Goal: Task Accomplishment & Management: Manage account settings

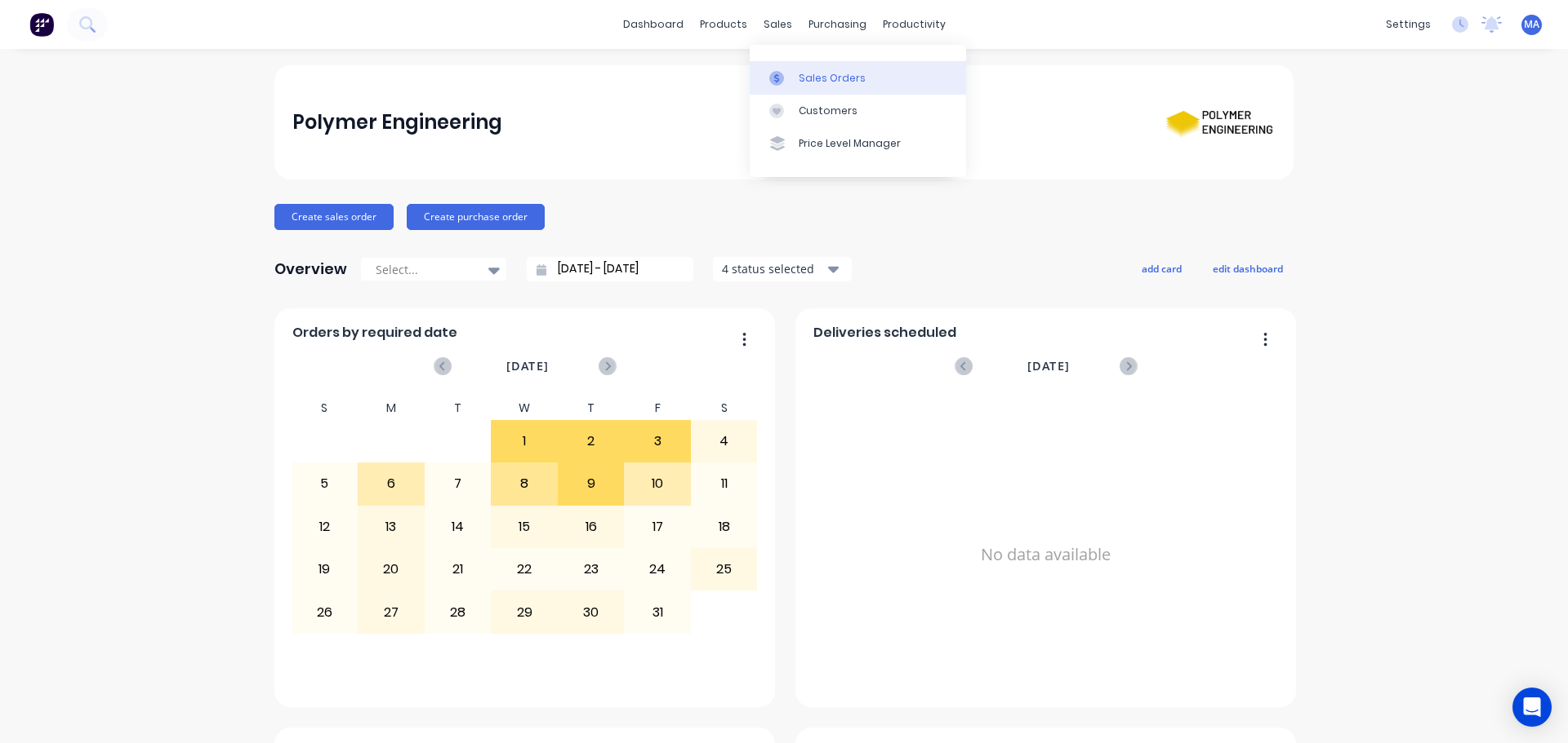
click at [798, 71] on div "Sales Orders" at bounding box center [832, 78] width 67 height 14
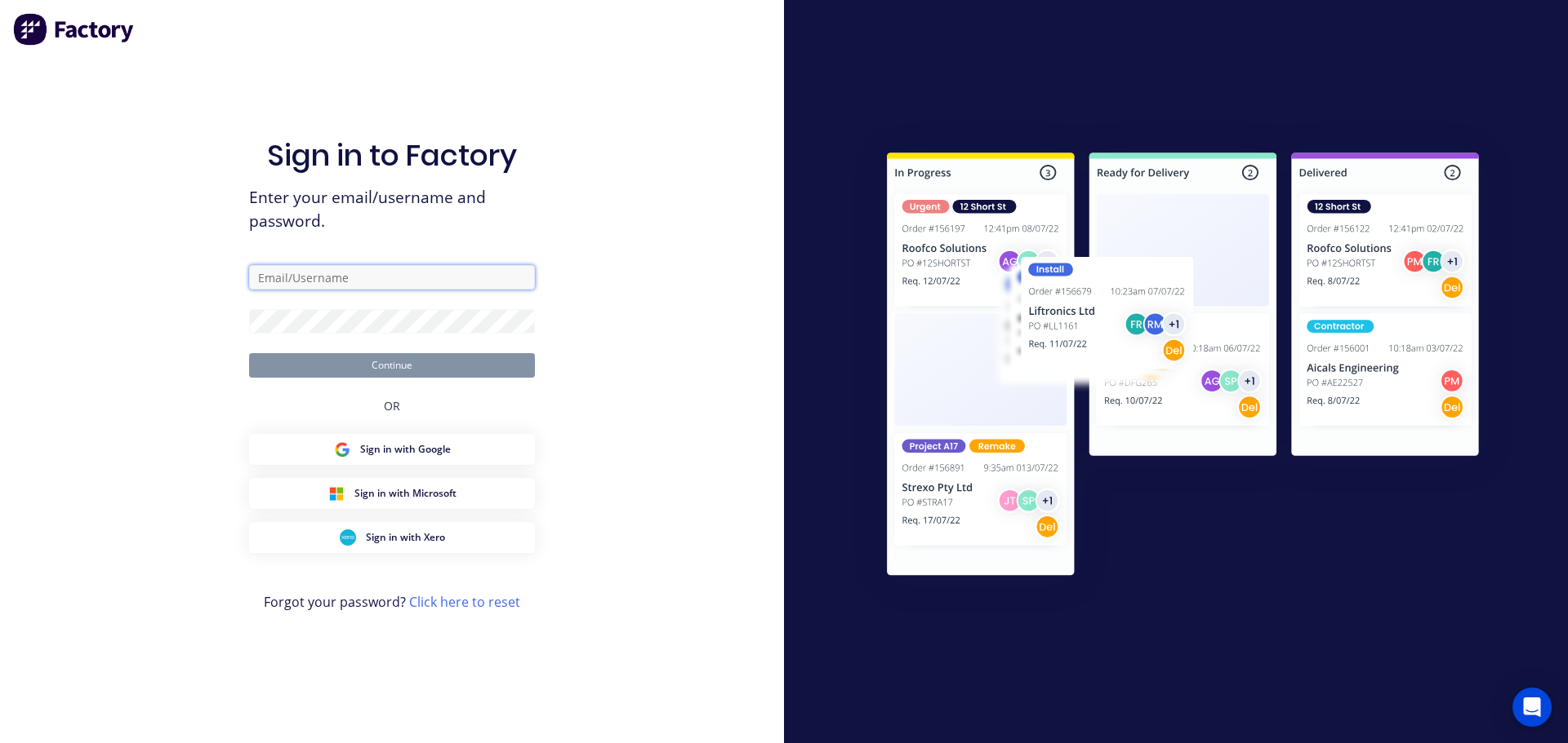
type input "sales@polymerengineering.net.au"
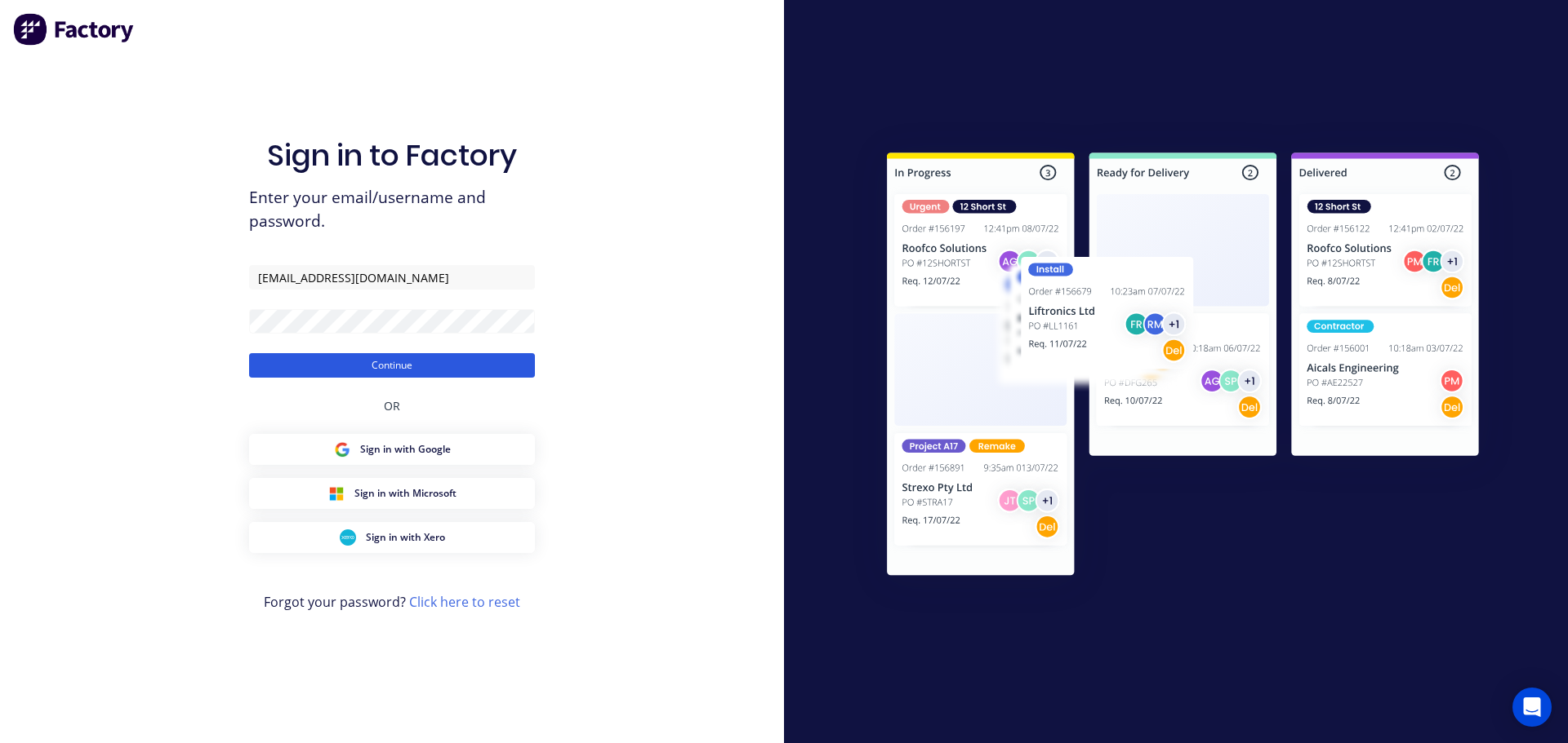
click at [385, 368] on button "Continue" at bounding box center [392, 365] width 286 height 24
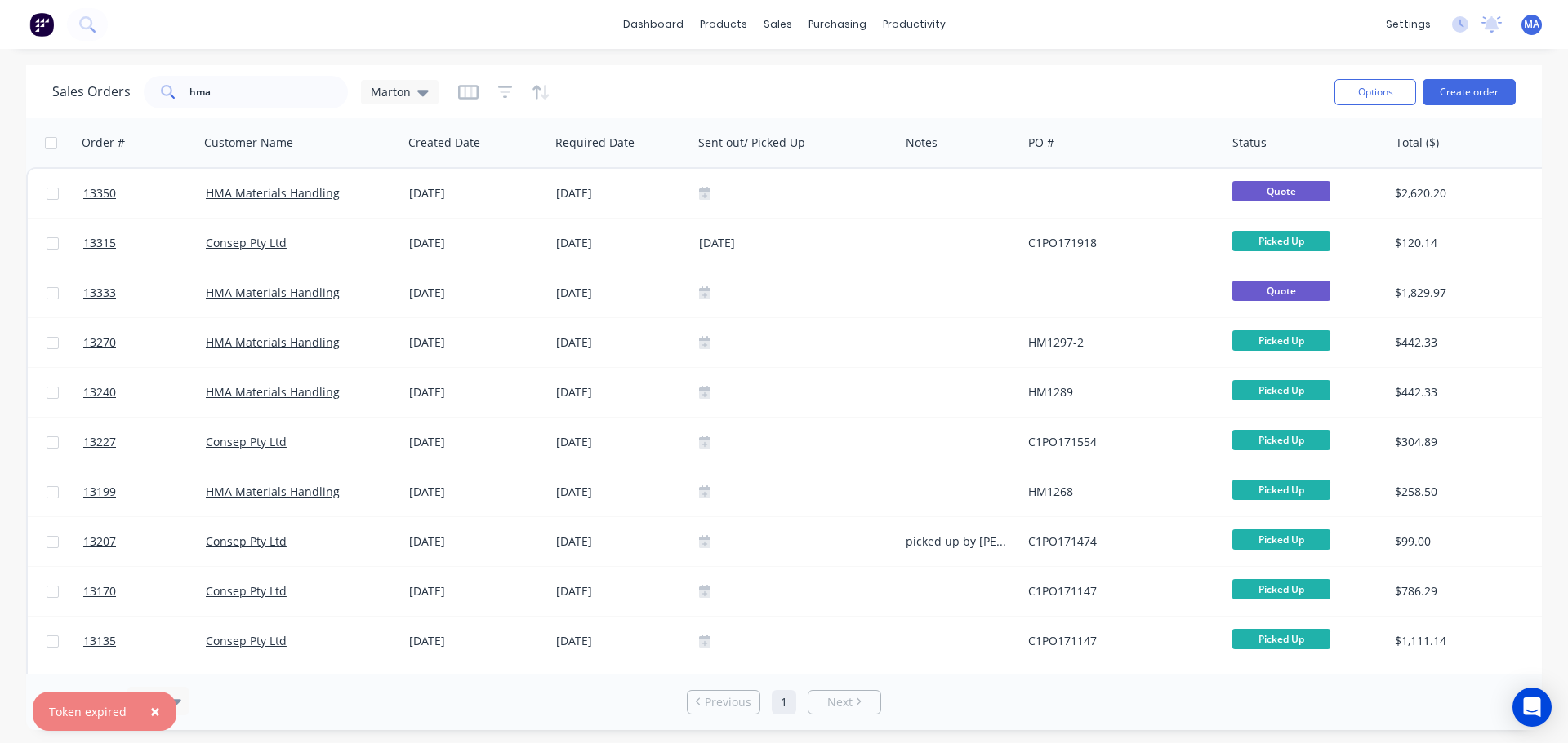
click at [792, 73] on div "Sales Orders hma Marton" at bounding box center [687, 92] width 1269 height 40
click at [928, 75] on div "Workflow" at bounding box center [942, 78] width 49 height 14
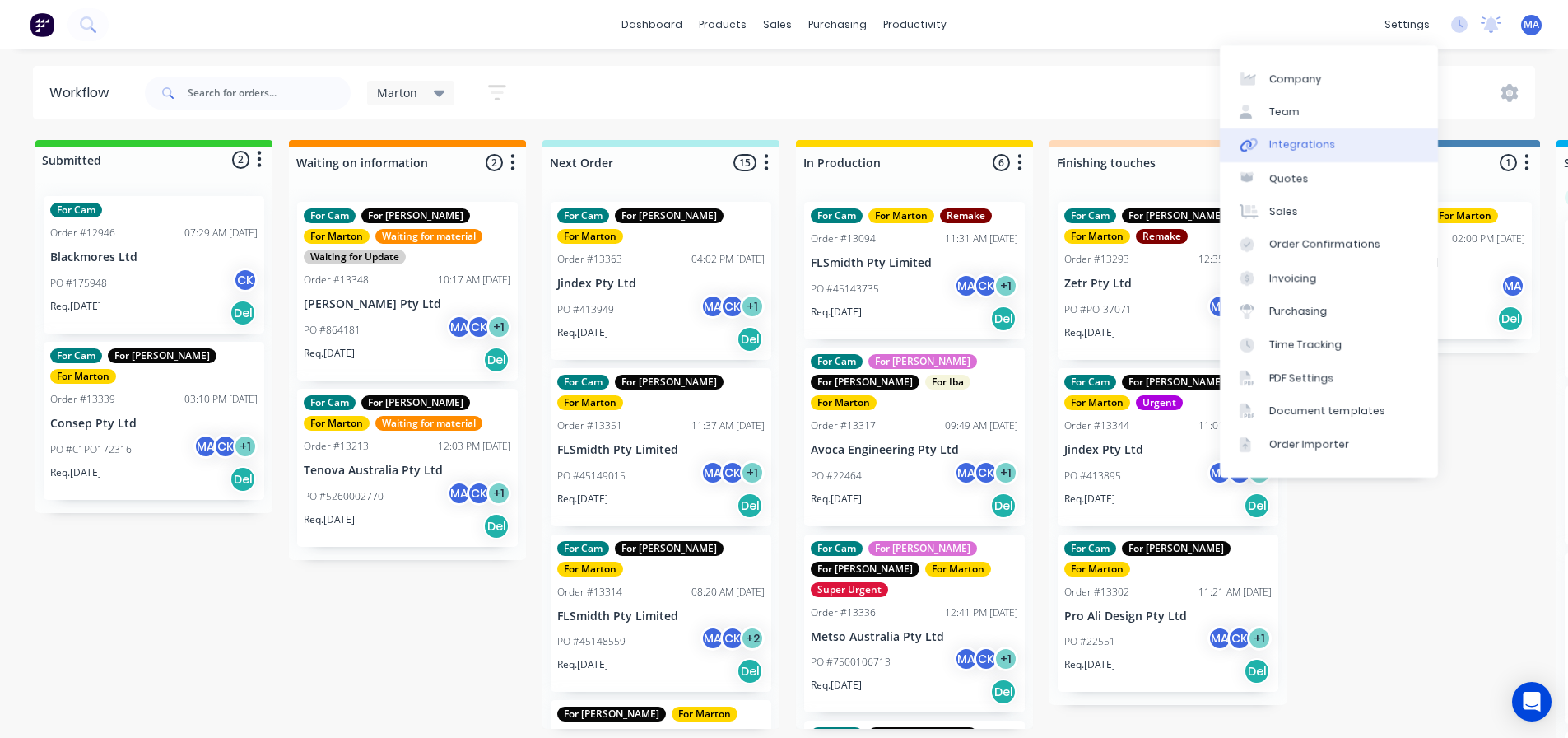
click at [1318, 160] on link "Integrations" at bounding box center [1328, 145] width 218 height 33
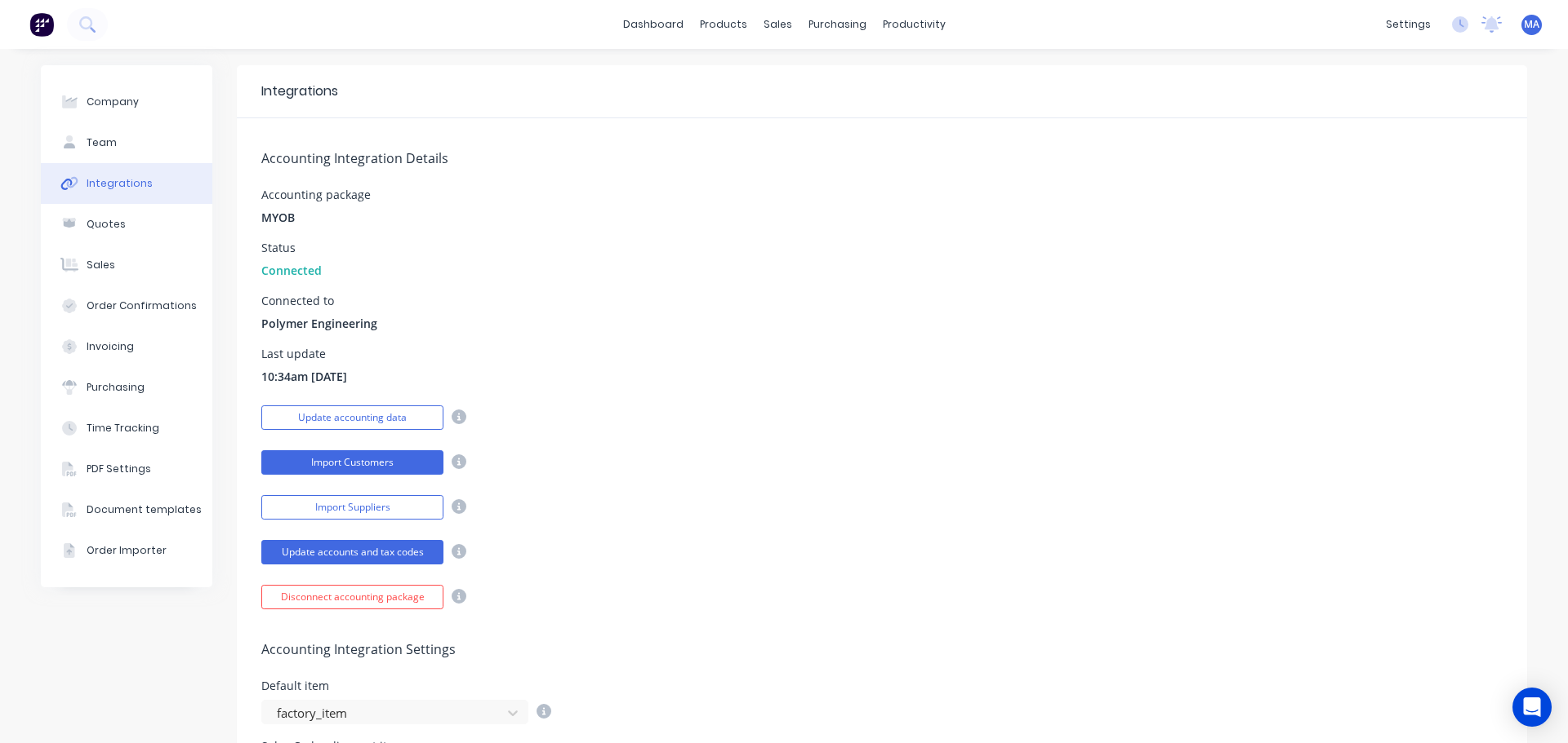
click at [314, 452] on button "Import Customers" at bounding box center [352, 462] width 182 height 24
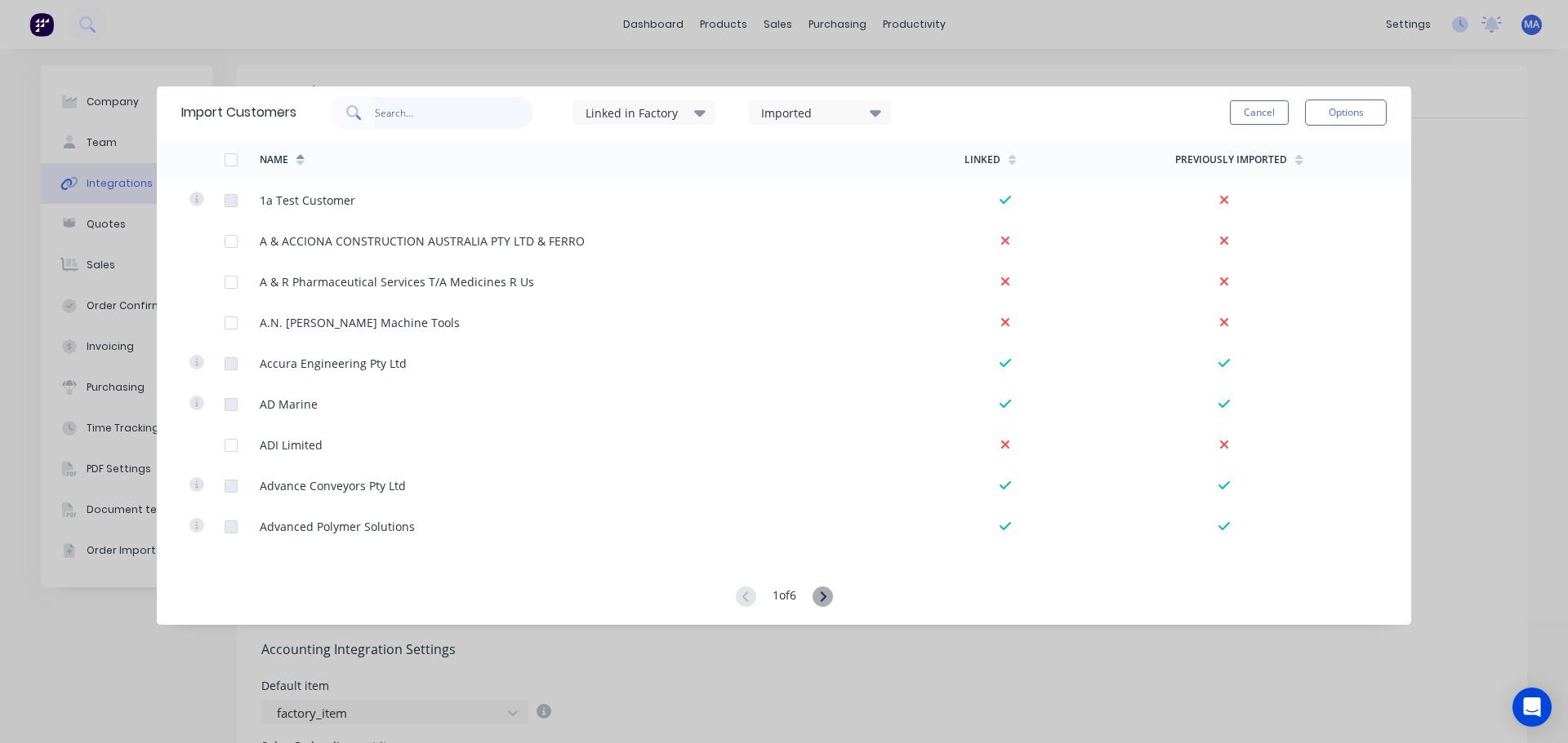
click at [419, 113] on input "text" at bounding box center [454, 112] width 159 height 32
type input "hma"
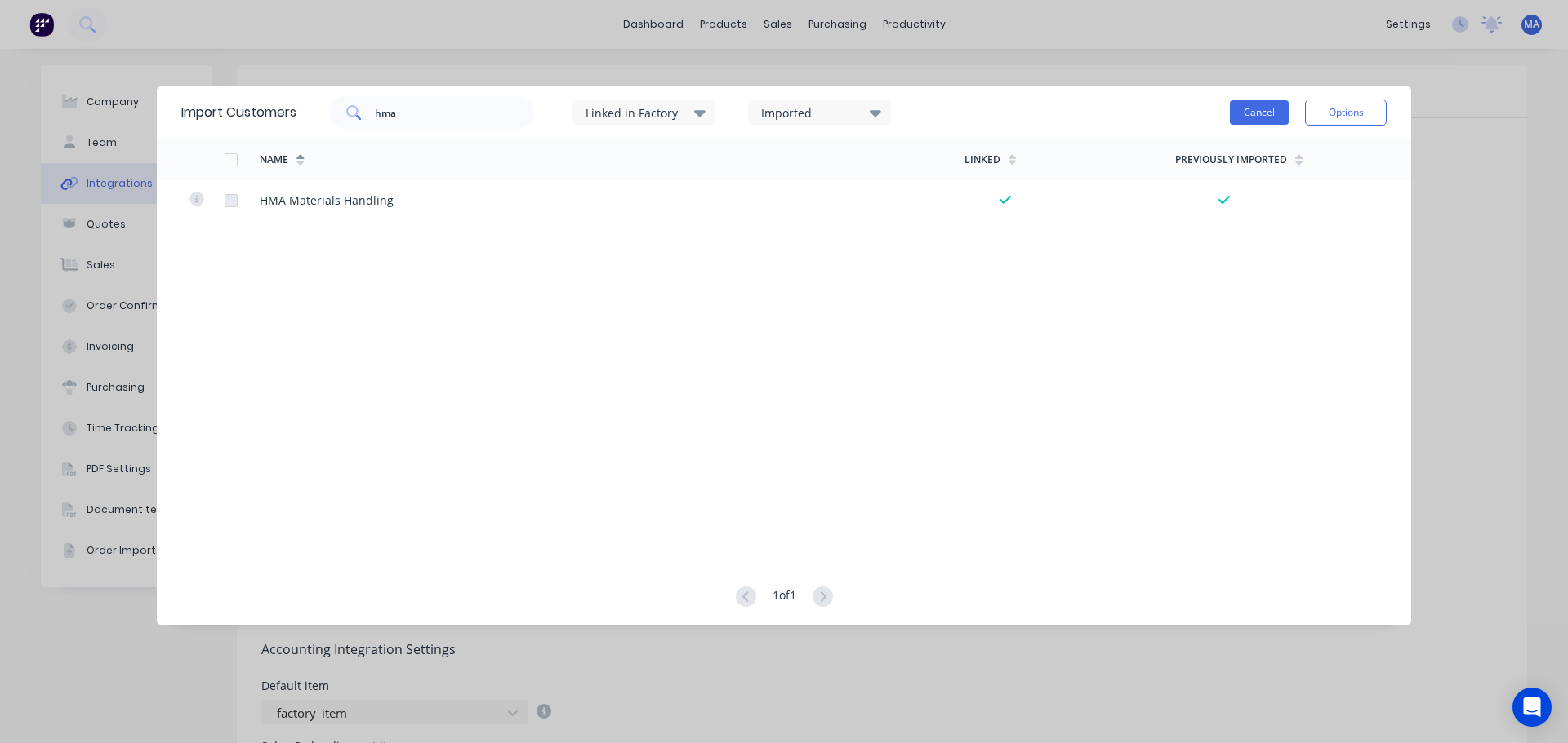
click at [1264, 106] on button "Cancel" at bounding box center [1258, 112] width 59 height 24
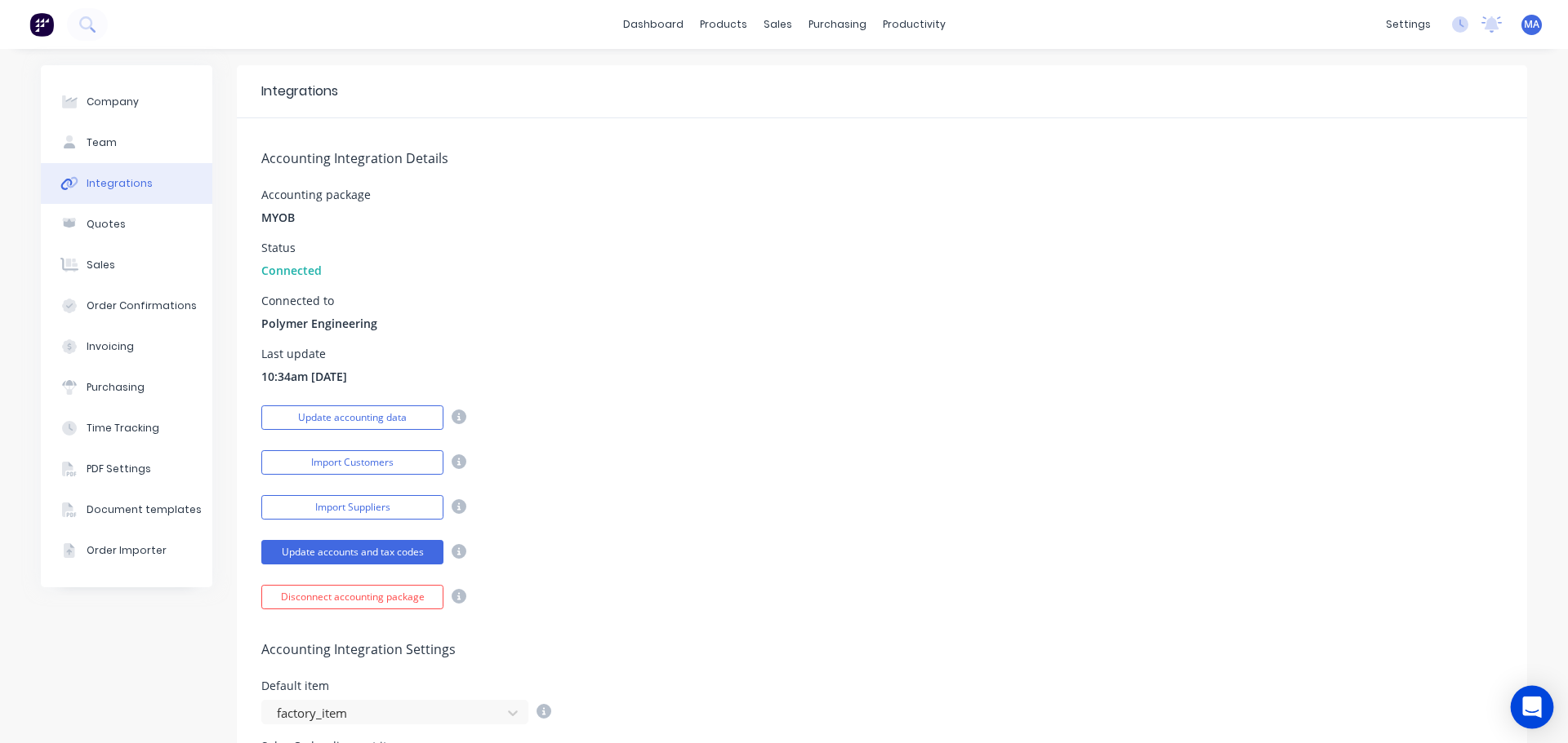
click at [1536, 720] on div "Open Intercom Messenger" at bounding box center [1532, 708] width 43 height 43
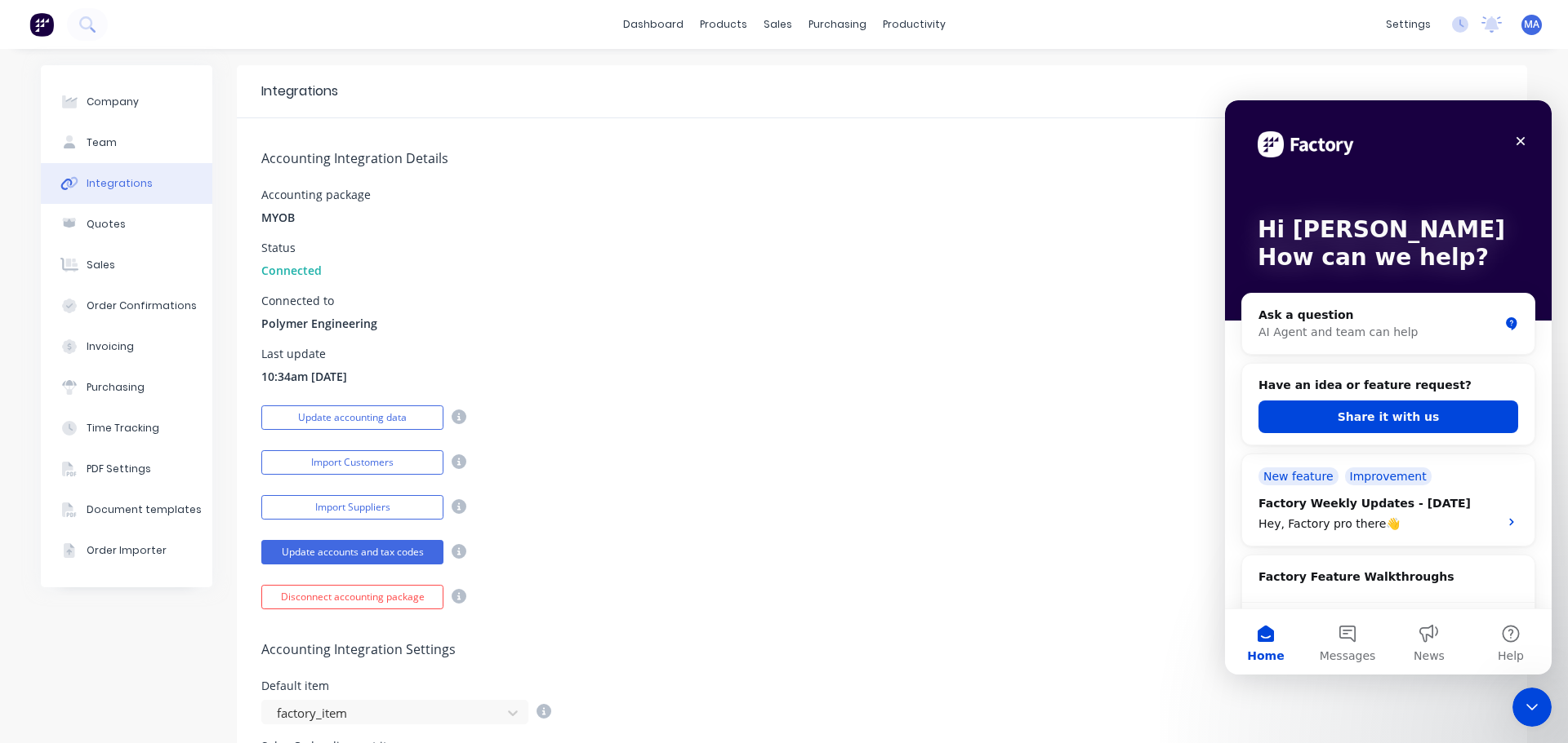
click at [644, 409] on div "Update accounting data" at bounding box center [881, 416] width 1241 height 29
click at [715, 438] on div "Accounting Integration Details Accounting package MYOB Status Connected Connect…" at bounding box center [881, 364] width 1290 height 491
click at [1544, 713] on div "Close Intercom Messenger" at bounding box center [1529, 705] width 40 height 40
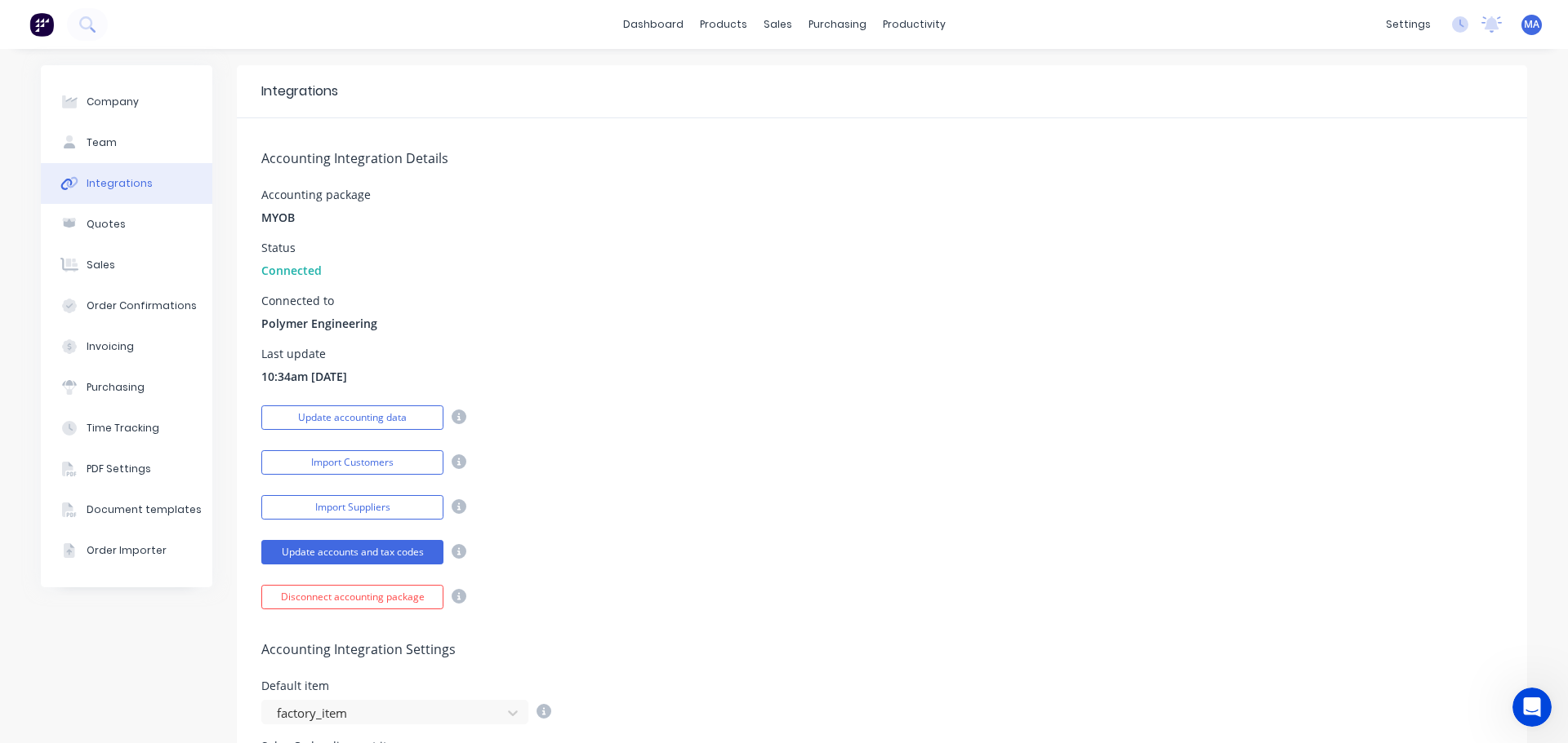
click at [990, 464] on div "Import Customers" at bounding box center [881, 461] width 1241 height 29
click at [320, 468] on button "Import Customers" at bounding box center [352, 462] width 182 height 24
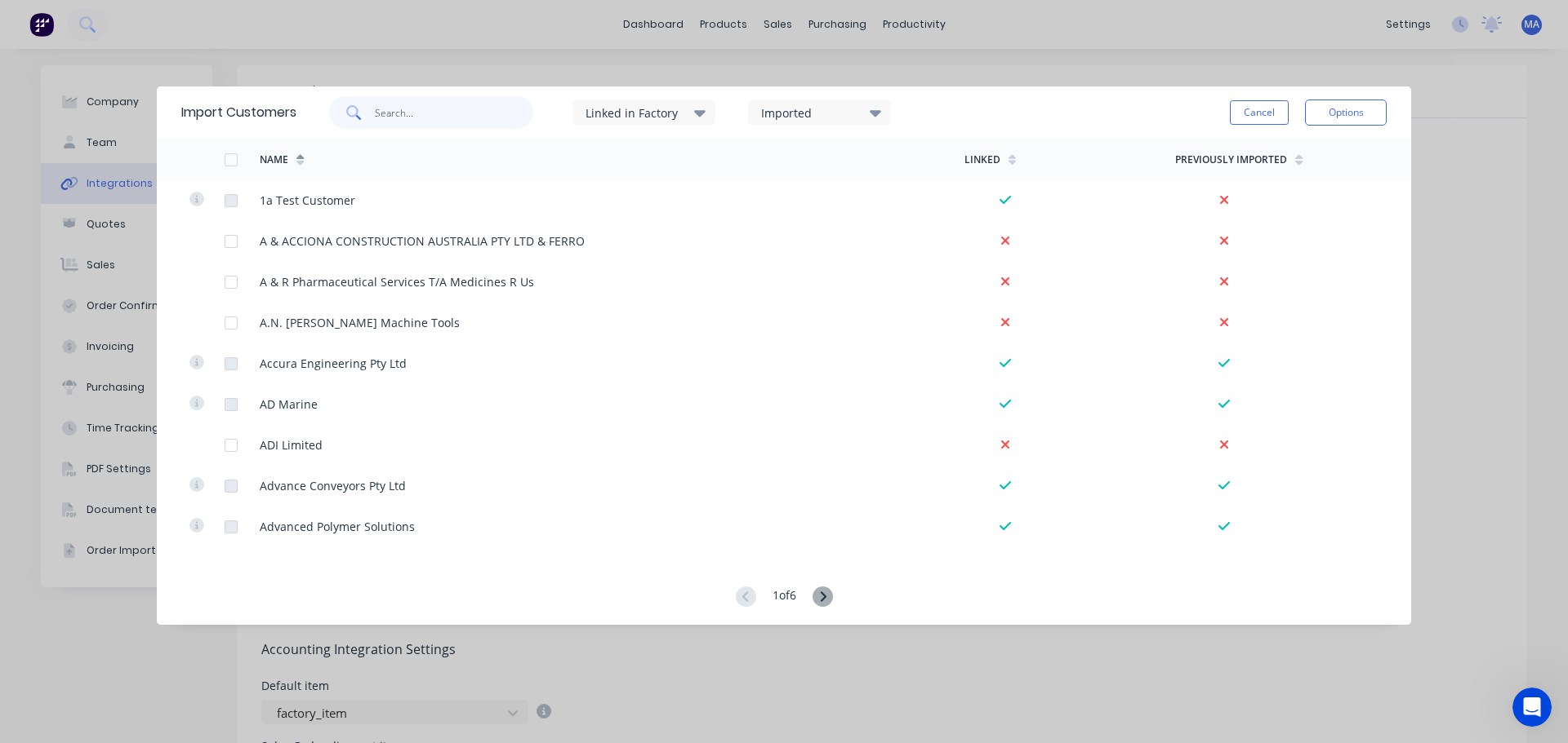
click at [450, 121] on input "text" at bounding box center [454, 112] width 159 height 32
click at [418, 107] on input "text" at bounding box center [454, 112] width 159 height 32
click at [1262, 111] on button "Cancel" at bounding box center [1258, 112] width 59 height 24
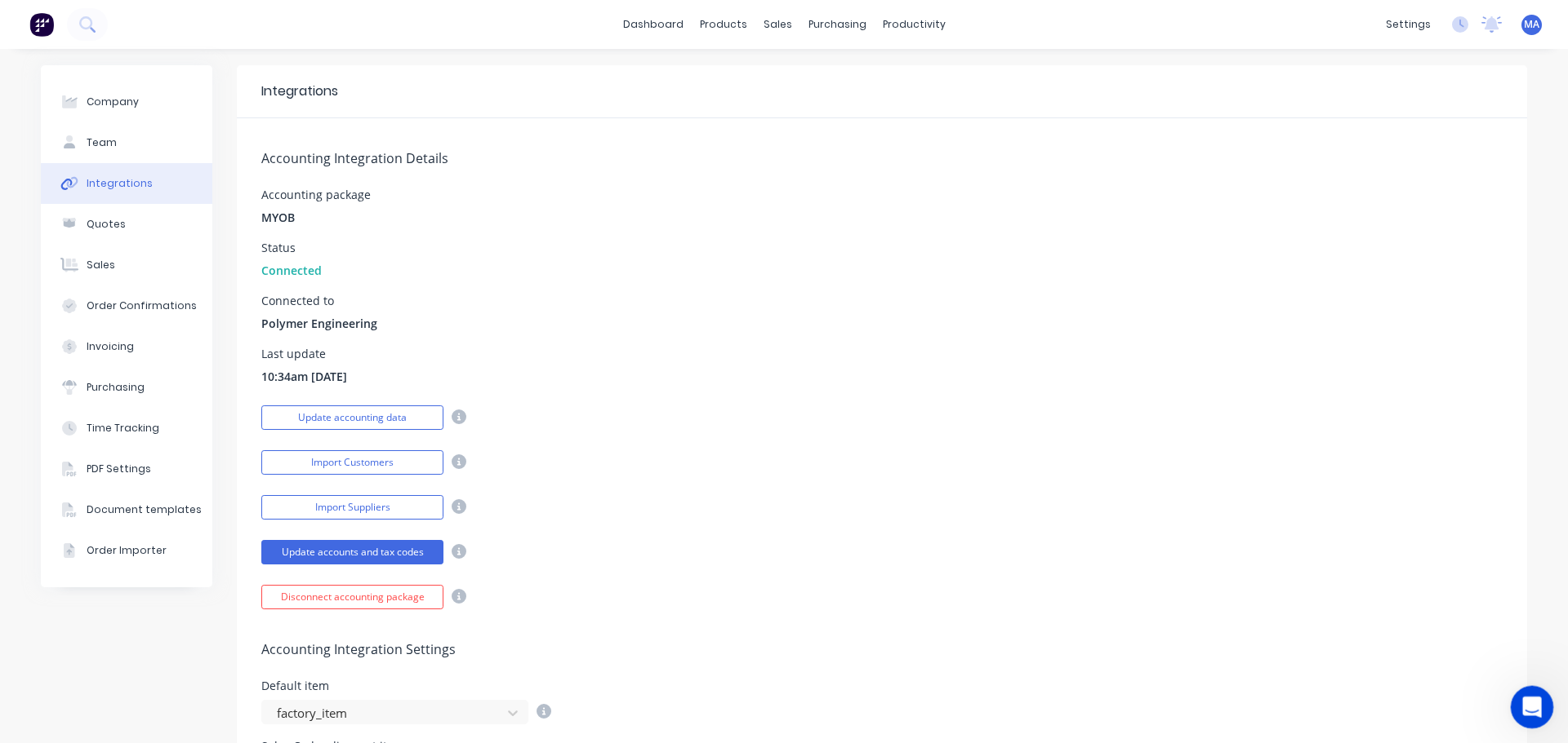
click at [1518, 708] on icon "Open Intercom Messenger" at bounding box center [1530, 705] width 27 height 27
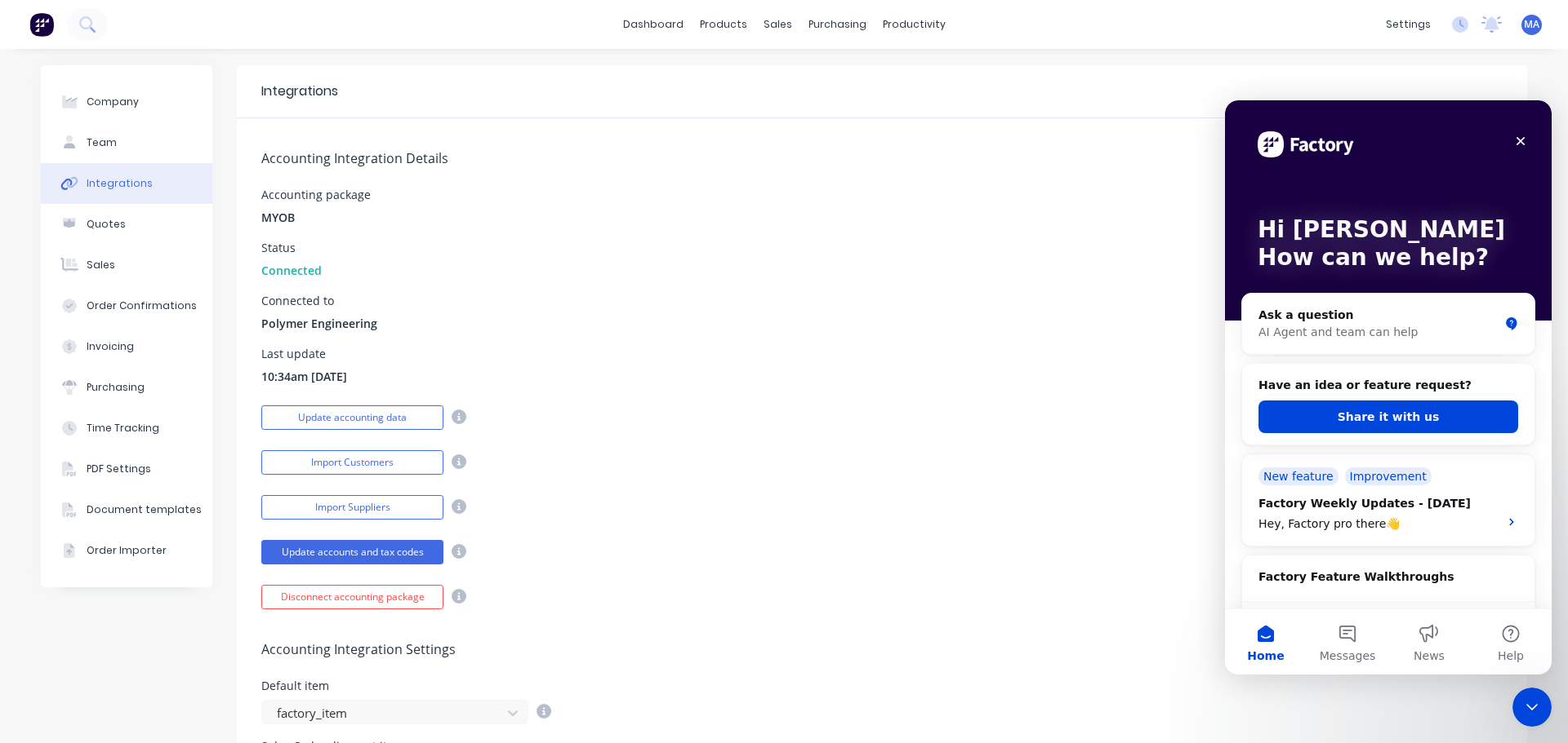
click at [673, 380] on div "Last update 10:34am 24/09/25" at bounding box center [881, 366] width 1241 height 37
click at [363, 420] on button "Update accounting data" at bounding box center [352, 417] width 182 height 24
click at [1523, 693] on div "Close Intercom Messenger" at bounding box center [1529, 705] width 40 height 40
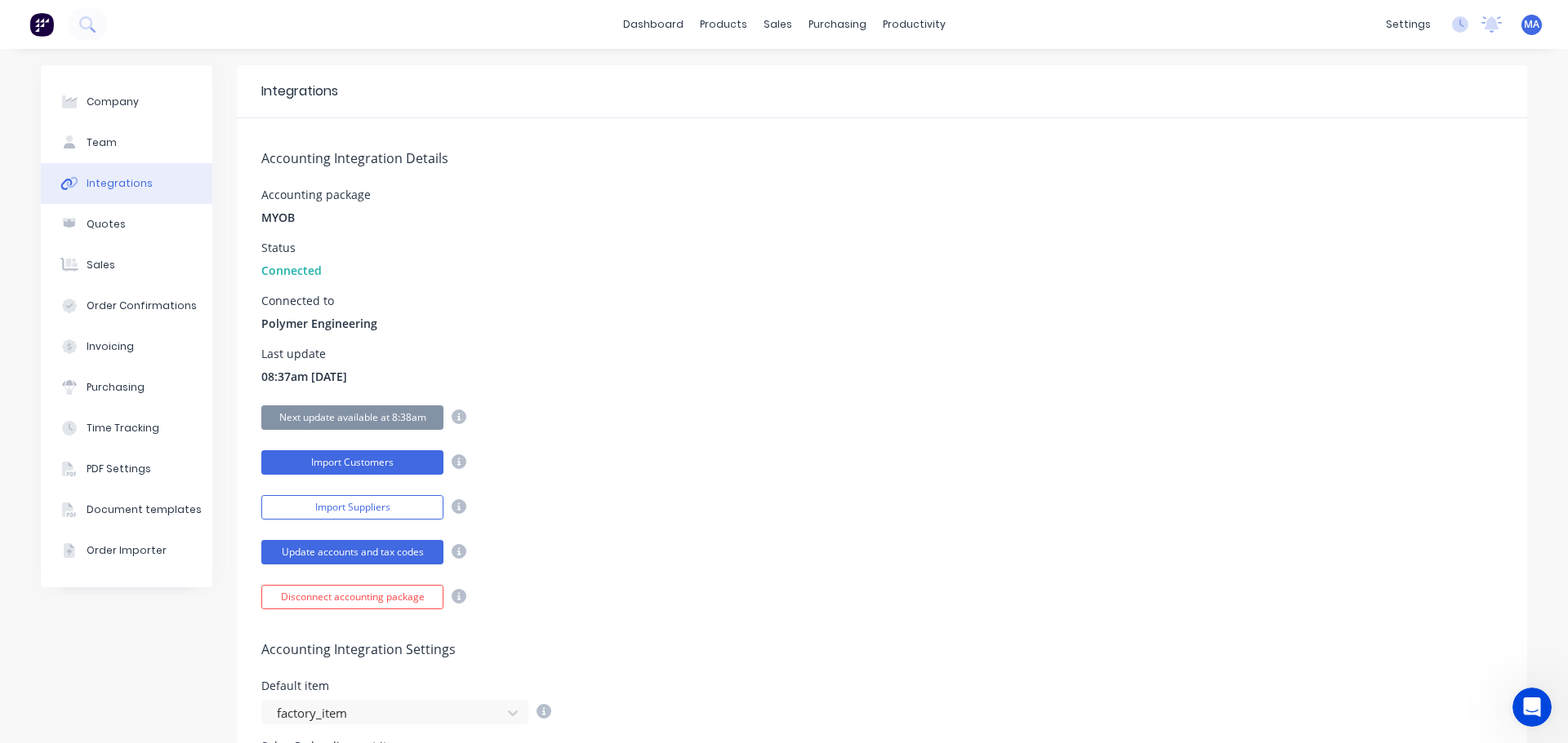
click at [344, 464] on button "Import Customers" at bounding box center [352, 462] width 182 height 24
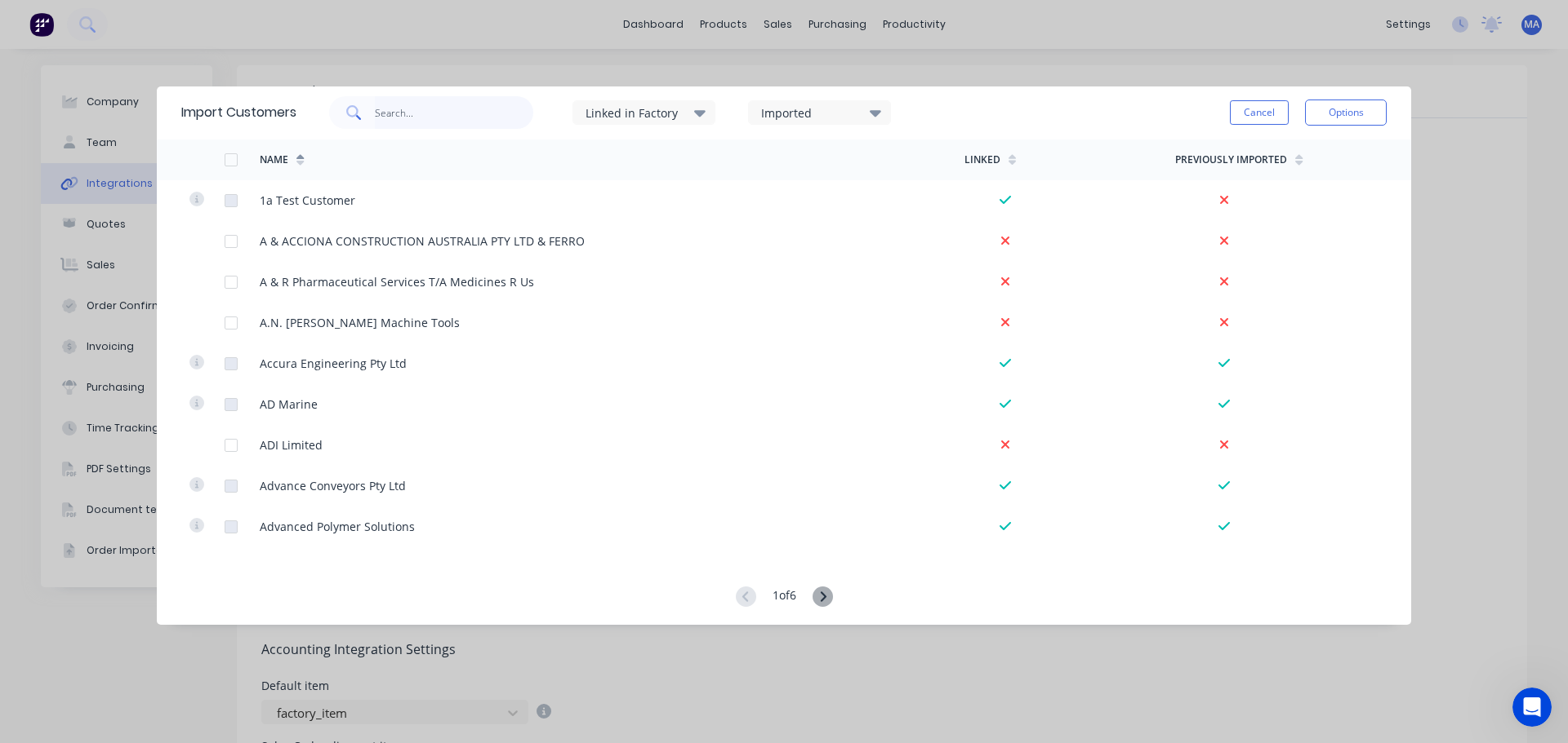
click at [413, 111] on input "text" at bounding box center [454, 112] width 159 height 32
type input "hm"
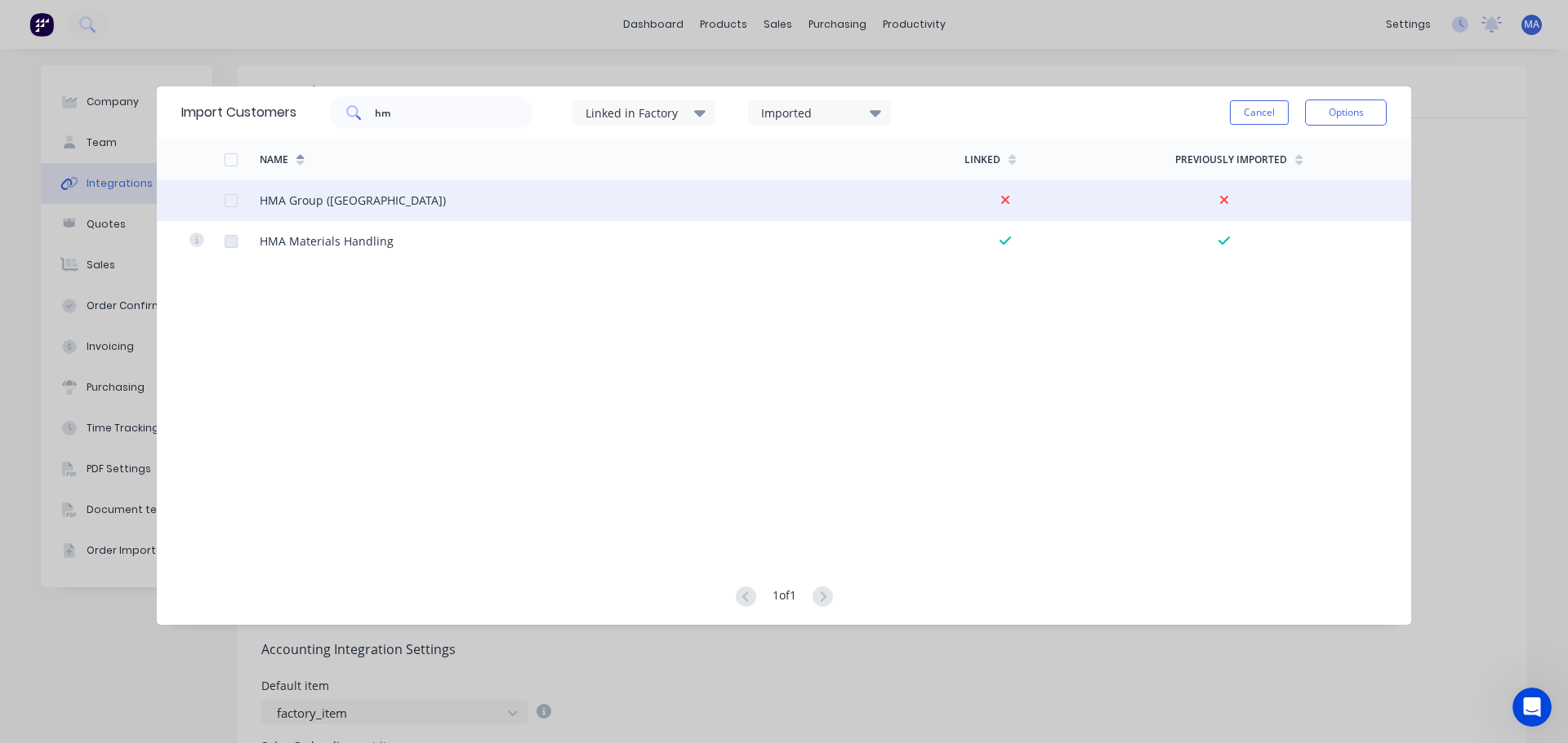
click at [229, 201] on div at bounding box center [231, 201] width 32 height 32
click at [1330, 119] on button "Options" at bounding box center [1346, 112] width 82 height 26
click at [1308, 154] on div "Import selected customers" at bounding box center [1309, 157] width 126 height 40
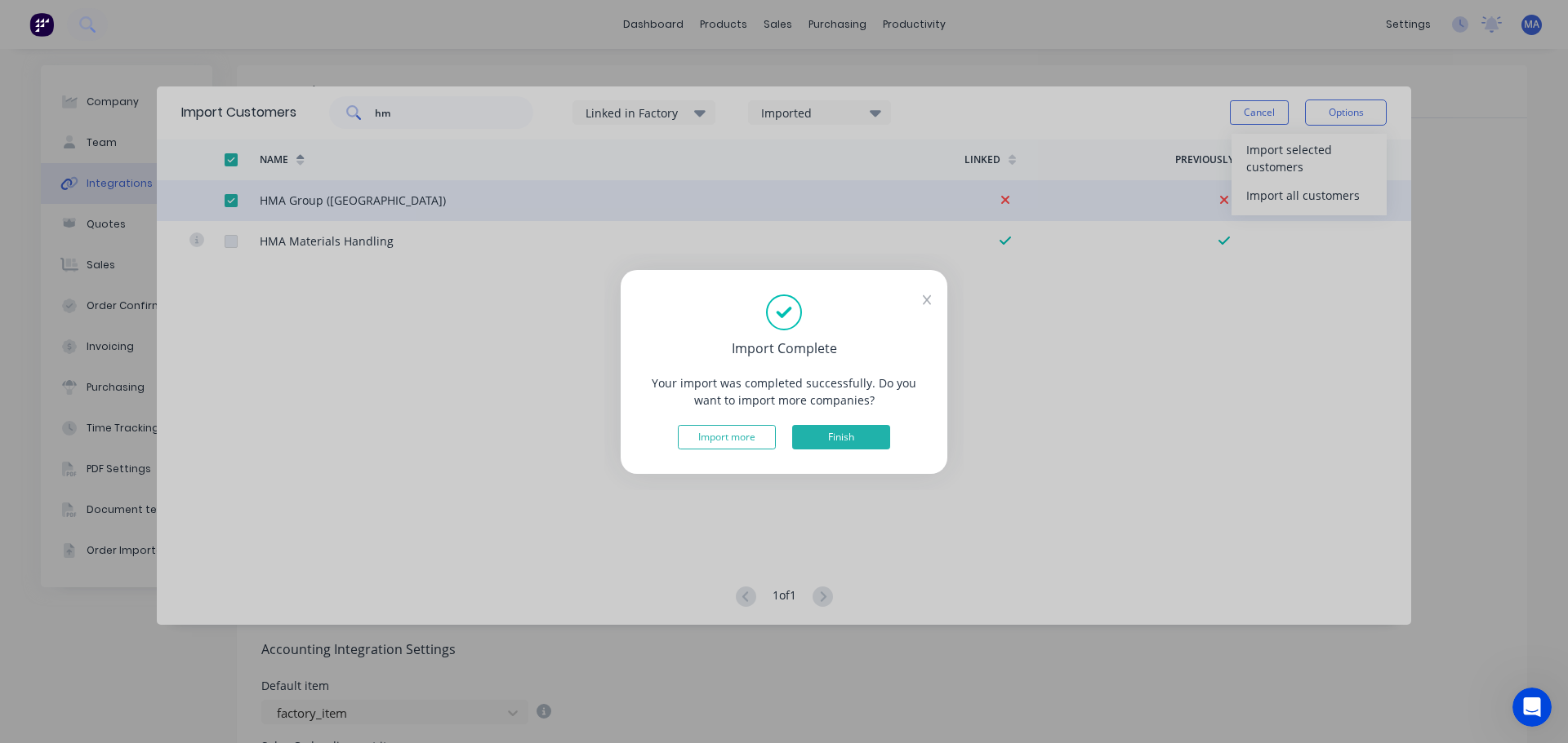
click at [853, 433] on button "Finish" at bounding box center [841, 437] width 98 height 24
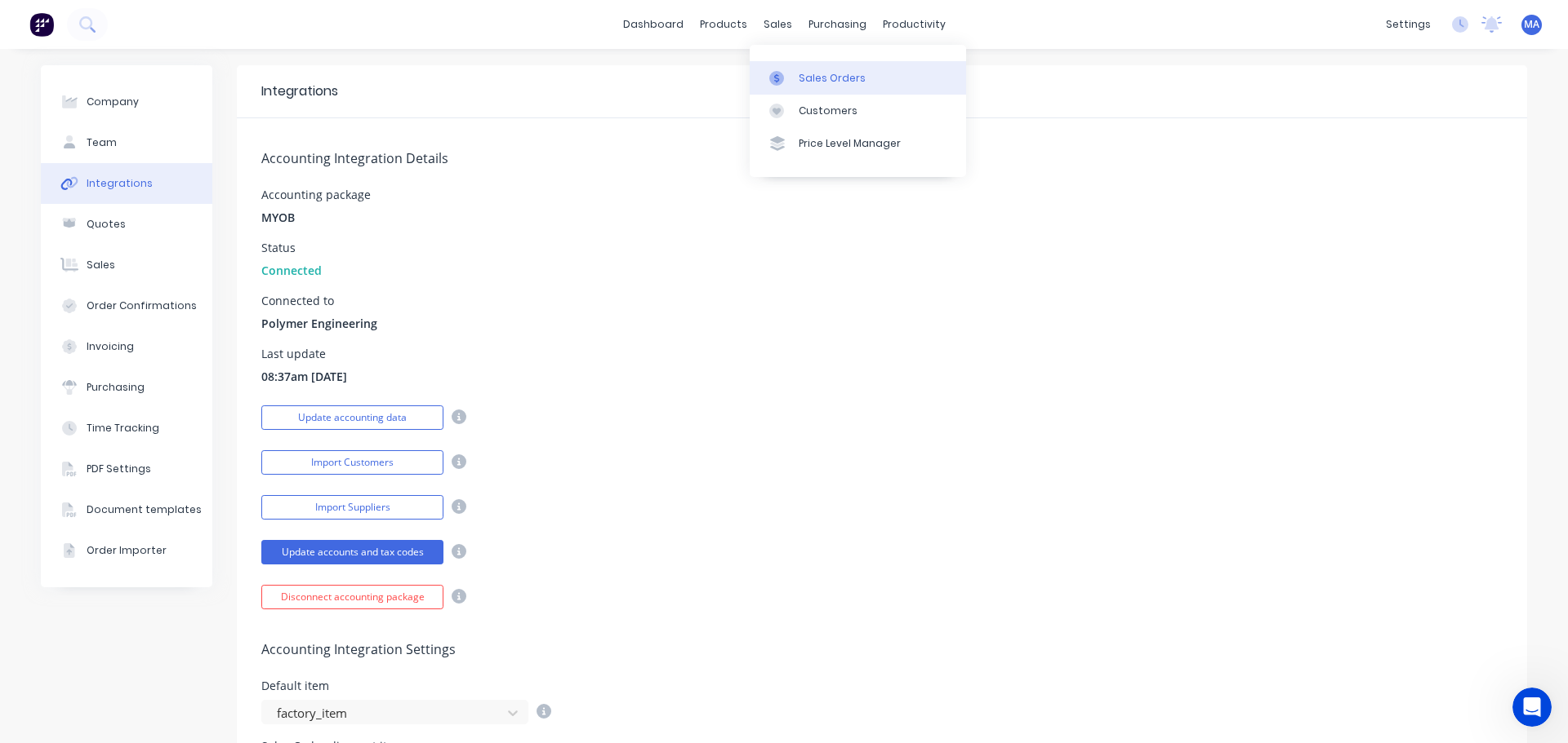
click at [783, 67] on link "Sales Orders" at bounding box center [858, 77] width 216 height 32
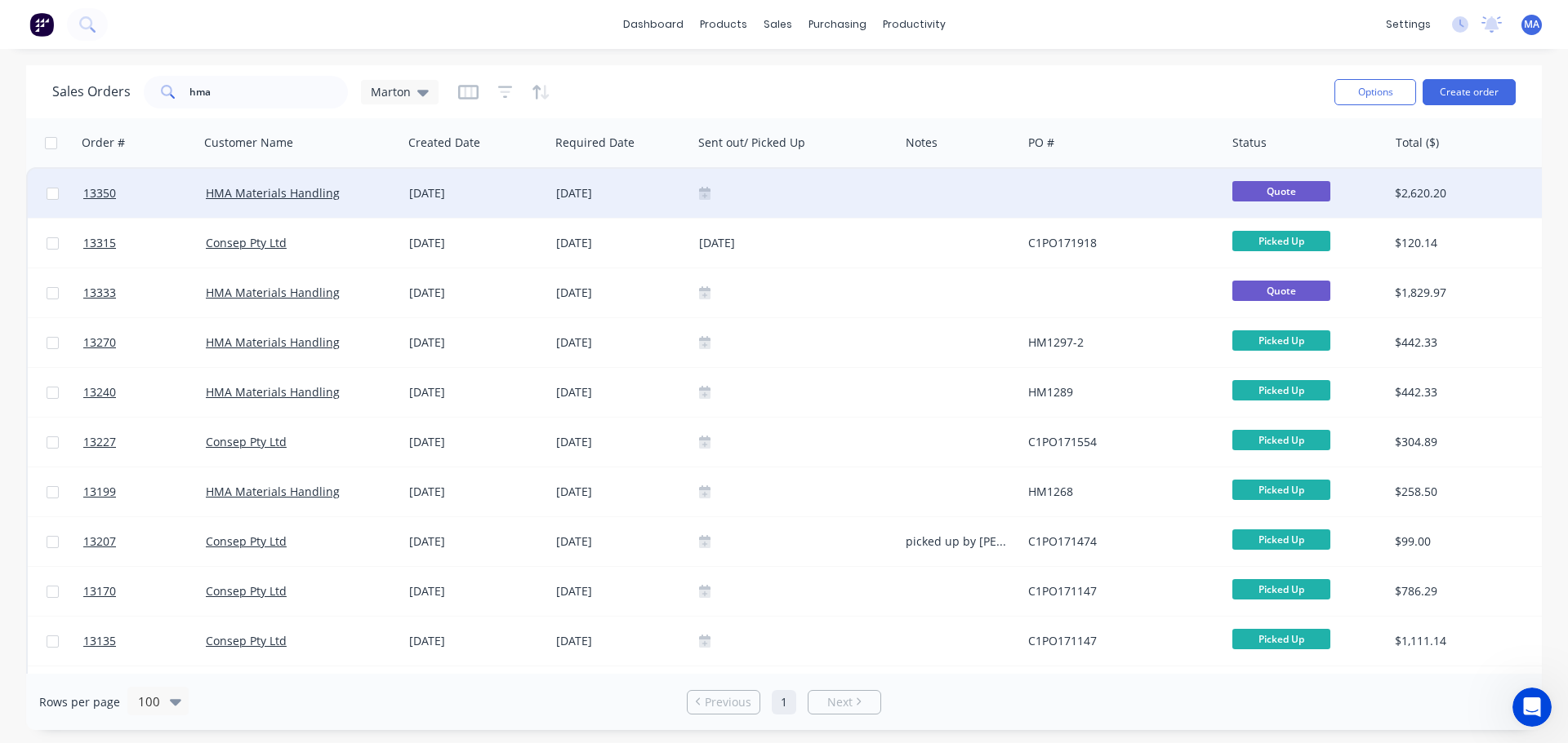
click at [399, 195] on div "HMA Materials Handling" at bounding box center [301, 193] width 204 height 49
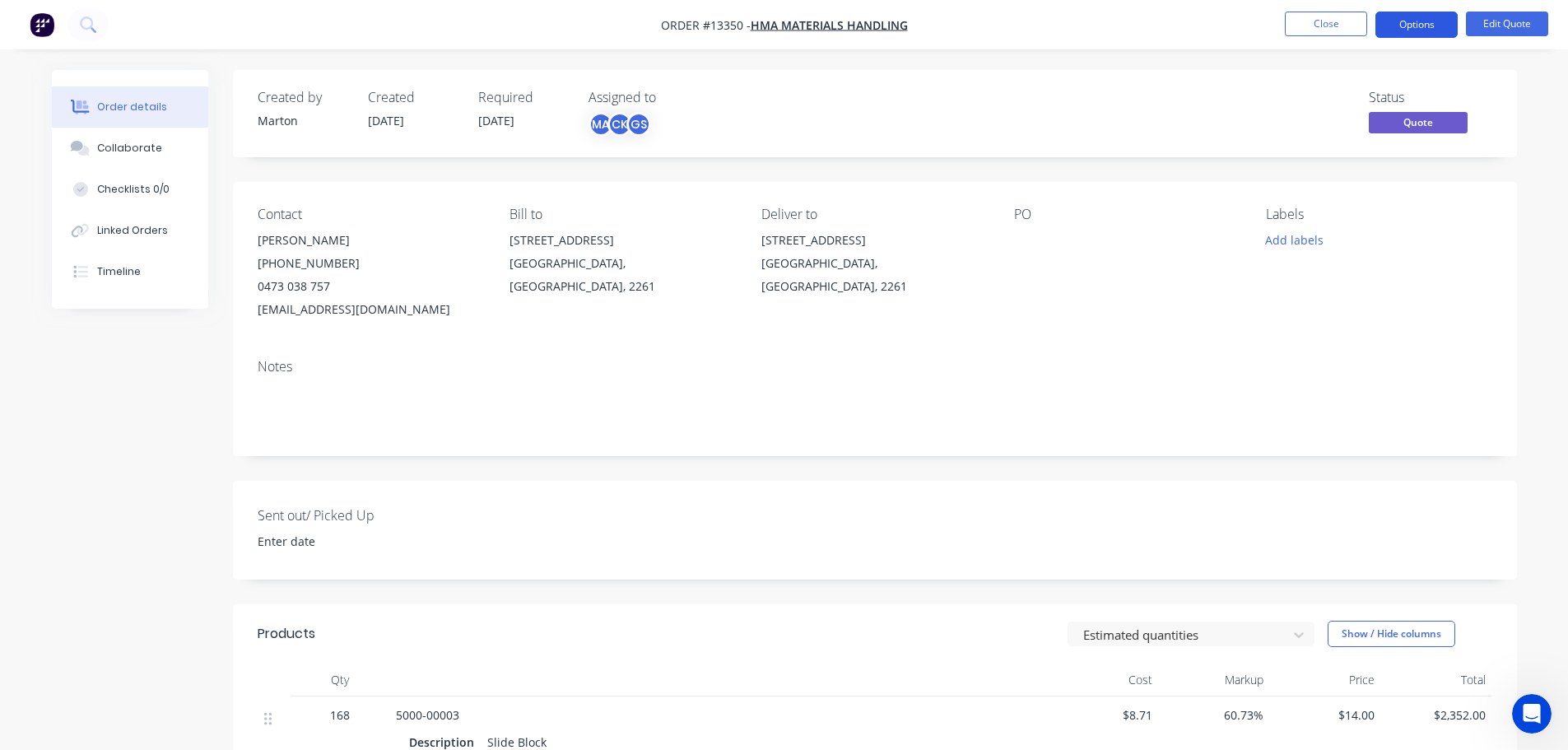
click at [1405, 35] on button "Options" at bounding box center [1416, 25] width 83 height 26
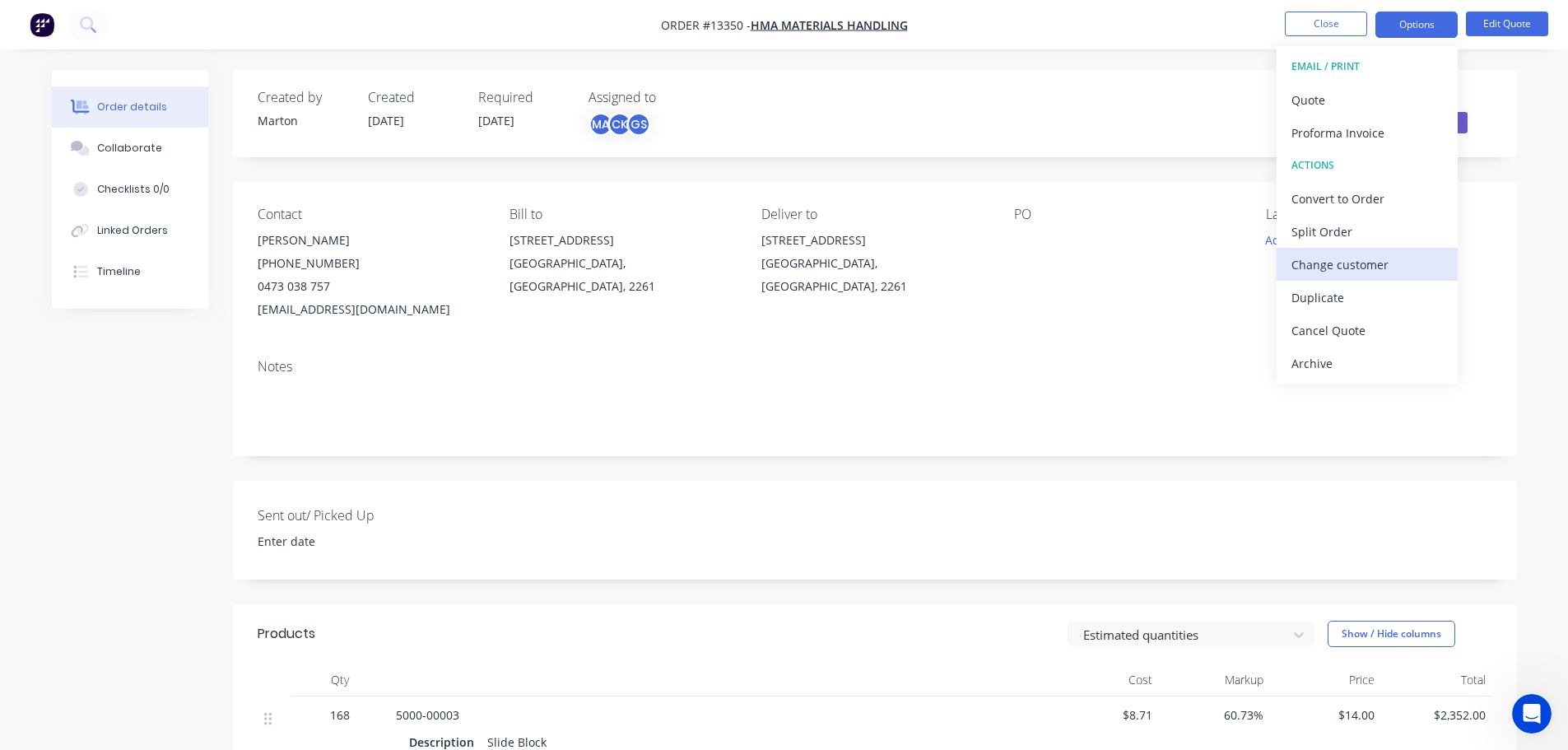
click at [1388, 266] on div "Change customer" at bounding box center [1367, 265] width 152 height 24
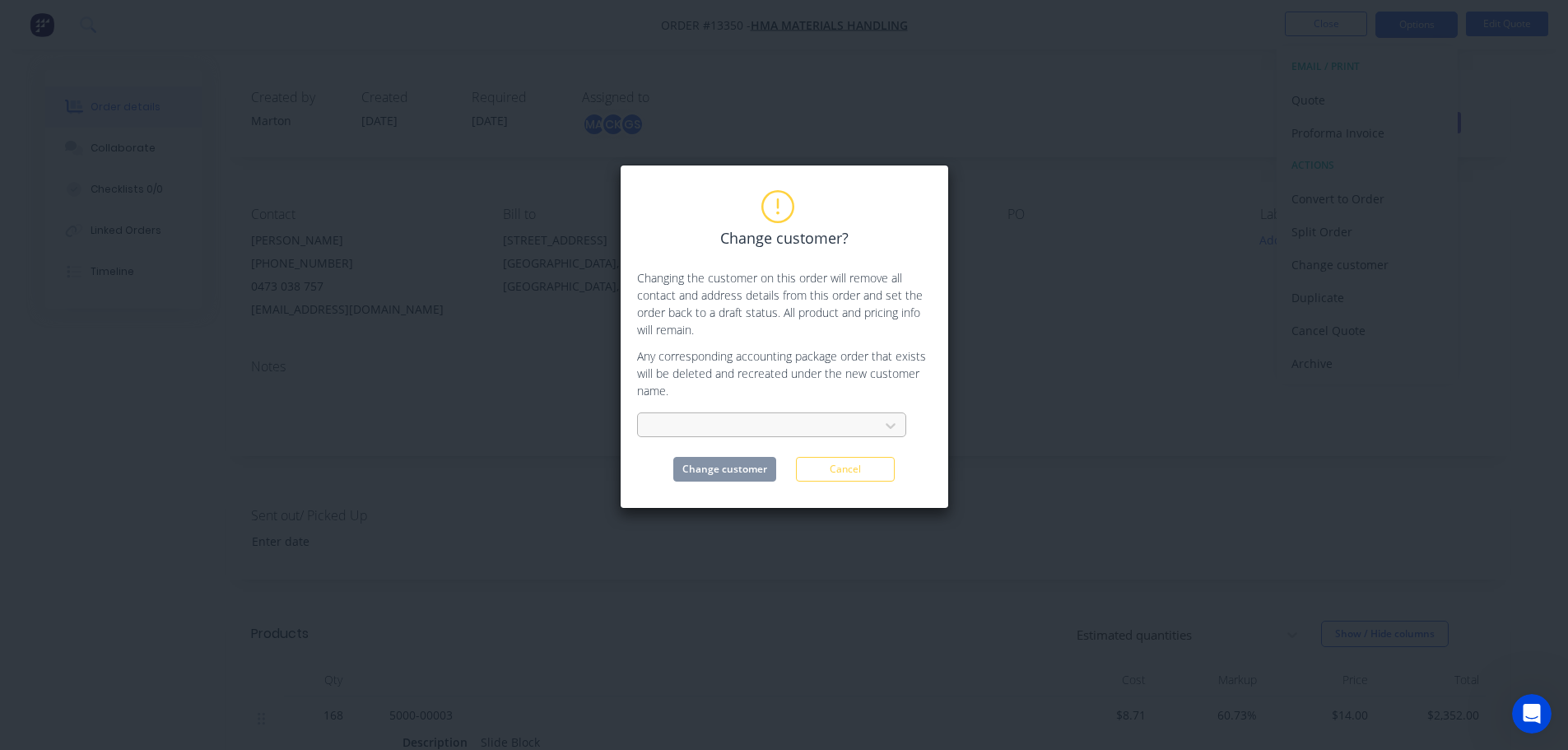
click at [716, 425] on div at bounding box center [761, 426] width 220 height 21
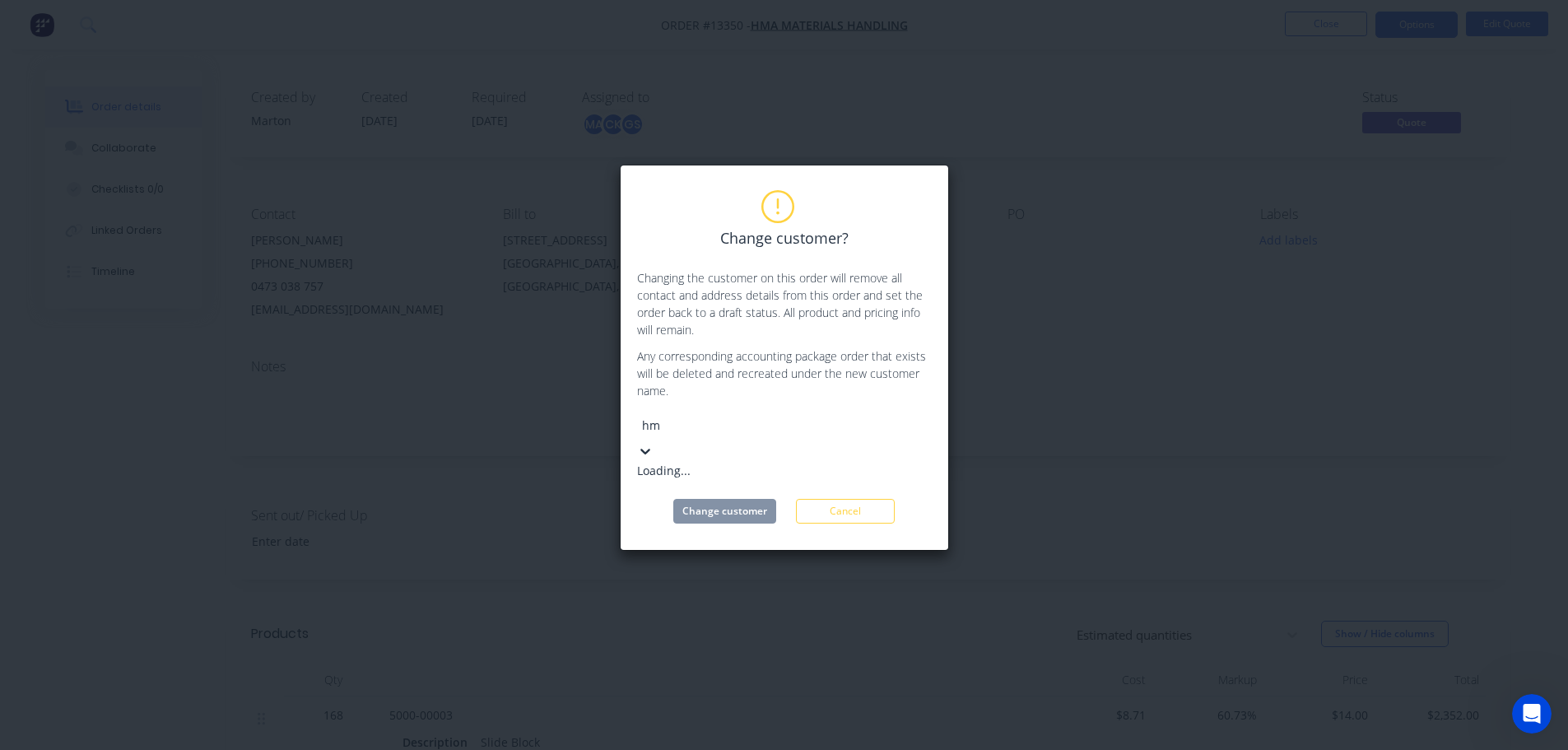
type input "hma"
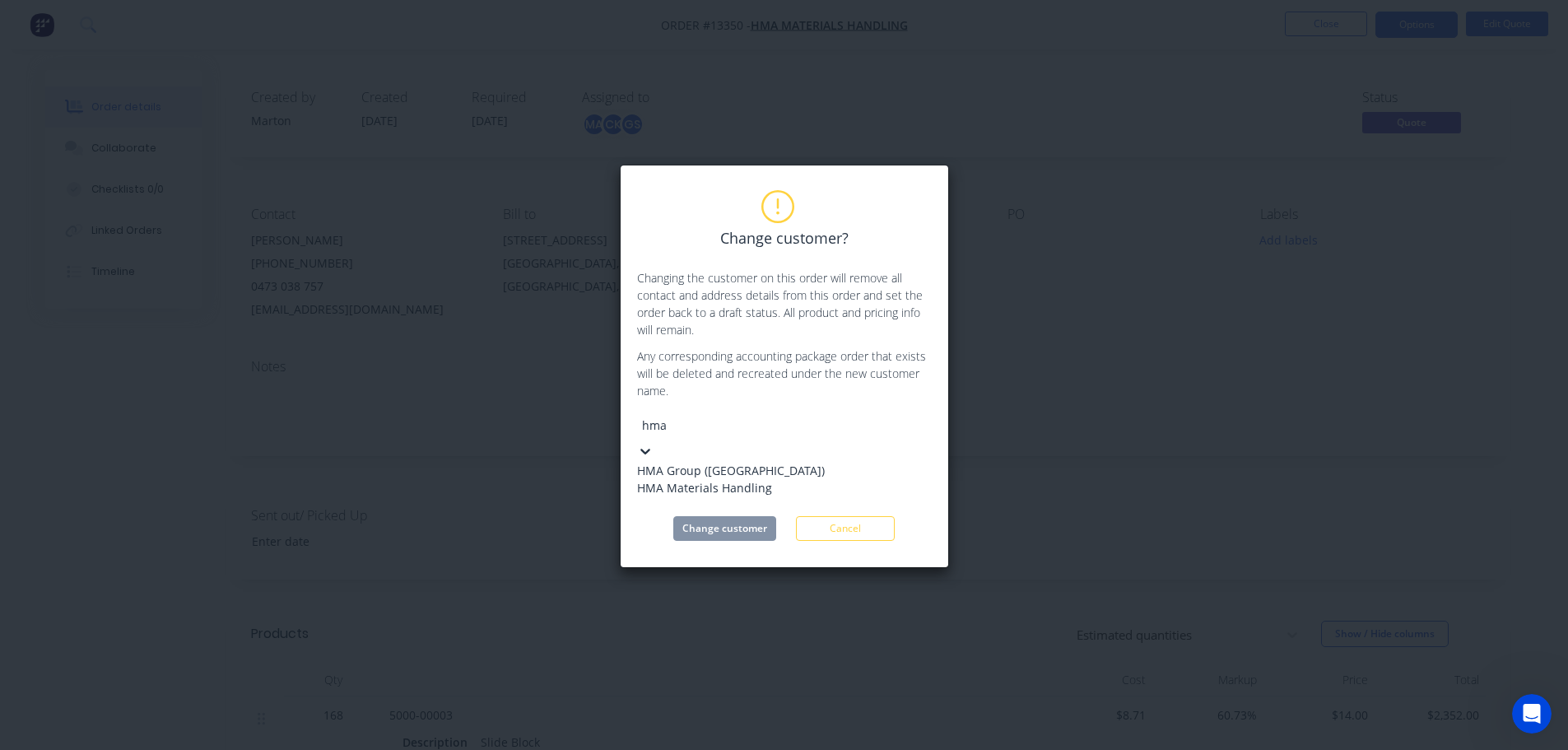
click at [754, 463] on div "HMA Group ([GEOGRAPHIC_DATA])" at bounding box center [760, 470] width 247 height 17
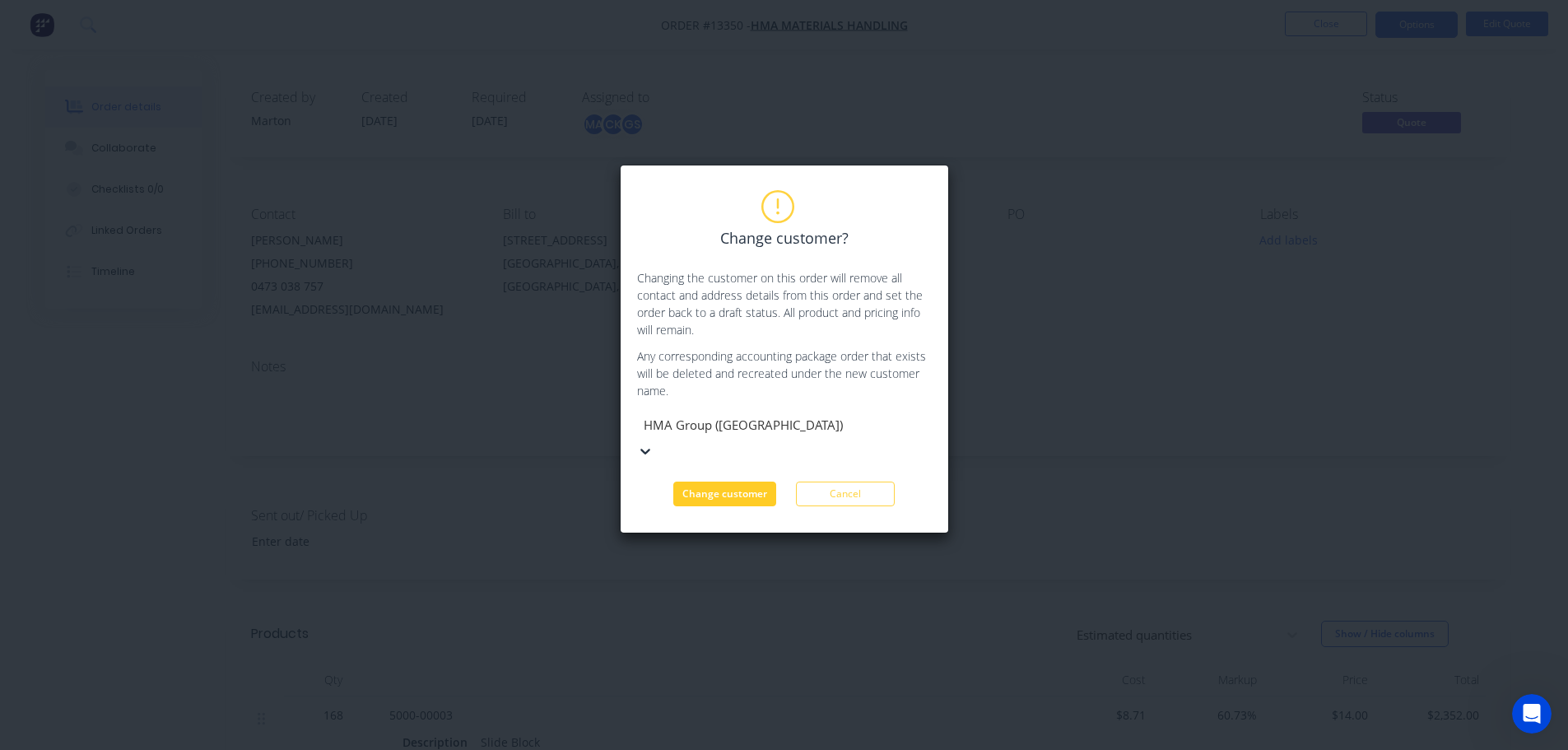
click at [724, 482] on button "Change customer" at bounding box center [724, 494] width 103 height 25
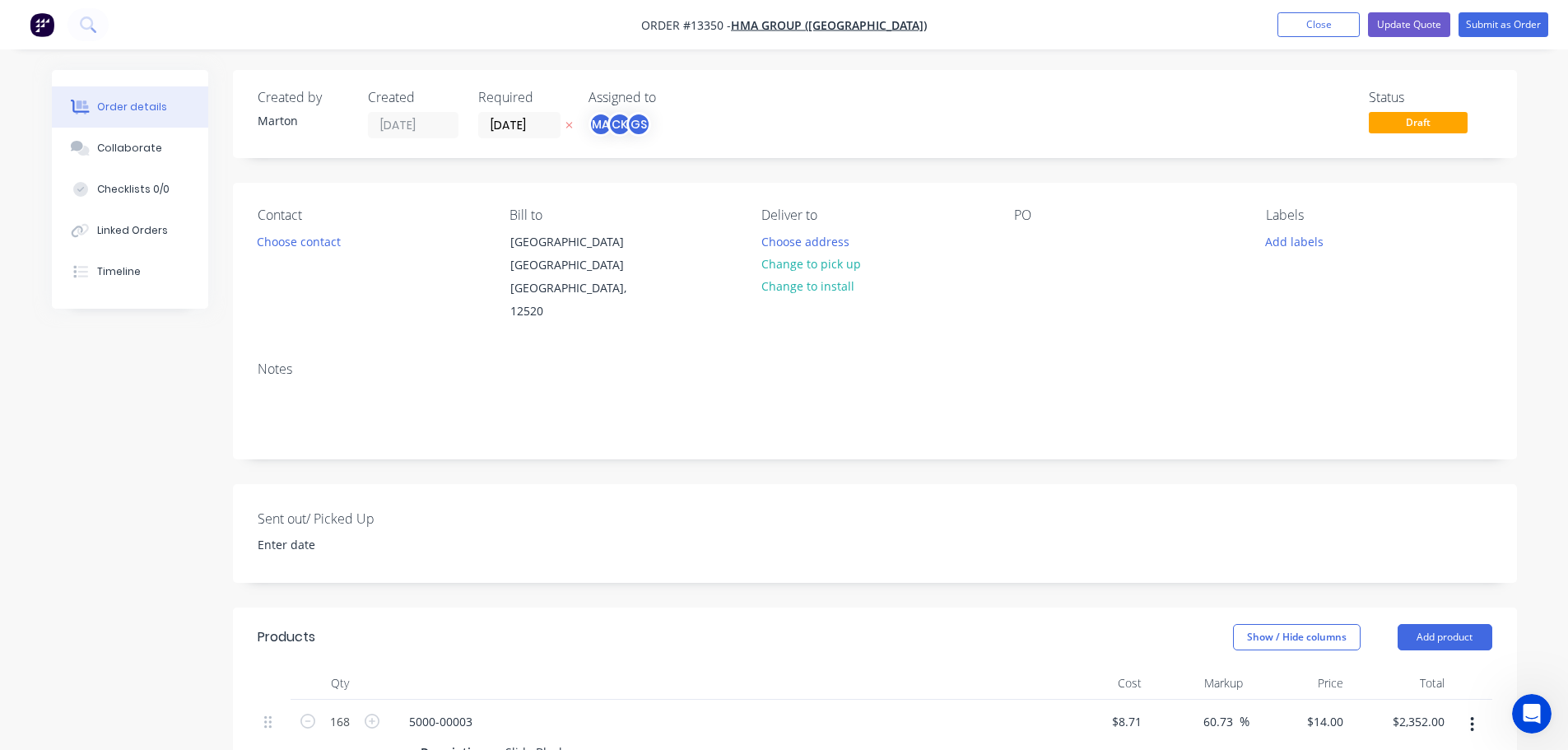
click at [303, 262] on div "Contact Choose contact" at bounding box center [370, 266] width 226 height 116
click at [298, 250] on button "Choose contact" at bounding box center [299, 241] width 102 height 22
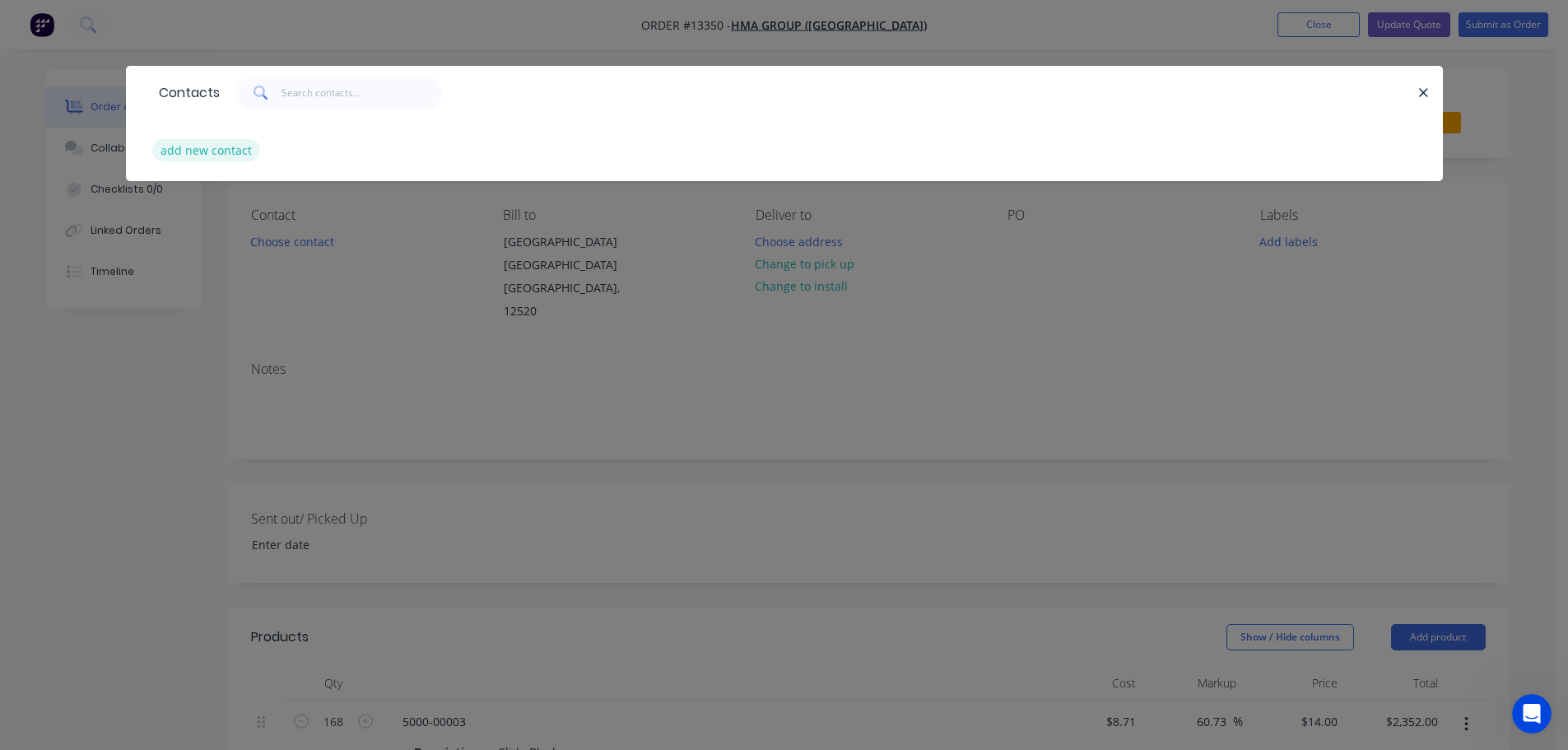
click at [208, 158] on button "add new contact" at bounding box center [207, 150] width 109 height 22
select select "AU"
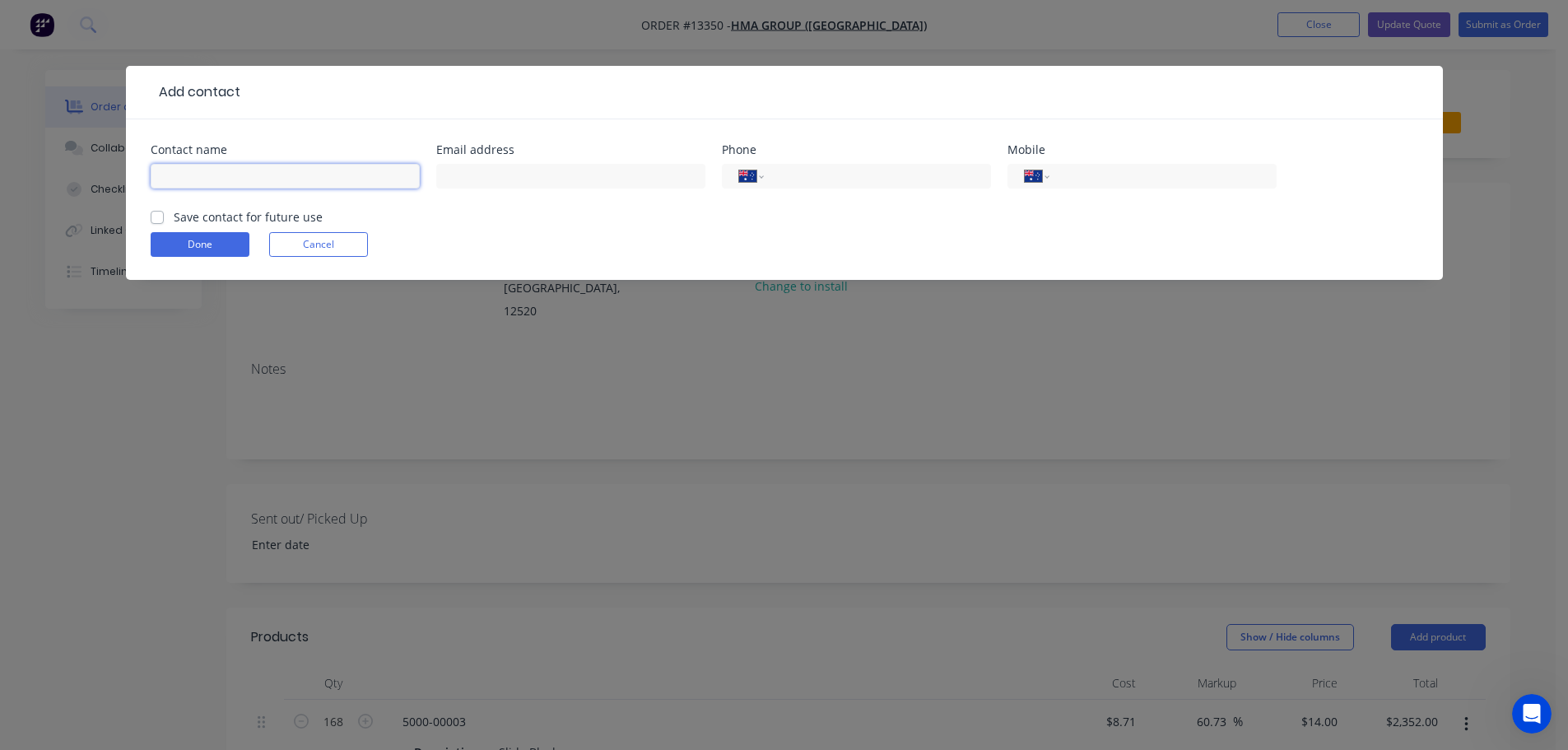
drag, startPoint x: 246, startPoint y: 170, endPoint x: 177, endPoint y: 196, distance: 73.7
click at [246, 170] on input "text" at bounding box center [285, 176] width 270 height 25
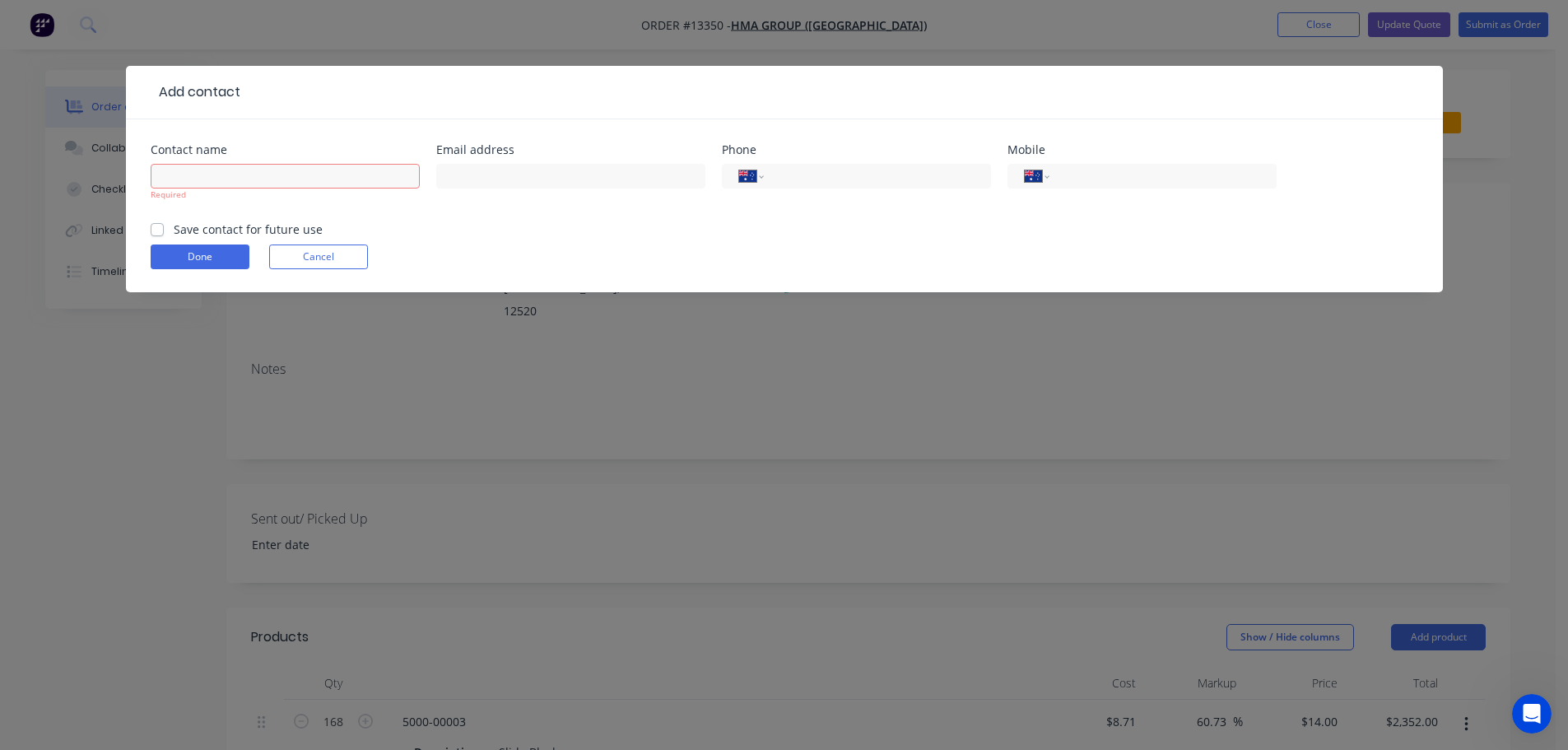
drag, startPoint x: 235, startPoint y: 156, endPoint x: 234, endPoint y: 165, distance: 9.1
click at [235, 157] on div "Contact name Required" at bounding box center [285, 183] width 270 height 76
click at [234, 166] on input "text" at bounding box center [285, 176] width 270 height 25
paste input "Lucas Moncrieff"
click at [524, 187] on input "text" at bounding box center [571, 176] width 270 height 25
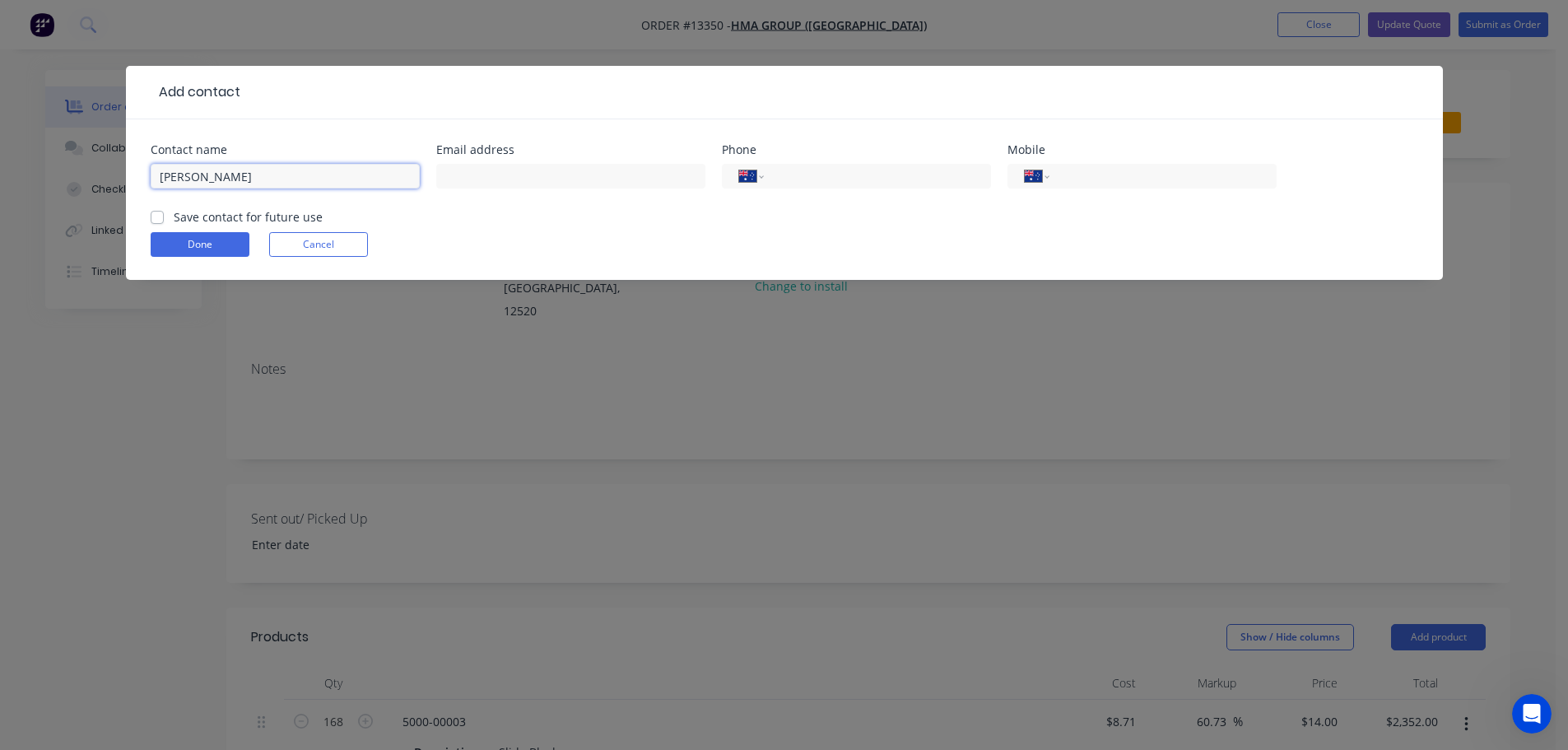
click at [316, 175] on input "Lucas Moncrieff" at bounding box center [285, 176] width 270 height 25
type input "Lucas Moncrieff"
click at [599, 192] on div at bounding box center [571, 184] width 270 height 49
click at [590, 184] on div at bounding box center [571, 184] width 270 height 49
click at [510, 179] on input "text" at bounding box center [571, 176] width 270 height 25
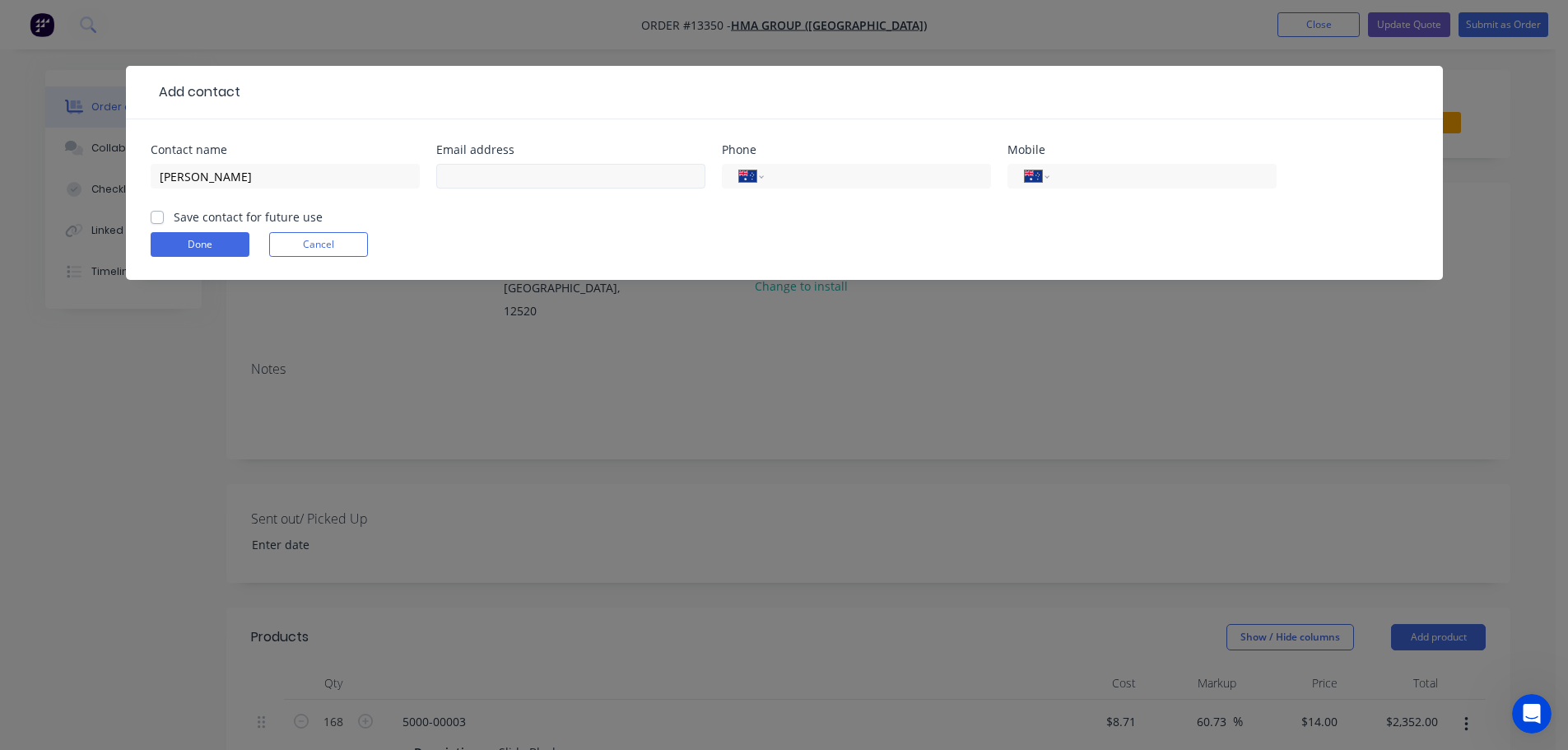
click at [564, 181] on input "text" at bounding box center [571, 176] width 270 height 25
paste input "Lucas Moncrieff <lmoncrieff@hmagroup.com.au>"
drag, startPoint x: 530, startPoint y: 173, endPoint x: 392, endPoint y: 170, distance: 138.0
click at [392, 170] on div "Contact name Lucas Moncrieff Email address Lucas Moncrieff <lmoncrieff@hmagroup…" at bounding box center [784, 176] width 1268 height 64
type input "lmoncrieff@hmagroup.com.au"
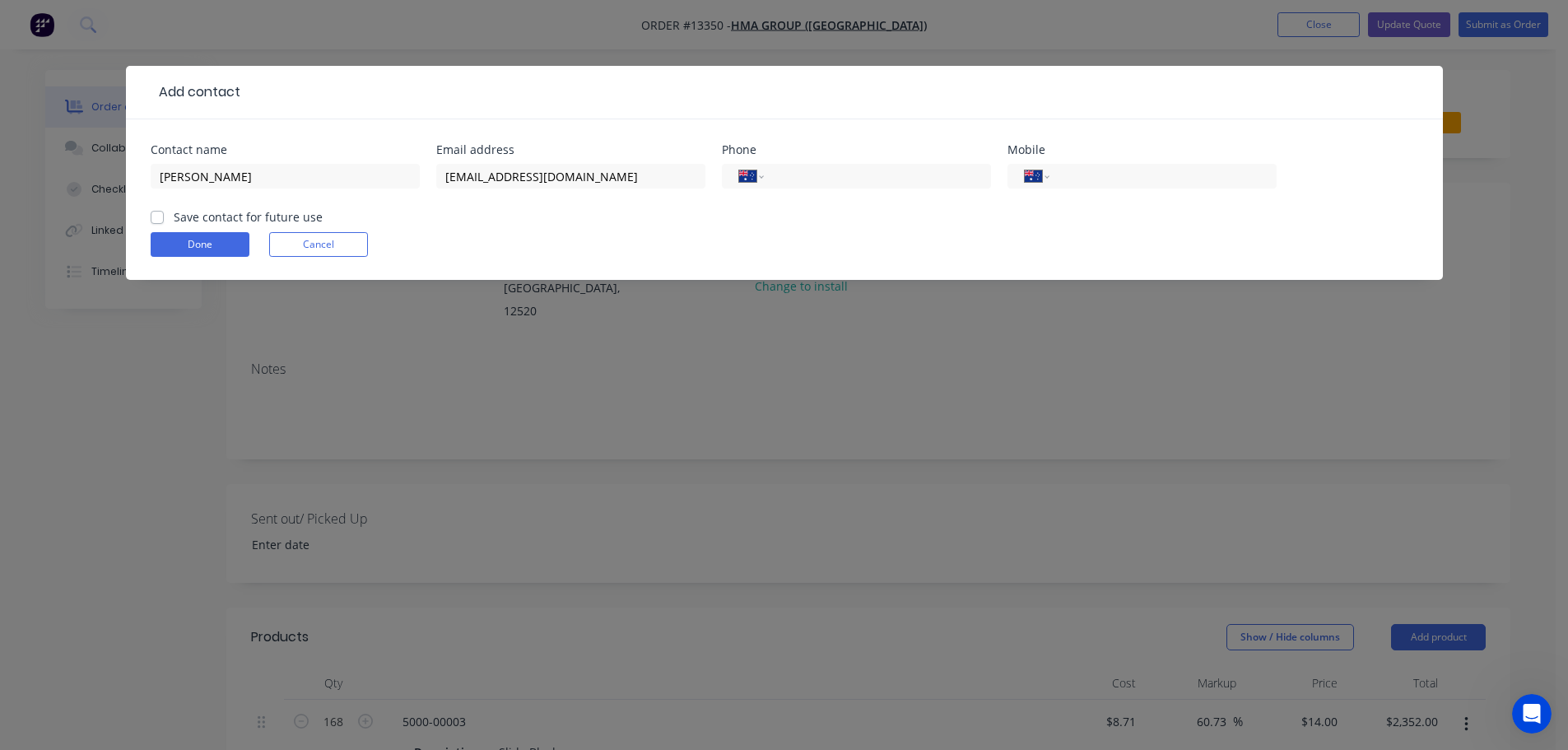
click at [173, 218] on label "Save contact for future use" at bounding box center [248, 217] width 149 height 17
click at [155, 218] on input "Save contact for future use" at bounding box center [157, 216] width 14 height 15
checkbox input "true"
click at [809, 171] on input "tel" at bounding box center [875, 176] width 198 height 19
click at [806, 169] on input "tel" at bounding box center [875, 176] width 198 height 19
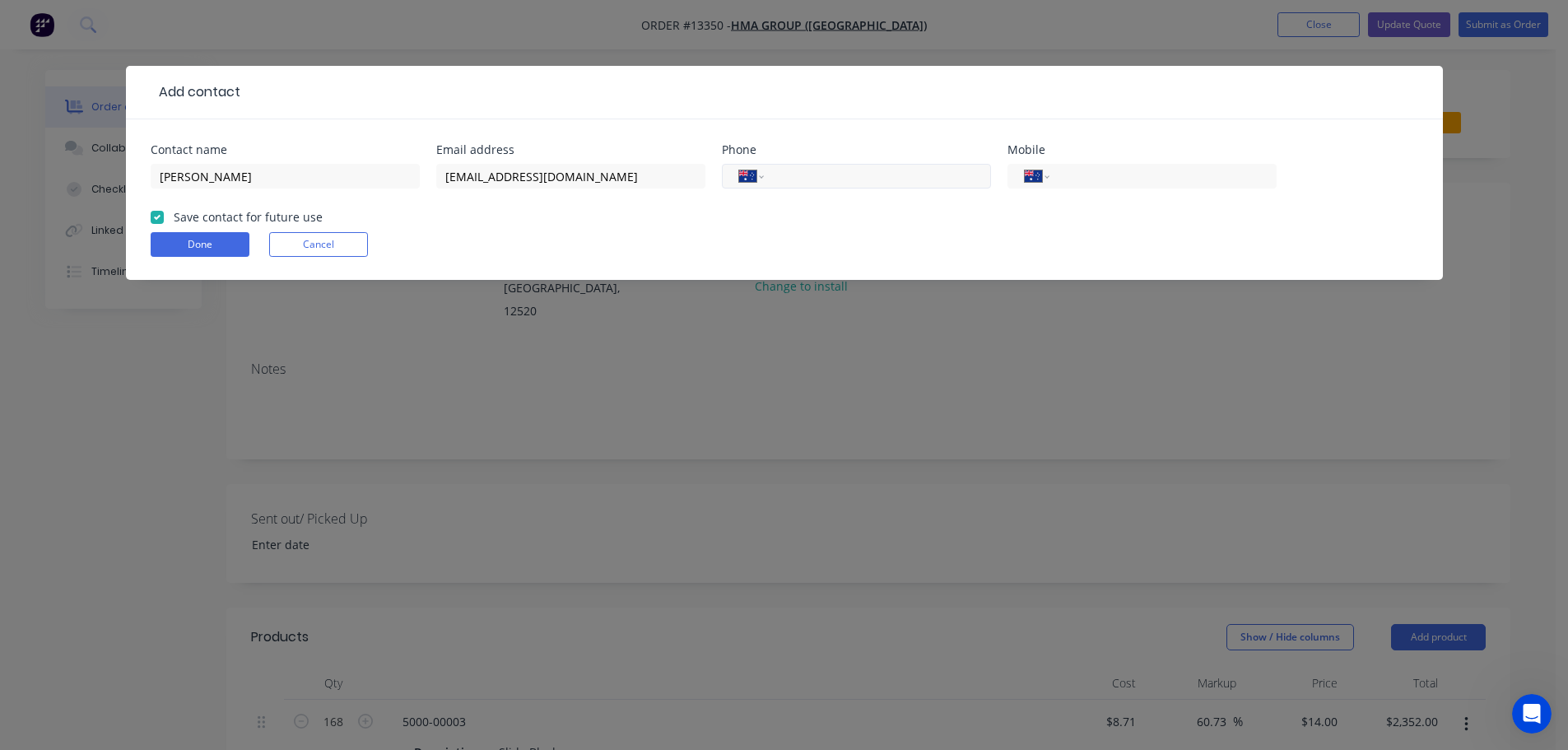
click at [882, 169] on input "tel" at bounding box center [875, 176] width 198 height 19
paste input "473038757"
type input "473038757"
click at [1089, 178] on input "tel" at bounding box center [1160, 176] width 198 height 19
paste input "473038757"
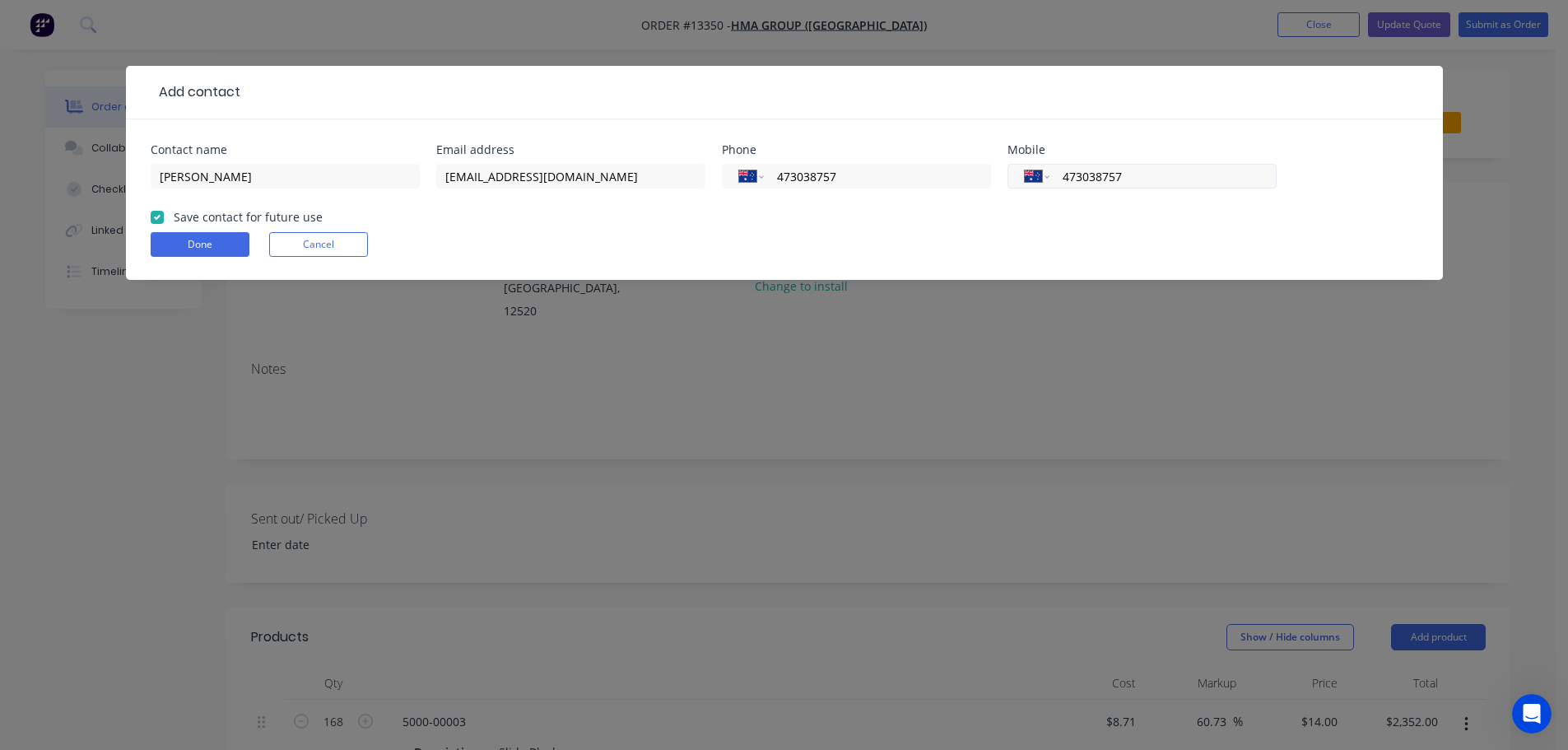
click at [1057, 173] on div "International Afghanistan Åland Islands Albania Algeria American Samoa Andorra …" at bounding box center [1142, 176] width 270 height 25
click at [1065, 175] on input "473038757" at bounding box center [1160, 176] width 198 height 19
type input "0473 038 757"
click at [852, 173] on input "473038757" at bounding box center [875, 176] width 198 height 19
drag, startPoint x: 788, startPoint y: 168, endPoint x: 734, endPoint y: 167, distance: 54.0
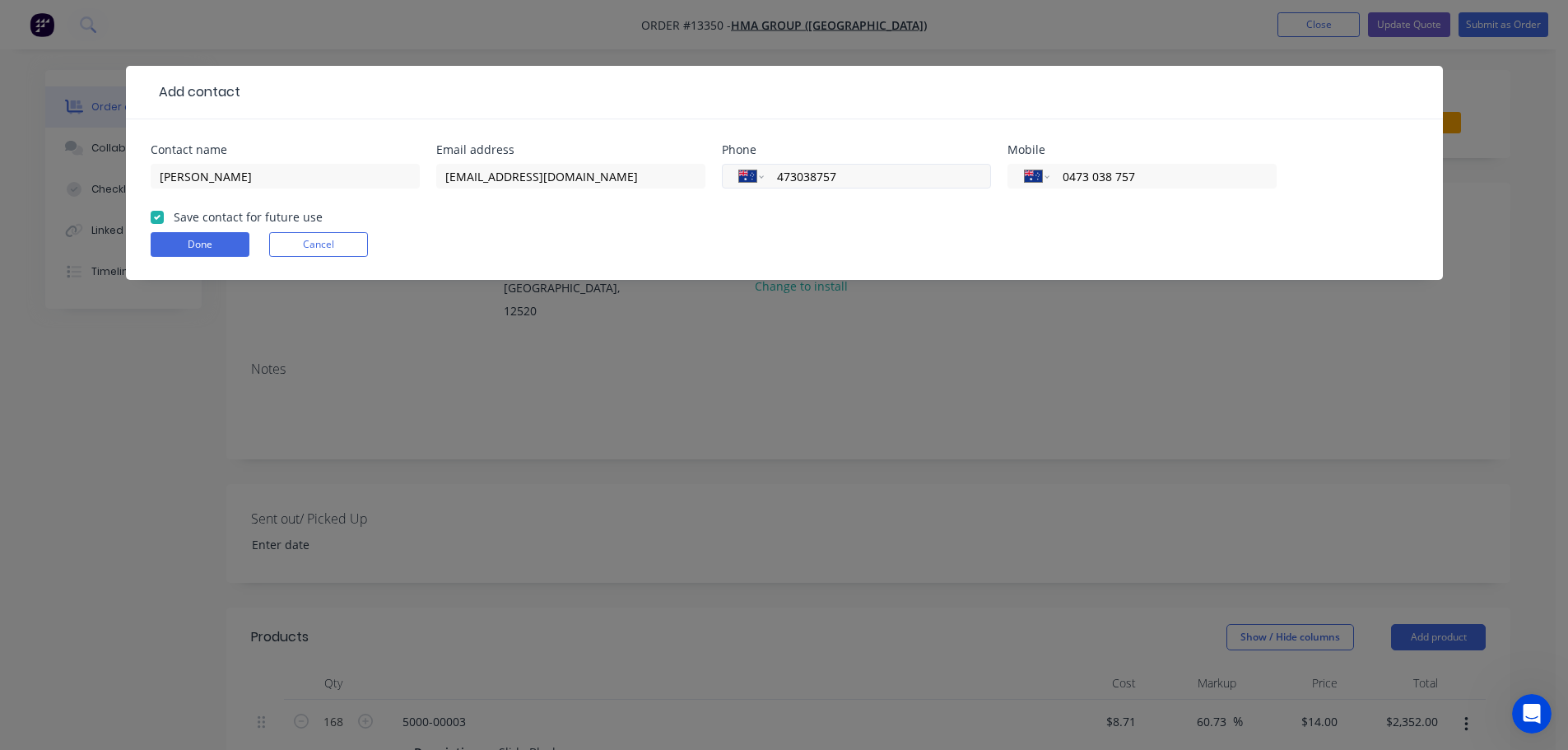
click at [734, 167] on div "International Afghanistan Åland Islands Albania Algeria American Samoa Andorra …" at bounding box center [857, 176] width 270 height 25
click at [805, 182] on input "tel" at bounding box center [875, 176] width 198 height 19
paste input "61 2 4389 6128"
click at [795, 183] on input "61 2 4389 6128" at bounding box center [875, 176] width 198 height 19
type input "(02) 4389 6128"
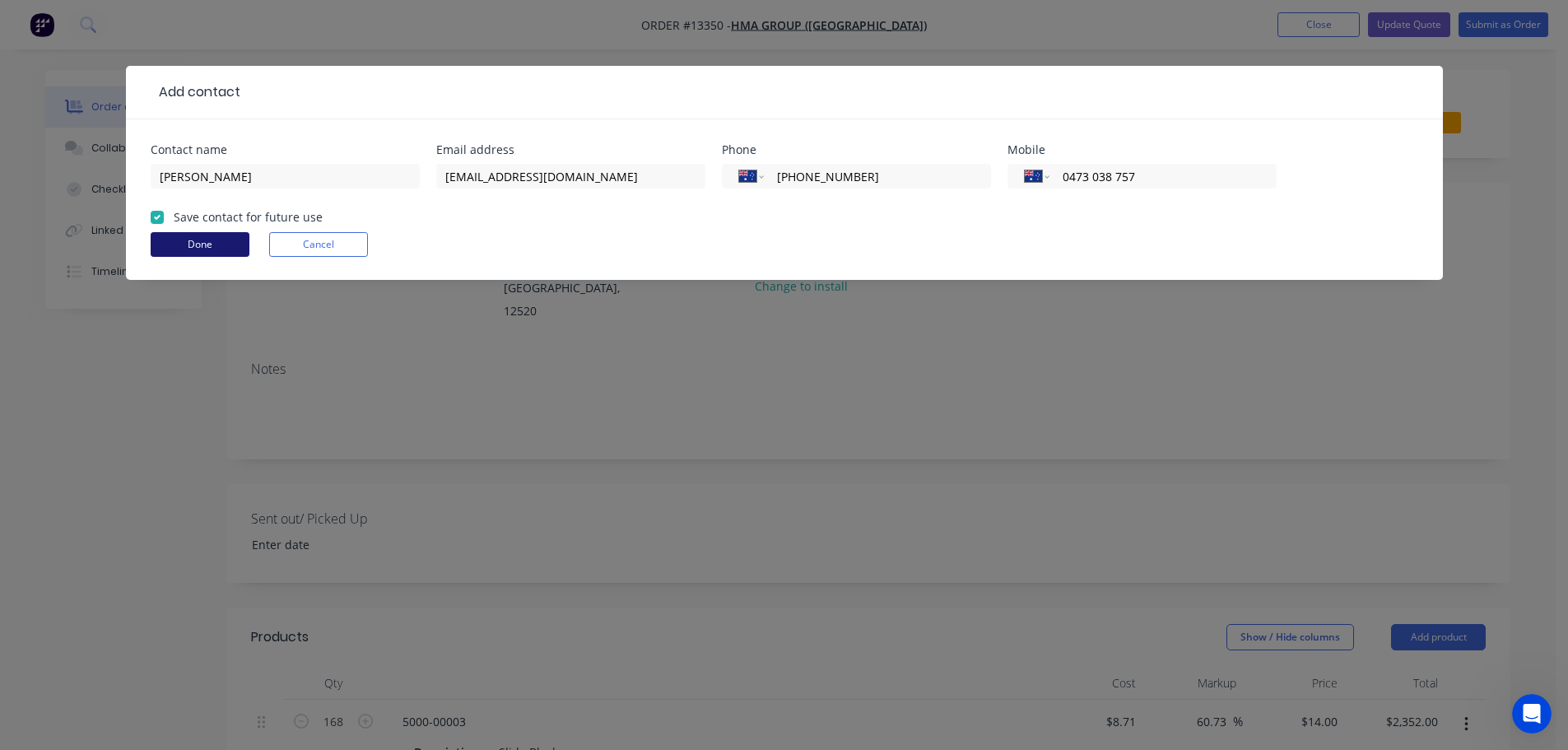
click at [203, 242] on button "Done" at bounding box center [200, 244] width 99 height 25
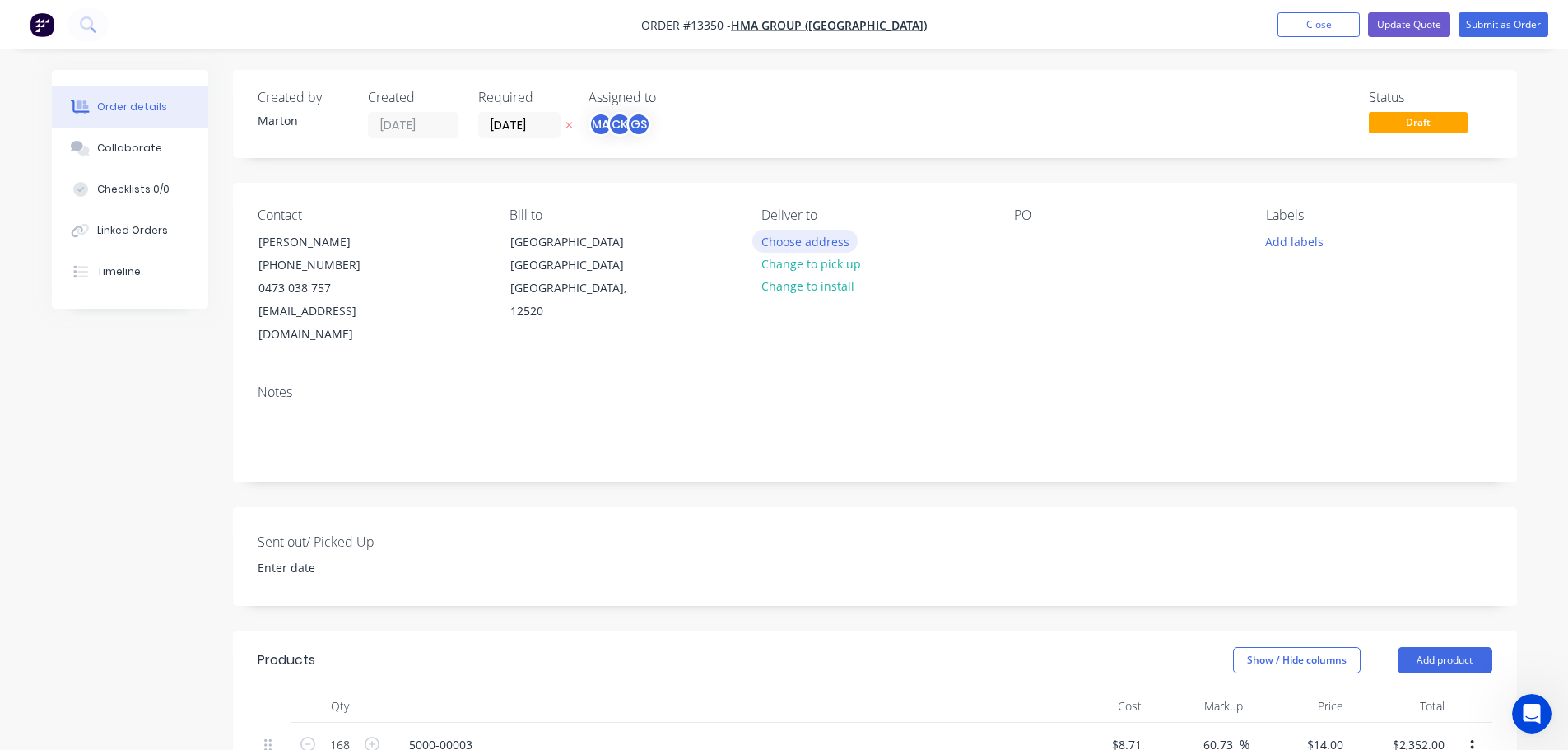
click at [794, 237] on button "Choose address" at bounding box center [805, 241] width 105 height 22
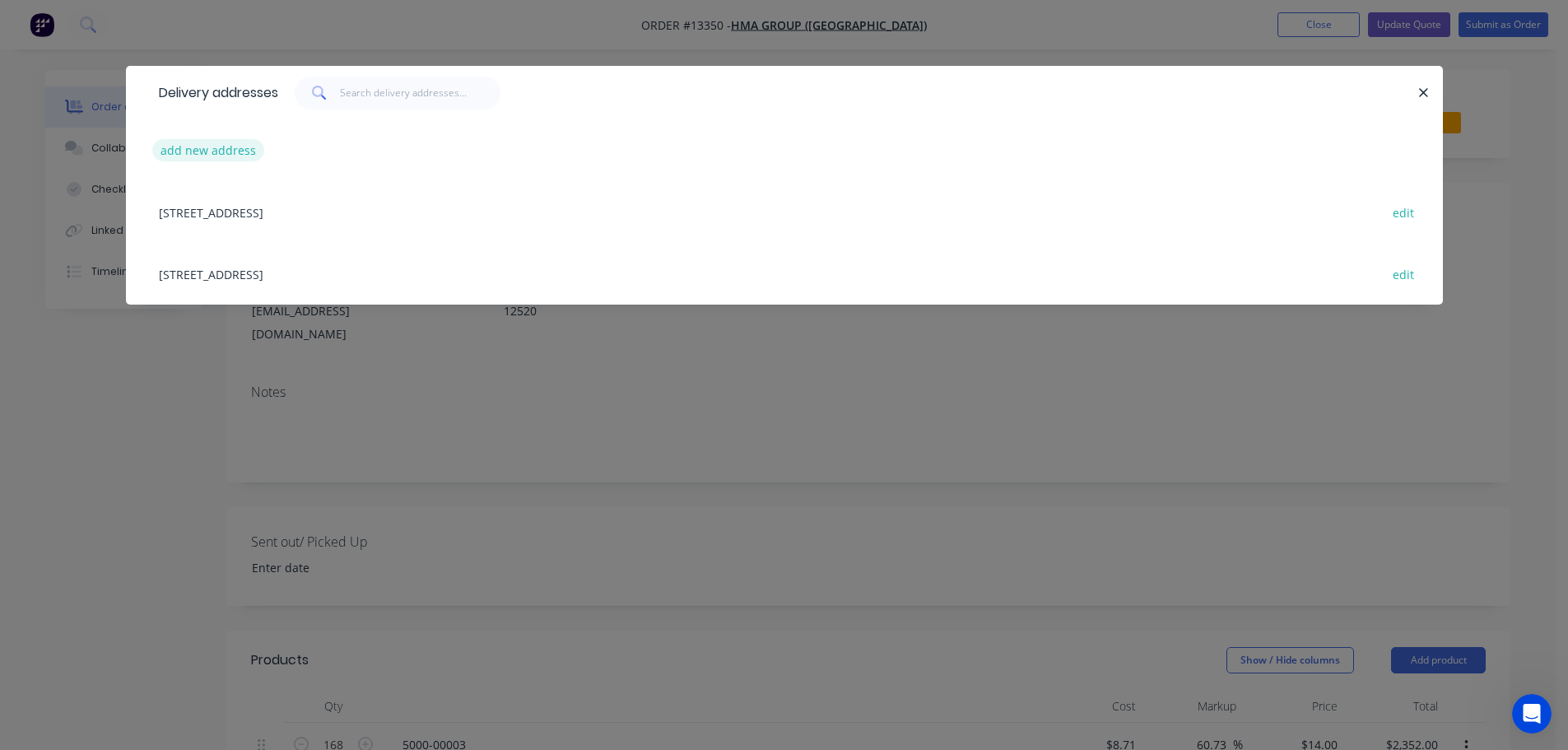
click at [204, 151] on button "add new address" at bounding box center [209, 150] width 113 height 22
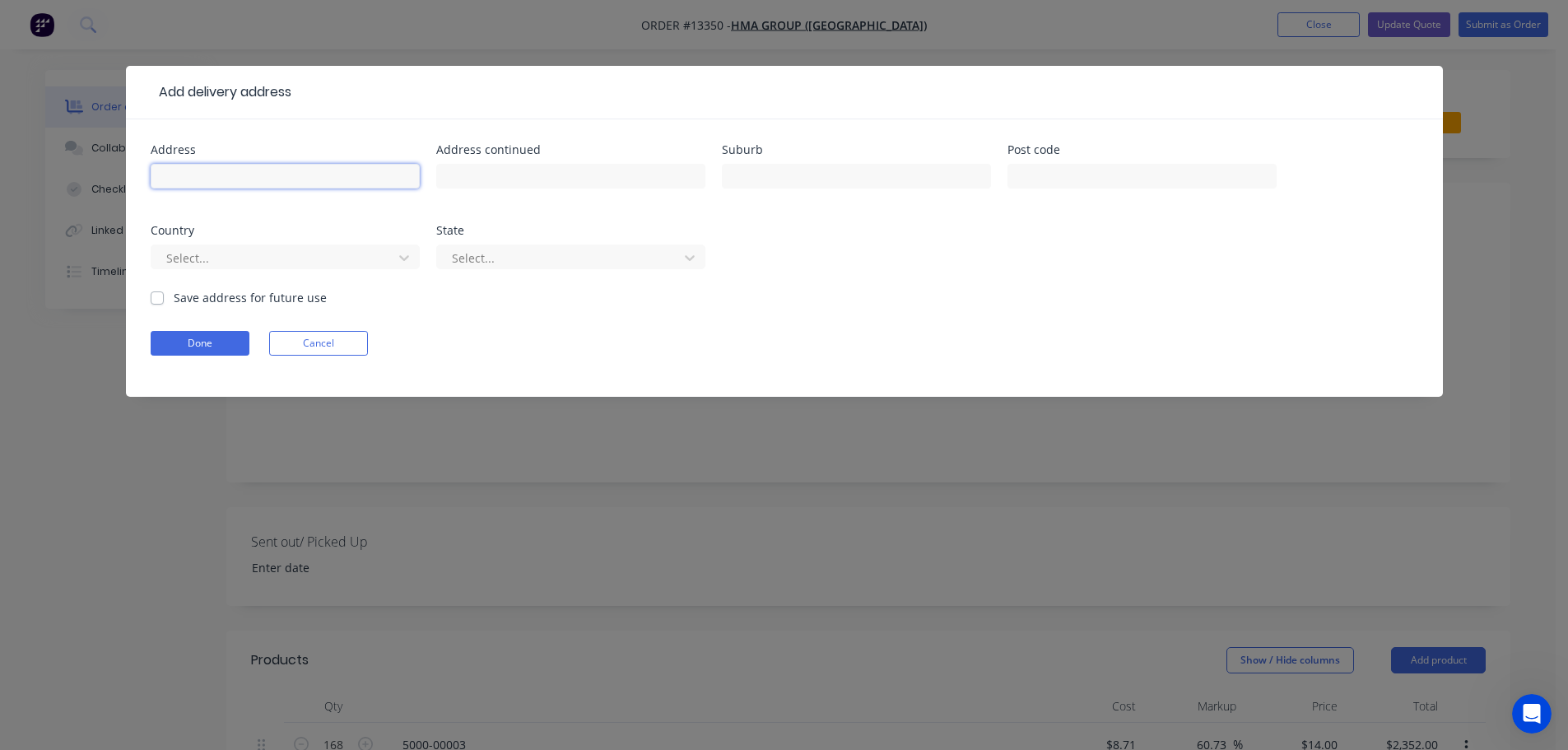
click at [220, 172] on input "text" at bounding box center [285, 176] width 270 height 25
type input "8 Hereford Street"
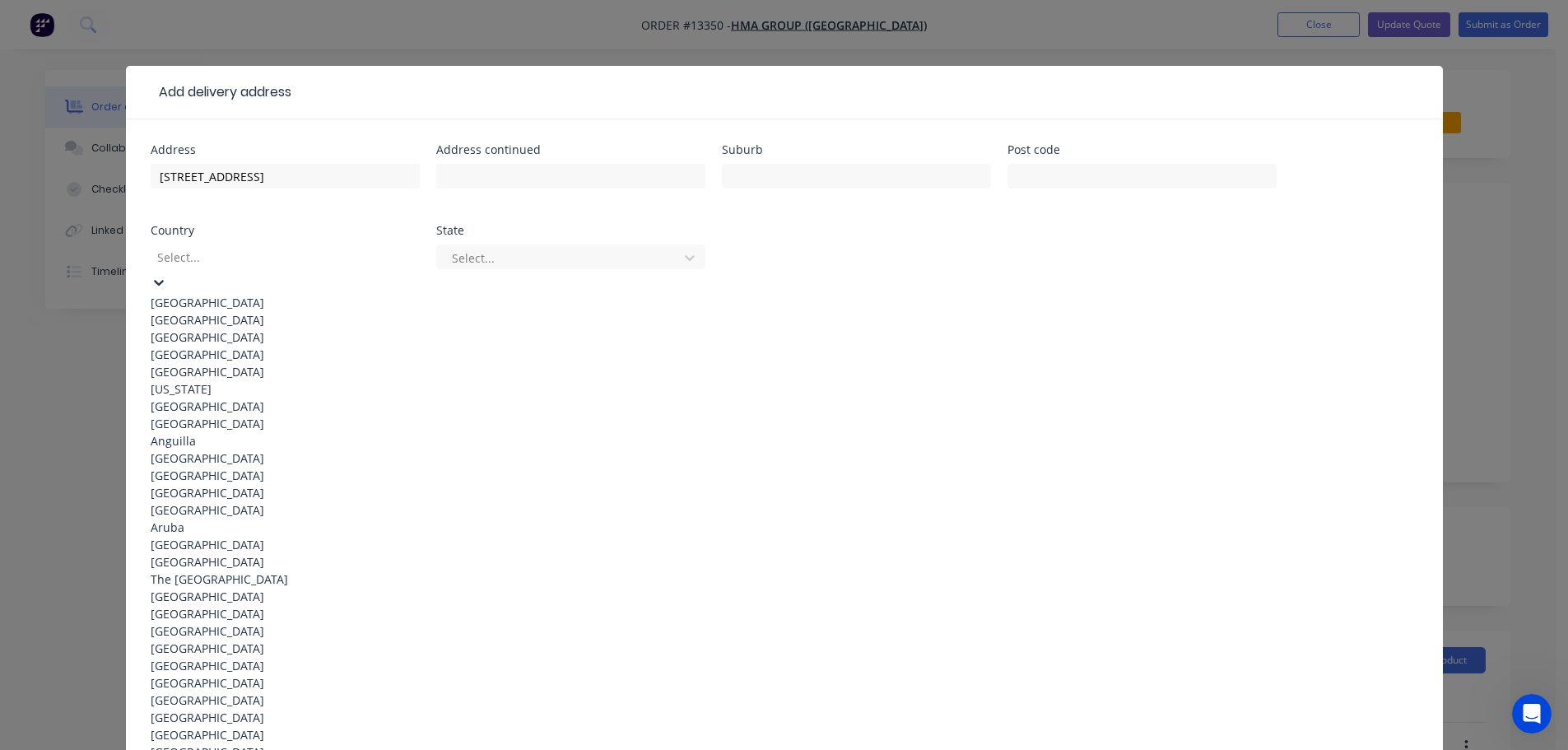
click at [238, 246] on div "Select..." at bounding box center [274, 256] width 247 height 25
click at [226, 295] on div "Australia" at bounding box center [285, 302] width 270 height 17
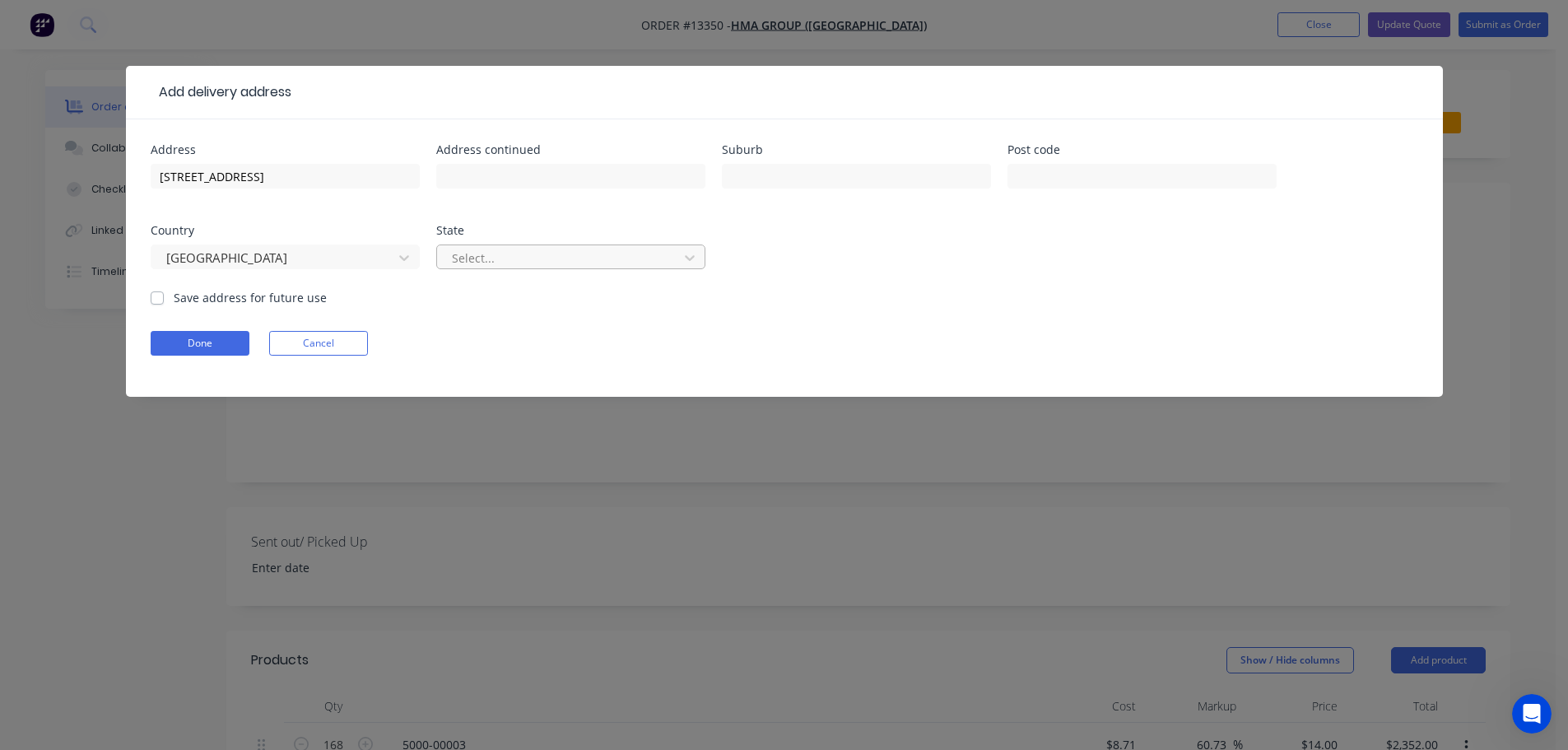
click at [467, 256] on div at bounding box center [560, 258] width 220 height 21
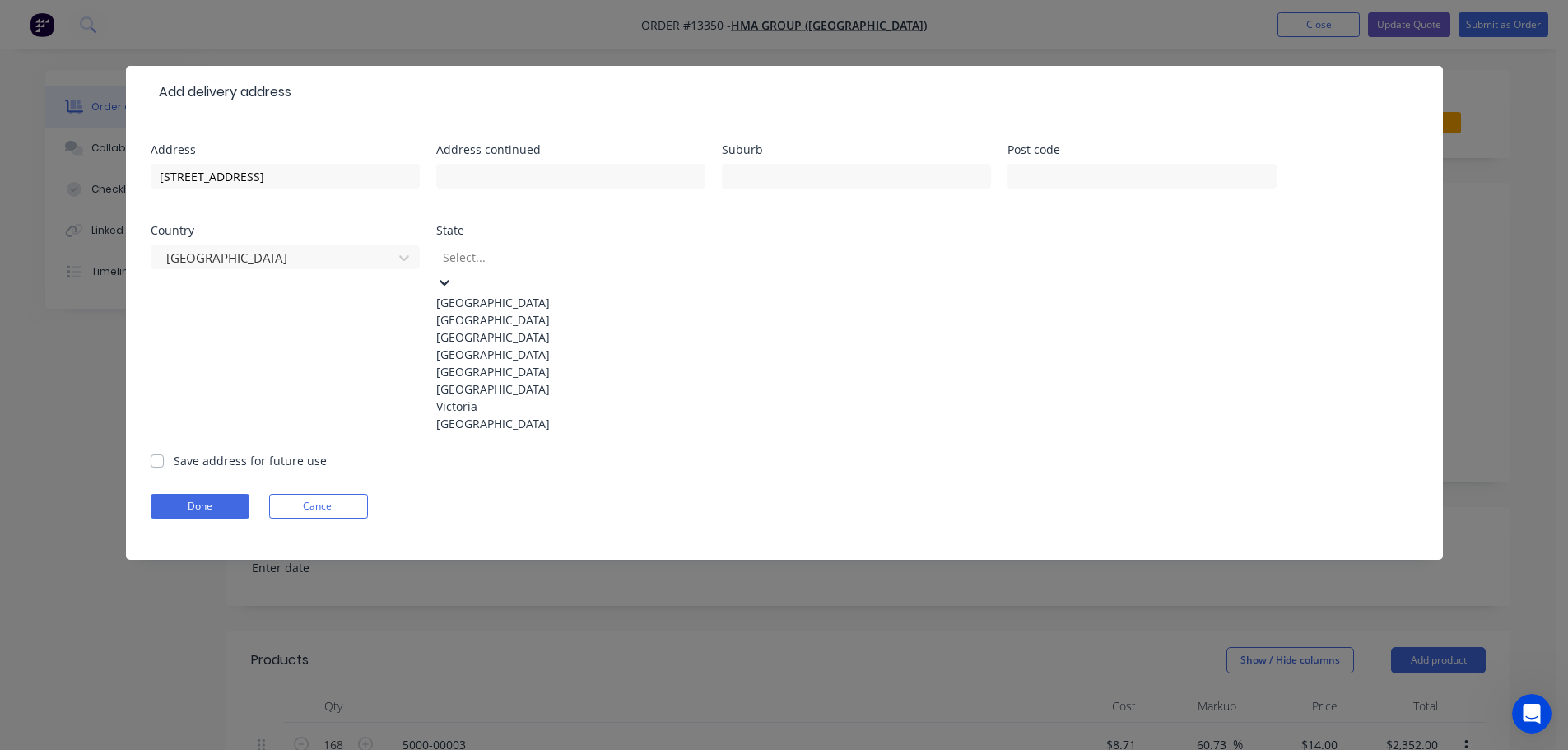
click at [506, 320] on div "New South Wales" at bounding box center [571, 320] width 270 height 17
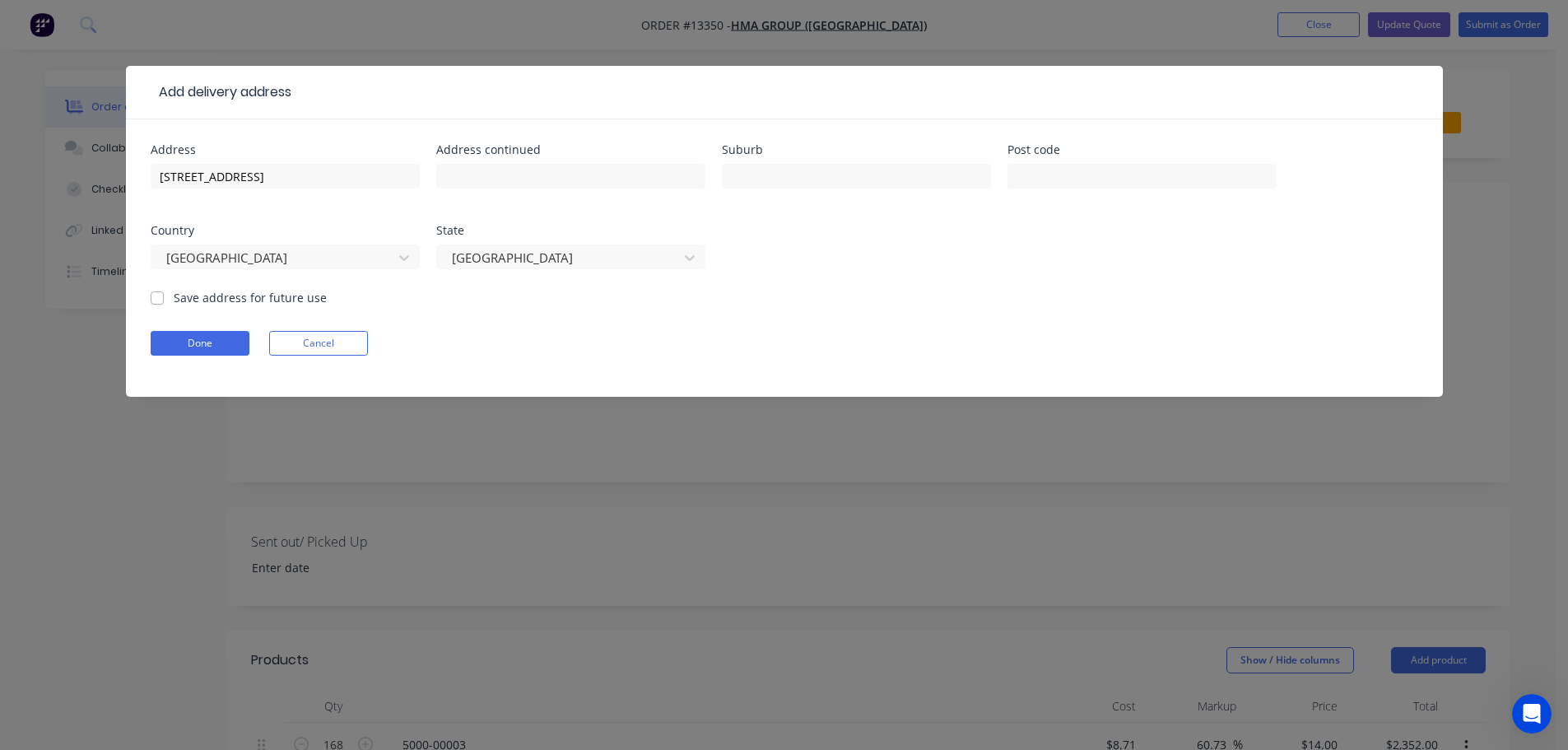
click at [167, 294] on div "Save address for future use" at bounding box center [239, 297] width 176 height 17
click at [167, 297] on div "Save address for future use" at bounding box center [239, 297] width 176 height 17
click at [173, 298] on label "Save address for future use" at bounding box center [250, 297] width 153 height 17
click at [160, 298] on input "Save address for future use" at bounding box center [157, 296] width 14 height 15
checkbox input "true"
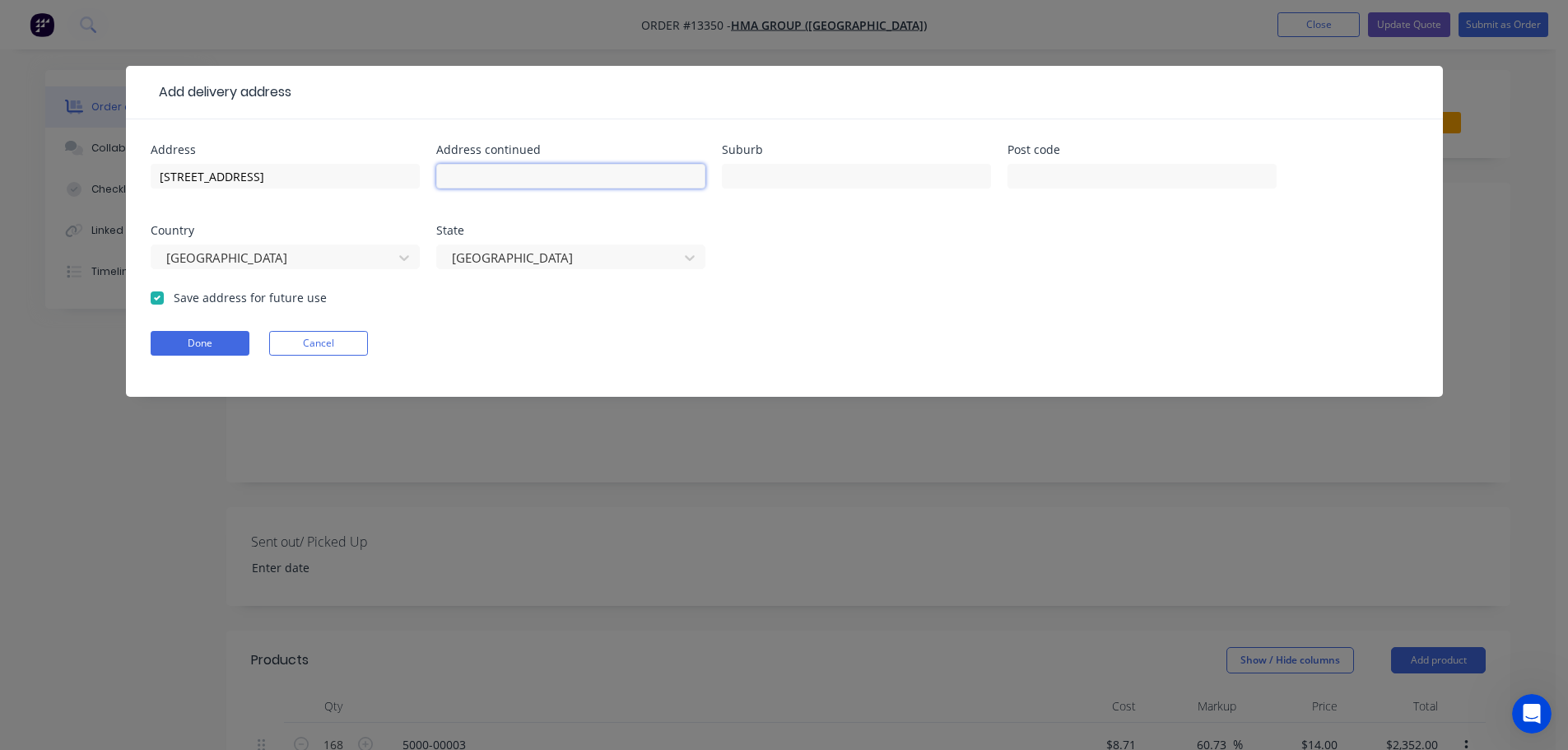
click at [581, 167] on input "text" at bounding box center [571, 176] width 270 height 25
click at [757, 176] on input "text" at bounding box center [857, 176] width 270 height 25
type input "Berkeley Vale"
click at [1063, 186] on input "text" at bounding box center [1142, 176] width 270 height 25
type input "2261"
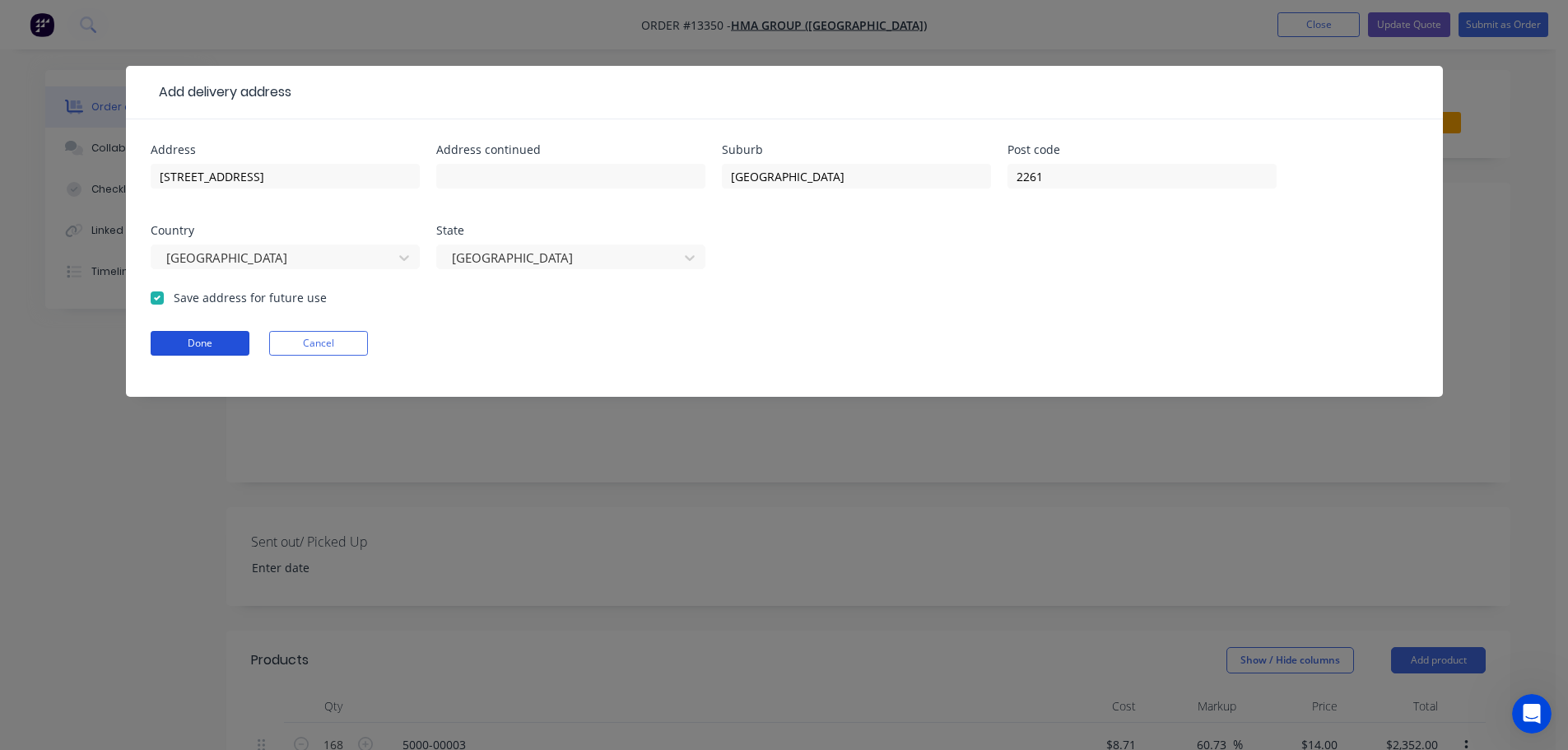
click at [209, 353] on button "Done" at bounding box center [200, 343] width 99 height 25
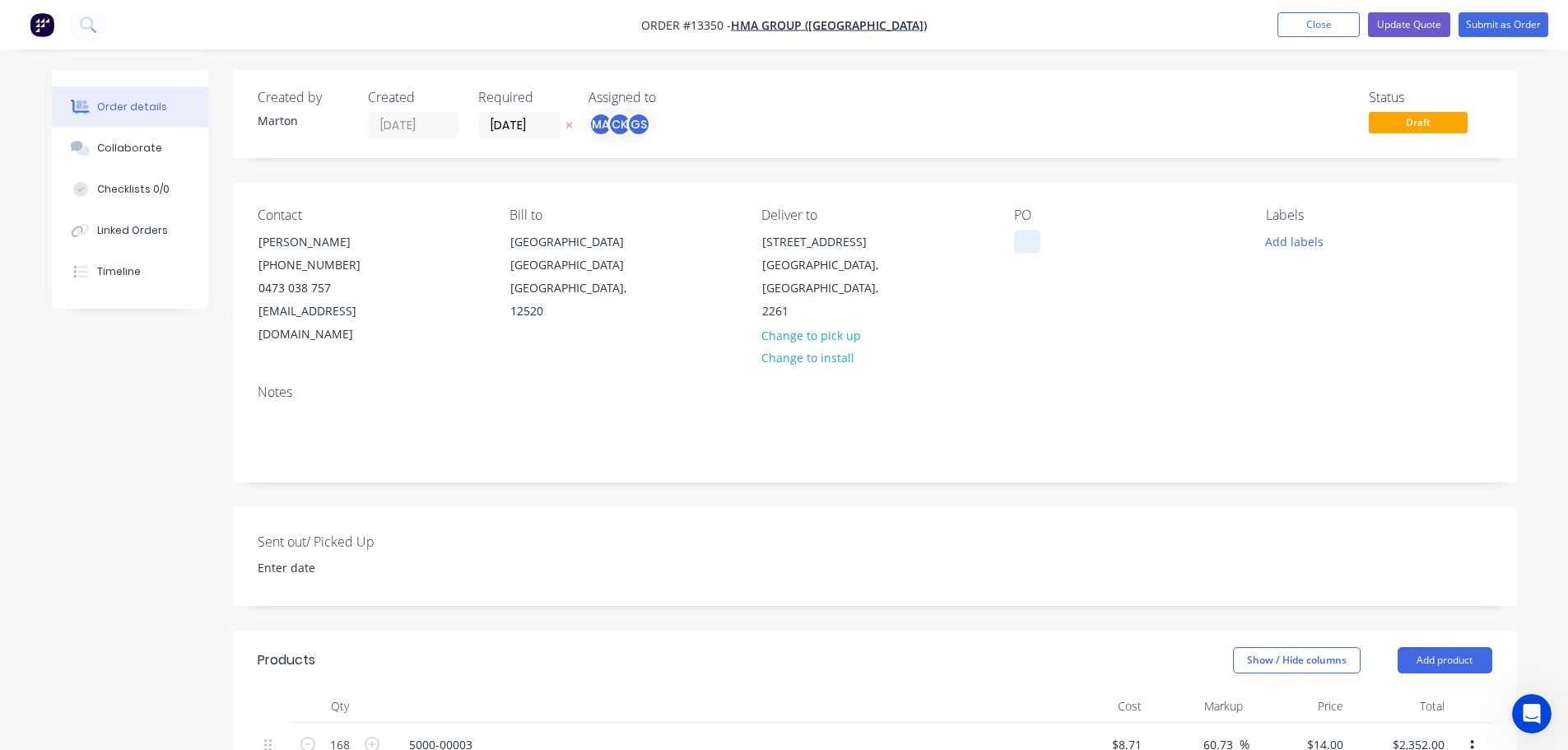
click at [1030, 242] on div at bounding box center [1027, 242] width 26 height 24
click at [518, 125] on input "[DATE]" at bounding box center [519, 124] width 81 height 25
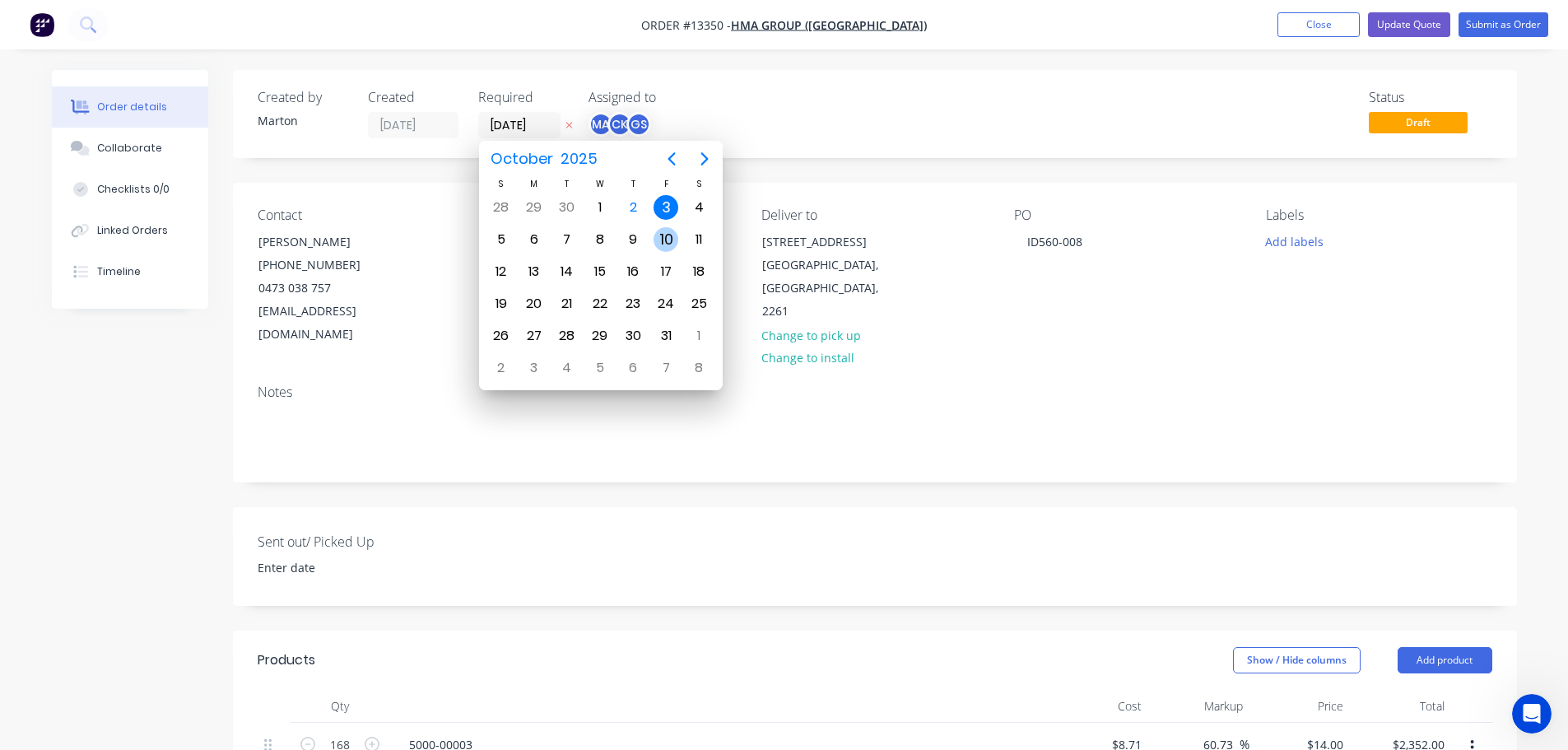
click at [663, 241] on div "10" at bounding box center [665, 239] width 24 height 25
type input "[DATE]"
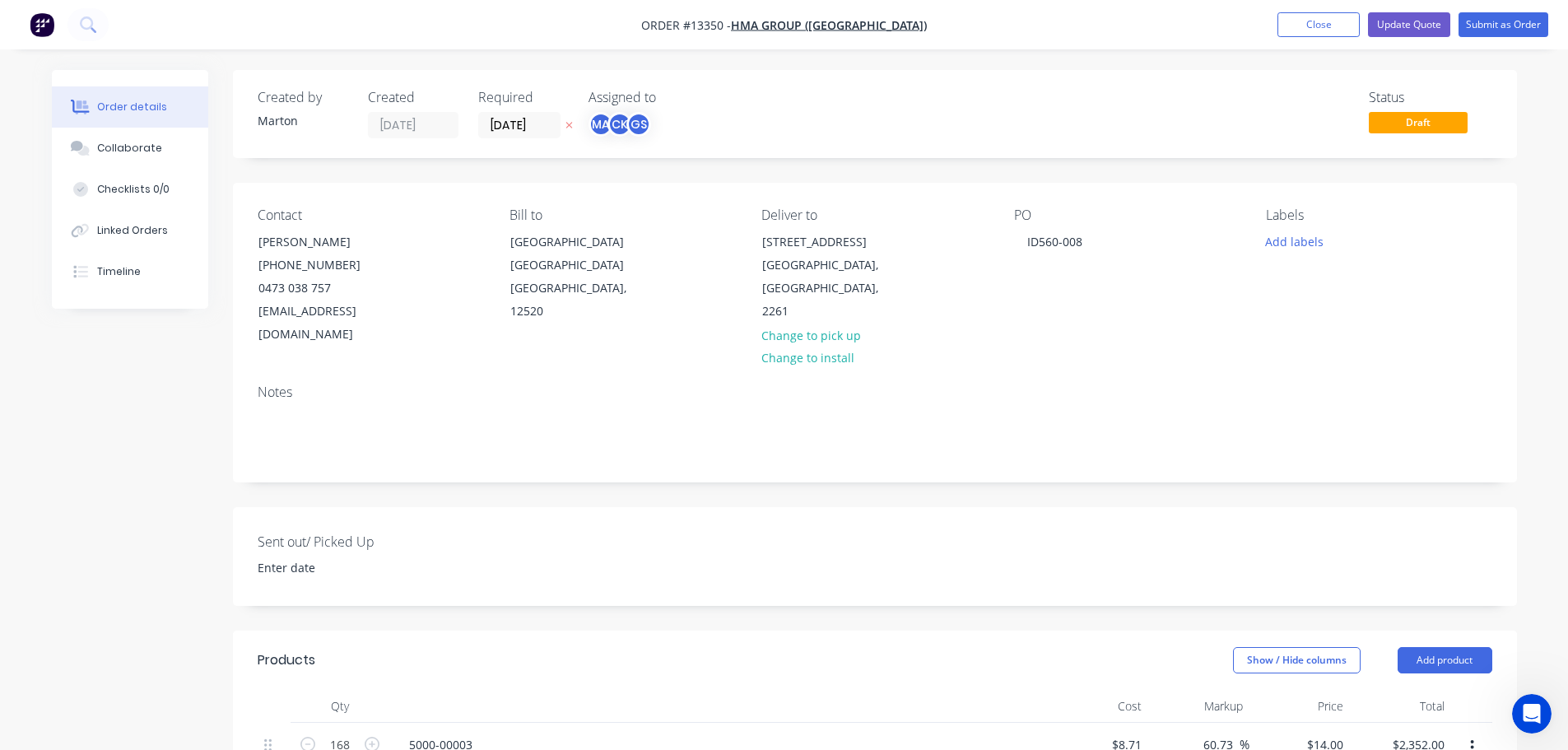
click at [1334, 237] on div "Add labels" at bounding box center [1378, 241] width 226 height 22
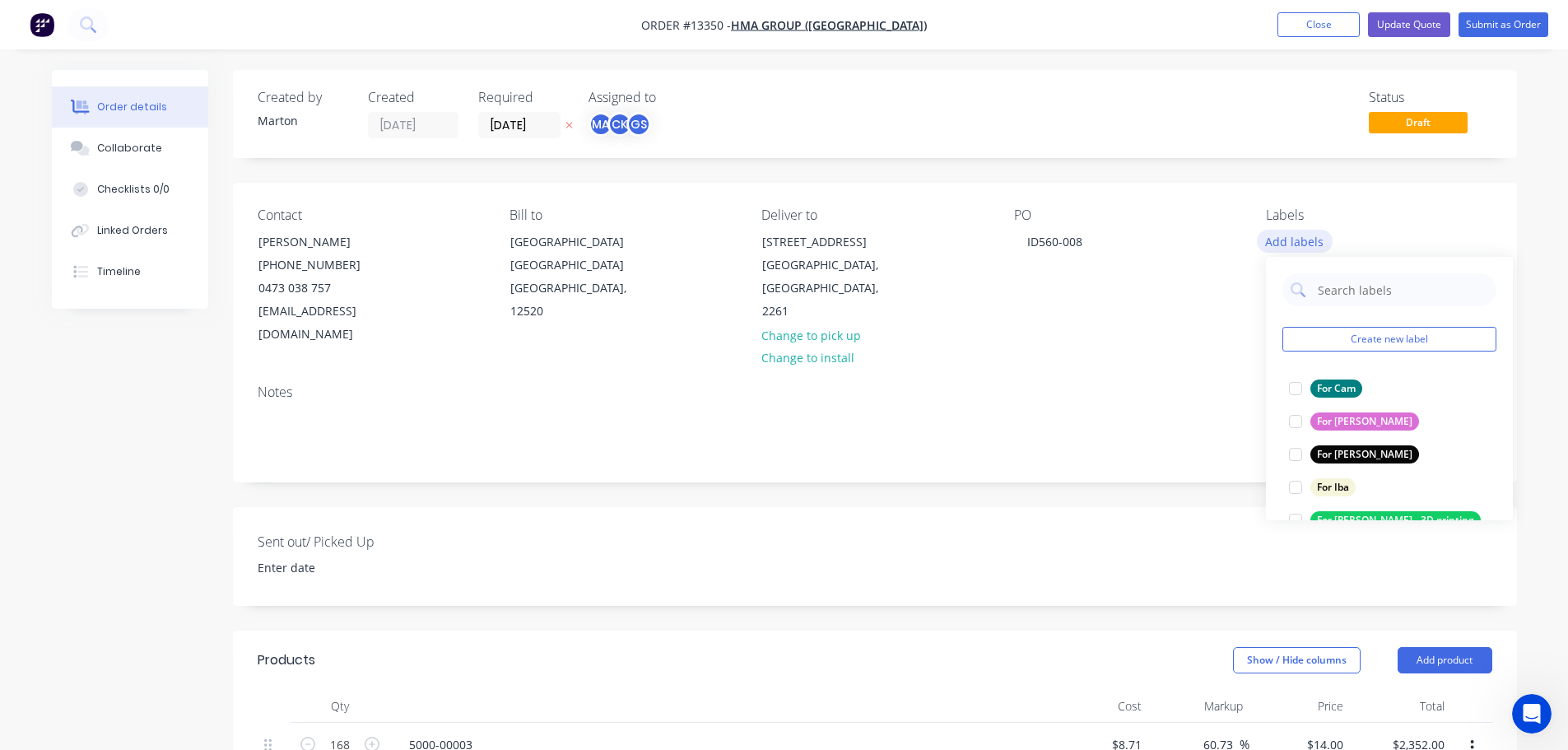
click at [1321, 240] on button "Add labels" at bounding box center [1294, 241] width 75 height 22
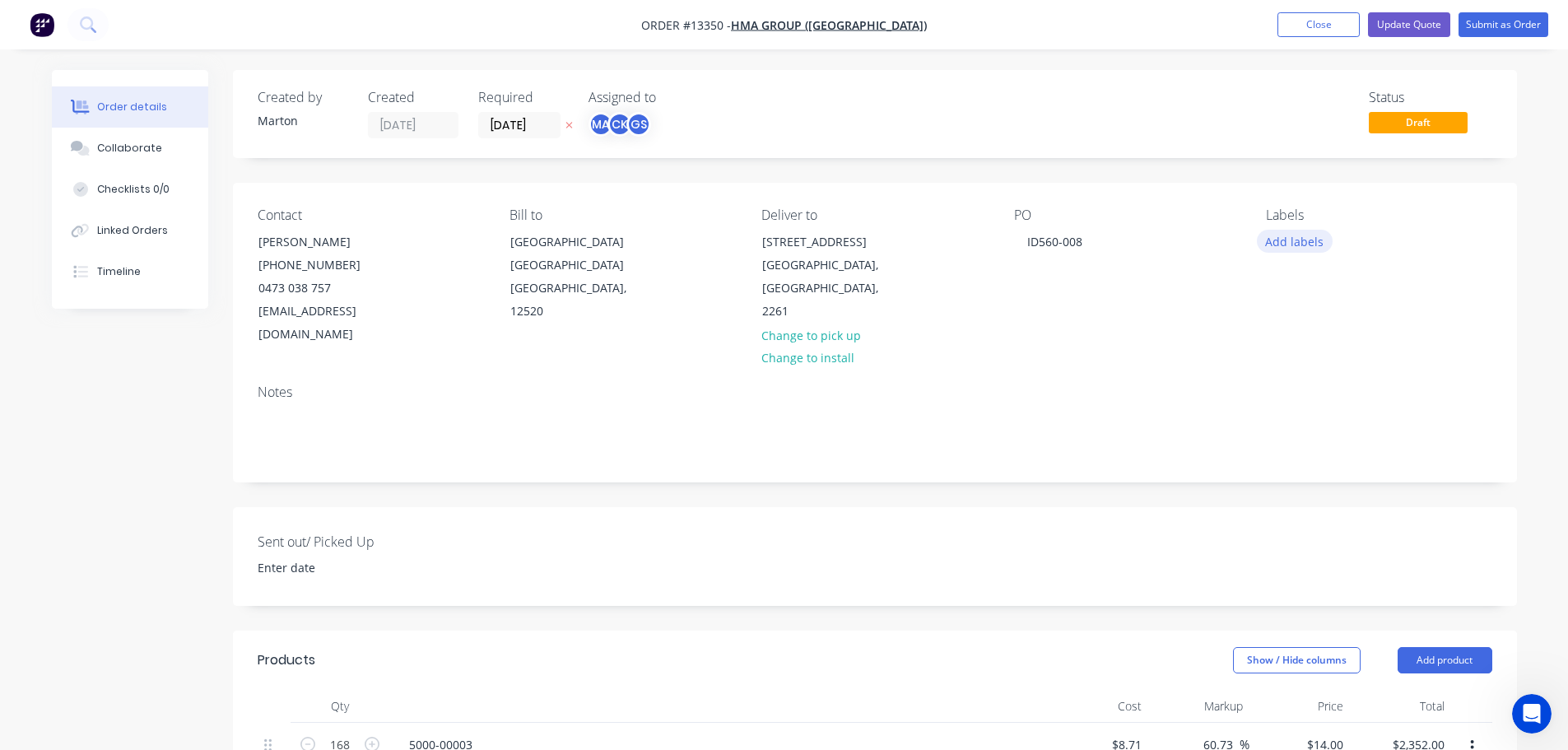
click at [1312, 242] on button "Add labels" at bounding box center [1294, 241] width 75 height 22
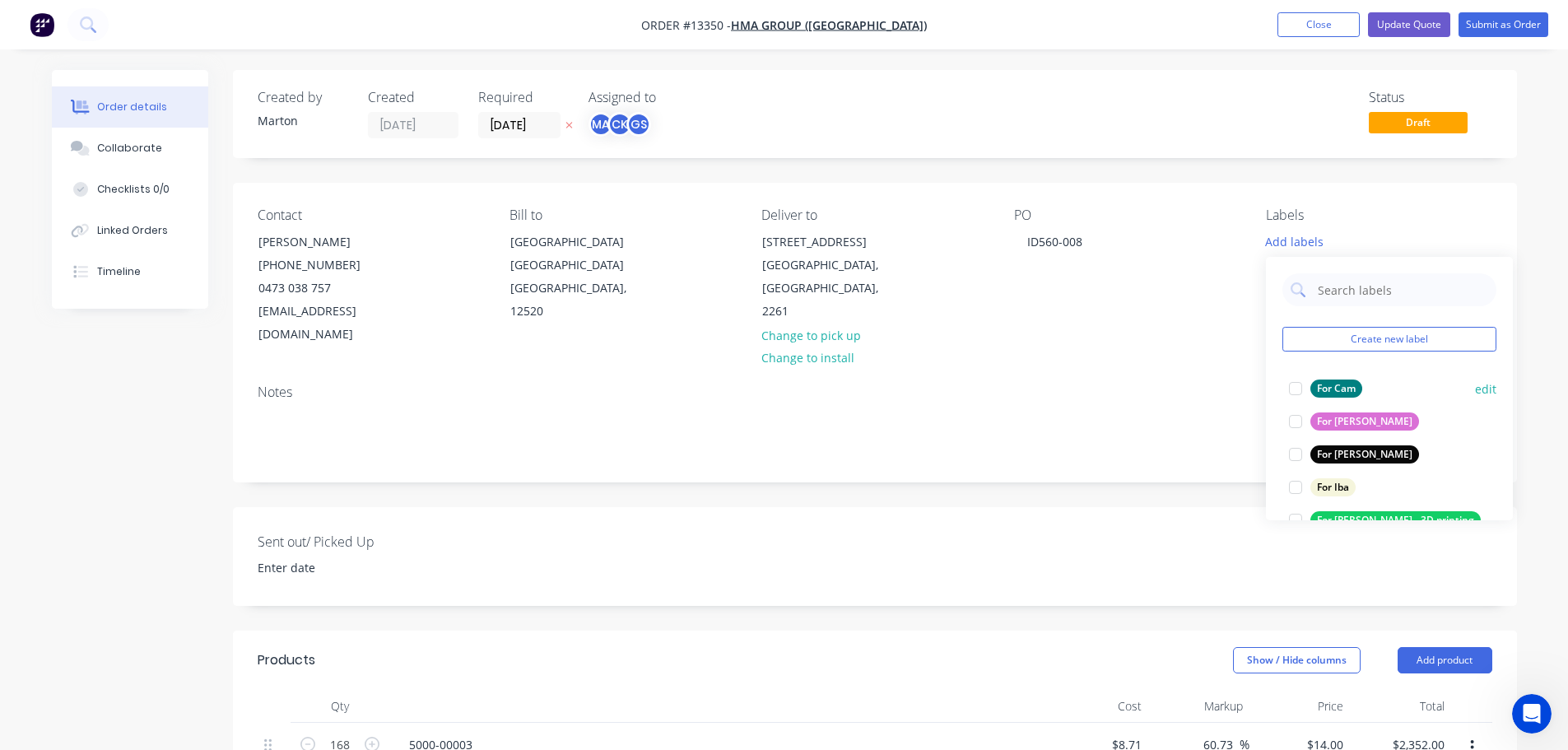
click at [1305, 387] on div at bounding box center [1296, 389] width 33 height 33
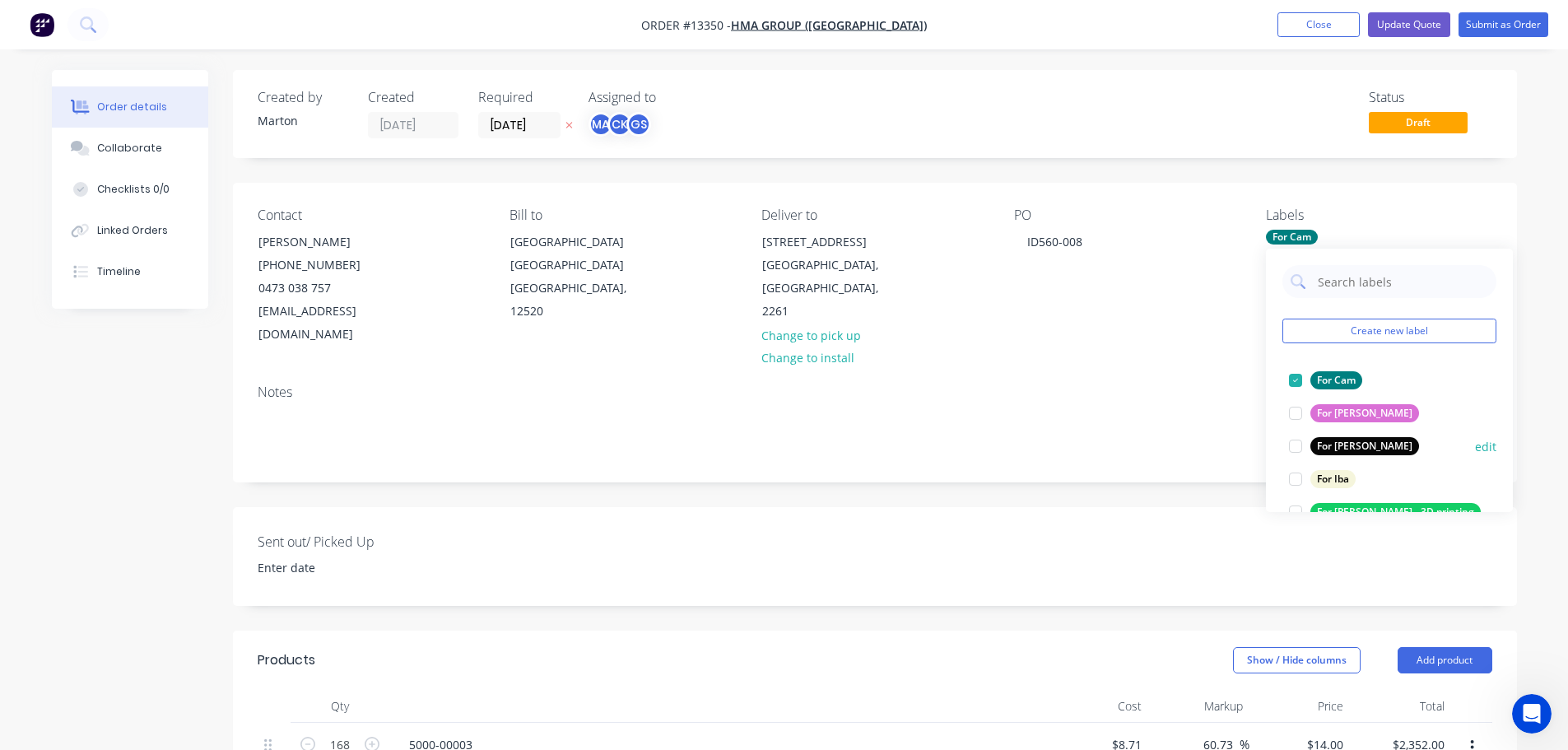
click at [1298, 445] on div at bounding box center [1296, 447] width 33 height 33
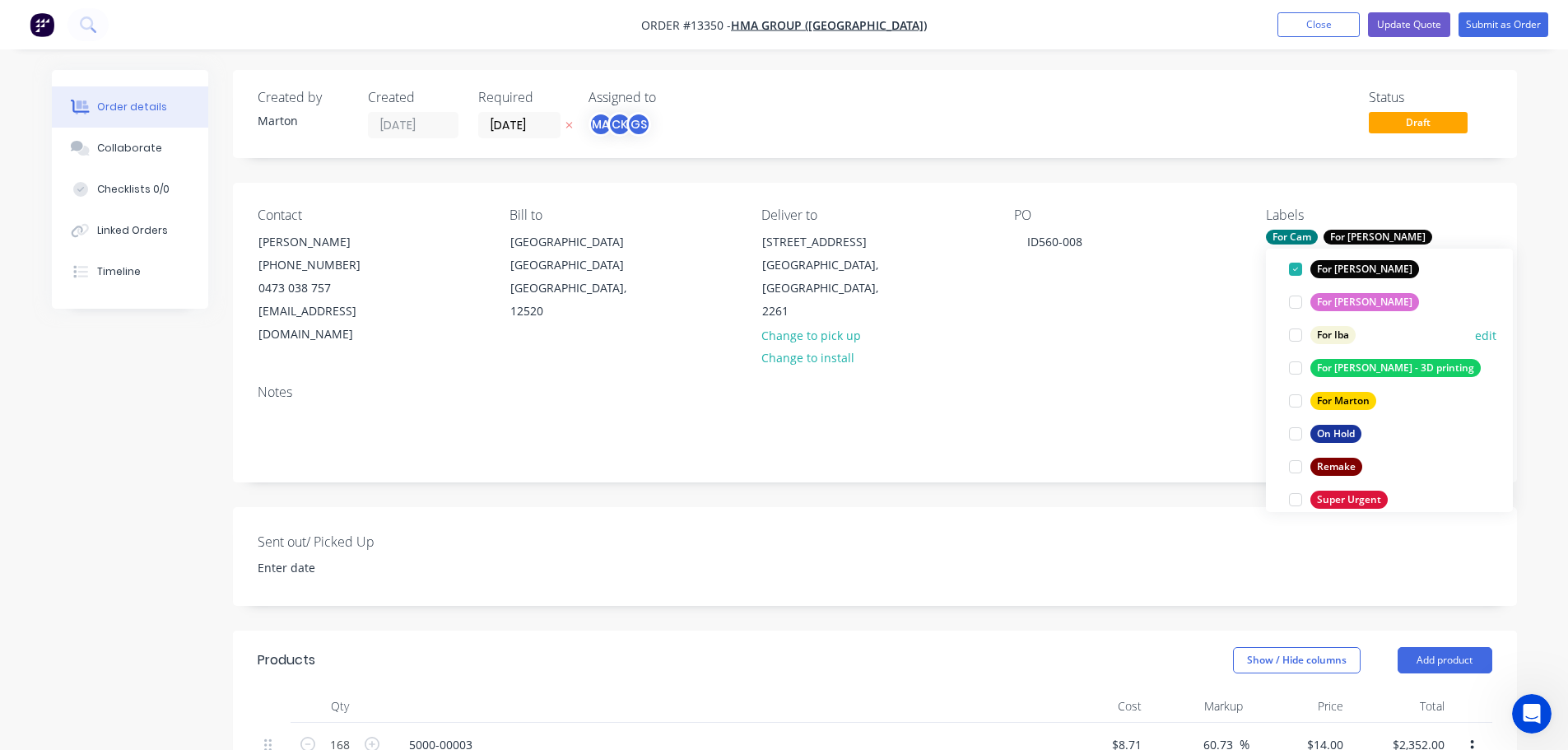
scroll to position [164, 0]
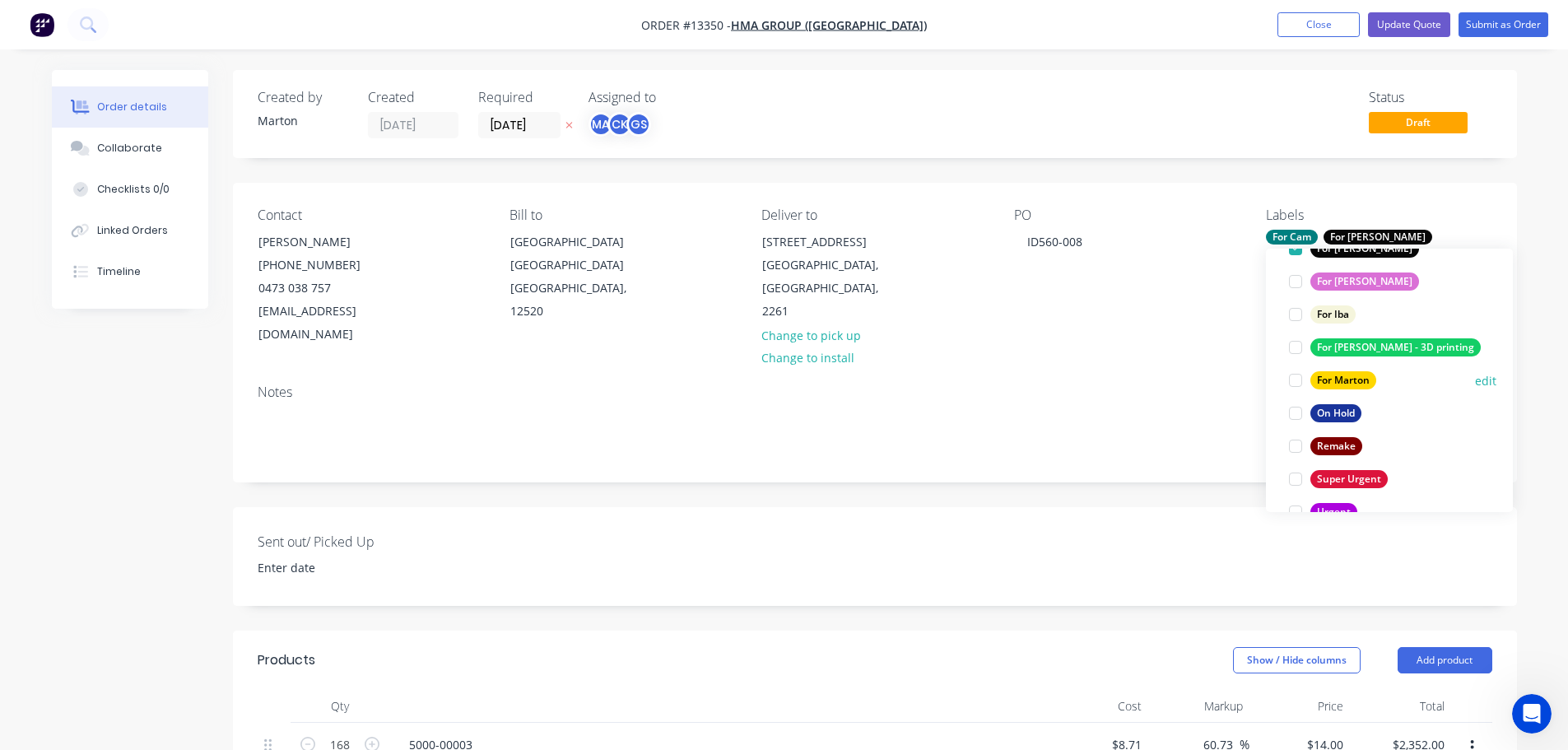
click at [1292, 382] on div at bounding box center [1296, 380] width 33 height 33
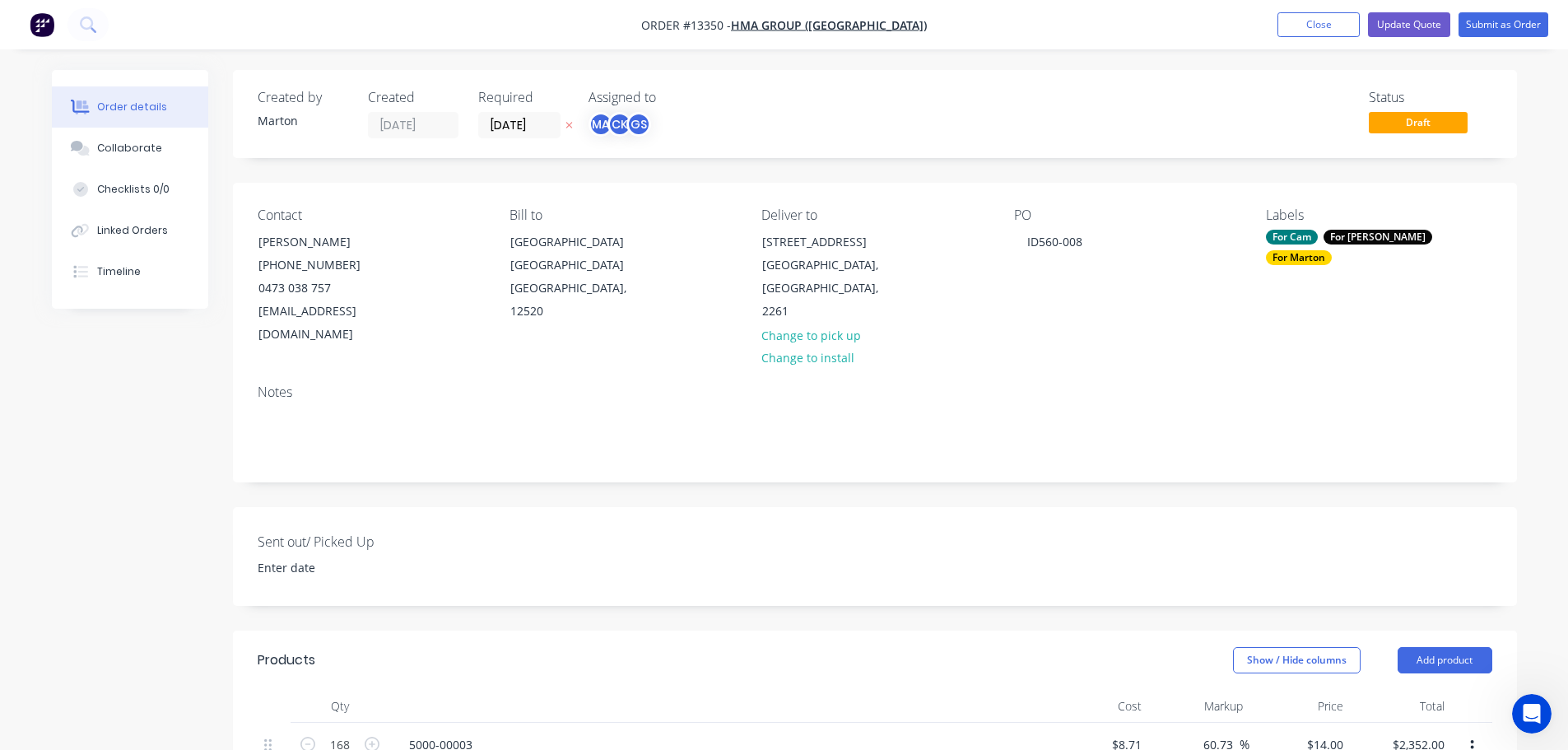
drag, startPoint x: 944, startPoint y: 501, endPoint x: 564, endPoint y: 500, distance: 380.0
click at [943, 501] on div "Created by Marton Created 24/09/25 Required 10/10/25 Assigned to MA CK GS Statu…" at bounding box center [875, 720] width 1284 height 1301
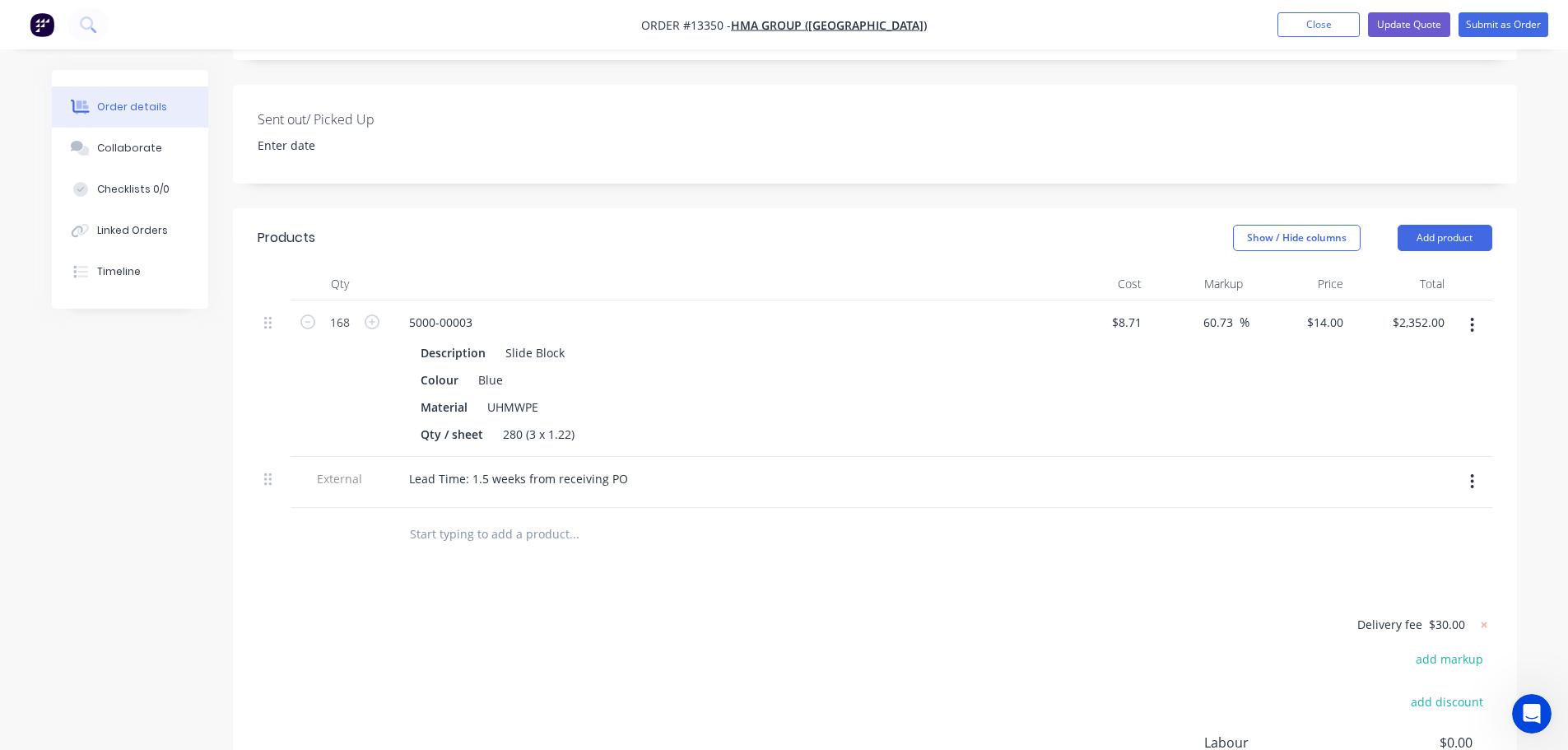
scroll to position [564, 0]
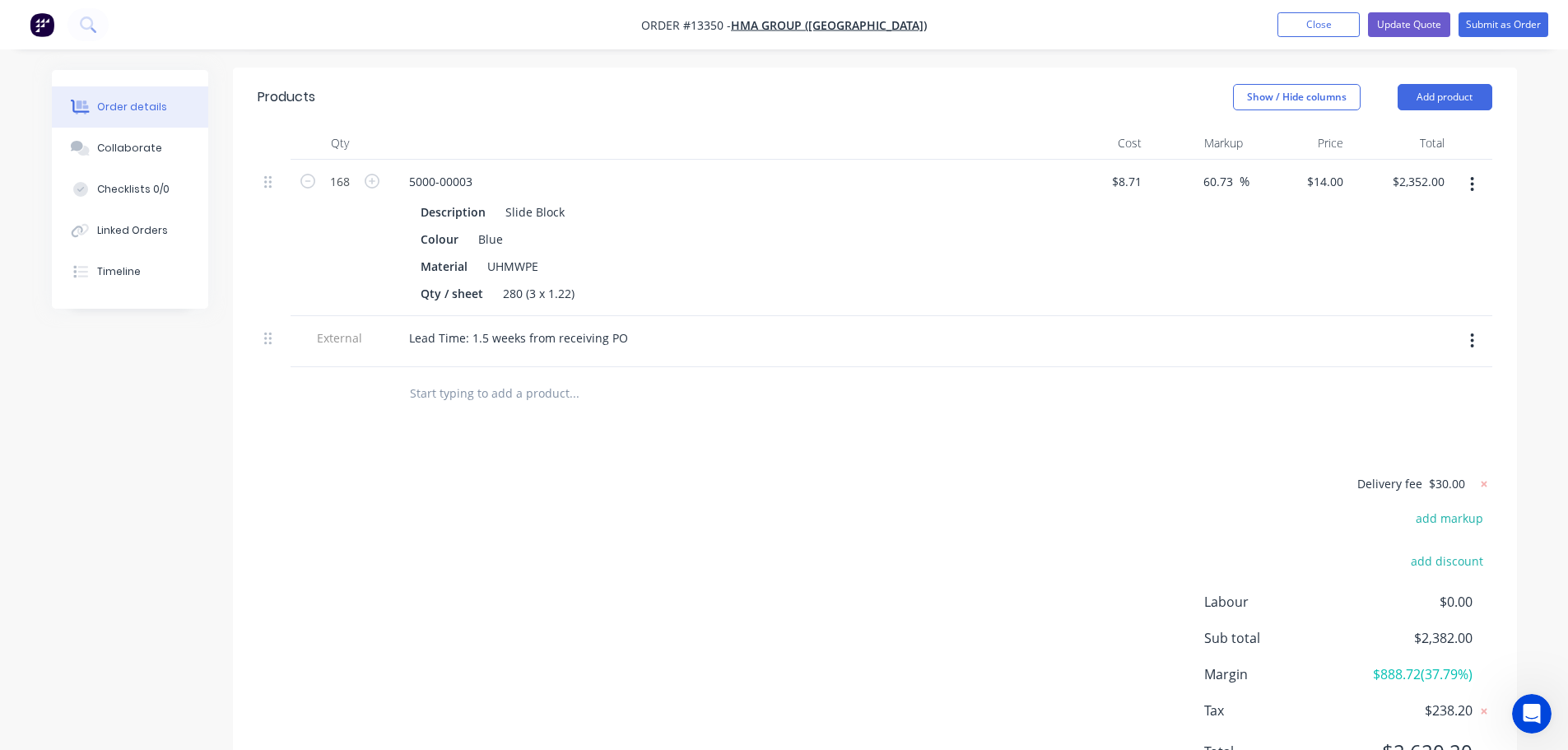
click at [1469, 191] on button "button" at bounding box center [1472, 184] width 39 height 30
click at [1410, 302] on div "Exclude from tax" at bounding box center [1415, 293] width 127 height 24
click at [1209, 449] on div "Products Show / Hide columns Add product Qty Cost Markup Price Total 168 5000-0…" at bounding box center [875, 438] width 1284 height 741
click at [1480, 485] on icon at bounding box center [1485, 484] width 16 height 16
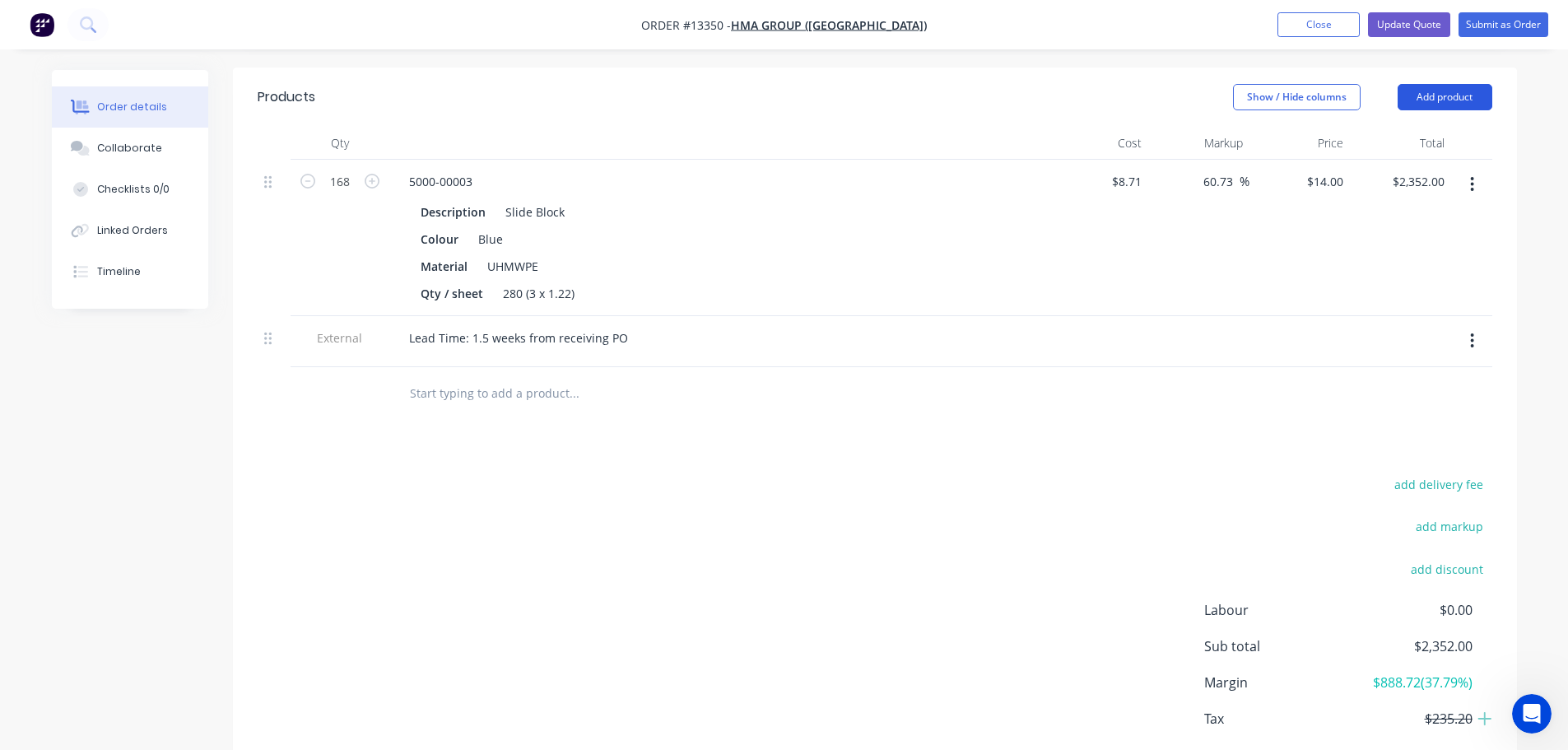
click at [1446, 94] on button "Add product" at bounding box center [1445, 97] width 94 height 26
click at [527, 409] on input "text" at bounding box center [573, 394] width 329 height 33
click at [519, 397] on input "text" at bounding box center [573, 394] width 329 height 33
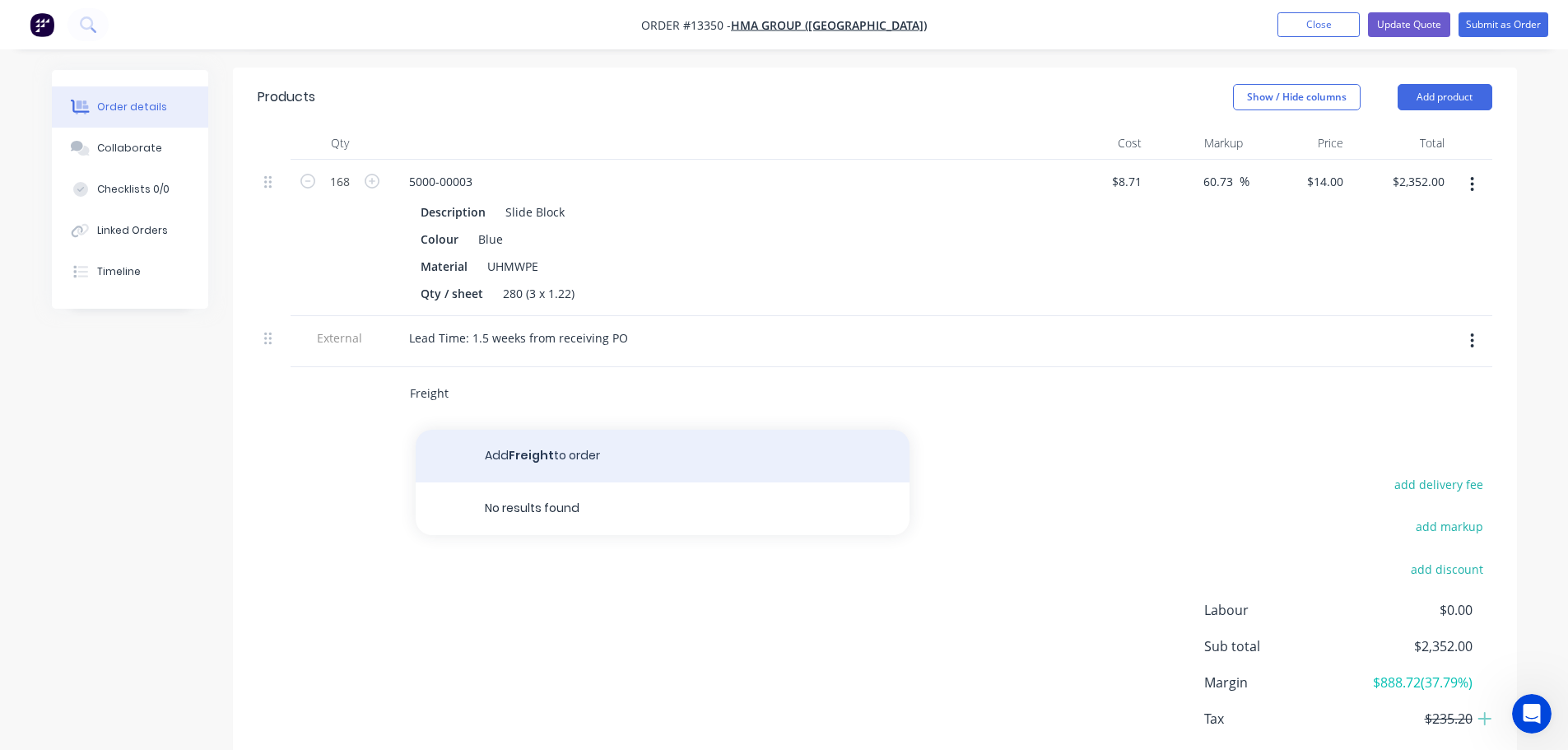
type input "Freight"
click at [547, 444] on button "Add Freight to order" at bounding box center [662, 457] width 494 height 53
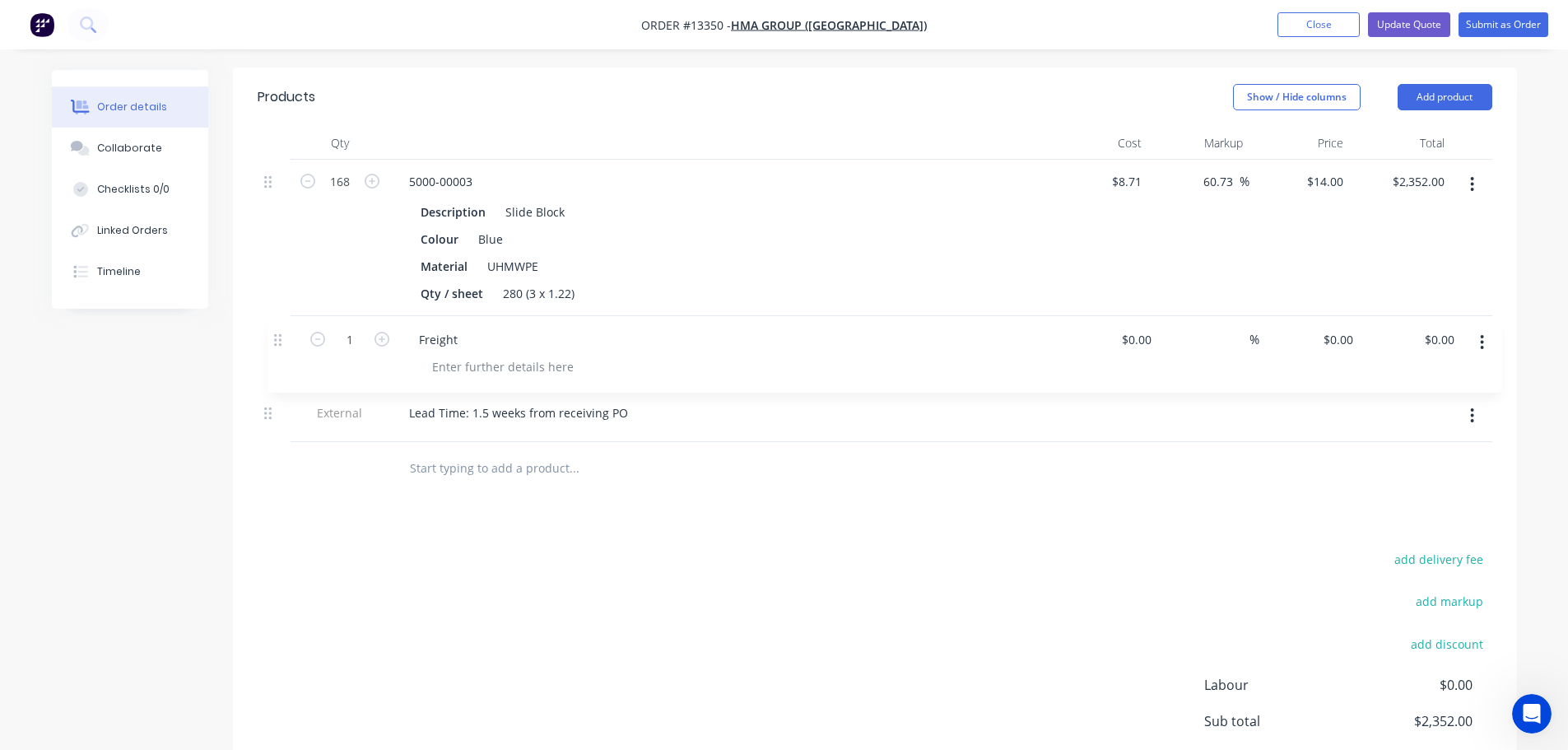
drag, startPoint x: 273, startPoint y: 393, endPoint x: 281, endPoint y: 331, distance: 62.5
click at [281, 331] on div "168 5000-00003 Description Slide Block Colour Blue Material UHMWPE Qty / sheet …" at bounding box center [875, 301] width 1235 height 282
click at [1349, 341] on input "0" at bounding box center [1340, 338] width 19 height 24
type input "$30.00"
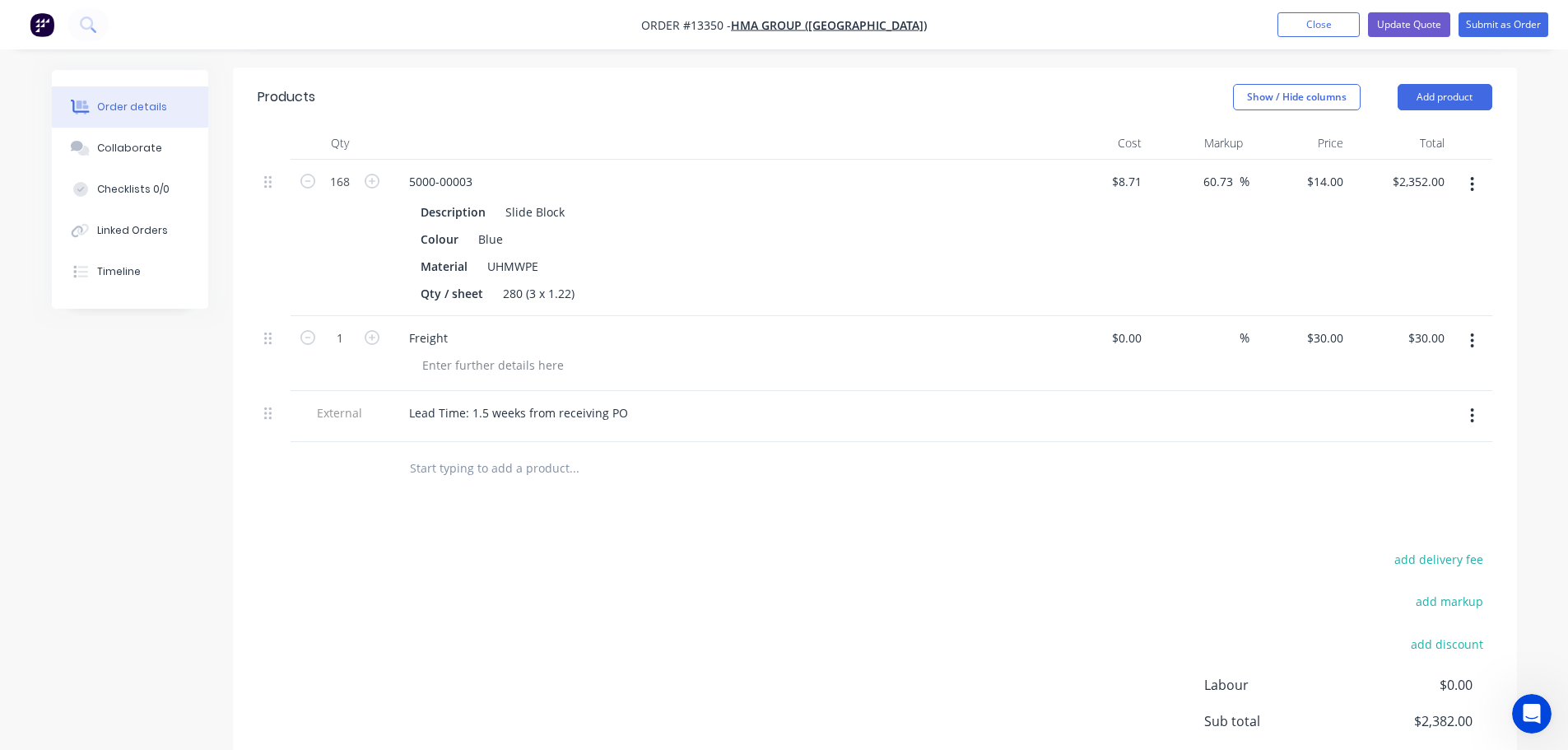
click at [1148, 478] on div at bounding box center [875, 469] width 1235 height 54
click at [643, 555] on div "add delivery fee add markup add discount Labour $0.00 Sub total $2,382.00 Margi…" at bounding box center [875, 707] width 1235 height 318
click at [1426, 22] on button "Update Quote" at bounding box center [1409, 25] width 83 height 25
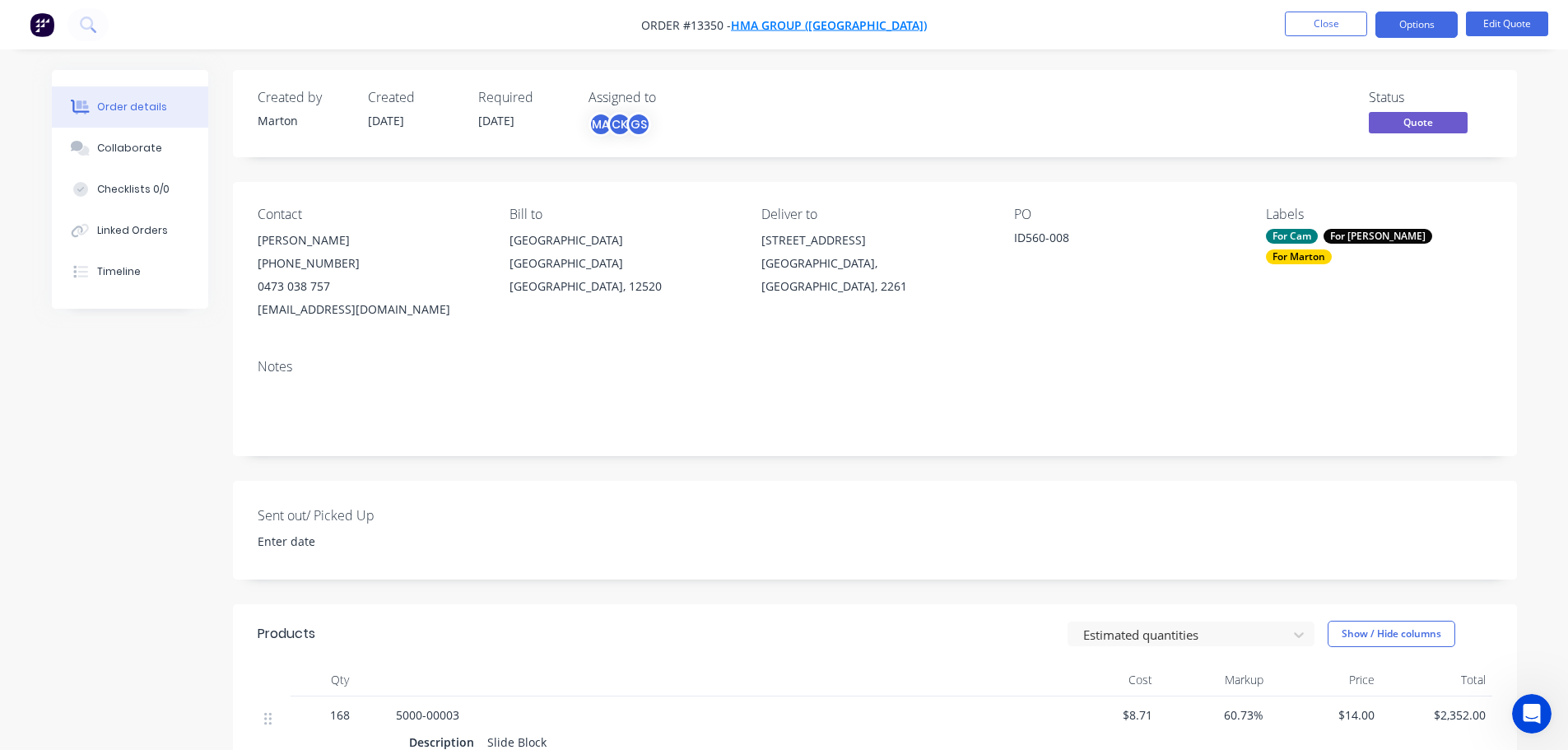
click at [878, 24] on span "HMA Group ([GEOGRAPHIC_DATA])" at bounding box center [829, 25] width 196 height 15
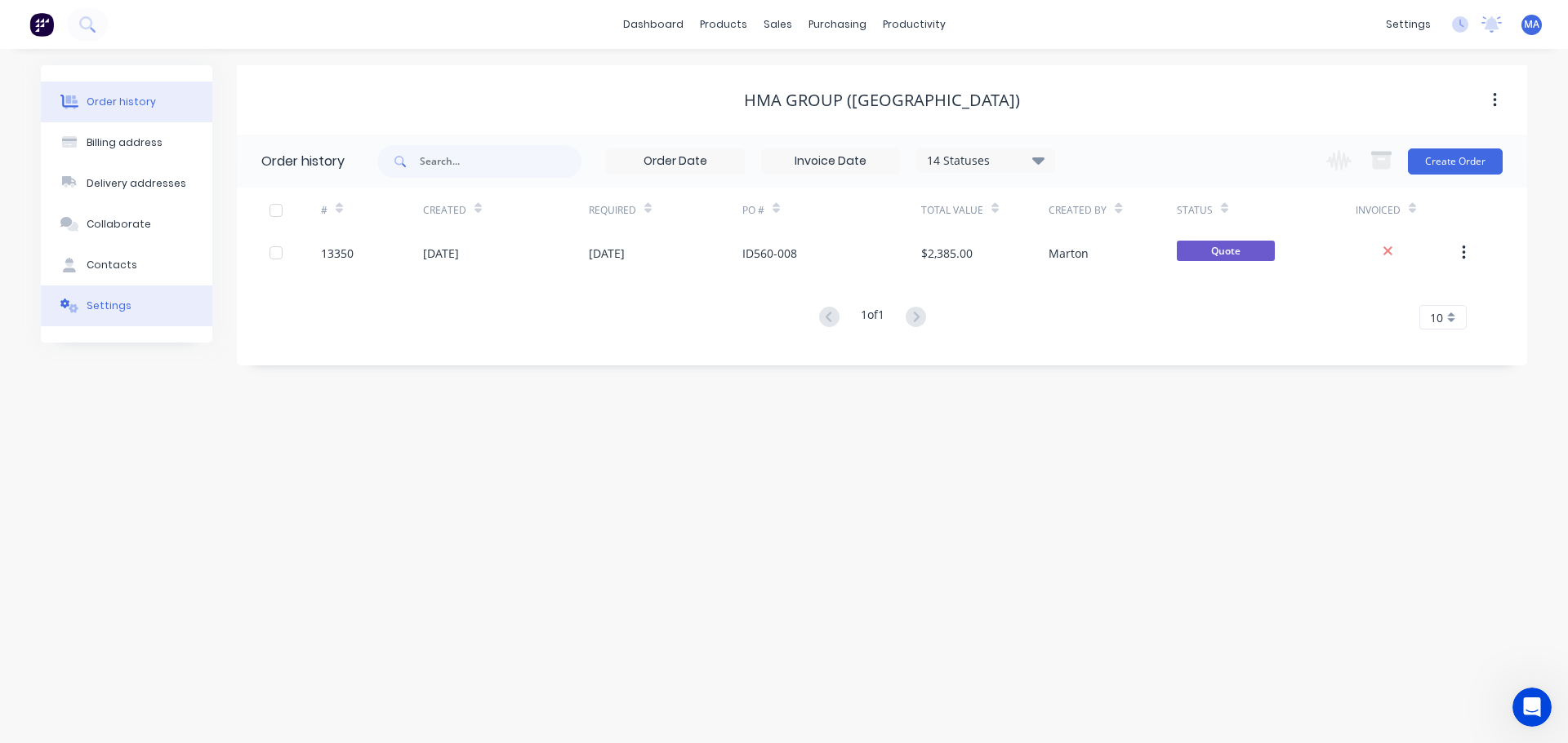
click at [120, 296] on button "Settings" at bounding box center [126, 306] width 172 height 40
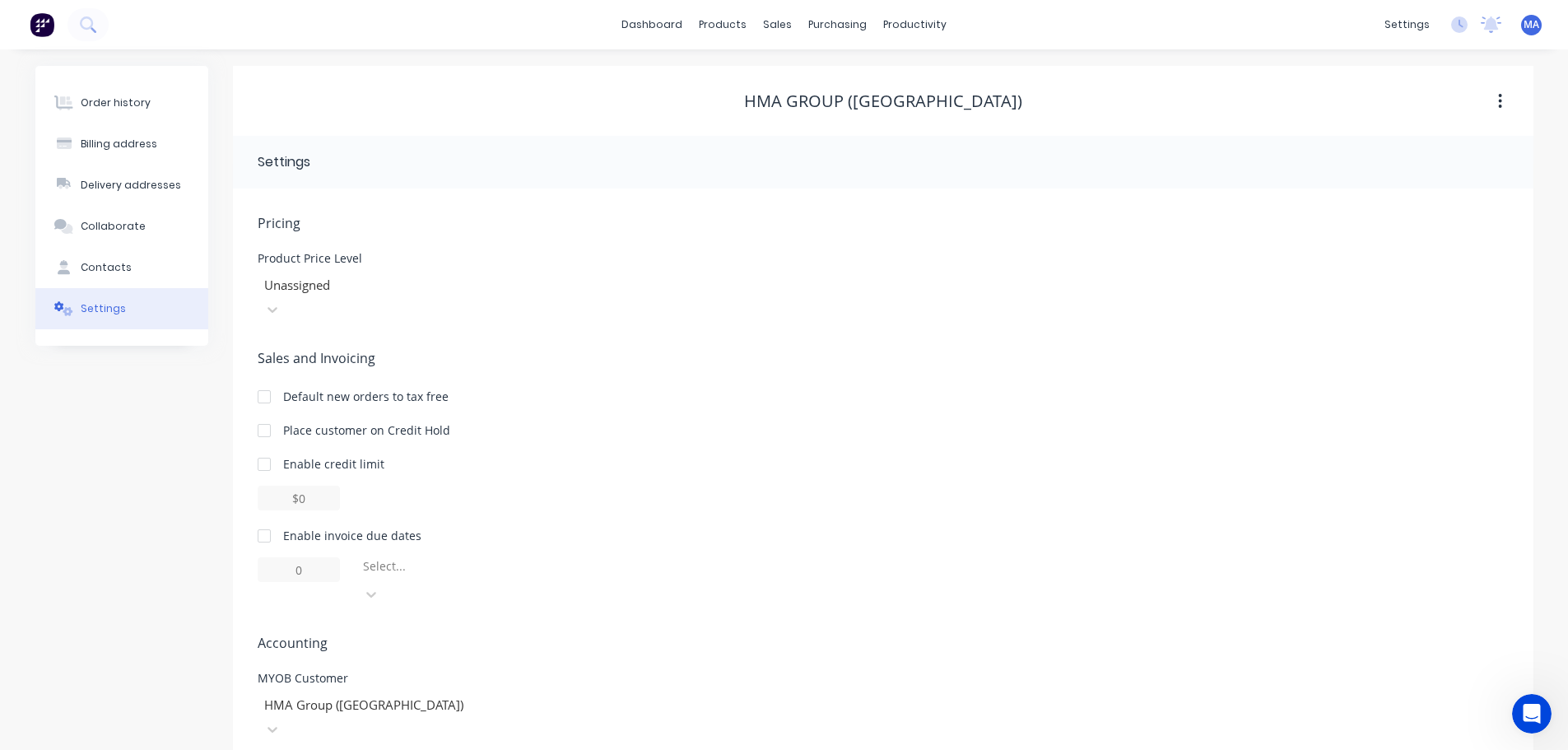
click at [270, 380] on div at bounding box center [264, 397] width 33 height 33
click at [146, 102] on button "Order history" at bounding box center [122, 103] width 173 height 41
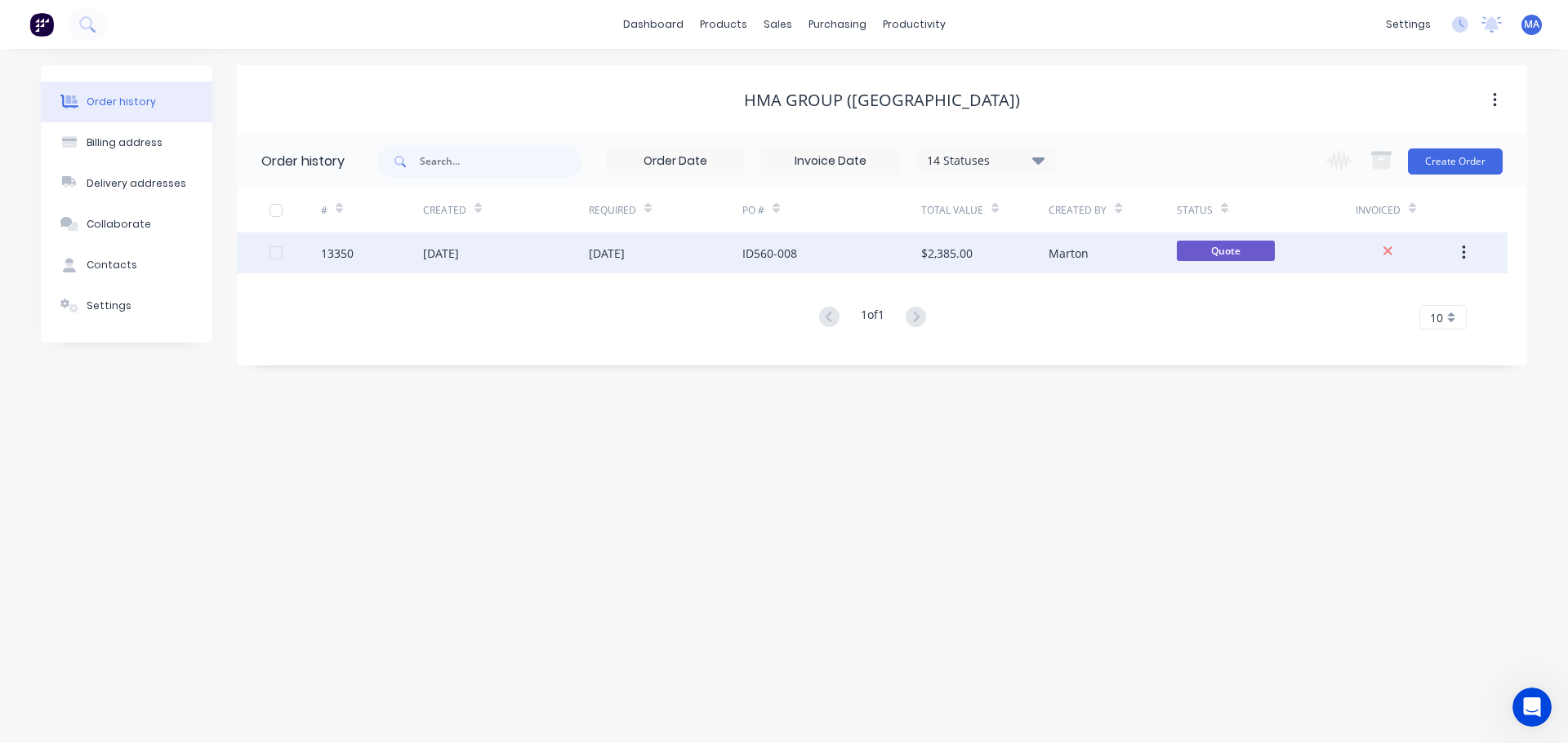
click at [653, 255] on div "[DATE]" at bounding box center [665, 253] width 154 height 40
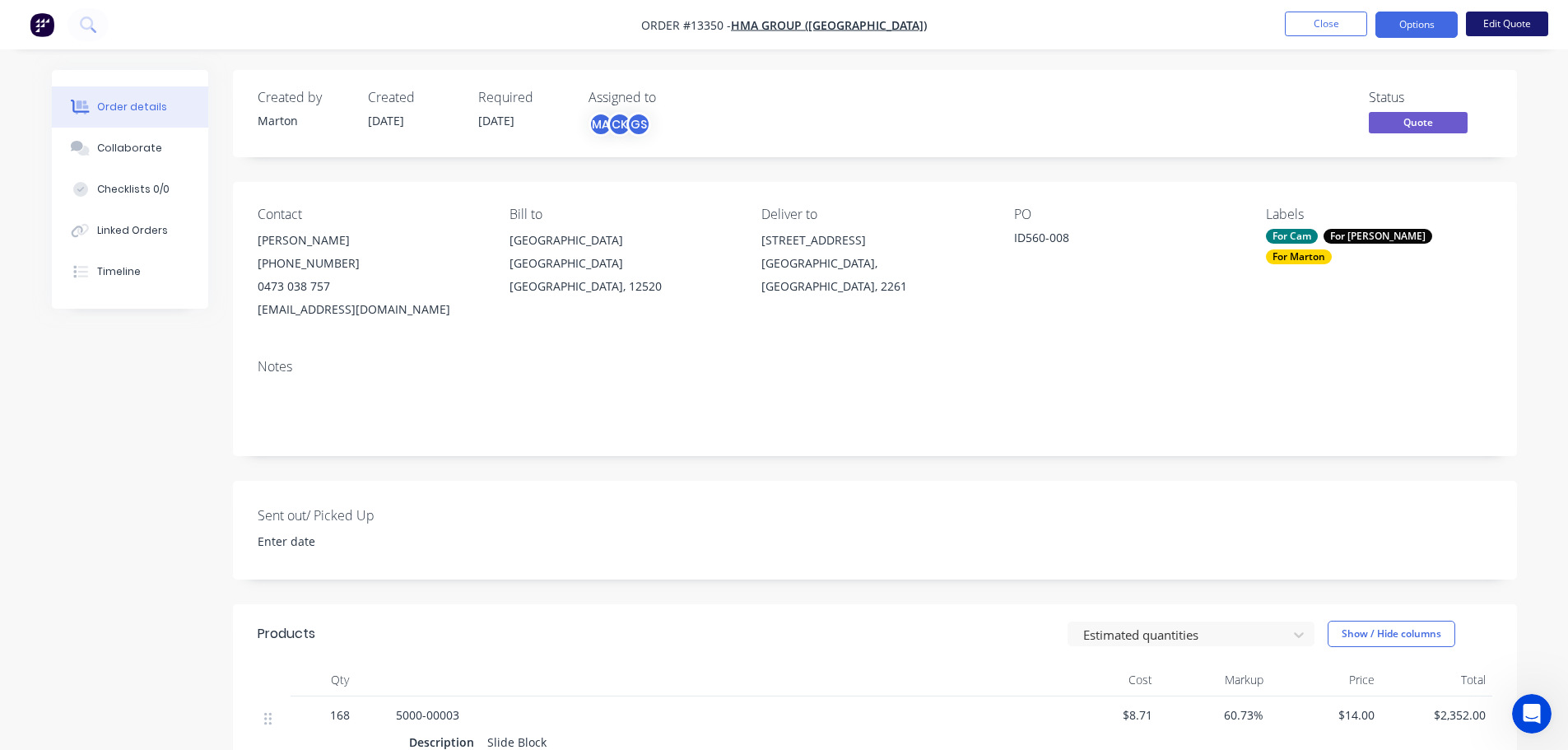
click at [1487, 26] on button "Edit Quote" at bounding box center [1507, 24] width 83 height 25
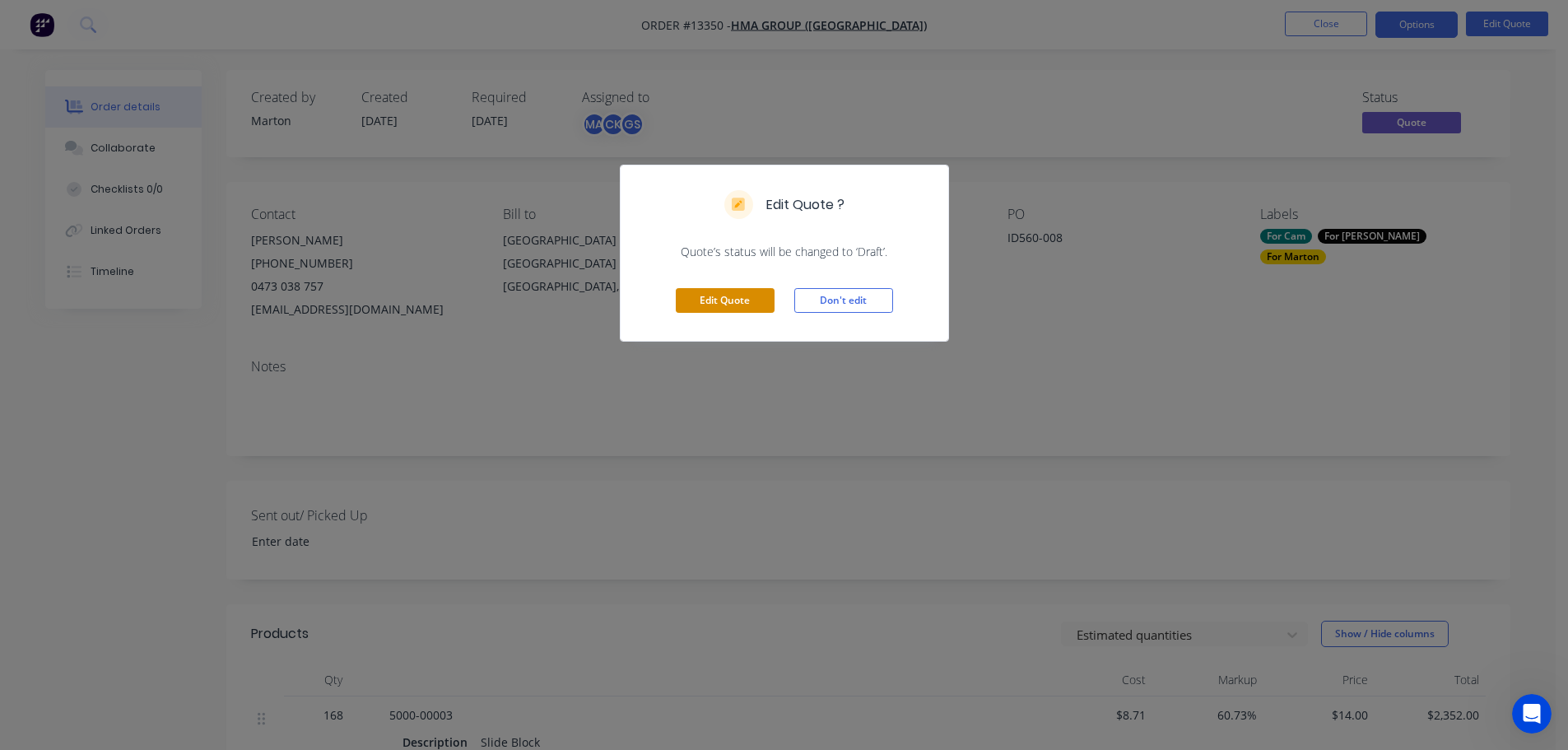
click at [679, 306] on button "Edit Quote" at bounding box center [725, 301] width 99 height 25
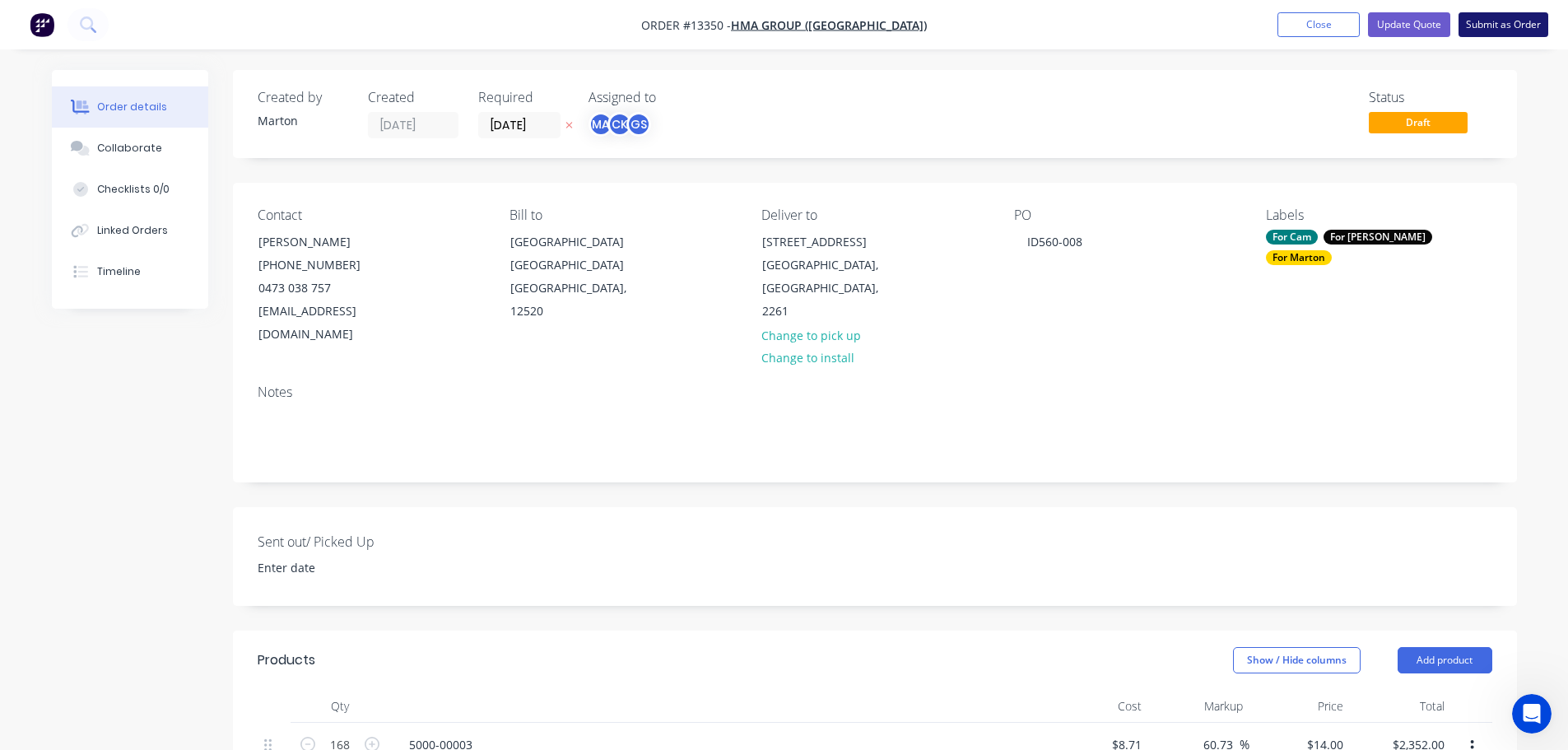
click at [1528, 27] on button "Submit as Order" at bounding box center [1504, 25] width 90 height 25
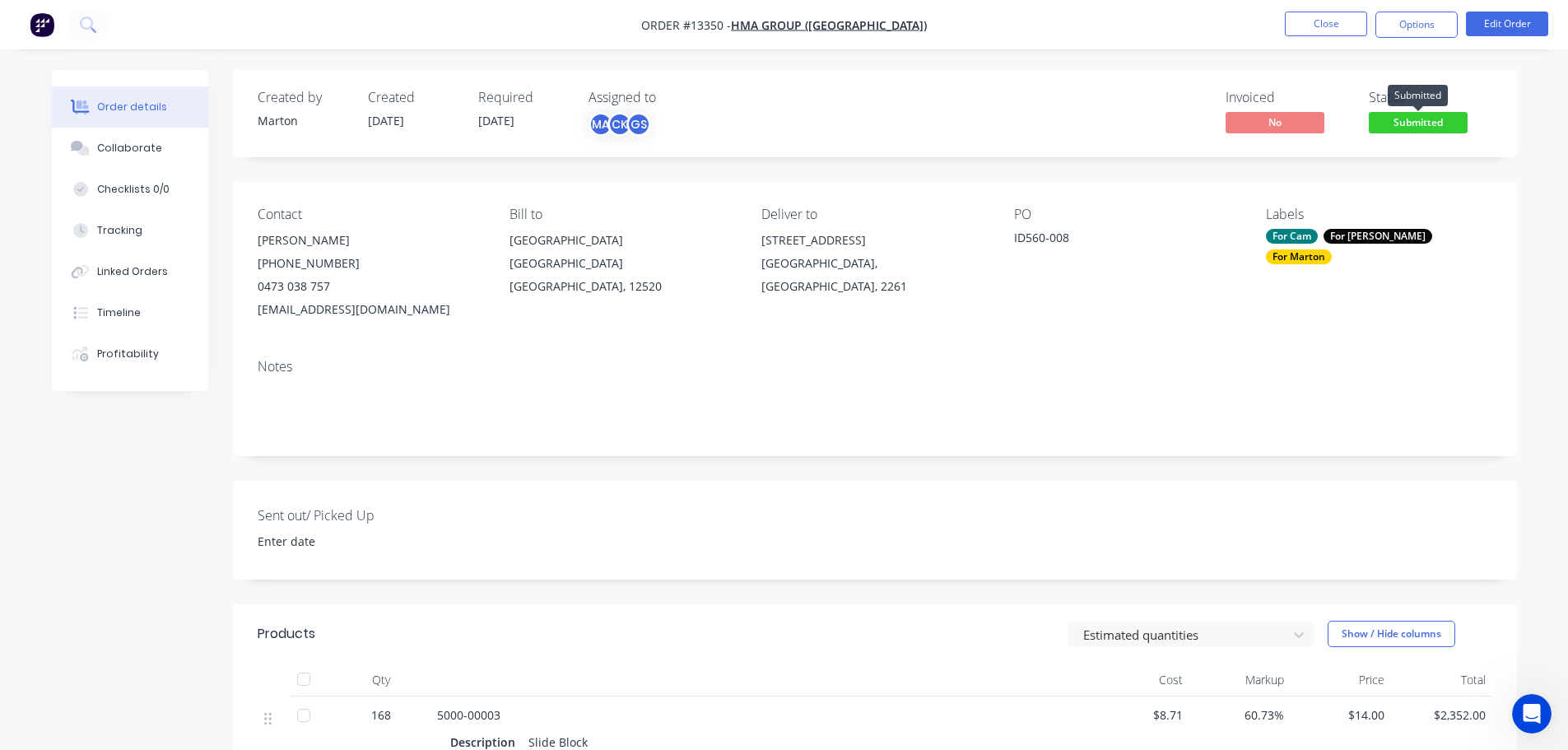
click at [1425, 120] on span "Submitted" at bounding box center [1418, 122] width 99 height 21
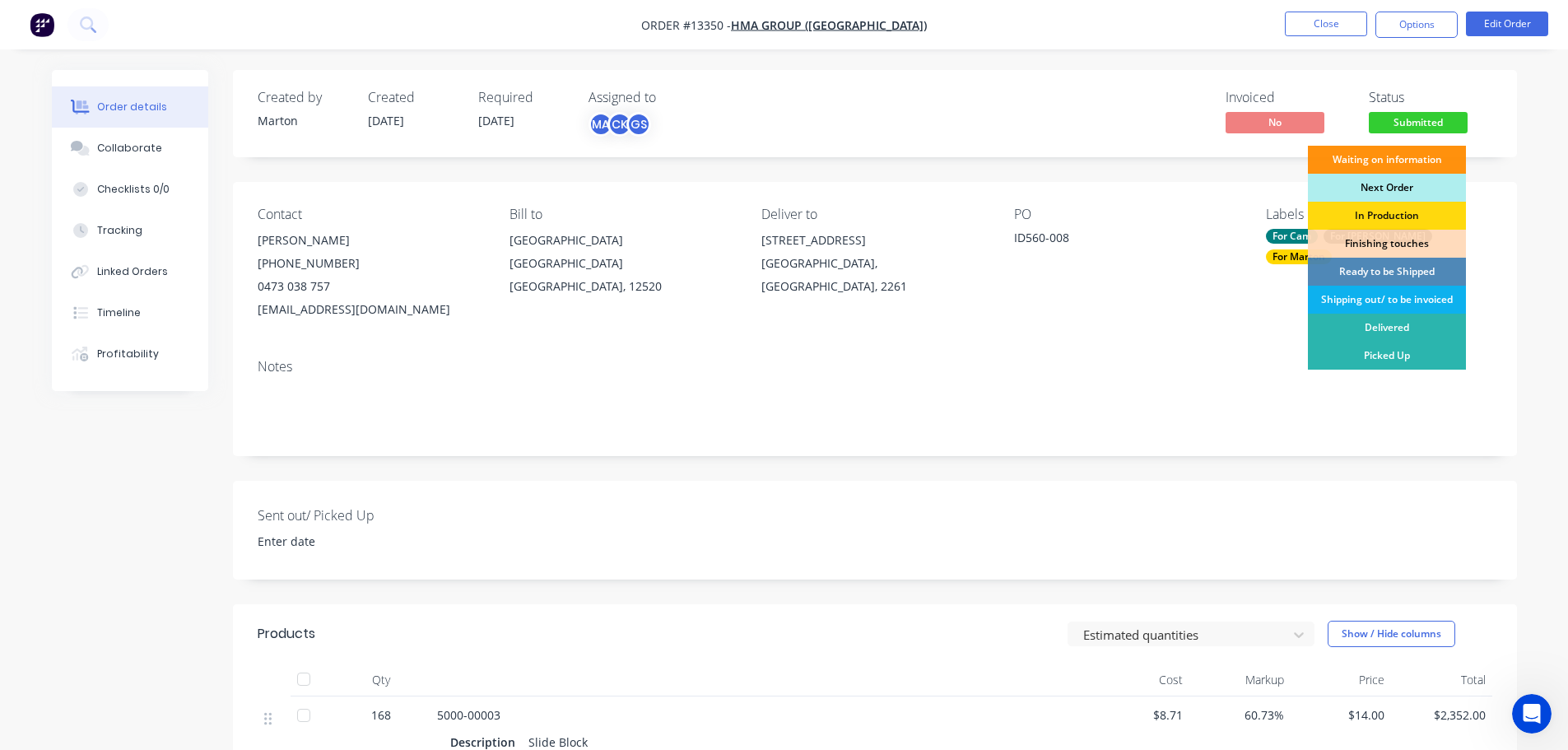
click at [1353, 183] on div "Next Order" at bounding box center [1387, 187] width 158 height 28
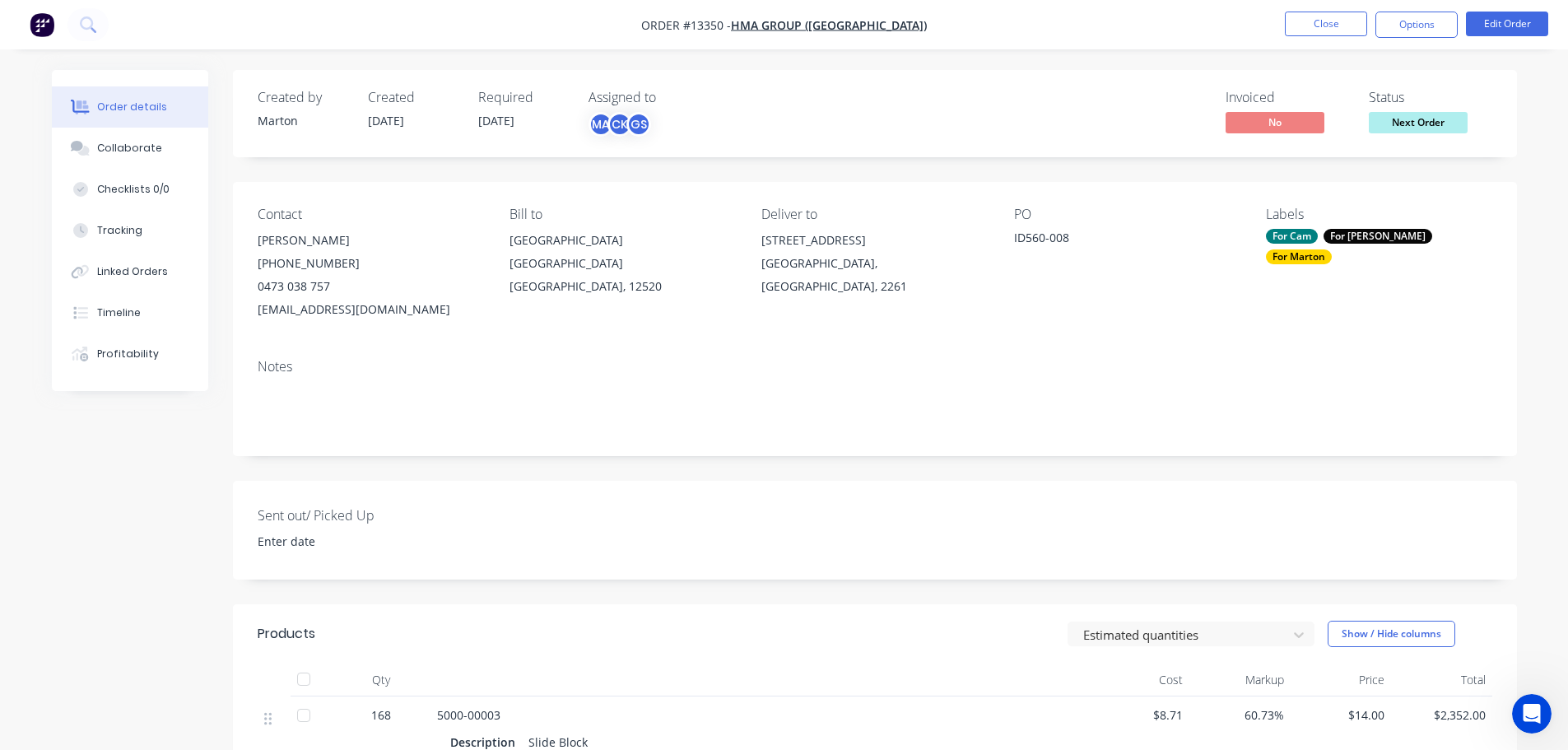
click at [1293, 231] on div "For Cam" at bounding box center [1291, 236] width 52 height 15
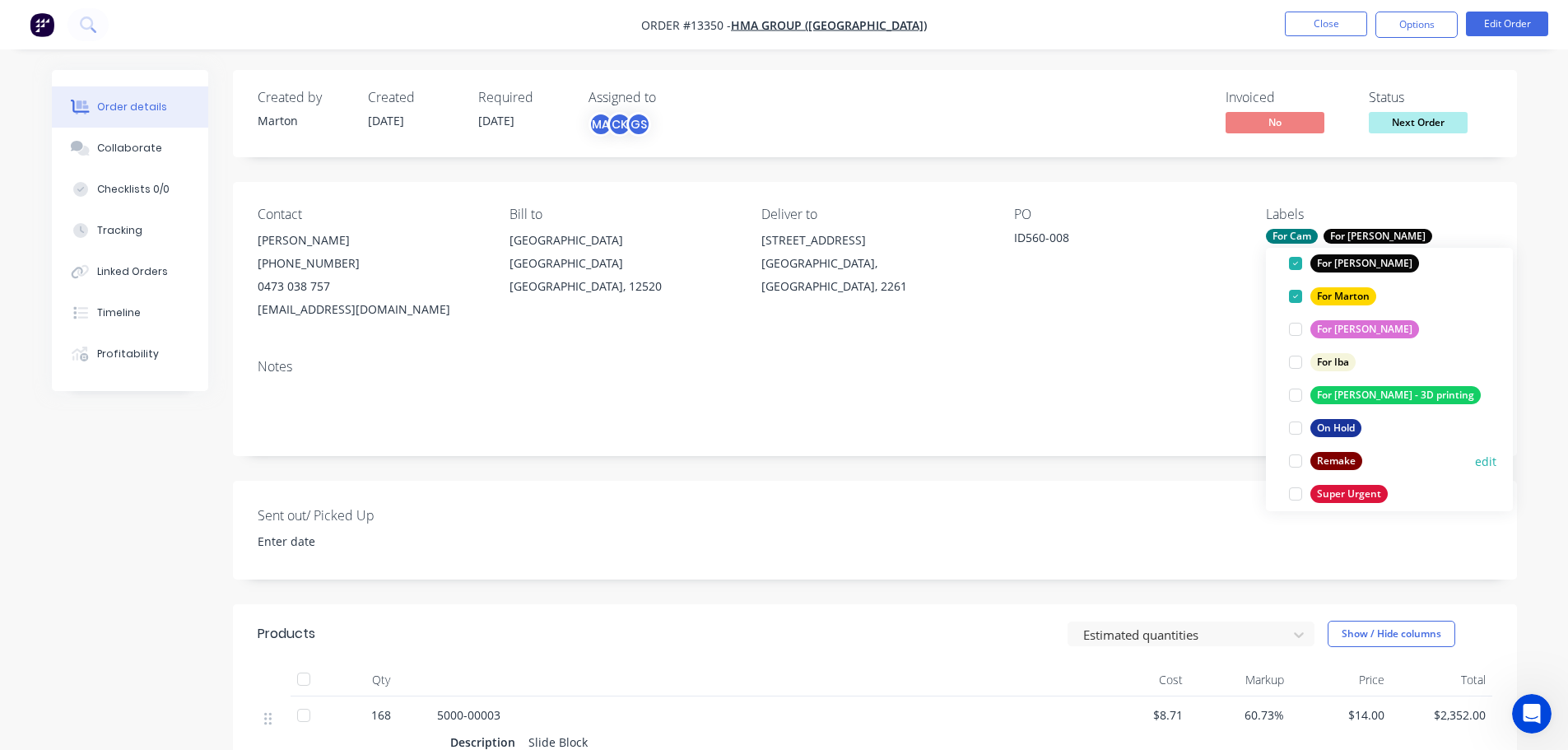
scroll to position [164, 0]
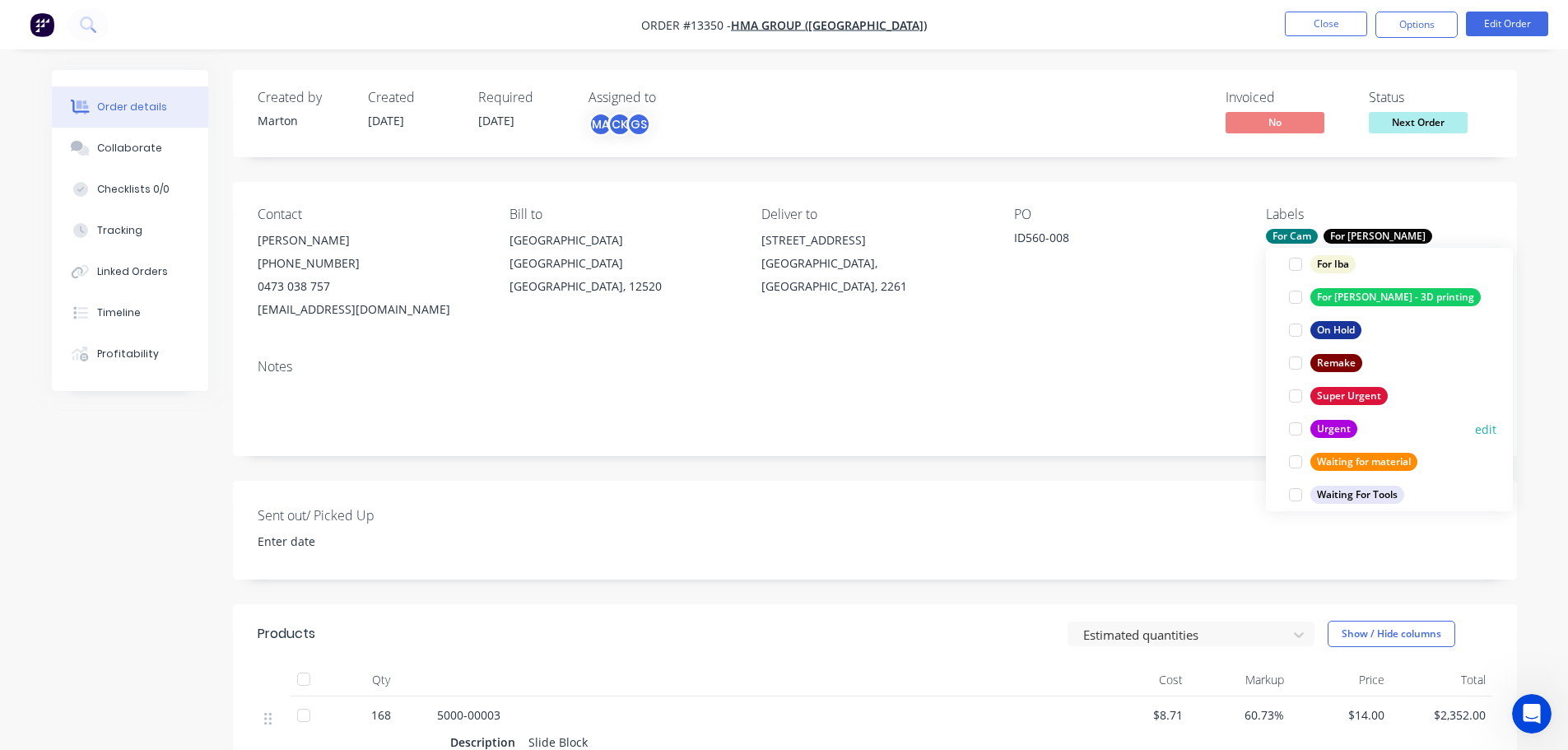
click at [1301, 439] on div at bounding box center [1296, 429] width 33 height 33
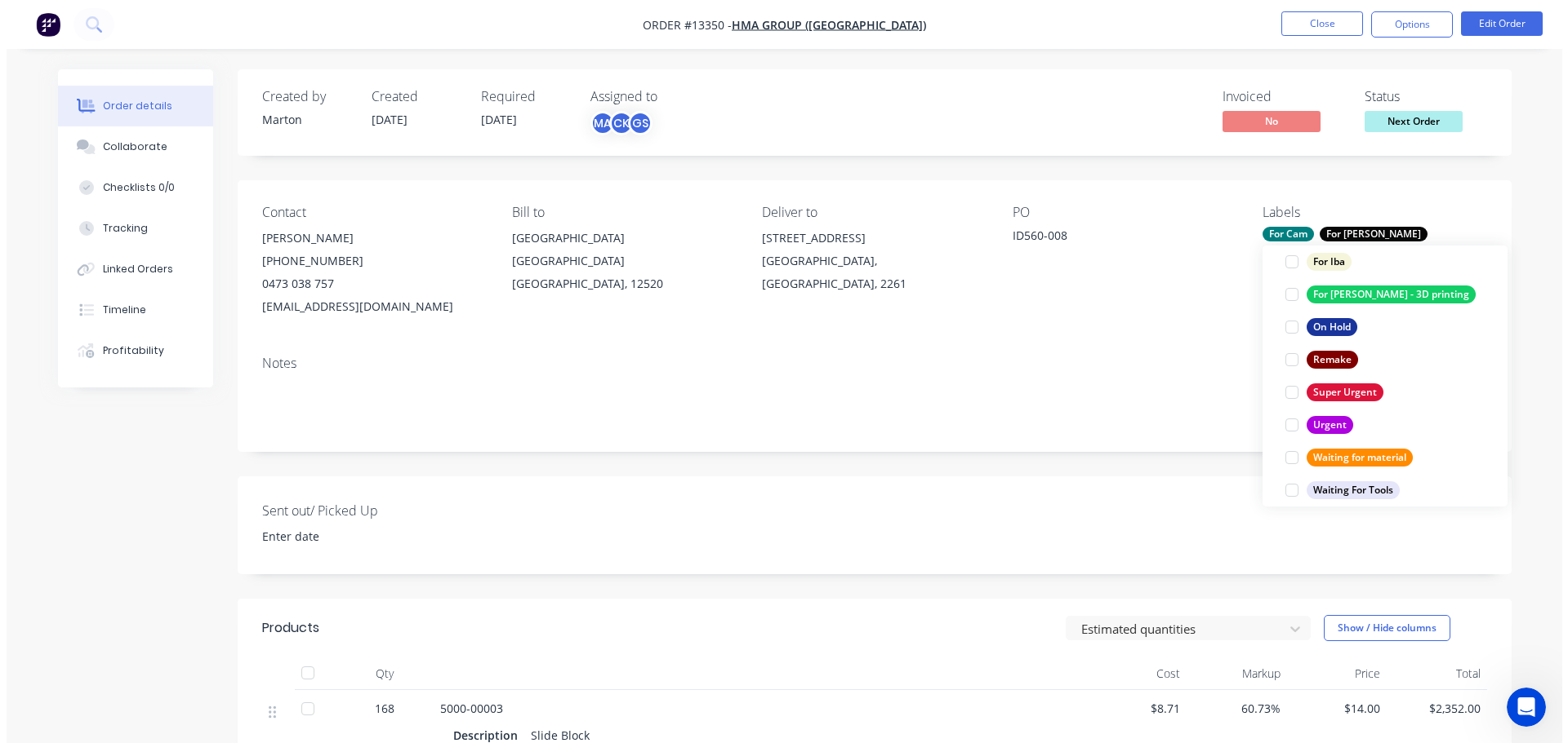
scroll to position [49, 0]
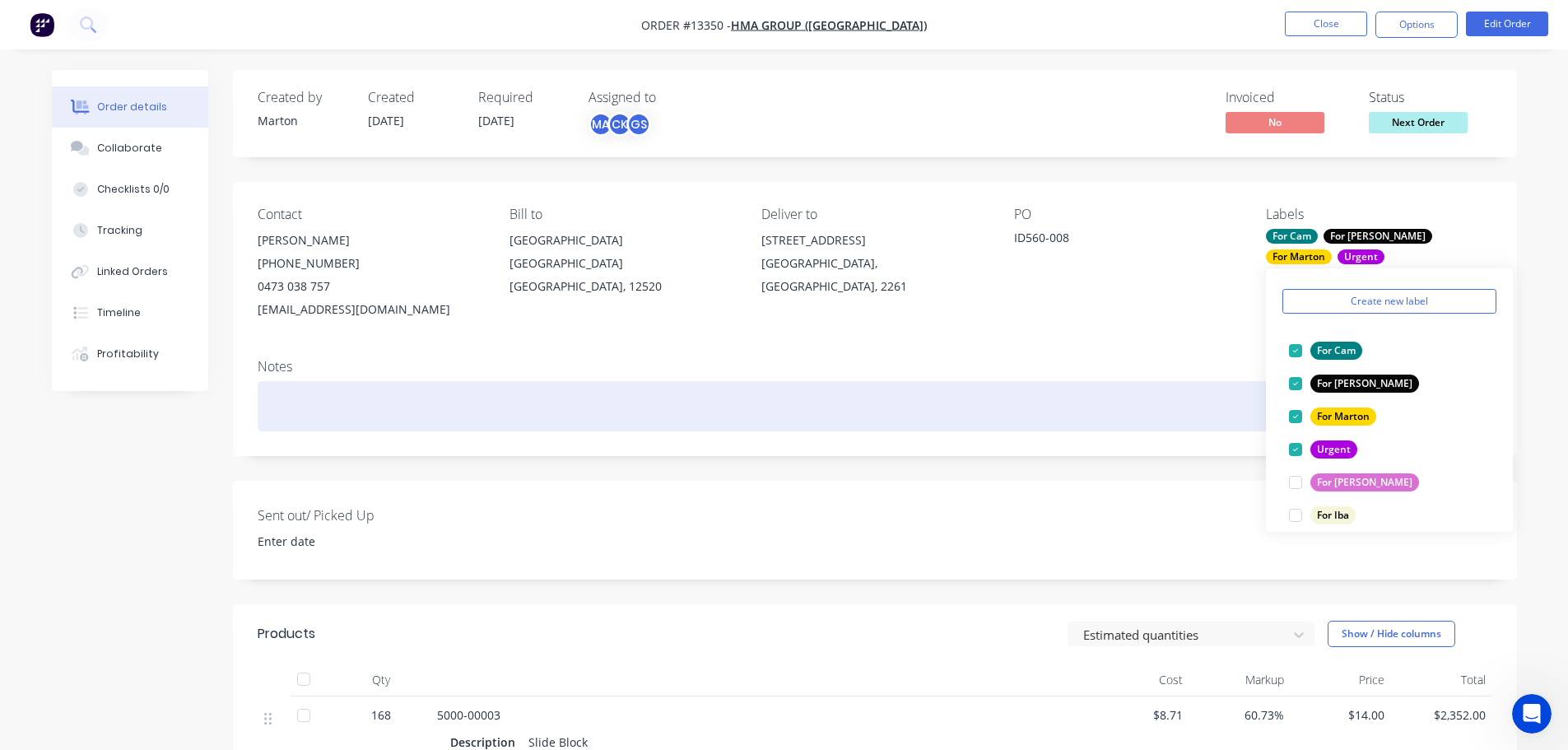
click at [1203, 392] on div at bounding box center [875, 406] width 1235 height 50
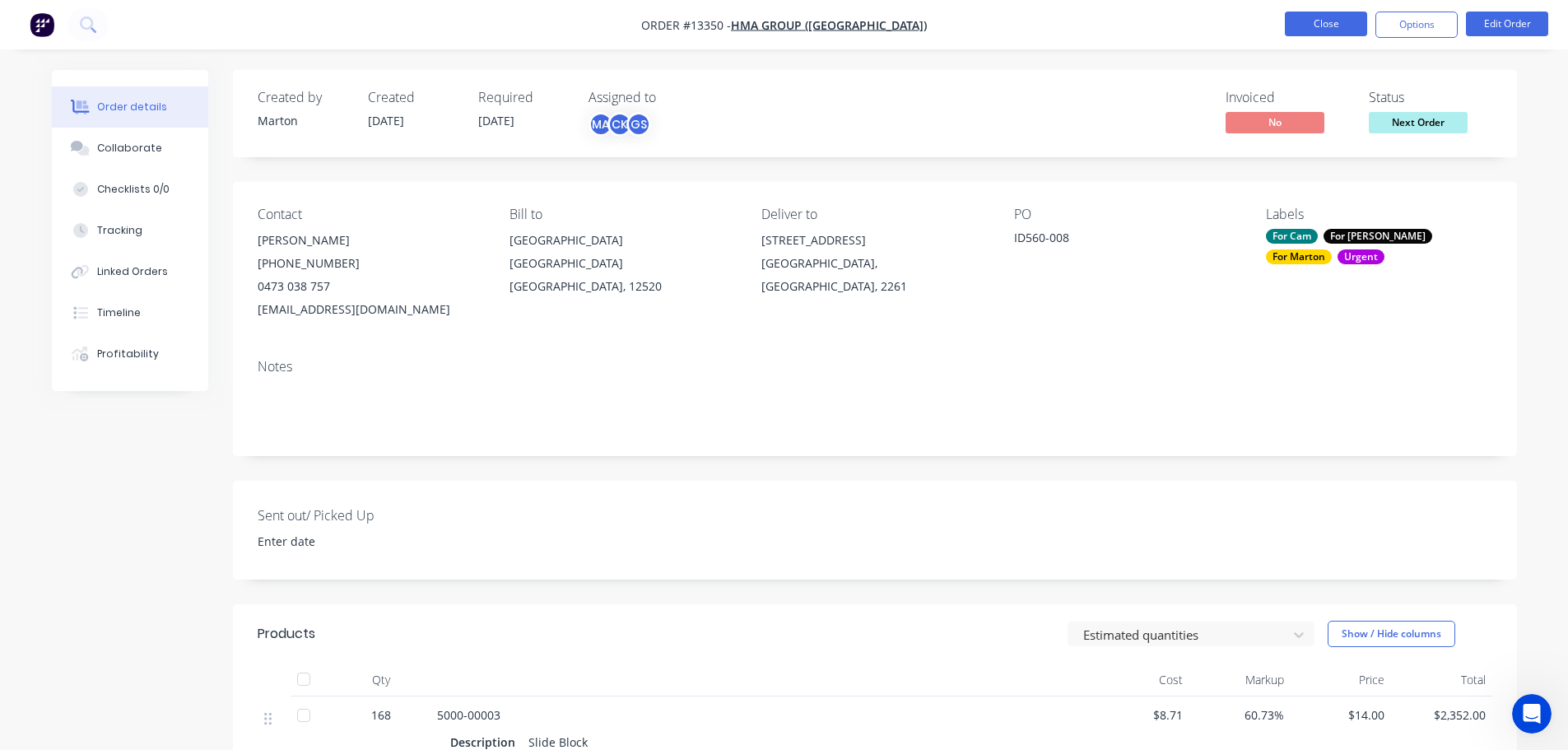
click at [1358, 15] on button "Close" at bounding box center [1326, 24] width 83 height 25
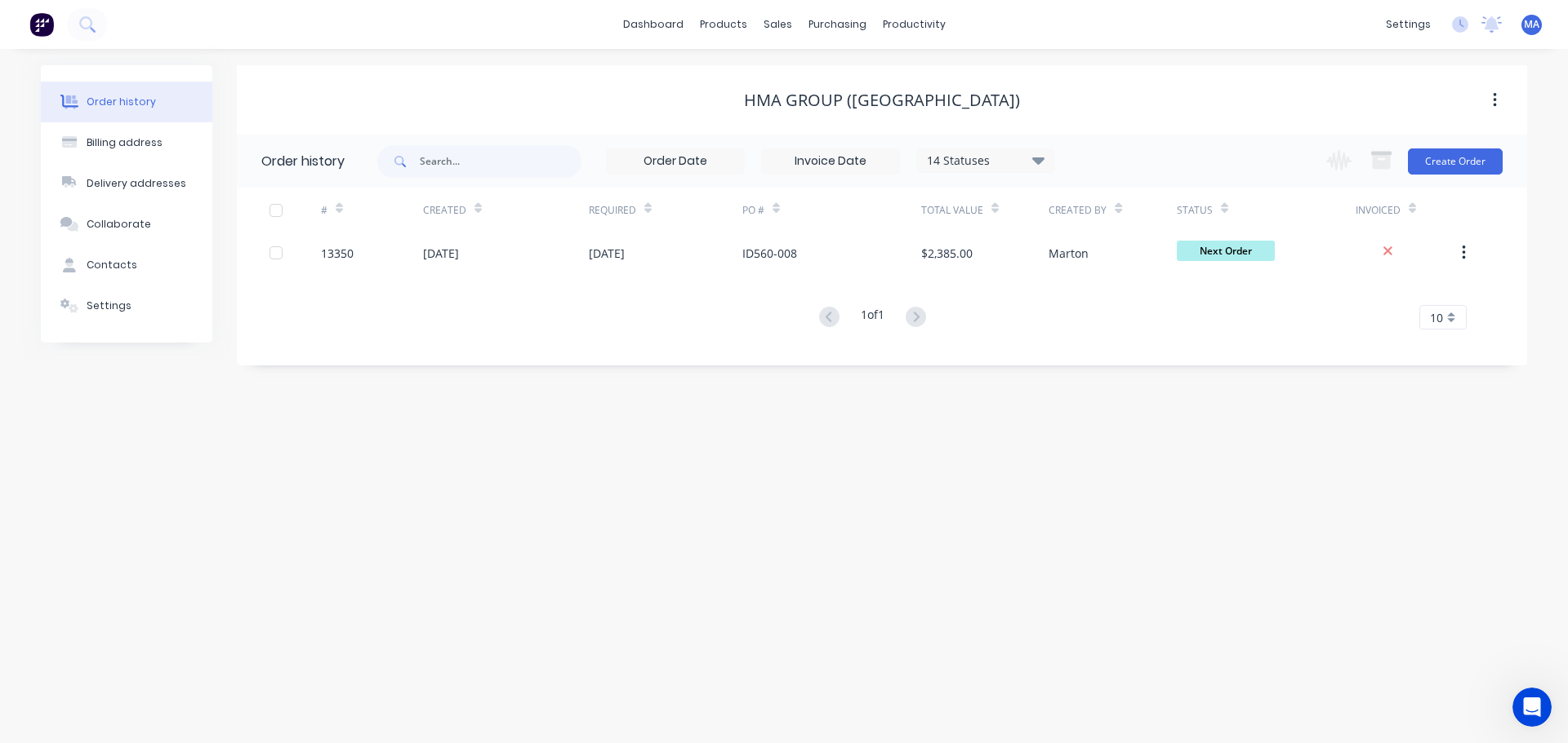
click at [677, 37] on div "dashboard" at bounding box center [653, 24] width 77 height 24
click at [669, 328] on div "1 of 1 10 5 10 15 20 25 30 35" at bounding box center [872, 318] width 1271 height 23
click at [661, 31] on link "dashboard" at bounding box center [653, 24] width 77 height 24
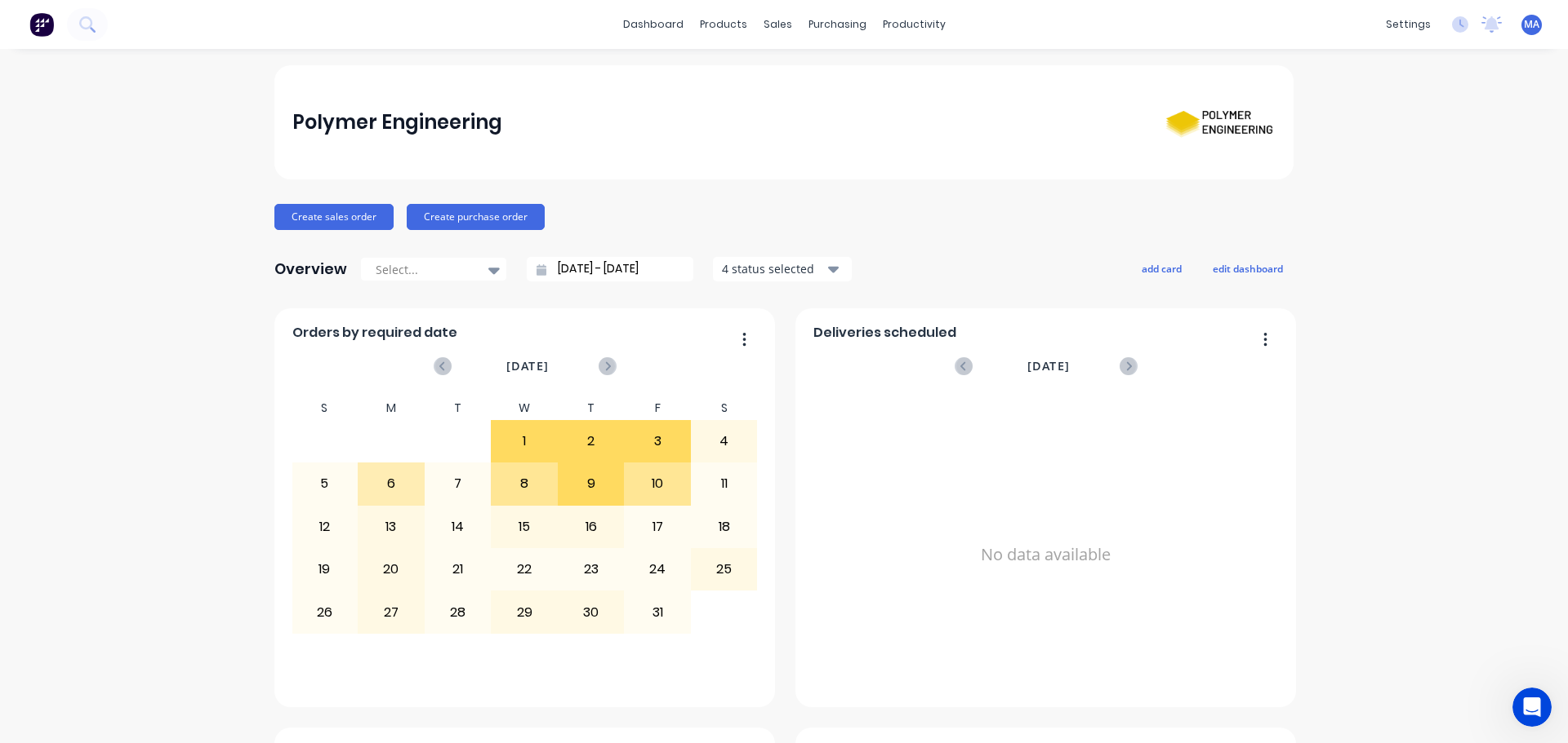
click at [813, 214] on div "Create sales order Create purchase order" at bounding box center [784, 217] width 1019 height 26
click at [807, 76] on div "Sales Orders" at bounding box center [832, 78] width 67 height 14
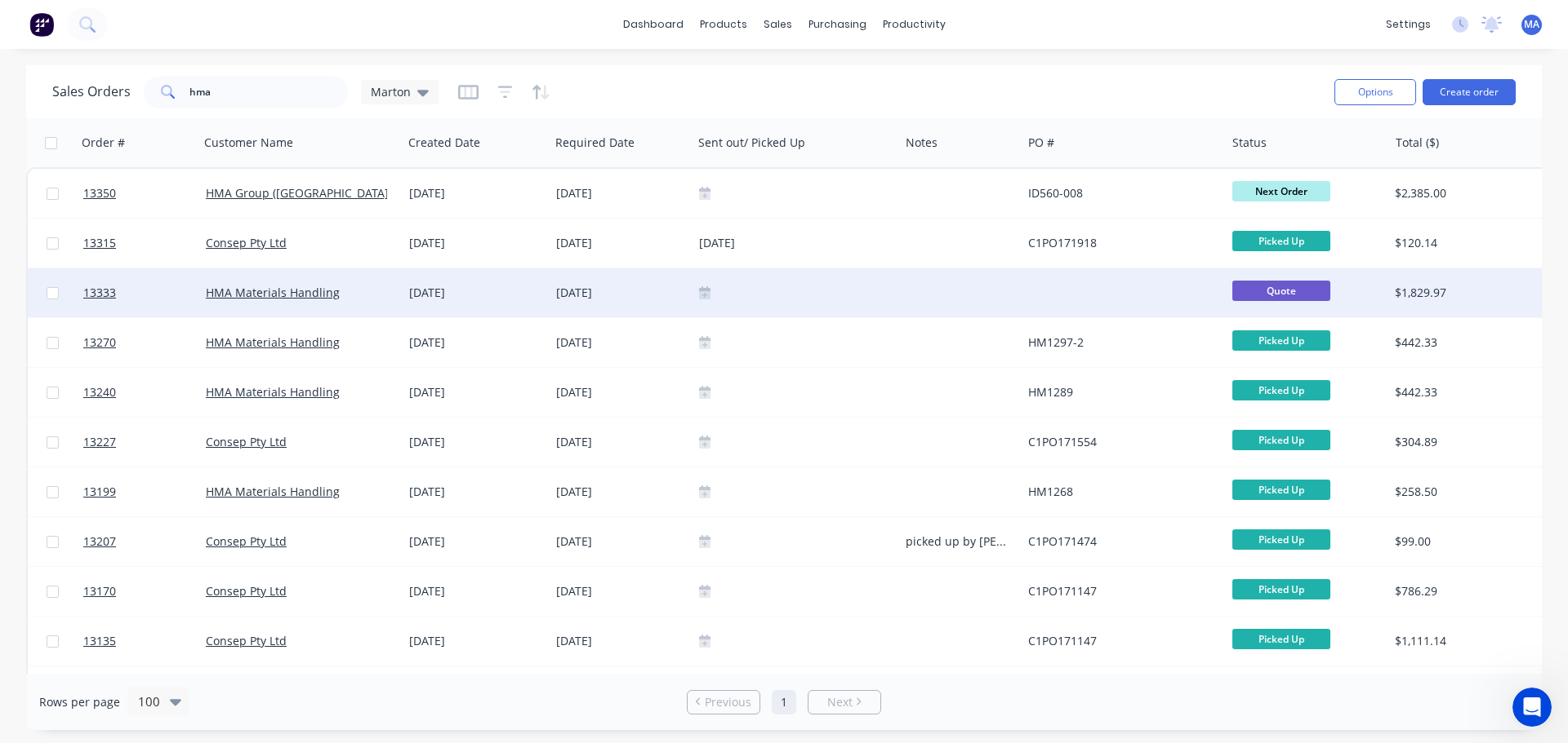
click at [635, 291] on div "02 Oct 2025" at bounding box center [621, 293] width 130 height 16
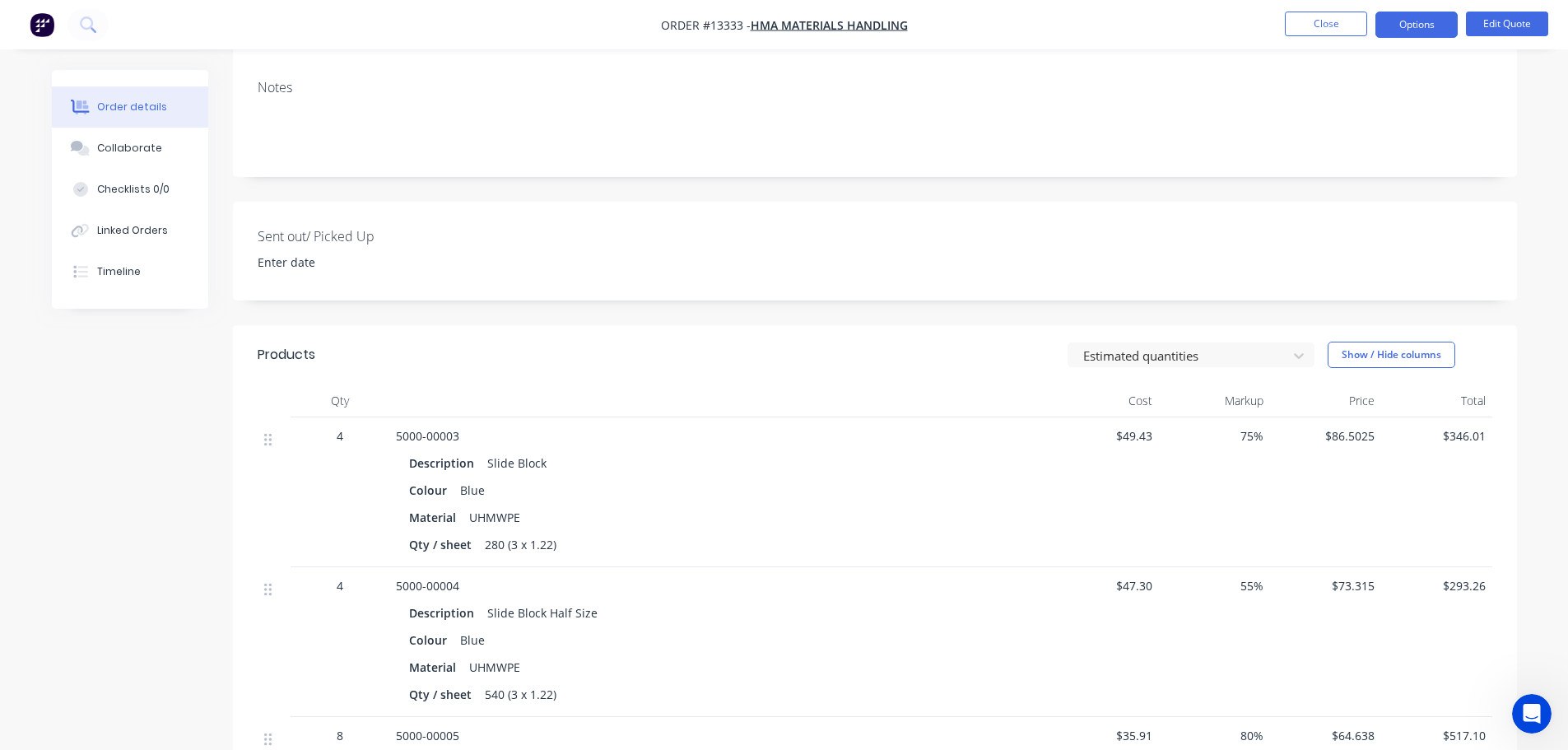
scroll to position [164, 0]
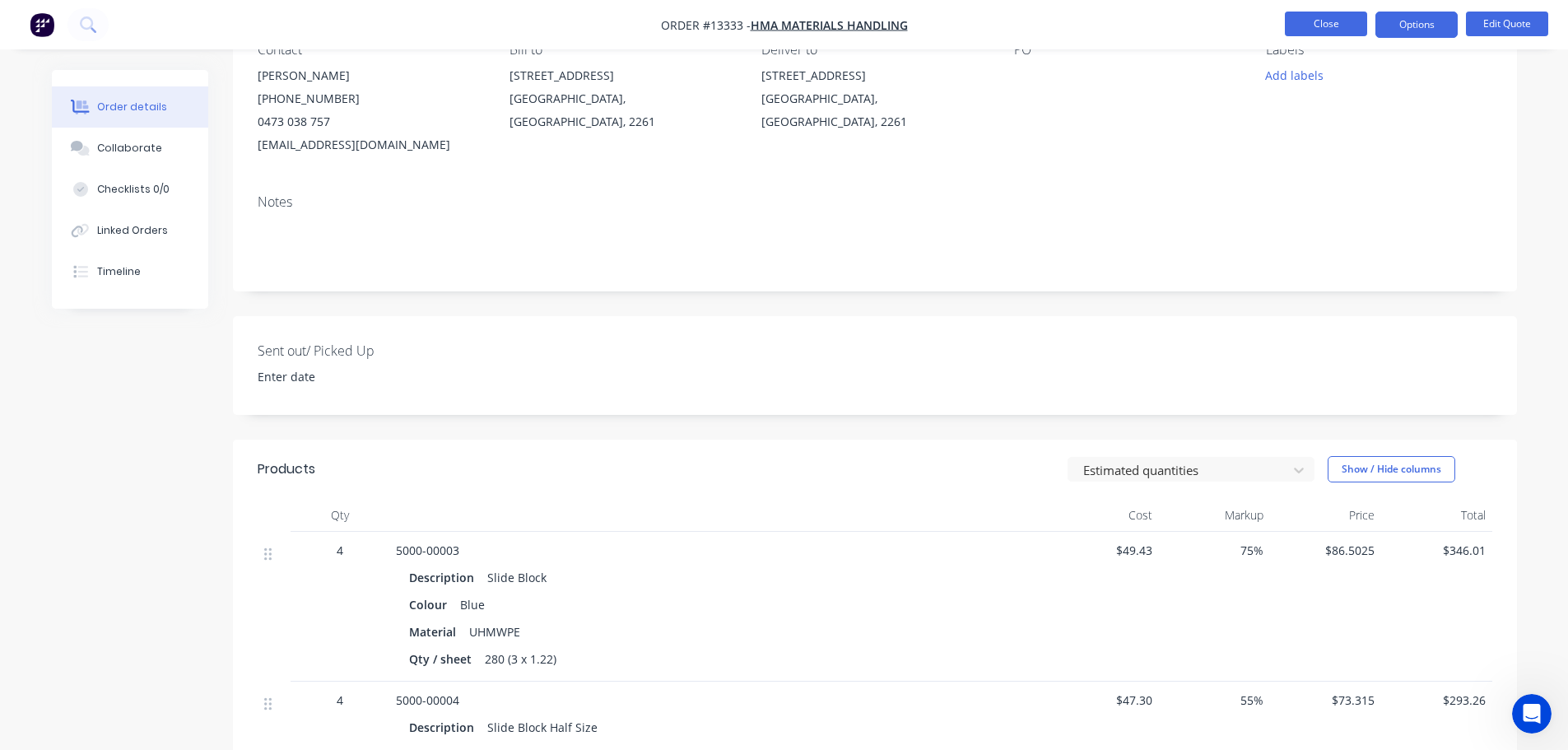
click at [1321, 26] on button "Close" at bounding box center [1326, 24] width 83 height 25
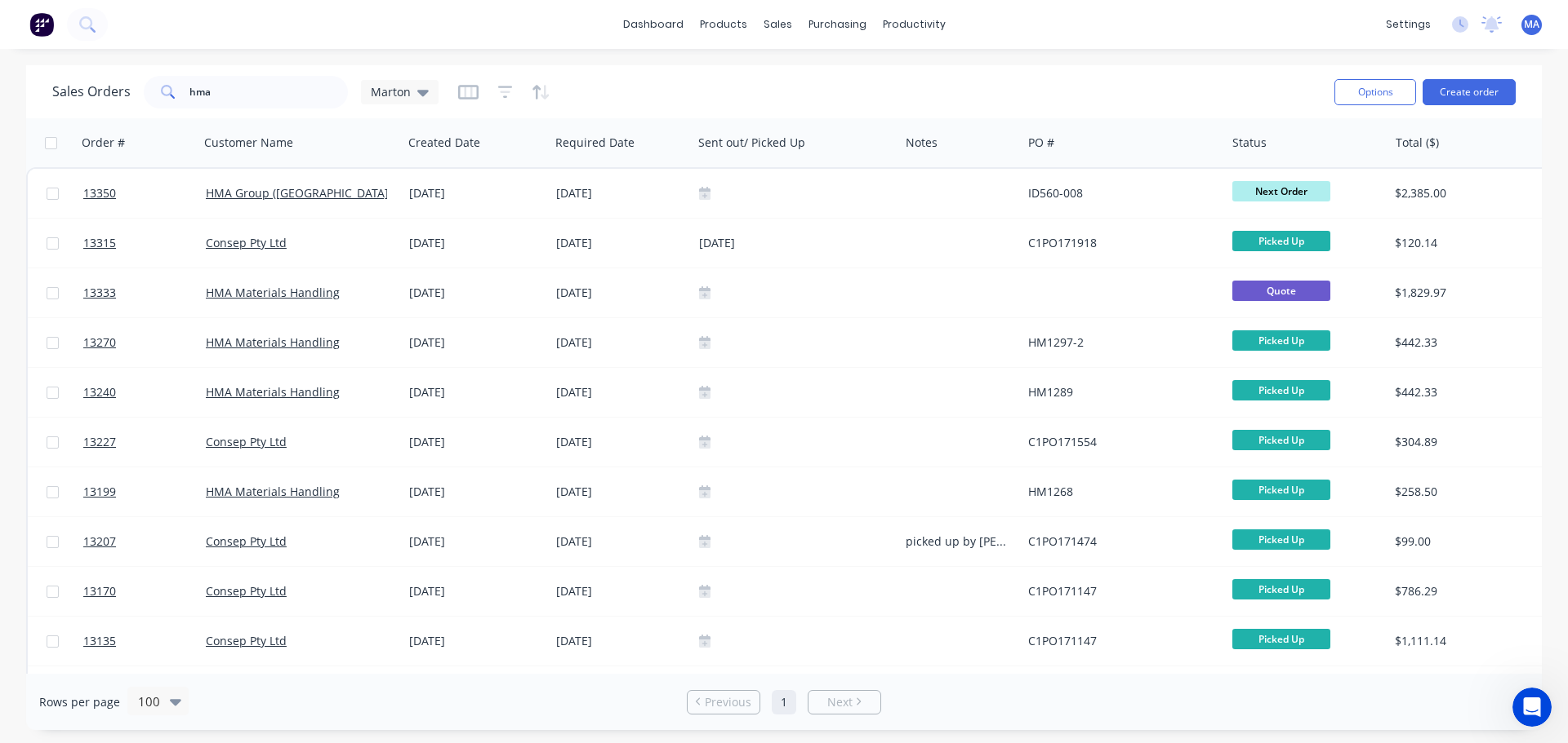
click at [691, 82] on div "Sales Orders hma Marton" at bounding box center [687, 92] width 1269 height 40
click at [773, 66] on div "Sales Orders hma Marton Options Create order" at bounding box center [784, 92] width 1516 height 53
click at [664, 51] on div "dashboard products sales purchasing productivity dashboard products Product Cat…" at bounding box center [784, 372] width 1568 height 743
click at [885, 97] on div "Sales Orders hma Marton" at bounding box center [687, 92] width 1269 height 40
click at [275, 105] on input "hma" at bounding box center [268, 92] width 159 height 32
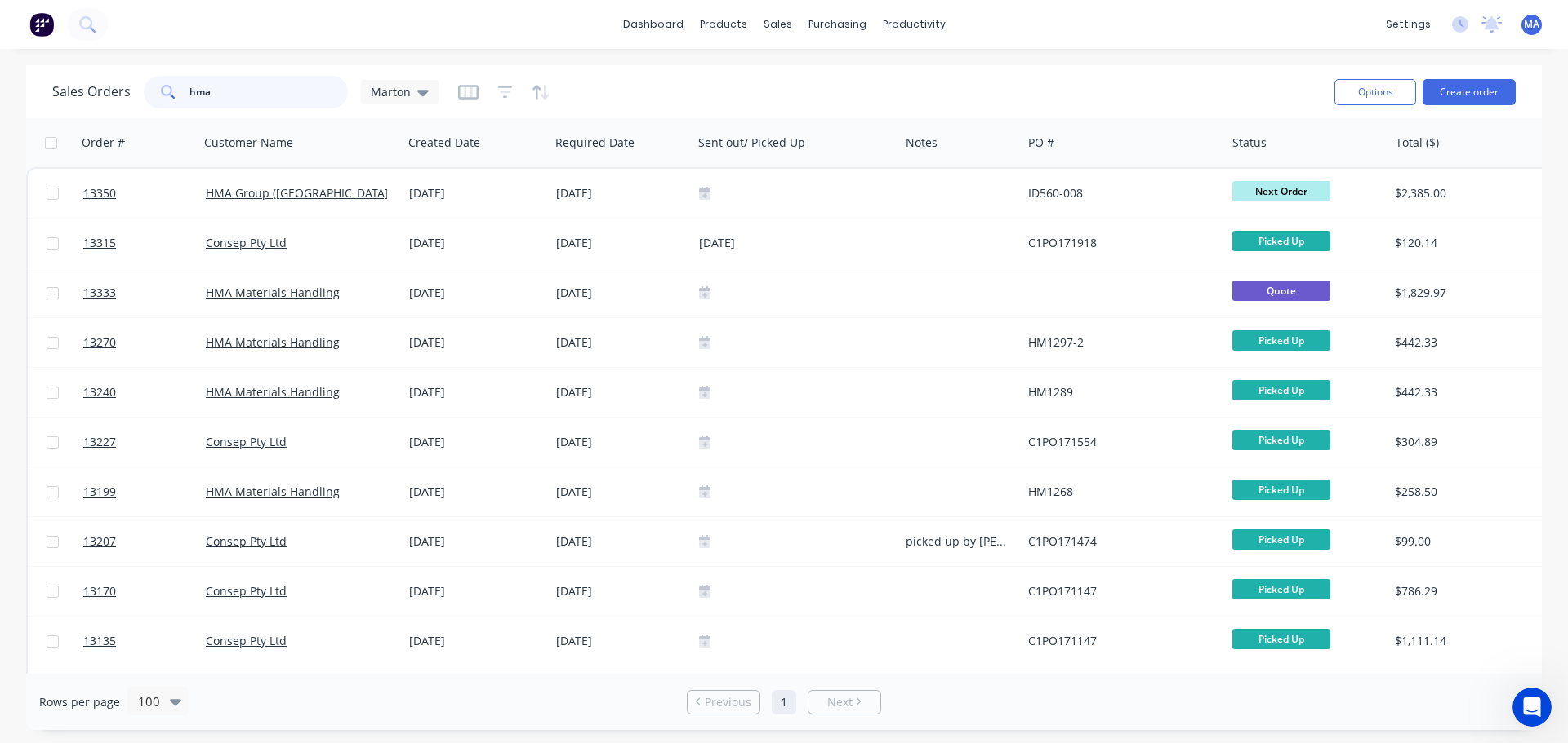
click at [275, 105] on input "hma" at bounding box center [268, 92] width 159 height 32
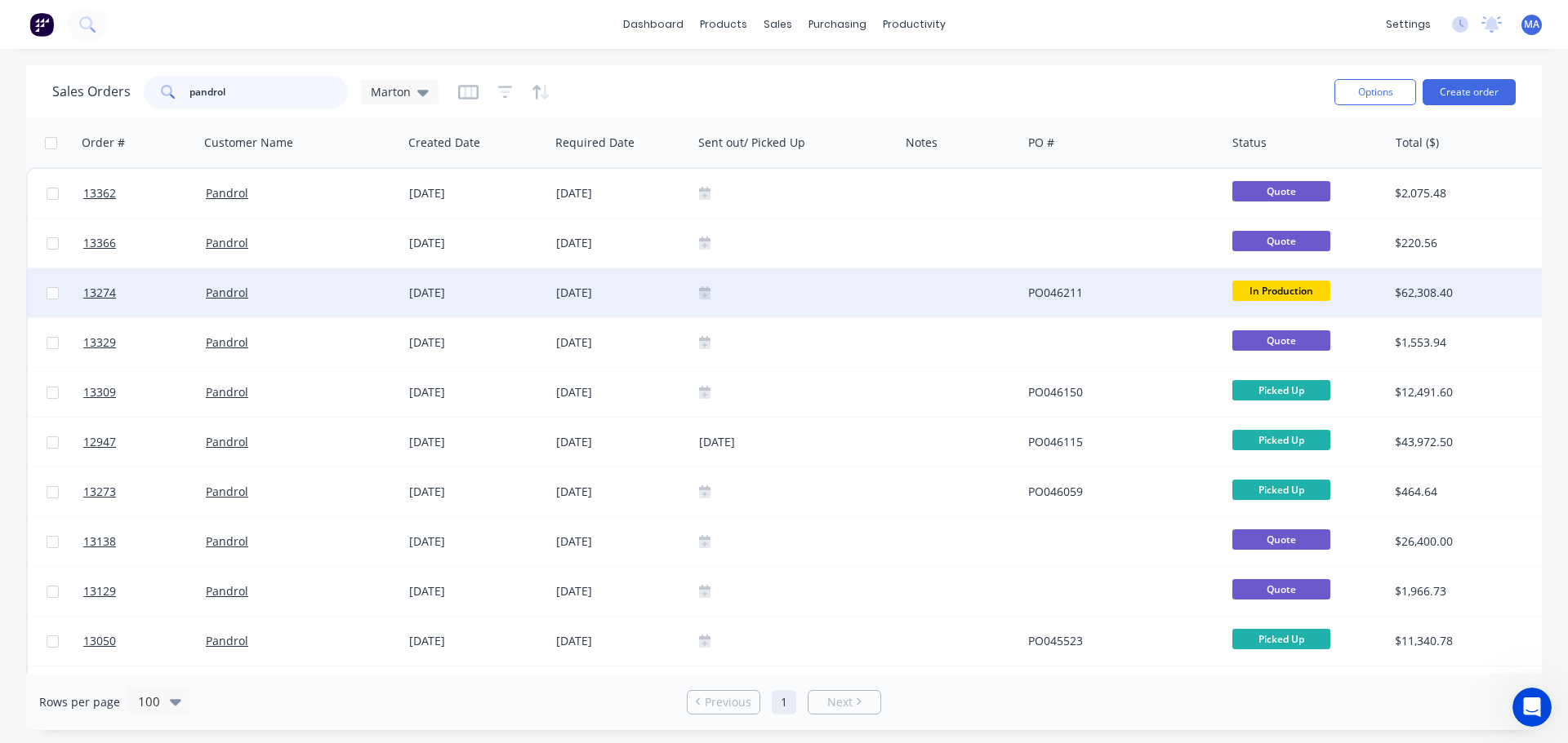
type input "pandrol"
click at [471, 280] on div "[DATE]" at bounding box center [475, 292] width 147 height 49
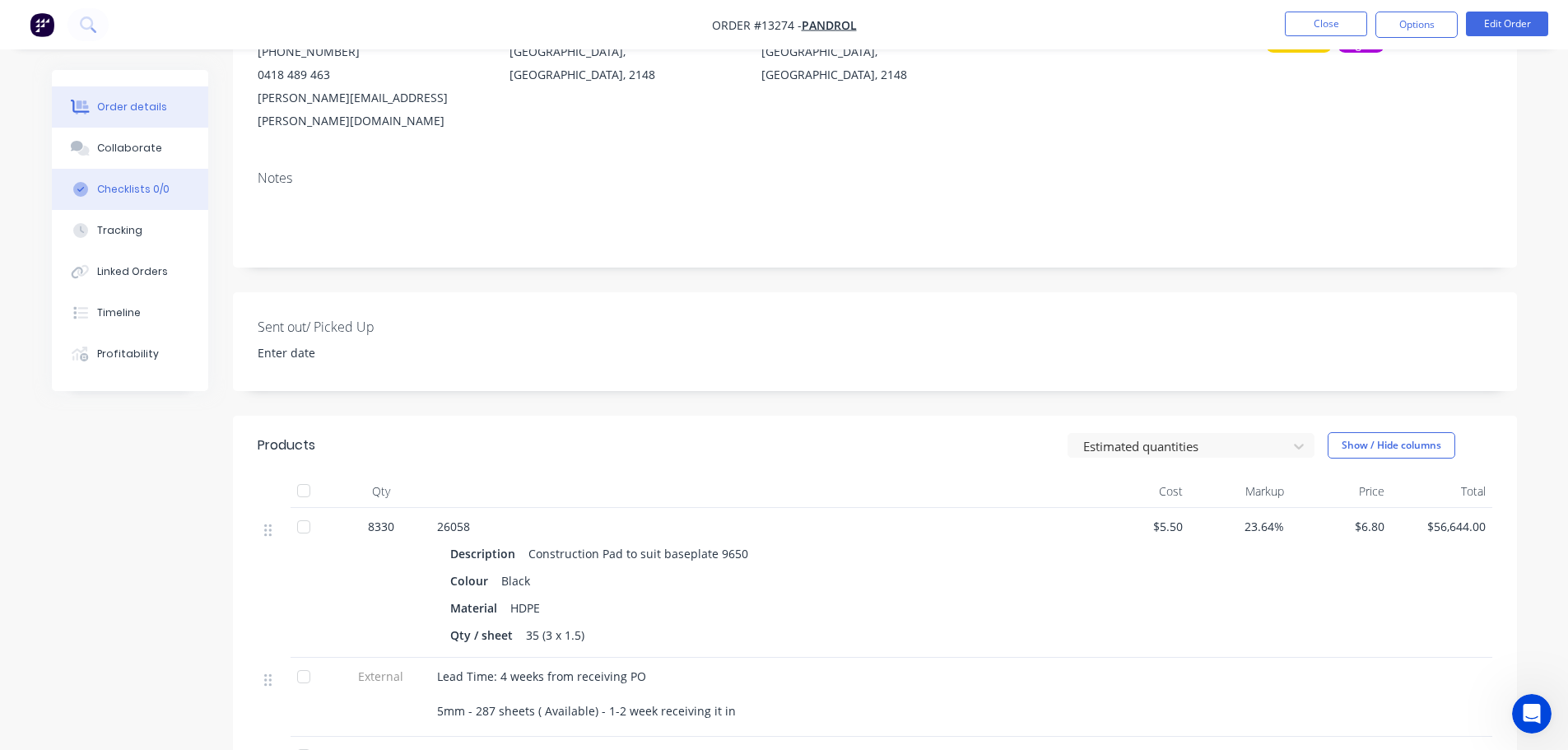
scroll to position [164, 0]
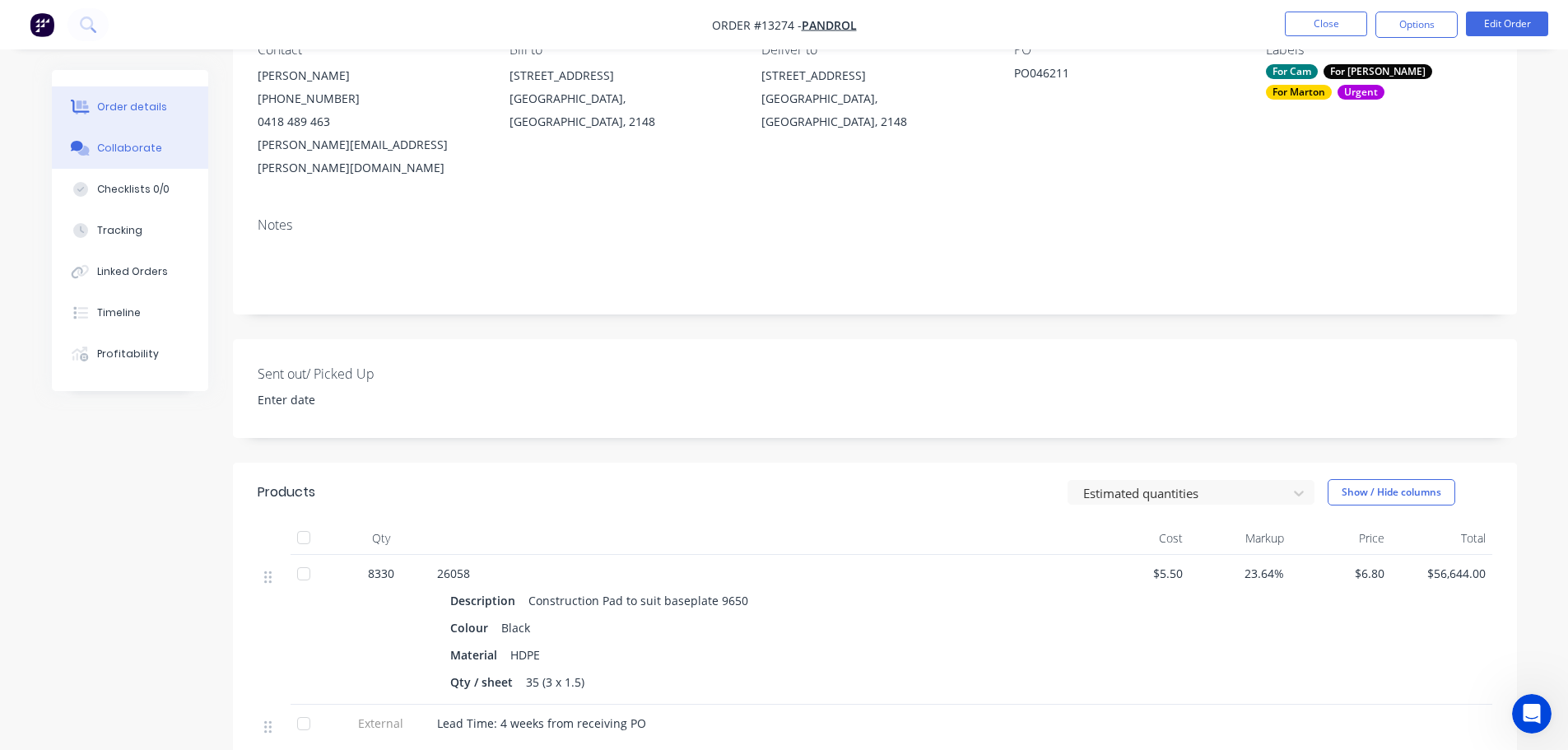
click at [147, 140] on button "Collaborate" at bounding box center [130, 148] width 156 height 41
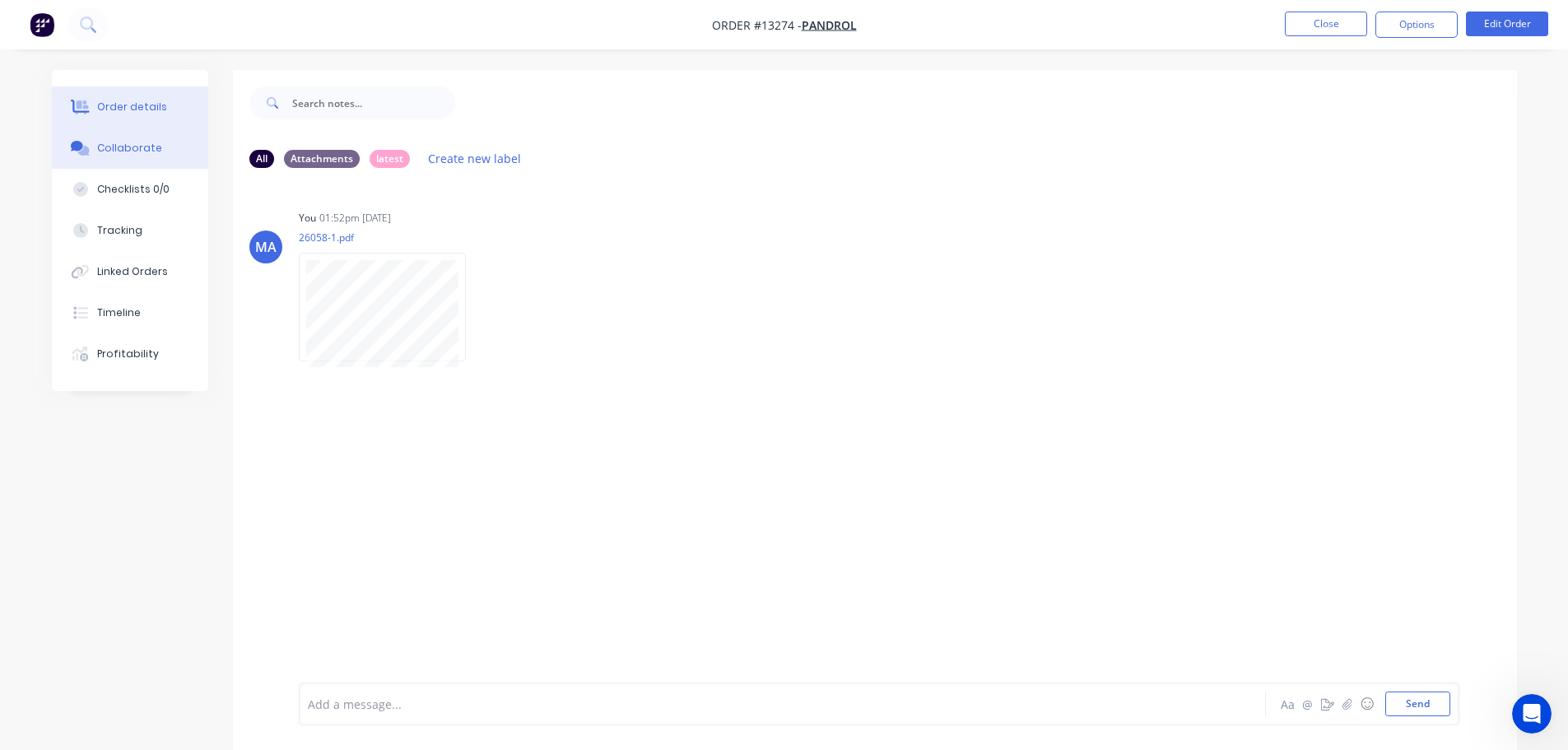
click at [129, 107] on div "Order details" at bounding box center [132, 107] width 70 height 15
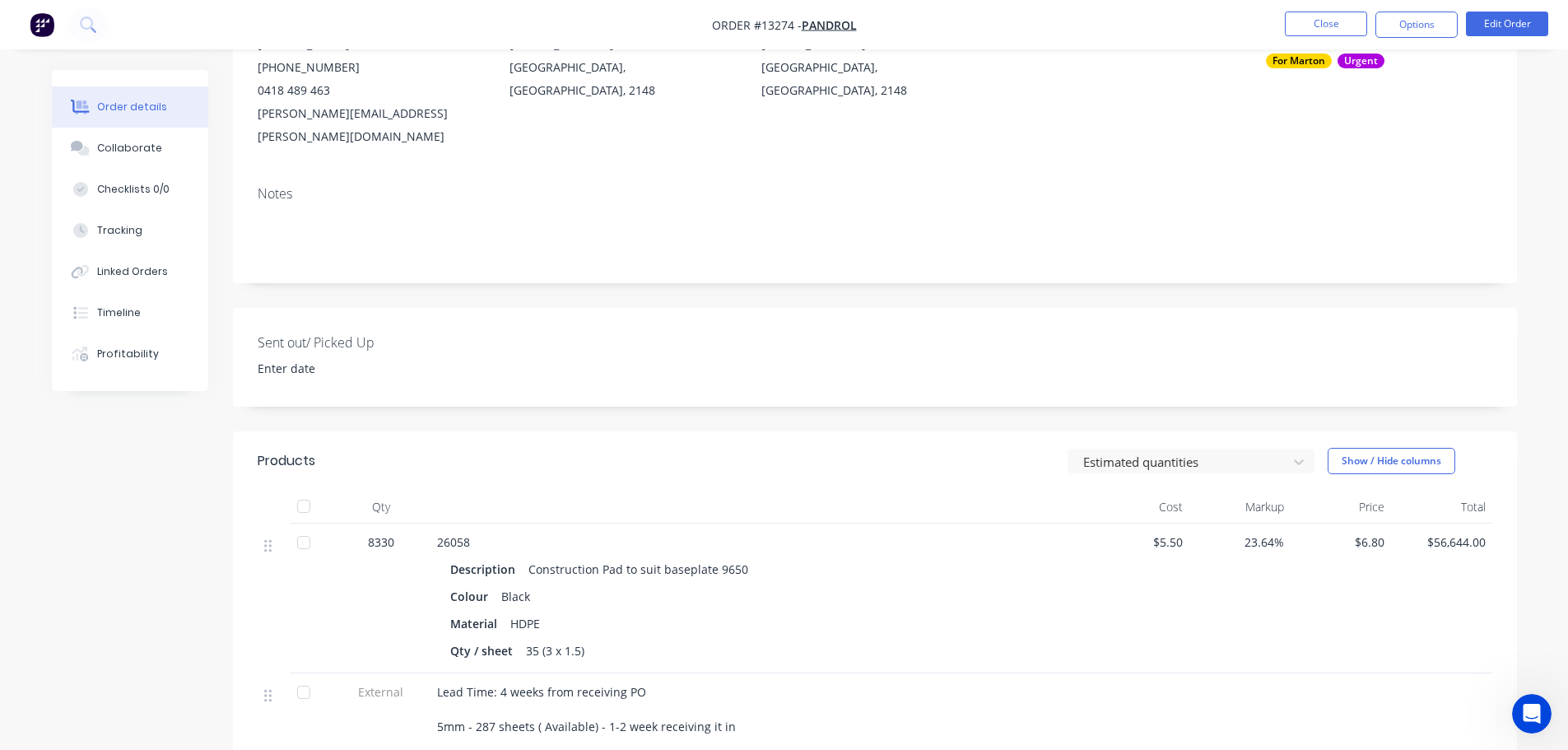
scroll to position [155, 0]
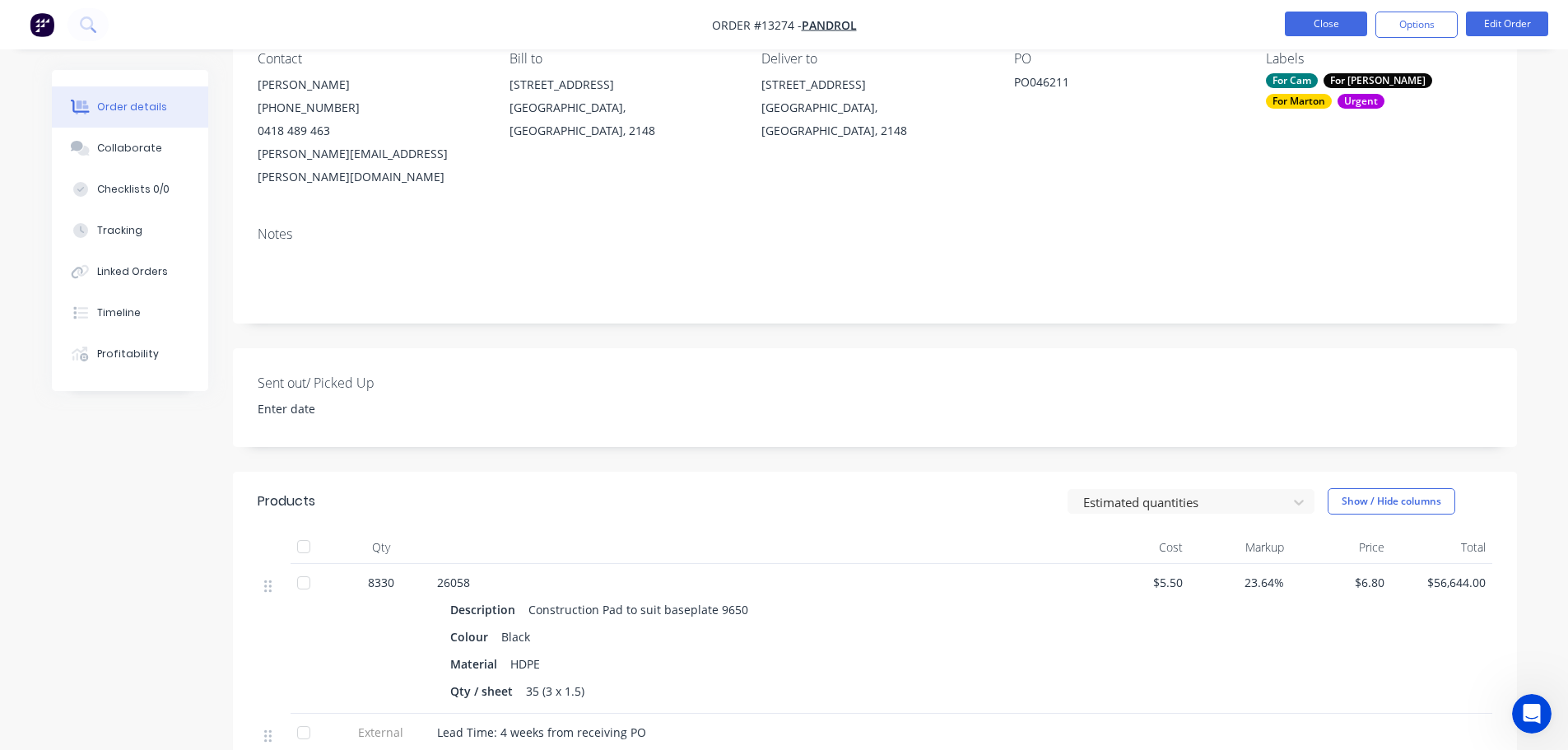
click at [1311, 15] on button "Close" at bounding box center [1326, 24] width 83 height 25
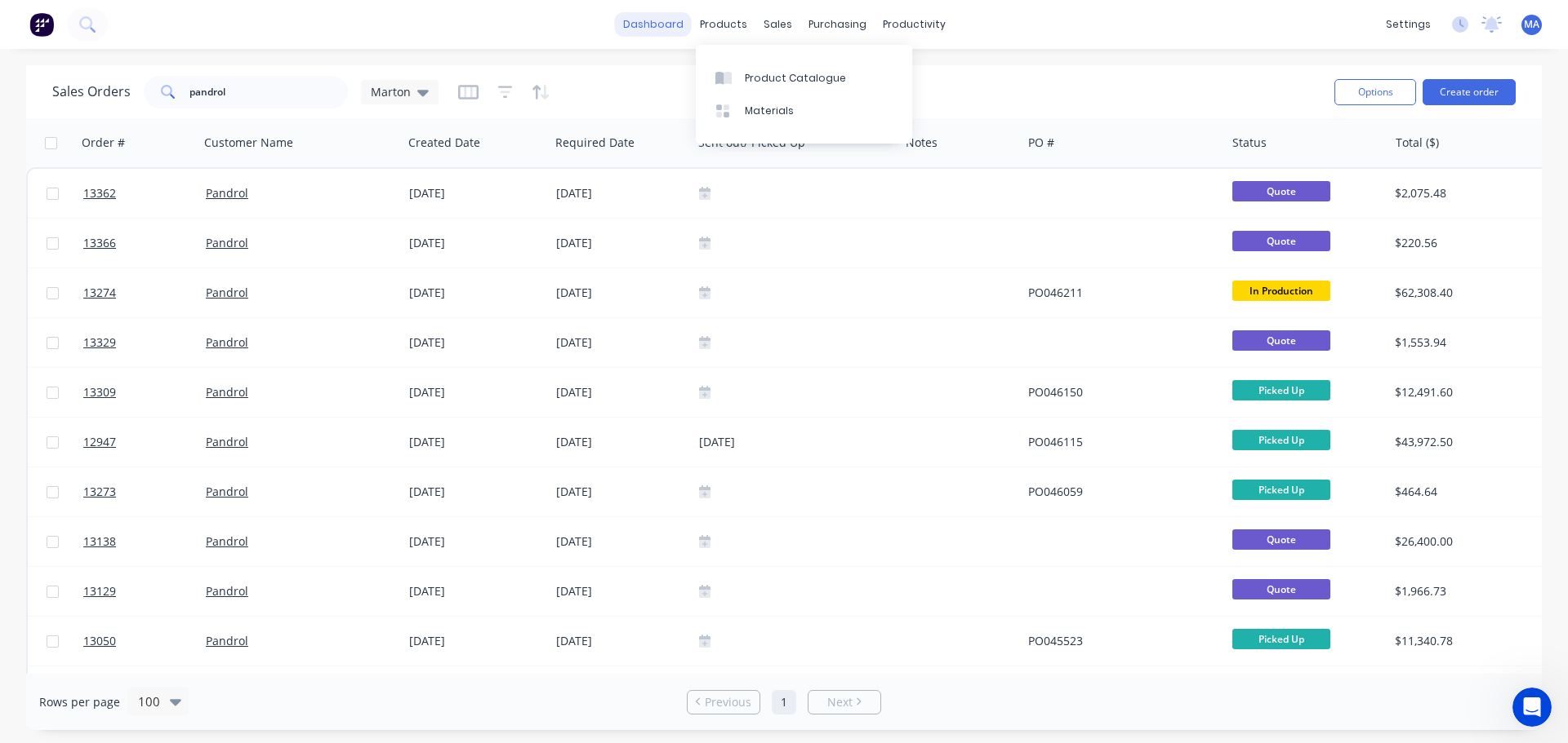
click at [653, 13] on link "dashboard" at bounding box center [653, 24] width 77 height 24
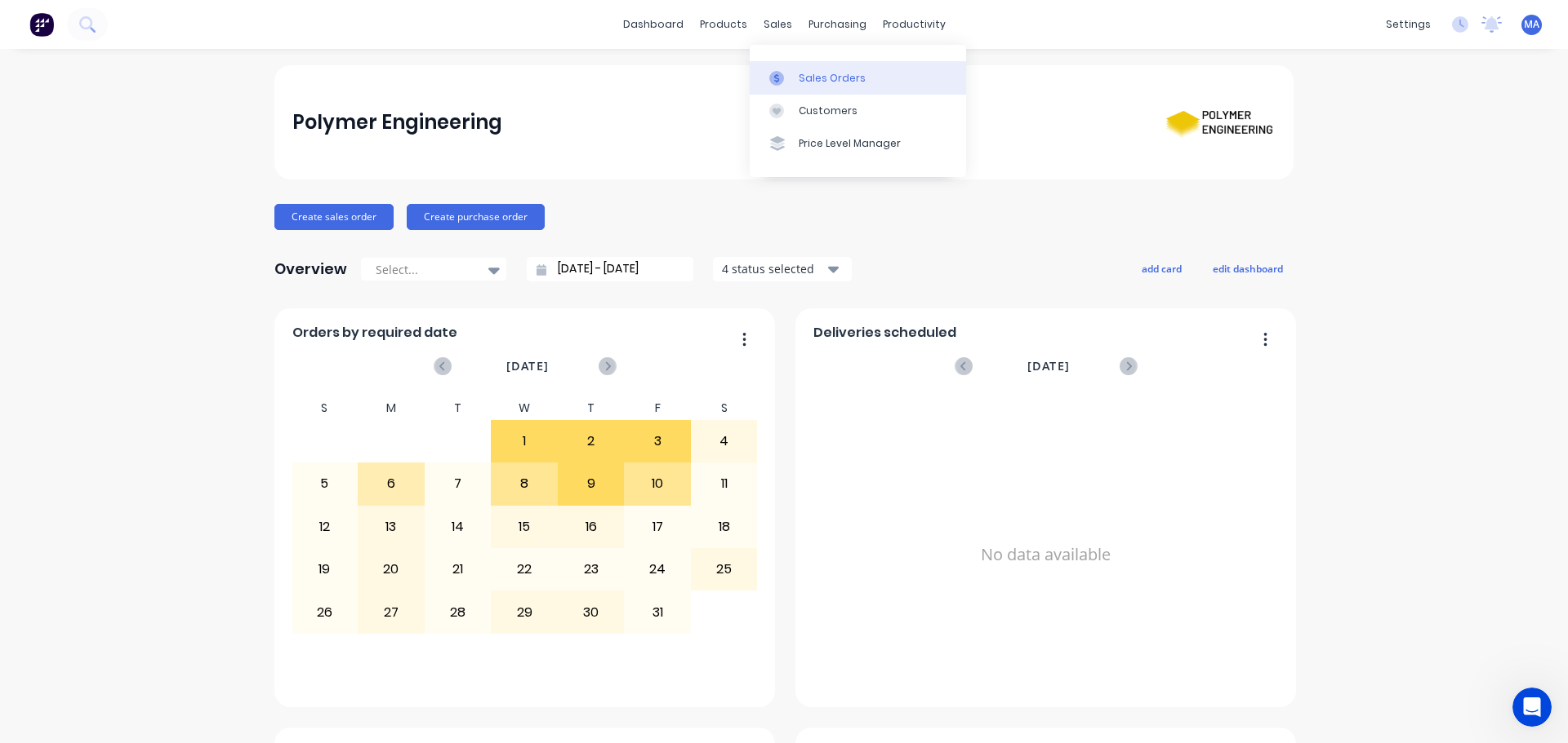
click at [791, 73] on div at bounding box center [781, 78] width 24 height 14
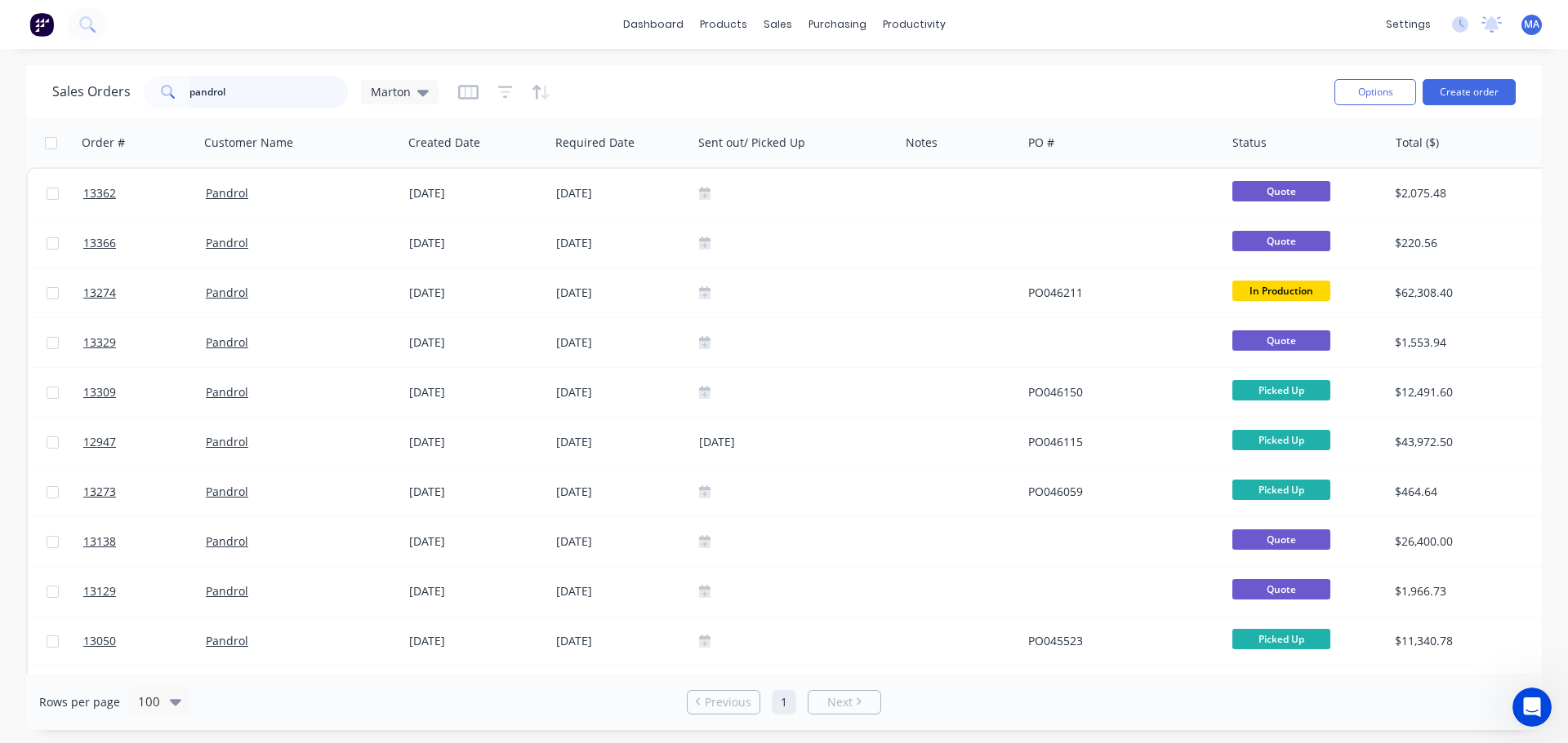
click at [252, 85] on input "pandrol" at bounding box center [268, 92] width 159 height 32
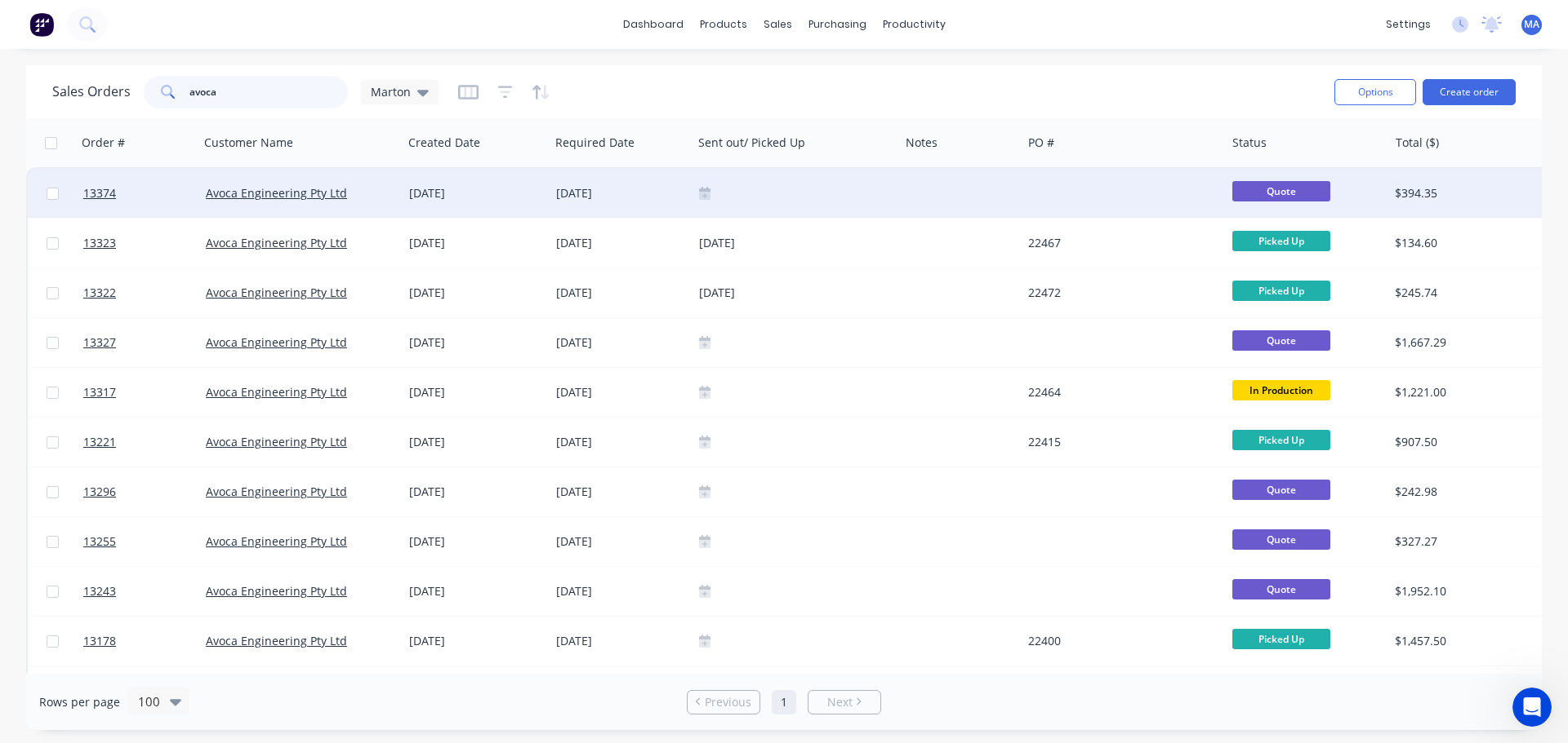
type input "avoca"
click at [518, 198] on div "[DATE]" at bounding box center [476, 193] width 134 height 16
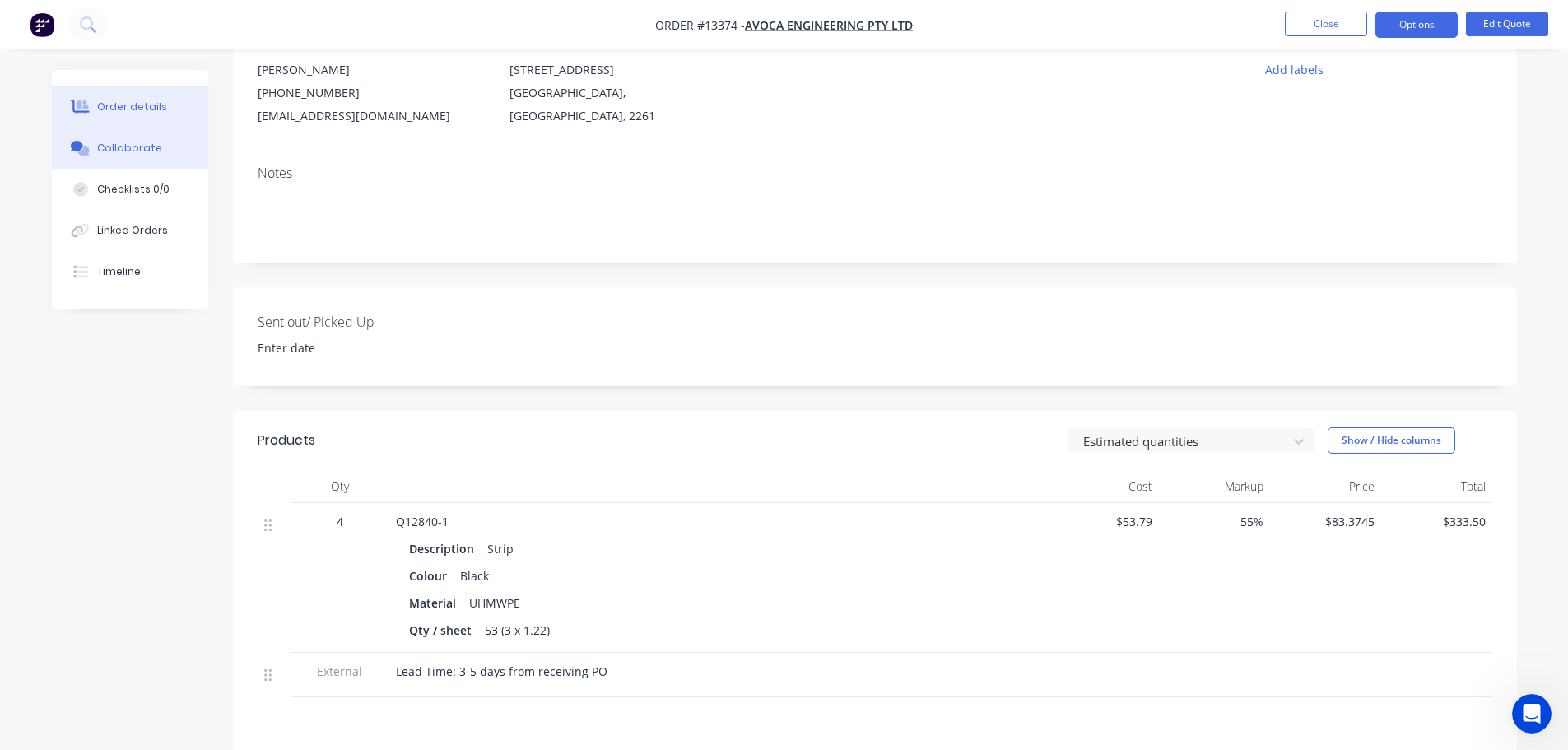
scroll to position [164, 0]
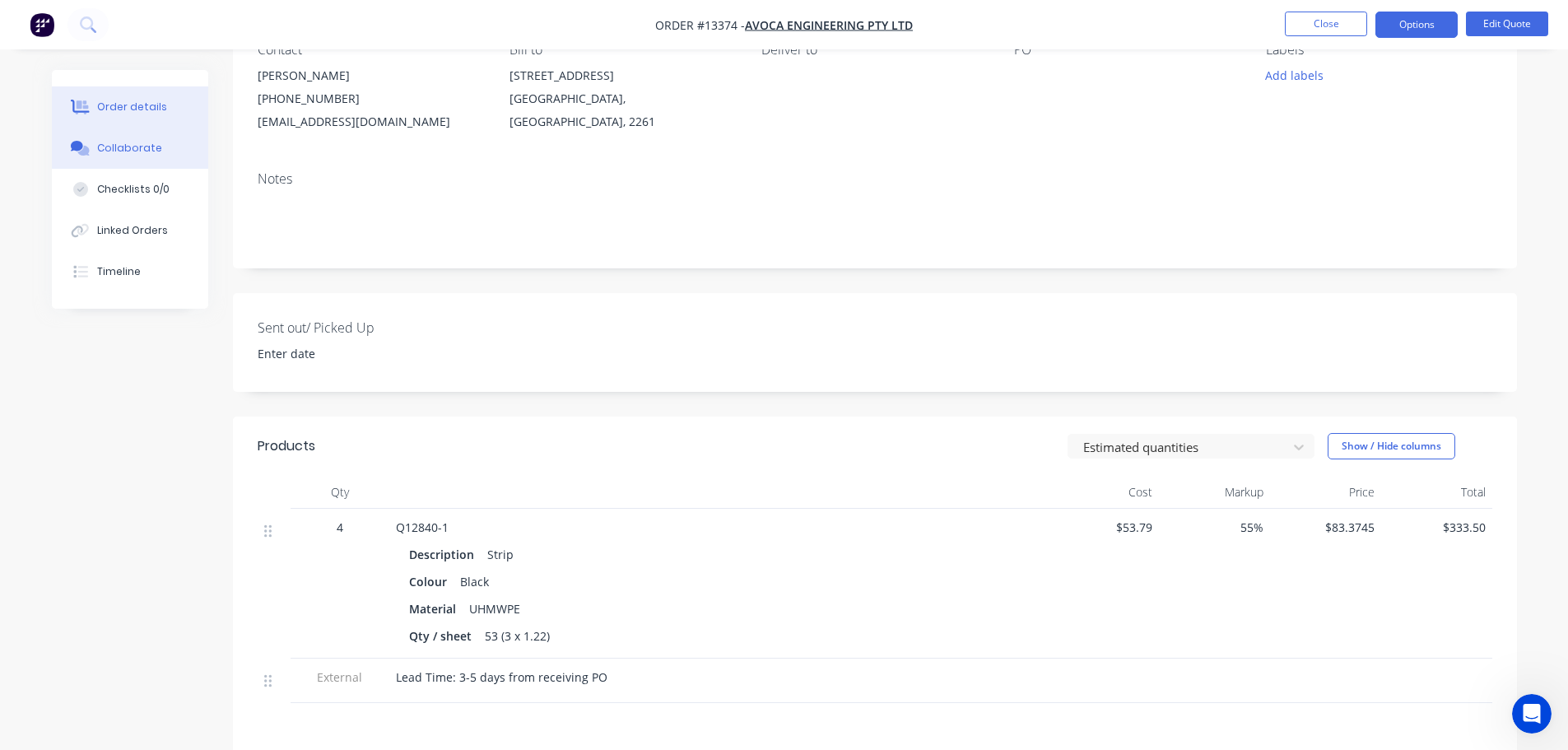
click at [131, 144] on div "Collaborate" at bounding box center [130, 148] width 65 height 15
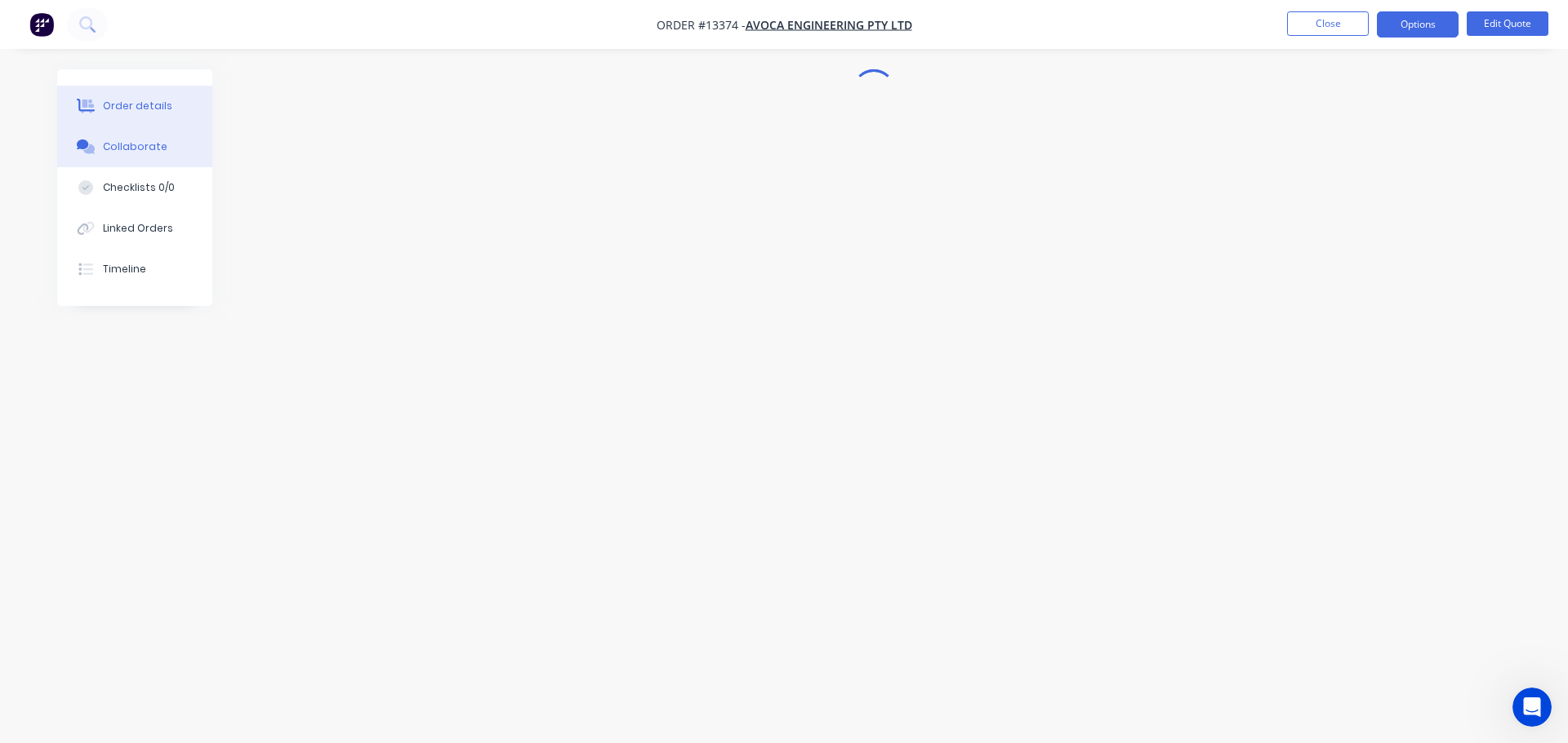
click at [179, 105] on button "Order details" at bounding box center [135, 105] width 155 height 40
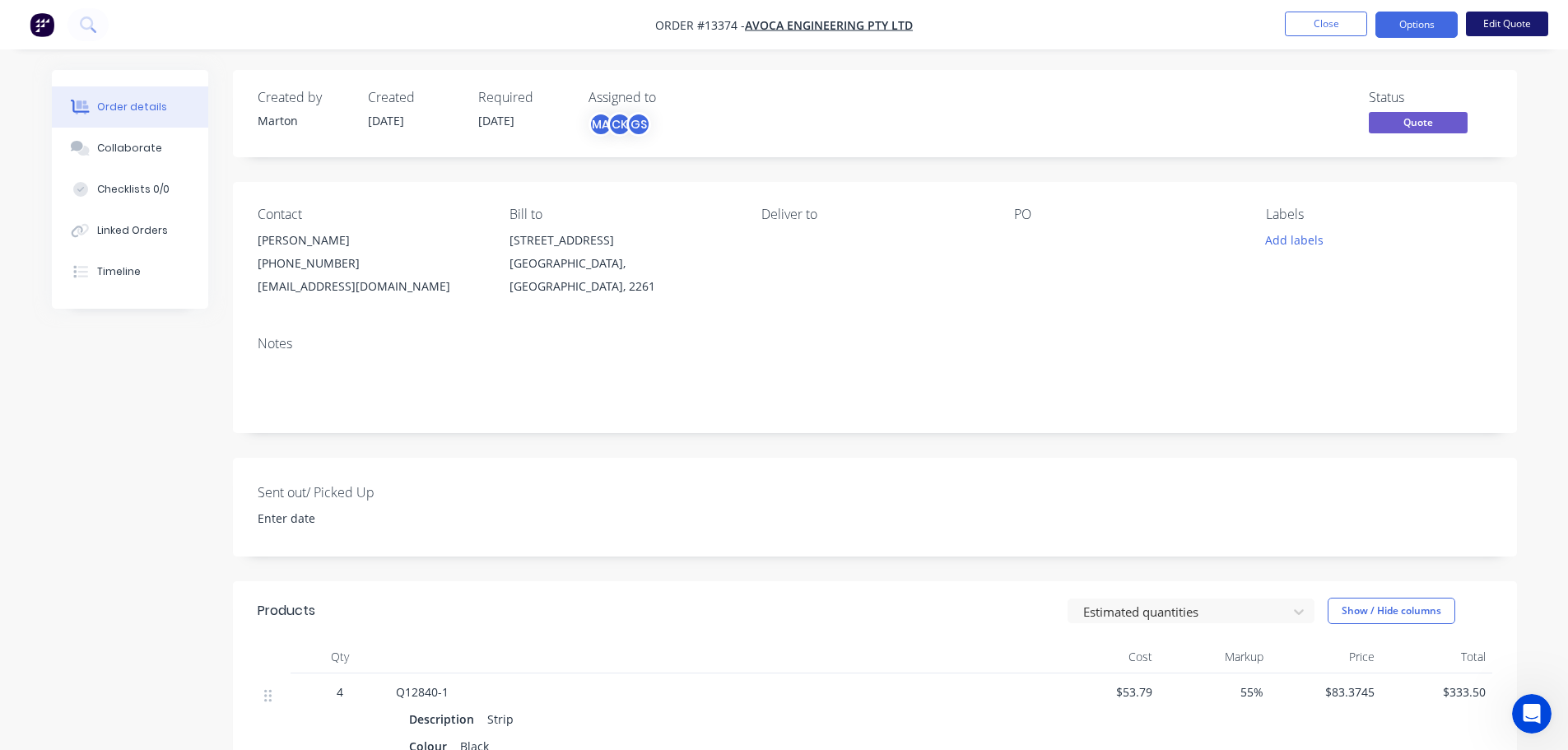
click at [1475, 19] on button "Edit Quote" at bounding box center [1507, 24] width 83 height 25
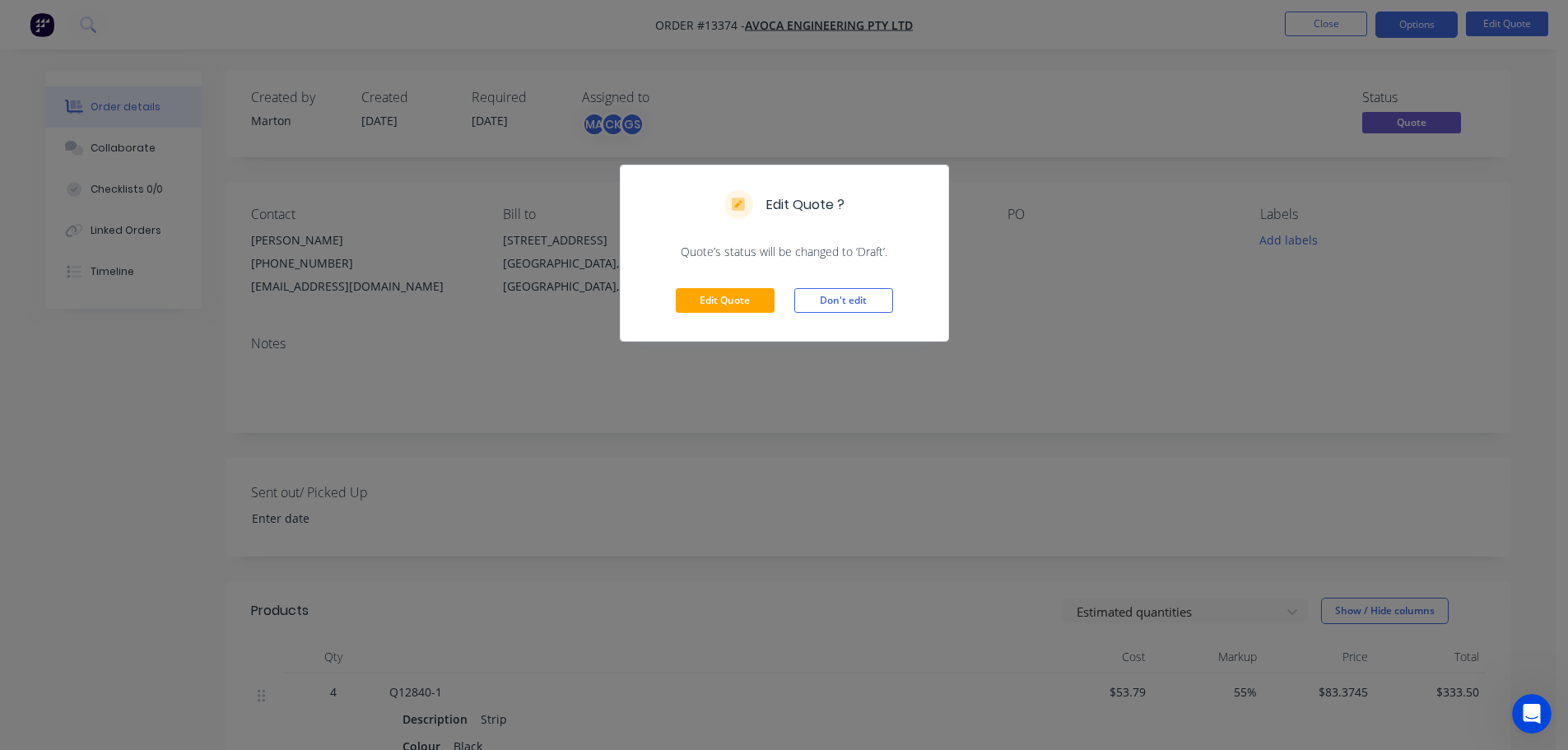
click at [741, 327] on div "Edit Quote Don't edit" at bounding box center [784, 301] width 328 height 81
click at [738, 315] on div "Edit Quote Don't edit" at bounding box center [784, 301] width 328 height 81
click at [734, 304] on button "Edit Quote" at bounding box center [725, 301] width 99 height 25
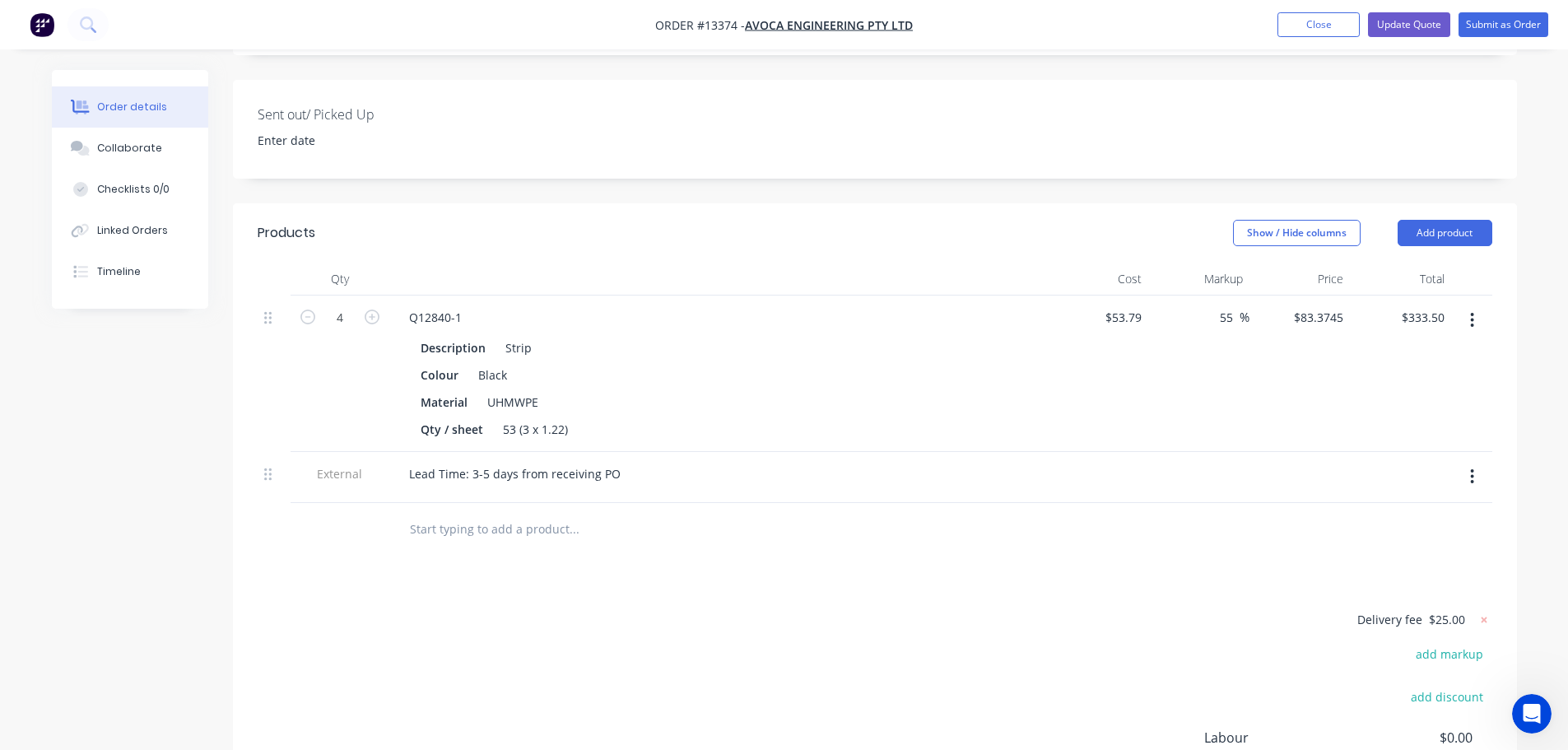
scroll to position [412, 0]
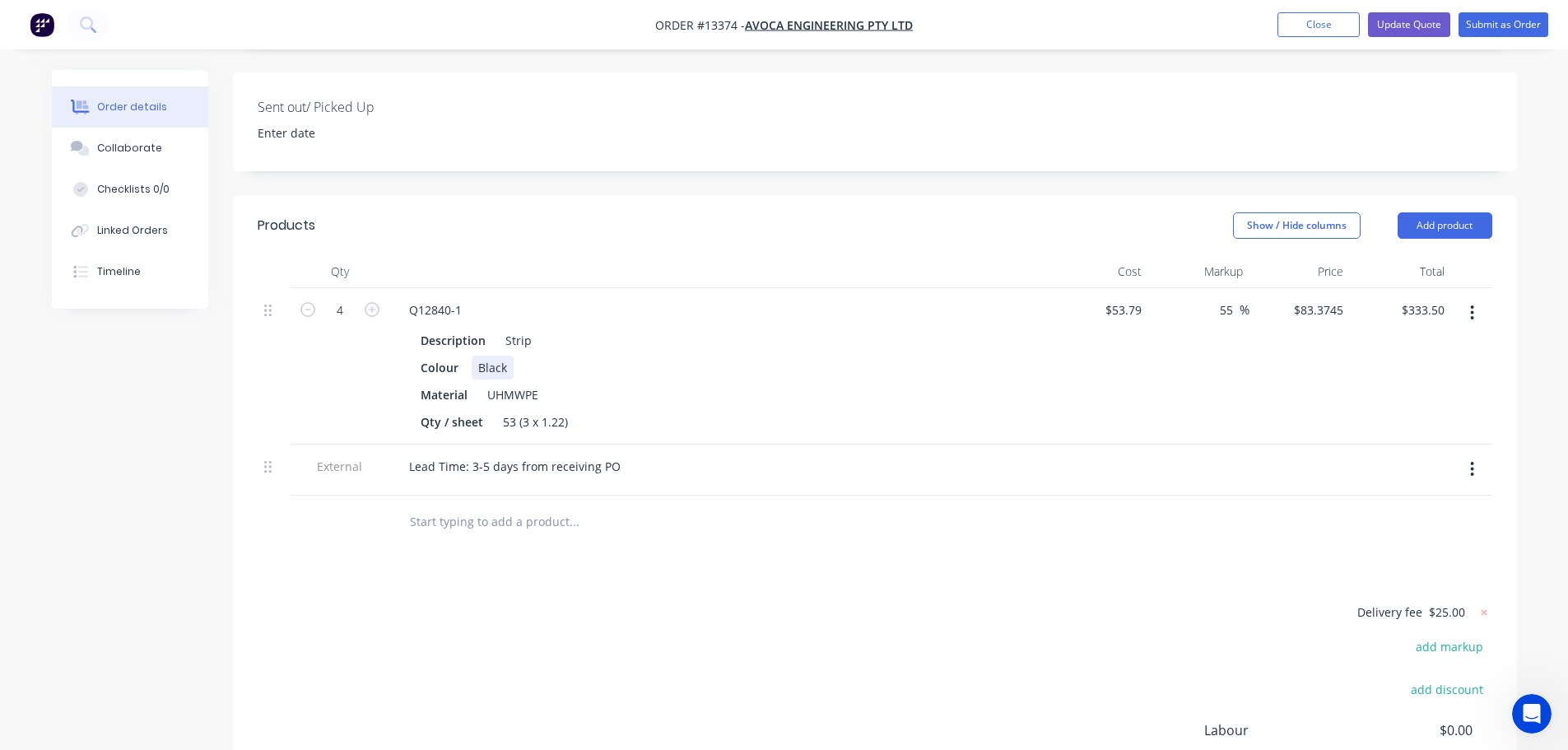
click at [510, 356] on div "Black" at bounding box center [493, 368] width 42 height 24
click at [1433, 25] on button "Update Quote" at bounding box center [1409, 25] width 83 height 25
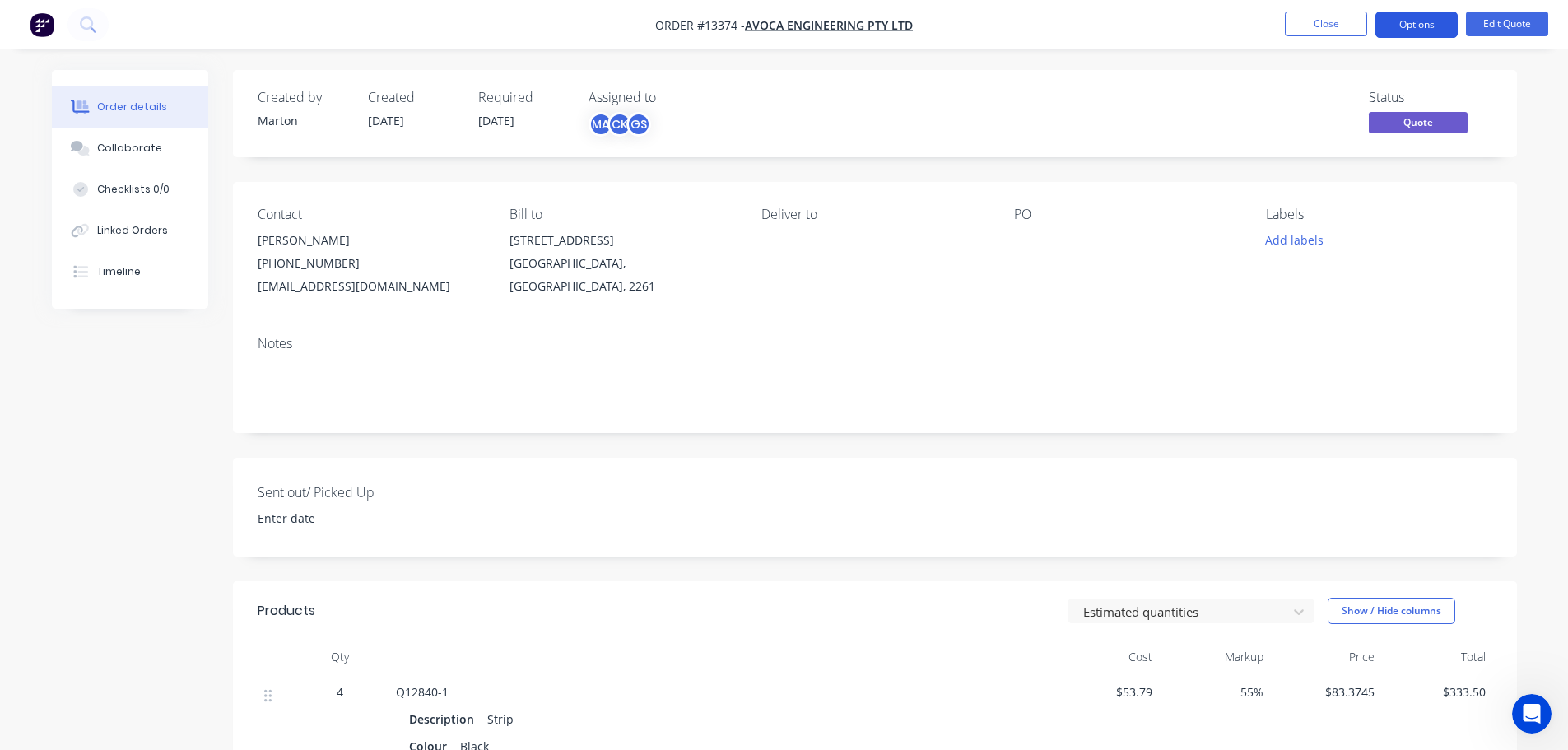
click at [1416, 31] on button "Options" at bounding box center [1416, 25] width 83 height 26
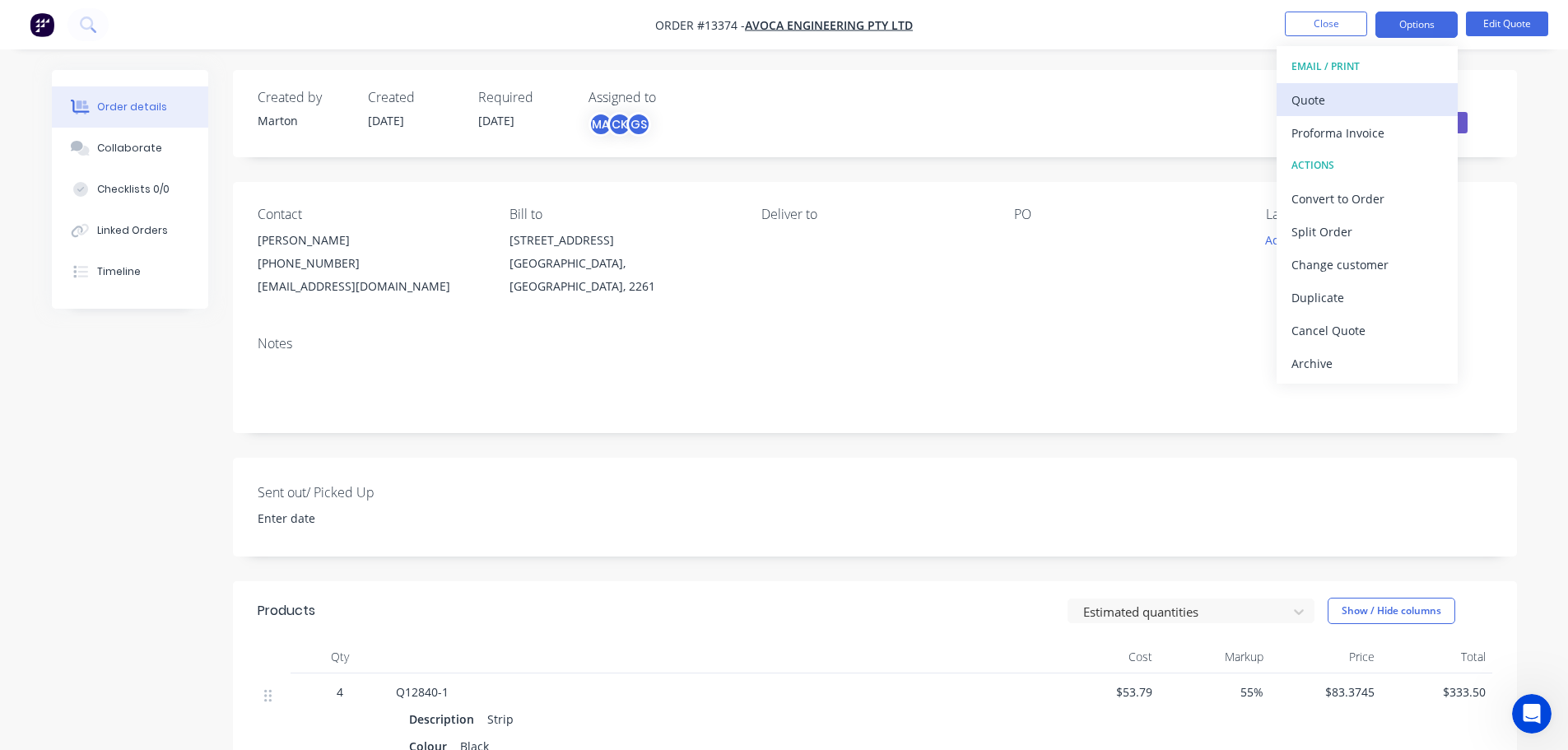
click at [1349, 84] on button "Quote" at bounding box center [1367, 100] width 181 height 33
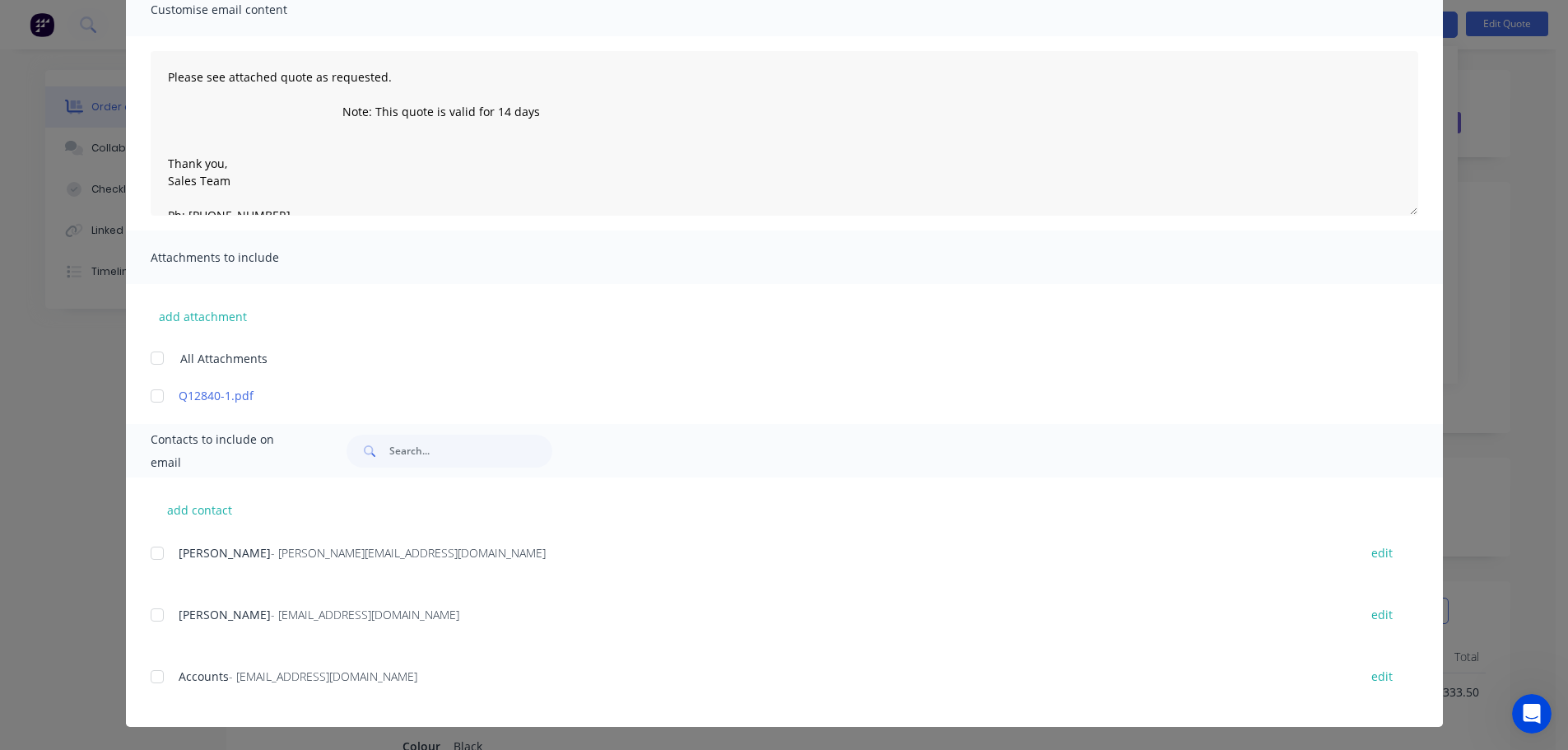
click at [152, 620] on div at bounding box center [157, 616] width 33 height 33
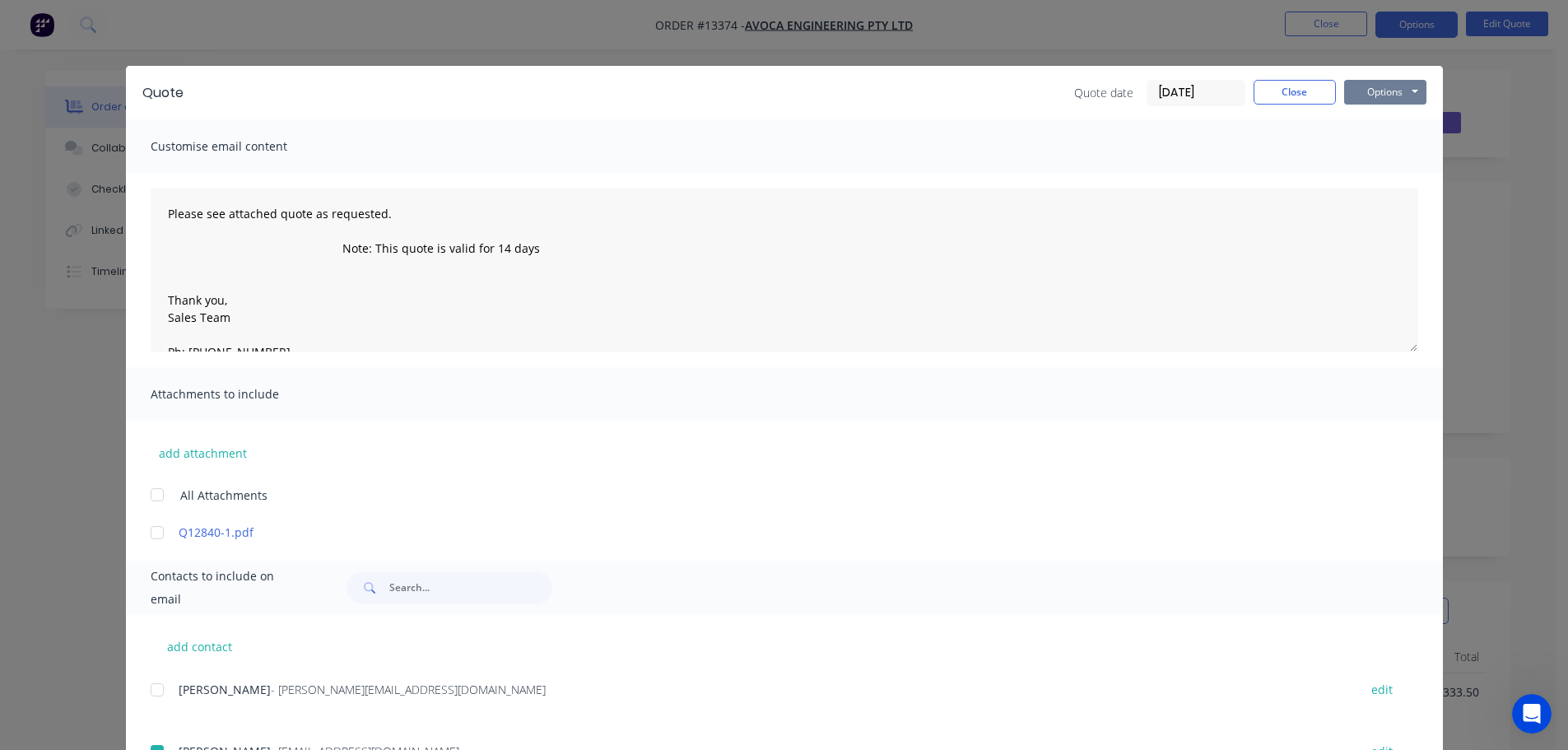
click at [1381, 95] on button "Options" at bounding box center [1385, 92] width 83 height 25
click at [1380, 173] on button "Email" at bounding box center [1396, 176] width 105 height 27
type textarea "Please see attached quote as requested. Note: This quote is valid for 14 days T…"
click at [1295, 88] on button "Close" at bounding box center [1295, 92] width 83 height 25
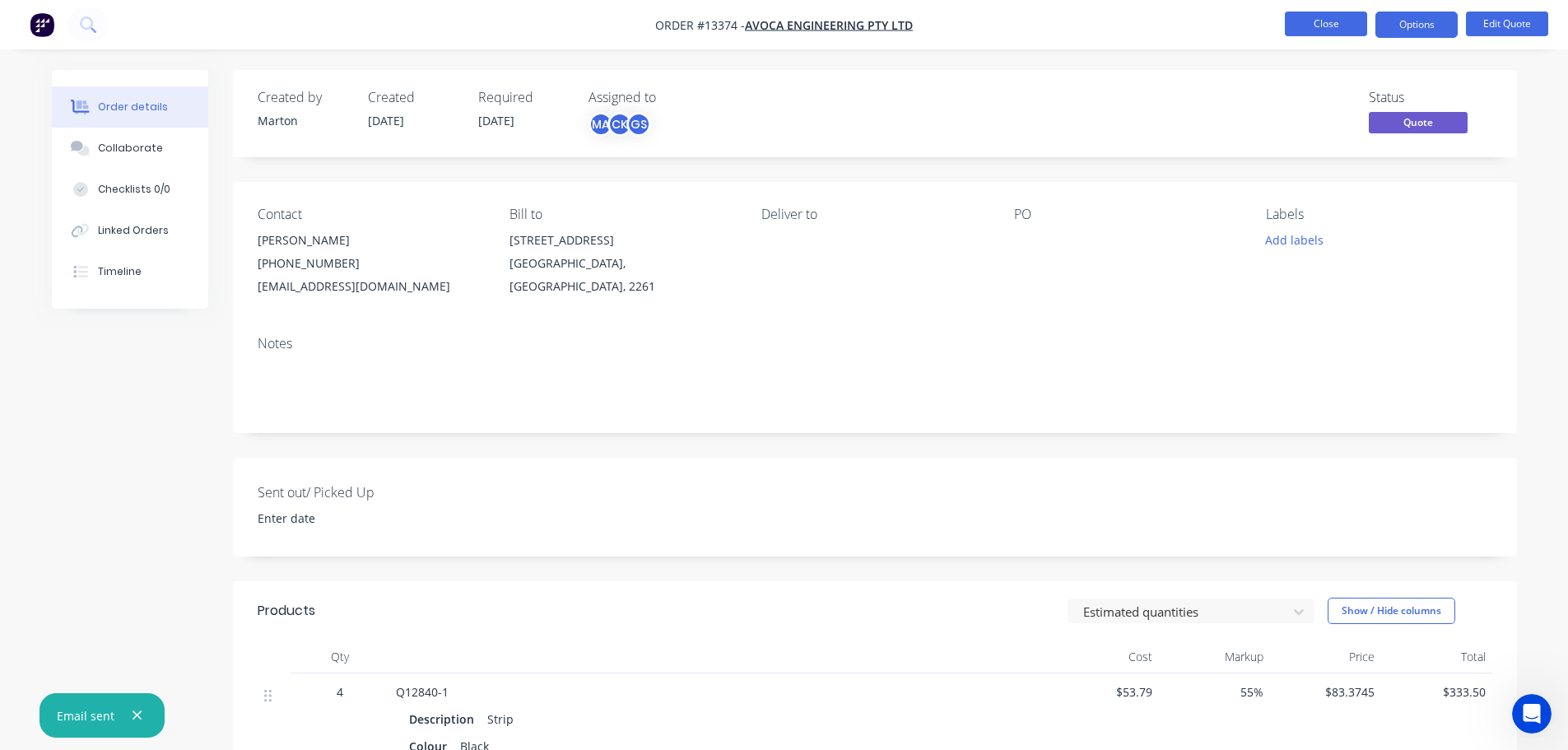
click at [1312, 32] on button "Close" at bounding box center [1326, 24] width 83 height 25
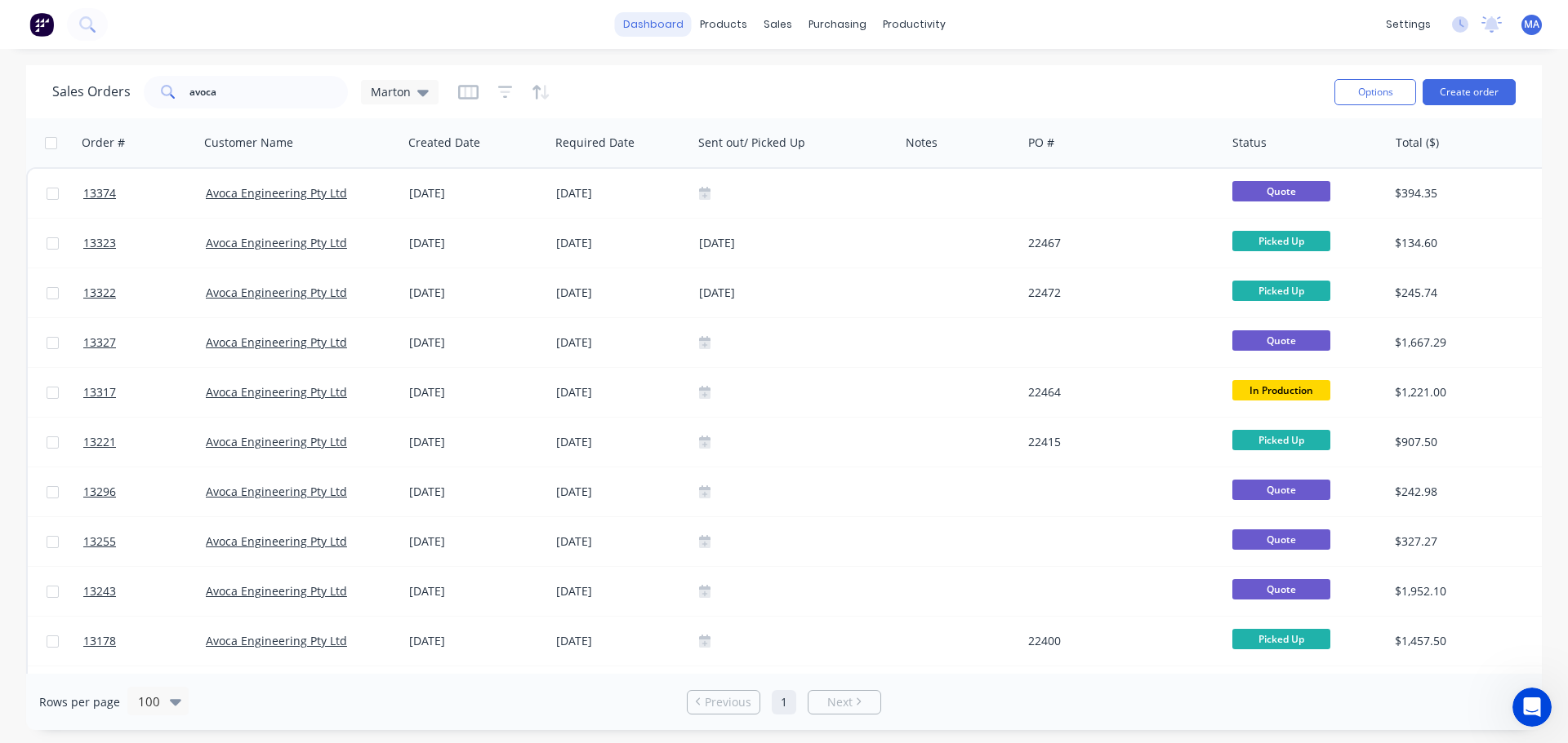
click at [656, 26] on link "dashboard" at bounding box center [653, 24] width 77 height 24
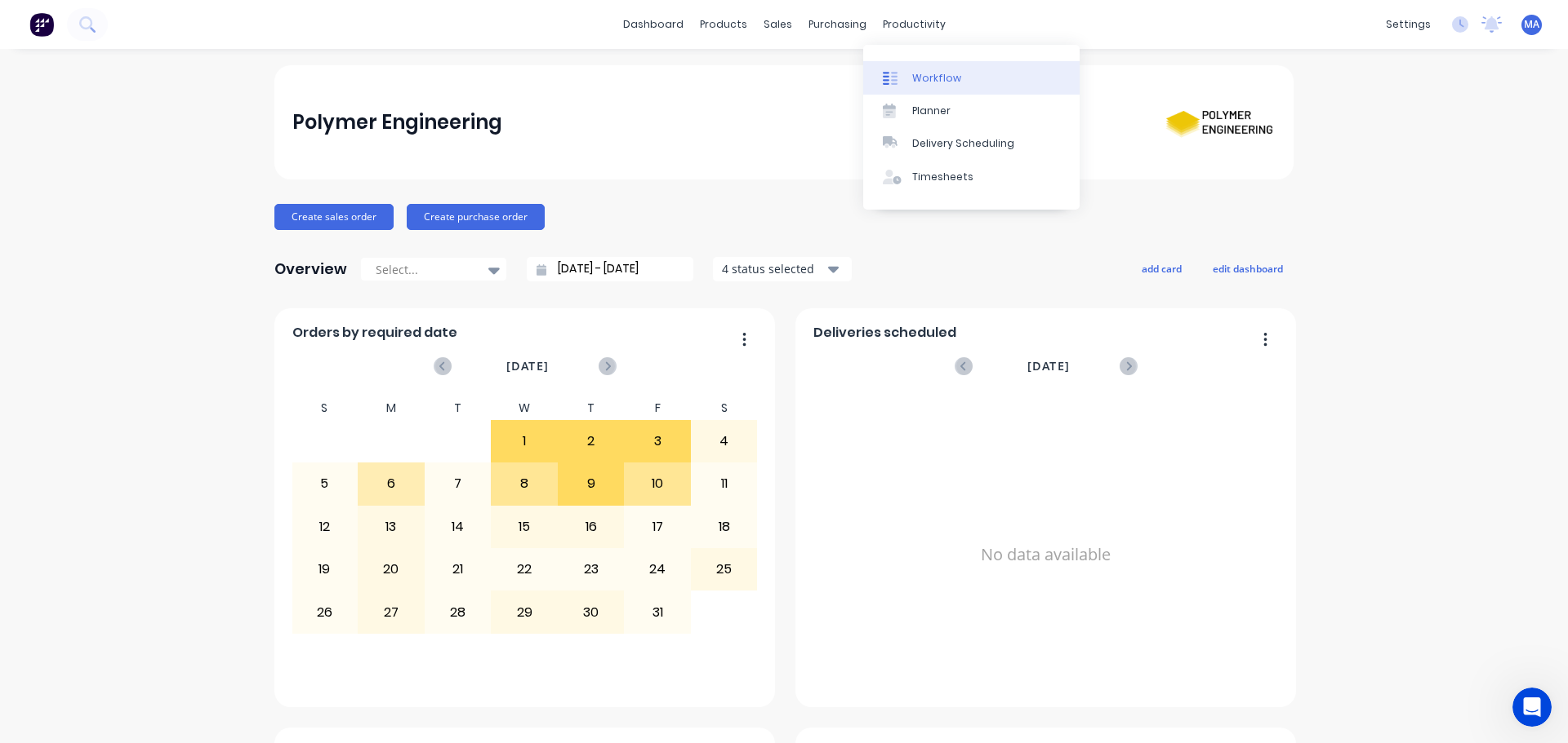
click at [912, 75] on div "Workflow" at bounding box center [936, 78] width 49 height 14
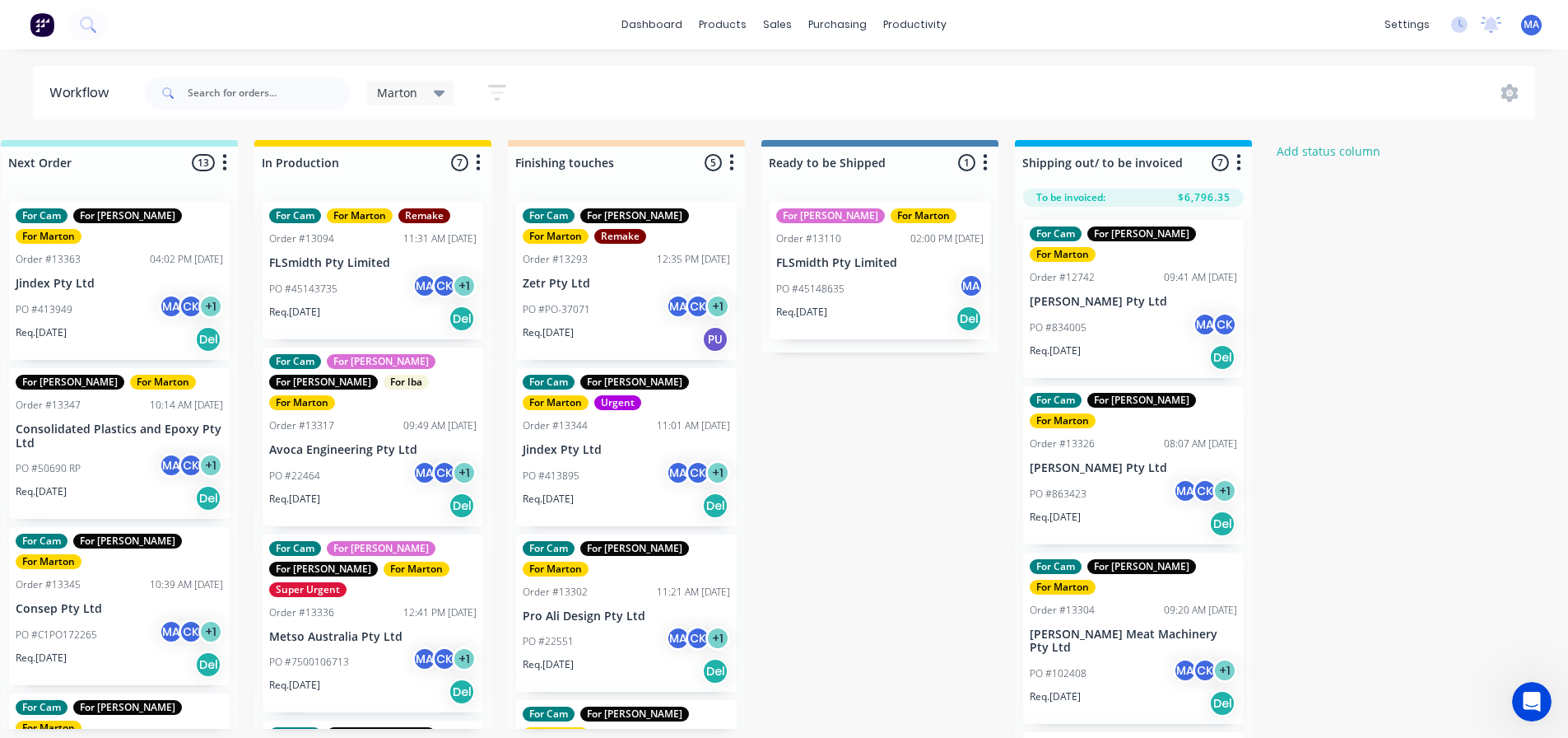
scroll to position [0, 657]
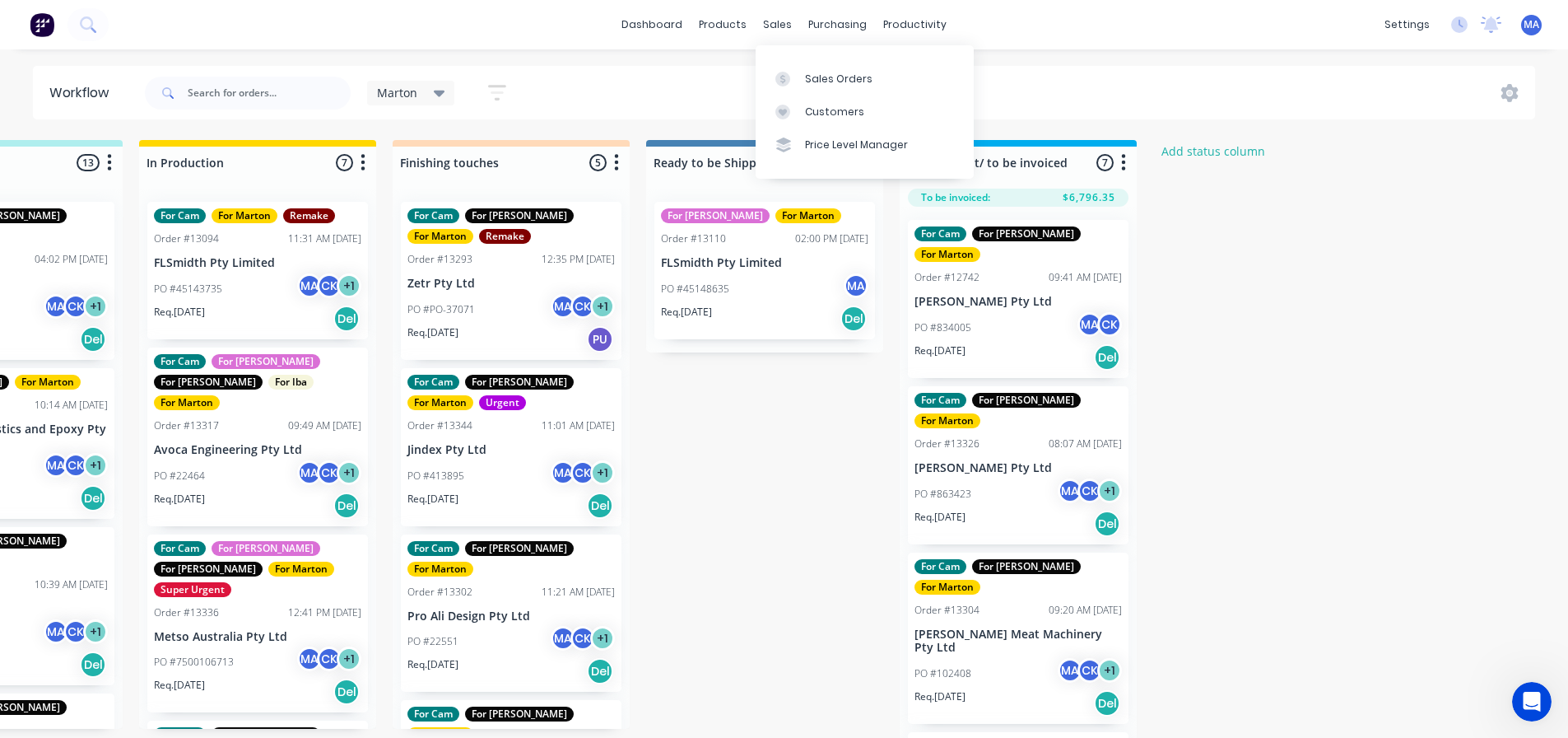
drag, startPoint x: 785, startPoint y: 40, endPoint x: 796, endPoint y: 59, distance: 22.0
click at [794, 58] on div "Sales Orders Customers Price Level Manager" at bounding box center [865, 112] width 218 height 133
click at [800, 68] on link "Sales Orders" at bounding box center [865, 78] width 218 height 33
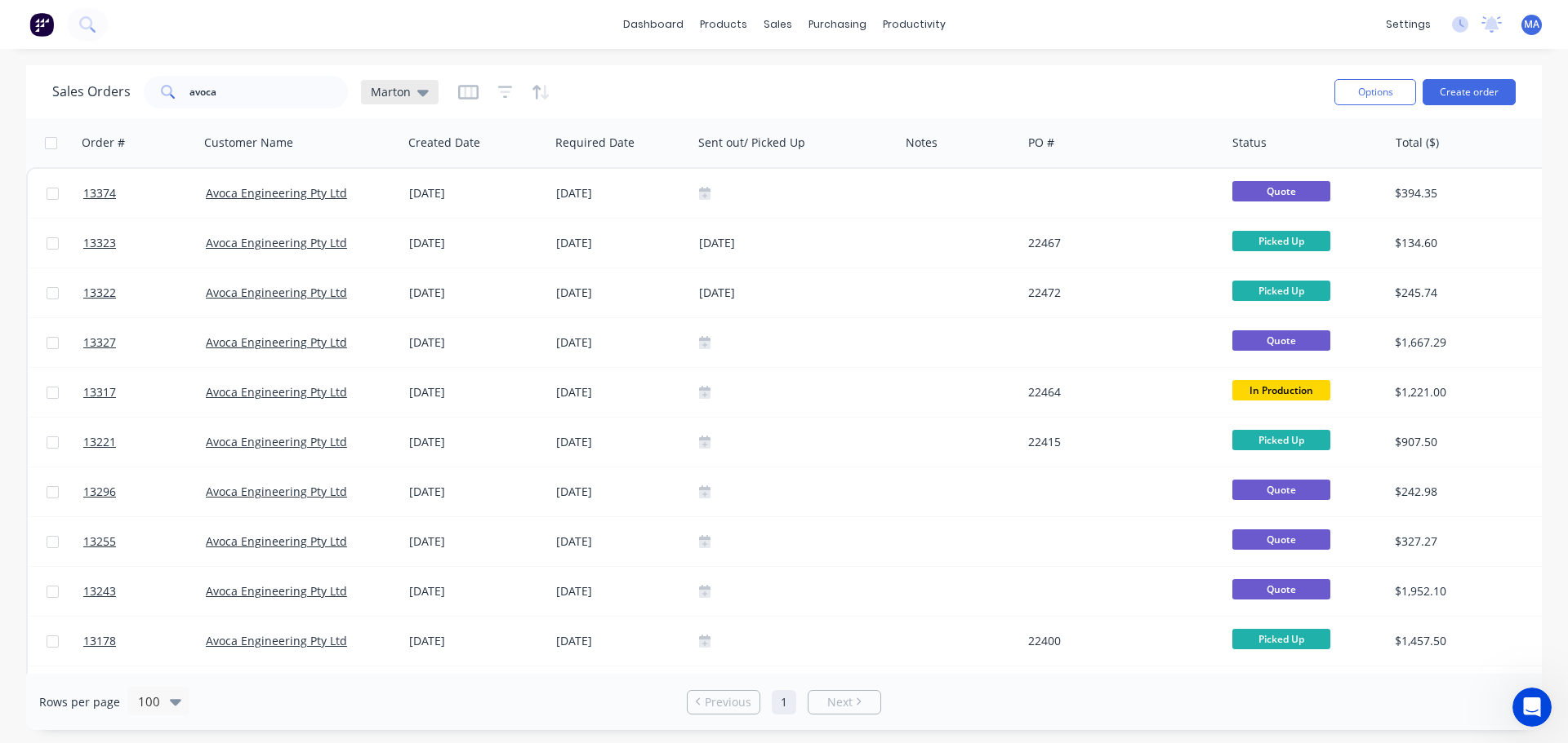
click at [424, 98] on icon at bounding box center [423, 93] width 12 height 18
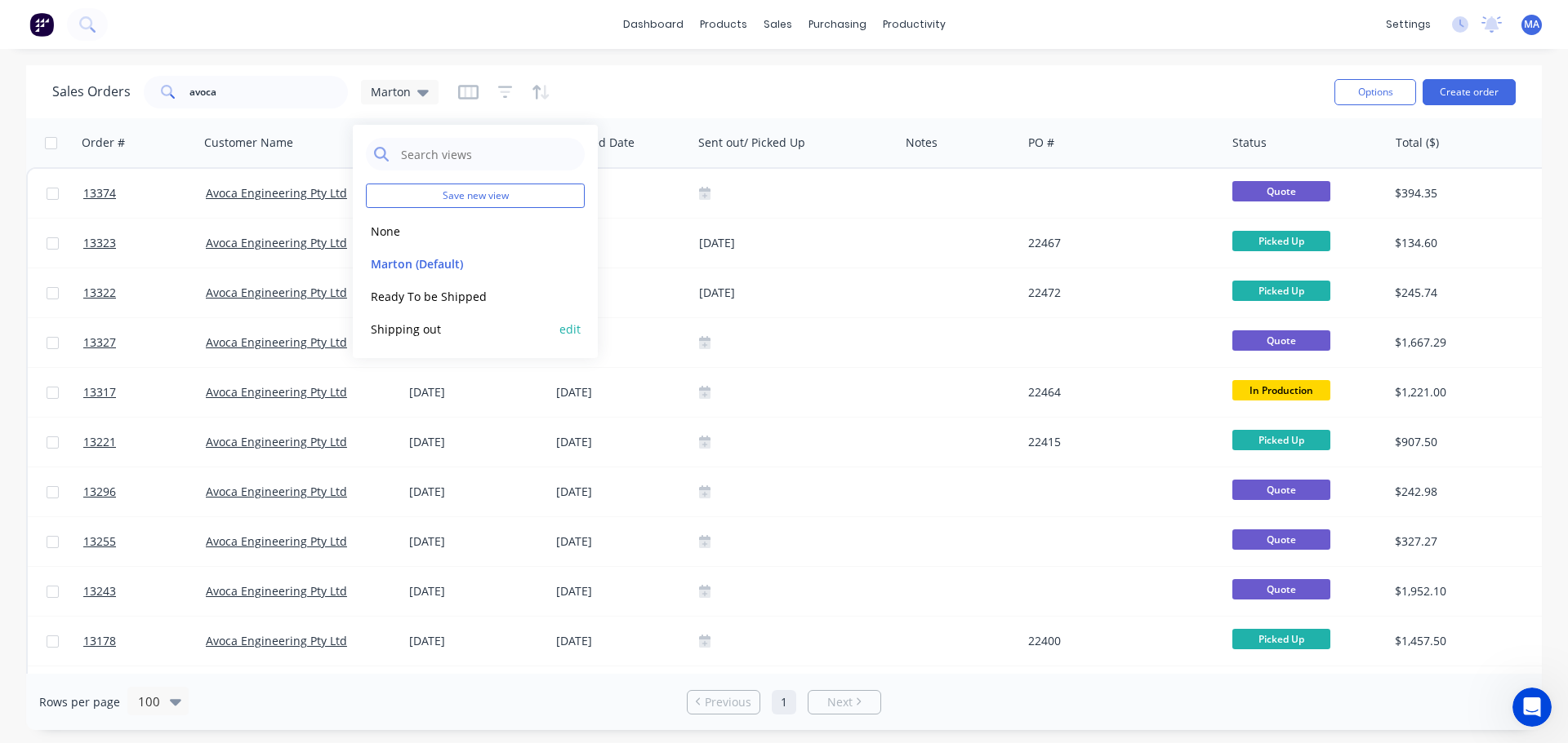
click at [423, 327] on button "Shipping out" at bounding box center [458, 329] width 186 height 19
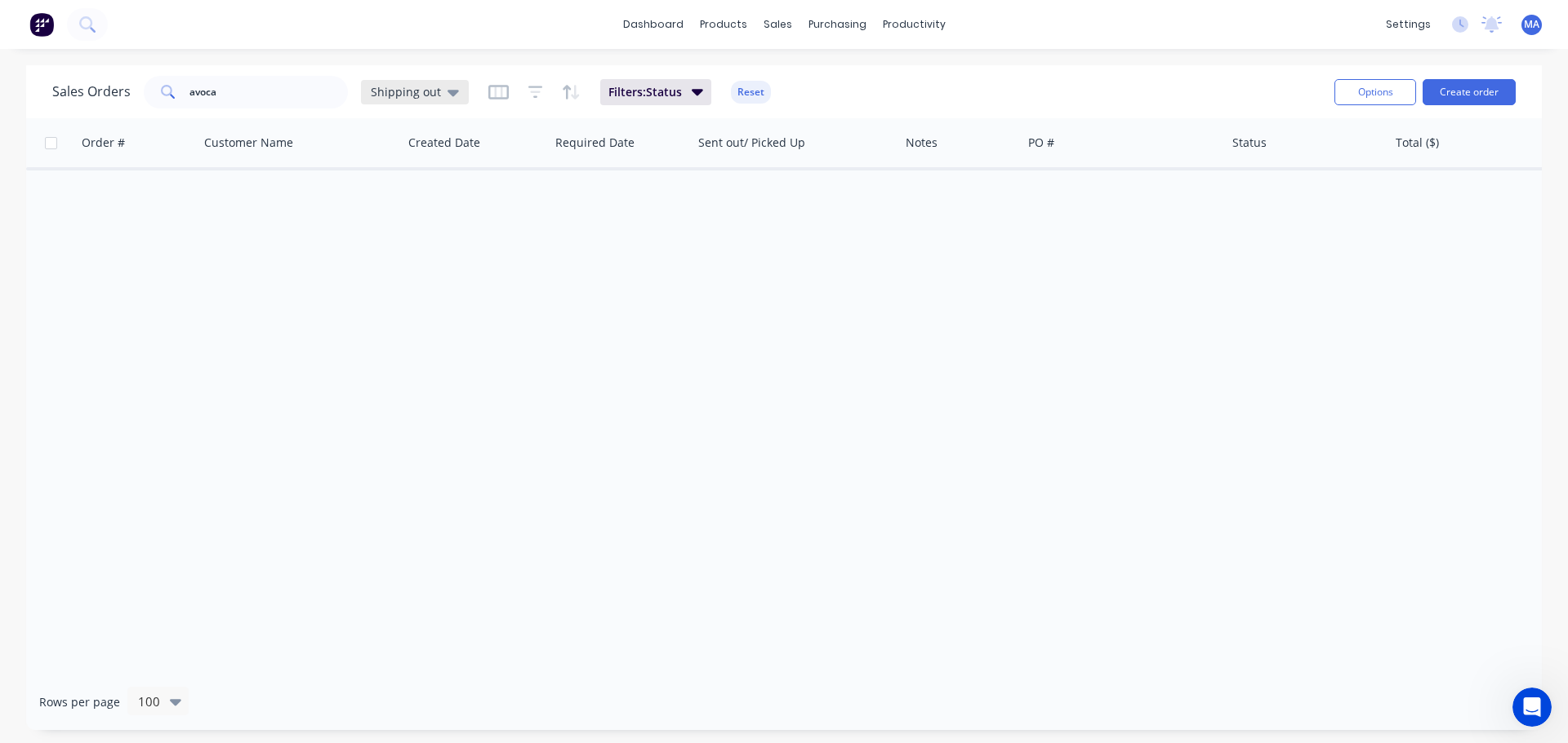
click at [447, 90] on icon at bounding box center [453, 93] width 12 height 6
click at [576, 329] on button "edit" at bounding box center [570, 329] width 22 height 17
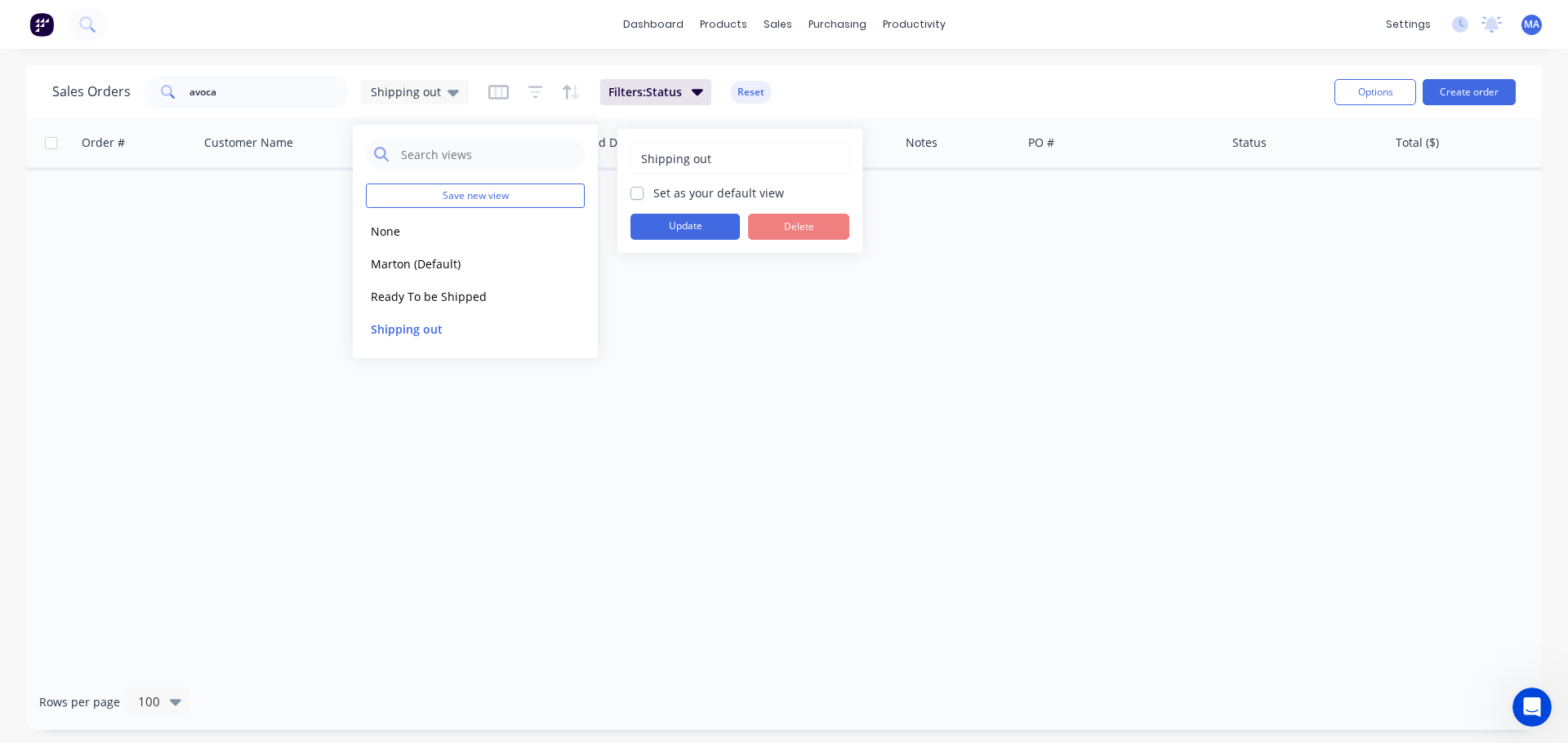
click at [653, 192] on label "Set as your default view" at bounding box center [718, 192] width 131 height 17
click at [638, 192] on input "Set as your default view" at bounding box center [636, 192] width 14 height 15
checkbox input "true"
click at [859, 77] on div "Sales Orders avoca Shipping out Filters: Status Reset" at bounding box center [687, 92] width 1269 height 40
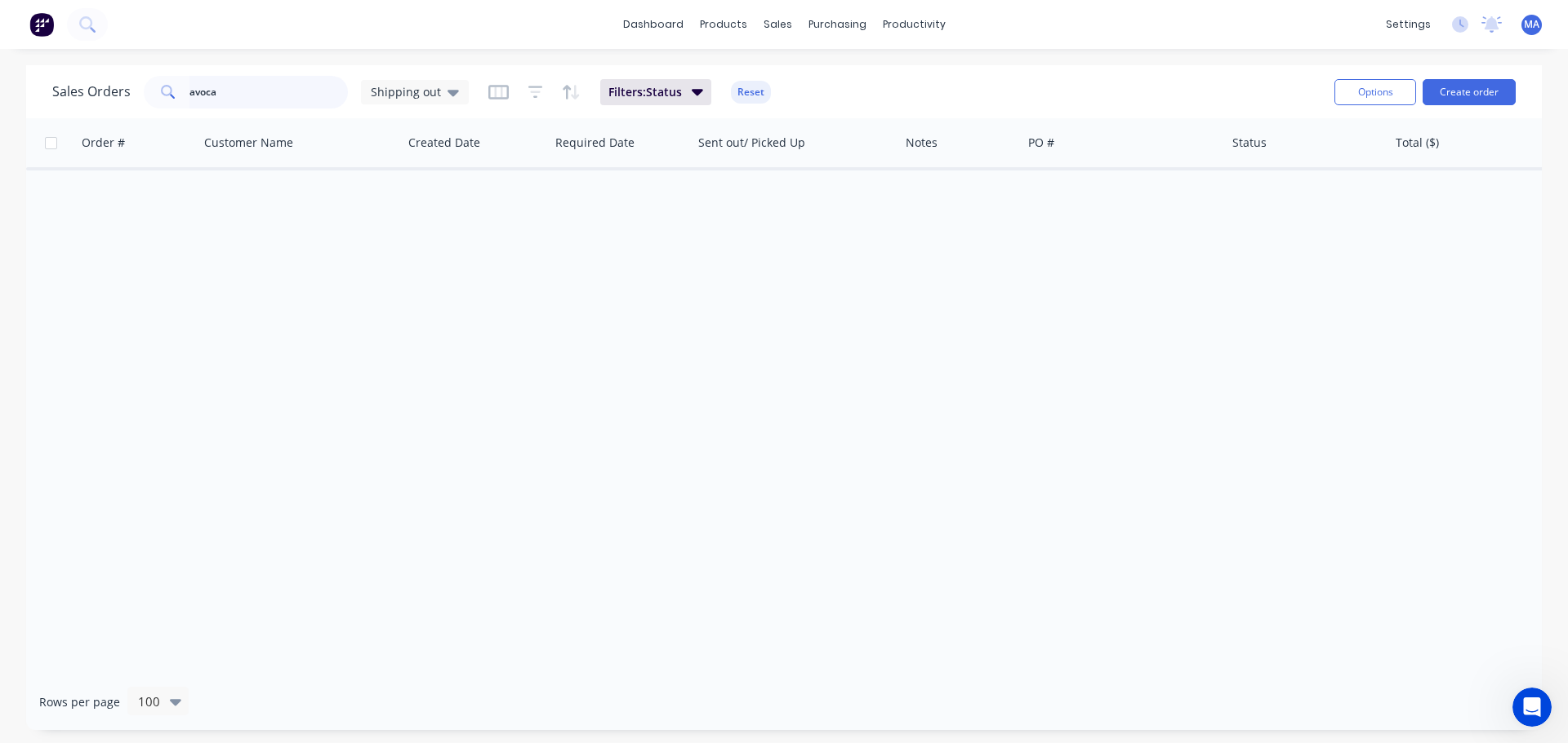
click at [303, 93] on input "avoca" at bounding box center [268, 92] width 159 height 32
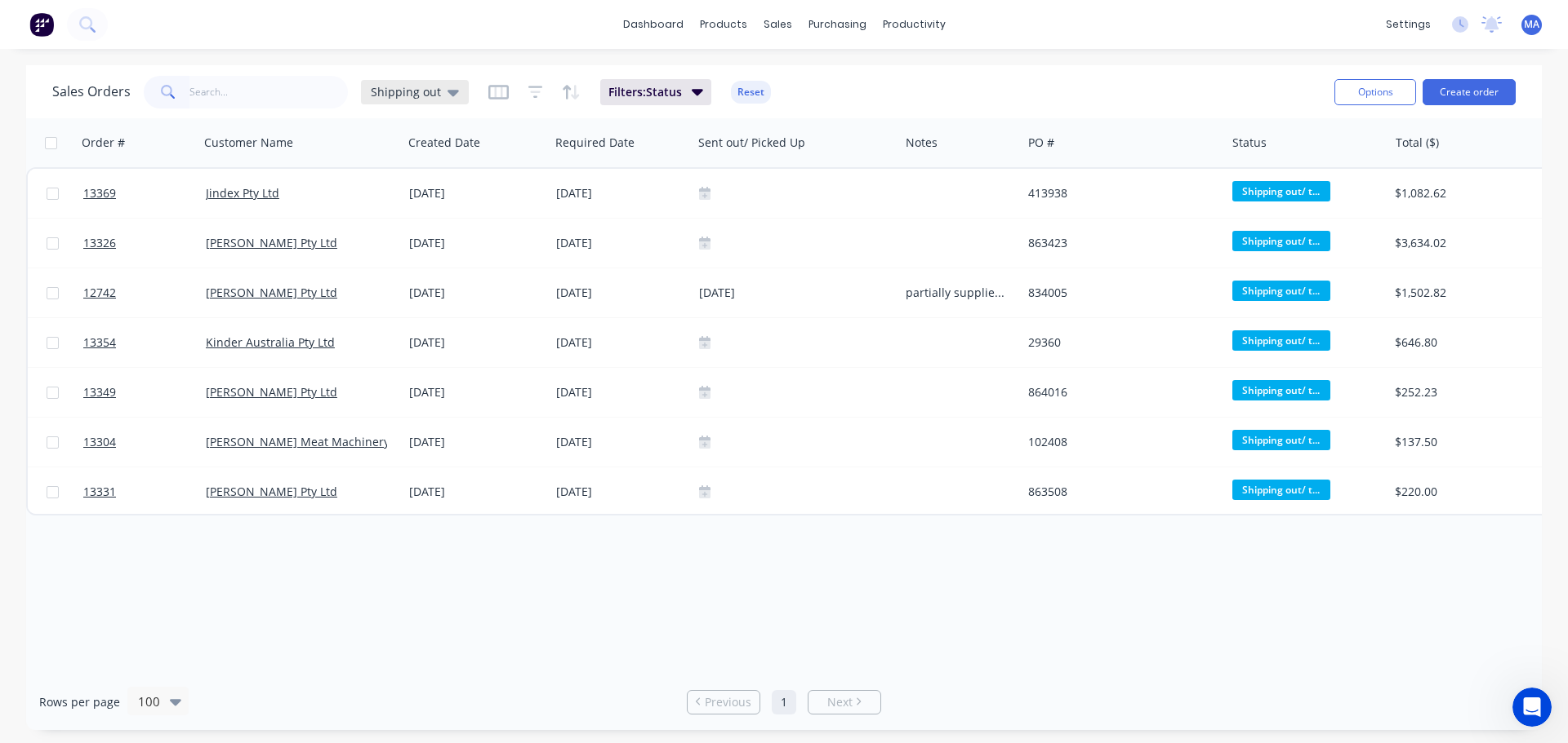
click at [440, 92] on div "Shipping out" at bounding box center [415, 92] width 88 height 14
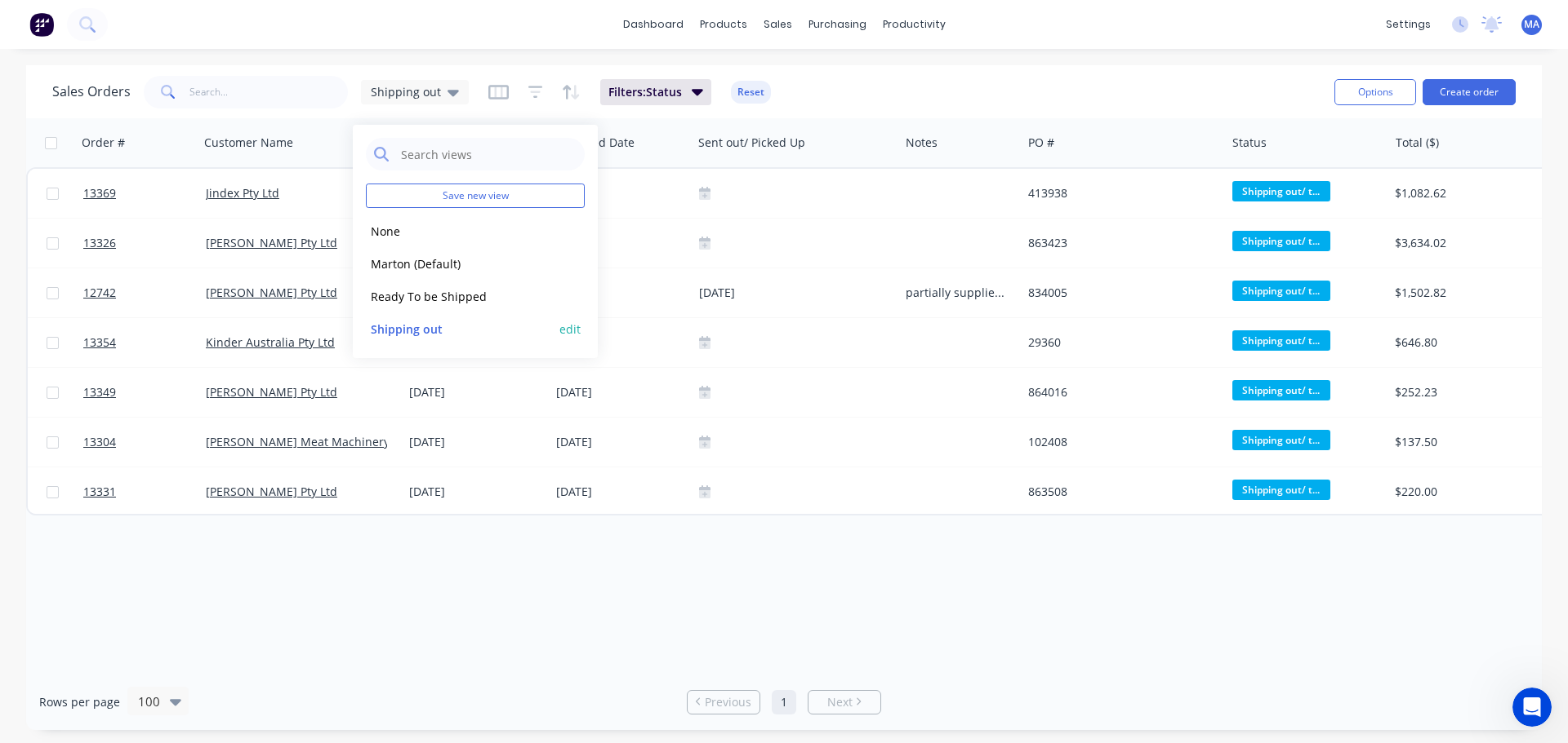
click at [572, 325] on button "edit" at bounding box center [570, 329] width 22 height 17
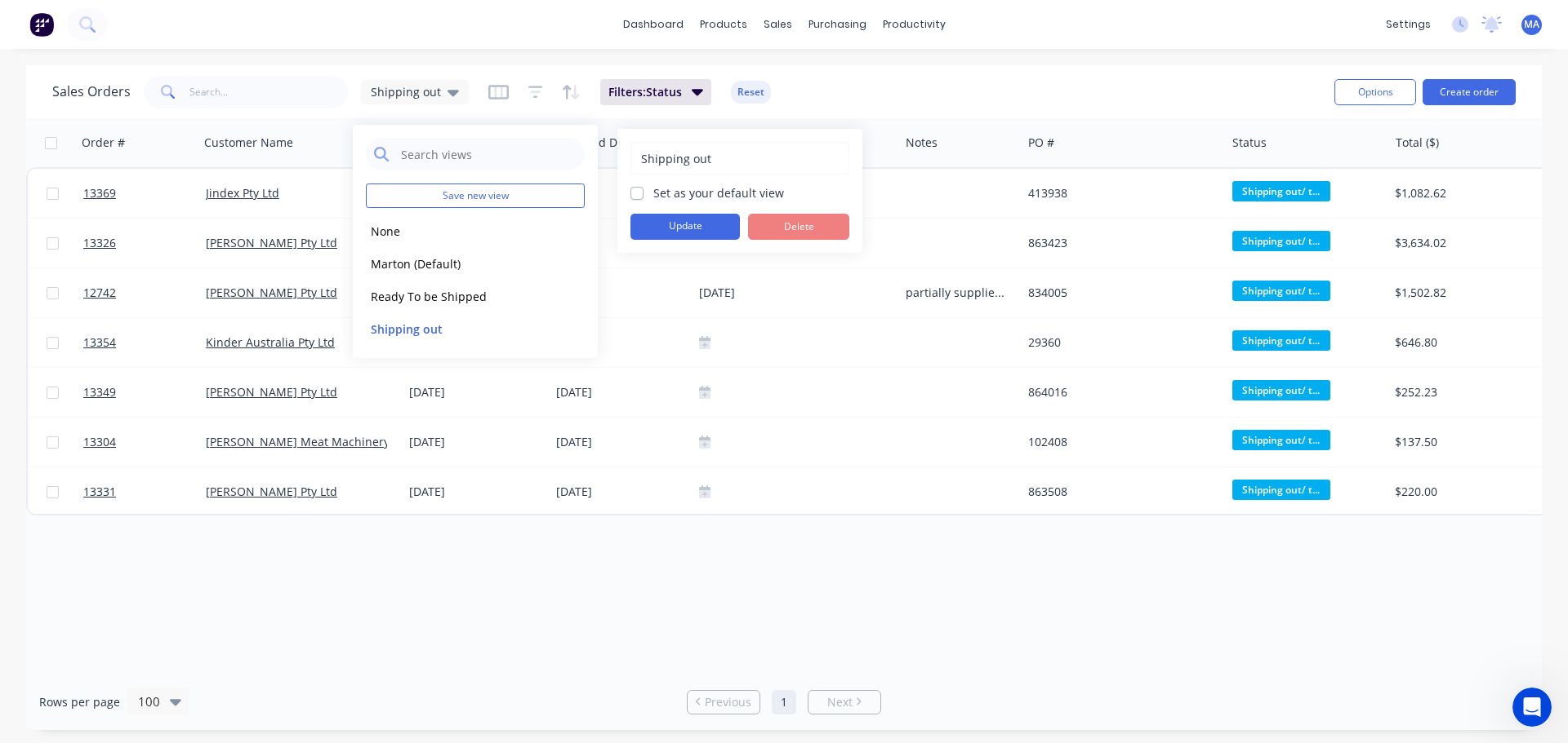
click at [653, 193] on label "Set as your default view" at bounding box center [718, 192] width 131 height 17
click at [643, 193] on input "Set as your default view" at bounding box center [636, 192] width 14 height 15
checkbox input "true"
click at [661, 225] on button "Update" at bounding box center [685, 227] width 110 height 26
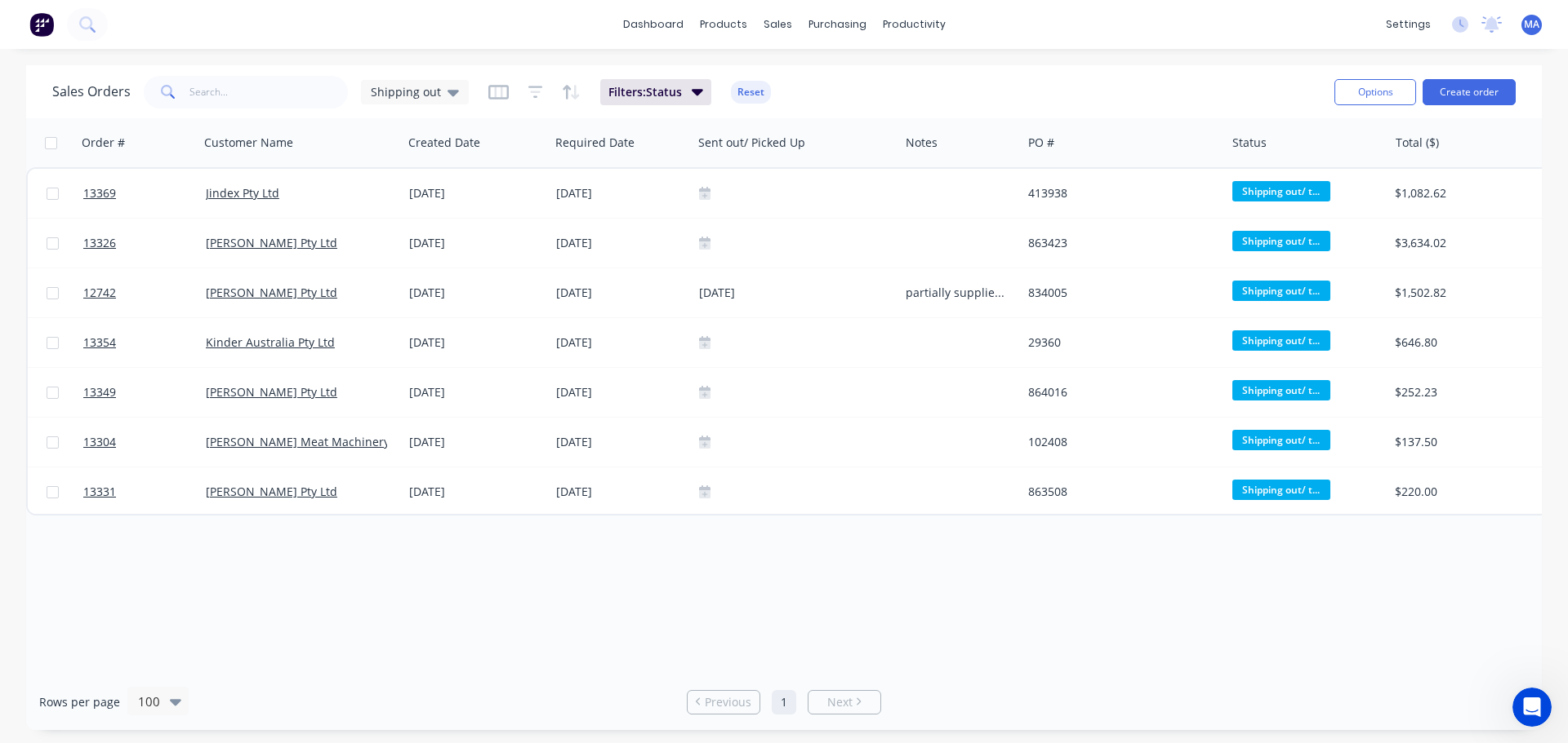
drag, startPoint x: 873, startPoint y: 73, endPoint x: 867, endPoint y: 93, distance: 20.9
click at [872, 77] on div "Sales Orders Shipping out Filters: Status Reset" at bounding box center [687, 92] width 1269 height 40
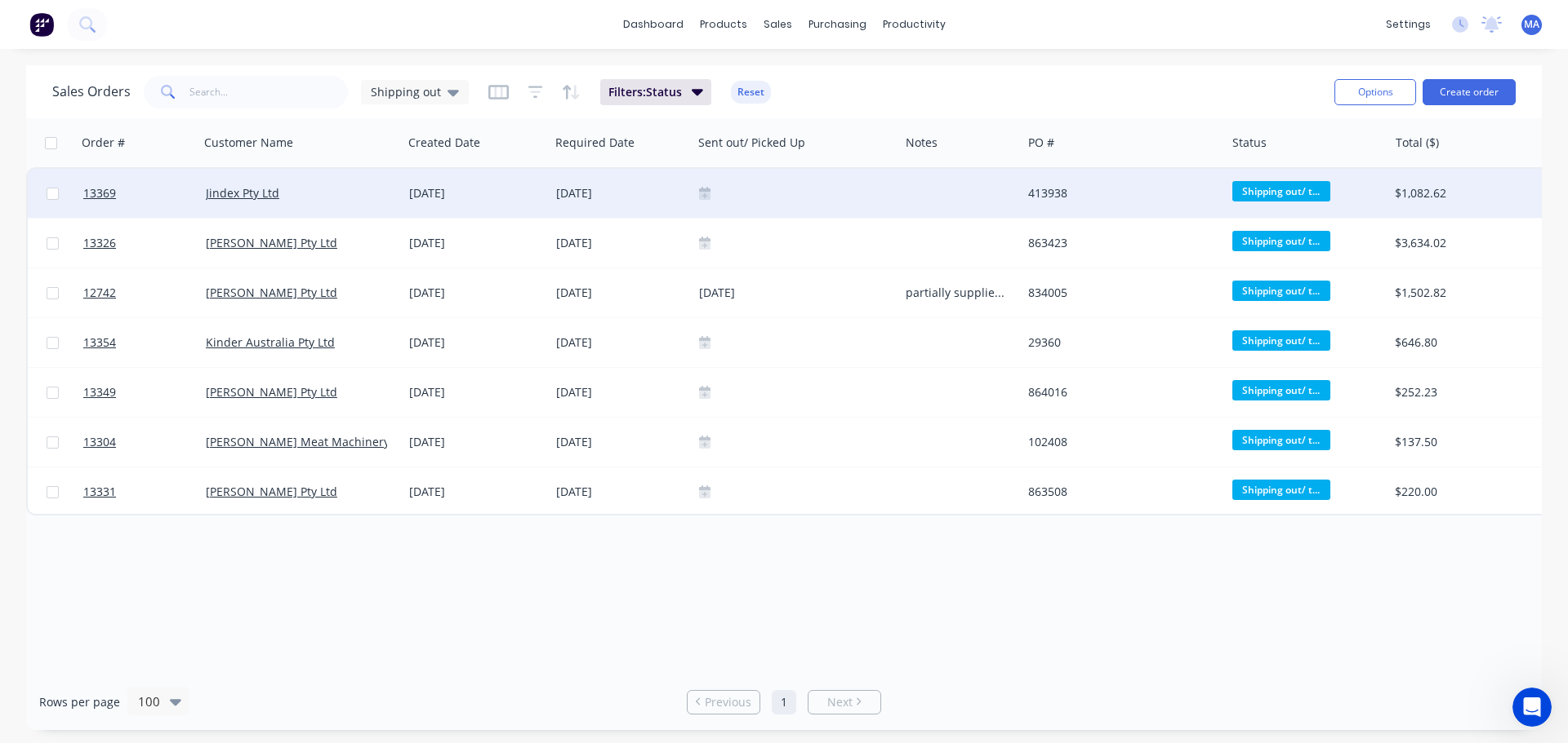
click at [708, 190] on icon at bounding box center [705, 192] width 12 height 12
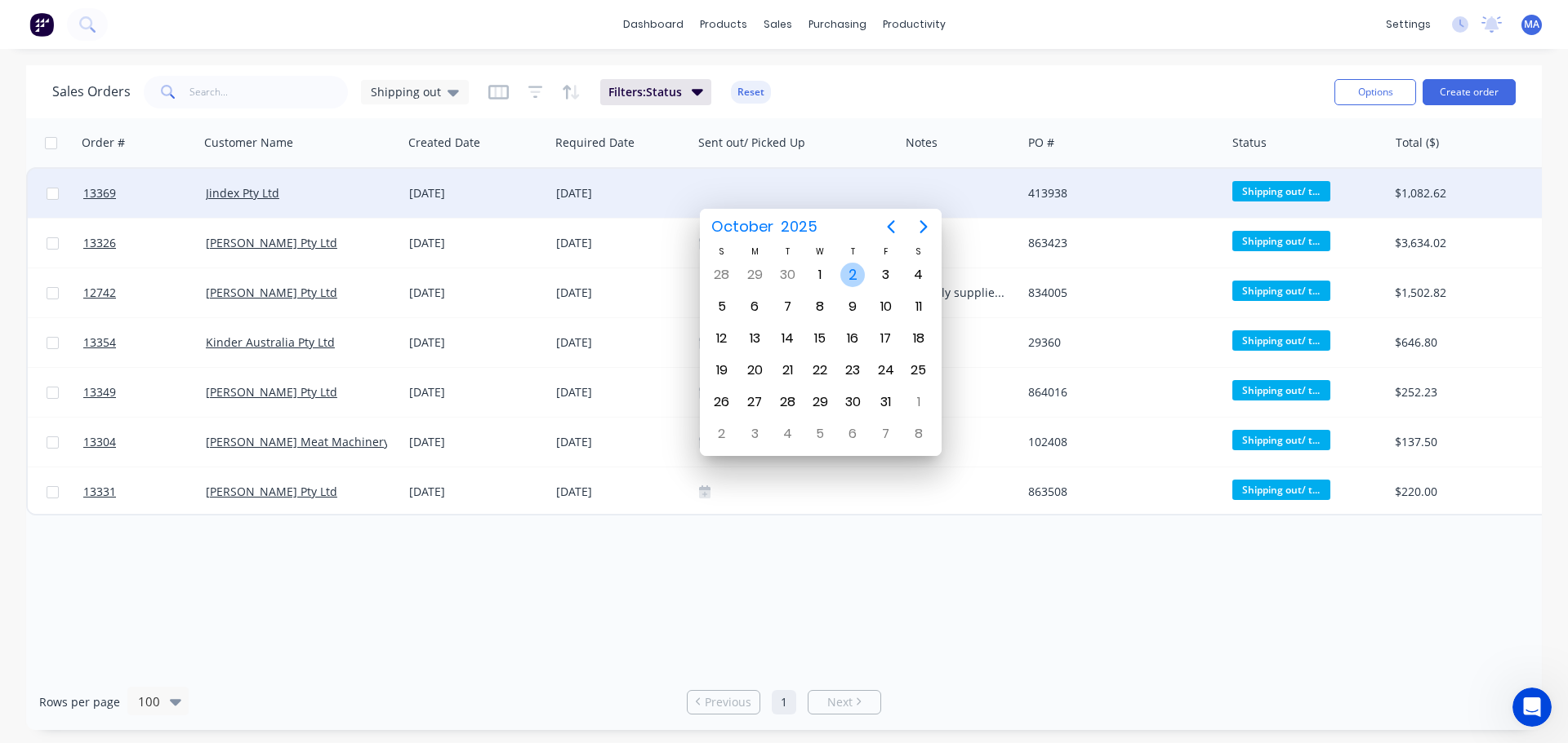
click at [822, 277] on div "1" at bounding box center [819, 274] width 24 height 24
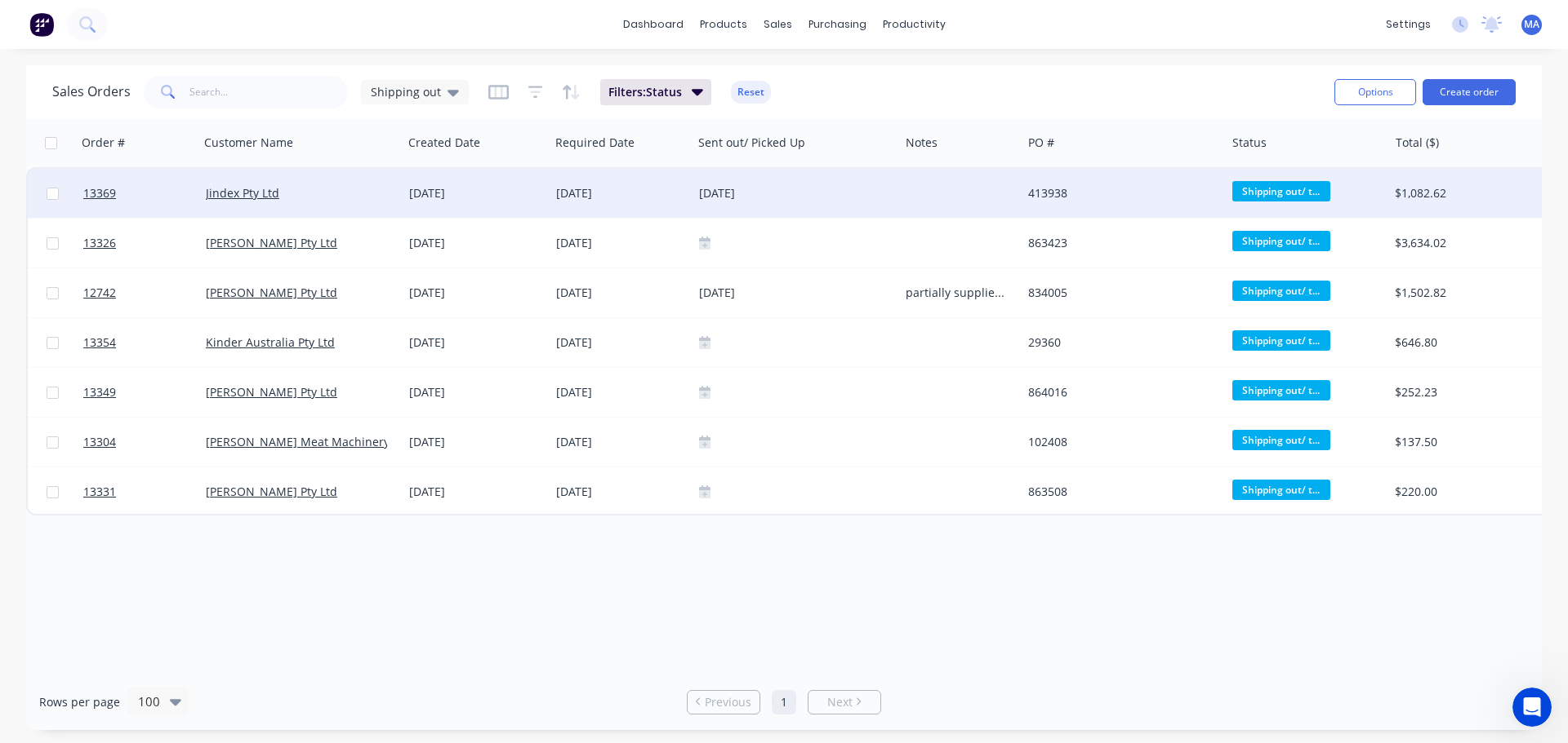
click at [415, 189] on div "[DATE]" at bounding box center [476, 193] width 134 height 16
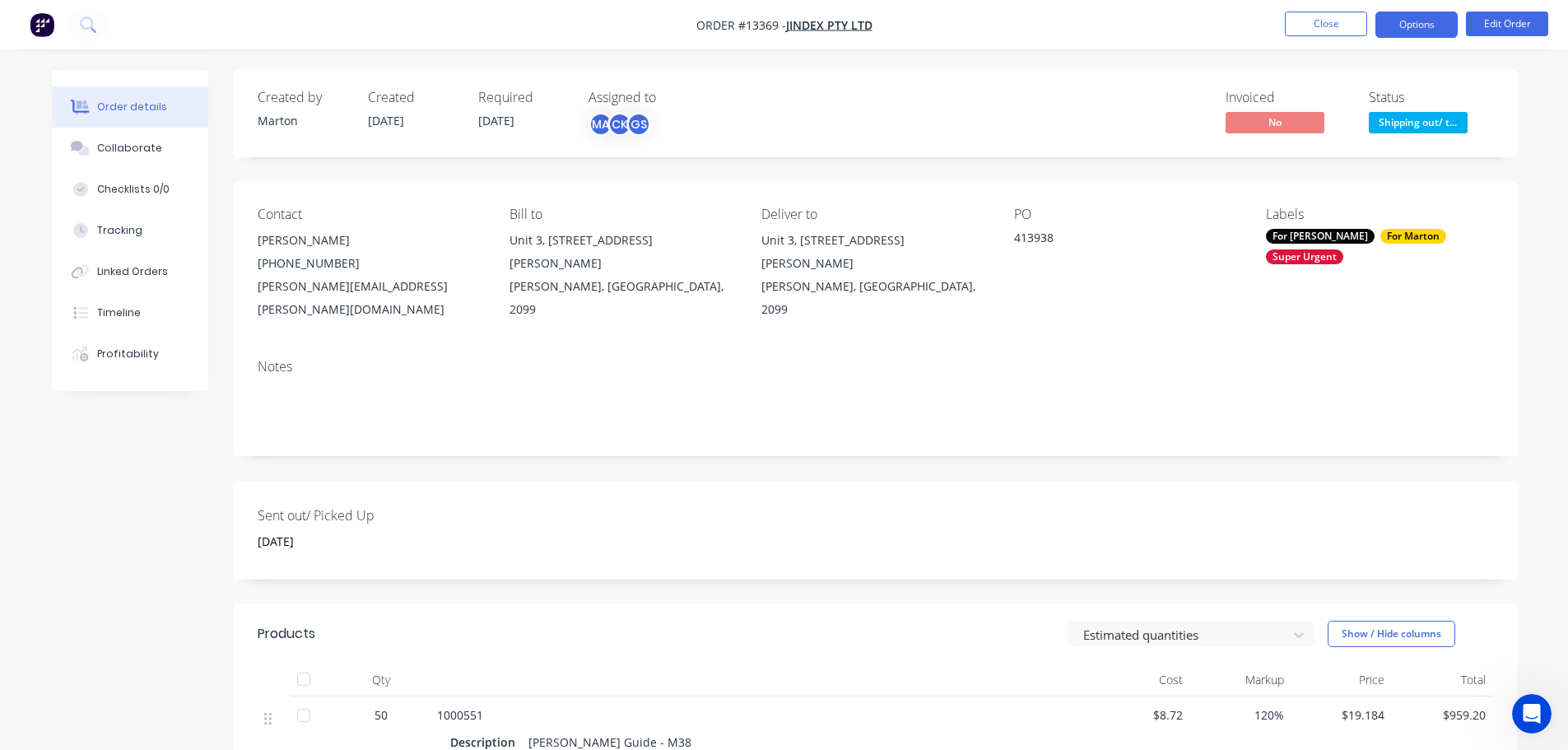
click at [1415, 27] on button "Options" at bounding box center [1416, 25] width 83 height 26
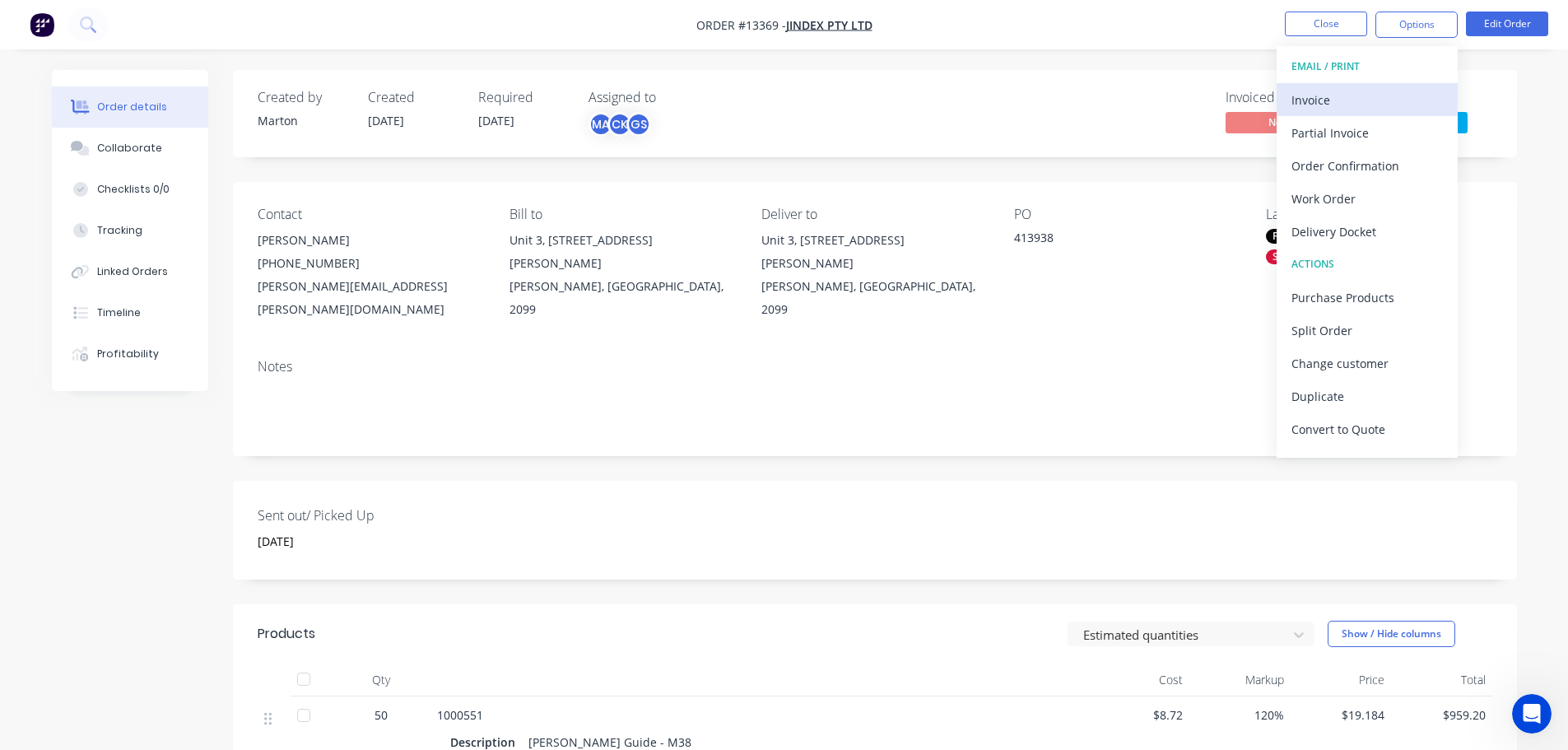
click at [1371, 101] on div "Invoice" at bounding box center [1367, 100] width 152 height 24
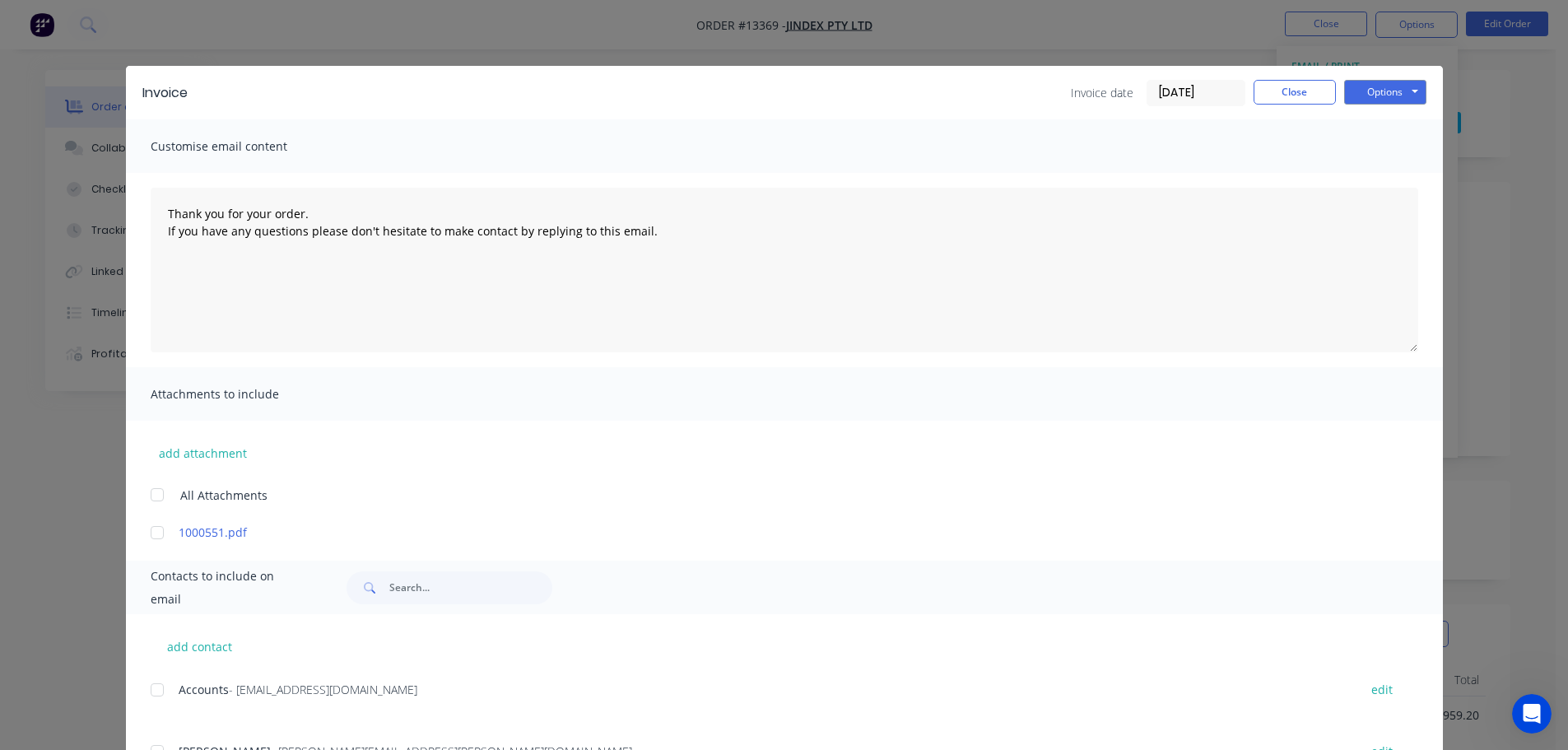
click at [150, 614] on div "Contacts to include on email" at bounding box center [785, 587] width 1318 height 54
click at [153, 681] on div at bounding box center [157, 690] width 33 height 33
click at [1376, 99] on button "Options" at bounding box center [1385, 92] width 83 height 25
click at [1377, 173] on button "Email" at bounding box center [1396, 176] width 105 height 27
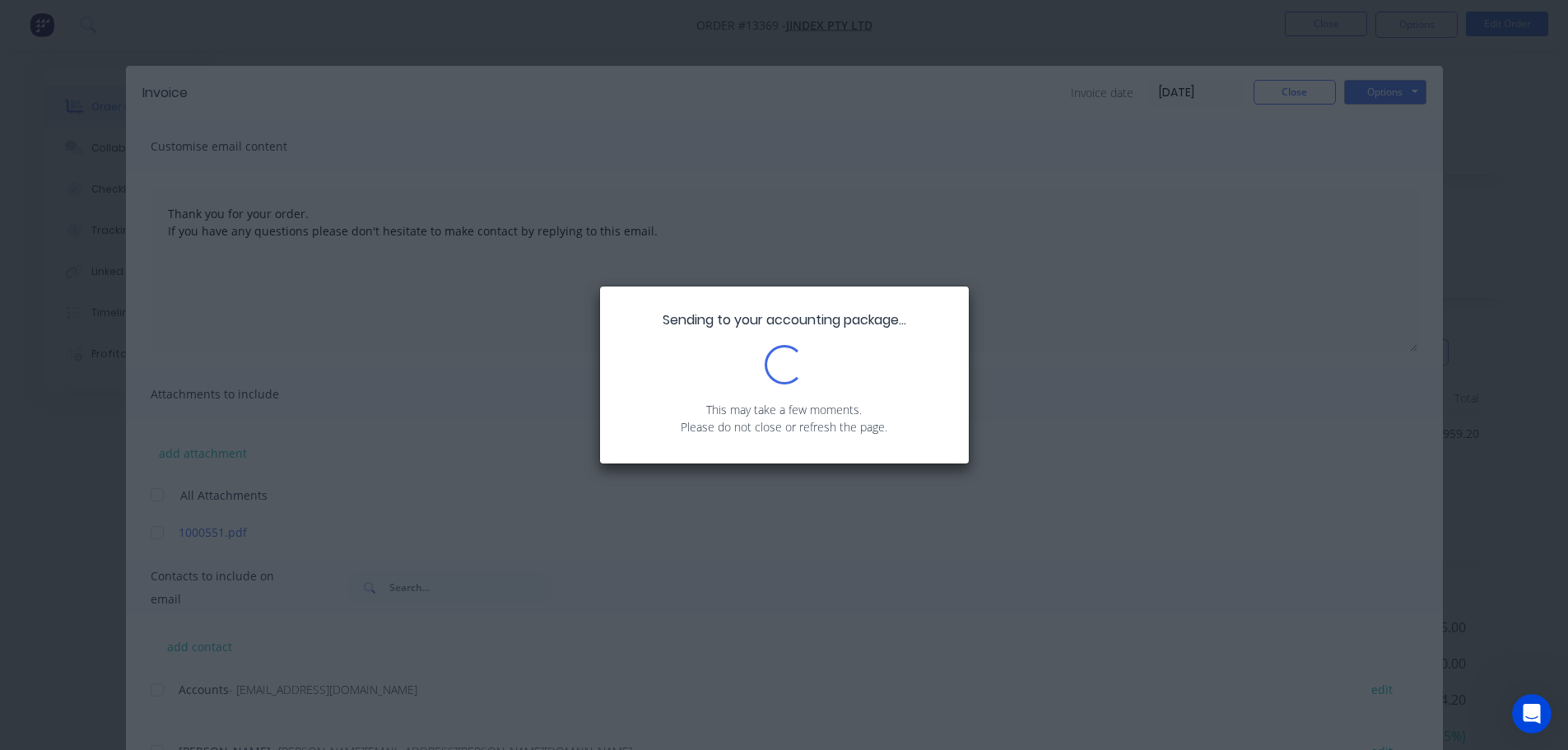
scroll to position [330, 0]
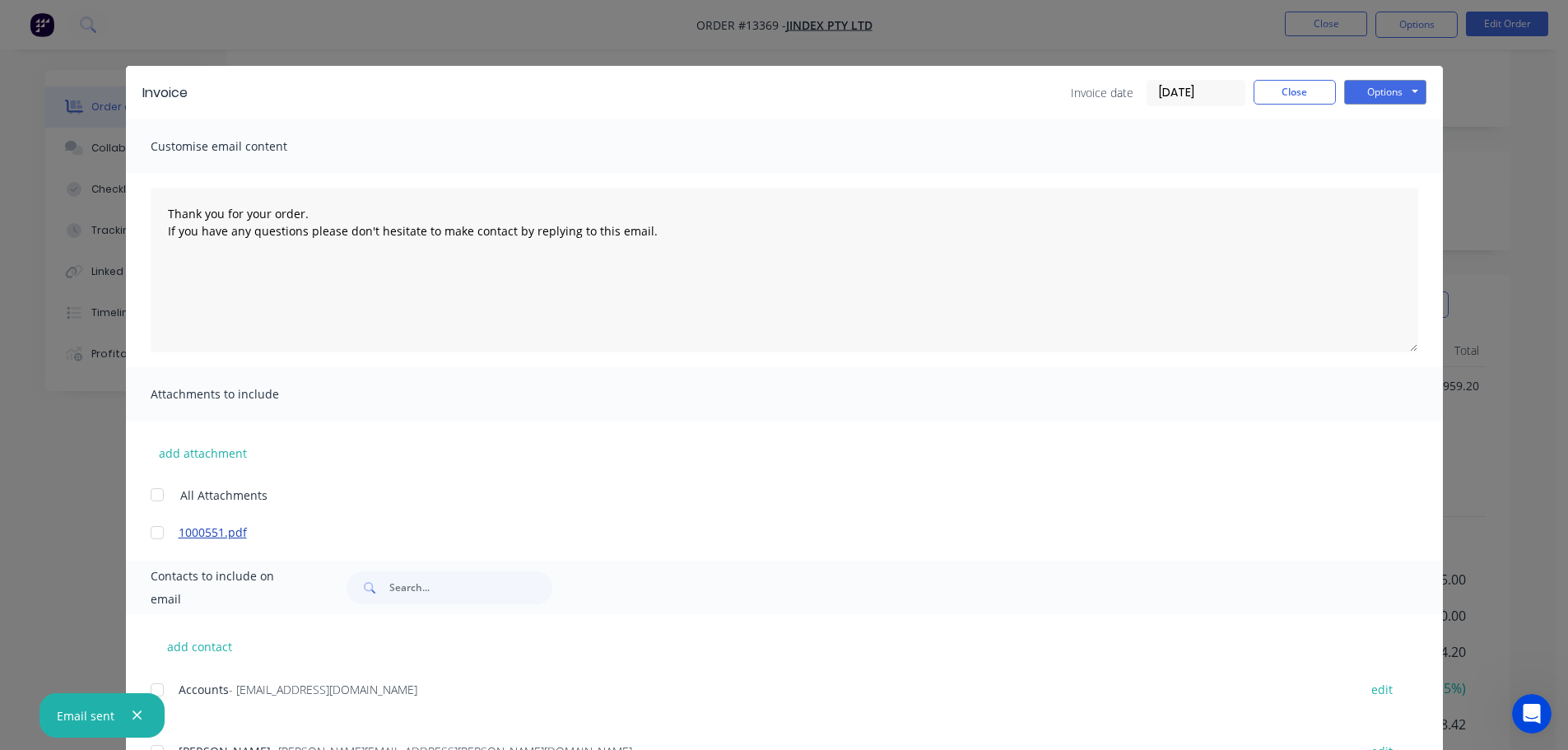
type textarea "Thank you for your order. If you have any questions please don't hesitate to ma…"
click at [1302, 89] on button "Close" at bounding box center [1295, 92] width 83 height 25
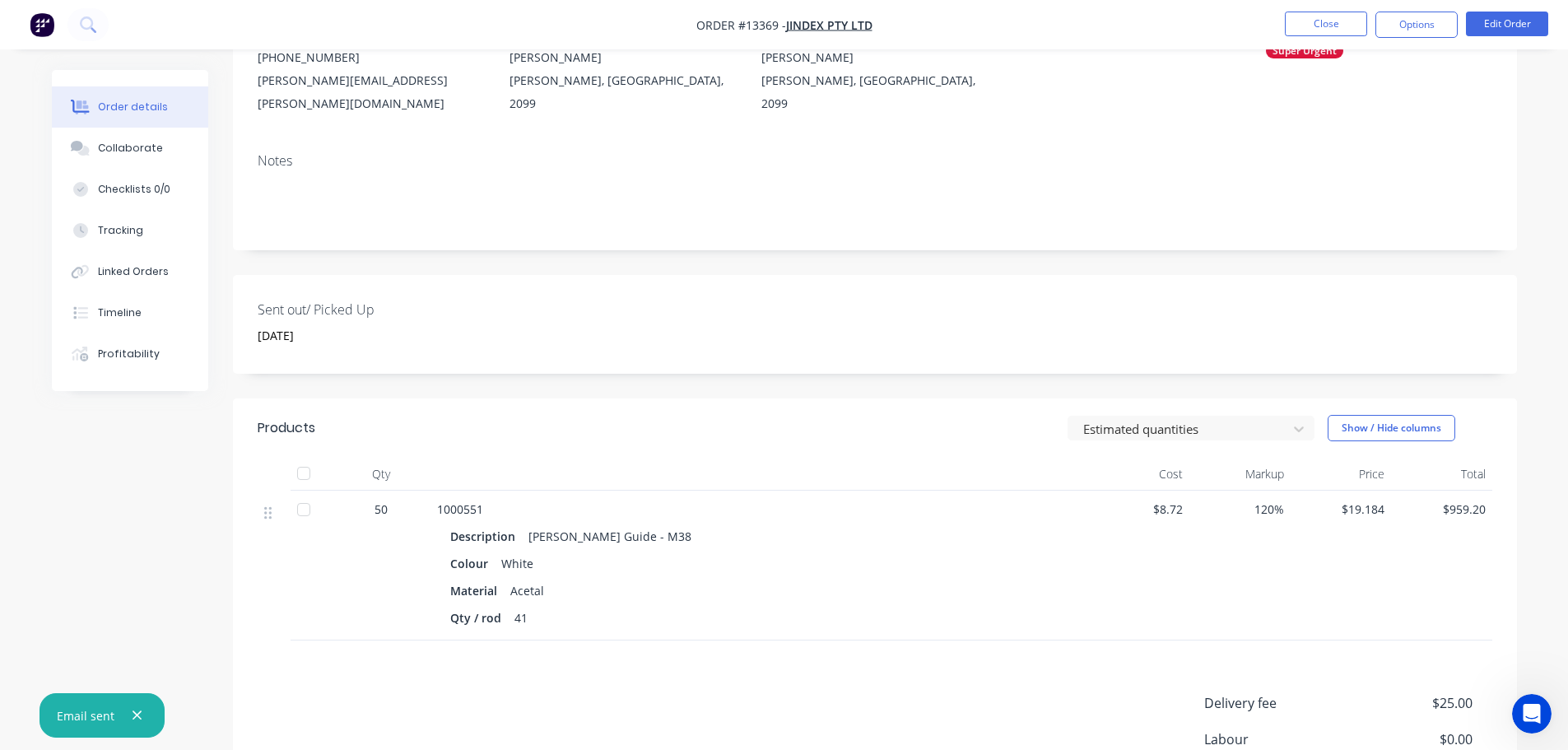
scroll to position [0, 0]
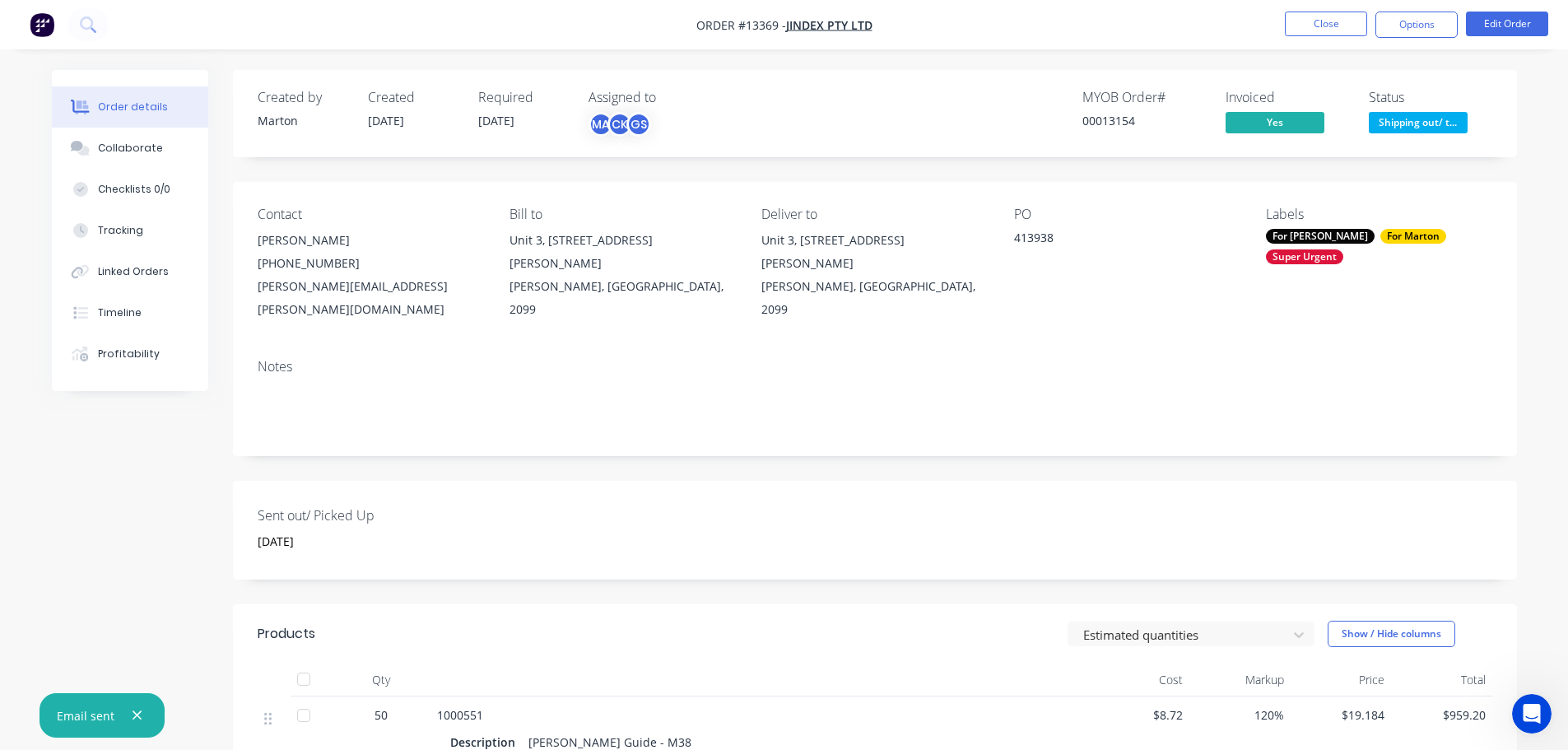
click at [1402, 129] on span "Shipping out/ t..." at bounding box center [1418, 122] width 99 height 21
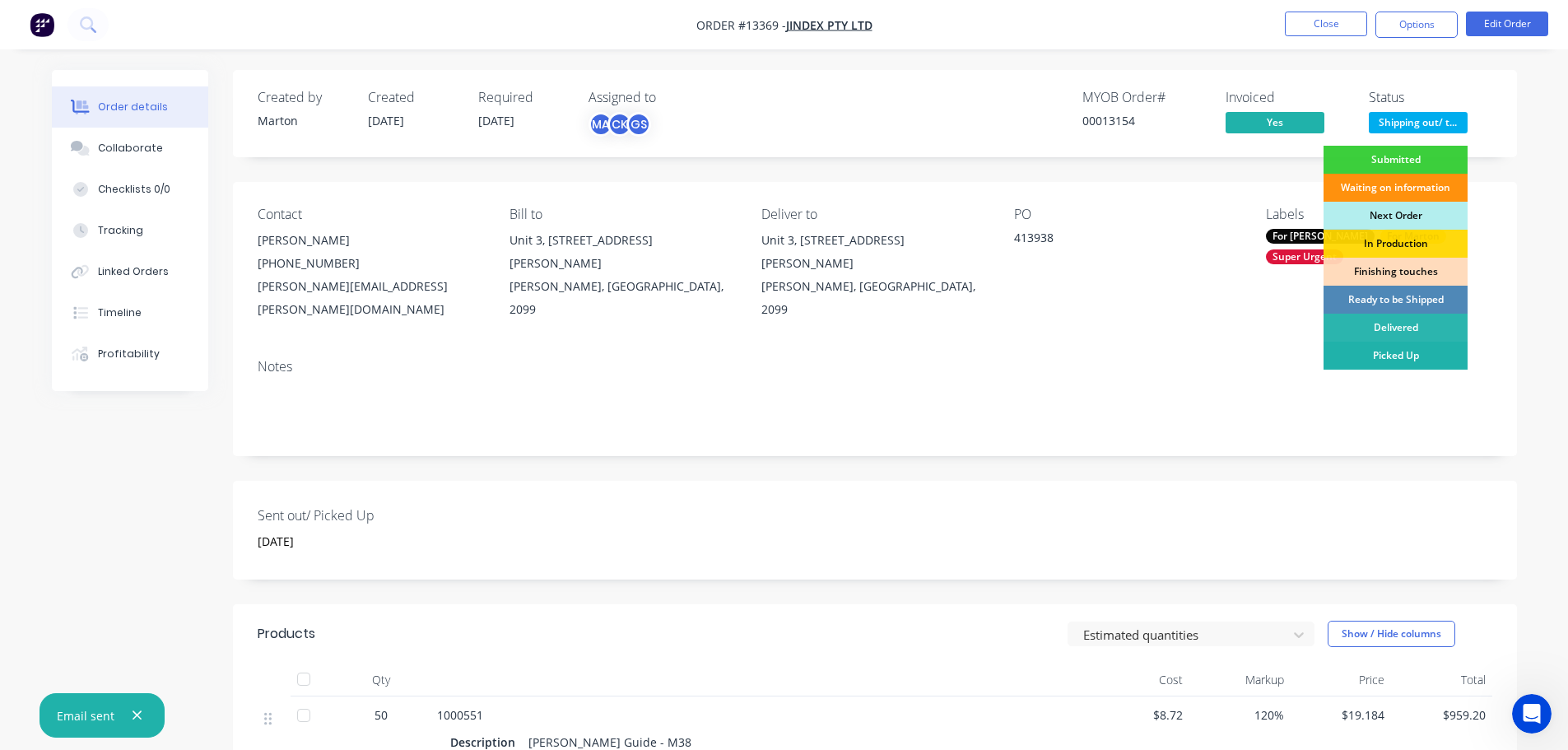
click at [1359, 355] on div "Picked Up" at bounding box center [1396, 355] width 144 height 28
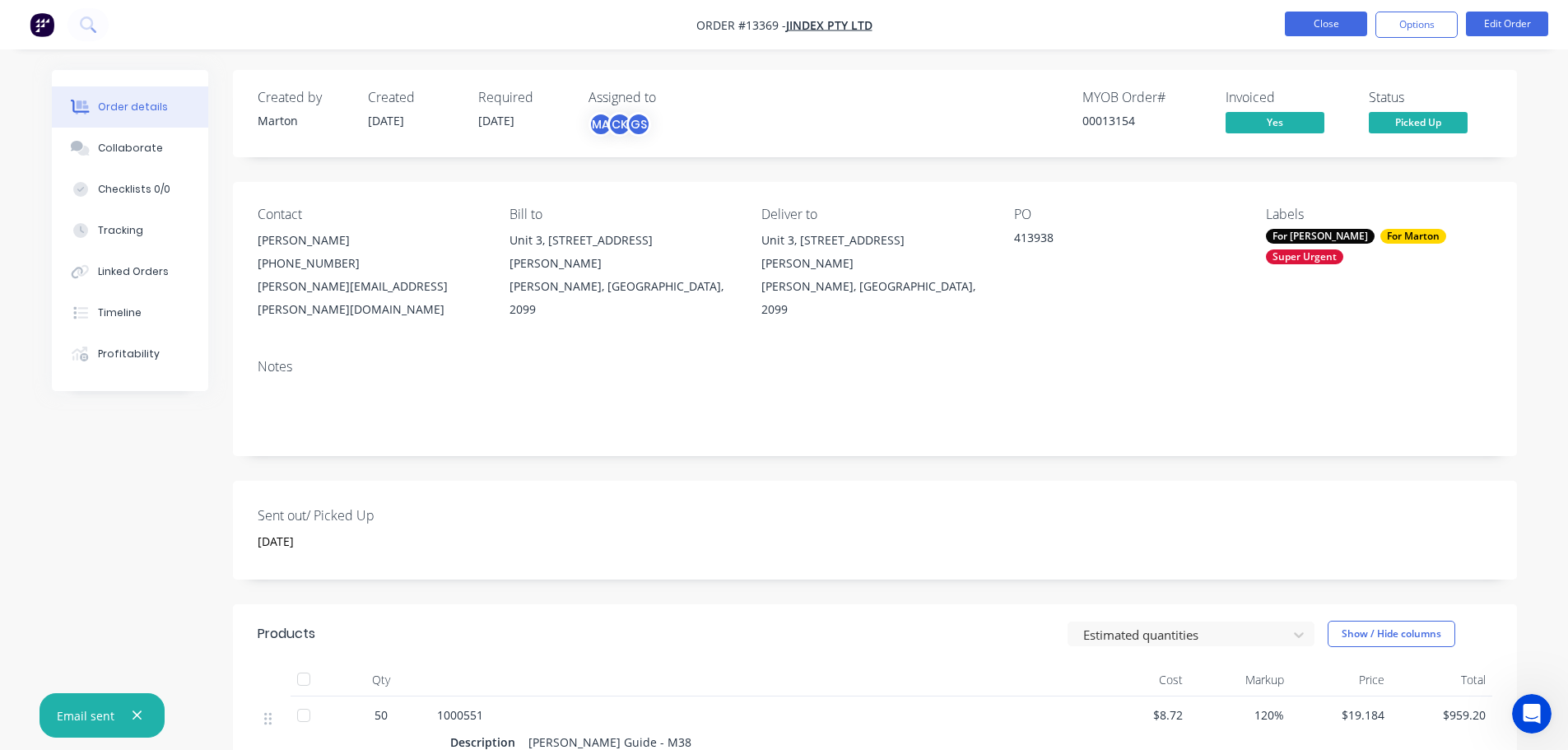
click at [1318, 31] on button "Close" at bounding box center [1326, 24] width 83 height 25
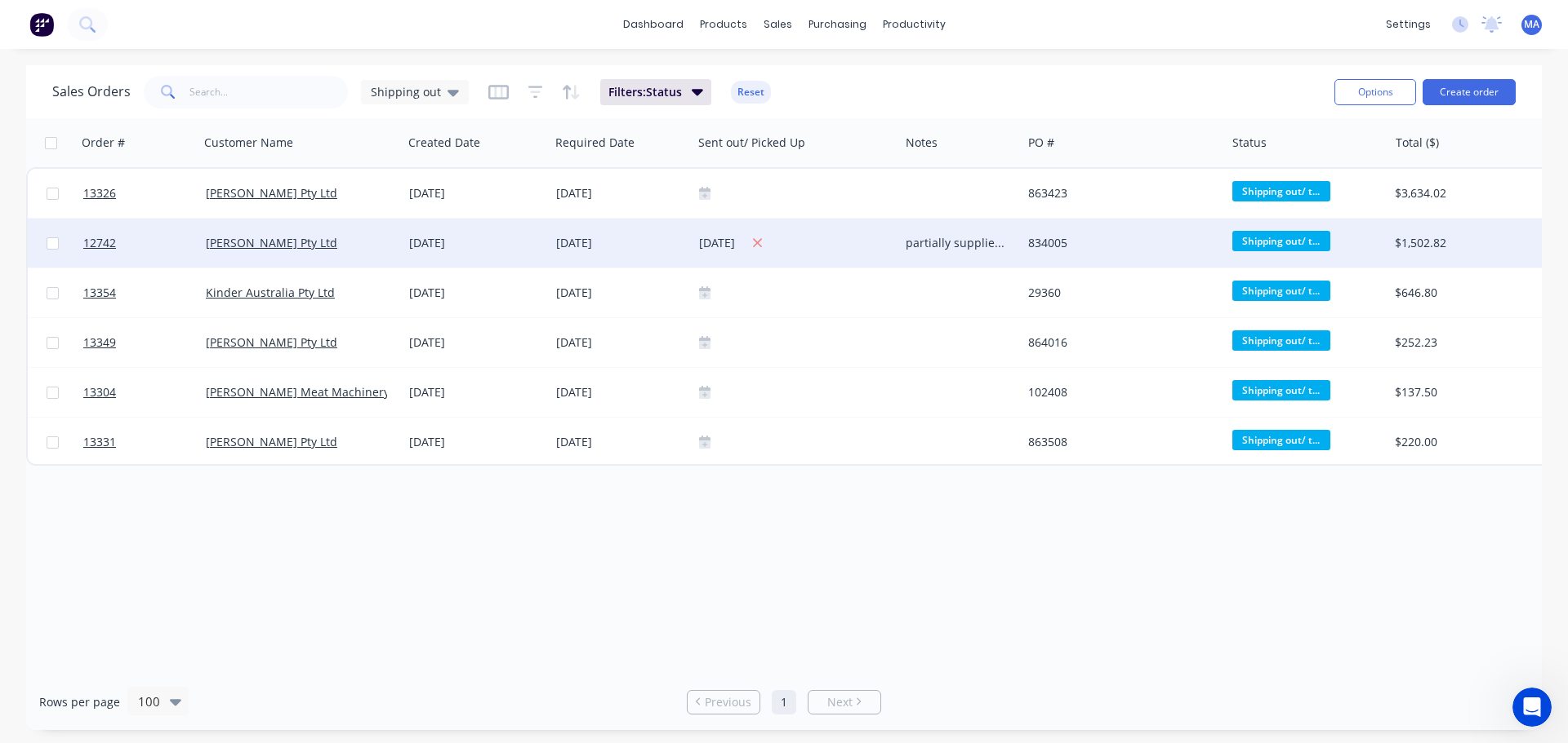
click at [761, 244] on icon at bounding box center [757, 244] width 9 height 9
click at [711, 242] on div at bounding box center [796, 243] width 194 height 13
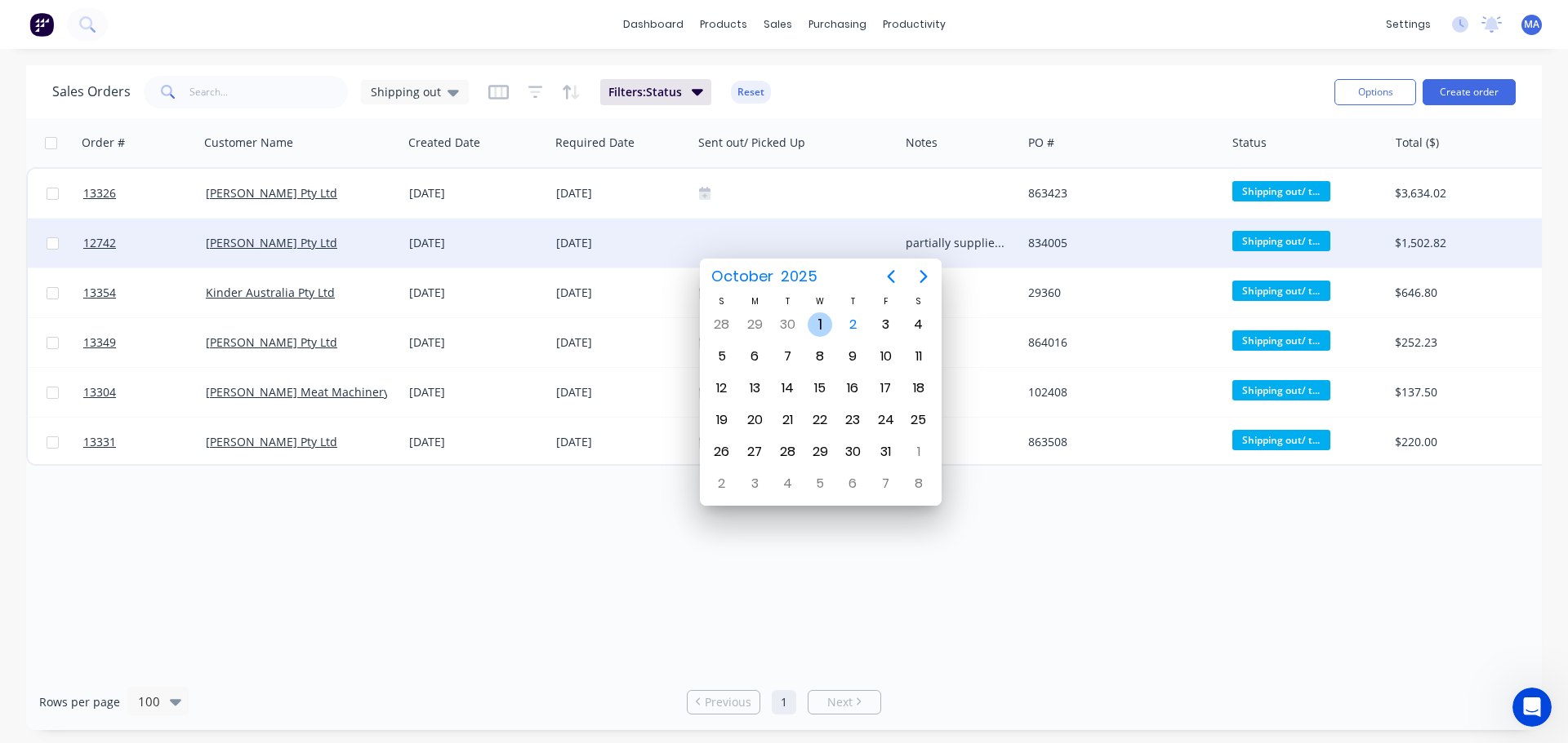
click at [824, 324] on div "1" at bounding box center [819, 324] width 24 height 24
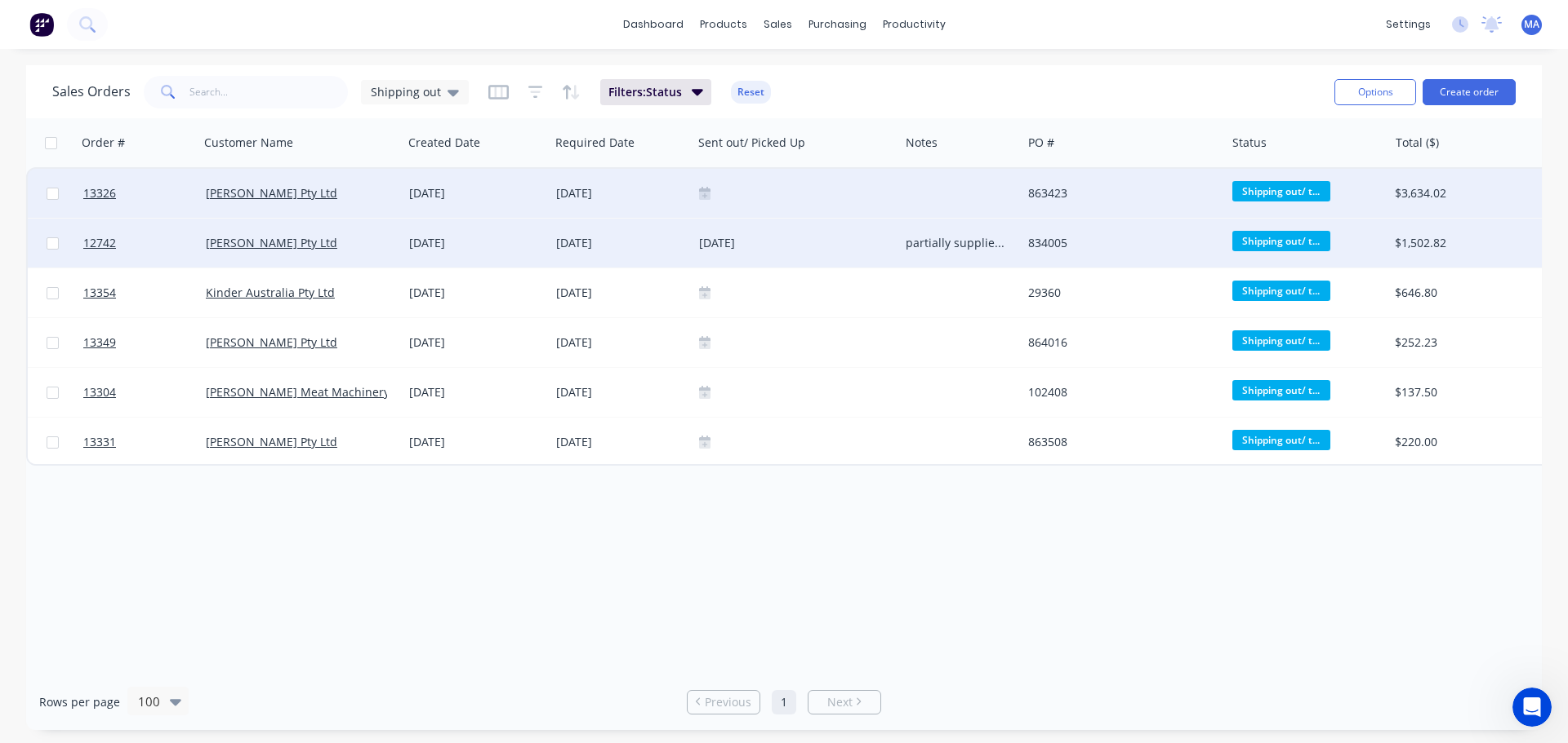
click at [701, 191] on icon at bounding box center [705, 192] width 12 height 12
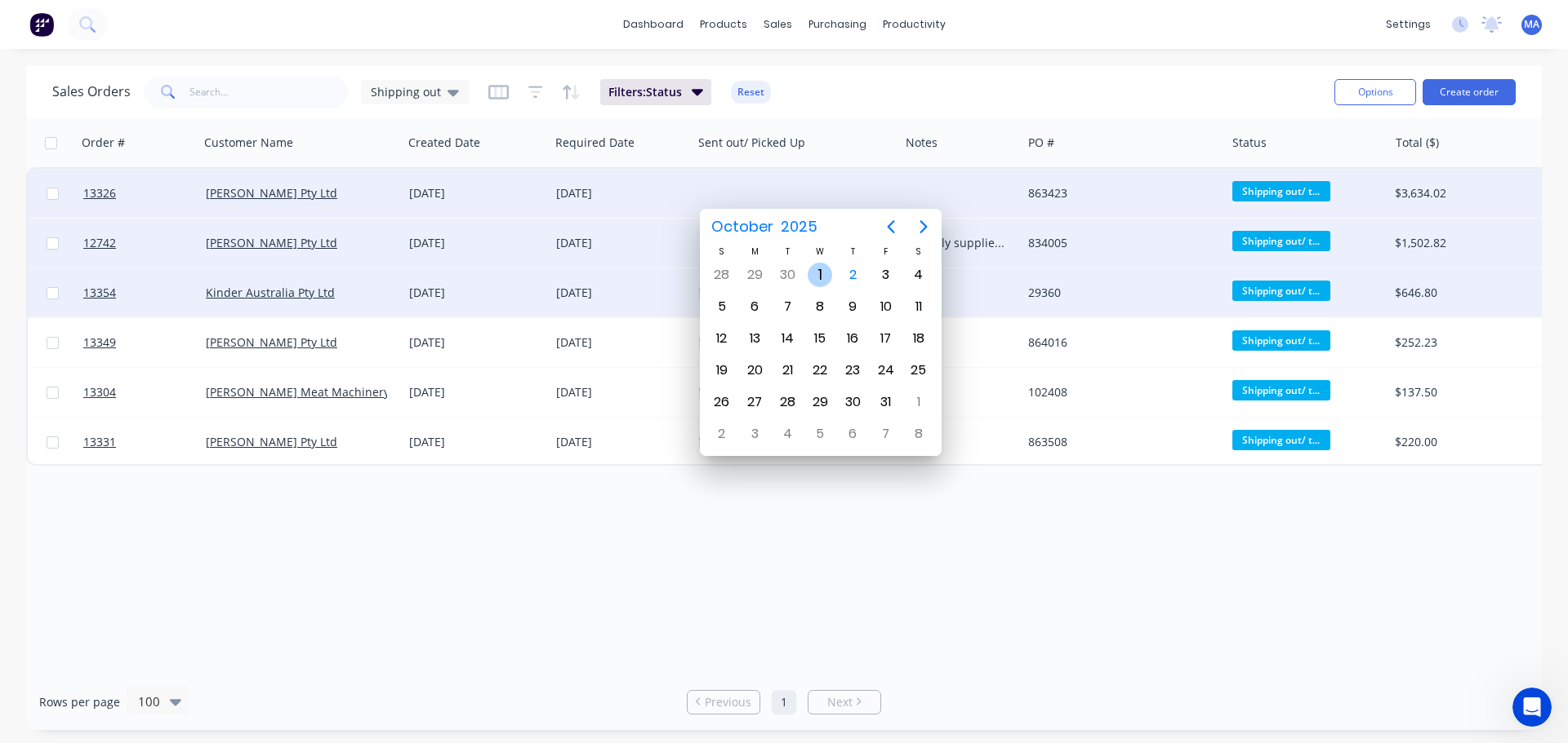
click at [820, 277] on div "1" at bounding box center [819, 274] width 24 height 24
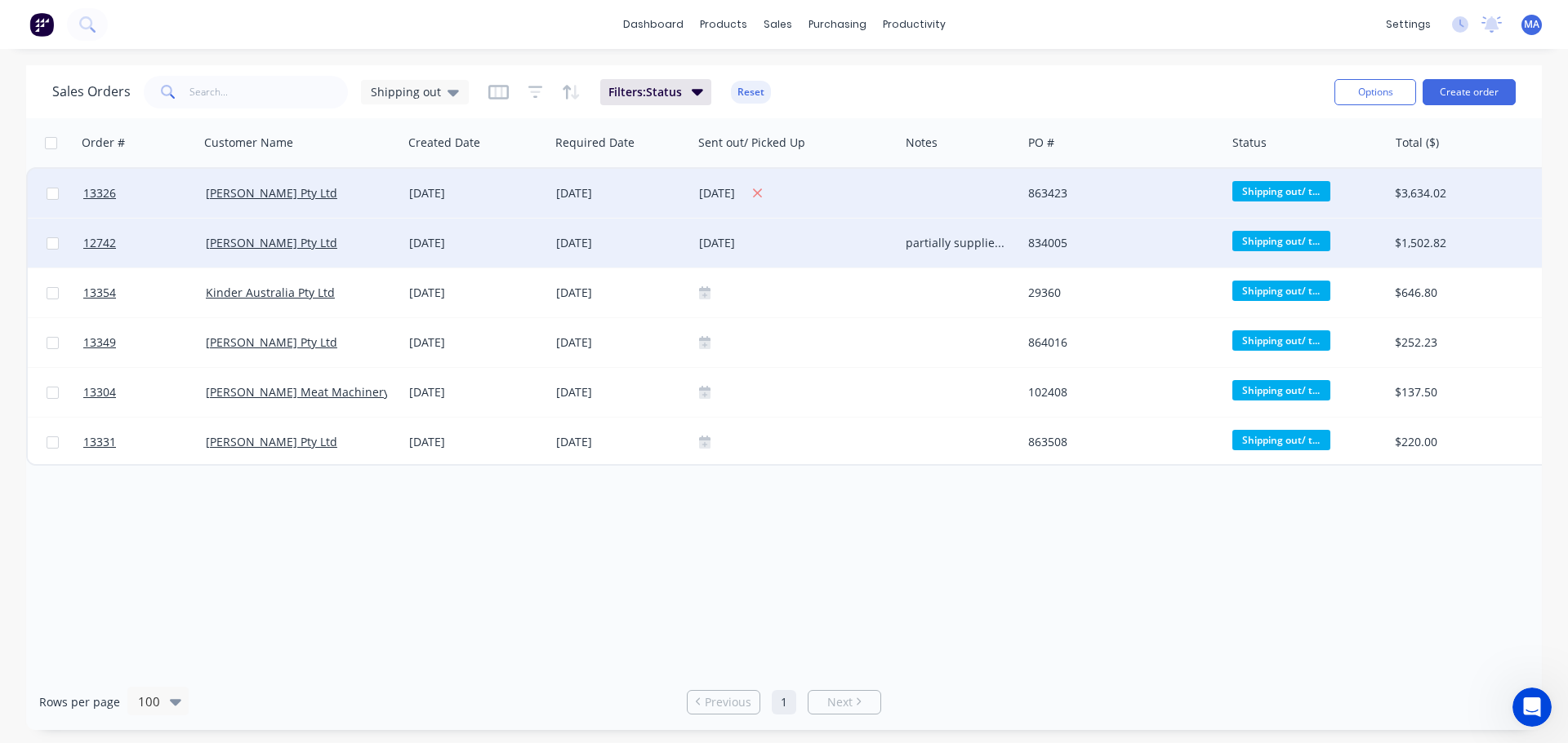
click at [869, 198] on div "[DATE]" at bounding box center [796, 193] width 194 height 21
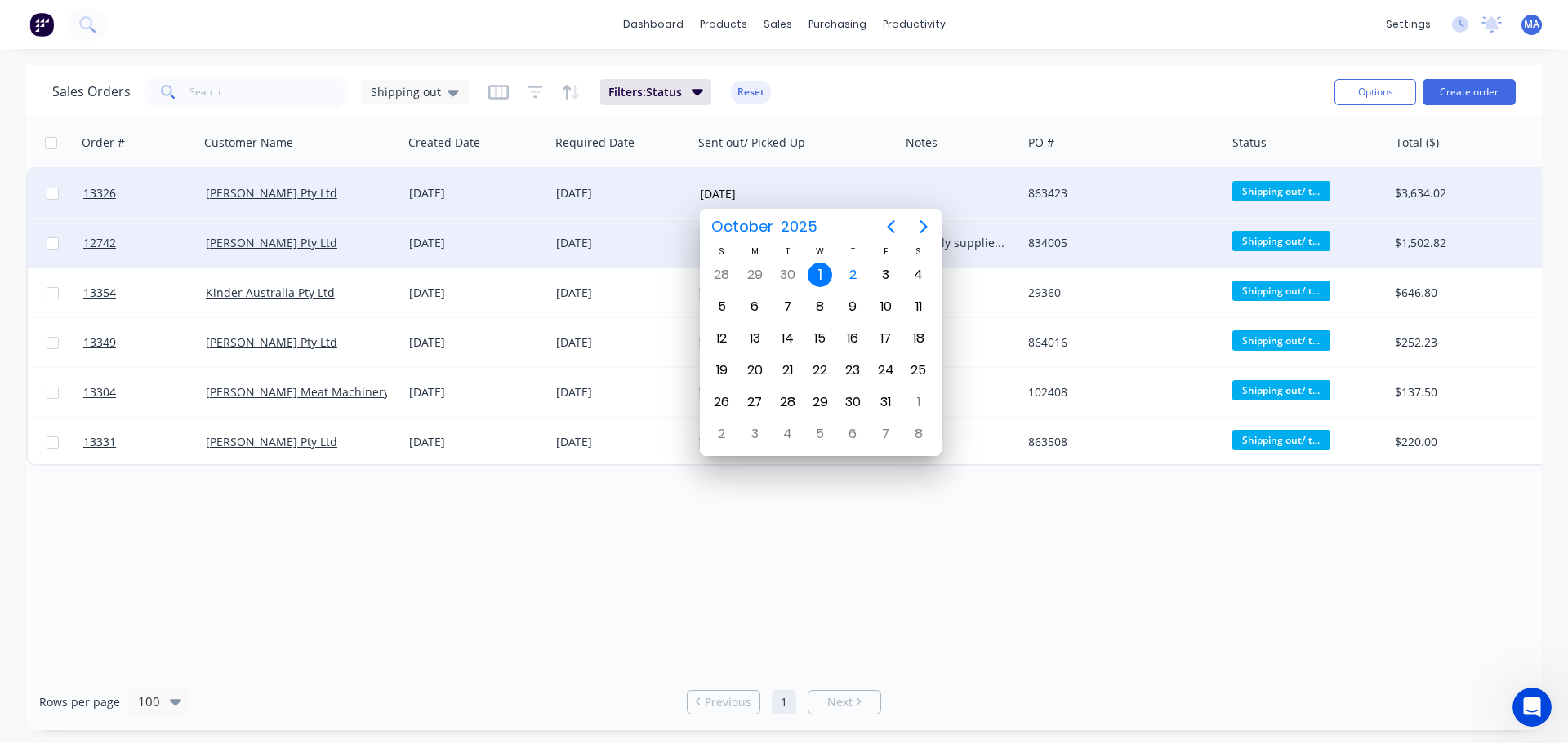
click at [912, 186] on div at bounding box center [960, 193] width 122 height 49
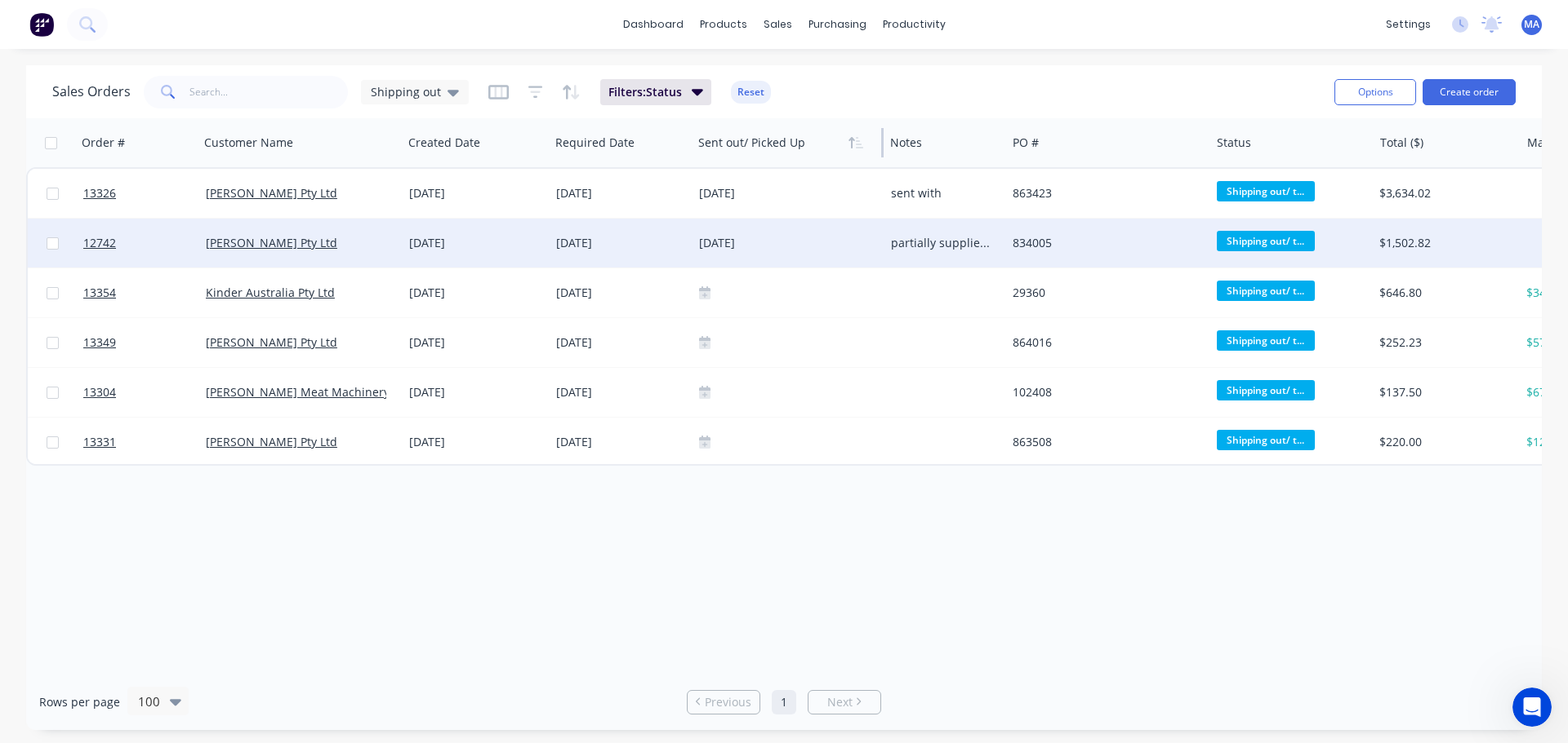
drag, startPoint x: 897, startPoint y: 144, endPoint x: 837, endPoint y: 141, distance: 60.1
click at [837, 141] on div "Sent out/ Picked Up" at bounding box center [787, 143] width 192 height 49
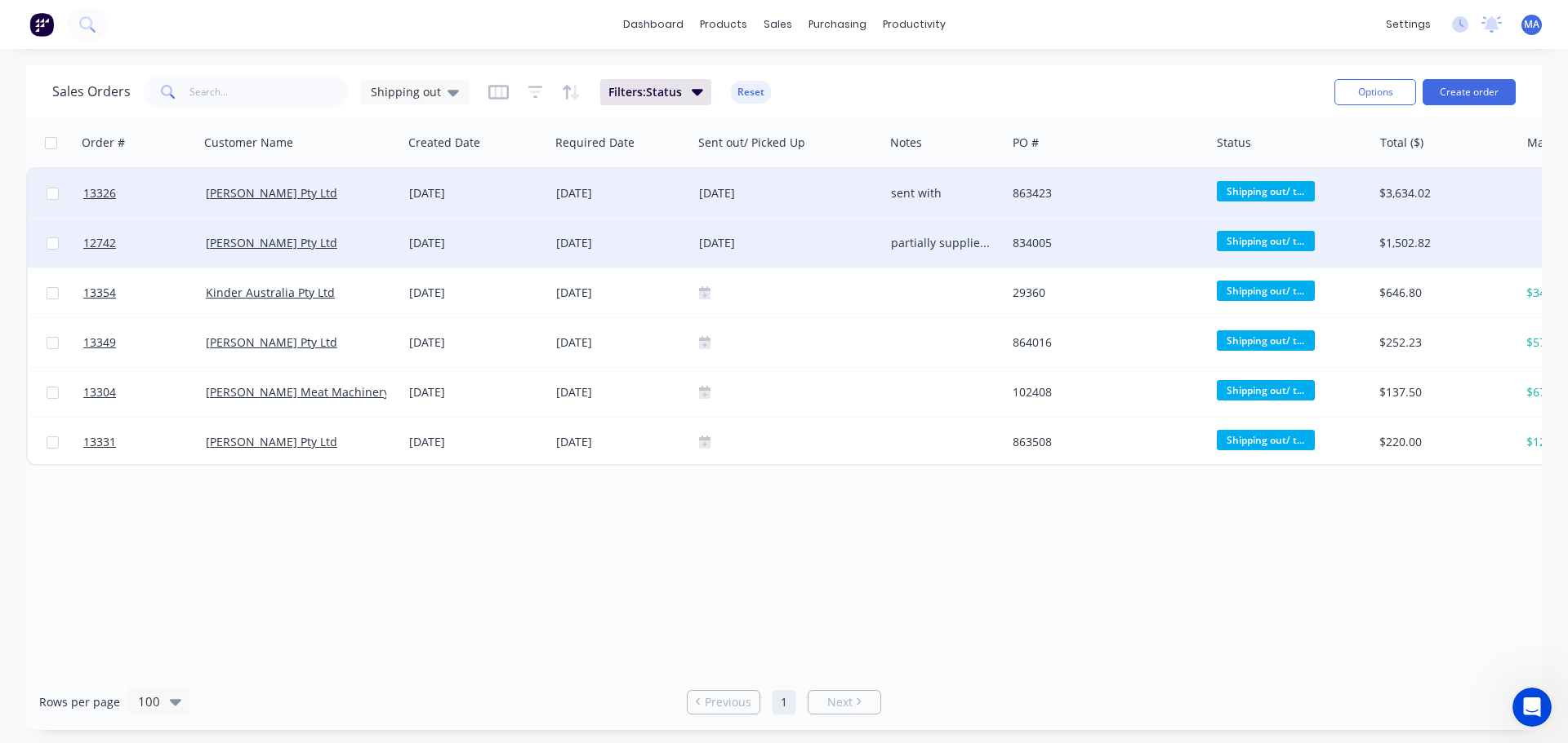
click at [967, 188] on div "sent with" at bounding box center [942, 193] width 104 height 16
drag, startPoint x: 969, startPoint y: 217, endPoint x: 973, endPoint y: 186, distance: 31.3
click at [970, 187] on div "sent with PO#" at bounding box center [945, 182] width 119 height 22
click at [940, 204] on div "sent with PO# 863508" at bounding box center [945, 191] width 119 height 40
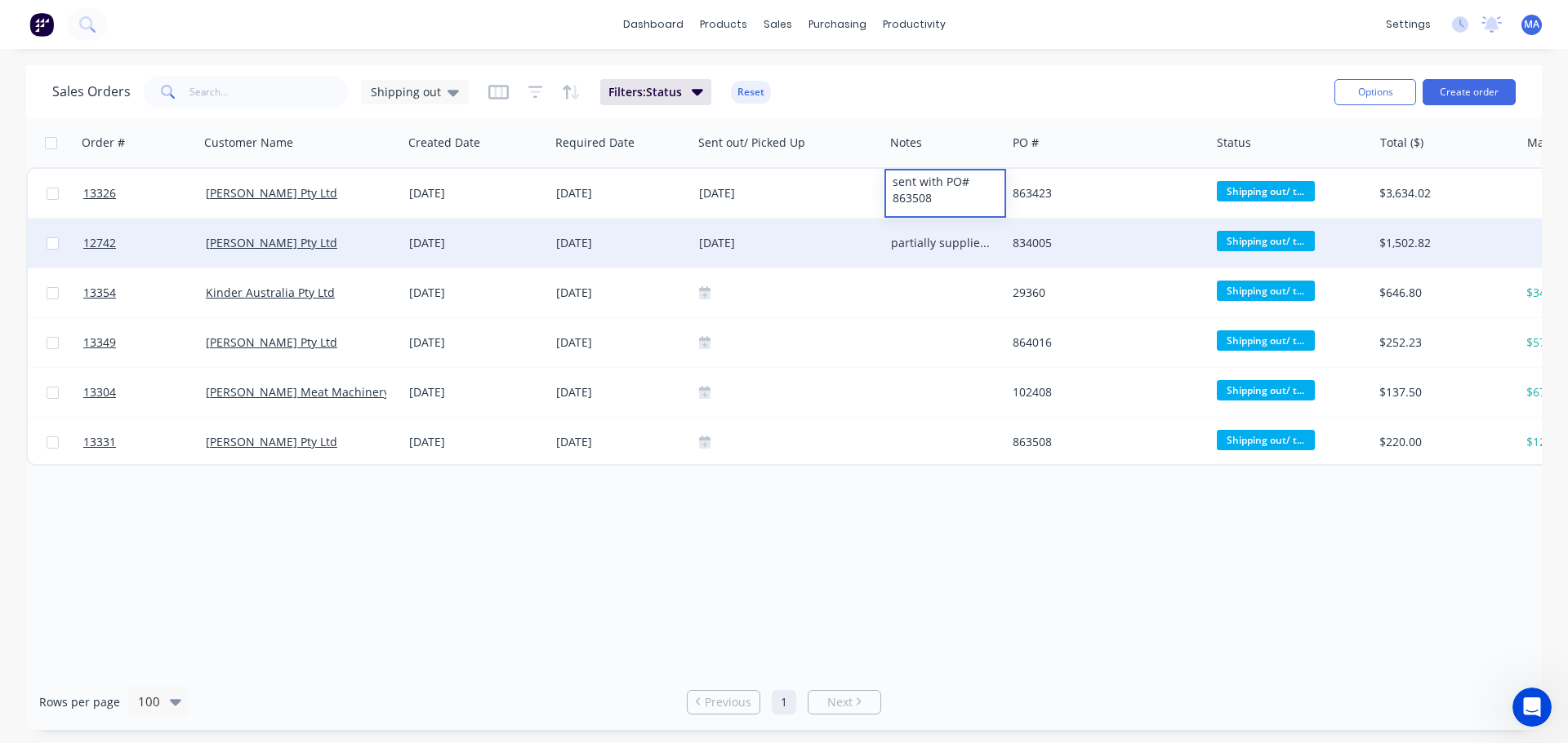
drag, startPoint x: 957, startPoint y: 180, endPoint x: 880, endPoint y: 197, distance: 78.9
click at [880, 197] on div "13326 [PERSON_NAME] Pty Ltd [DATE] [DATE] [DATE] sent with PO# 863508 863423 Sh…" at bounding box center [1267, 193] width 2479 height 49
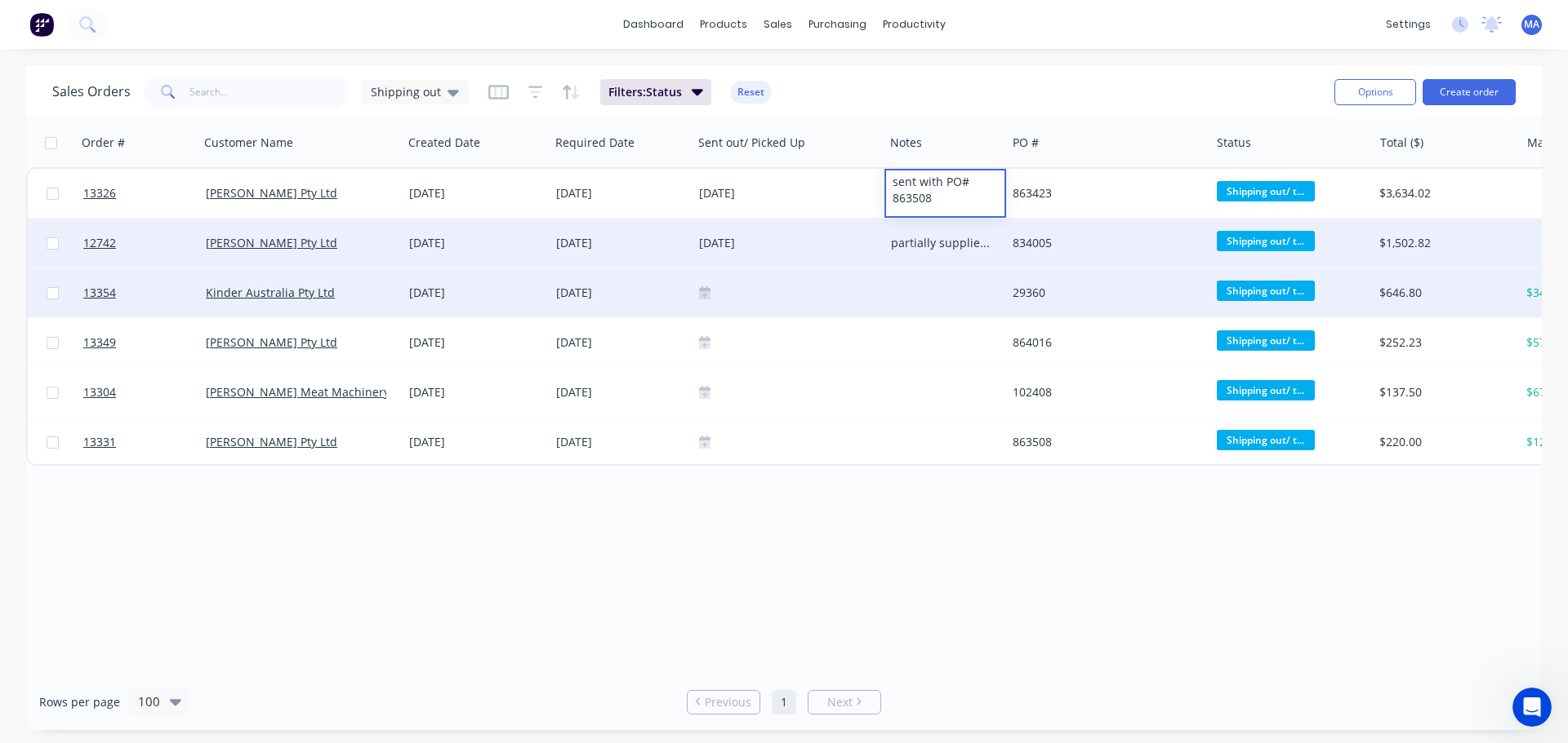
click at [765, 277] on div at bounding box center [788, 292] width 192 height 49
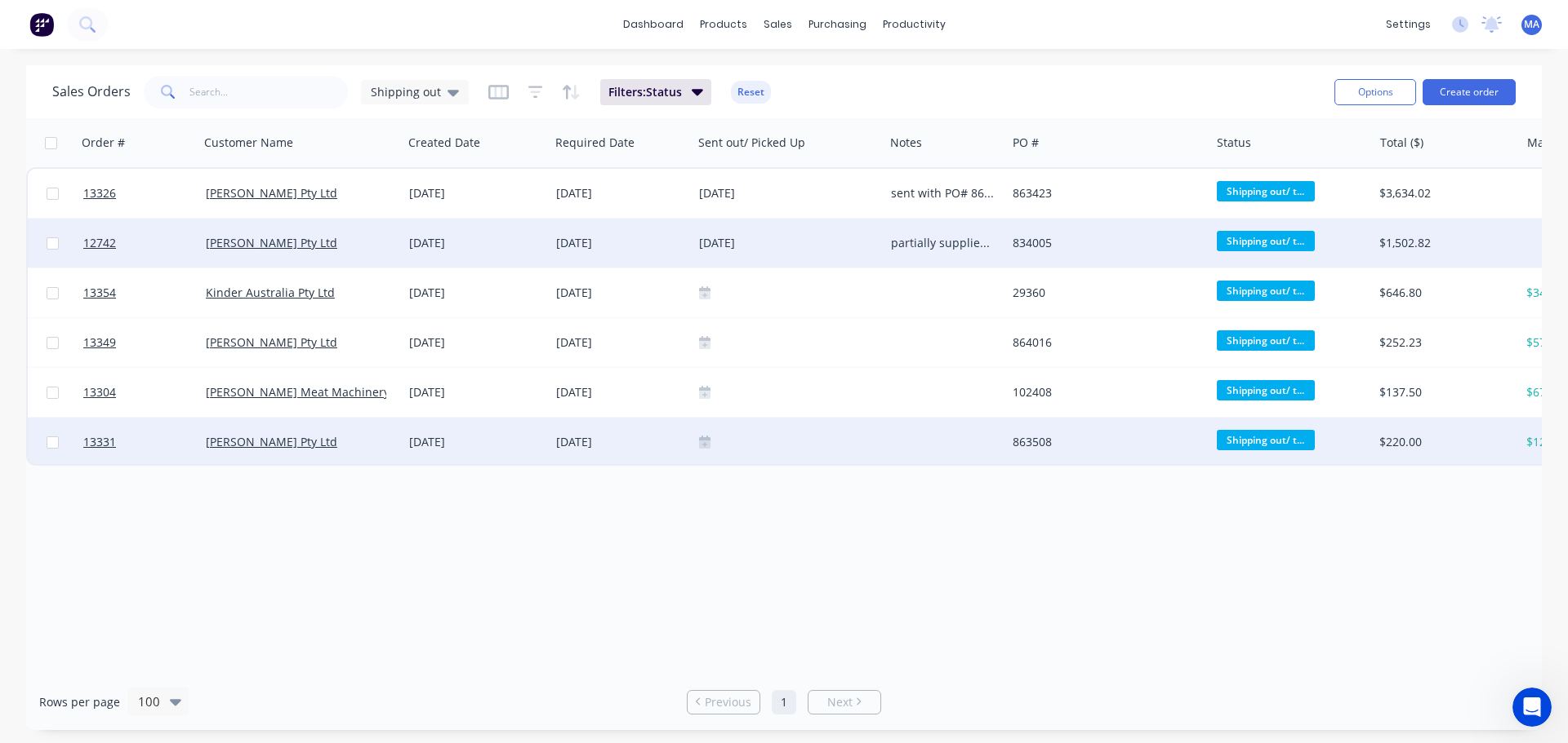
click at [707, 442] on icon at bounding box center [705, 444] width 12 height 8
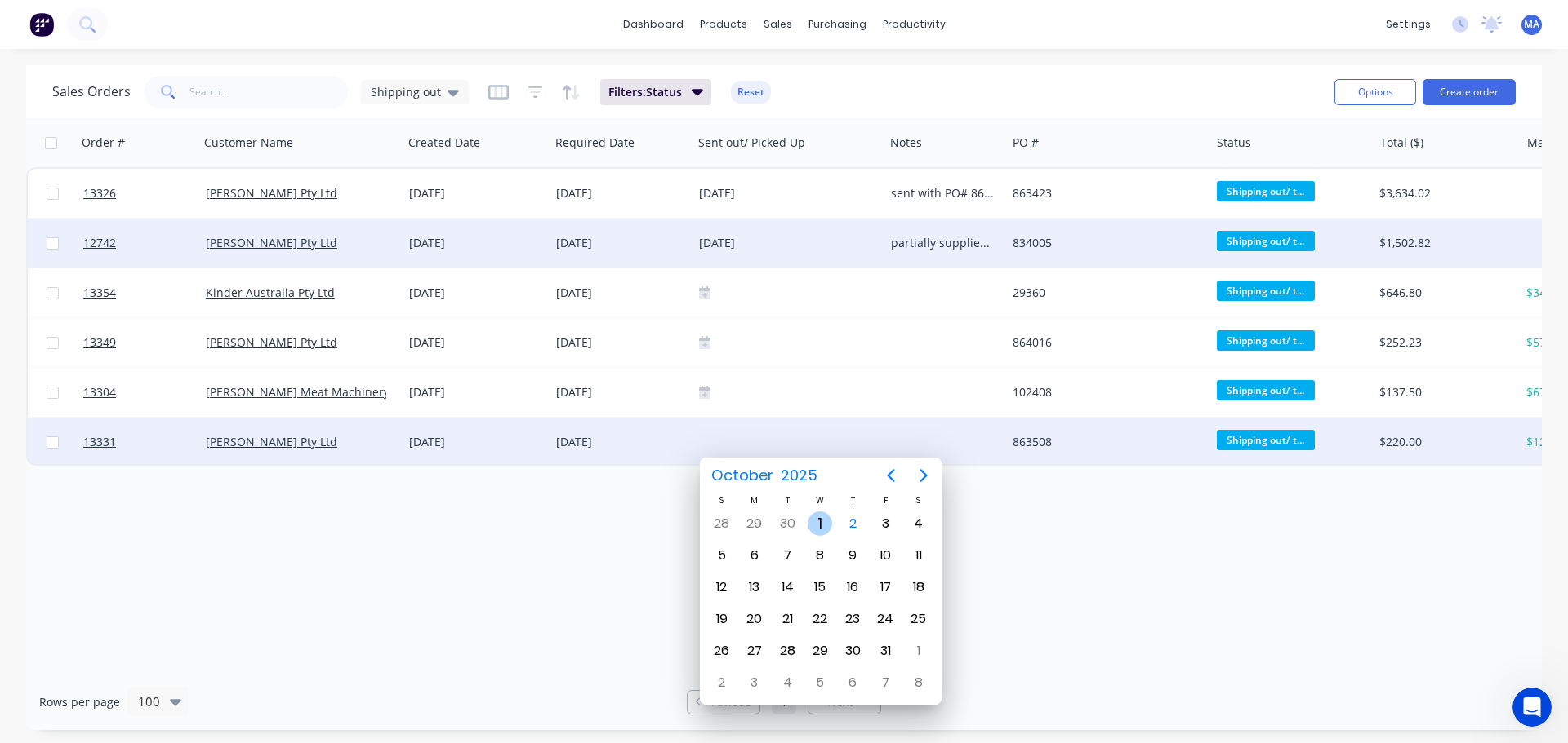
click at [818, 524] on div "1" at bounding box center [819, 524] width 24 height 24
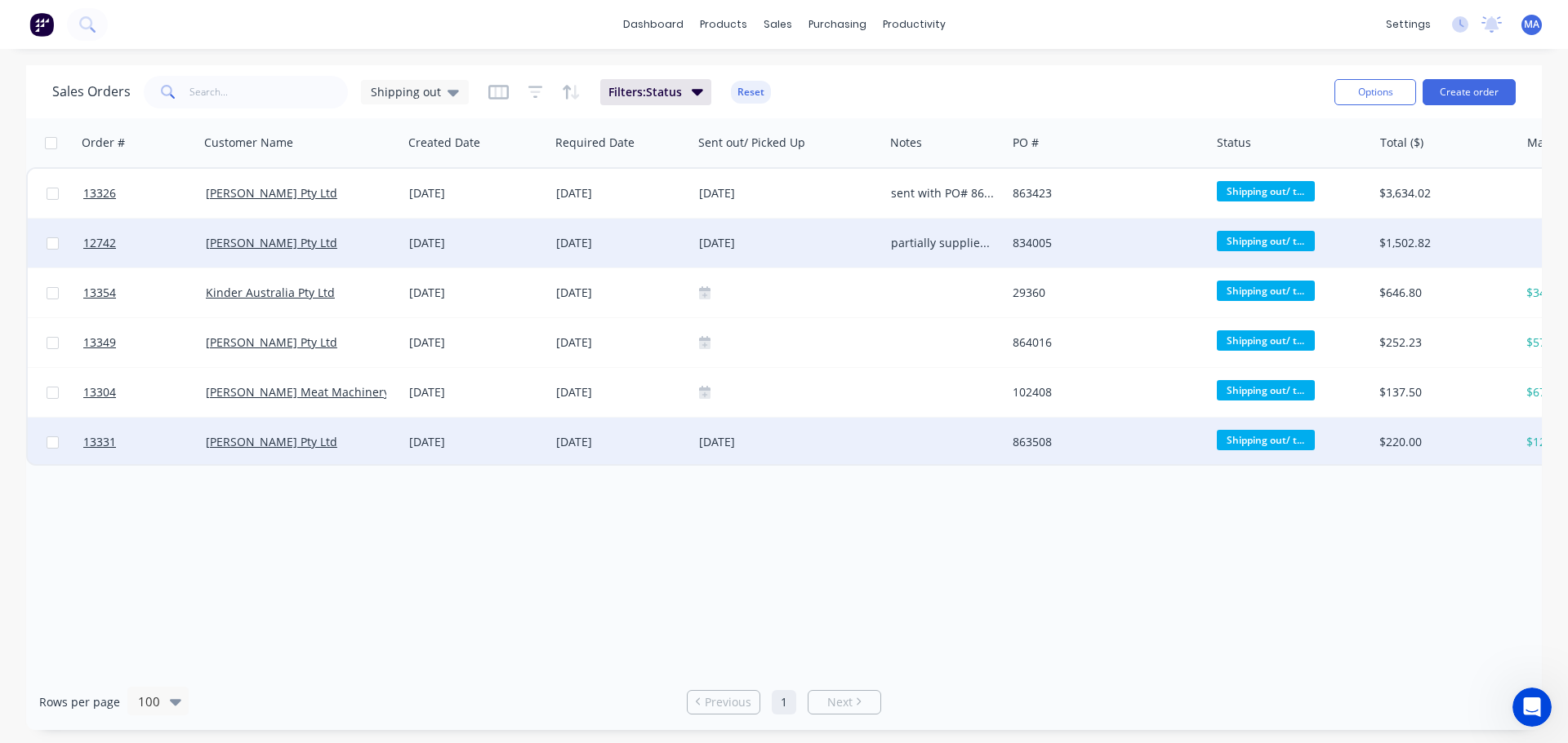
click at [882, 439] on div "[DATE]" at bounding box center [788, 442] width 192 height 49
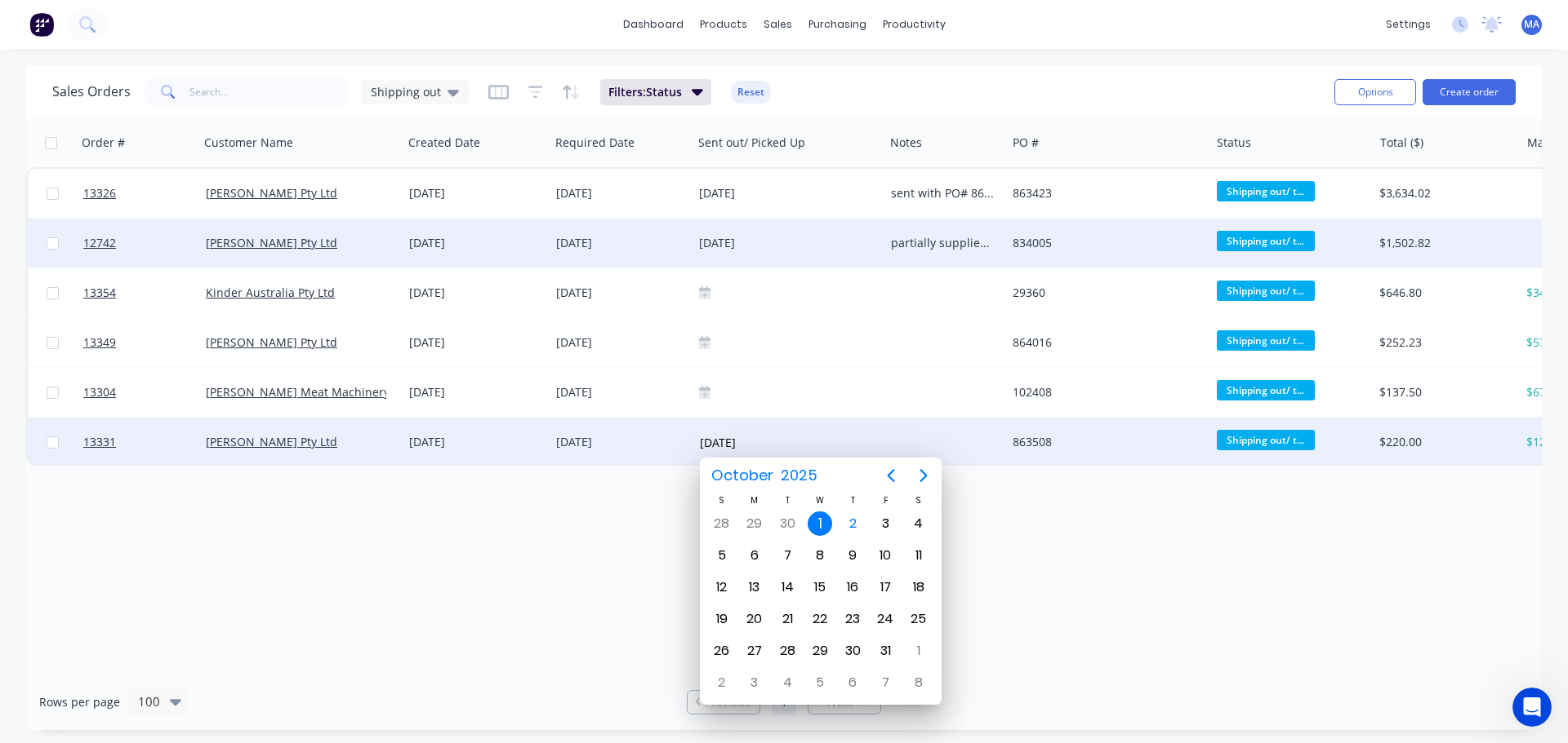
click at [901, 441] on div at bounding box center [946, 442] width 122 height 49
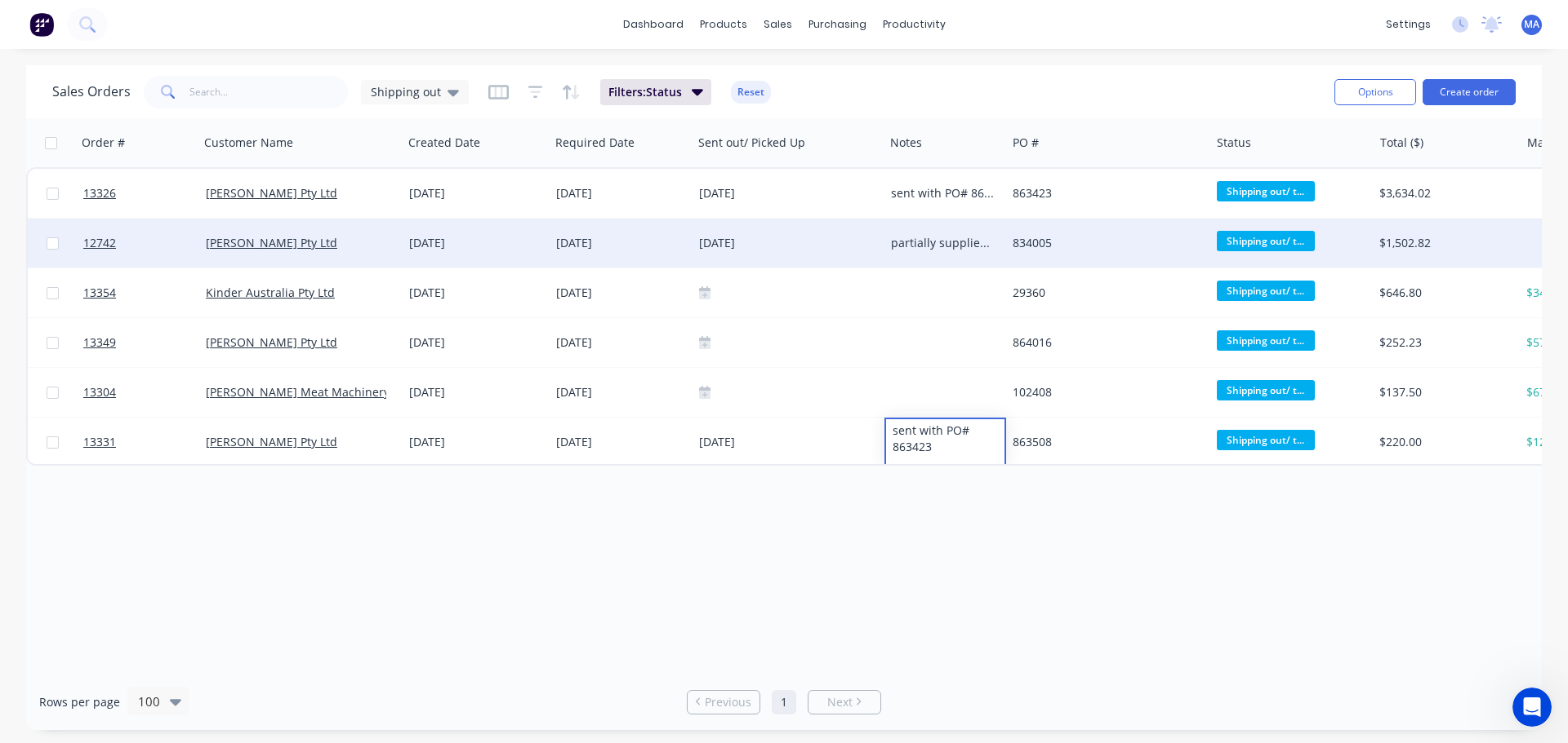
click at [789, 518] on div "Order # Customer Name Created Date Required Date Sent out/ Picked Up Notes PO #…" at bounding box center [784, 397] width 1516 height 556
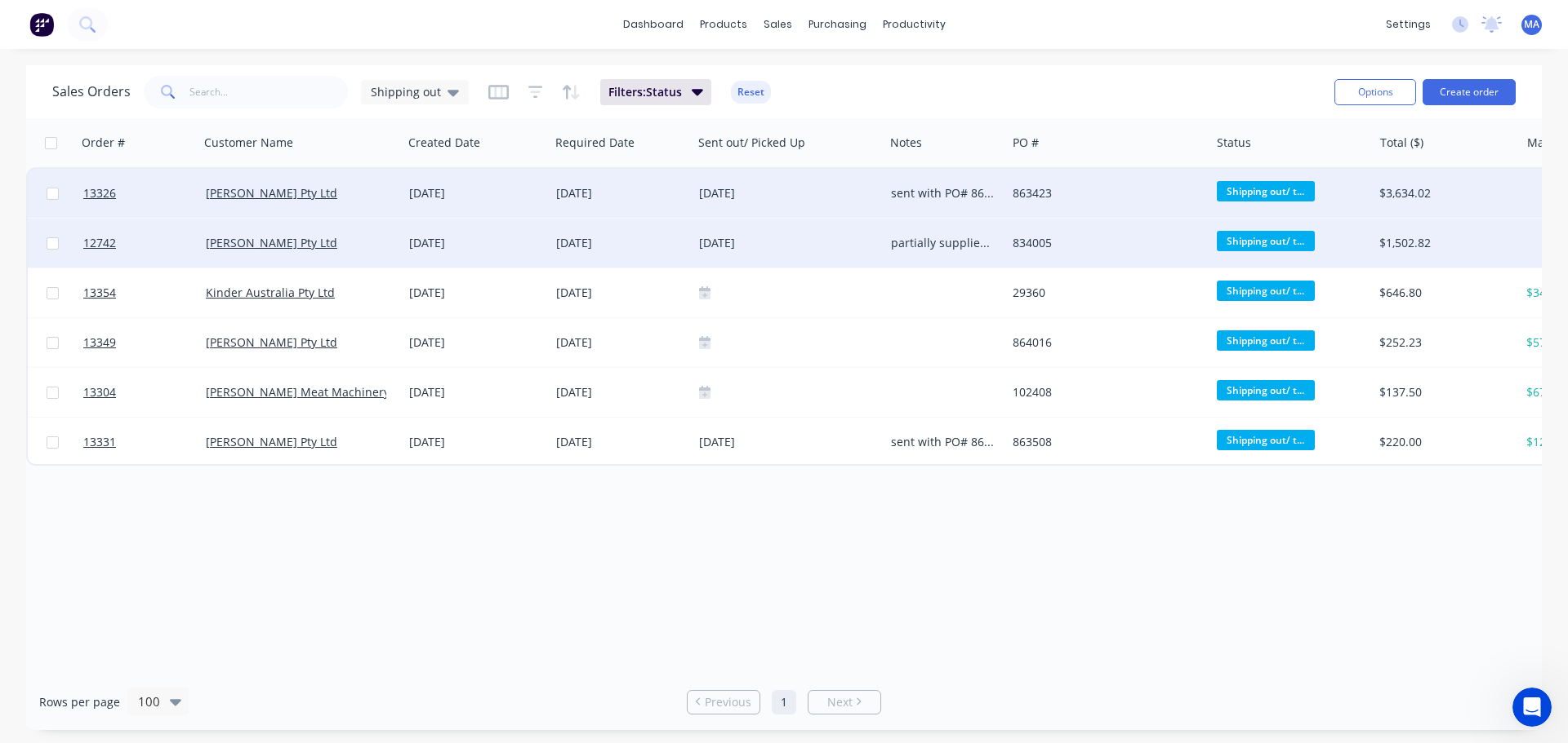
click at [851, 198] on div "[DATE]" at bounding box center [789, 193] width 179 height 21
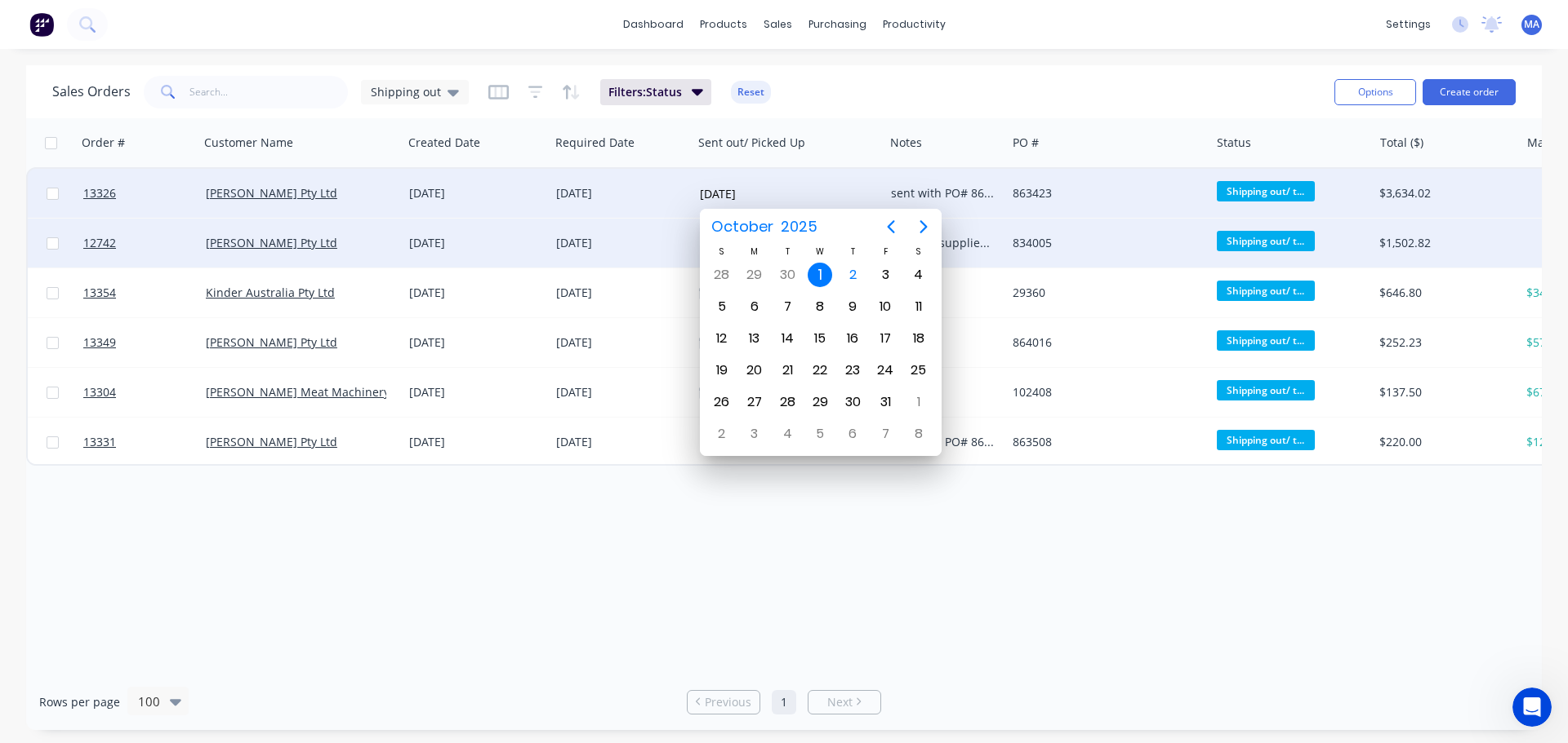
click at [357, 186] on div "[PERSON_NAME] Pty Ltd" at bounding box center [296, 193] width 181 height 16
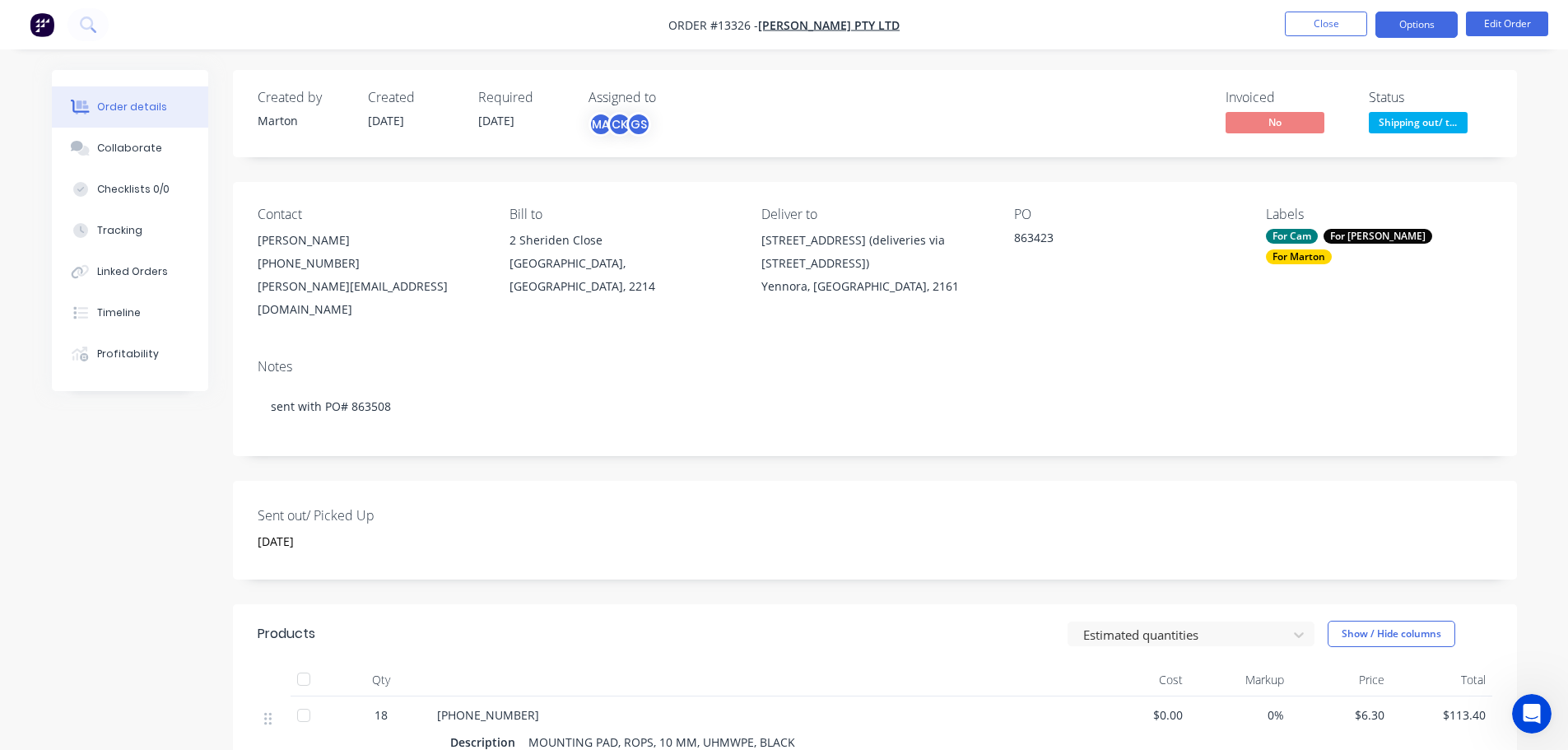
click at [1424, 26] on button "Options" at bounding box center [1416, 25] width 83 height 26
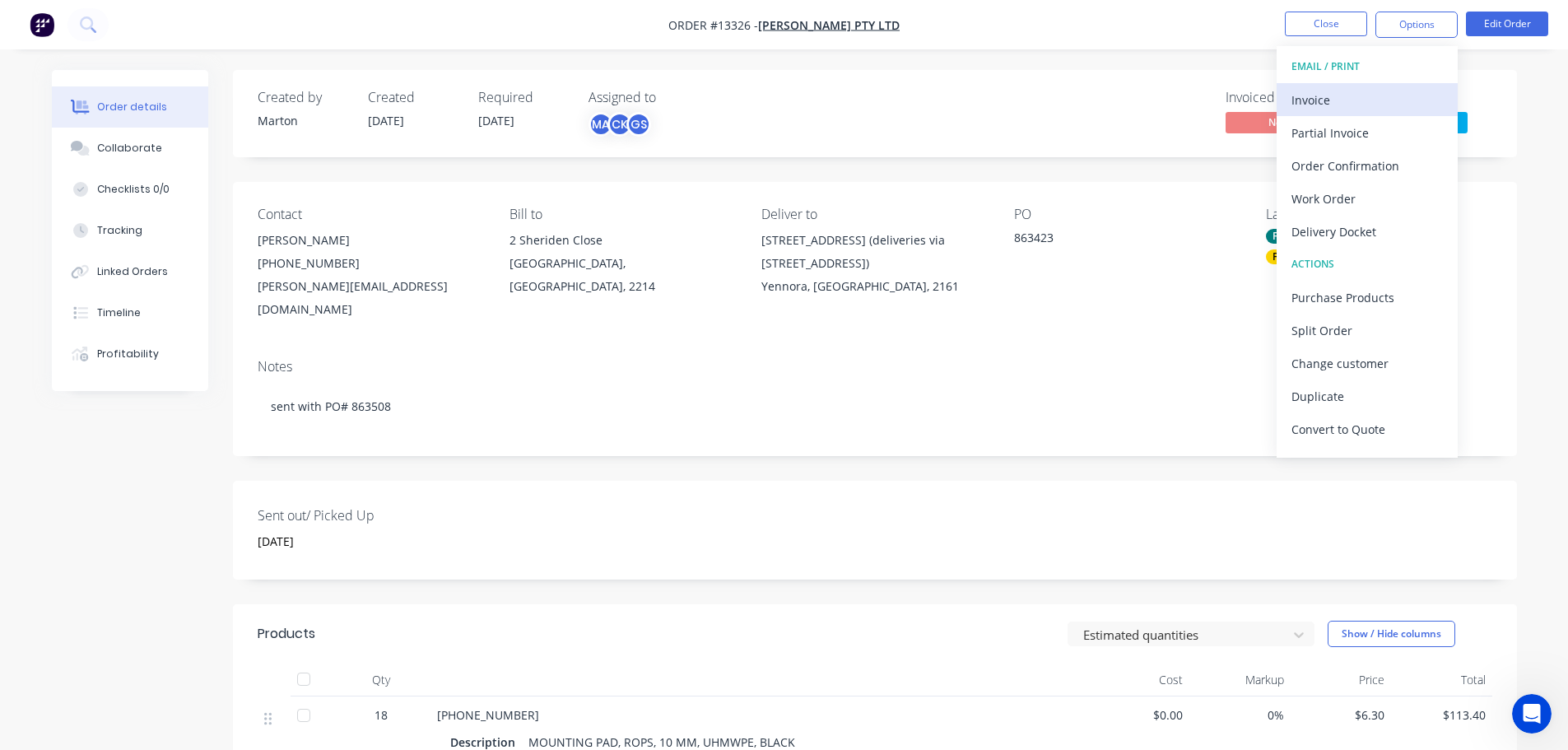
click at [1353, 94] on div "Invoice" at bounding box center [1367, 100] width 152 height 24
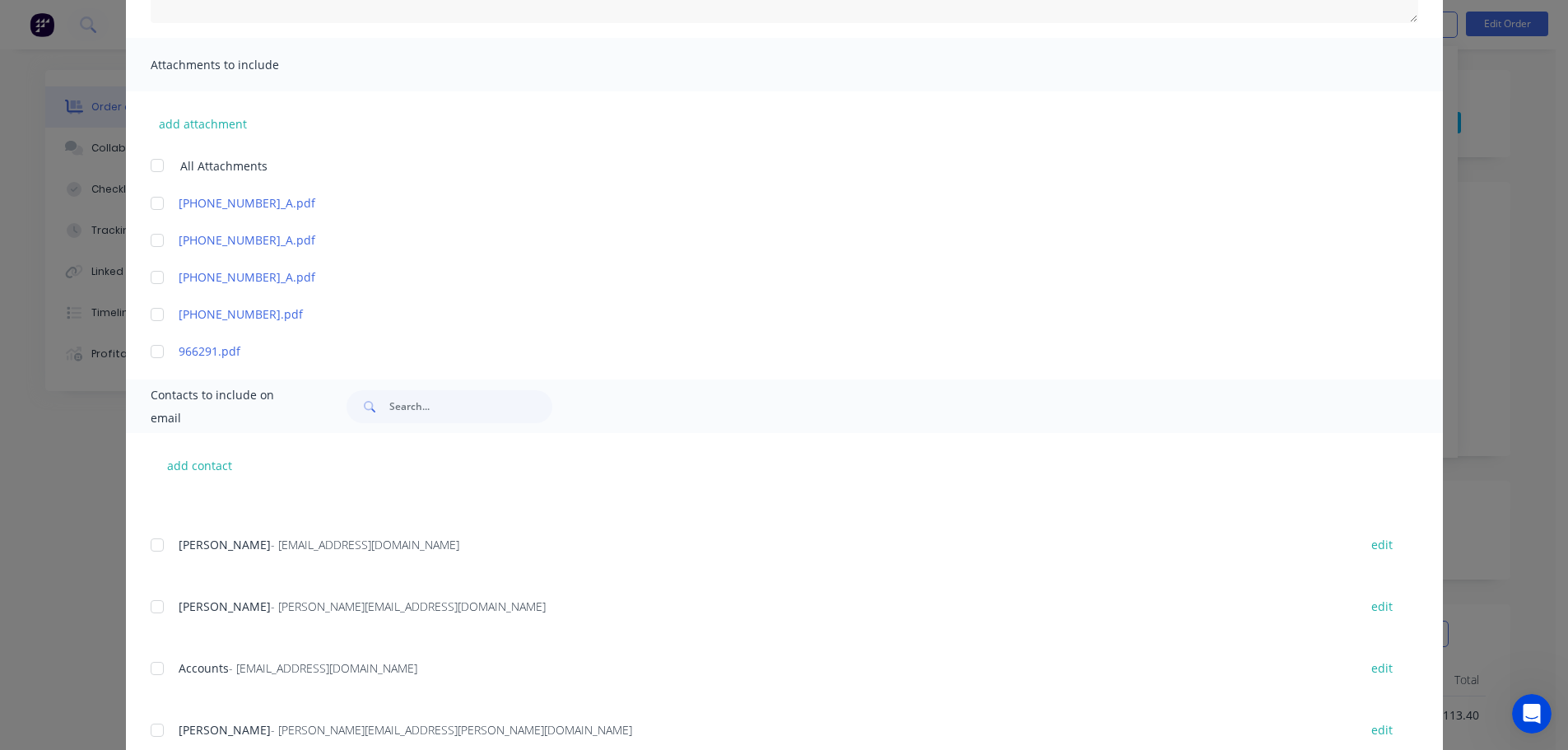
scroll to position [366, 0]
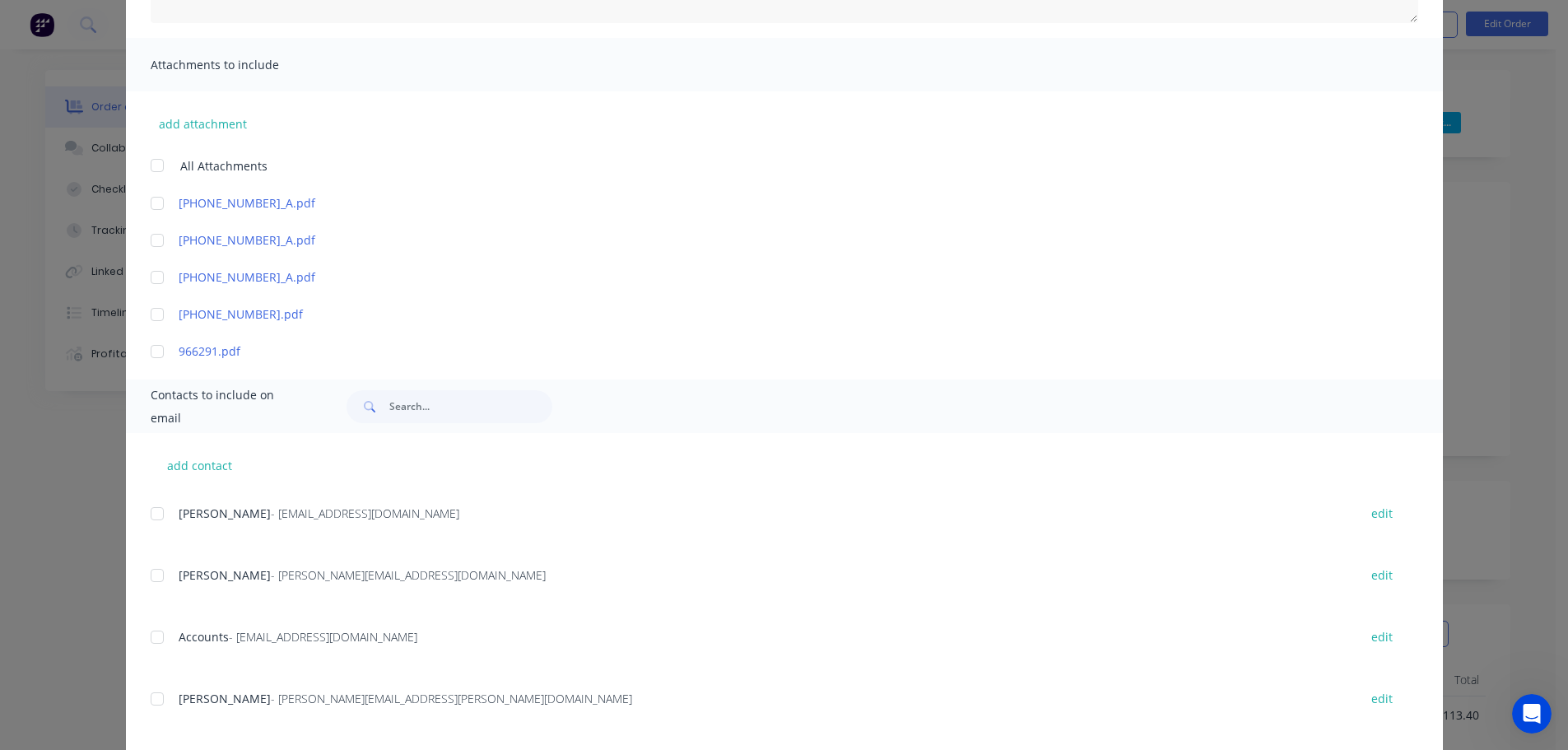
click at [155, 646] on div at bounding box center [157, 637] width 33 height 33
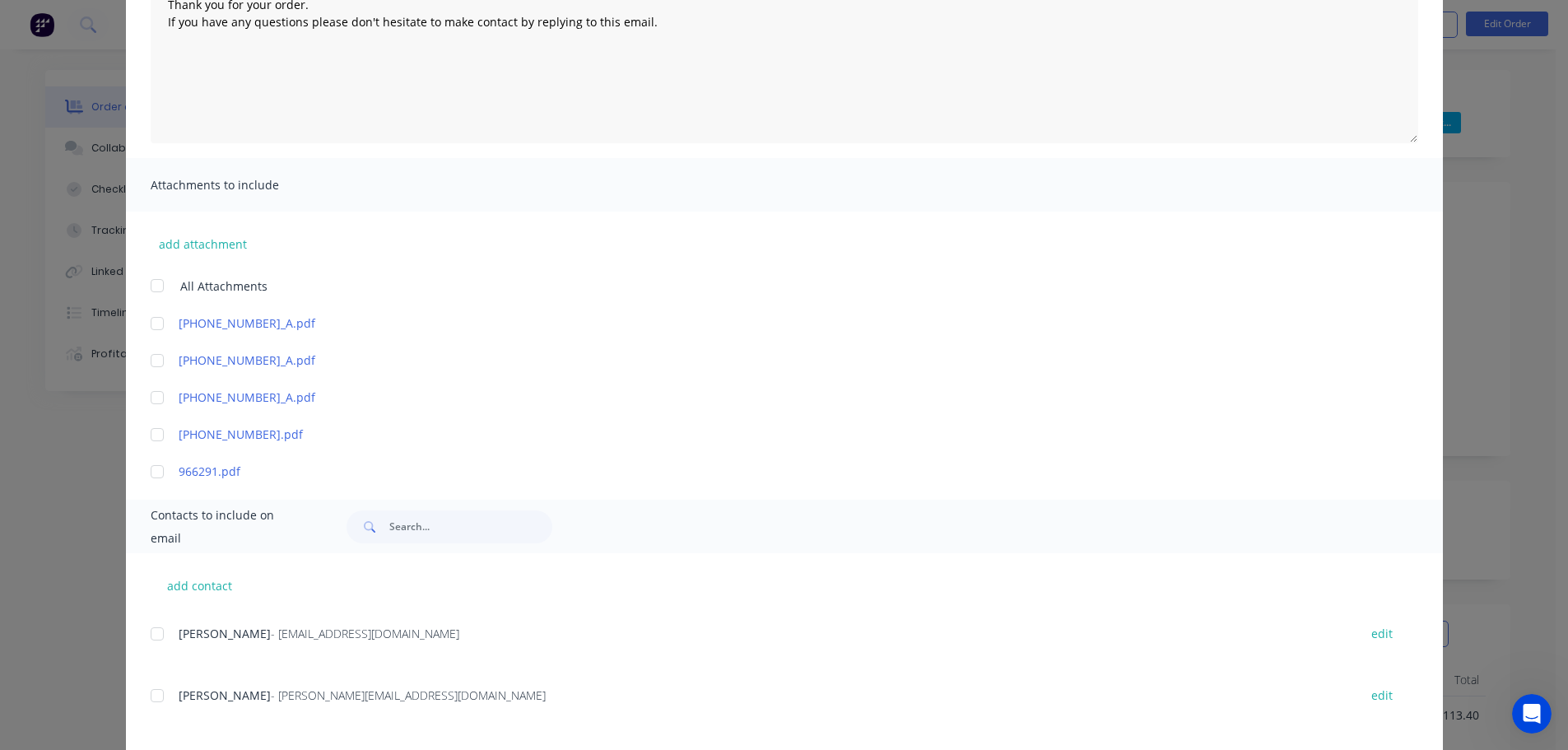
scroll to position [0, 0]
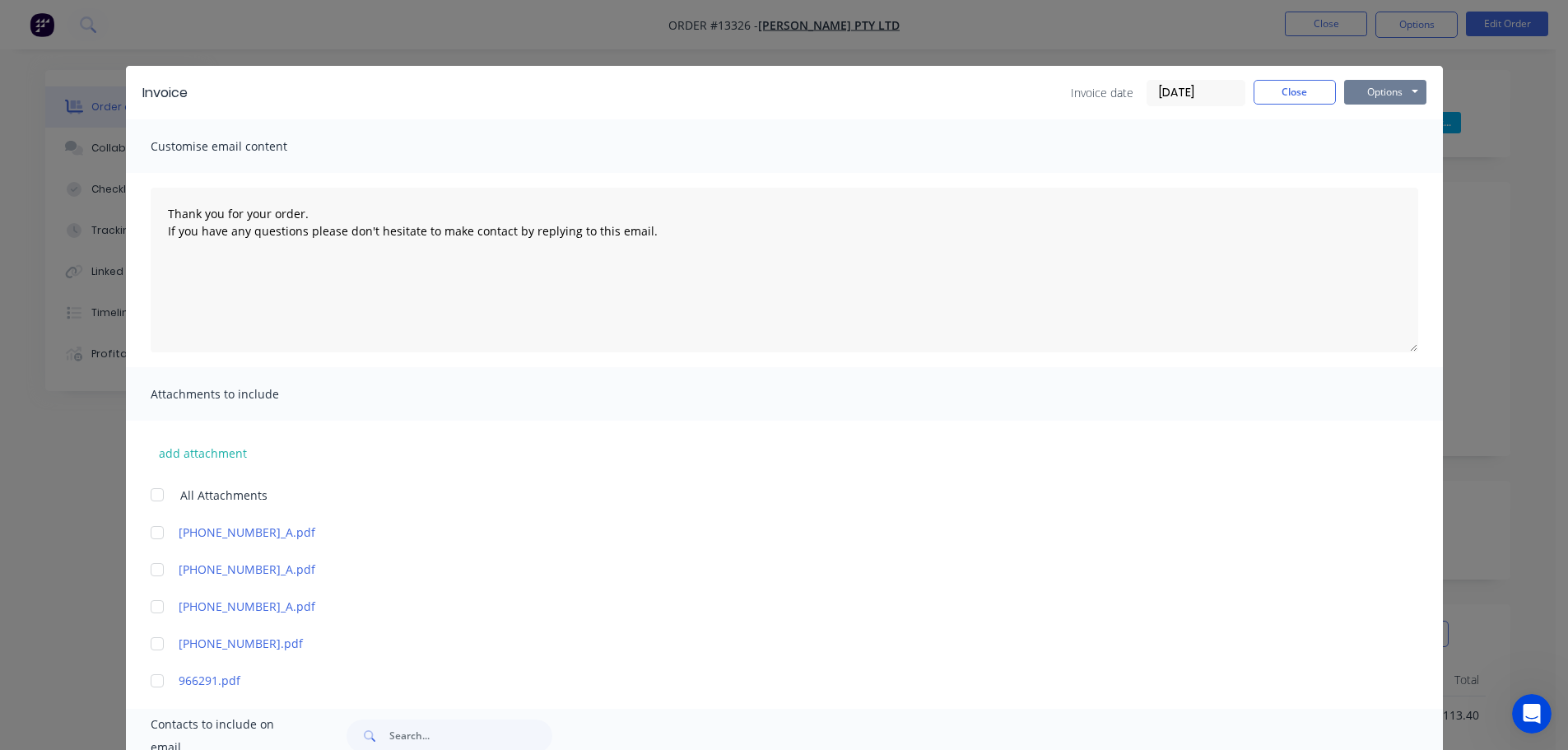
click at [1394, 92] on button "Options" at bounding box center [1385, 92] width 83 height 25
click at [1377, 171] on button "Email" at bounding box center [1396, 176] width 105 height 27
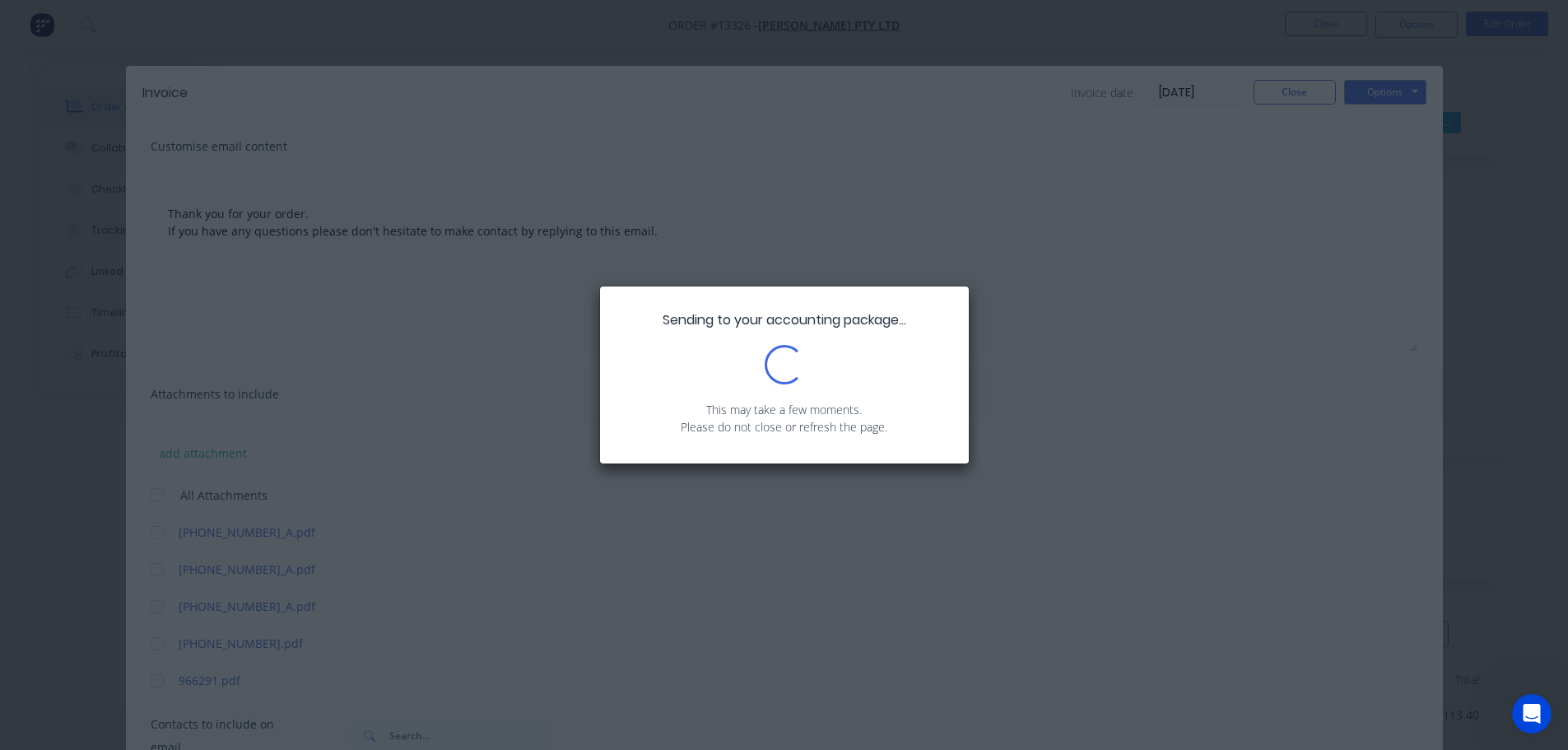
scroll to position [366, 0]
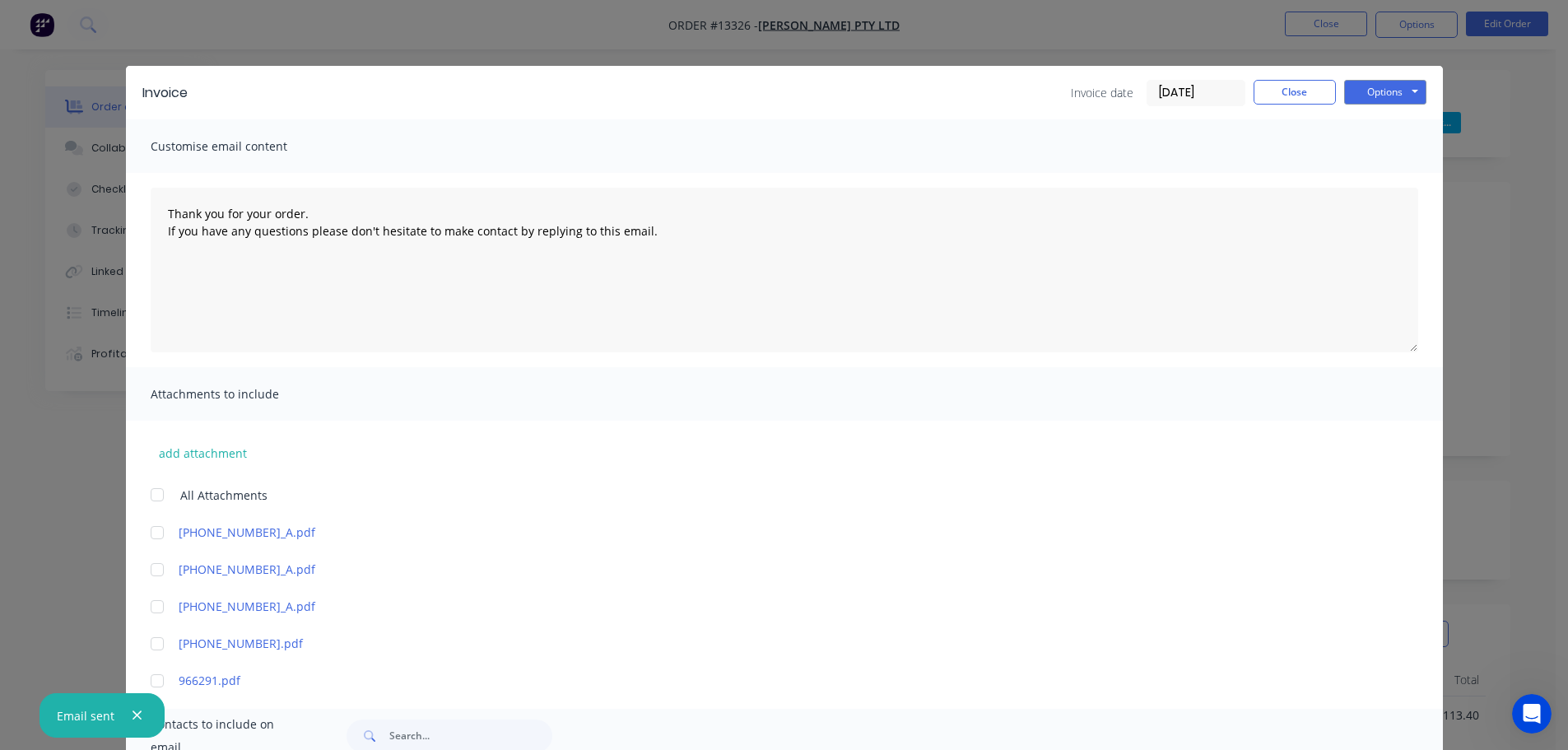
type textarea "Thank you for your order. If you have any questions please don't hesitate to ma…"
click at [1282, 100] on button "Close" at bounding box center [1295, 92] width 83 height 25
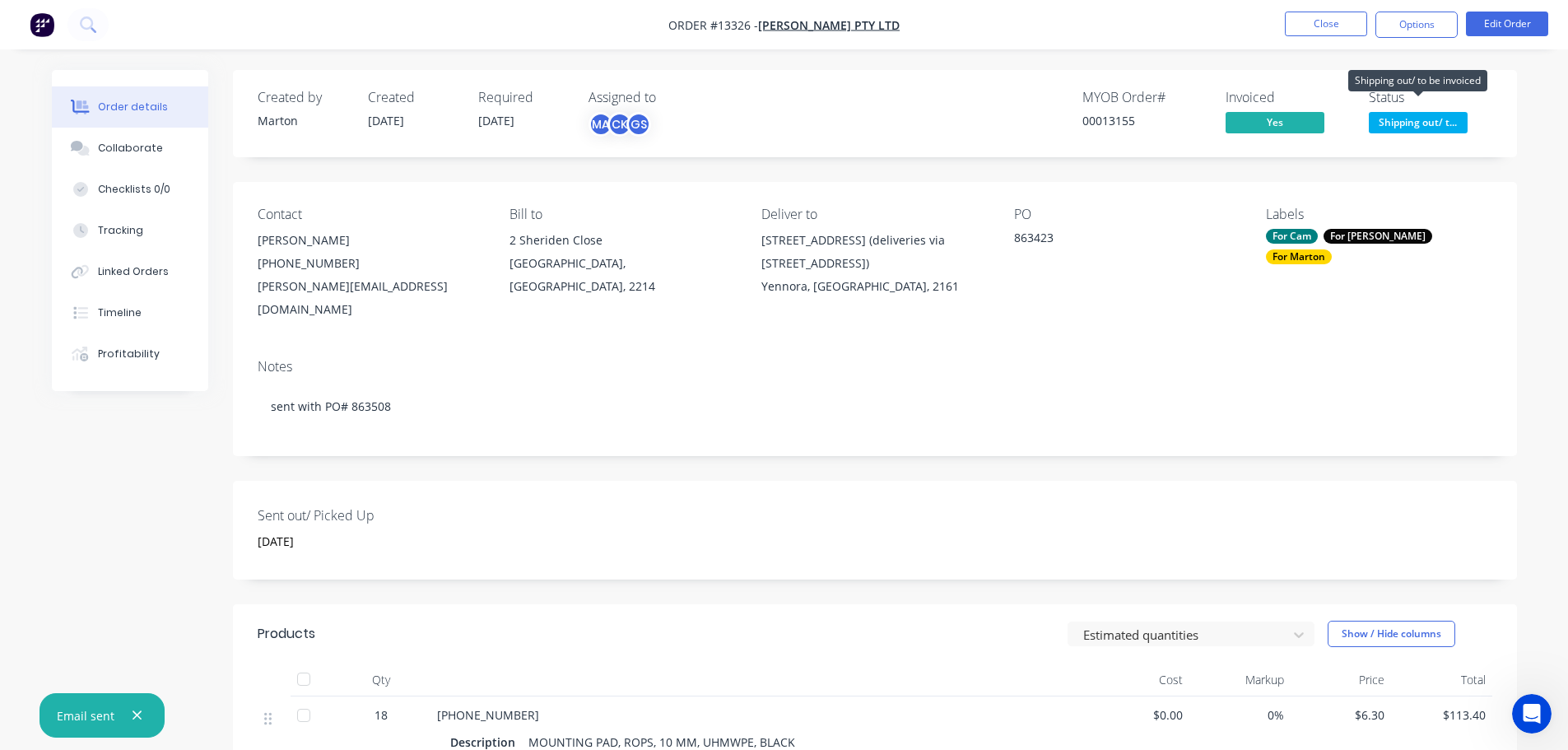
click at [1406, 123] on span "Shipping out/ t..." at bounding box center [1418, 122] width 99 height 21
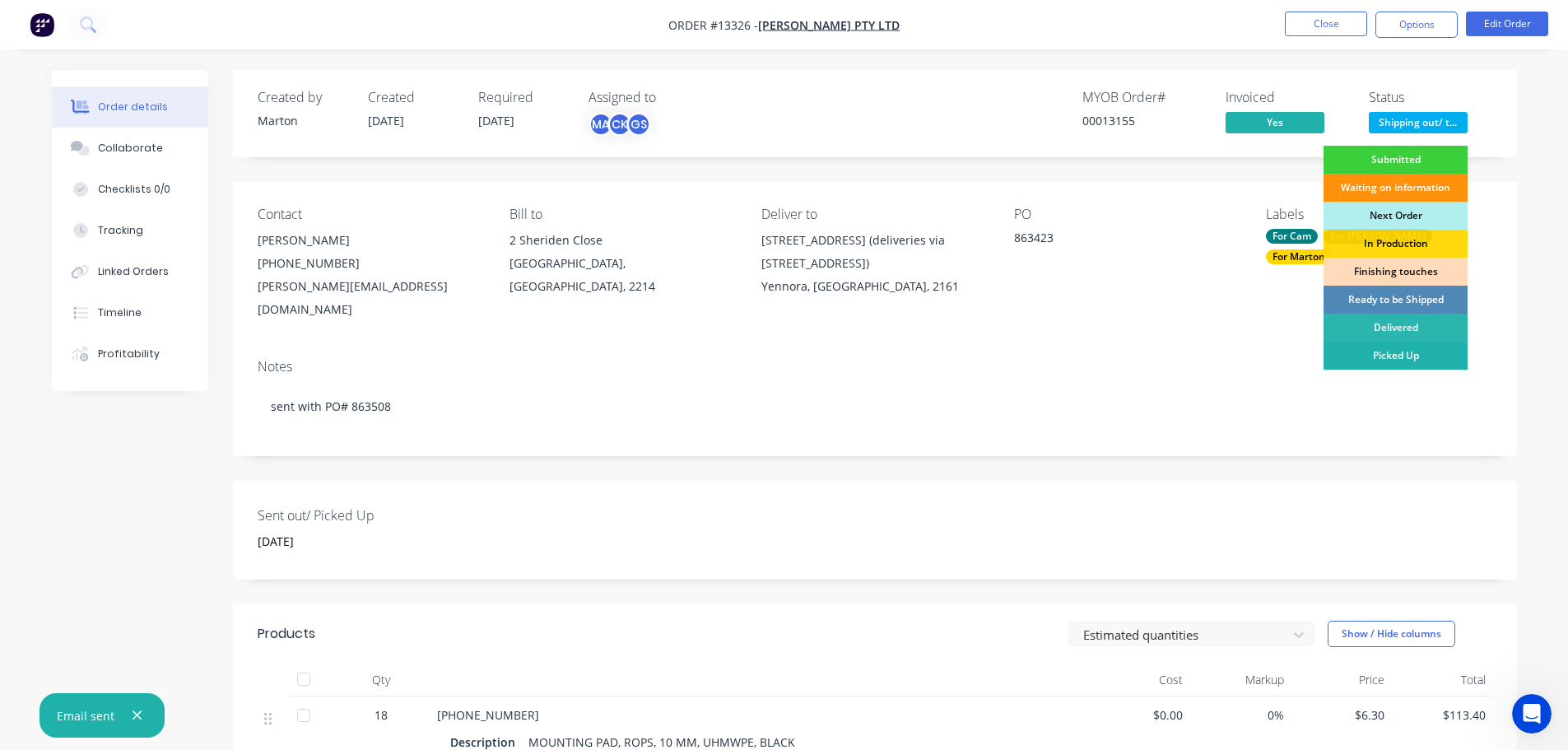
click at [1390, 361] on div "Picked Up" at bounding box center [1396, 355] width 144 height 28
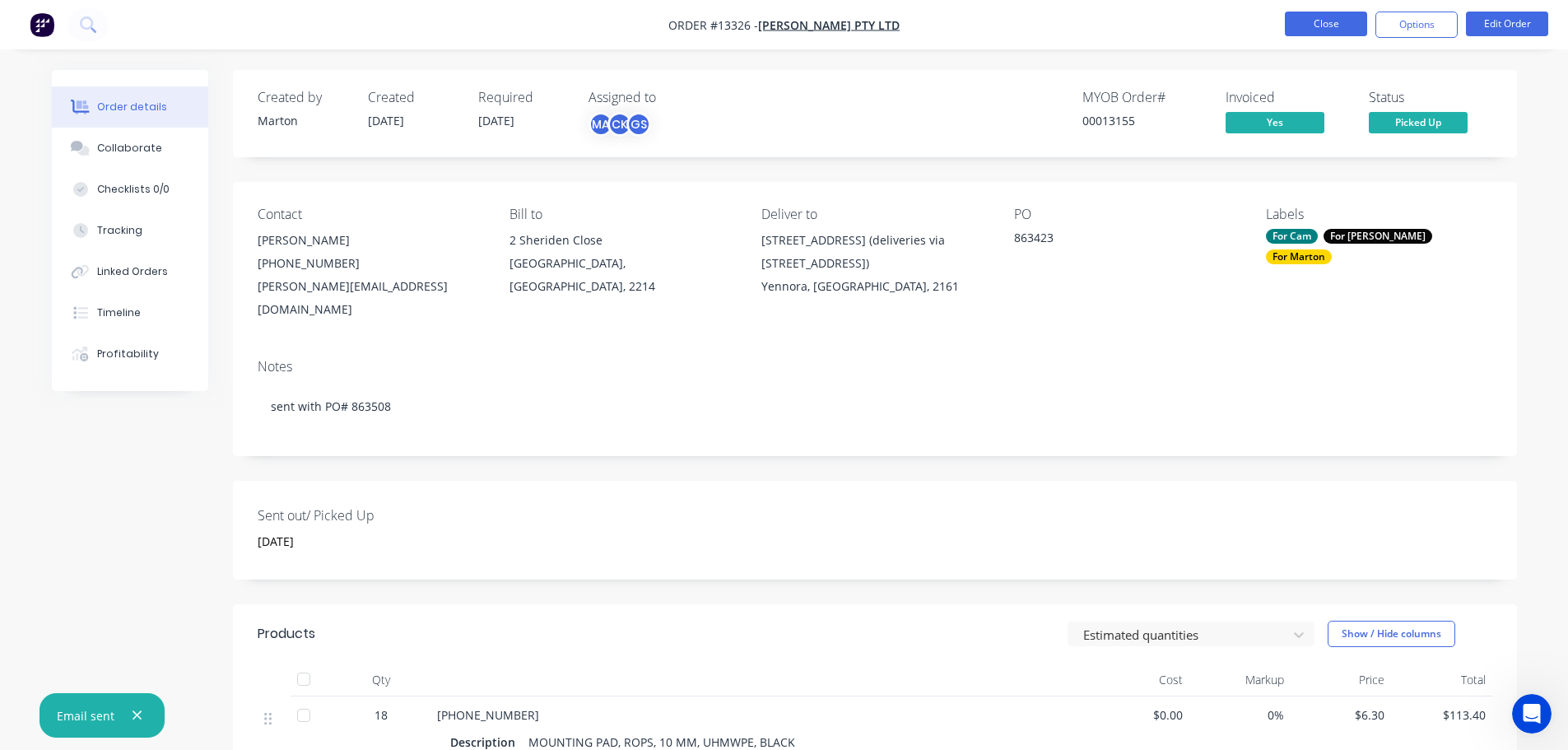
click at [1324, 28] on button "Close" at bounding box center [1326, 24] width 83 height 25
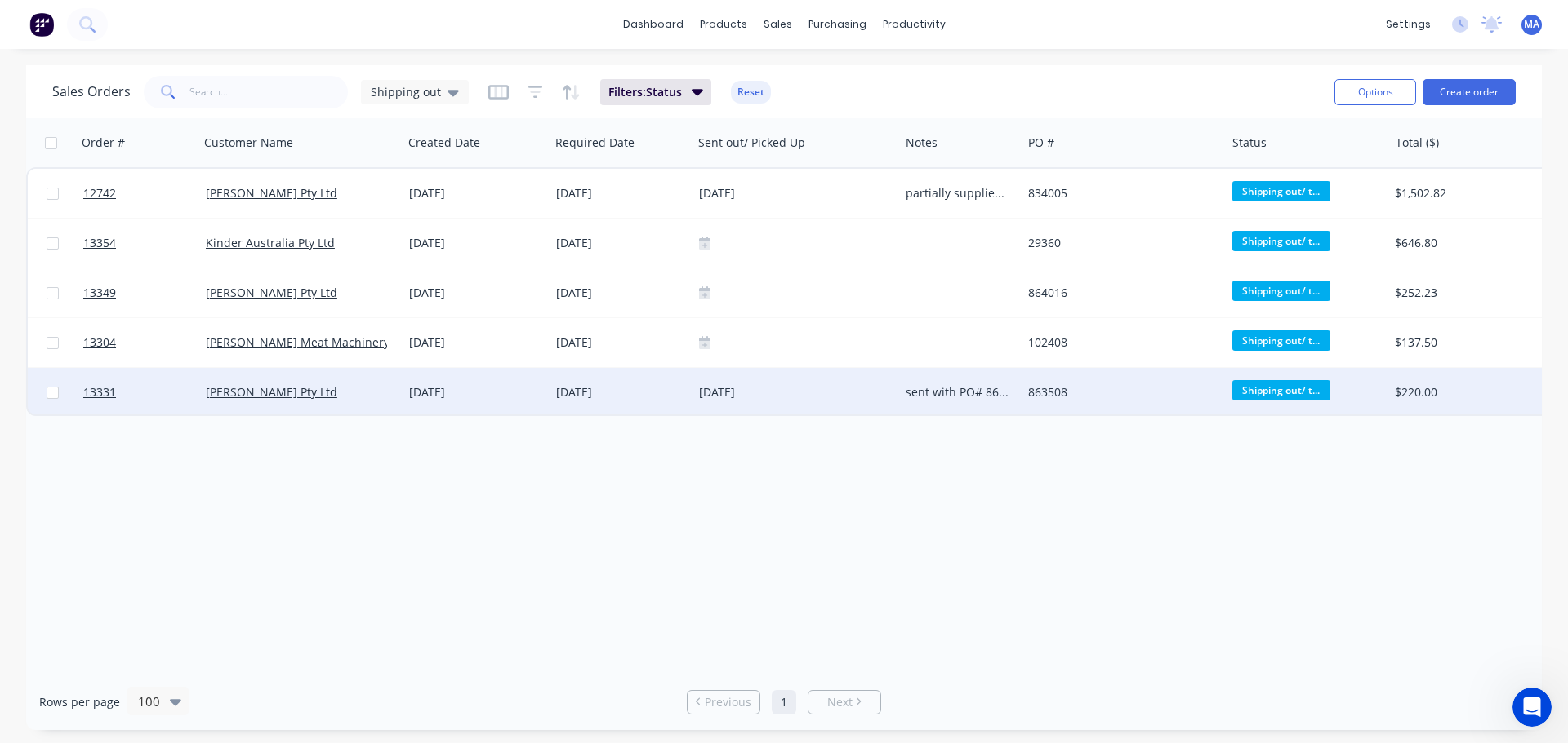
click at [662, 395] on div "[DATE]" at bounding box center [621, 392] width 130 height 16
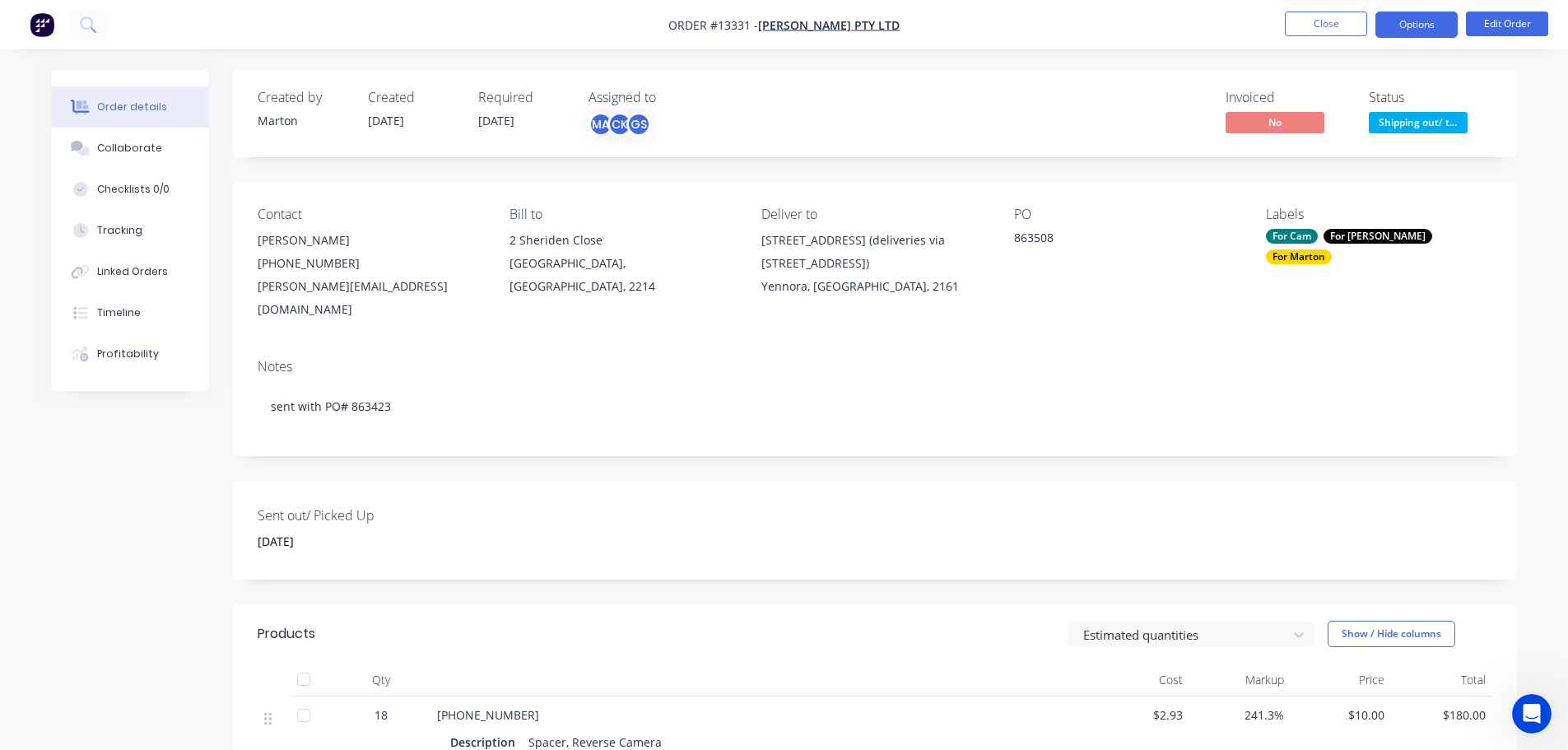
click at [1414, 26] on button "Options" at bounding box center [1416, 25] width 83 height 26
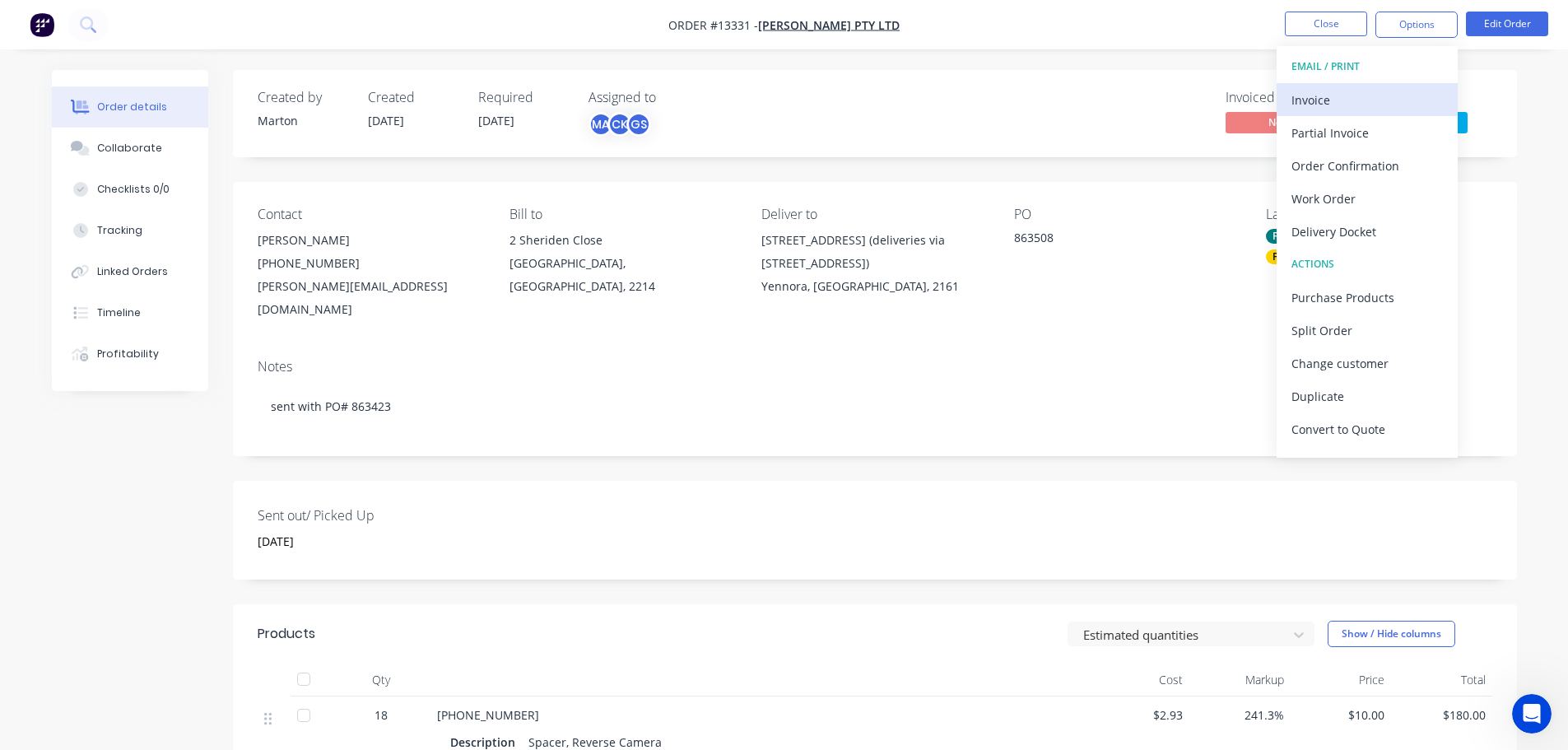
click at [1344, 96] on div "Invoice" at bounding box center [1367, 100] width 152 height 24
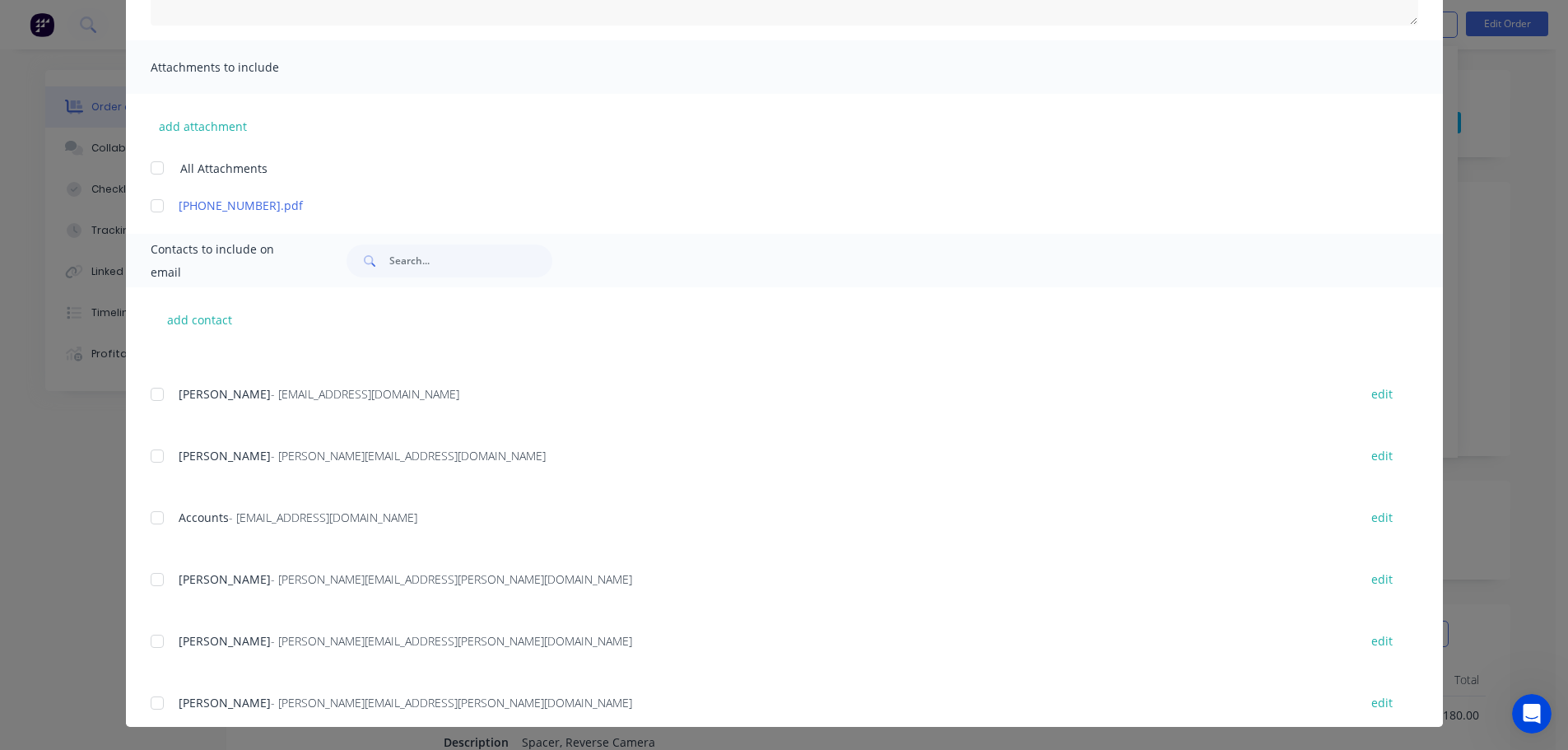
scroll to position [366, 0]
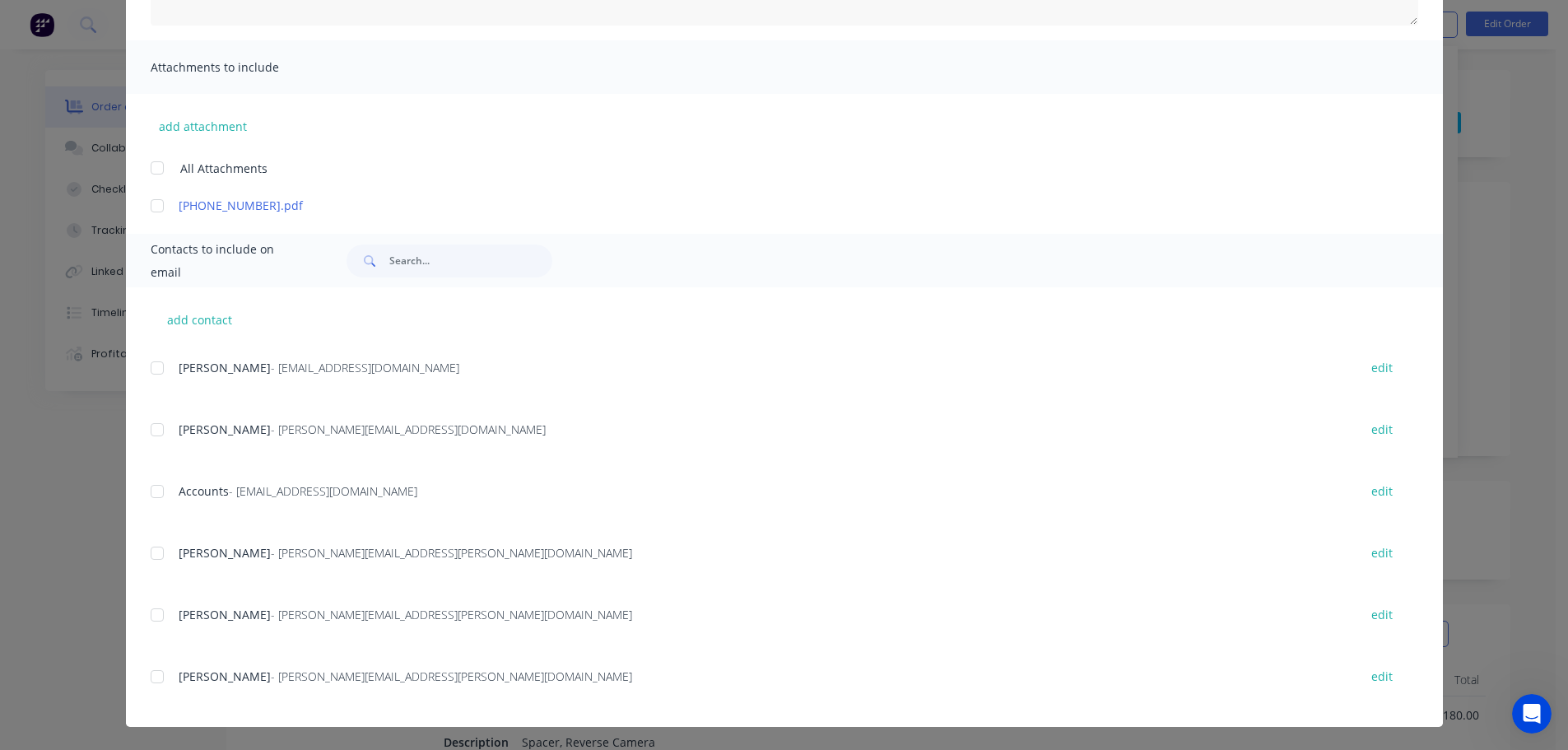
click at [151, 497] on div at bounding box center [157, 491] width 33 height 33
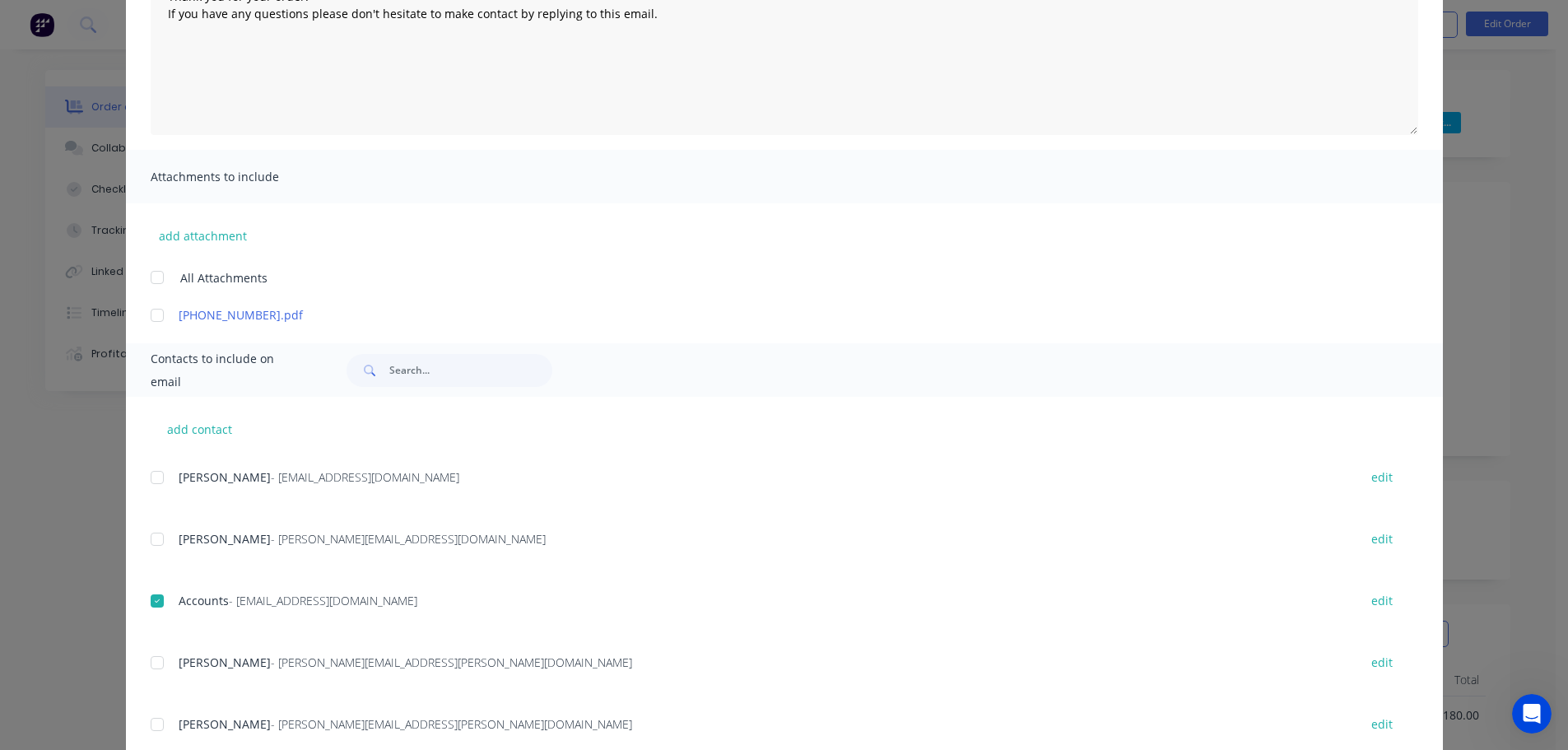
scroll to position [80, 0]
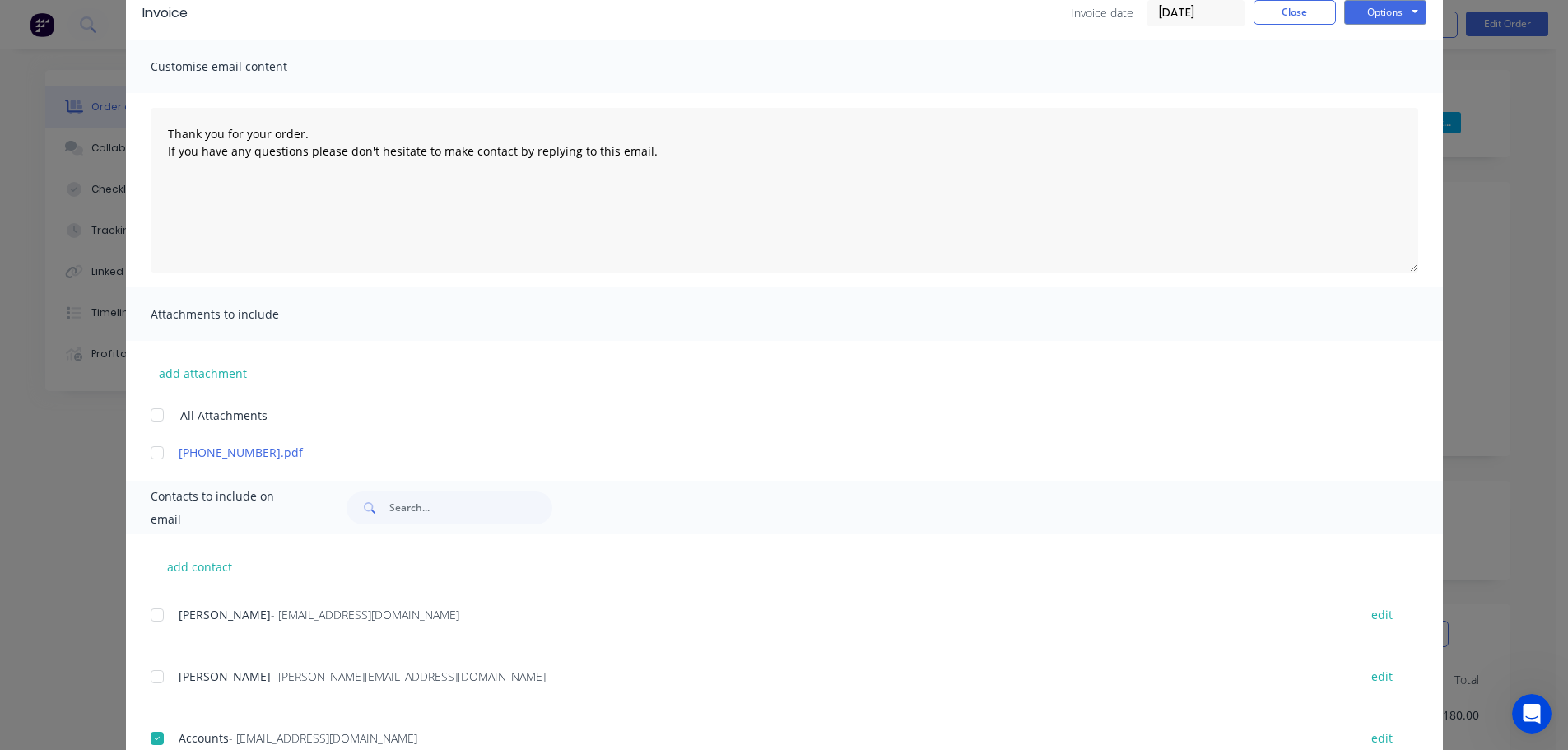
click at [1387, 25] on div "Options Preview Print Email" at bounding box center [1385, 13] width 83 height 26
click at [1386, 15] on button "Options" at bounding box center [1385, 12] width 83 height 25
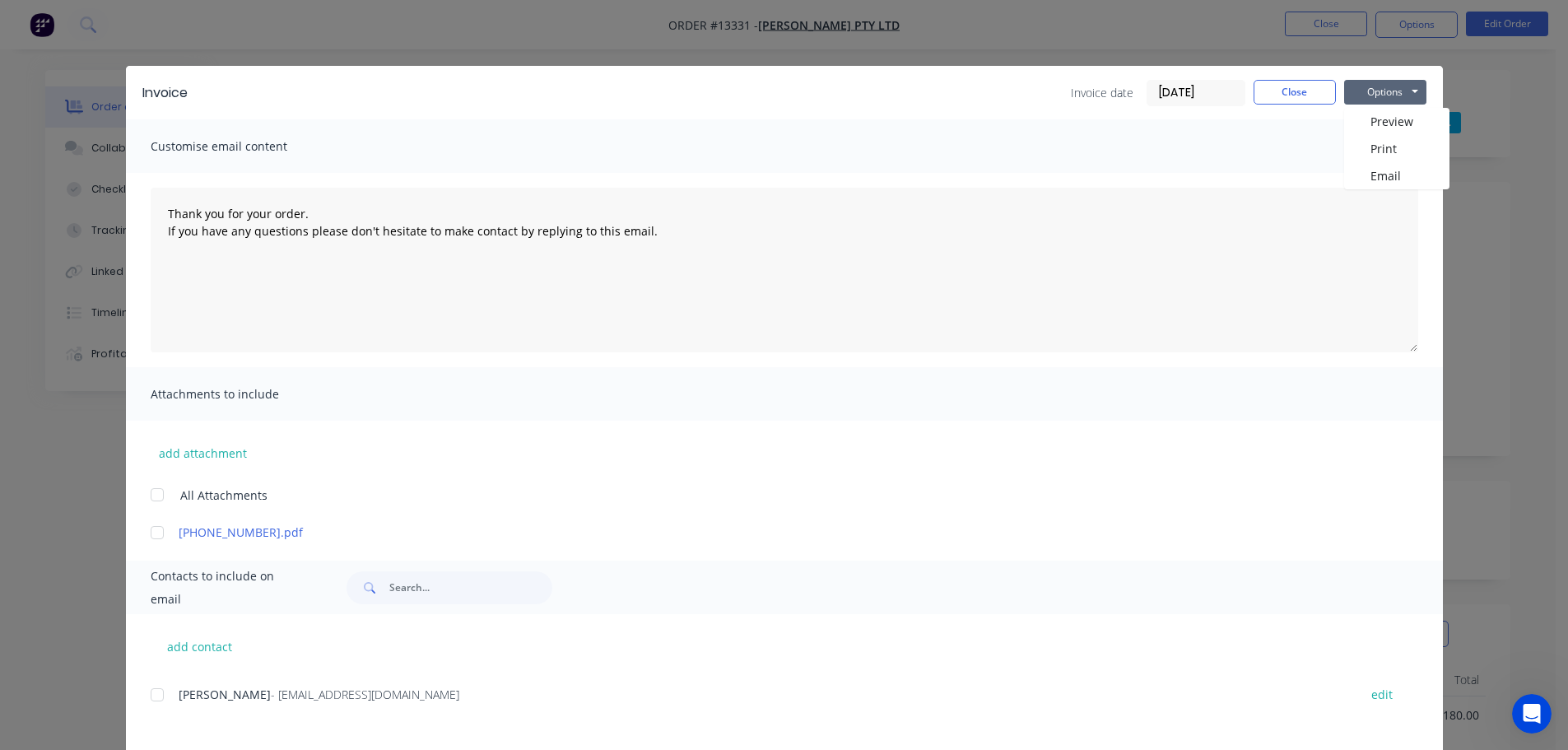
click at [1369, 100] on button "Options" at bounding box center [1385, 92] width 83 height 25
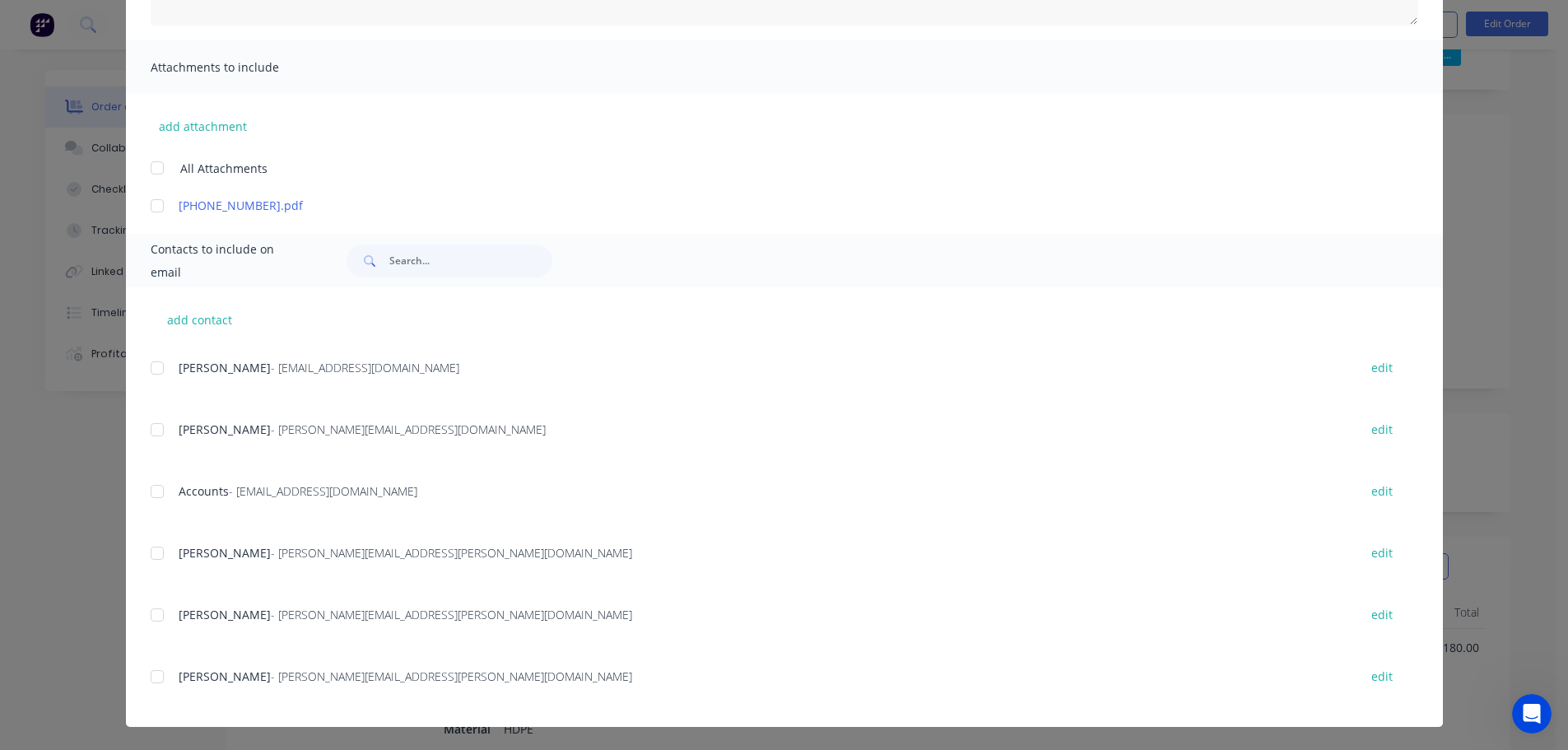
scroll to position [164, 0]
click at [149, 492] on div at bounding box center [157, 491] width 33 height 33
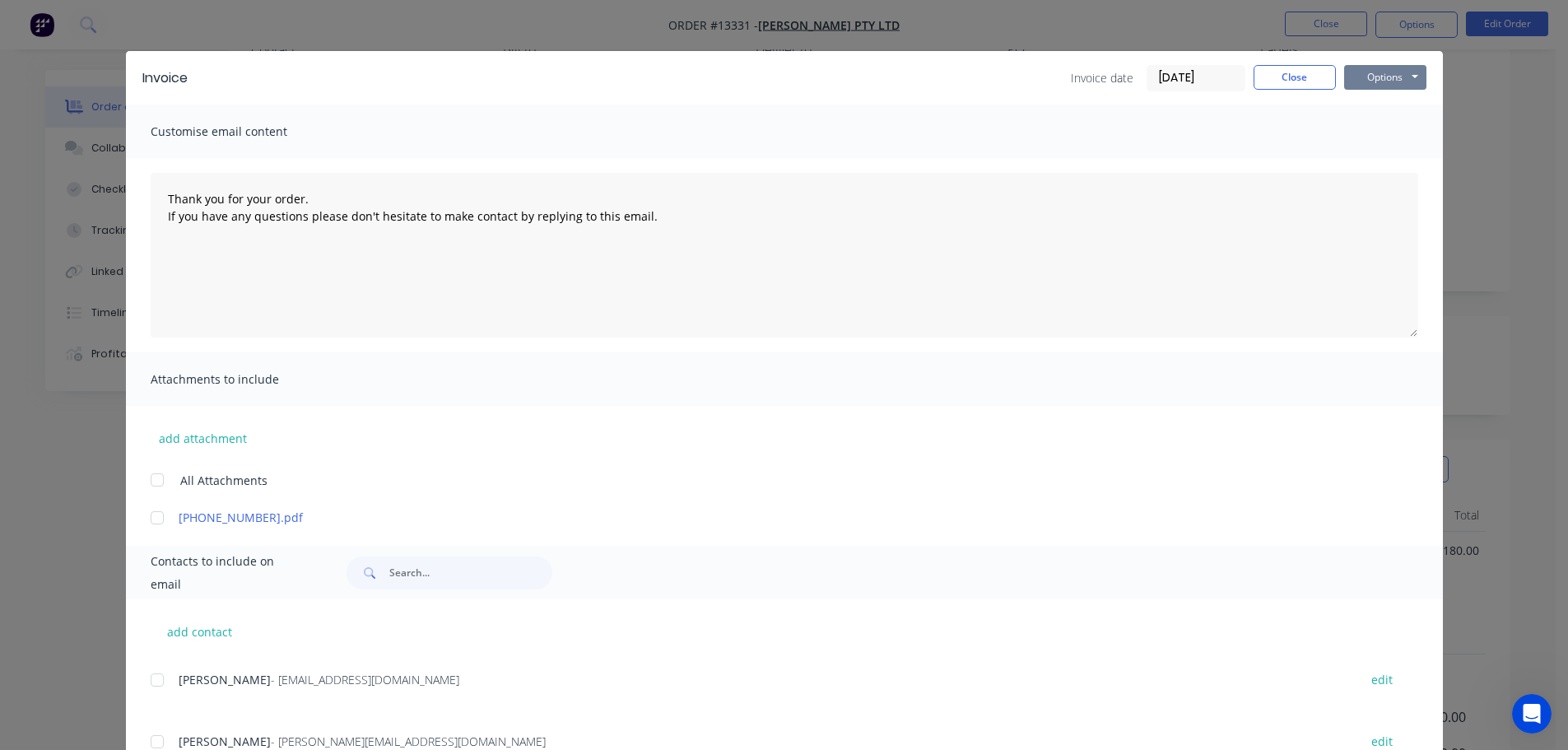
scroll to position [0, 0]
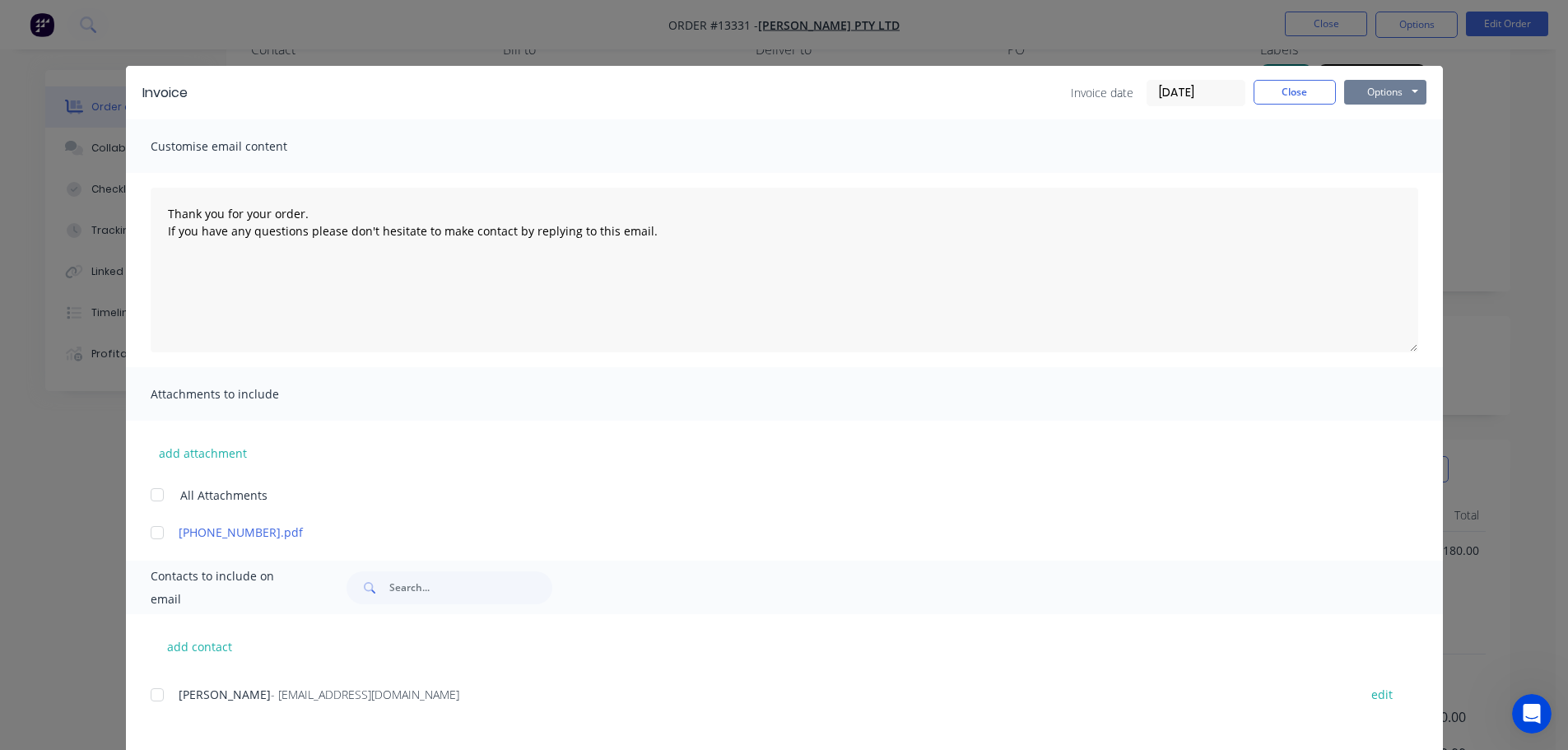
click at [1396, 94] on button "Options" at bounding box center [1385, 92] width 83 height 25
click at [1372, 173] on button "Email" at bounding box center [1396, 176] width 105 height 27
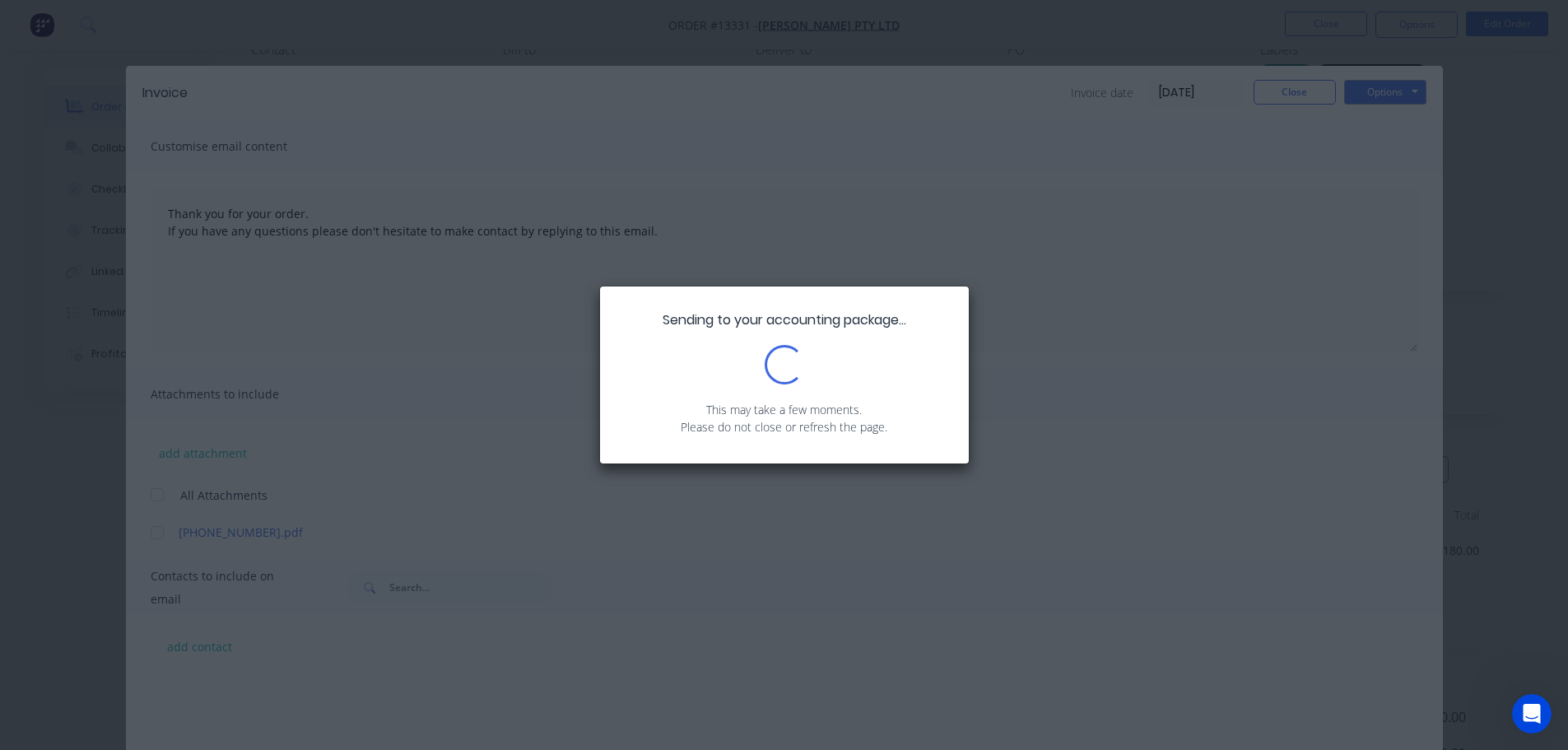
scroll to position [366, 0]
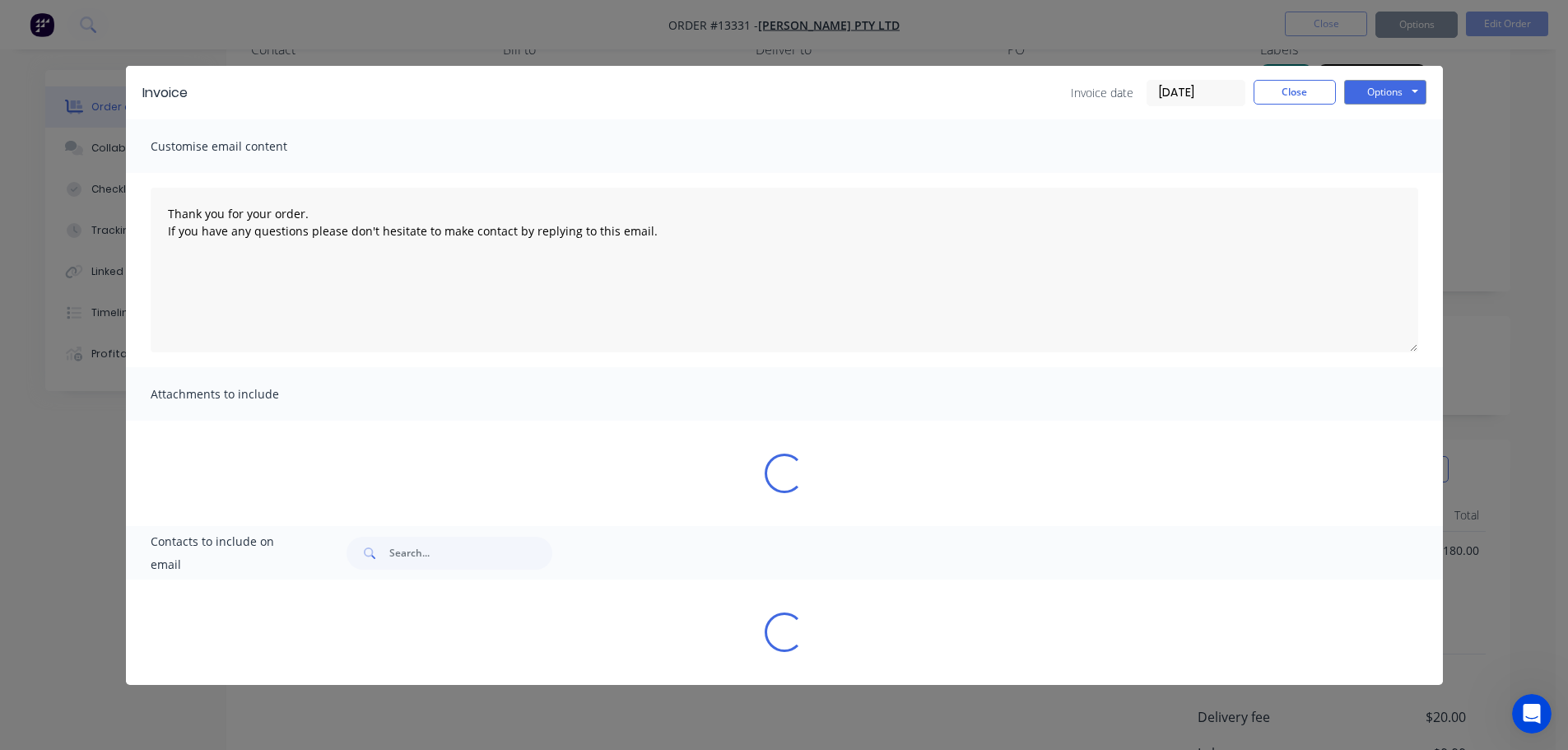
type textarea "Thank you for your order. If you have any questions please don't hesitate to ma…"
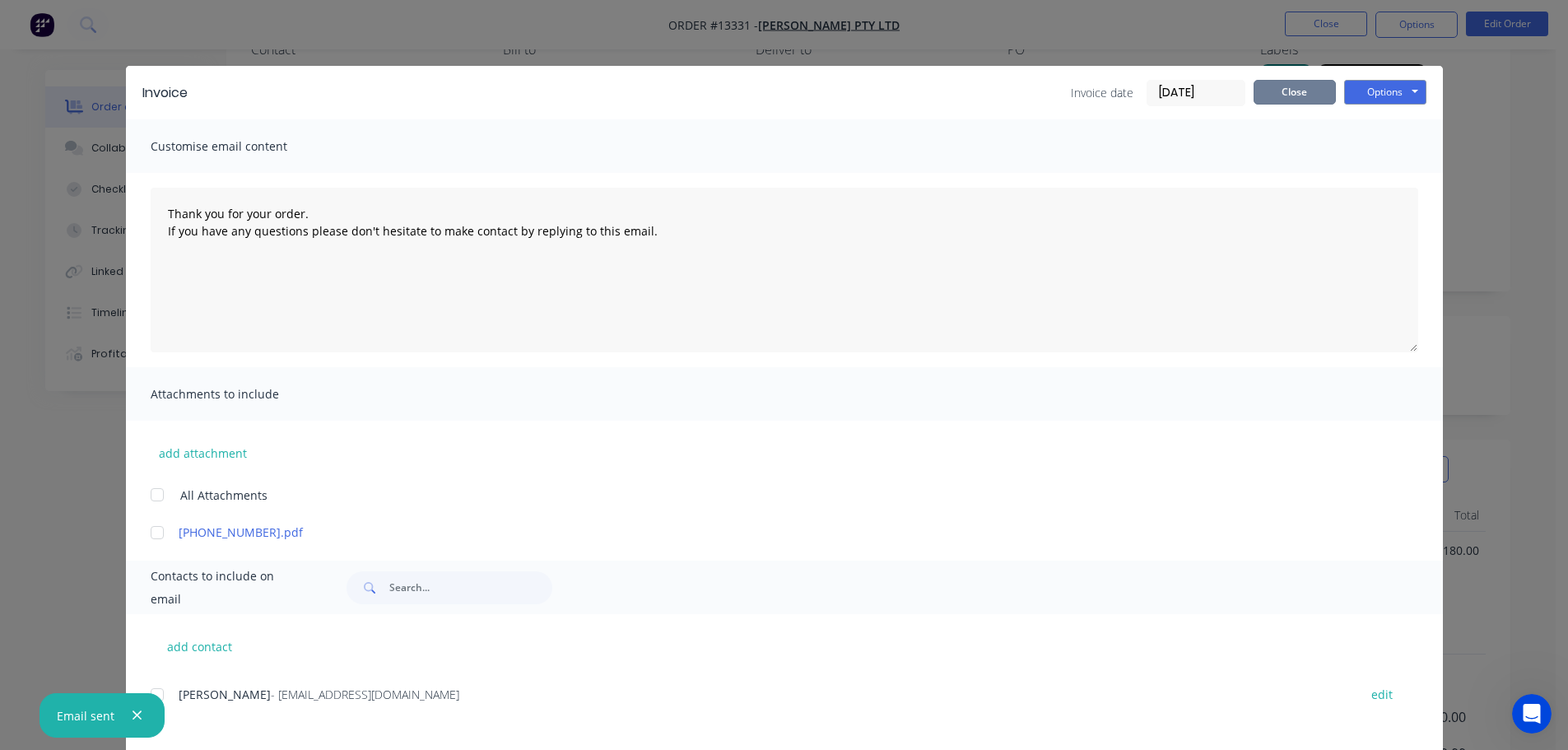
click at [1294, 89] on button "Close" at bounding box center [1295, 92] width 83 height 25
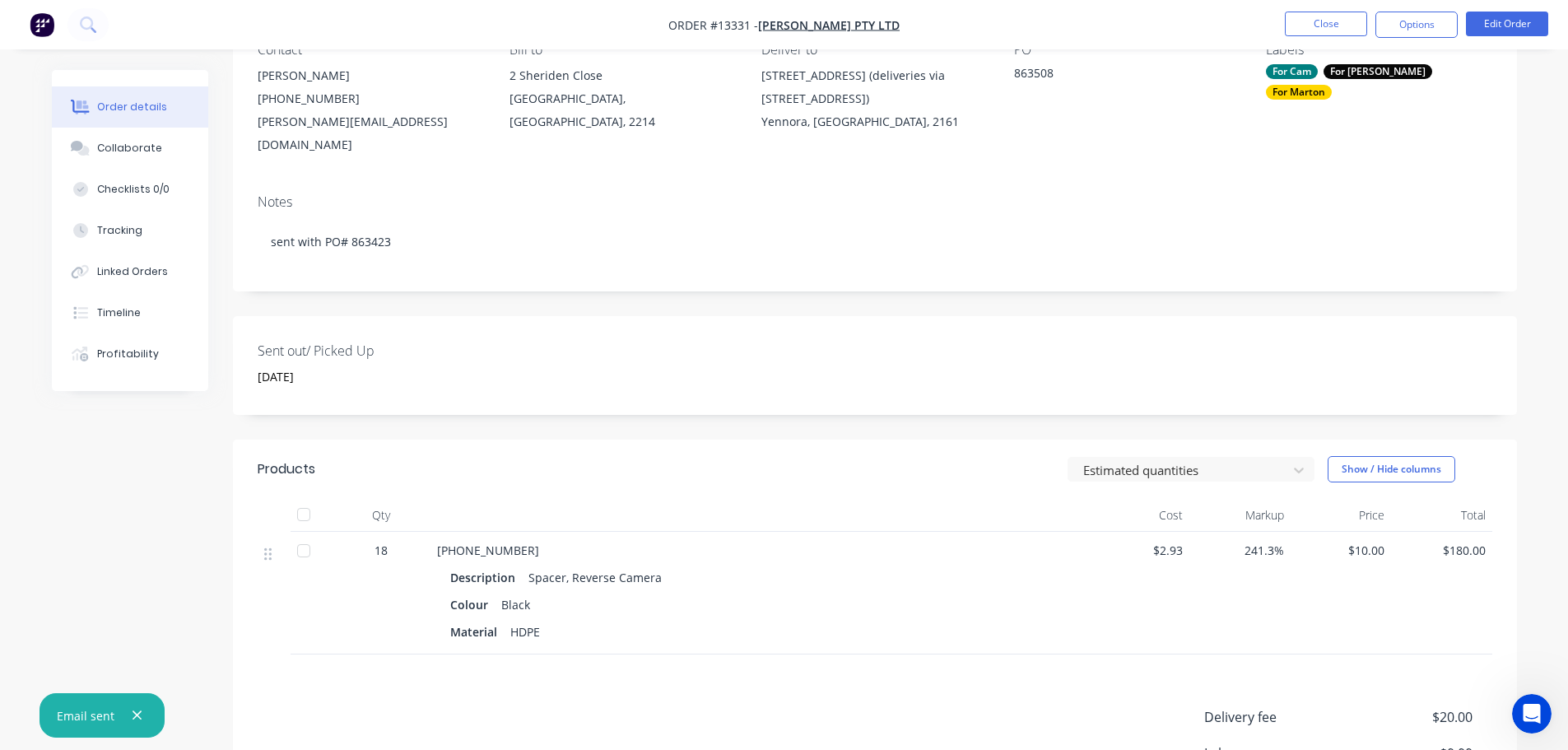
click at [689, 373] on div "Sent out/ Picked Up [DATE]" at bounding box center [875, 365] width 1284 height 99
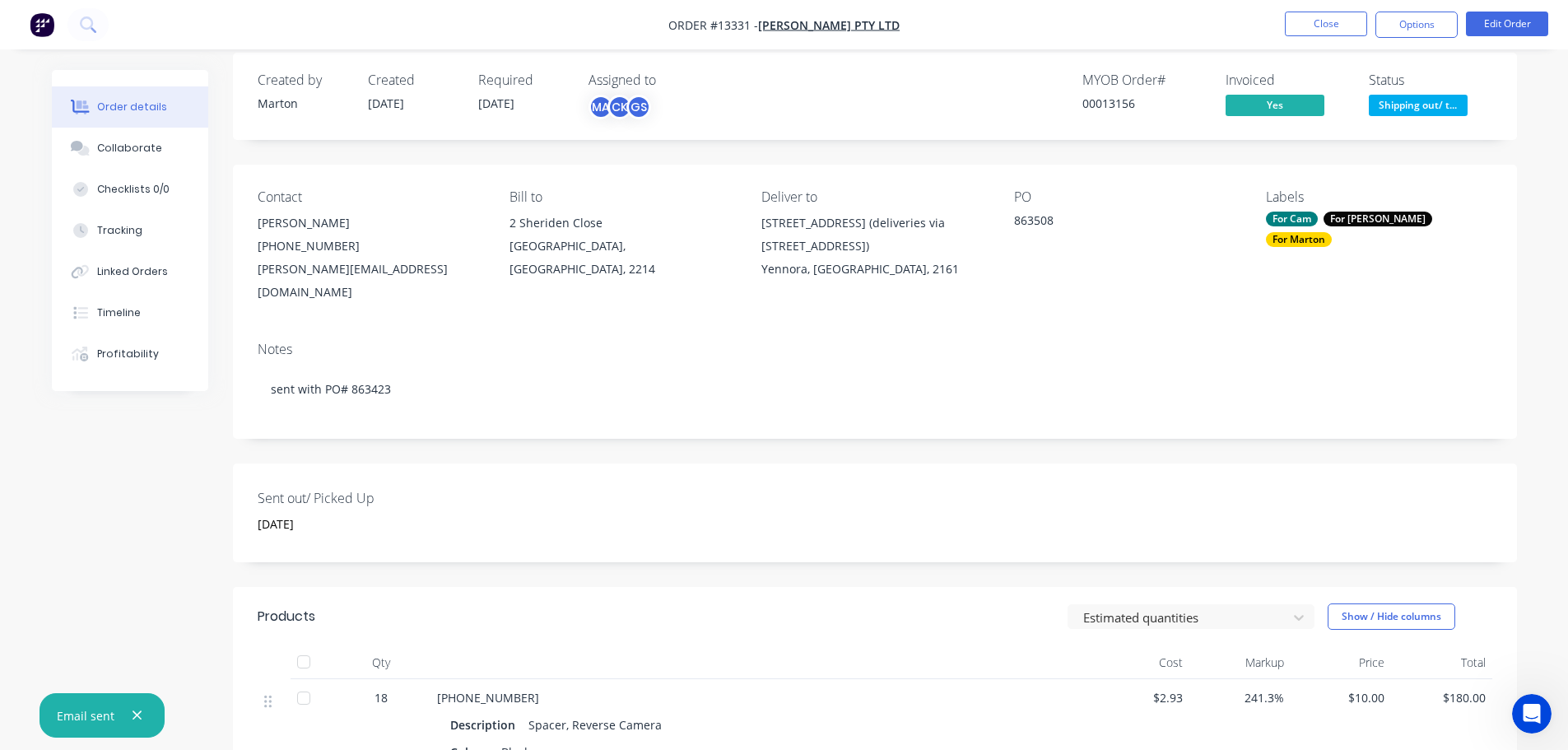
scroll to position [0, 0]
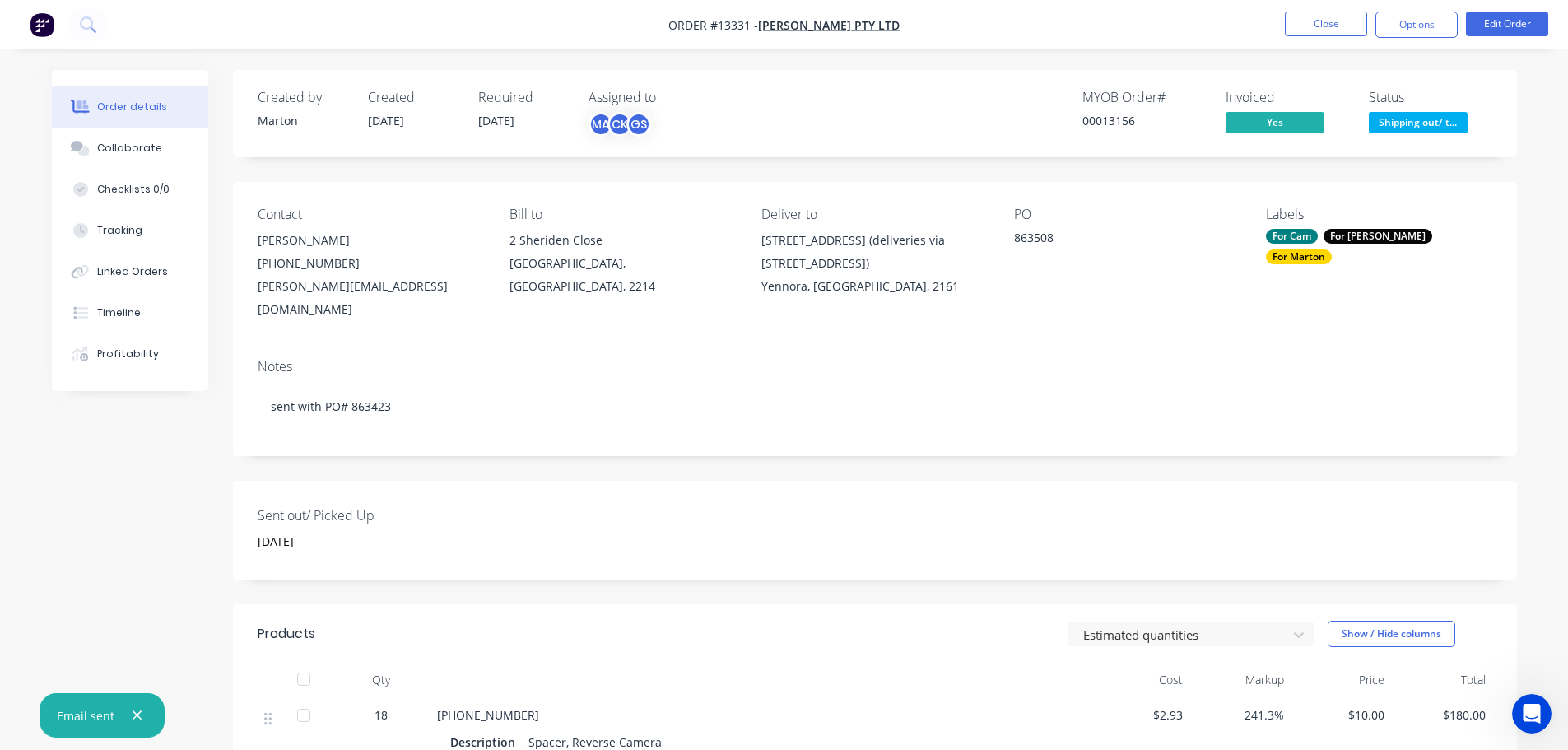
click at [1431, 119] on span "Shipping out/ t..." at bounding box center [1418, 122] width 99 height 21
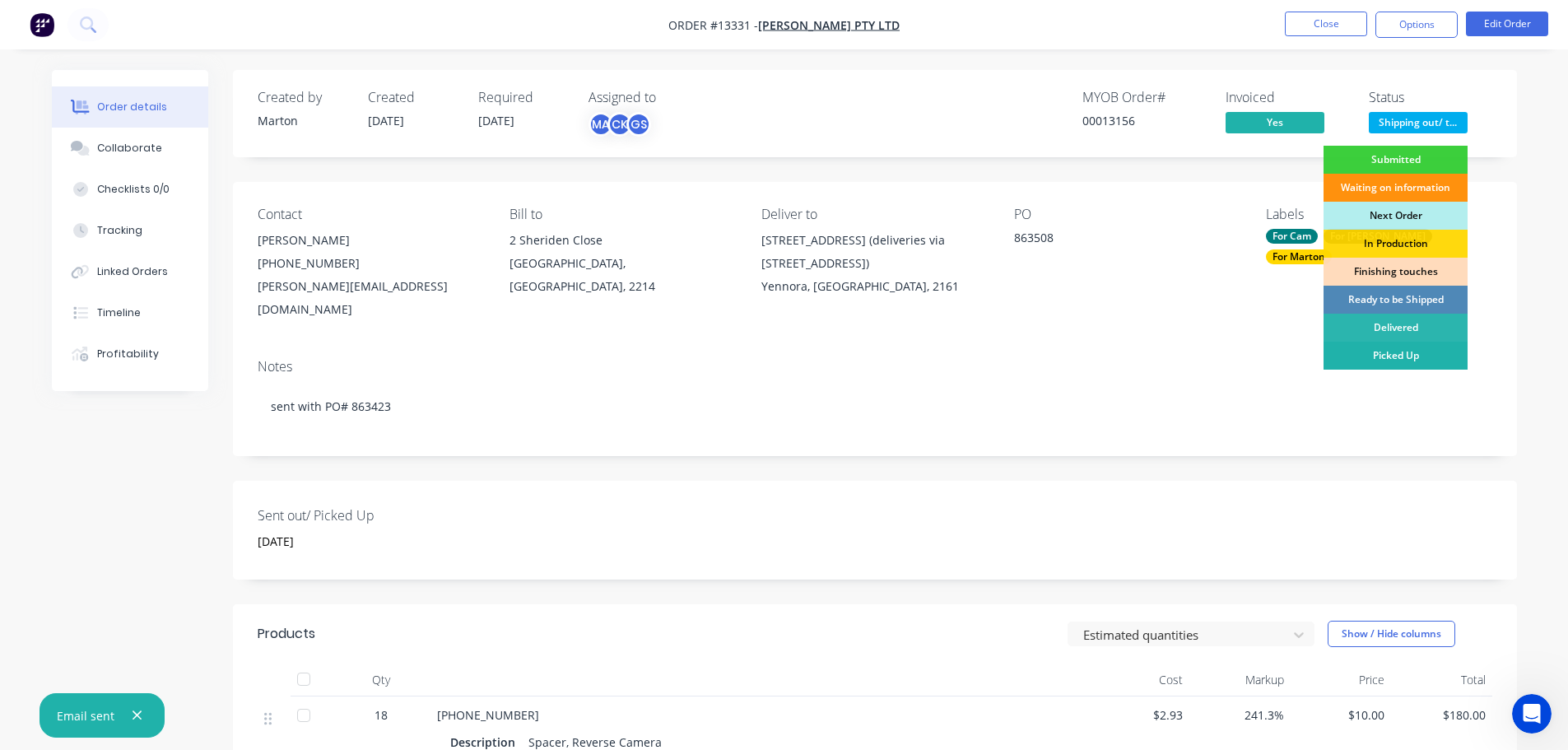
click at [1386, 348] on div "Picked Up" at bounding box center [1396, 355] width 144 height 28
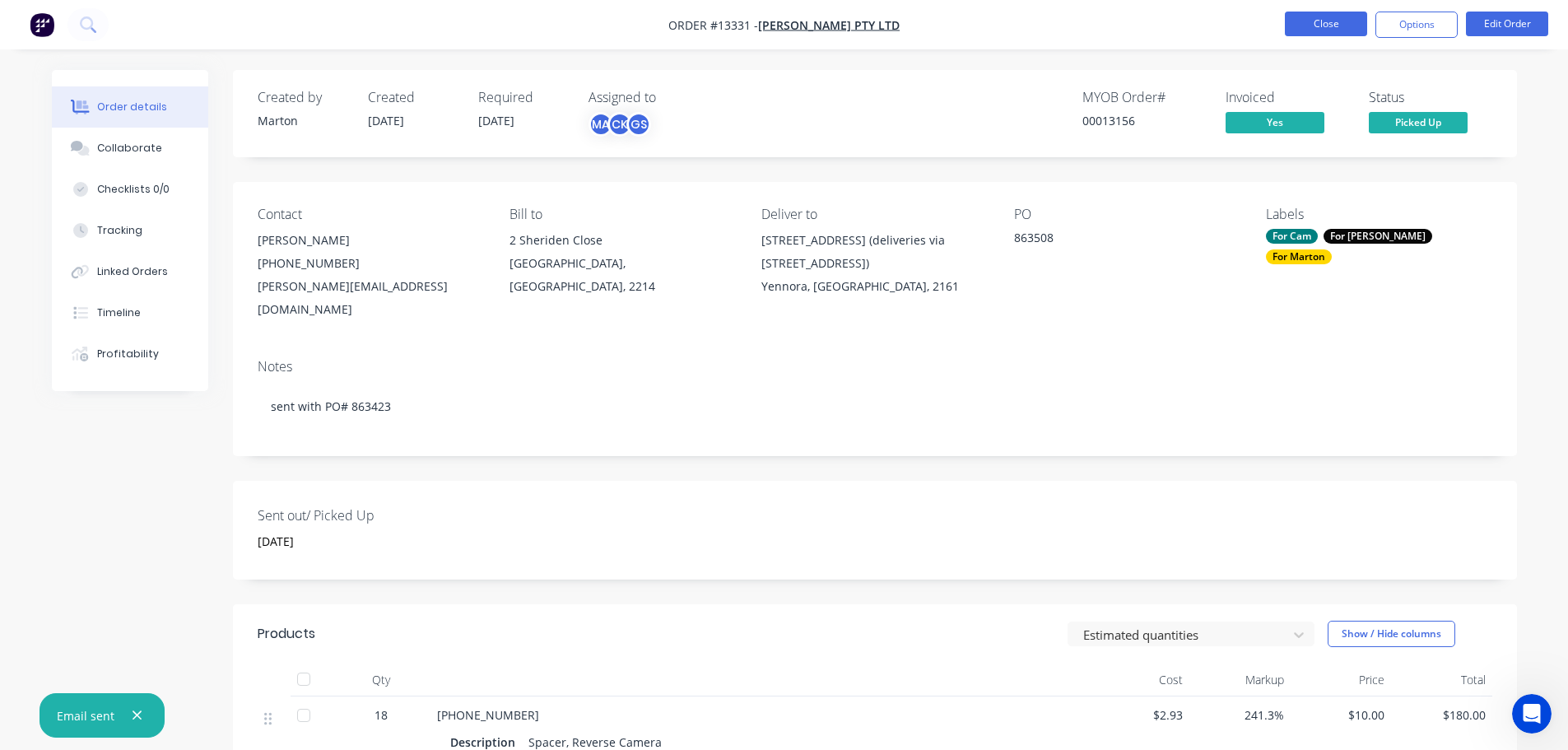
click at [1298, 14] on button "Close" at bounding box center [1326, 24] width 83 height 25
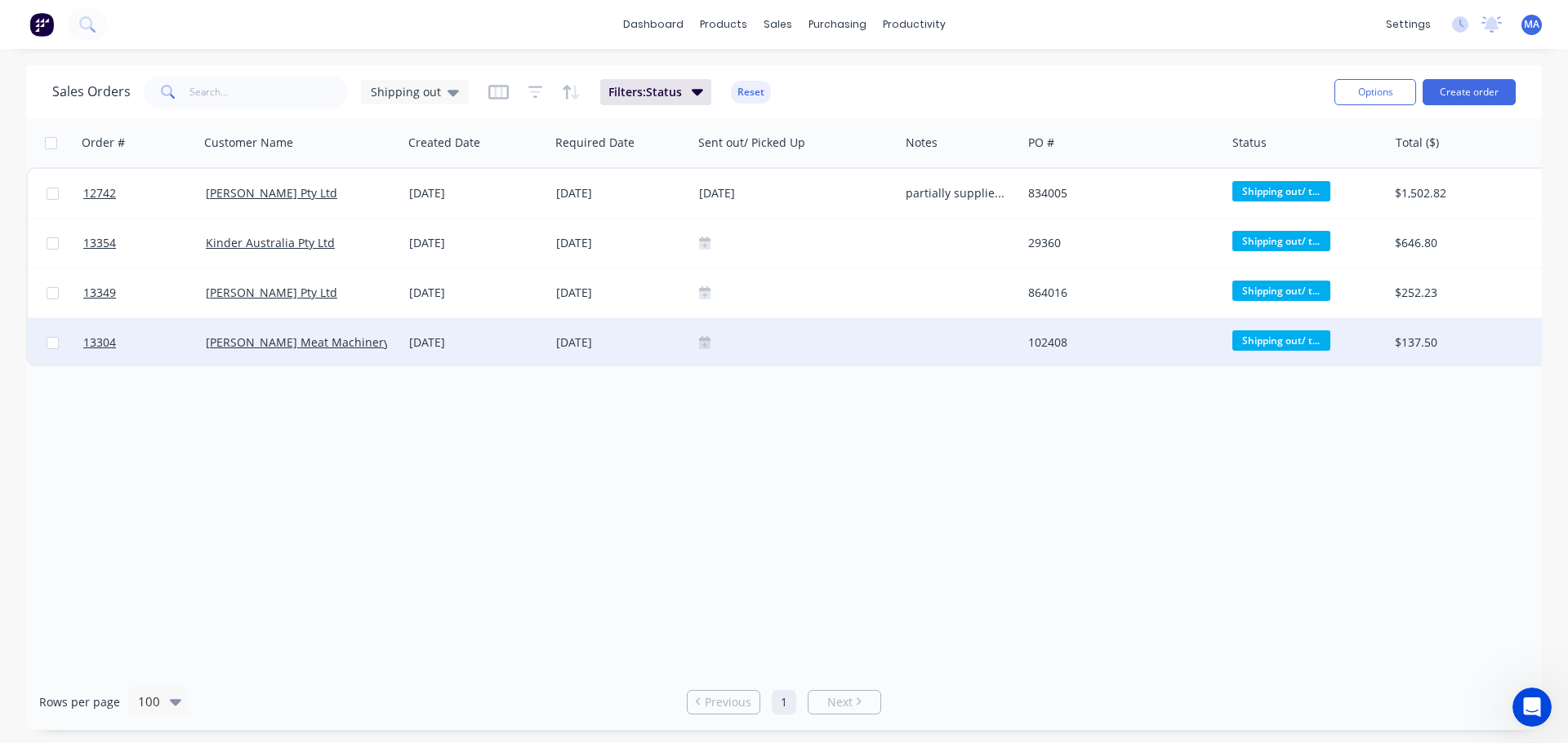
click at [705, 346] on icon at bounding box center [705, 342] width 12 height 12
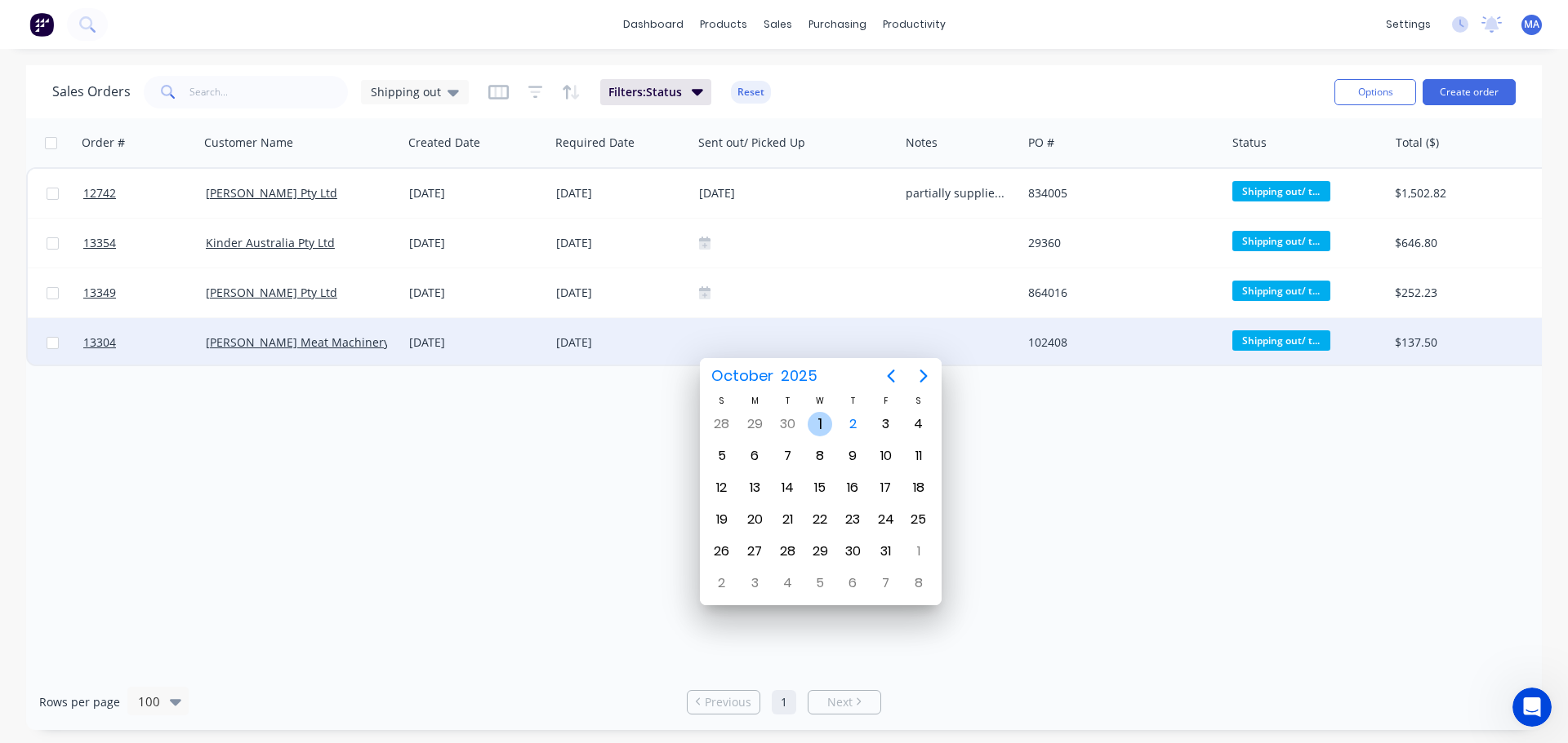
click at [828, 426] on div "1" at bounding box center [819, 424] width 24 height 24
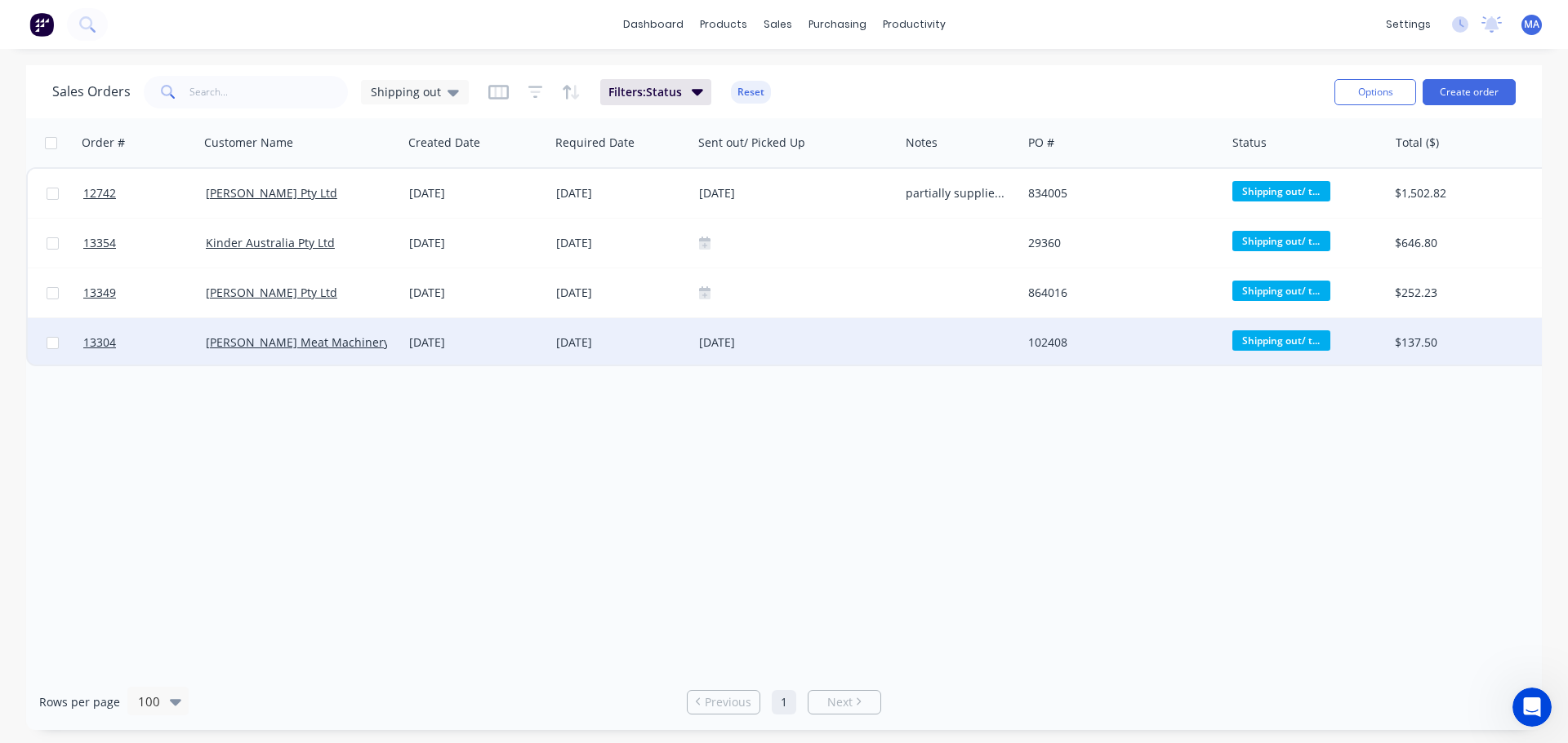
click at [804, 354] on div "[DATE]" at bounding box center [796, 343] width 207 height 49
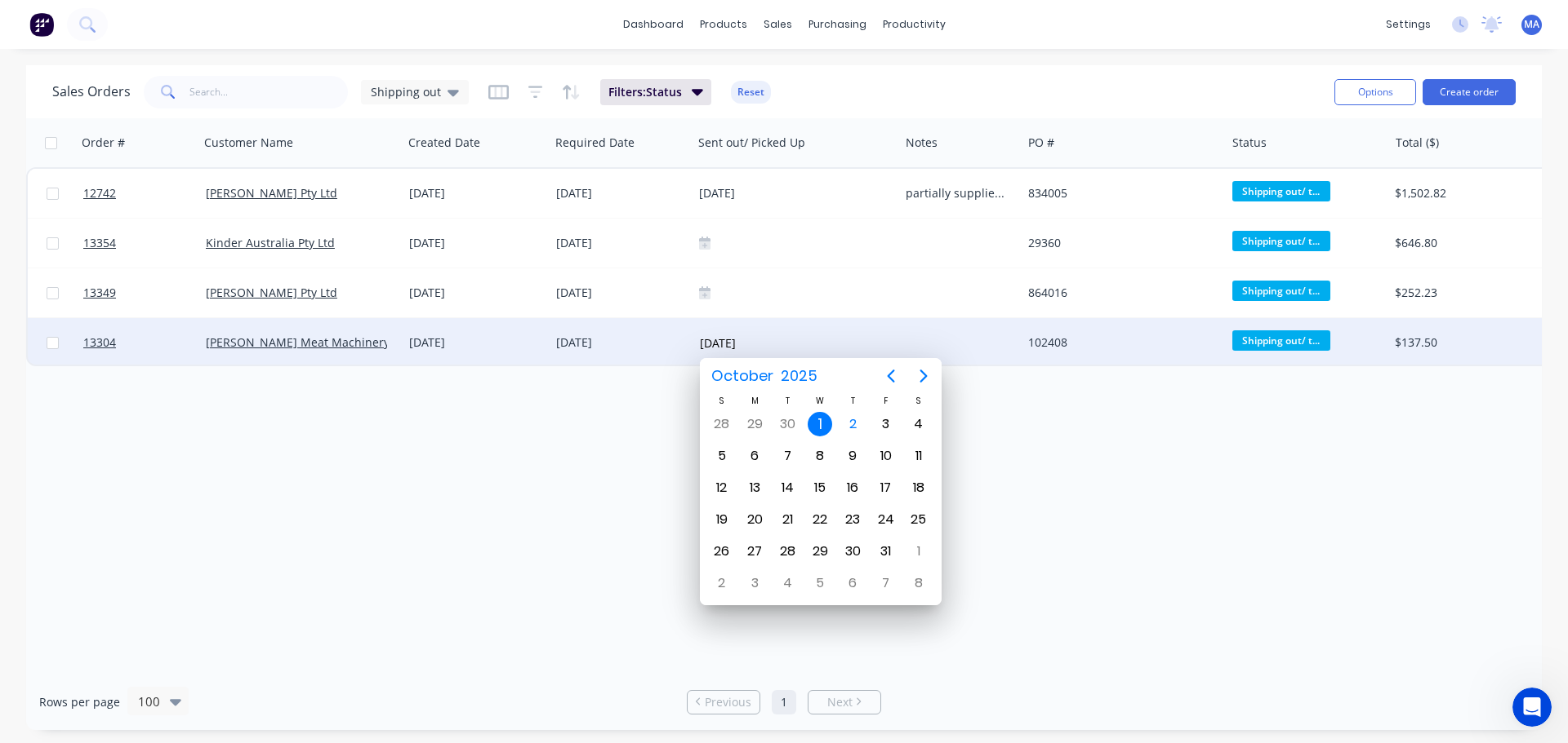
click at [529, 348] on div "[DATE]" at bounding box center [476, 343] width 134 height 16
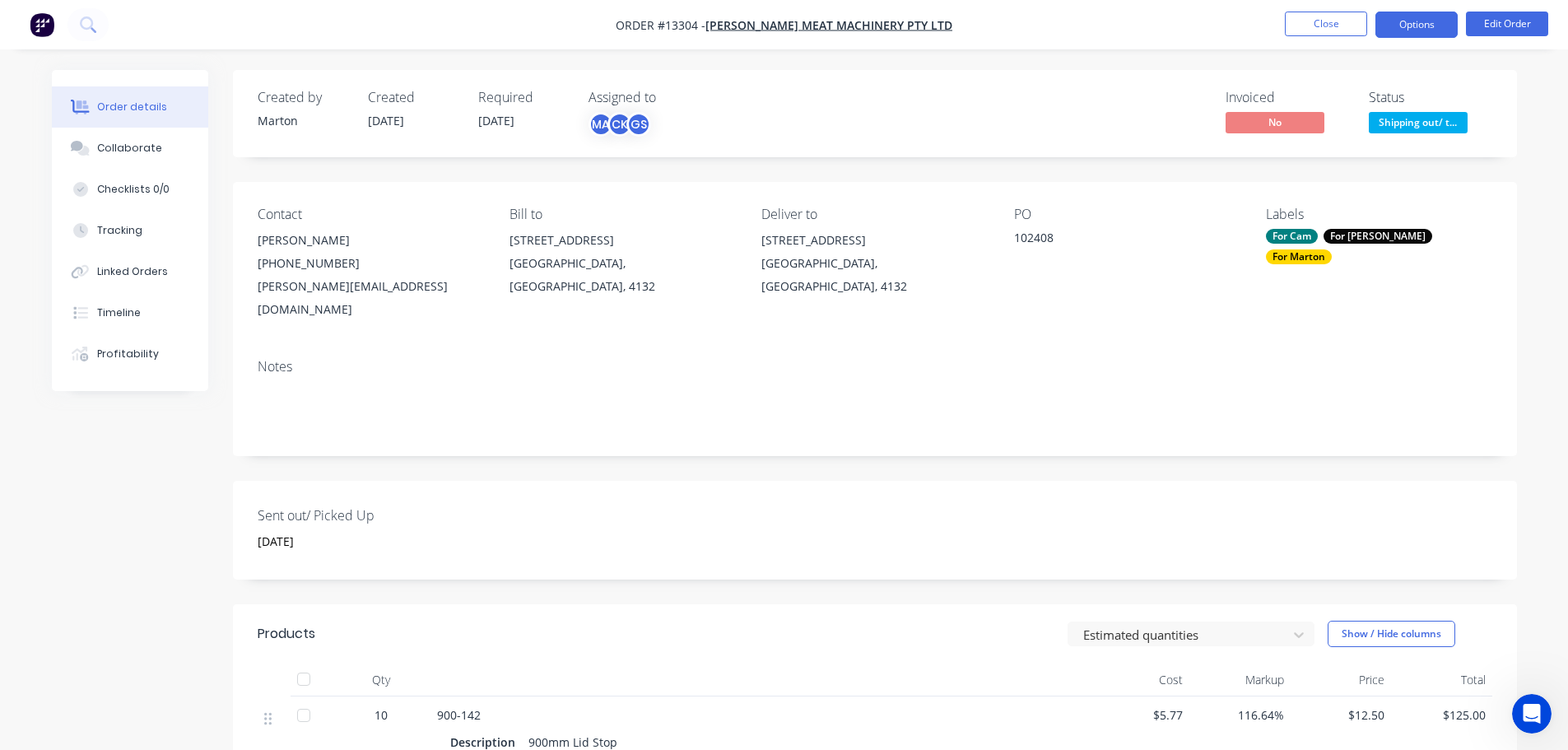
click at [1416, 35] on button "Options" at bounding box center [1416, 25] width 83 height 26
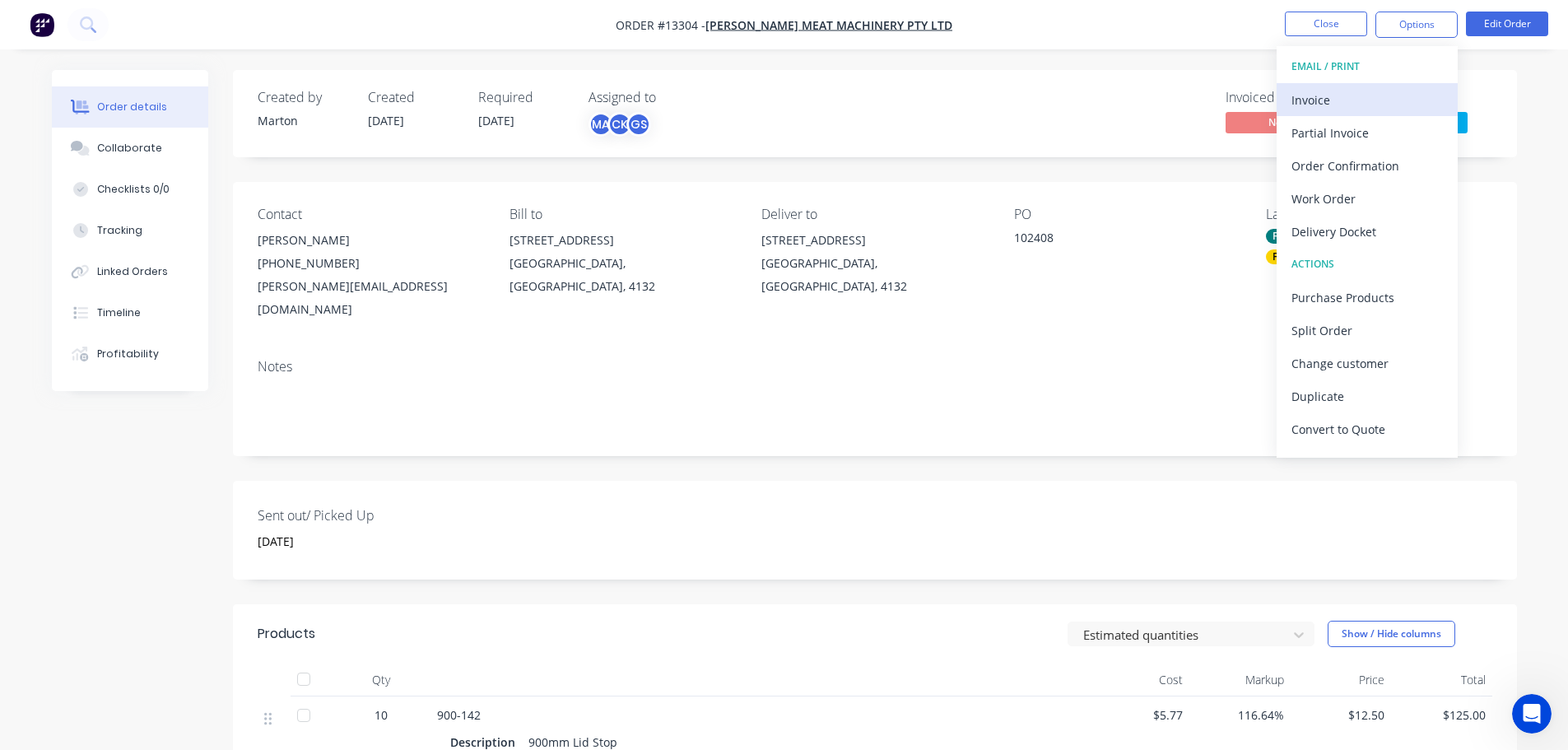
click at [1379, 93] on div "Invoice" at bounding box center [1367, 100] width 152 height 24
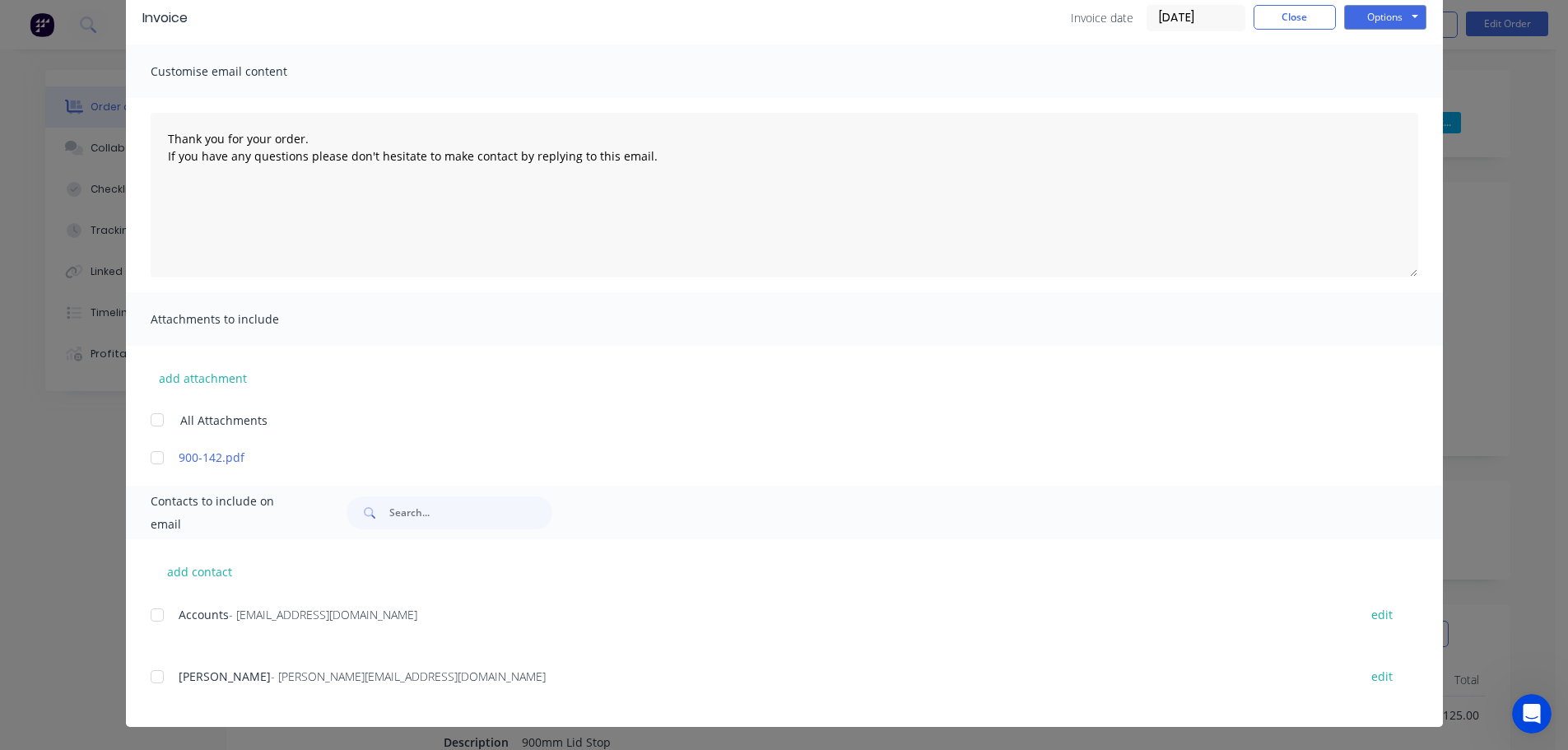
click at [145, 615] on div at bounding box center [157, 616] width 33 height 33
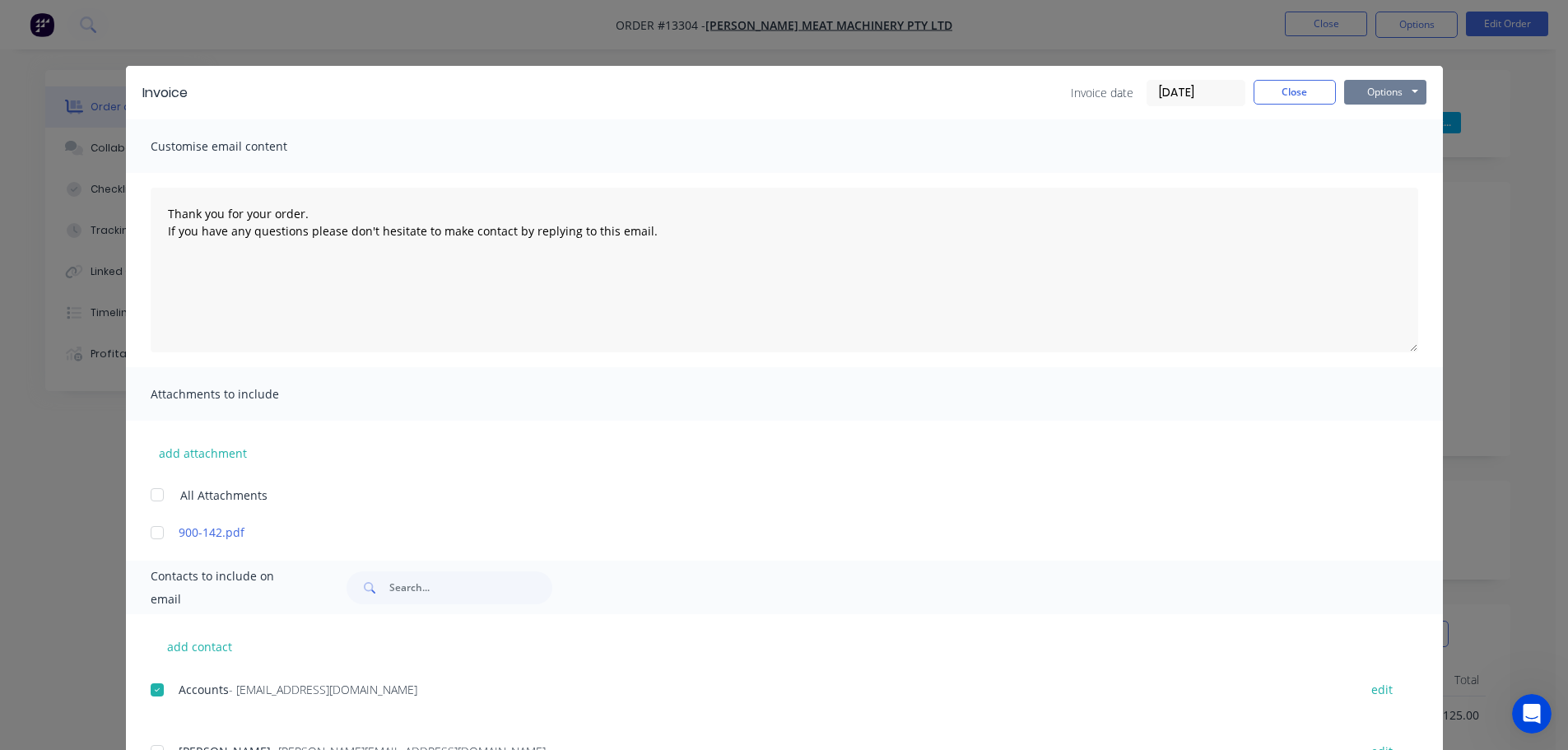
click at [1380, 95] on button "Options" at bounding box center [1385, 92] width 83 height 25
click at [1383, 182] on button "Email" at bounding box center [1396, 176] width 105 height 27
type textarea "Thank you for your order. If you have any questions please don't hesitate to ma…"
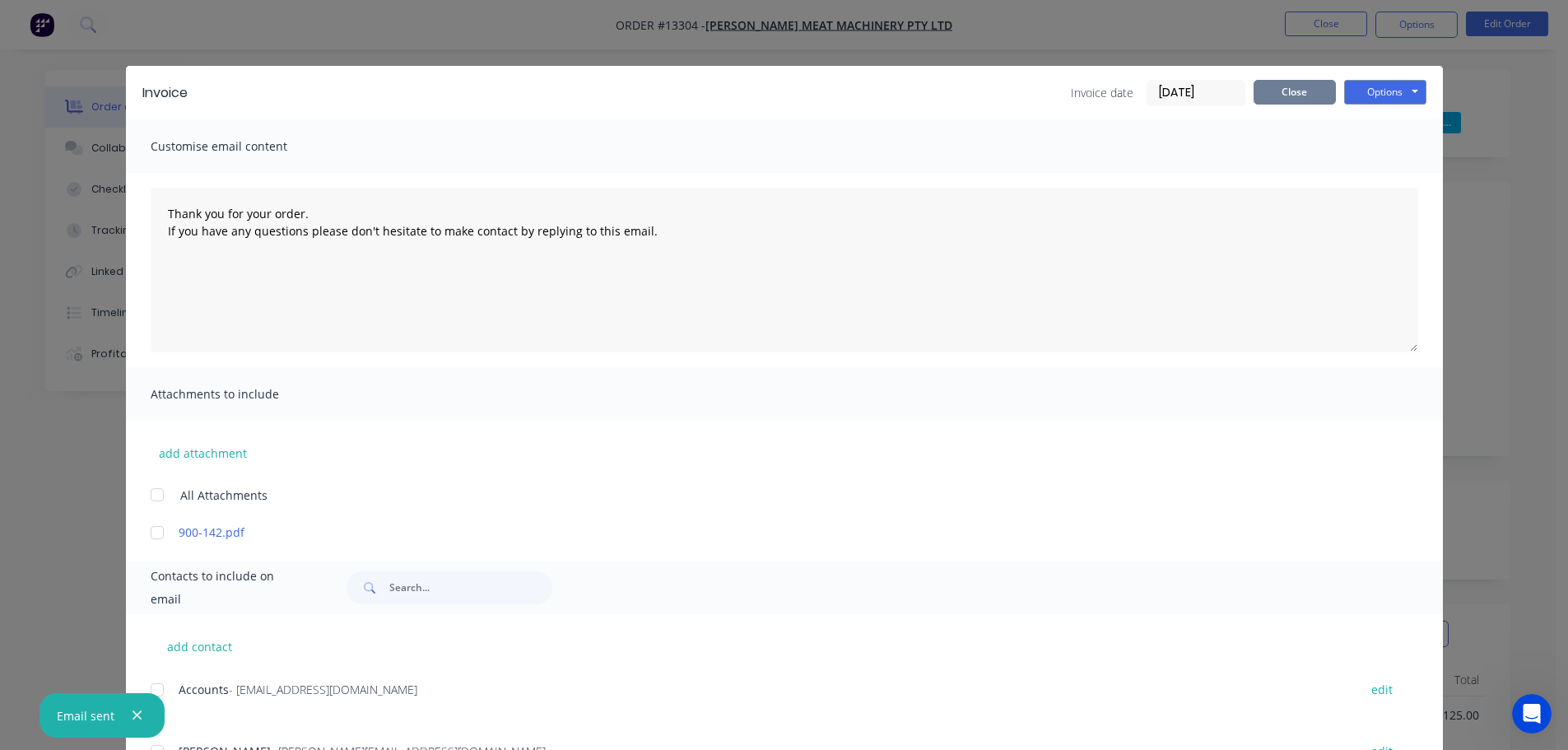
click at [1286, 97] on button "Close" at bounding box center [1295, 92] width 83 height 25
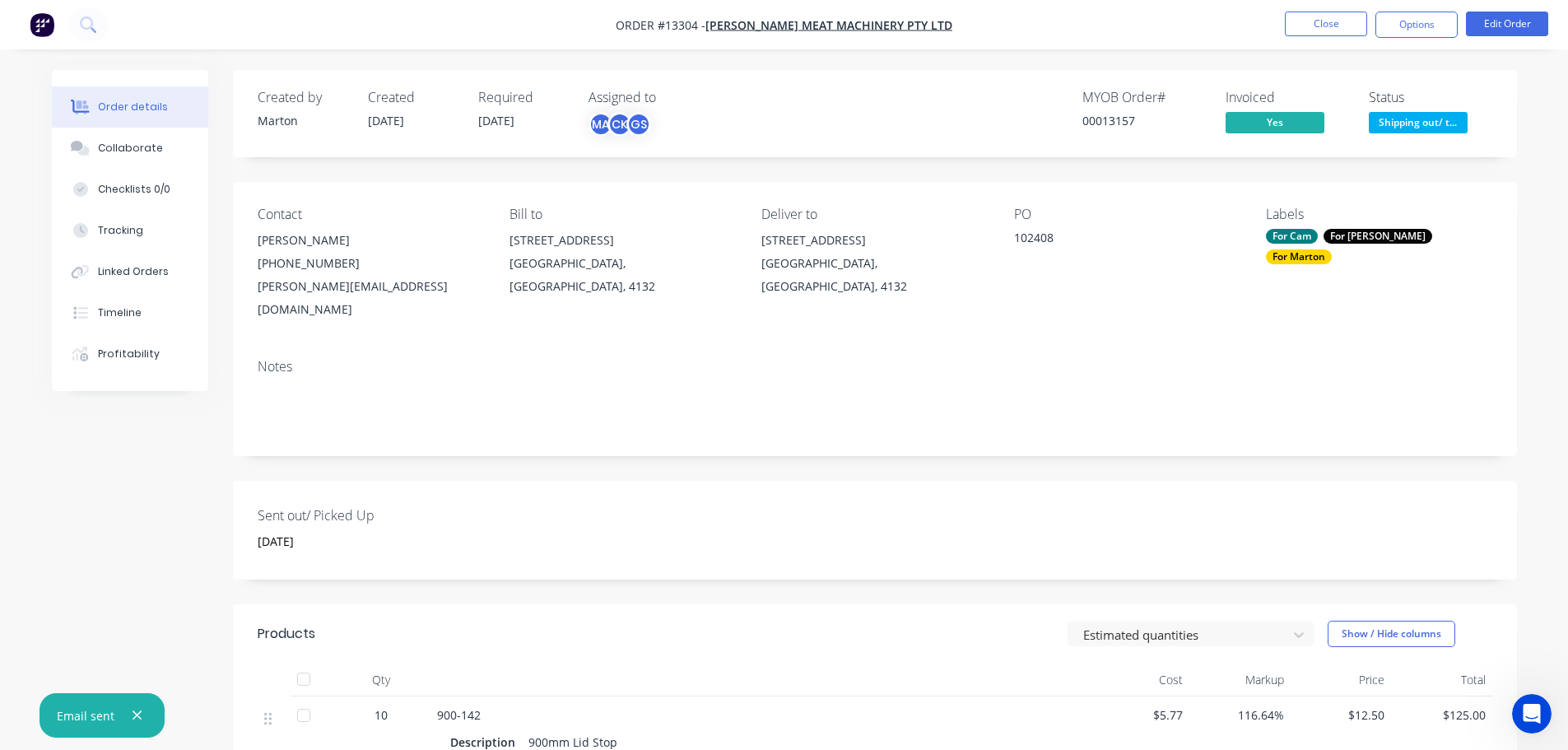
click at [1399, 123] on span "Shipping out/ t..." at bounding box center [1418, 122] width 99 height 21
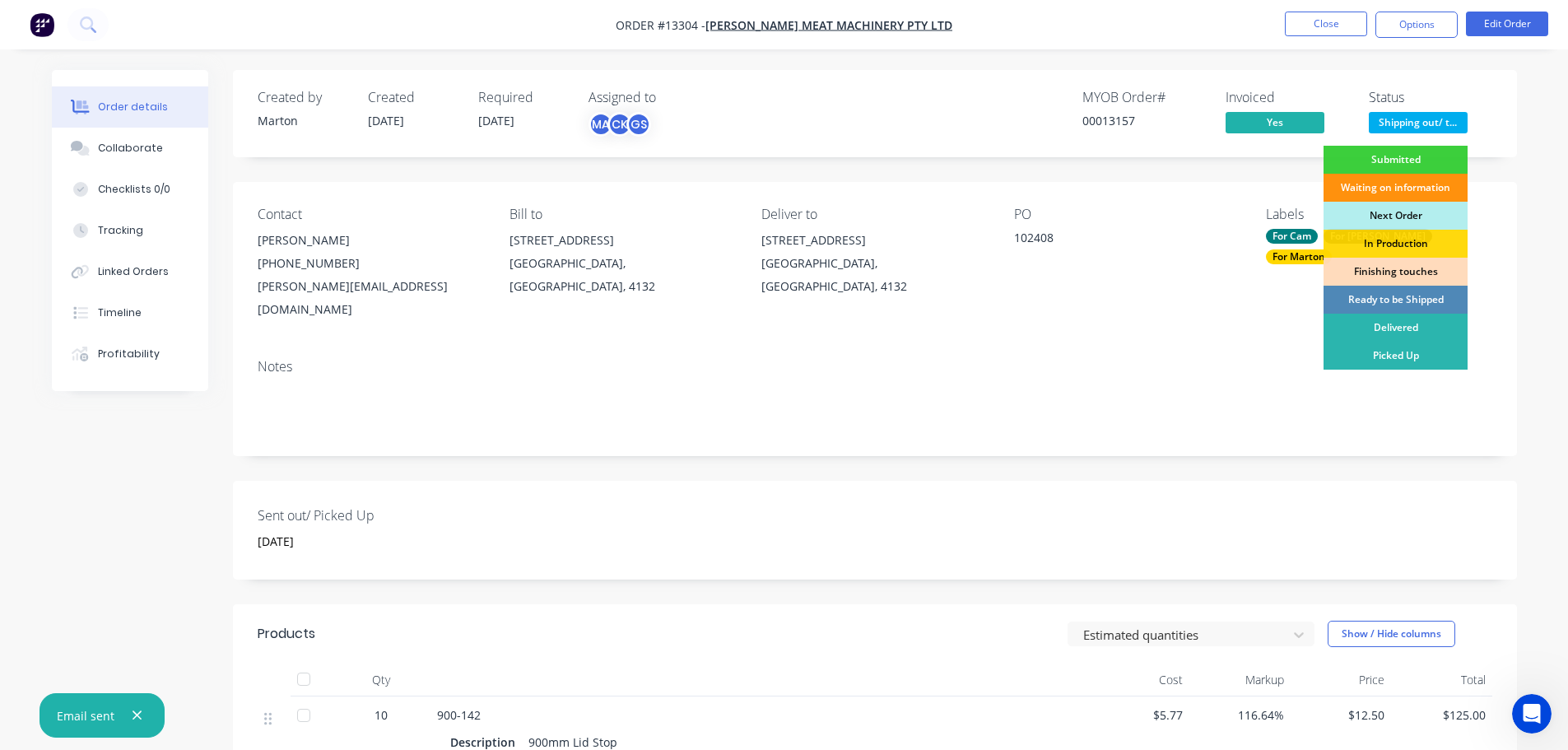
click at [1382, 350] on div "Picked Up" at bounding box center [1396, 355] width 144 height 28
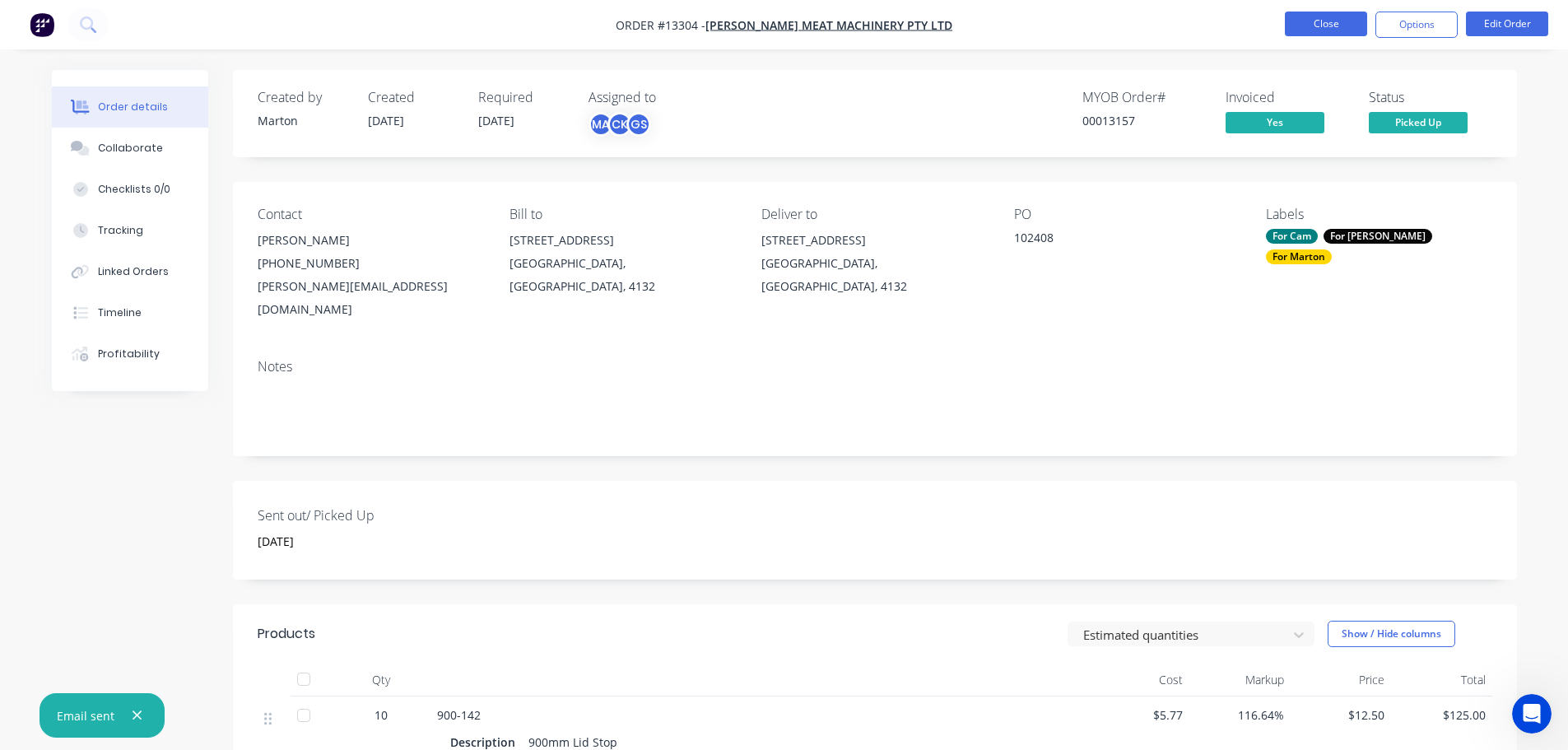
click at [1335, 26] on button "Close" at bounding box center [1326, 24] width 83 height 25
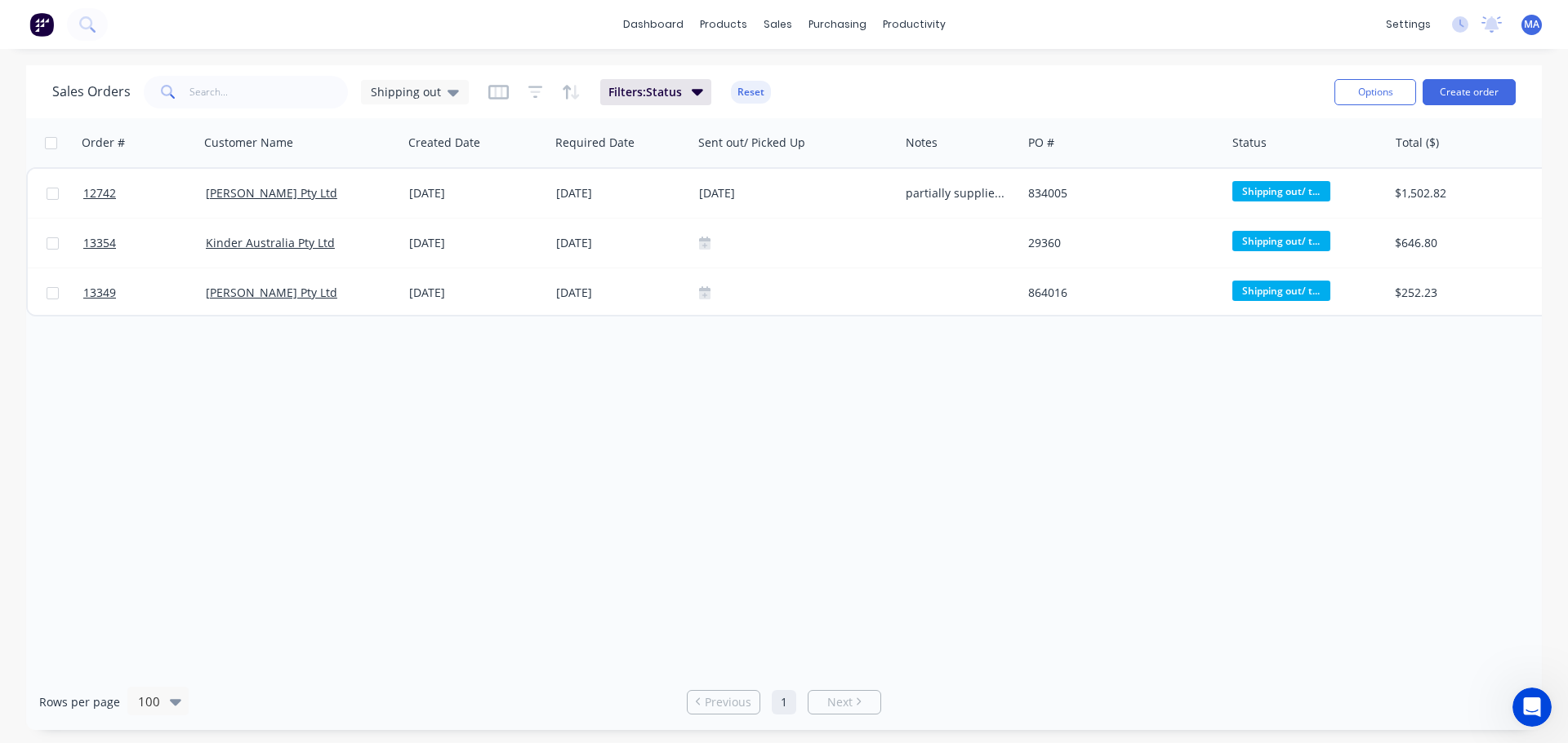
click at [417, 389] on div "Order # Customer Name Created Date Required Date Sent out/ Picked Up Notes PO #…" at bounding box center [784, 397] width 1516 height 556
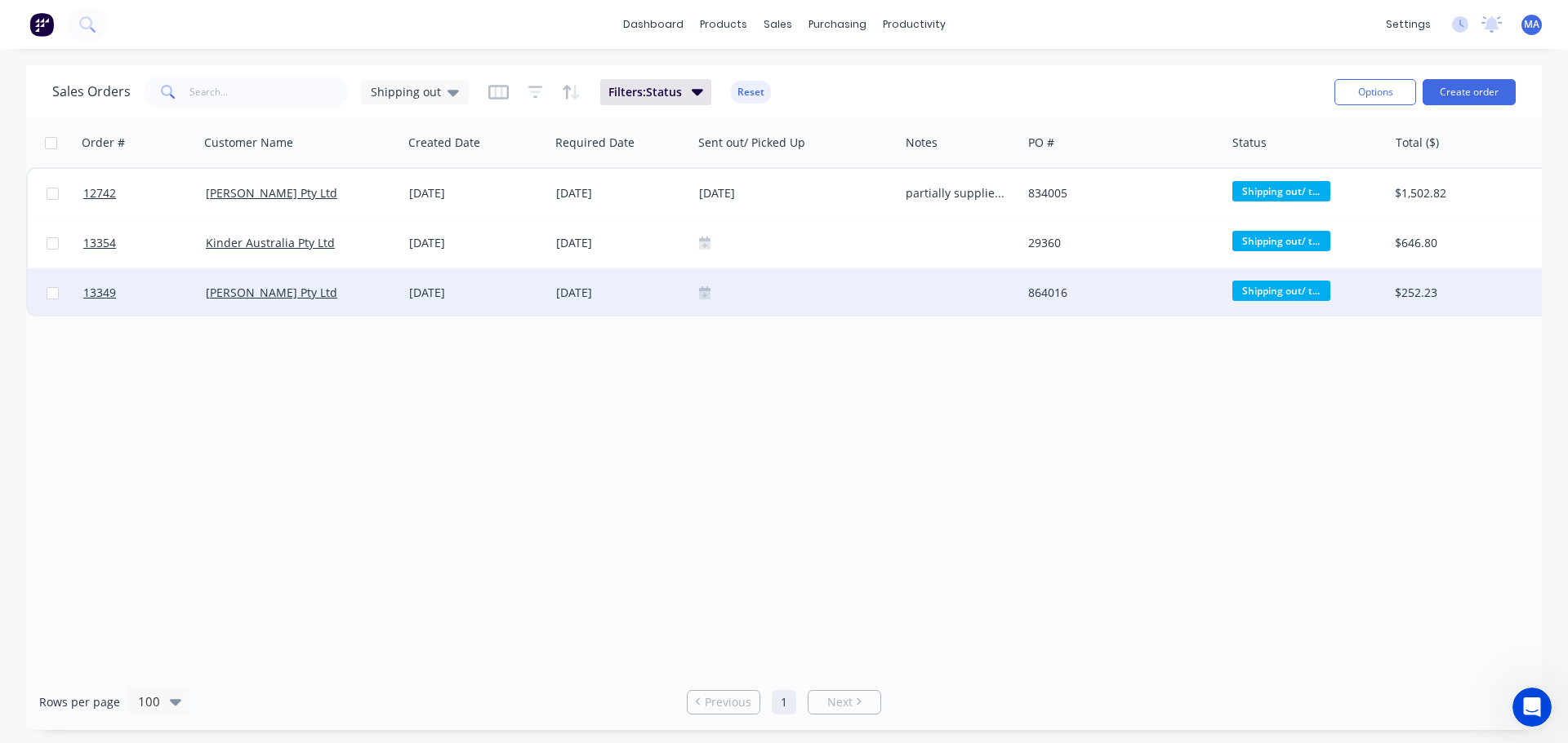
click at [704, 295] on icon at bounding box center [705, 295] width 12 height 8
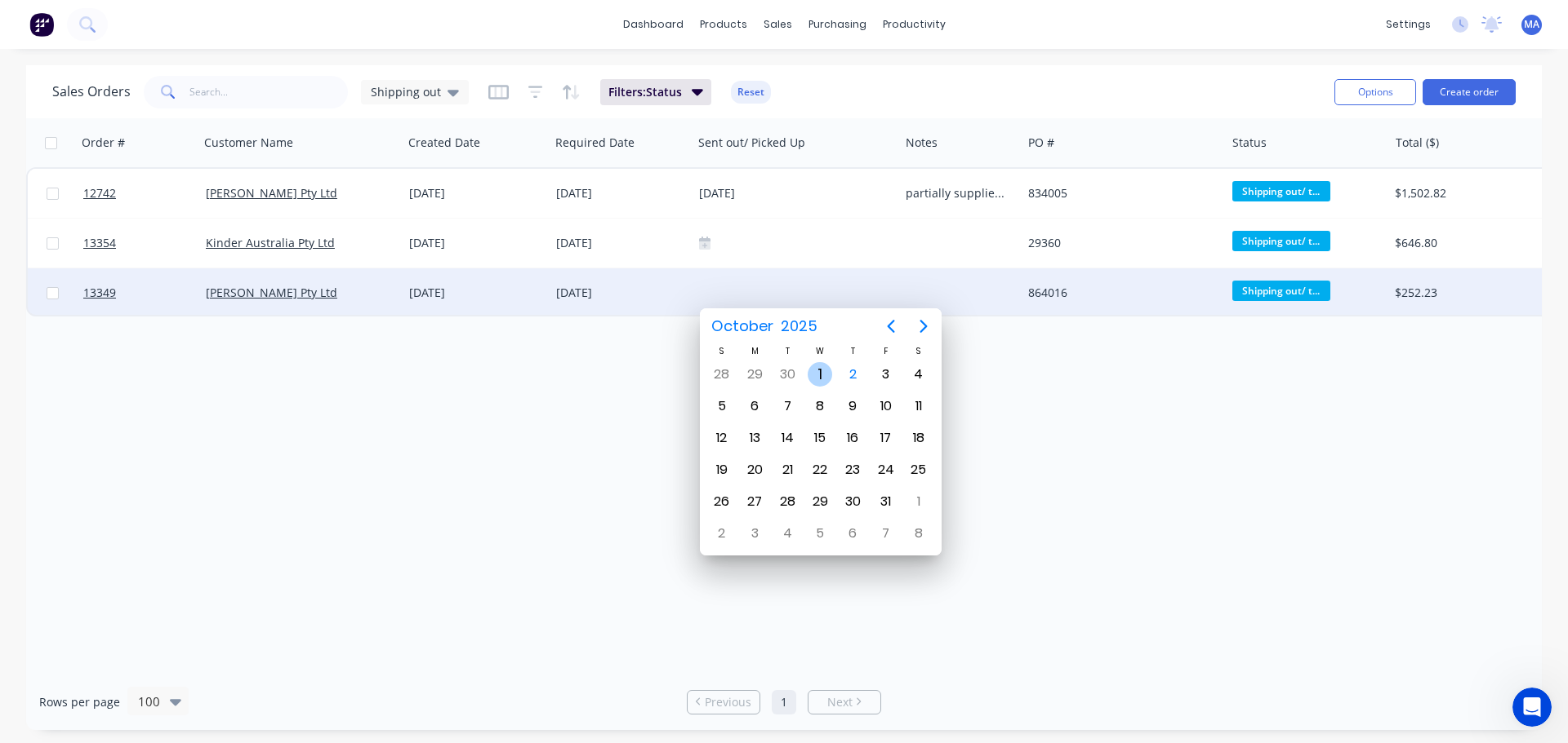
click at [812, 368] on div "1" at bounding box center [819, 374] width 24 height 24
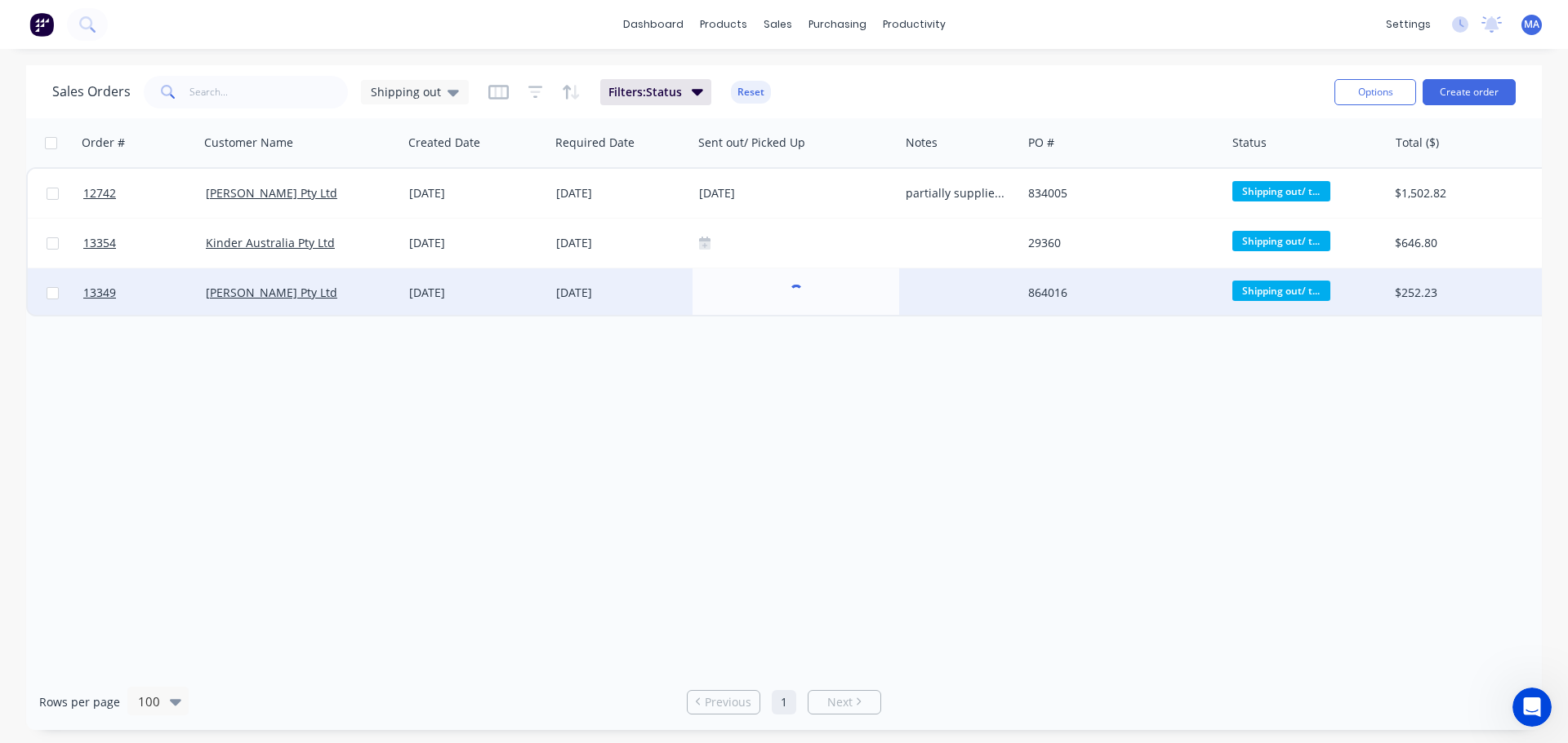
click at [714, 421] on div "Order # Customer Name Created Date Required Date Sent out/ Picked Up Notes PO #…" at bounding box center [784, 397] width 1516 height 556
click at [638, 292] on div "[DATE]" at bounding box center [621, 293] width 130 height 16
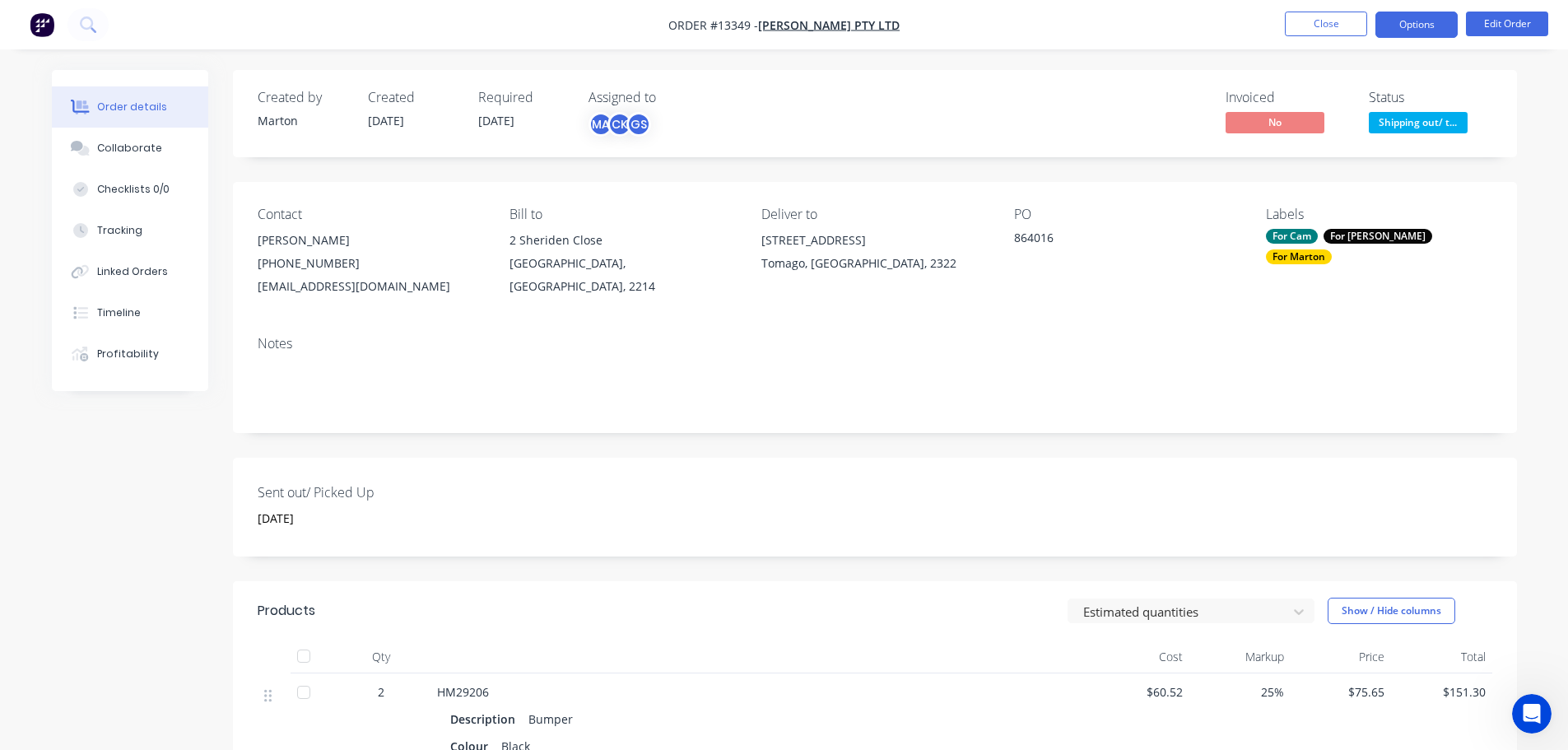
click at [1401, 19] on button "Options" at bounding box center [1416, 25] width 83 height 26
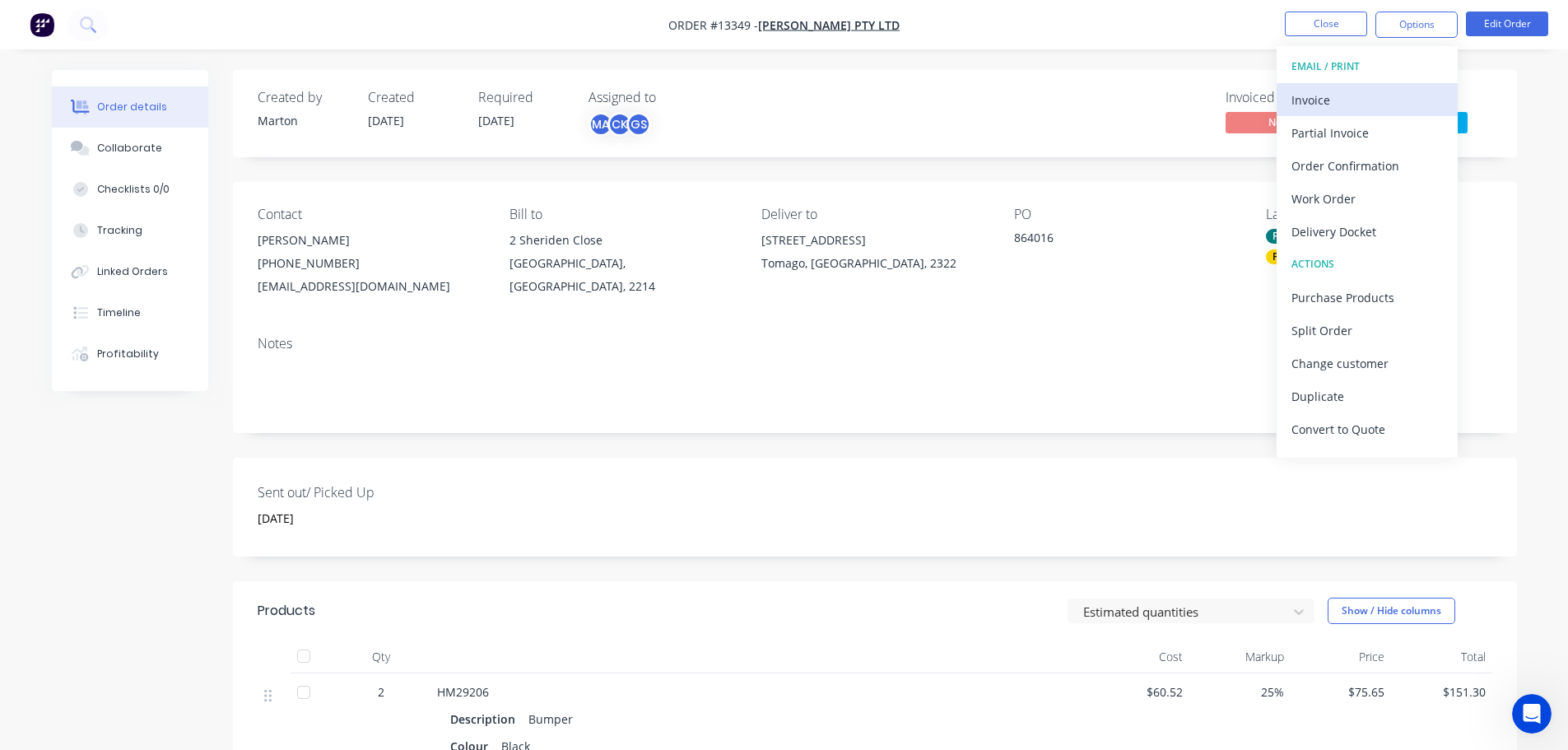
click at [1372, 85] on button "Invoice" at bounding box center [1367, 100] width 181 height 33
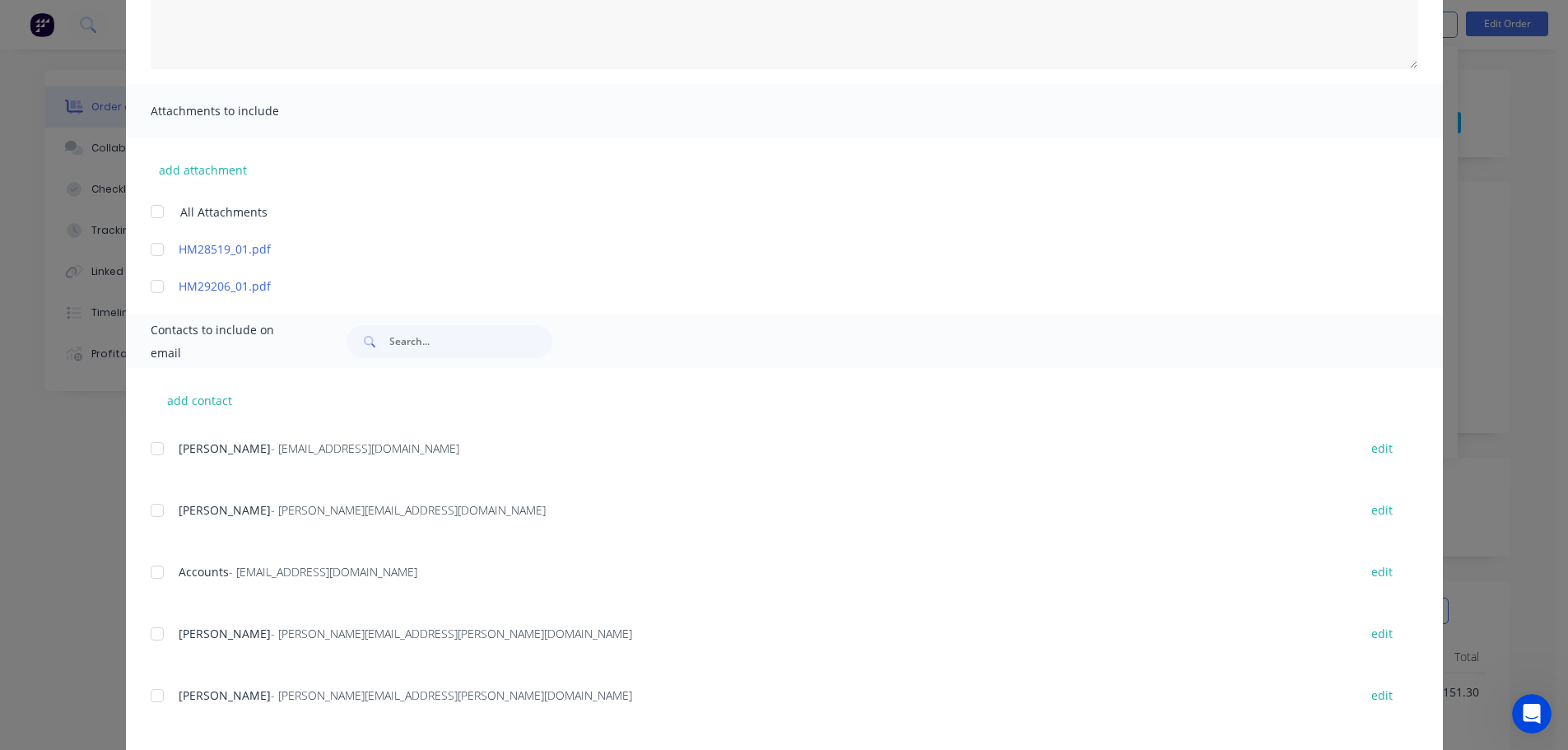
scroll to position [330, 0]
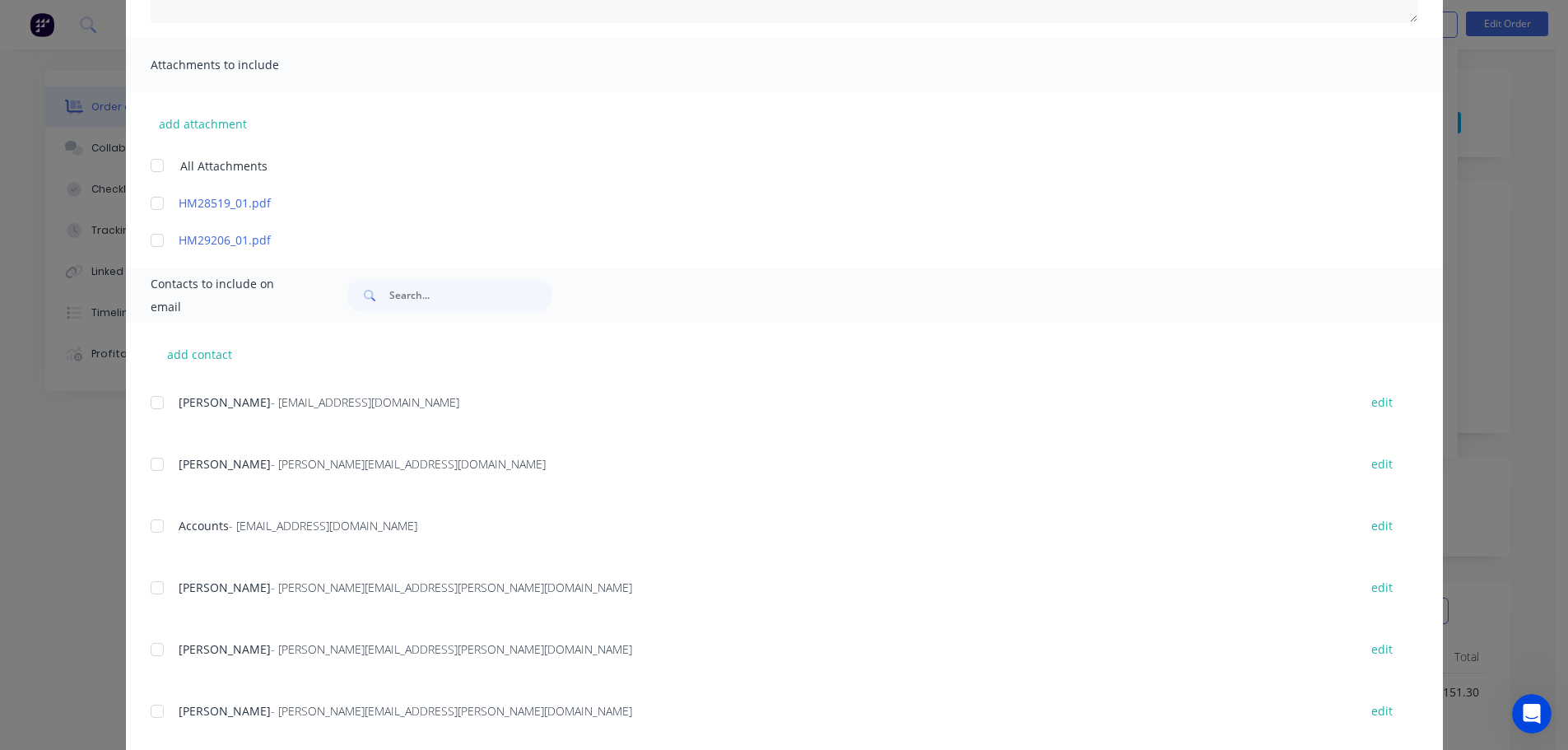
click at [154, 535] on div at bounding box center [157, 527] width 33 height 33
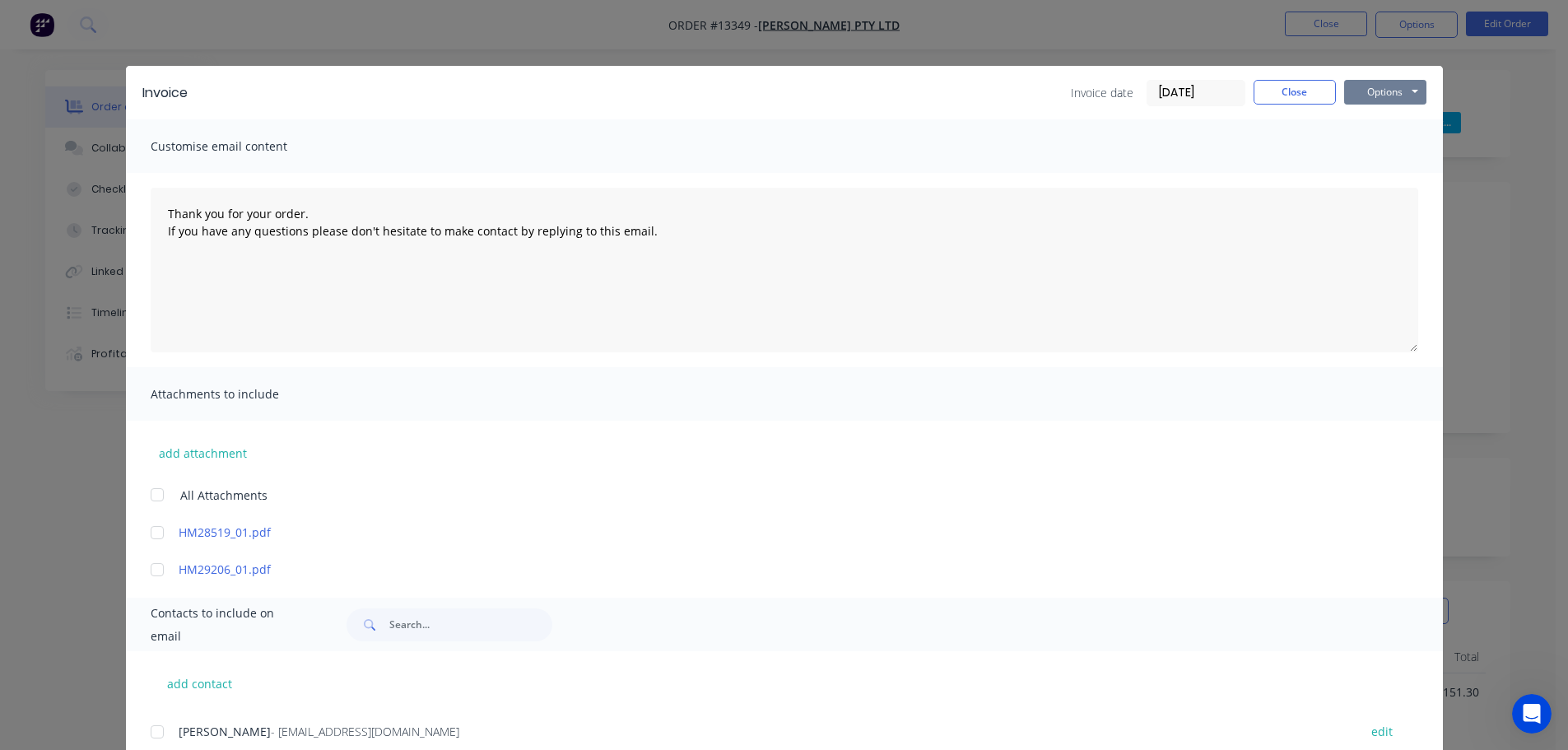
click at [1367, 93] on button "Options" at bounding box center [1385, 92] width 83 height 25
click at [1363, 166] on button "Email" at bounding box center [1396, 176] width 105 height 27
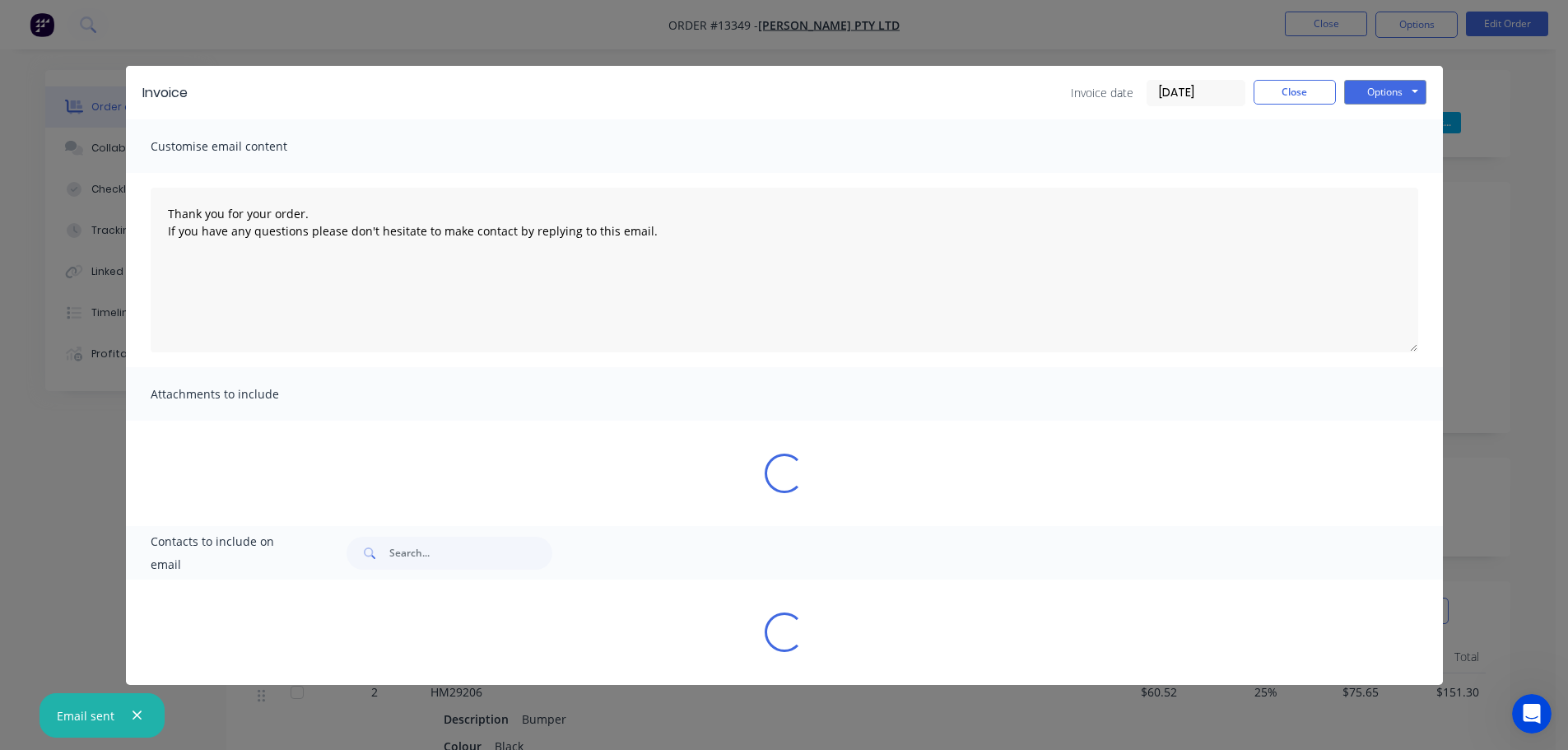
type textarea "Thank you for your order. If you have any questions please don't hesitate to ma…"
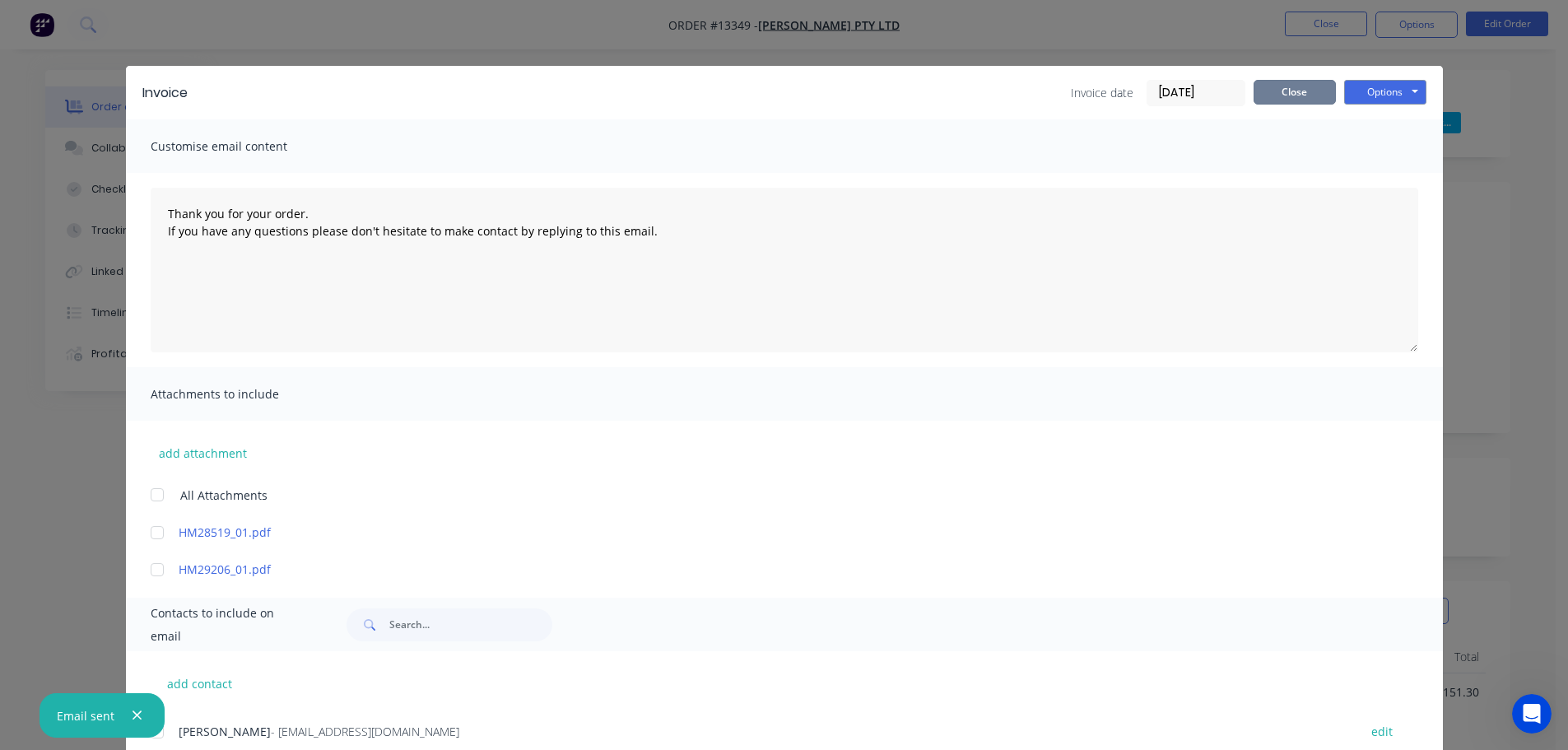
click at [1308, 91] on button "Close" at bounding box center [1295, 92] width 83 height 25
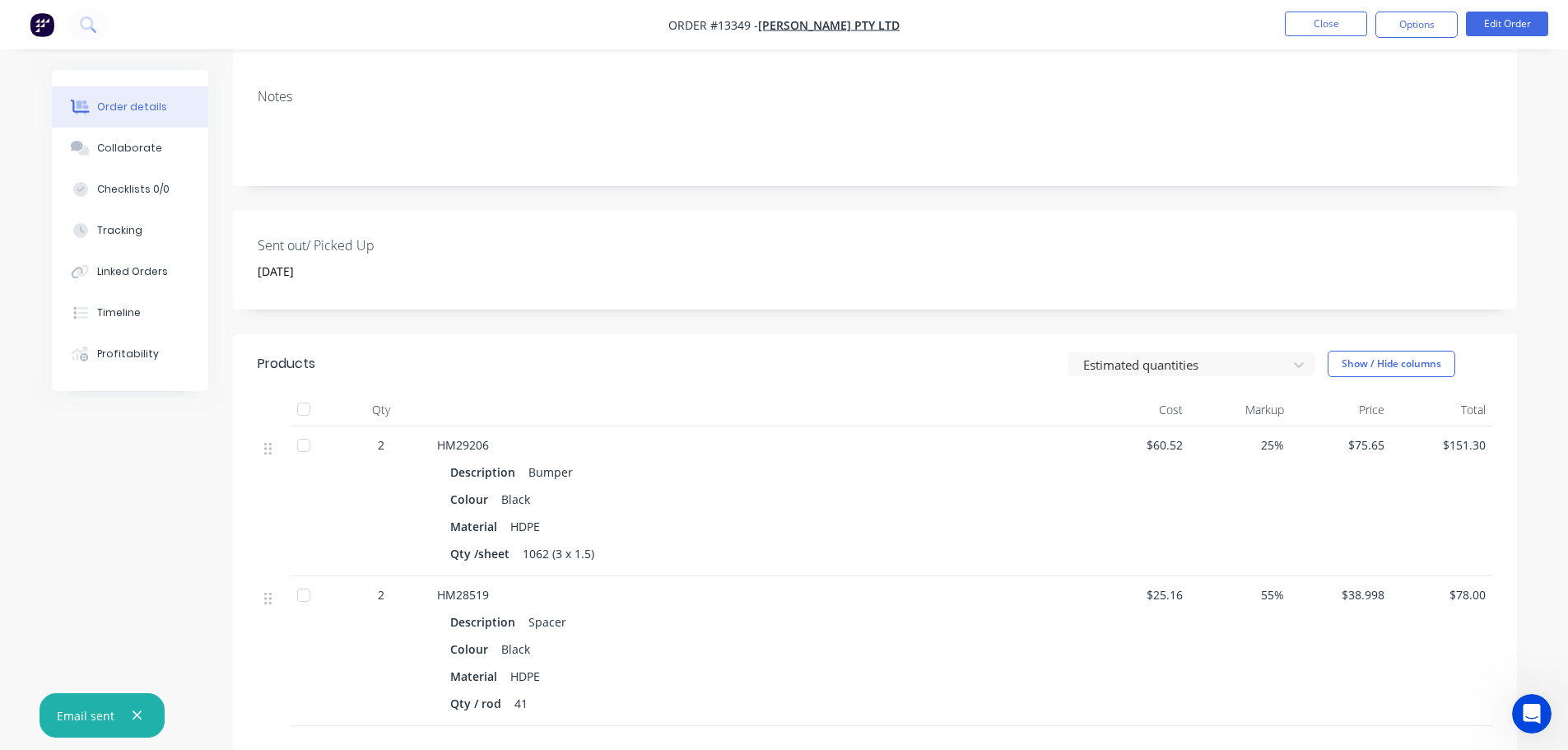
scroll to position [0, 0]
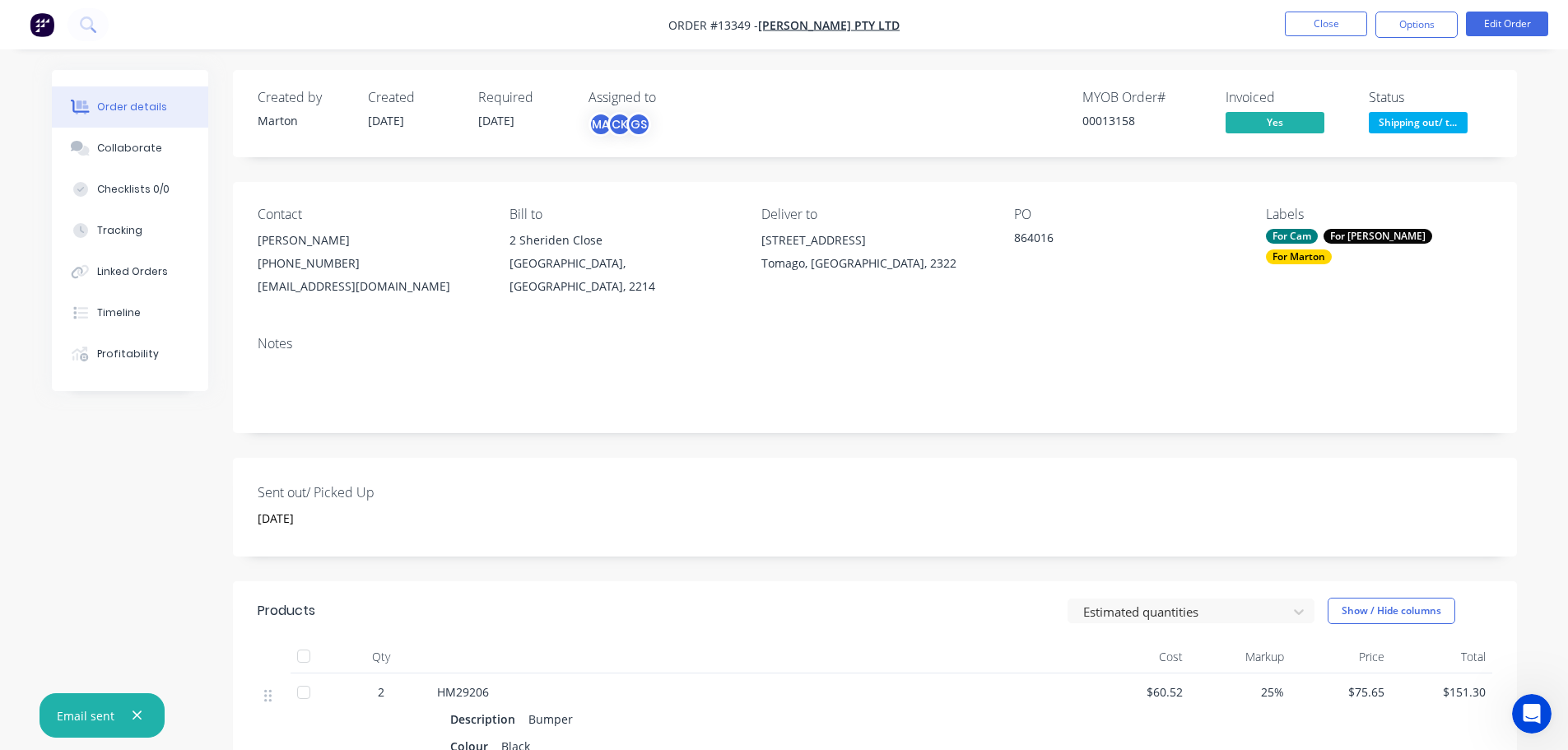
click at [1393, 123] on span "Shipping out/ t..." at bounding box center [1418, 122] width 99 height 21
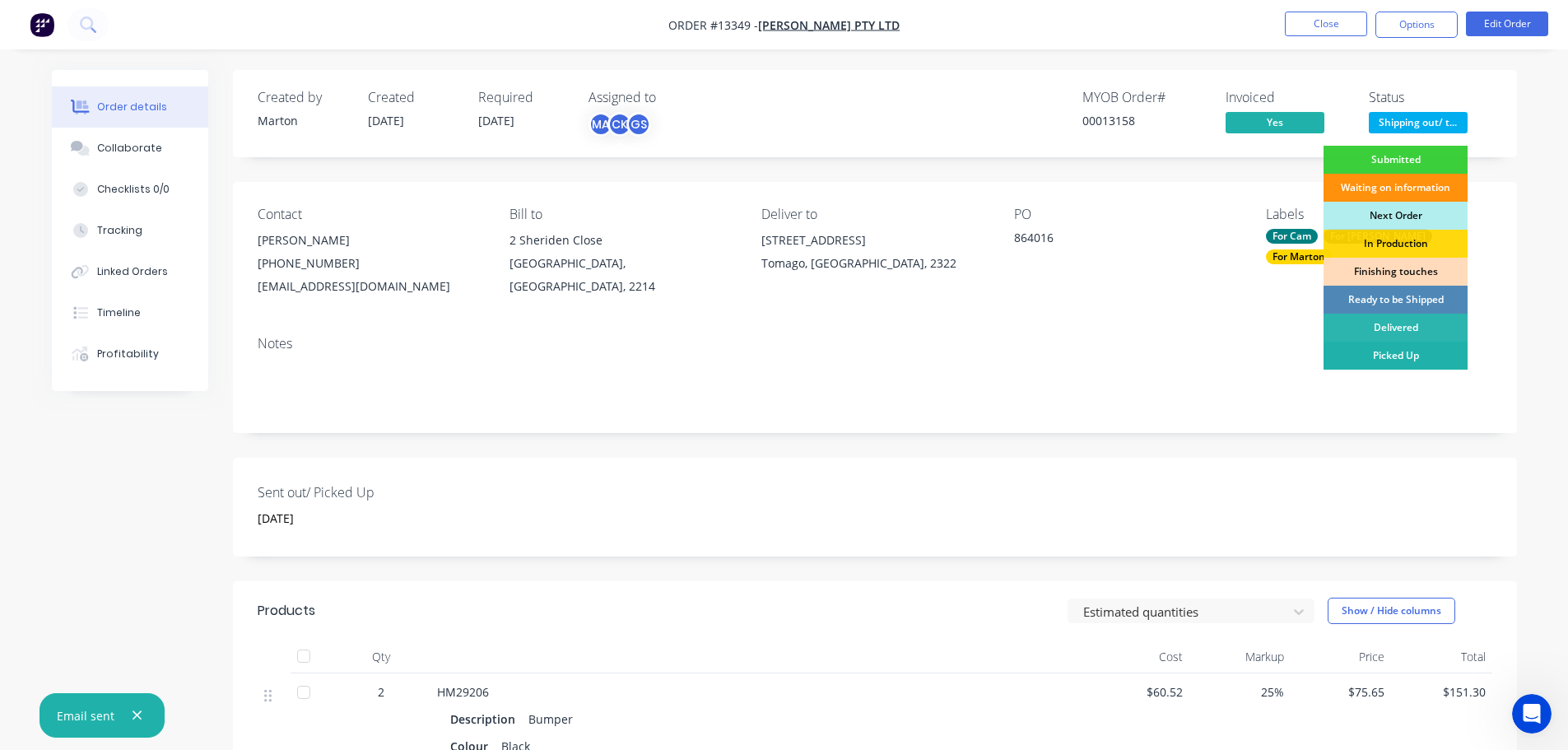
click at [1362, 343] on div "Picked Up" at bounding box center [1396, 355] width 144 height 28
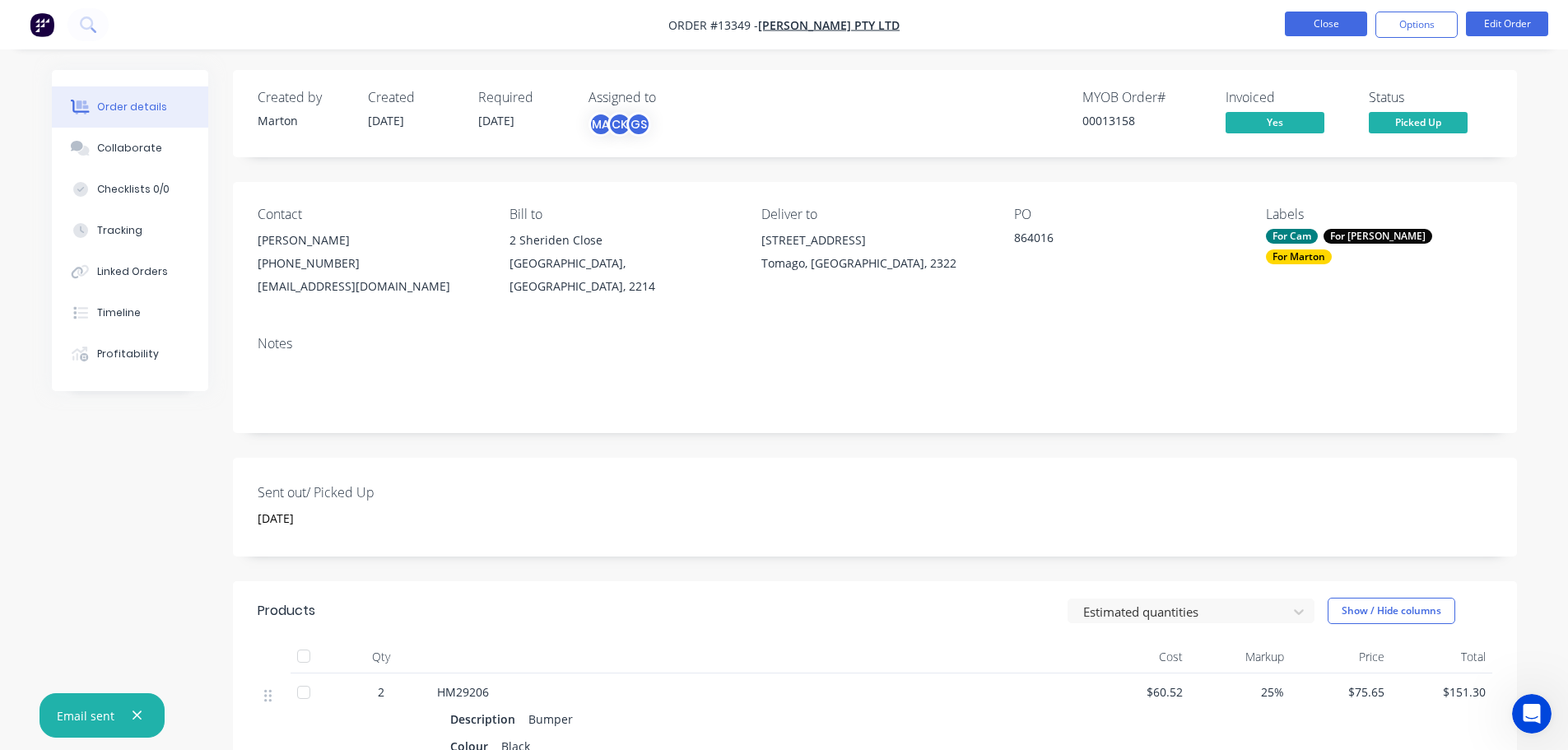
click at [1325, 29] on button "Close" at bounding box center [1326, 24] width 83 height 25
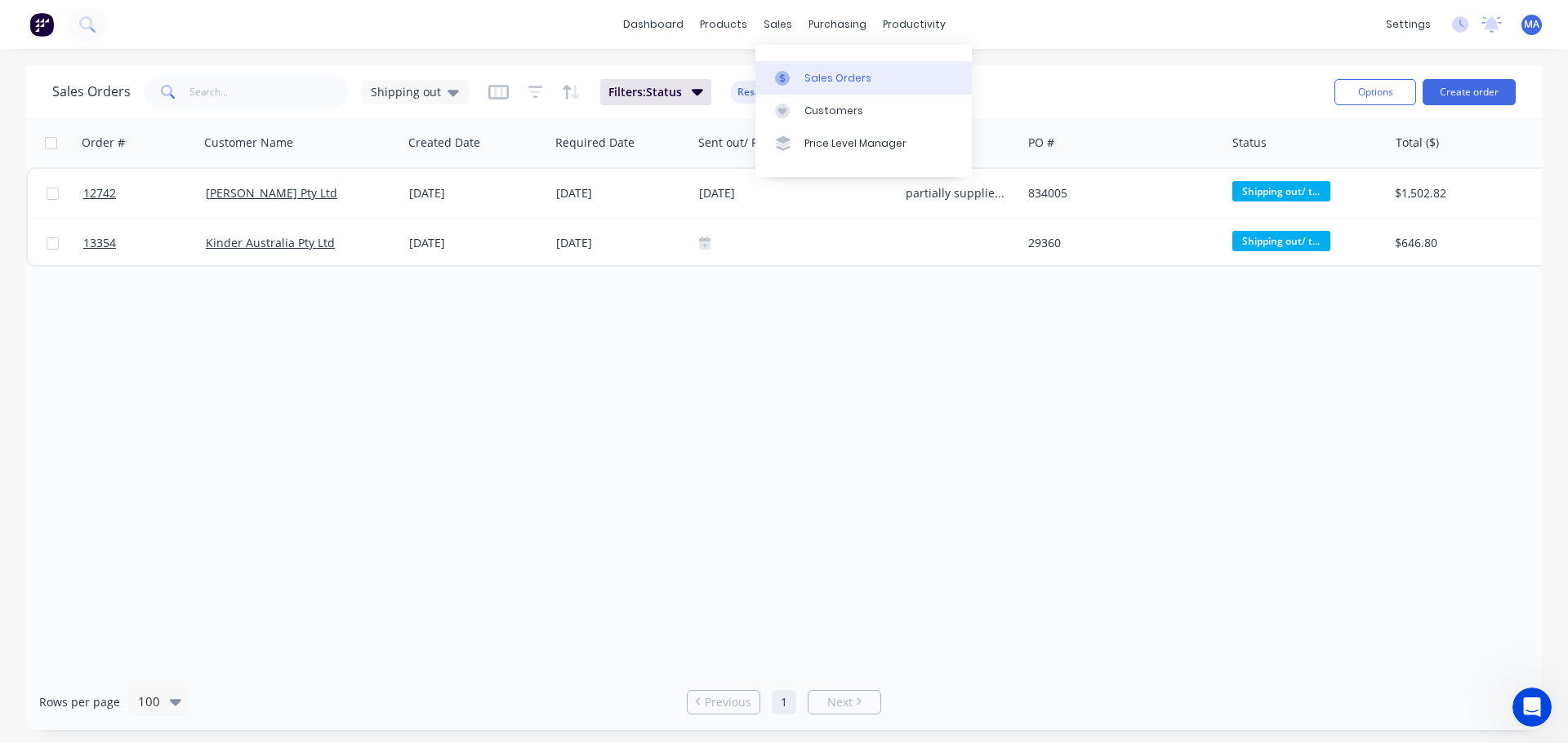
click at [790, 61] on link "Sales Orders" at bounding box center [863, 77] width 216 height 32
click at [418, 93] on span "Shipping out" at bounding box center [406, 92] width 70 height 17
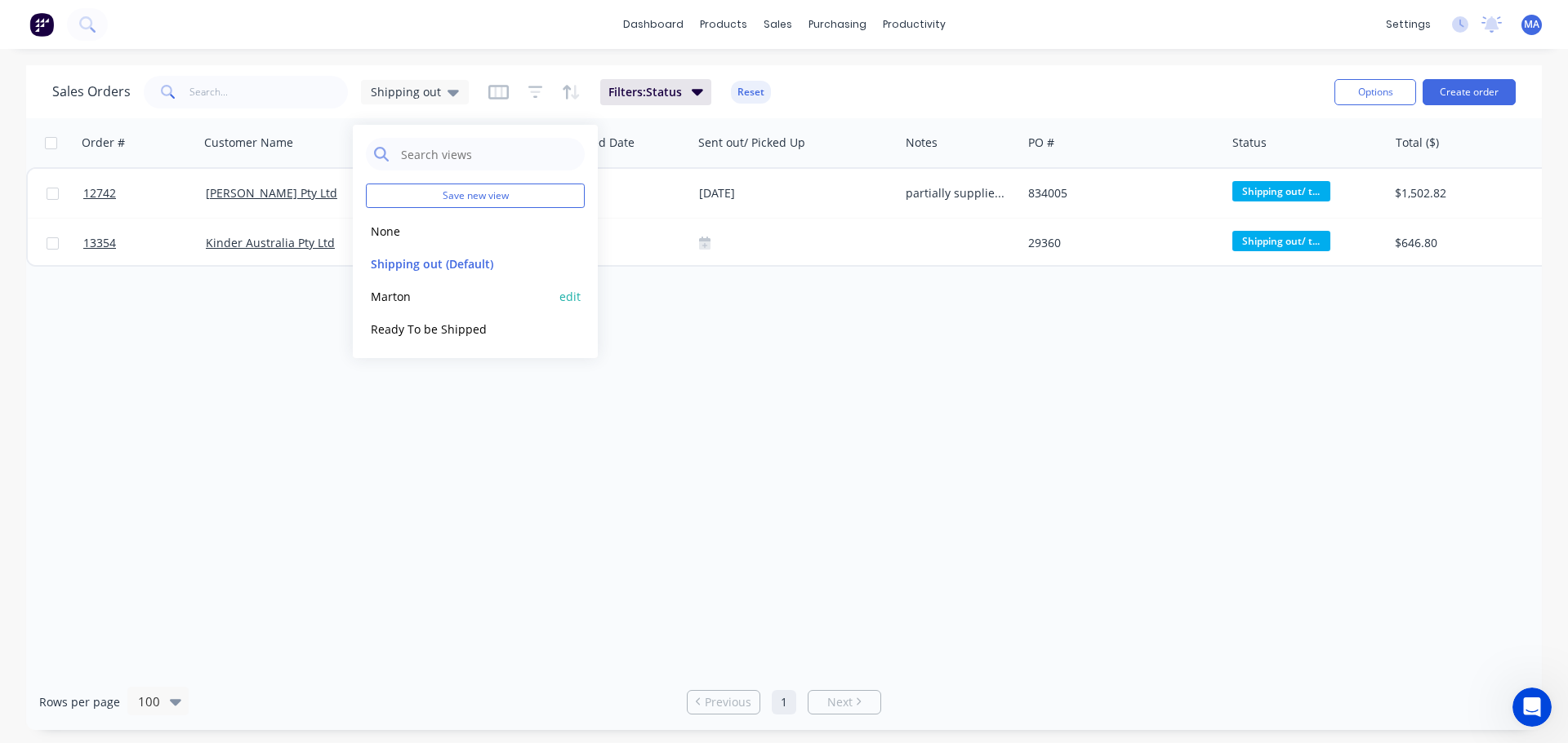
click at [384, 303] on button "Marton" at bounding box center [458, 296] width 186 height 19
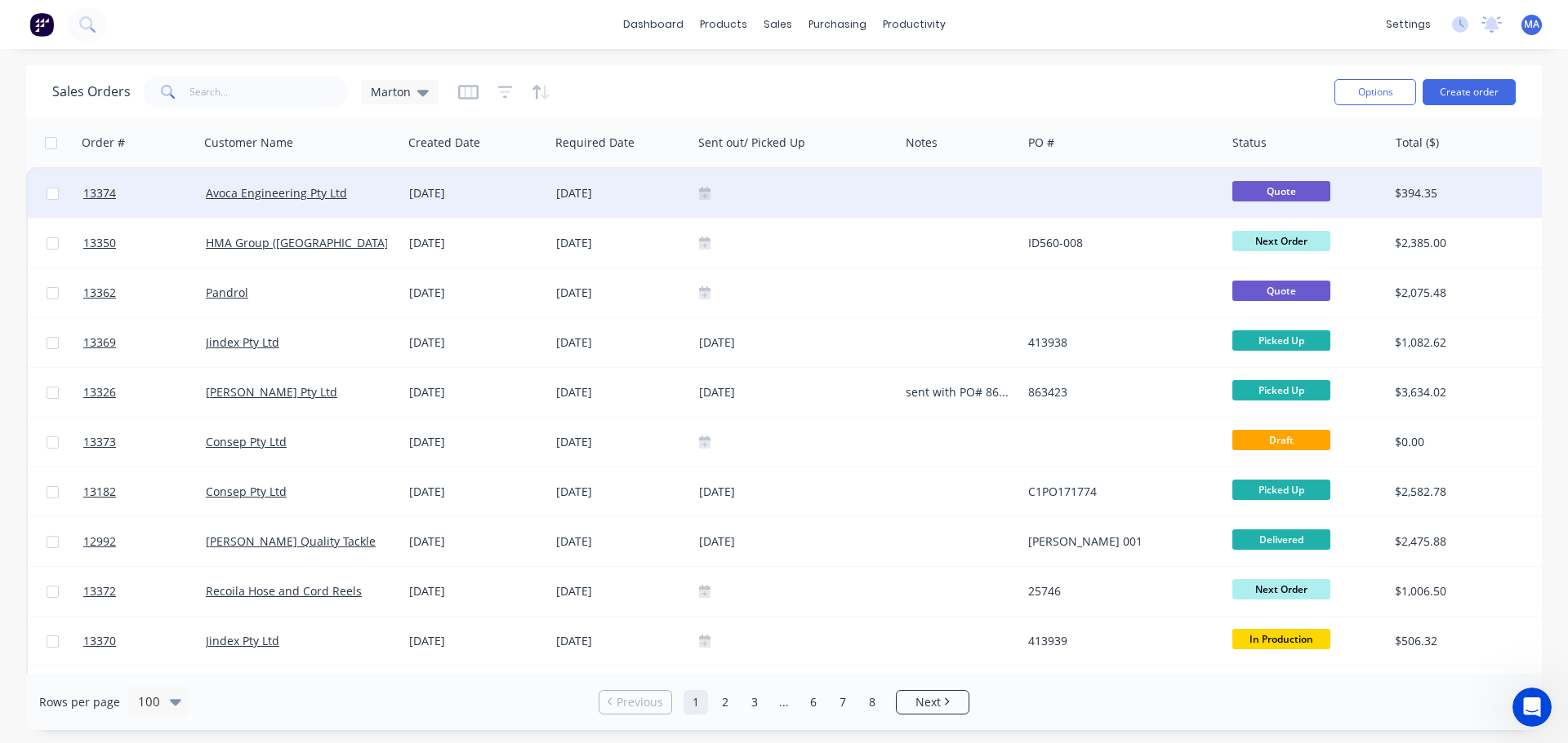
click at [410, 201] on div "[DATE]" at bounding box center [476, 193] width 134 height 16
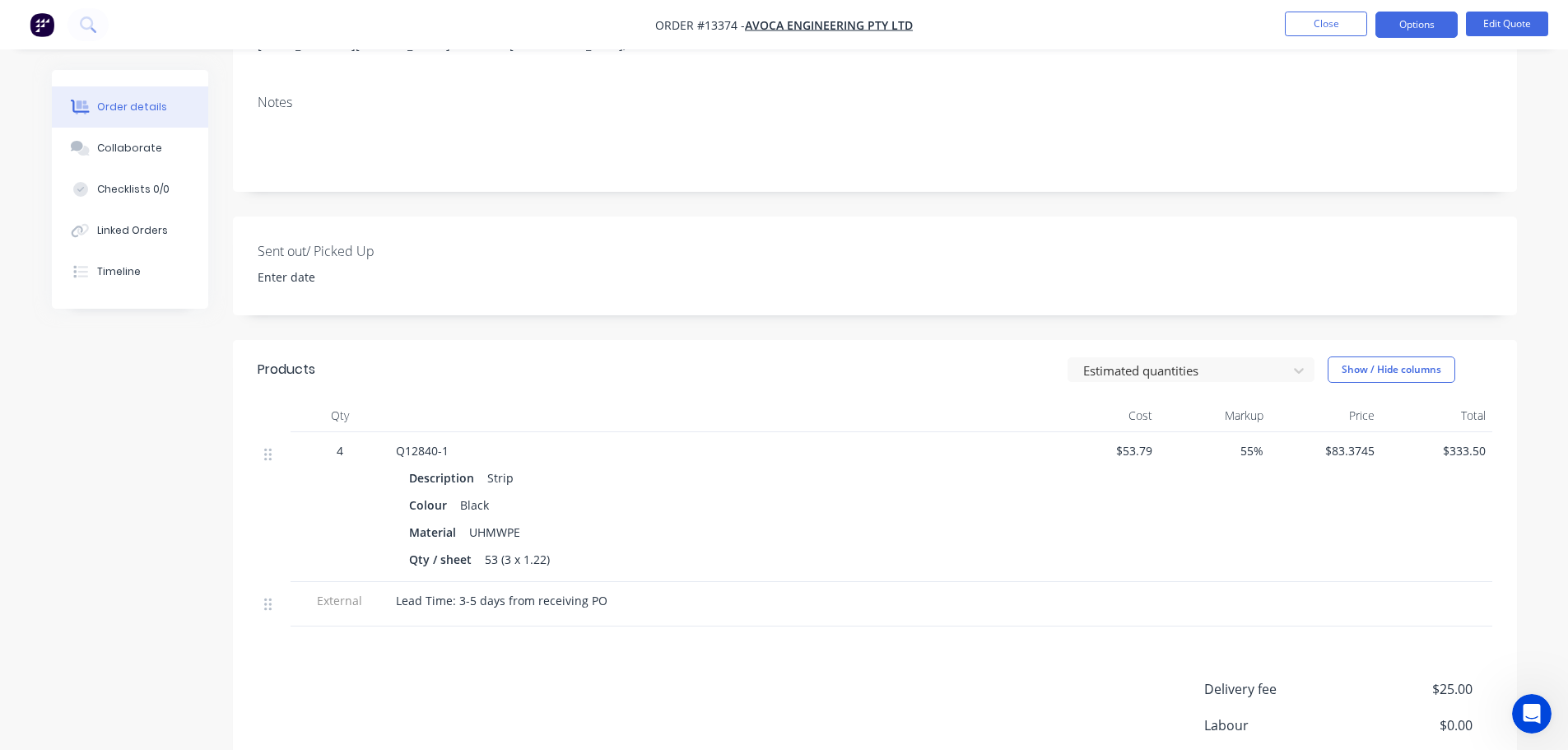
scroll to position [330, 0]
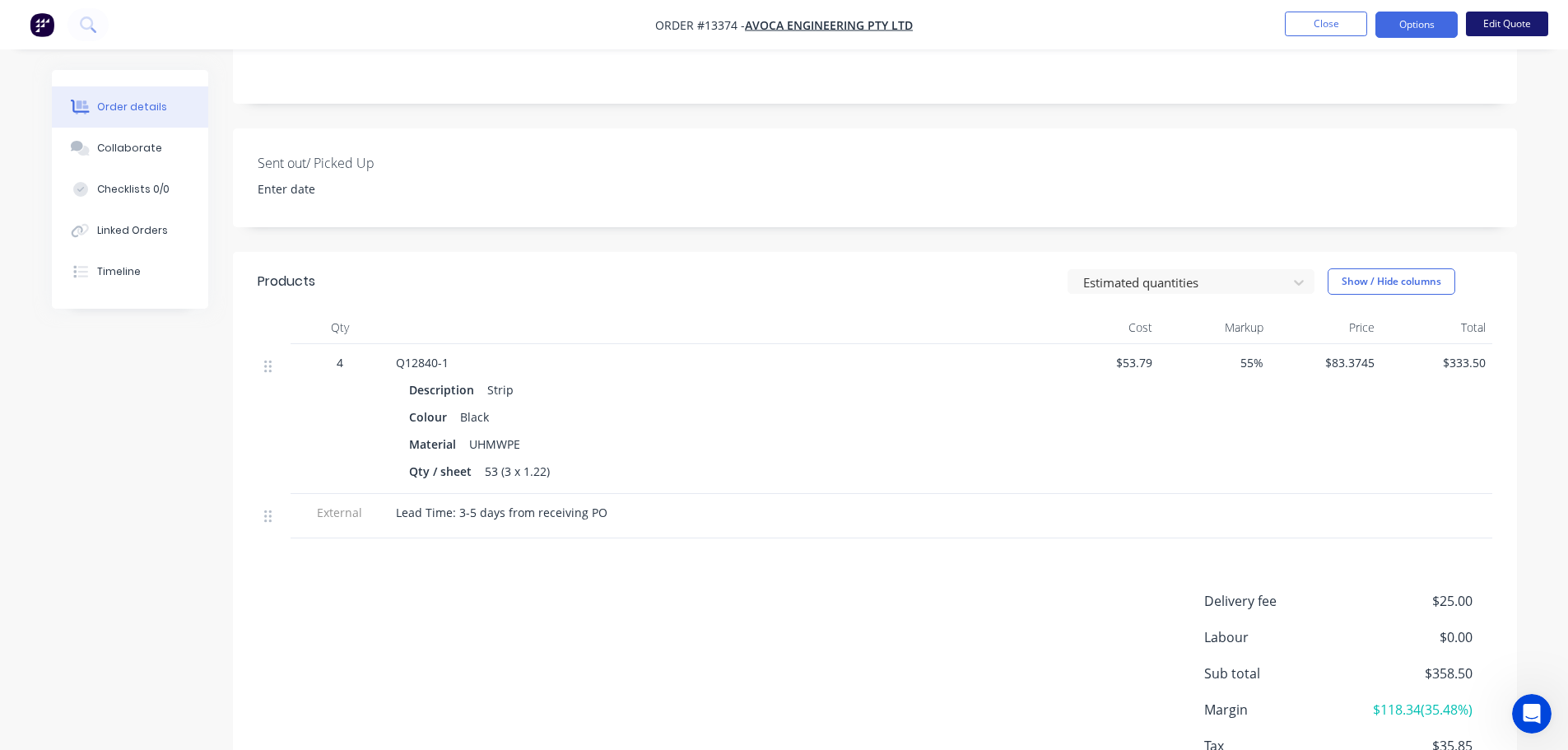
click at [1513, 30] on button "Edit Quote" at bounding box center [1507, 24] width 83 height 25
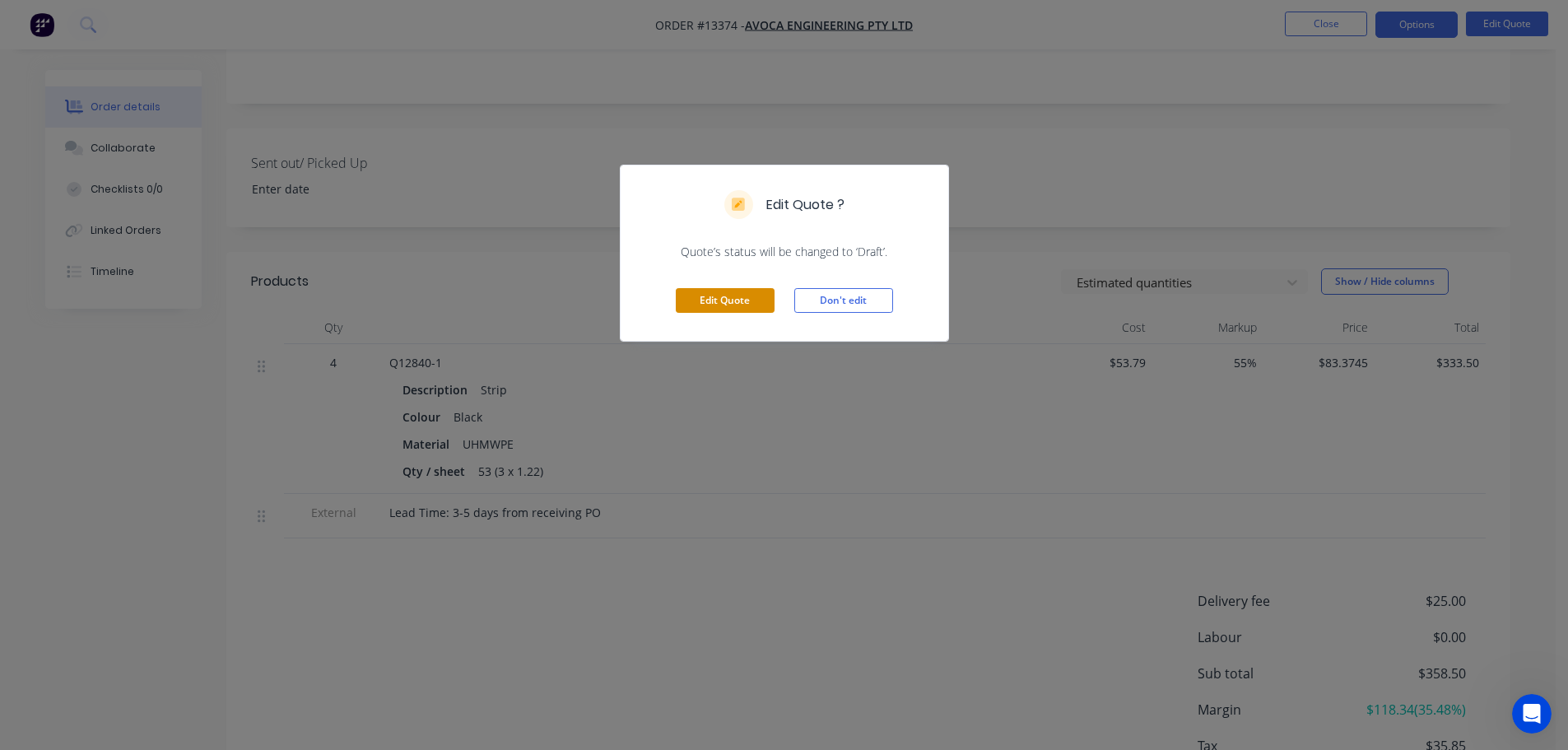
click at [758, 292] on button "Edit Quote" at bounding box center [725, 301] width 99 height 25
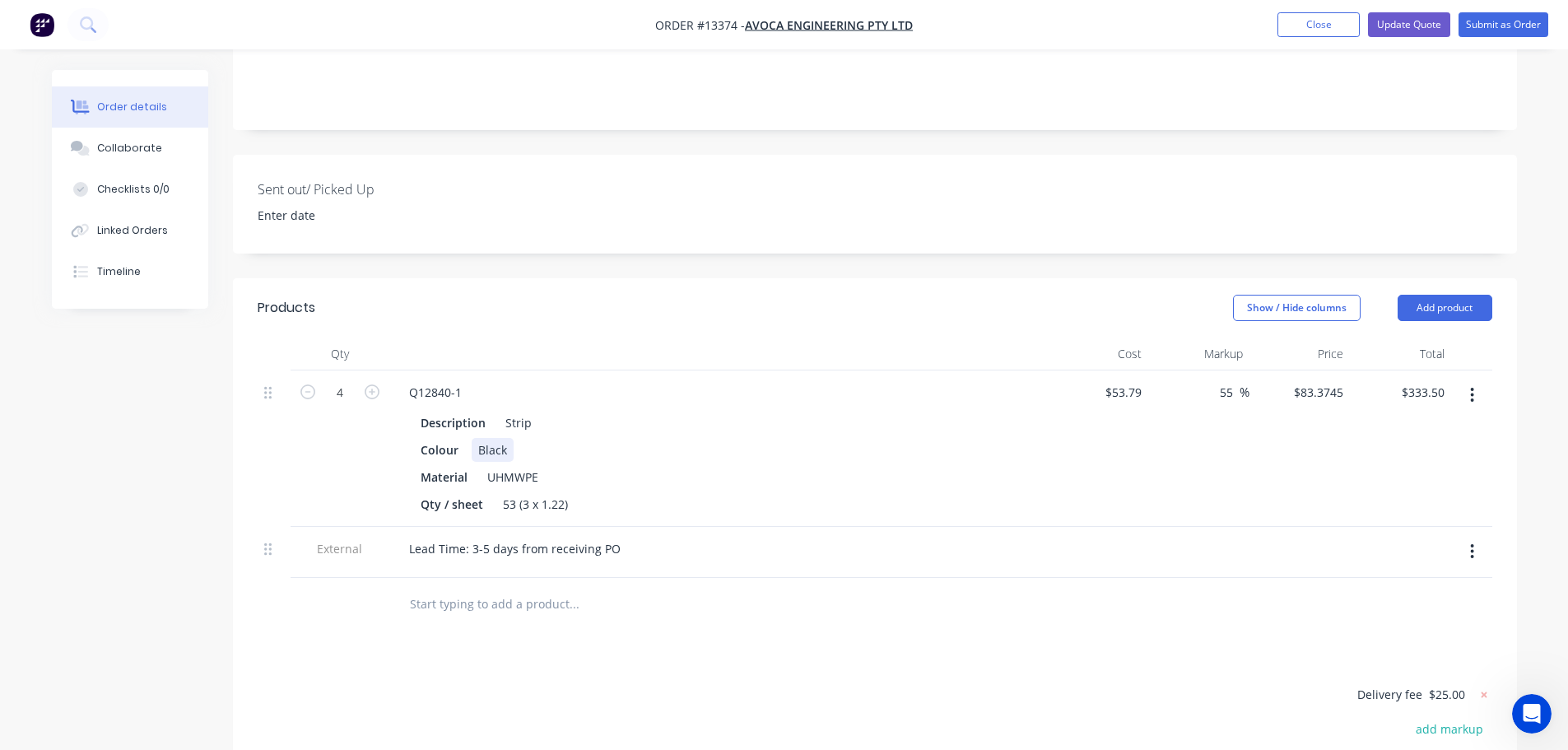
click at [514, 439] on div "Colour Black" at bounding box center [715, 450] width 603 height 24
drag, startPoint x: 516, startPoint y: 430, endPoint x: 462, endPoint y: 430, distance: 54.0
click at [462, 439] on div "Colour Black" at bounding box center [715, 450] width 603 height 24
drag, startPoint x: 505, startPoint y: 429, endPoint x: 463, endPoint y: 430, distance: 42.0
click at [465, 439] on div "Colour Black" at bounding box center [715, 450] width 603 height 24
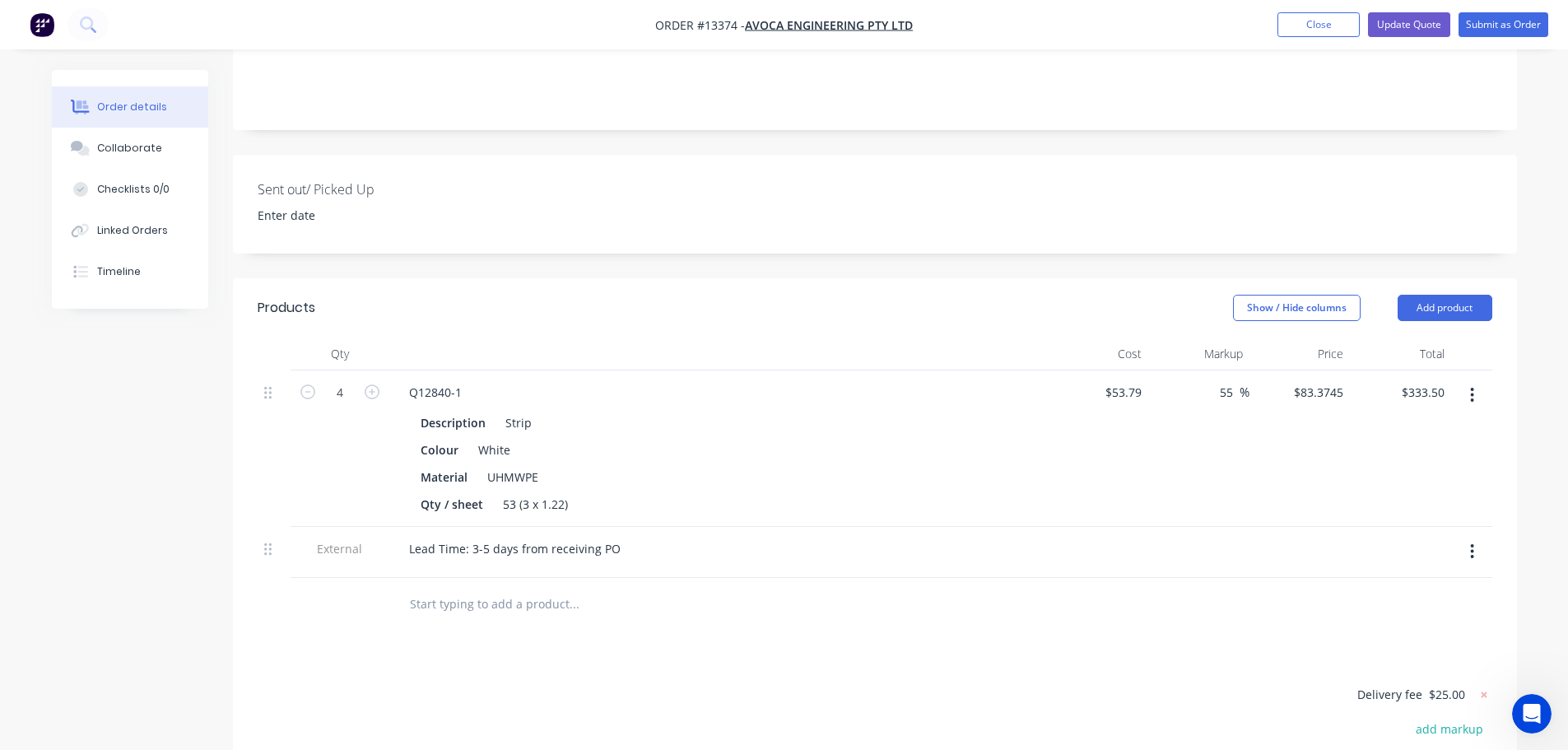
click at [693, 656] on div "Products Show / Hide columns Add product Qty Cost Markup Price Total 4 Q12840-1…" at bounding box center [875, 649] width 1284 height 741
click at [1411, 26] on button "Update Quote" at bounding box center [1409, 25] width 83 height 25
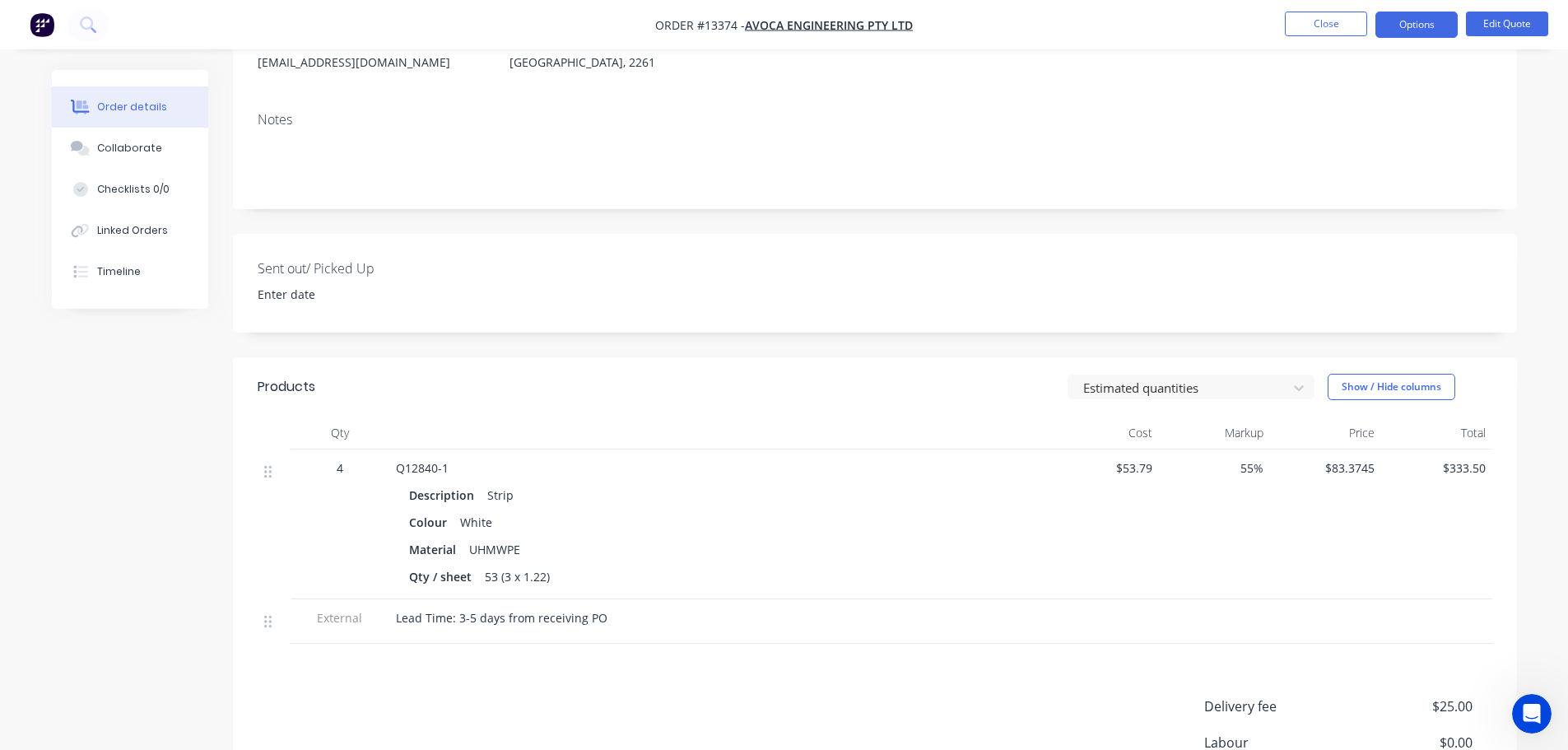
scroll to position [0, 0]
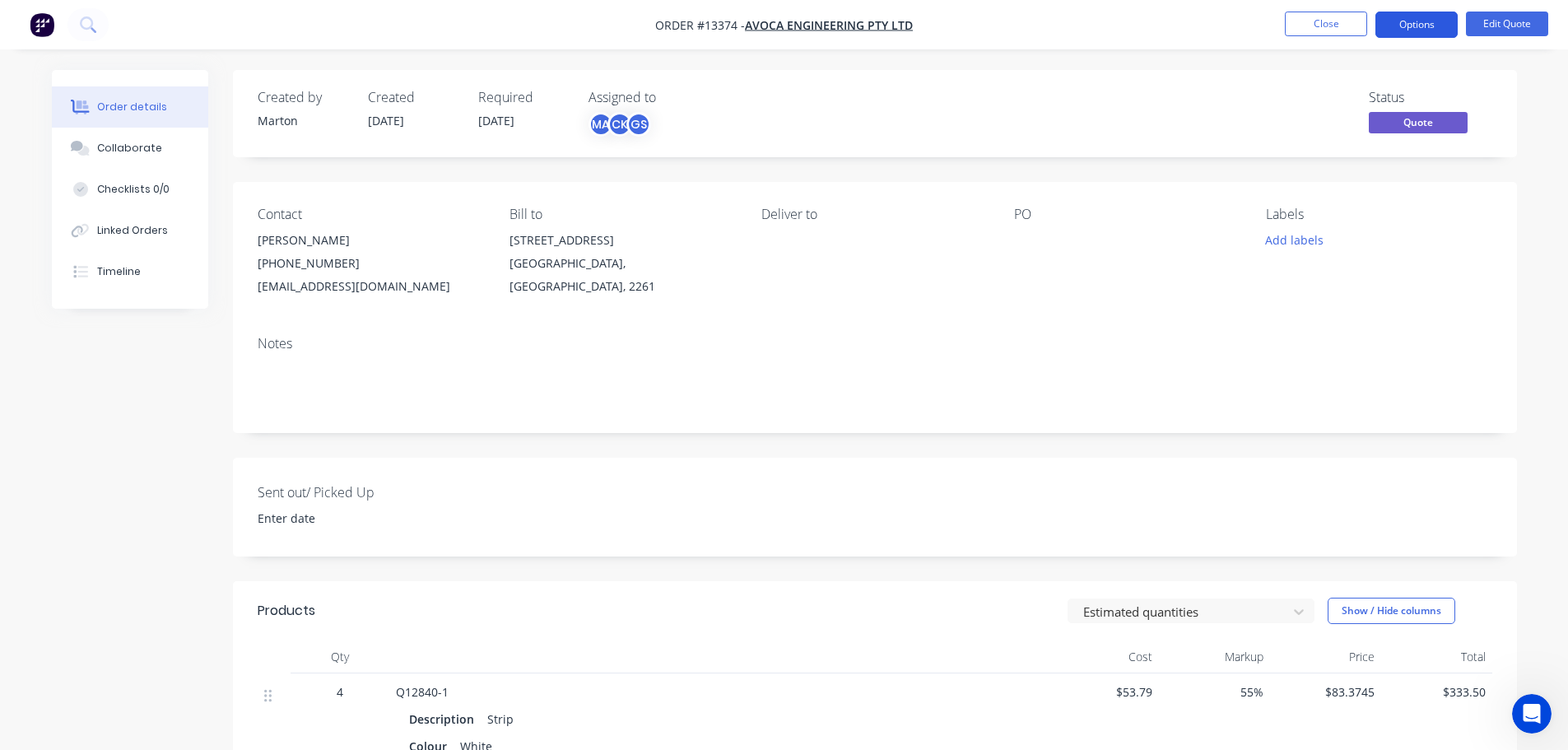
click at [1406, 27] on button "Options" at bounding box center [1416, 25] width 83 height 26
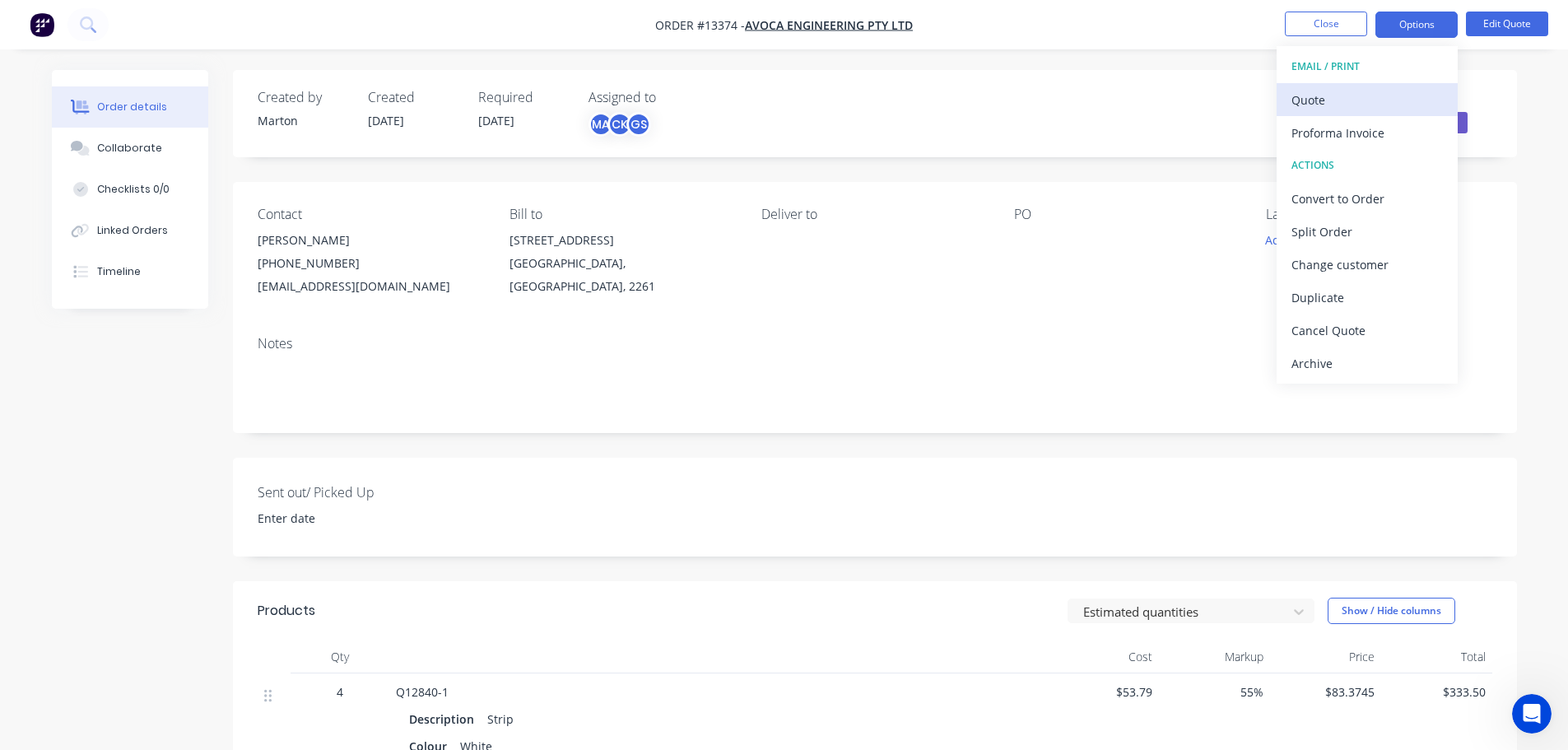
click at [1347, 102] on div "Quote" at bounding box center [1367, 100] width 152 height 24
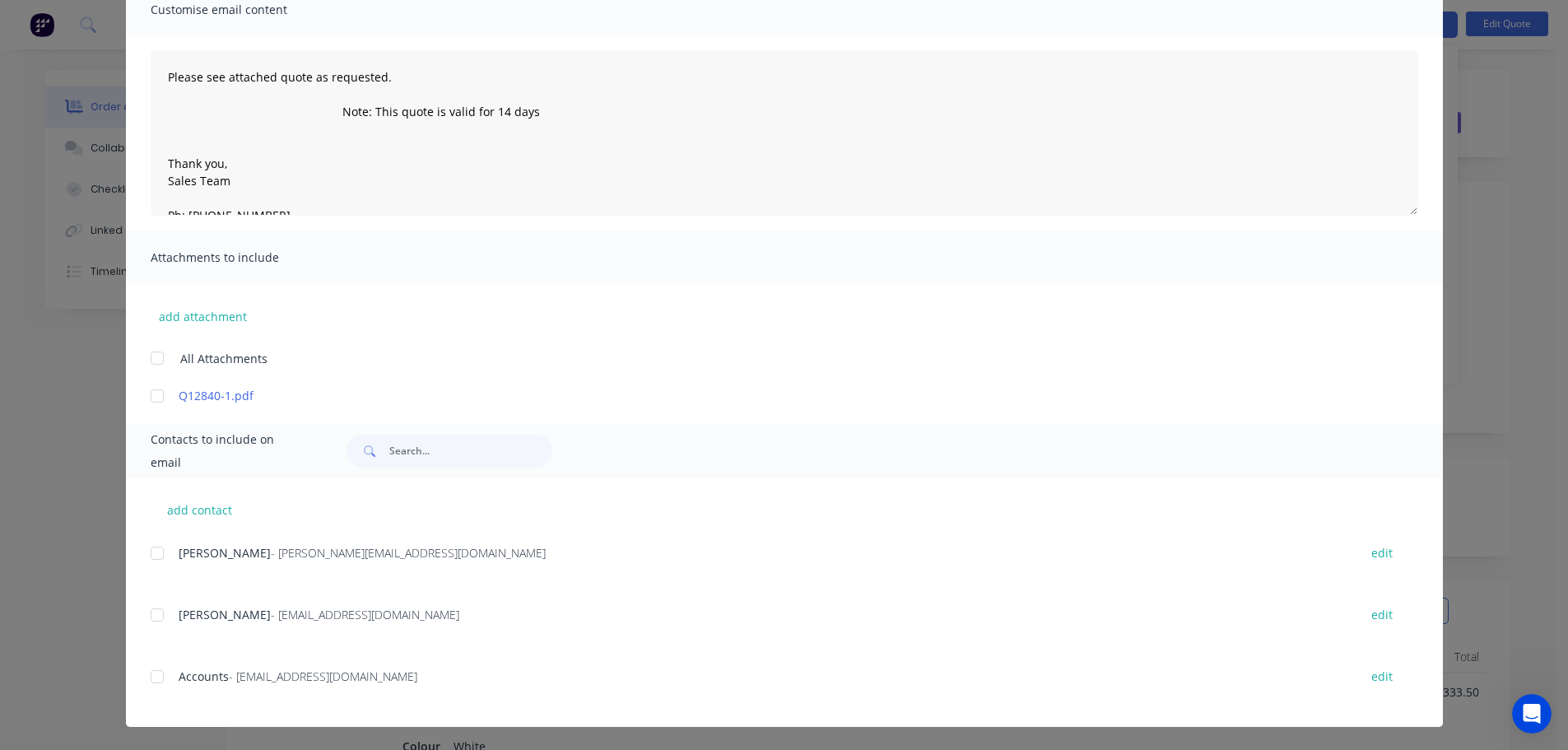
click at [150, 615] on div at bounding box center [157, 616] width 33 height 33
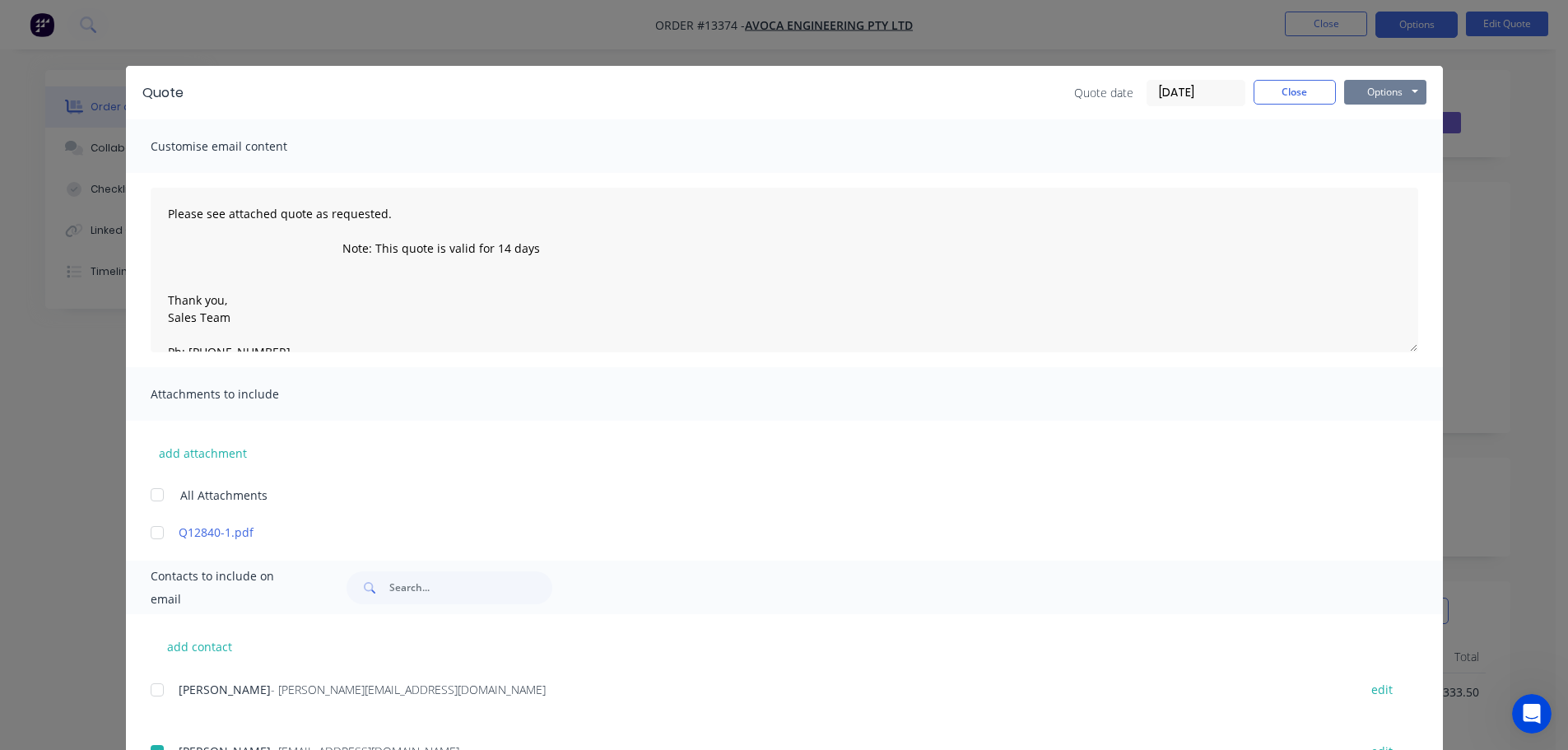
click at [1379, 84] on button "Options" at bounding box center [1385, 92] width 83 height 25
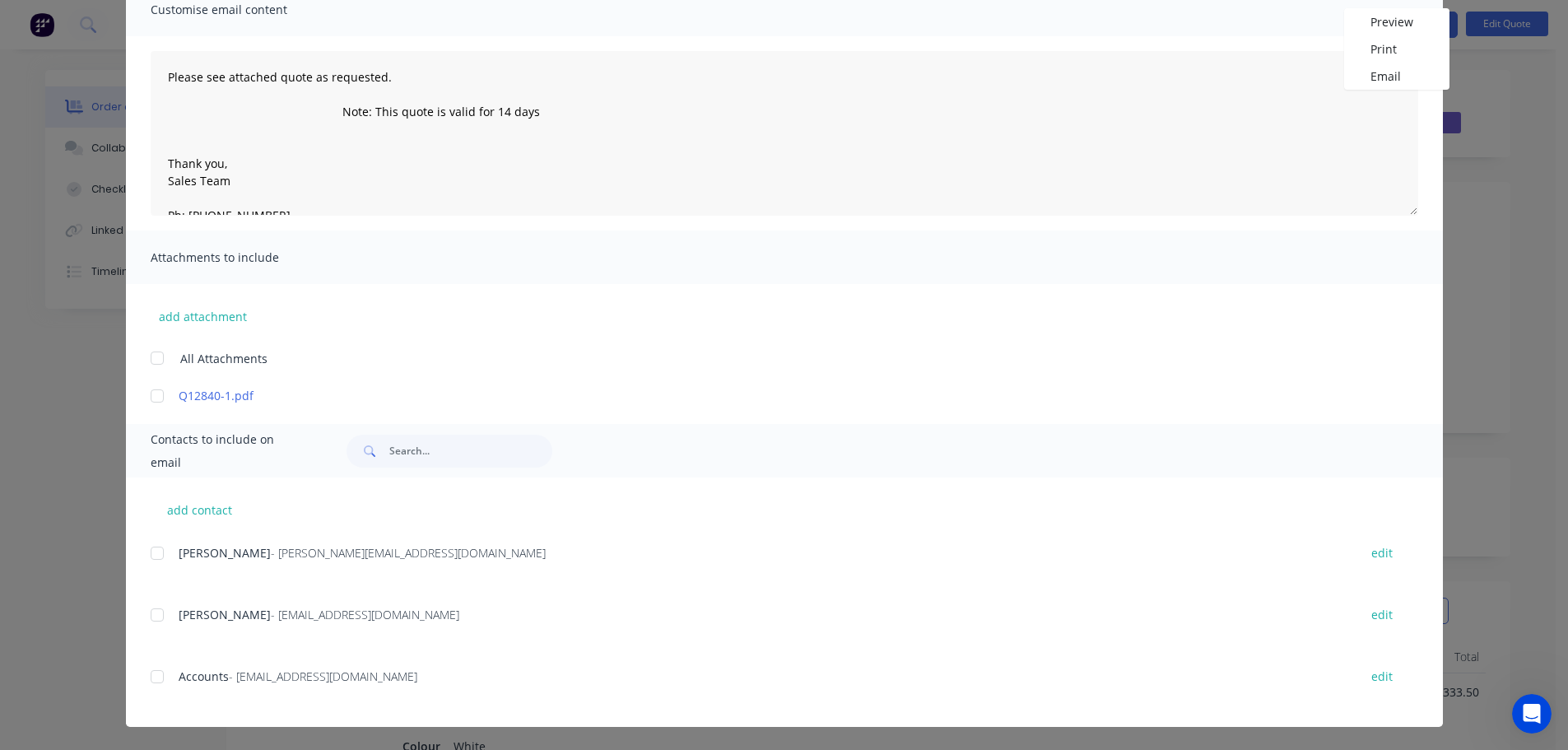
click at [148, 616] on div at bounding box center [157, 616] width 33 height 33
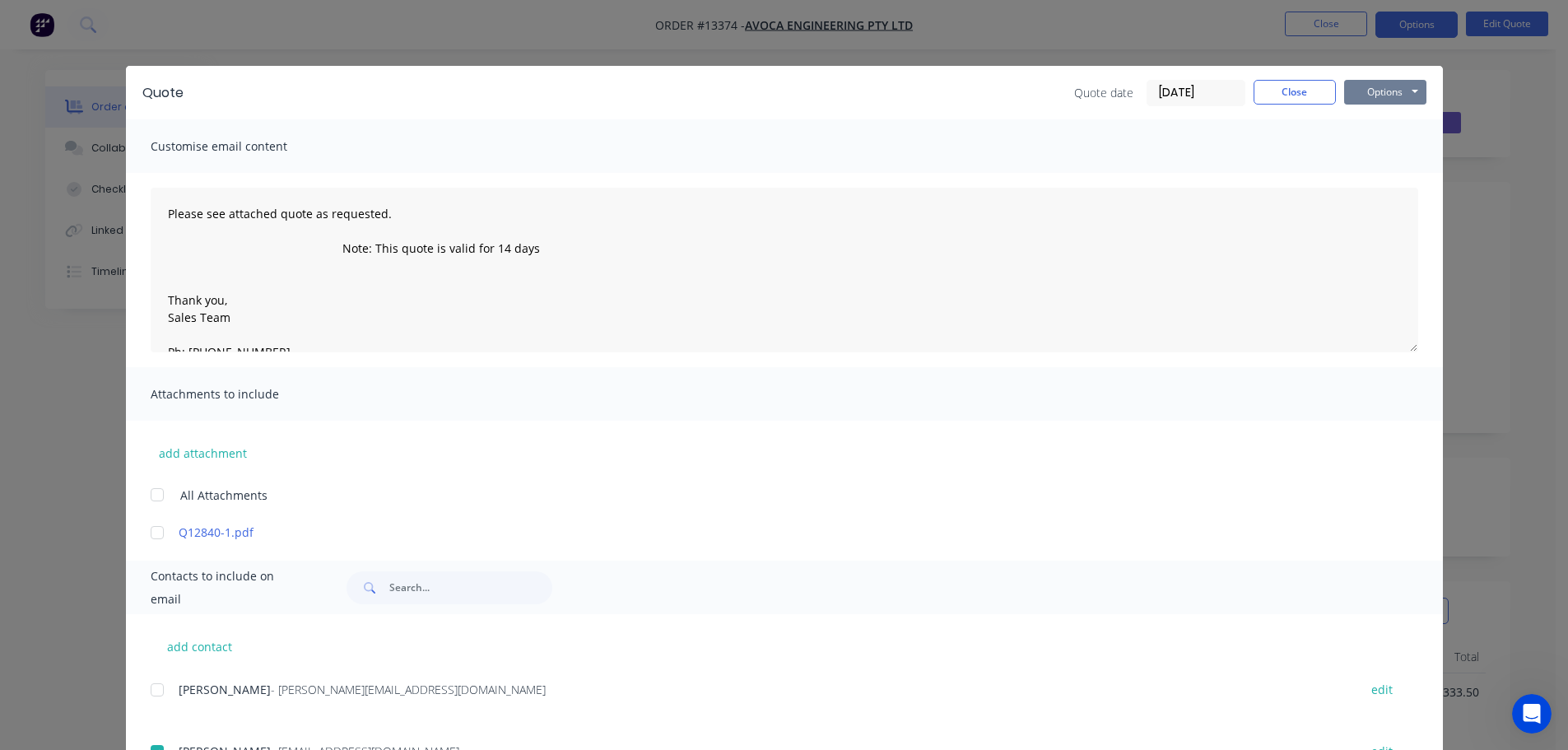
click at [1398, 82] on button "Options" at bounding box center [1385, 92] width 83 height 25
click at [1380, 182] on button "Email" at bounding box center [1396, 176] width 105 height 27
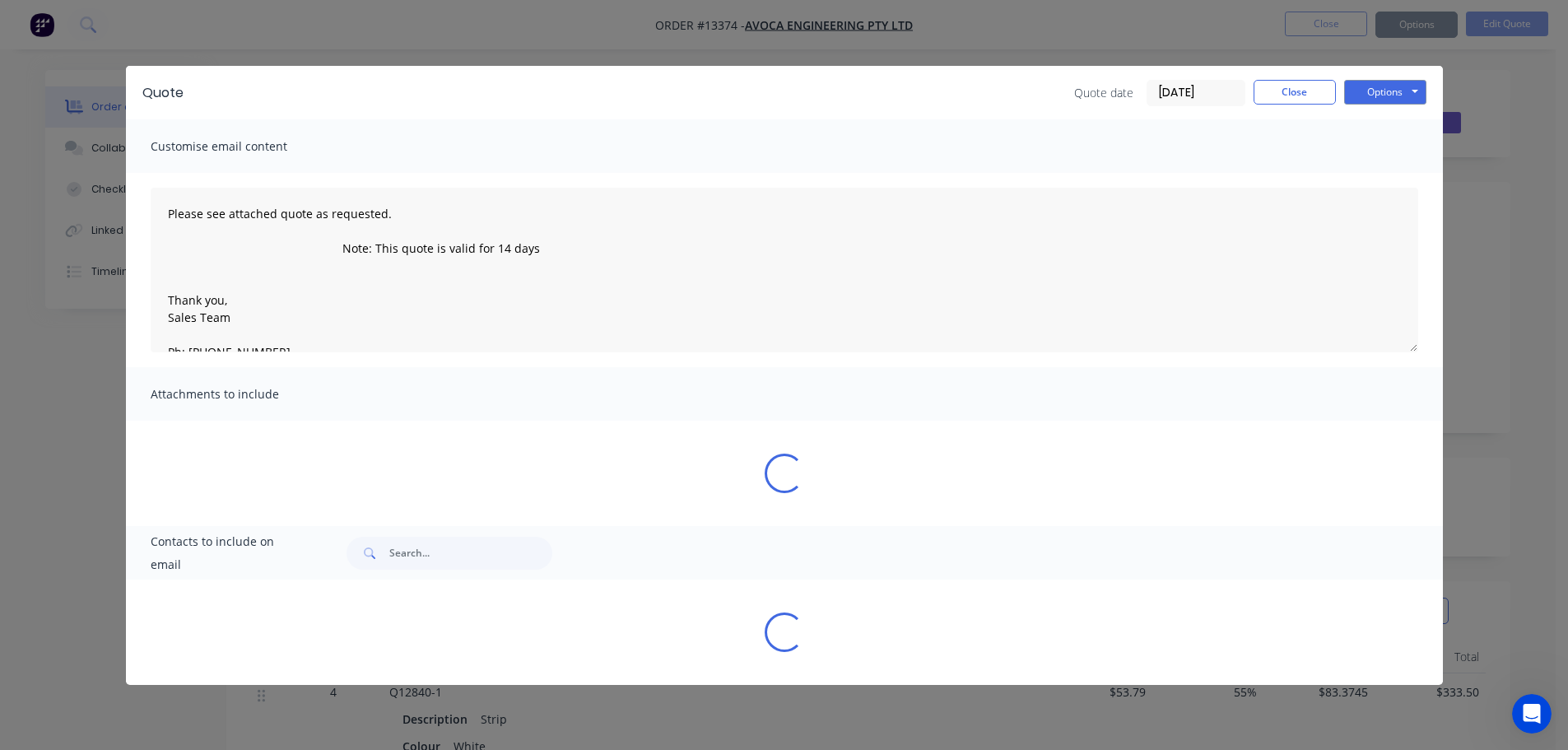
type textarea "Please see attached quote as requested. Note: This quote is valid for 14 days T…"
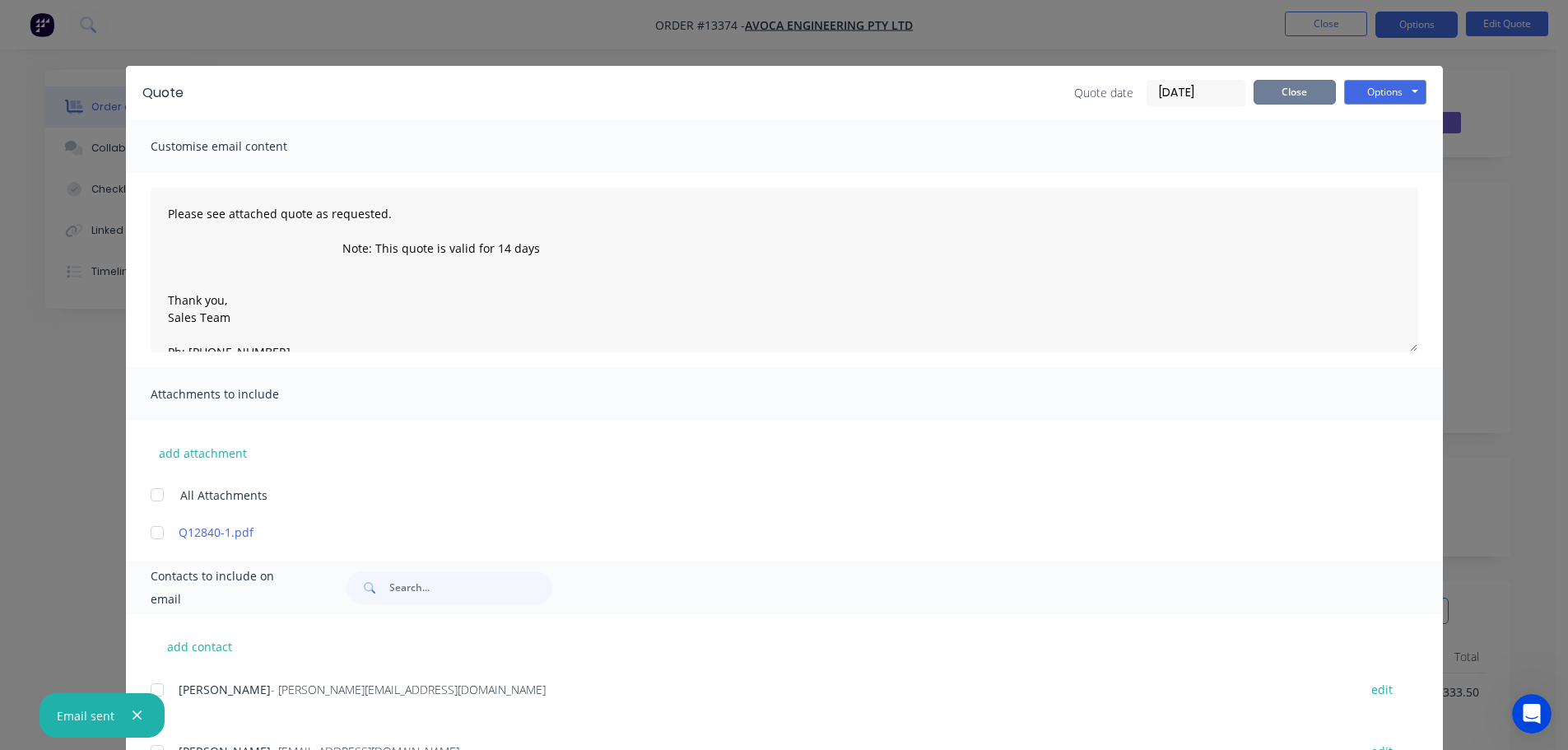
click at [1267, 92] on button "Close" at bounding box center [1295, 92] width 83 height 25
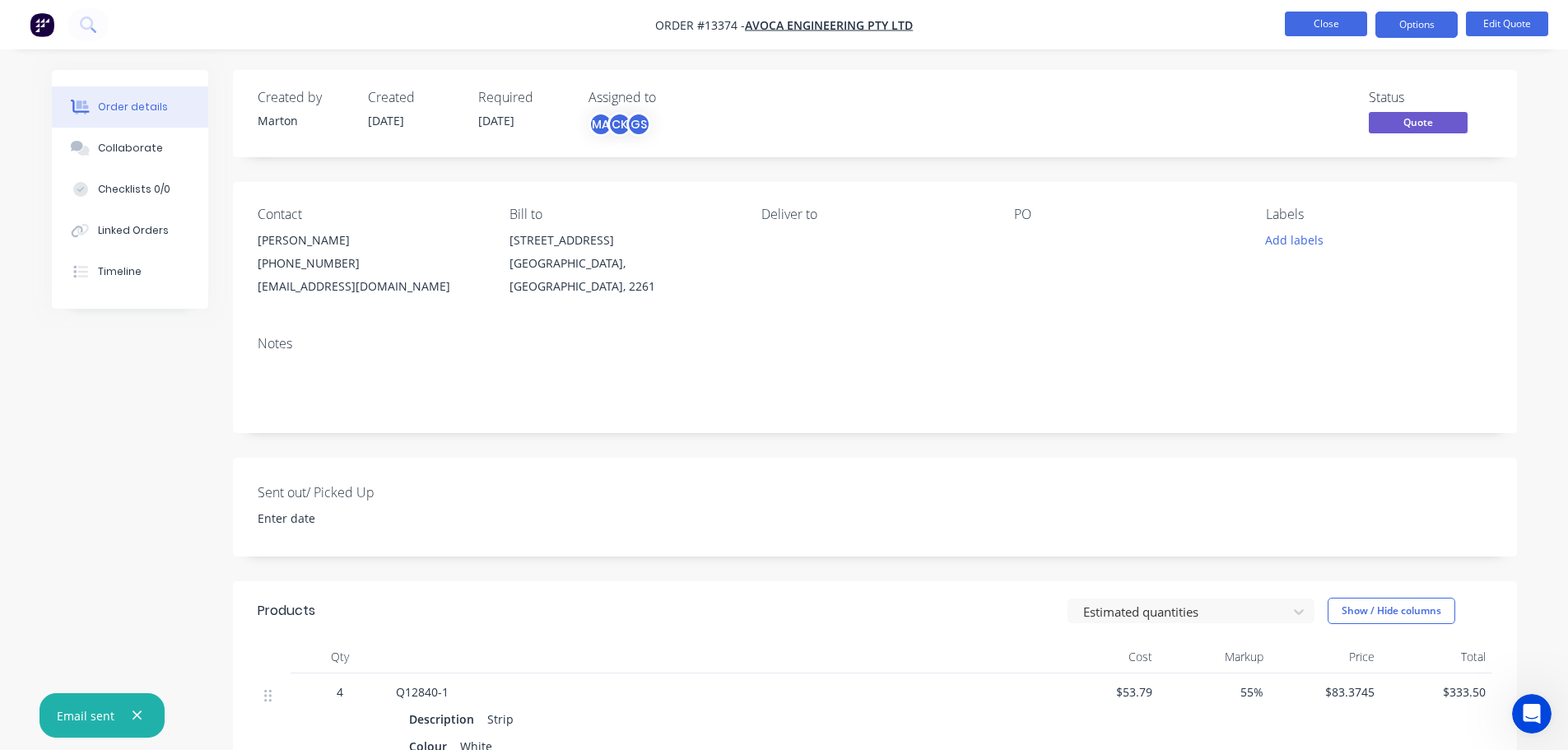
click at [1300, 13] on button "Close" at bounding box center [1326, 24] width 83 height 25
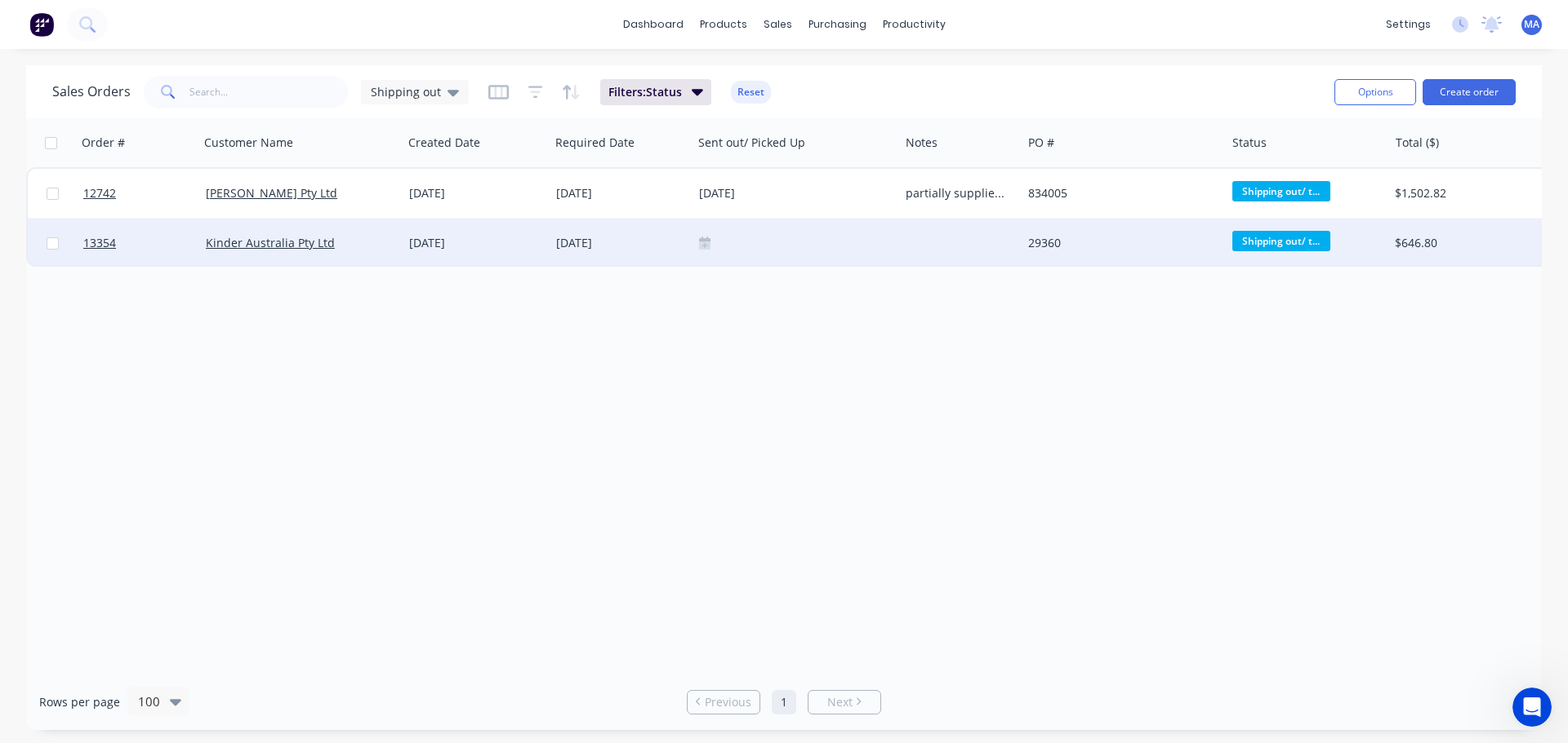
click at [709, 245] on icon at bounding box center [705, 246] width 12 height 8
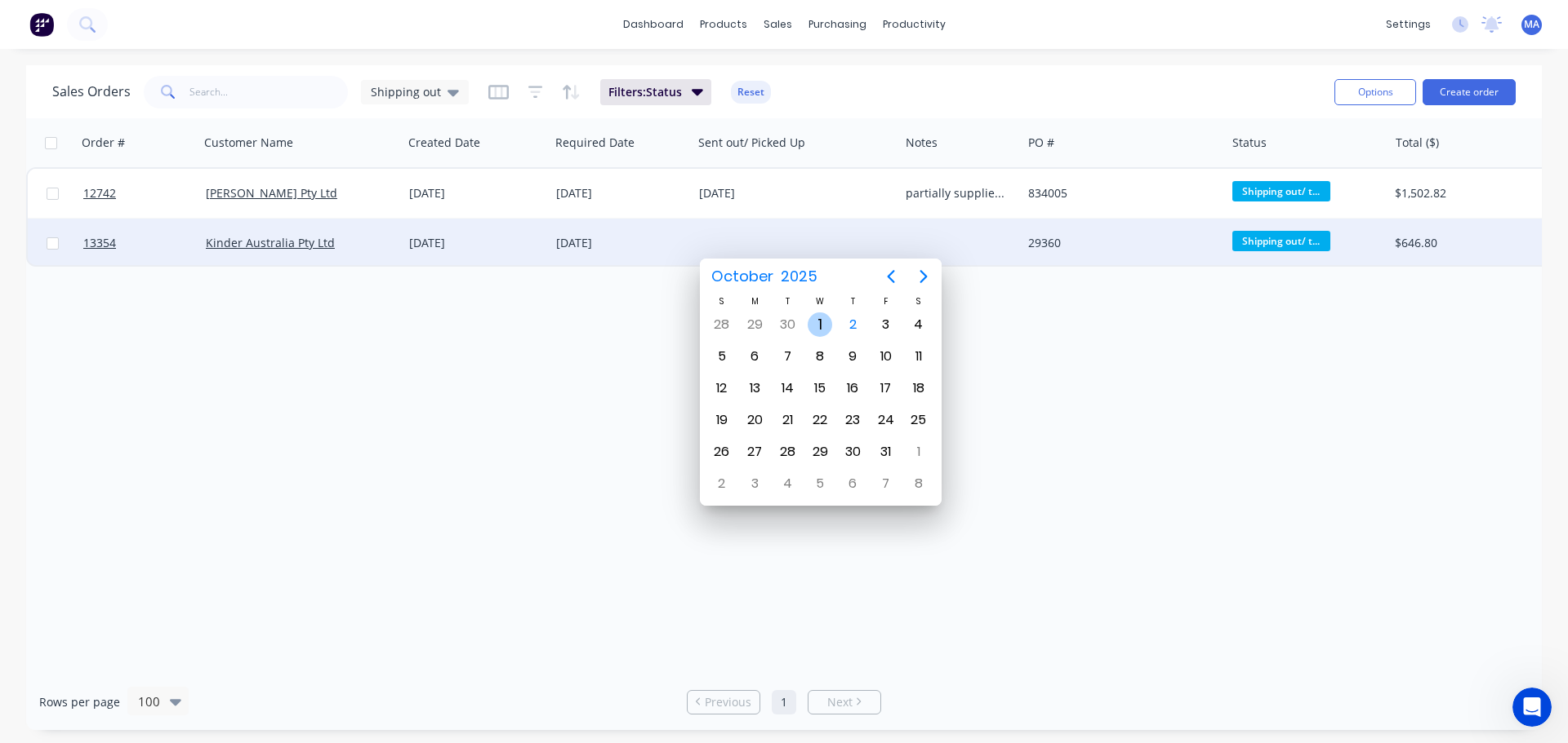
click at [823, 326] on div "1" at bounding box center [819, 324] width 24 height 24
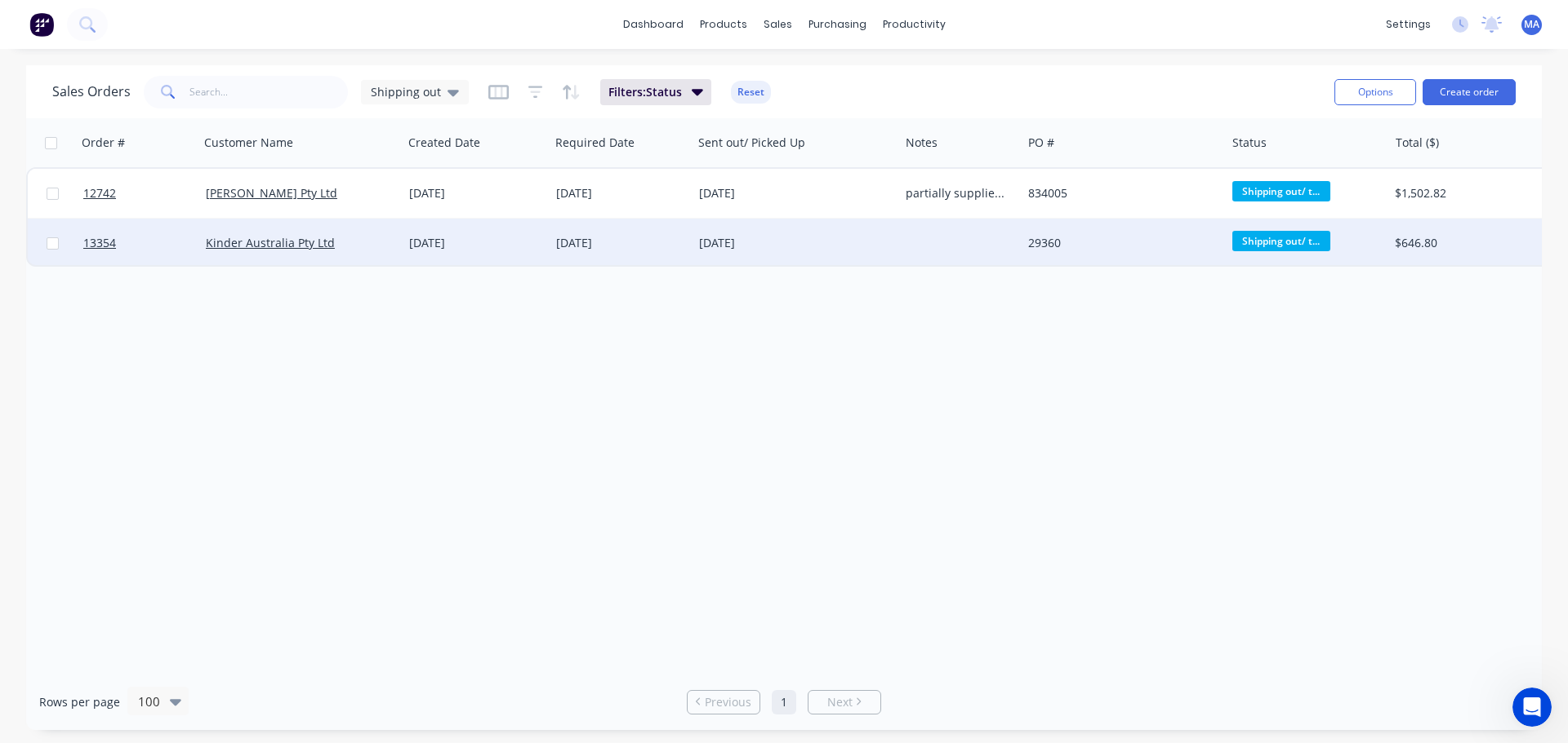
drag, startPoint x: 681, startPoint y: 366, endPoint x: 717, endPoint y: 351, distance: 39.0
click at [682, 366] on div "Order # Customer Name Created Date Required Date Sent out/ Picked Up Notes PO #…" at bounding box center [784, 397] width 1516 height 556
click at [614, 244] on div "[DATE]" at bounding box center [621, 243] width 130 height 16
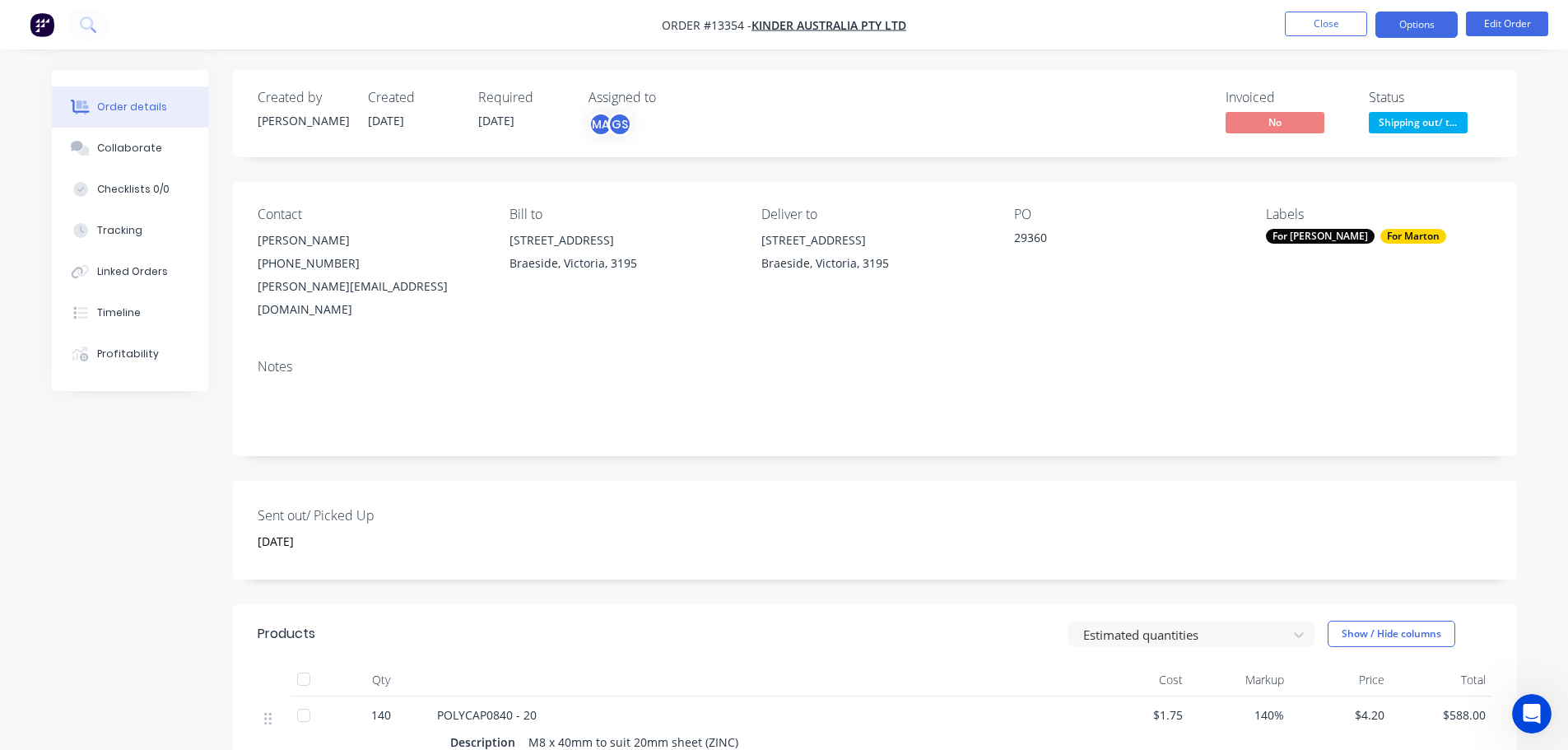
click at [1430, 21] on button "Options" at bounding box center [1416, 25] width 83 height 26
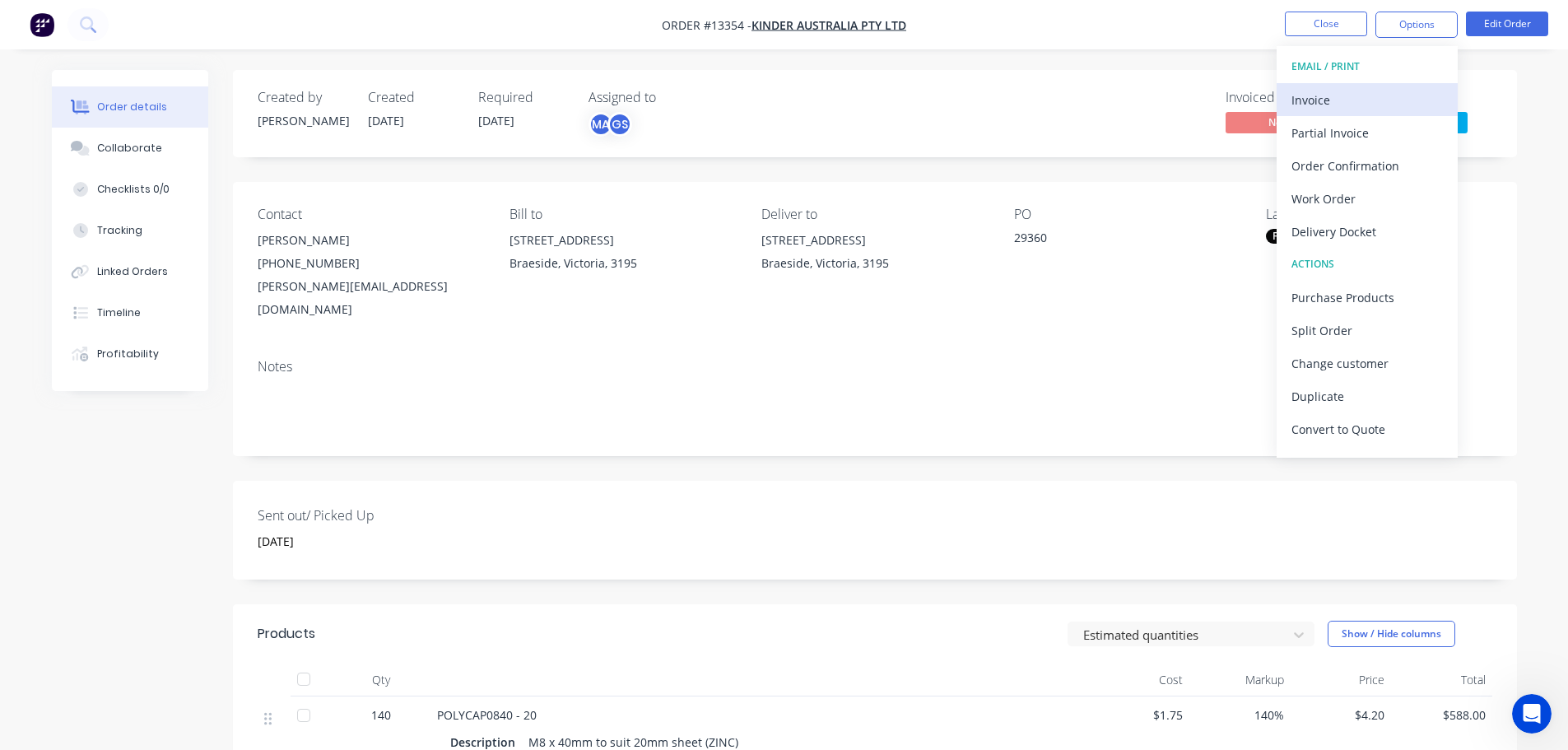
click at [1364, 91] on div "Invoice" at bounding box center [1367, 100] width 152 height 24
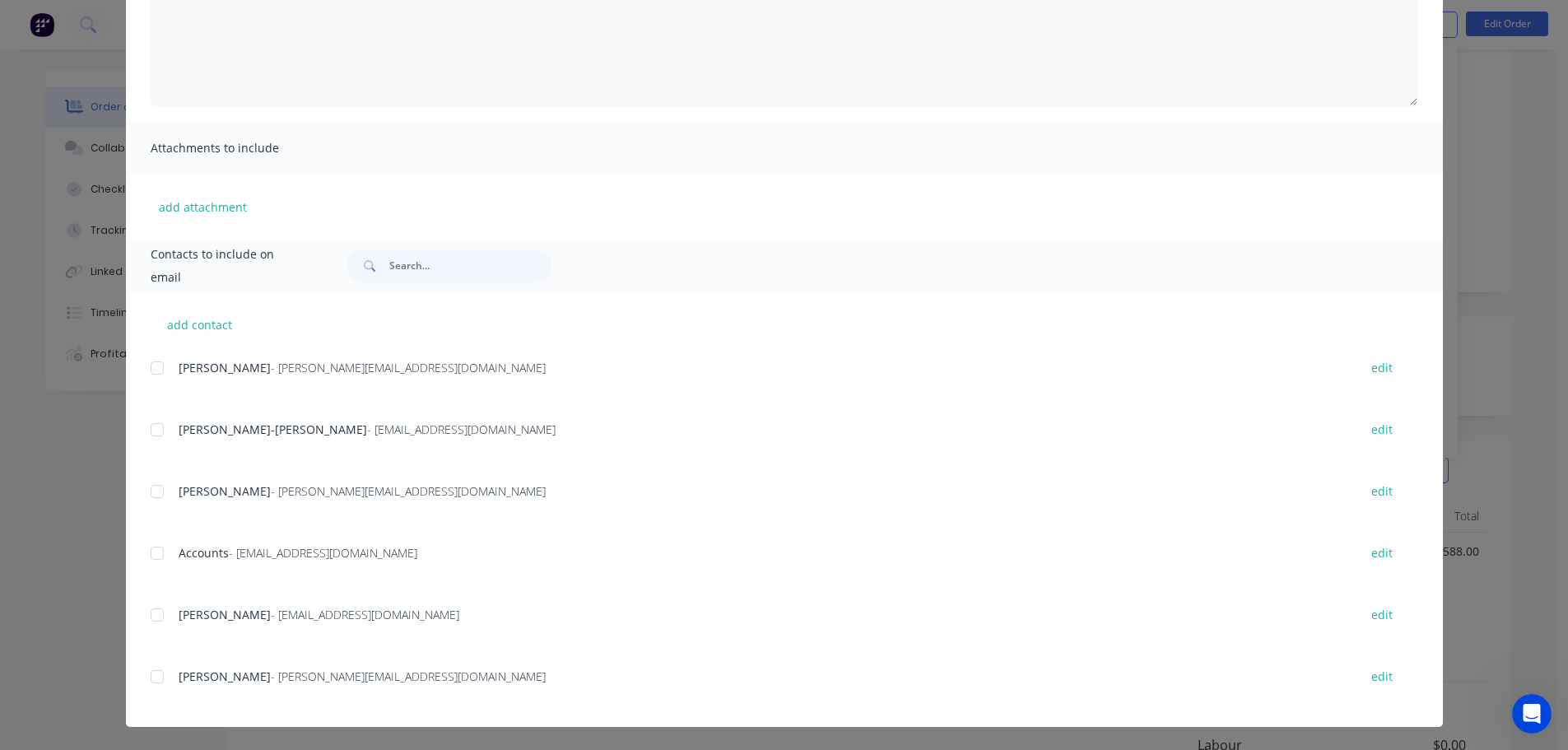
scroll to position [164, 0]
click at [154, 558] on div at bounding box center [157, 554] width 33 height 33
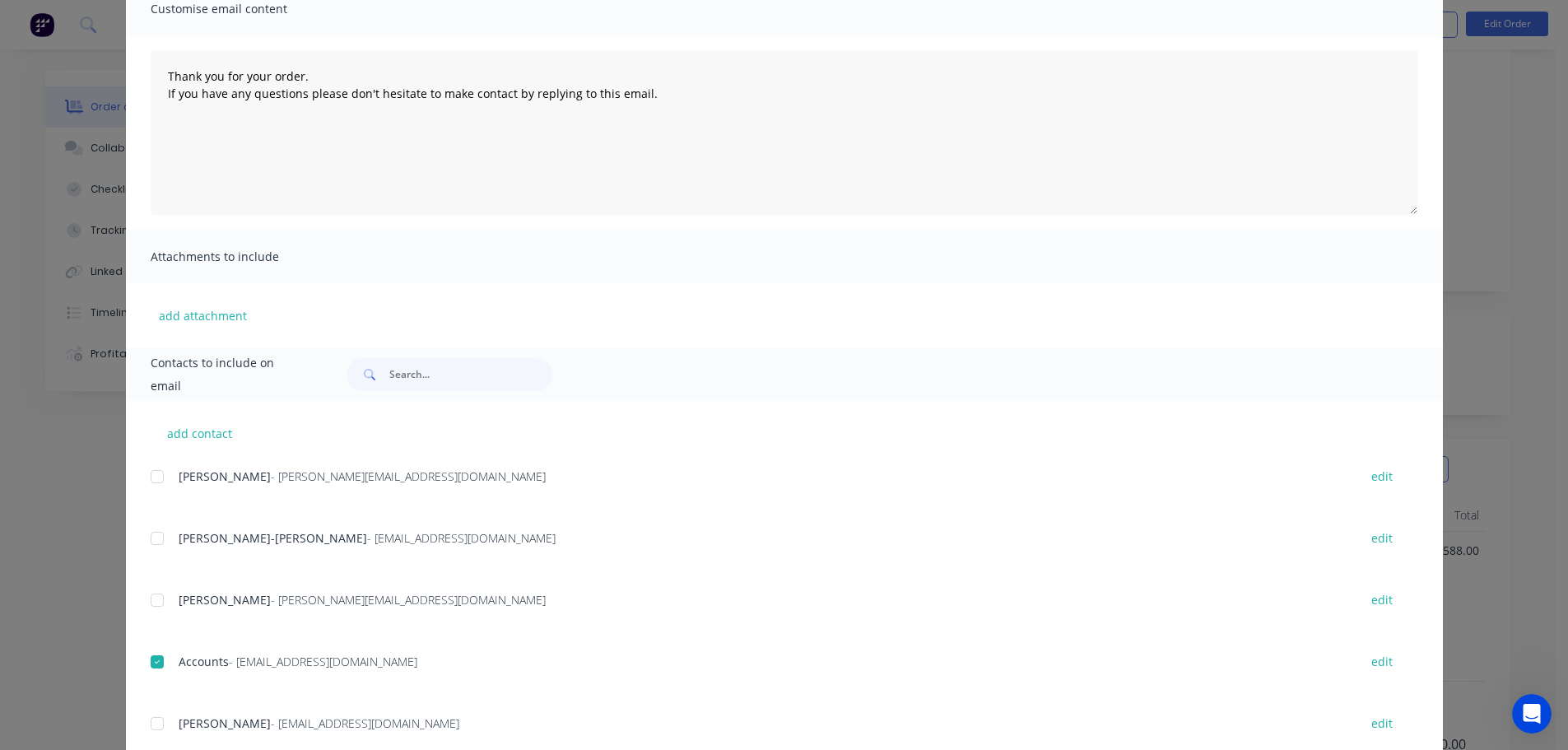
scroll to position [0, 0]
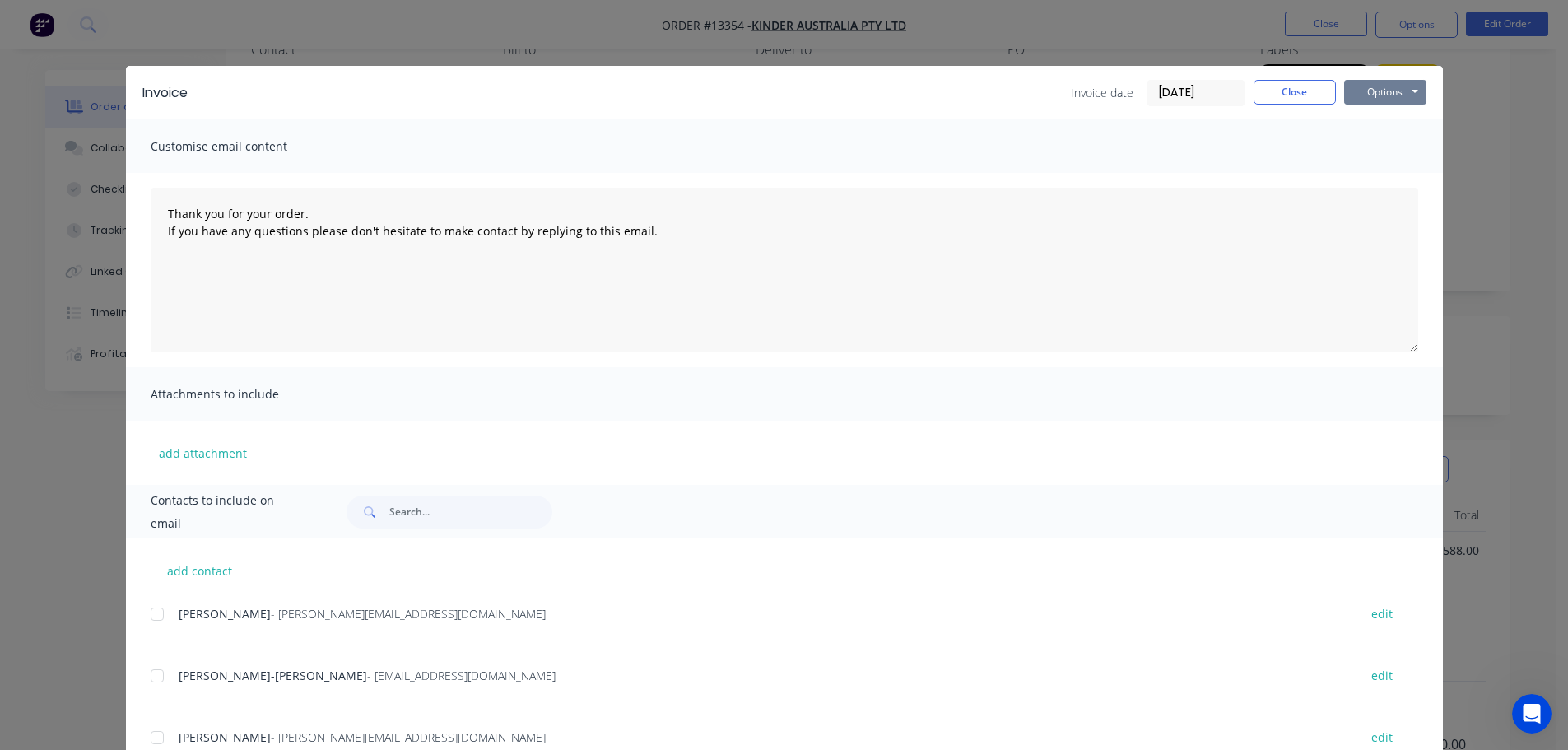
click at [1388, 86] on button "Options" at bounding box center [1385, 92] width 83 height 25
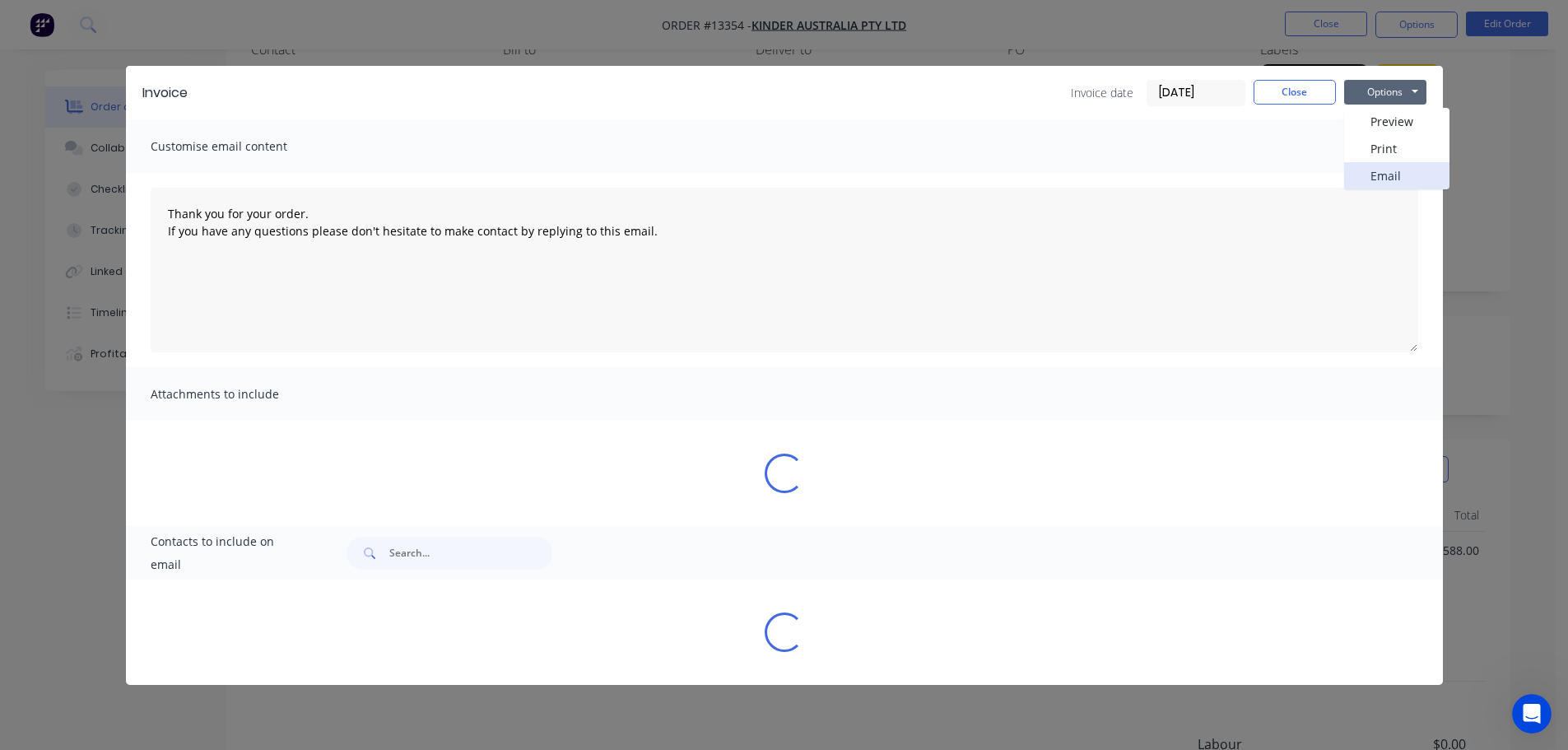
click at [1371, 182] on button "Email" at bounding box center [1396, 176] width 105 height 27
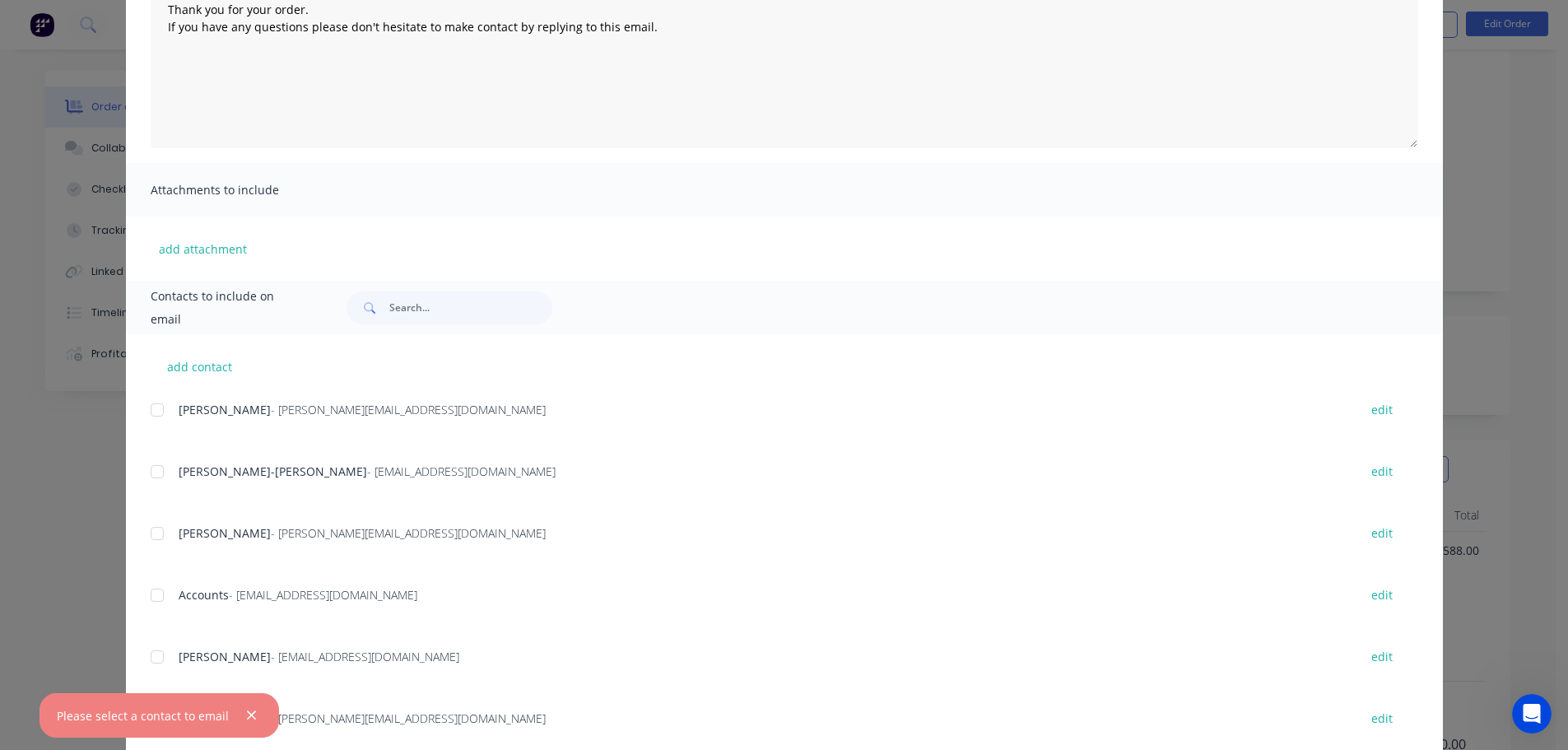
scroll to position [246, 0]
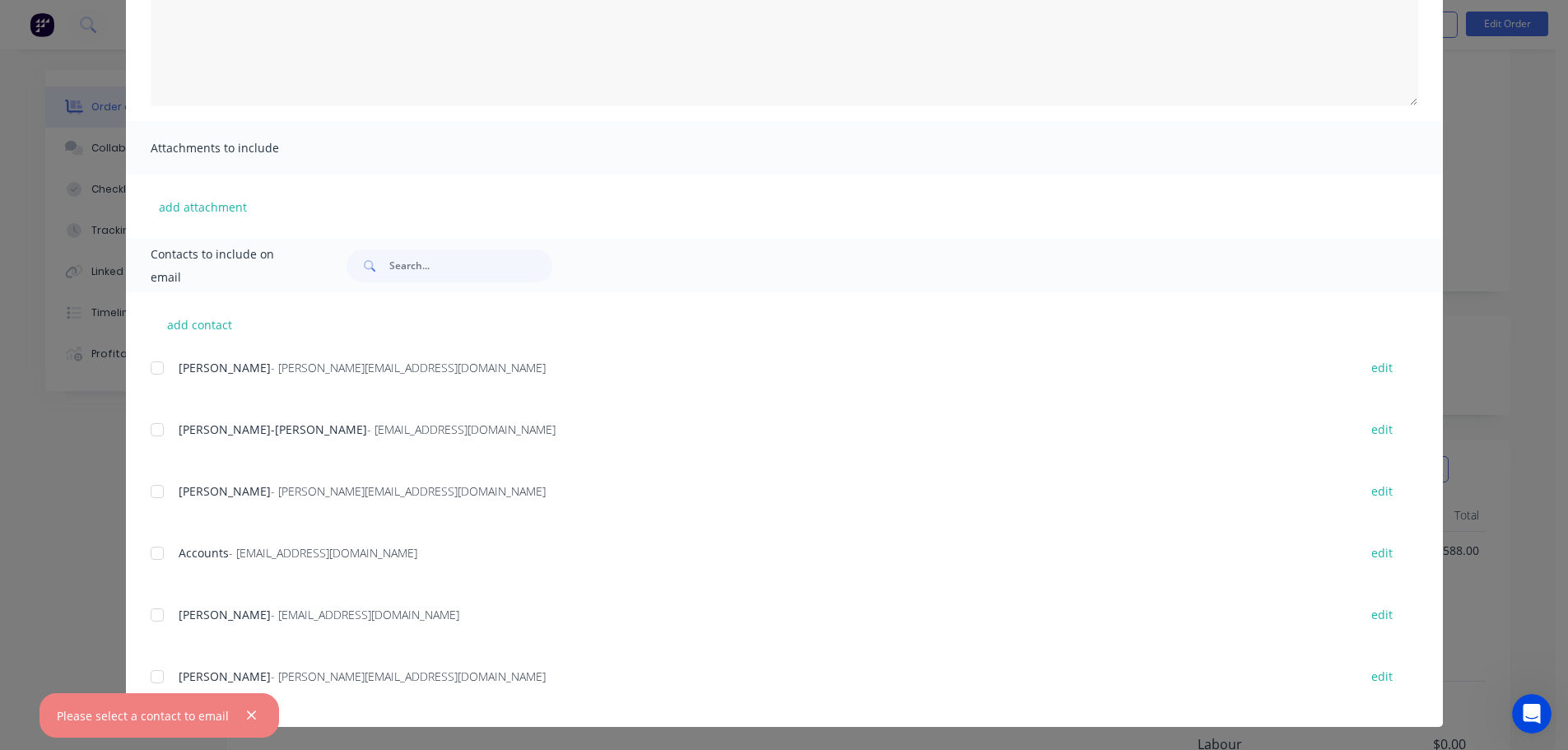
drag, startPoint x: 146, startPoint y: 551, endPoint x: 227, endPoint y: 532, distance: 83.2
click at [146, 555] on div at bounding box center [157, 554] width 33 height 33
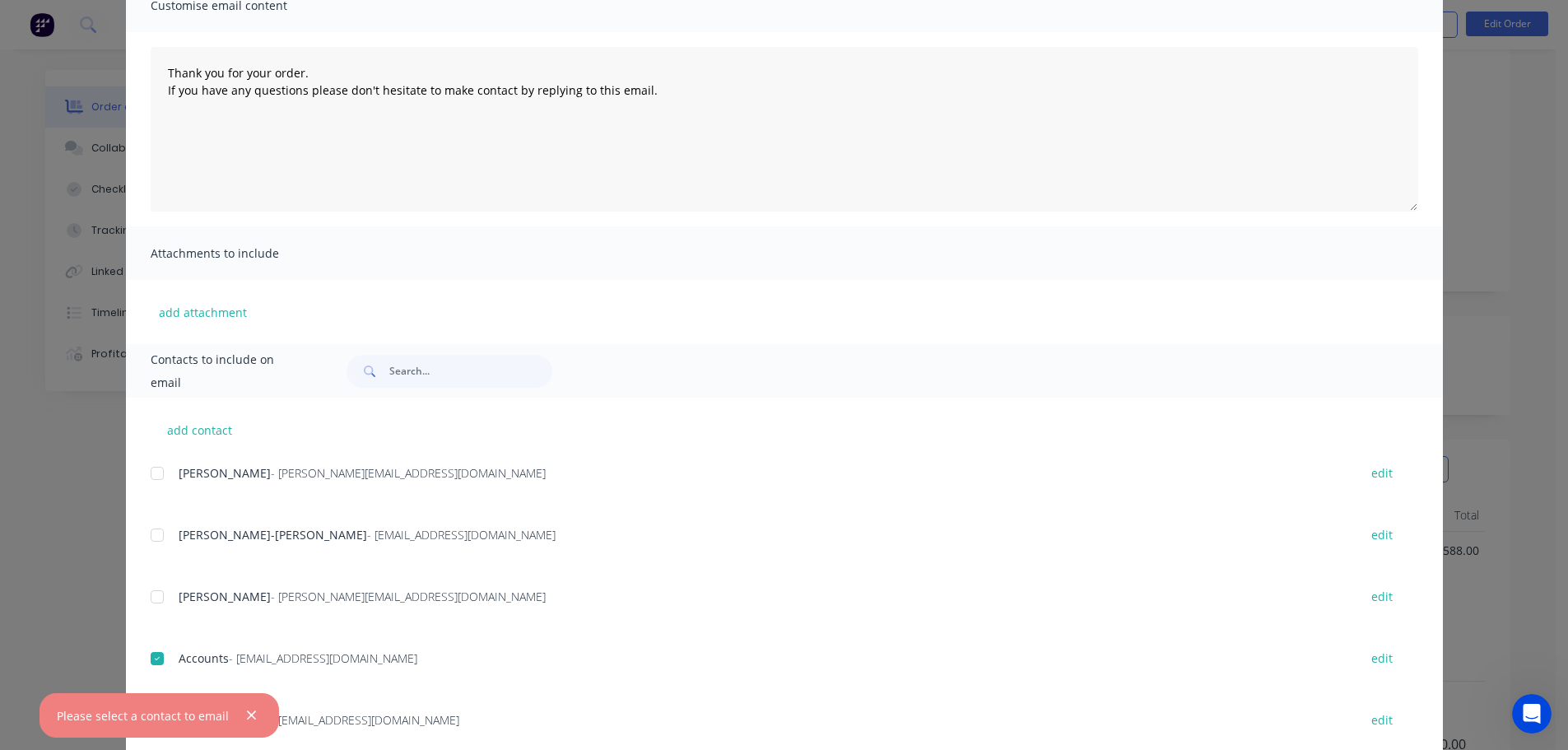
scroll to position [0, 0]
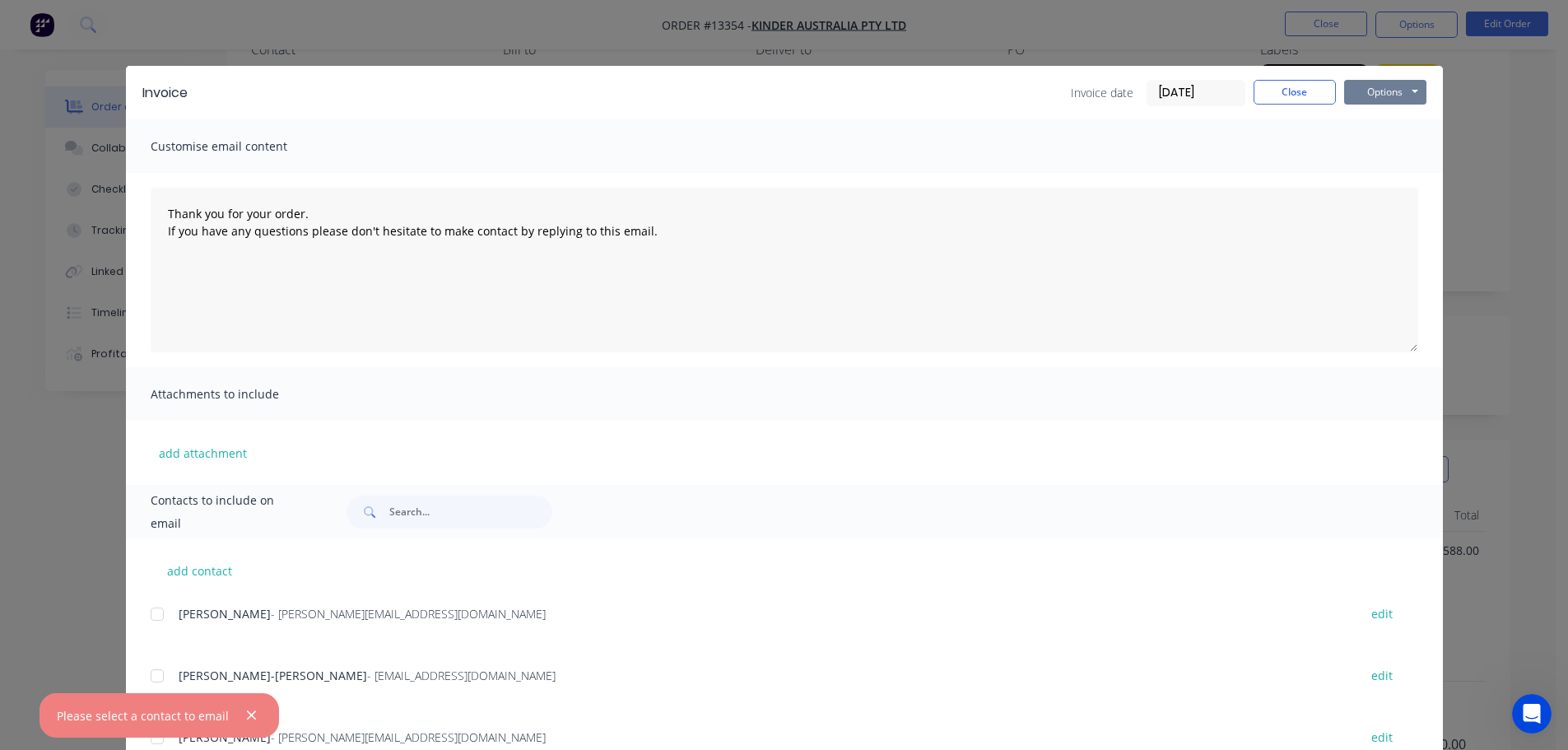
click at [1390, 87] on button "Options" at bounding box center [1385, 92] width 83 height 25
click at [1379, 177] on button "Email" at bounding box center [1396, 176] width 105 height 27
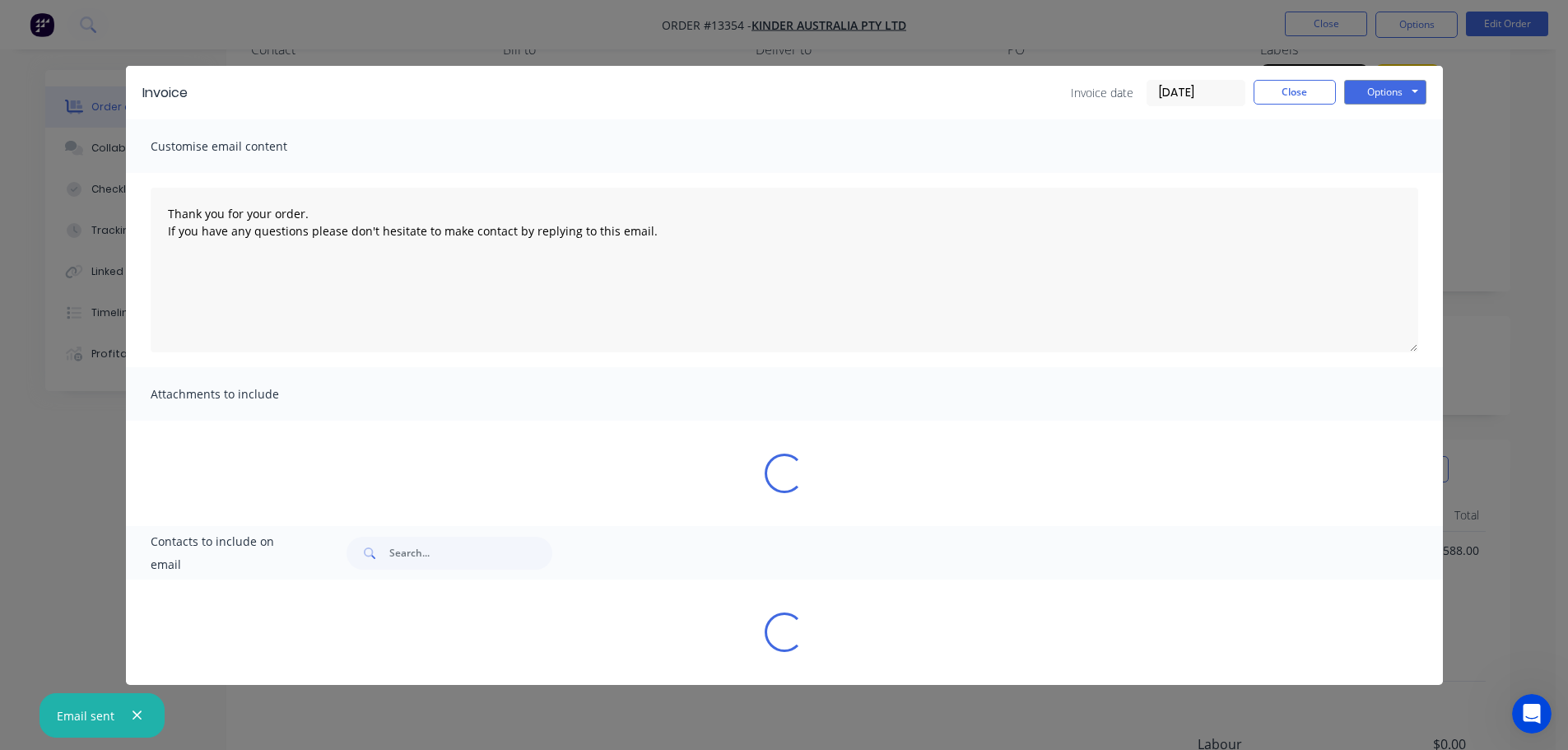
type textarea "Thank you for your order. If you have any questions please don't hesitate to ma…"
click at [1318, 78] on div "Invoice Invoice date [DATE] Close Options Preview Print Email" at bounding box center [785, 93] width 1318 height 54
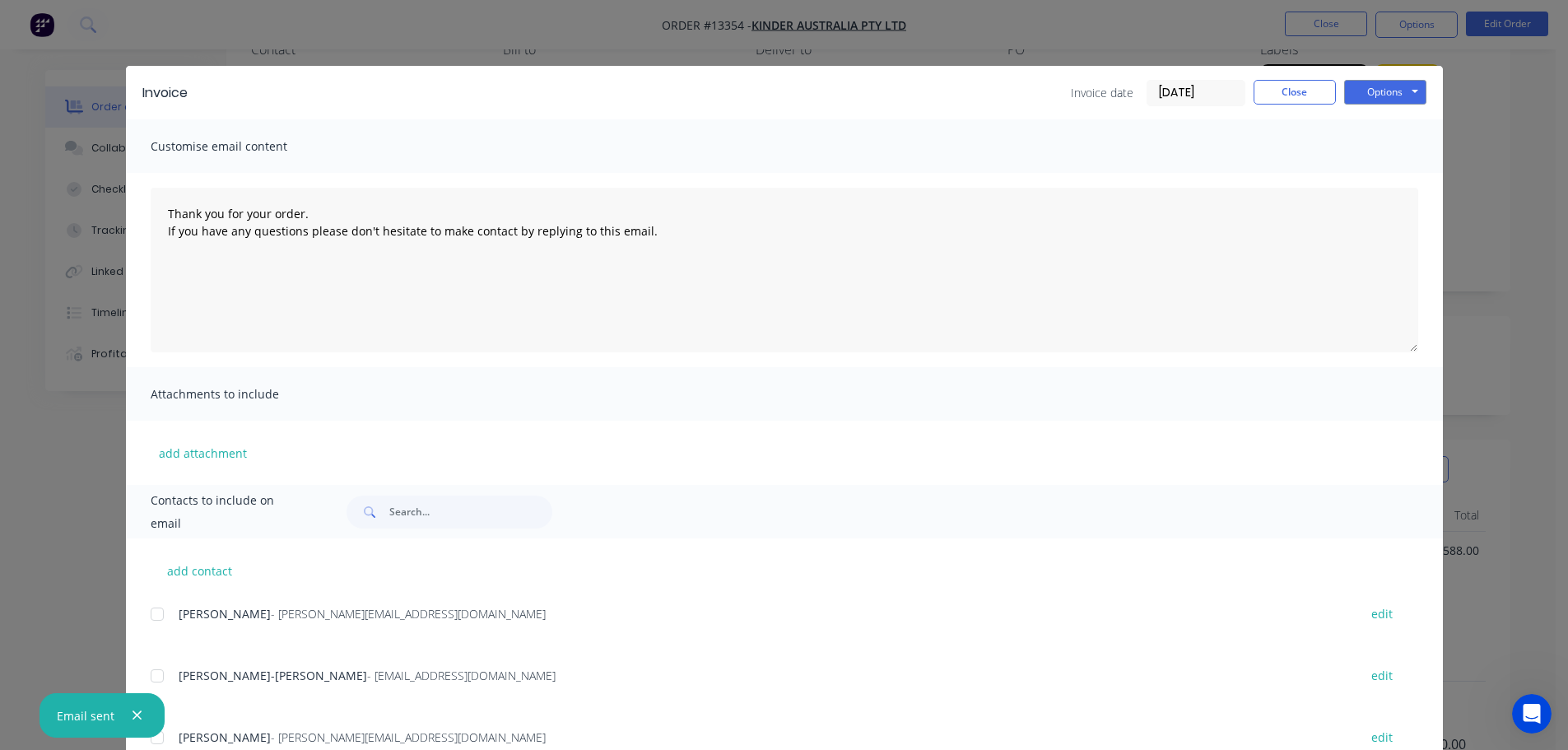
click at [1306, 78] on div "Invoice Invoice date [DATE] Close Options Preview Print Email" at bounding box center [785, 93] width 1318 height 54
drag, startPoint x: 1291, startPoint y: 105, endPoint x: 1312, endPoint y: 58, distance: 51.5
click at [1291, 104] on div "Invoice Invoice date [DATE] Close Options Preview Print Email" at bounding box center [785, 93] width 1318 height 54
click at [1299, 93] on button "Close" at bounding box center [1295, 92] width 83 height 25
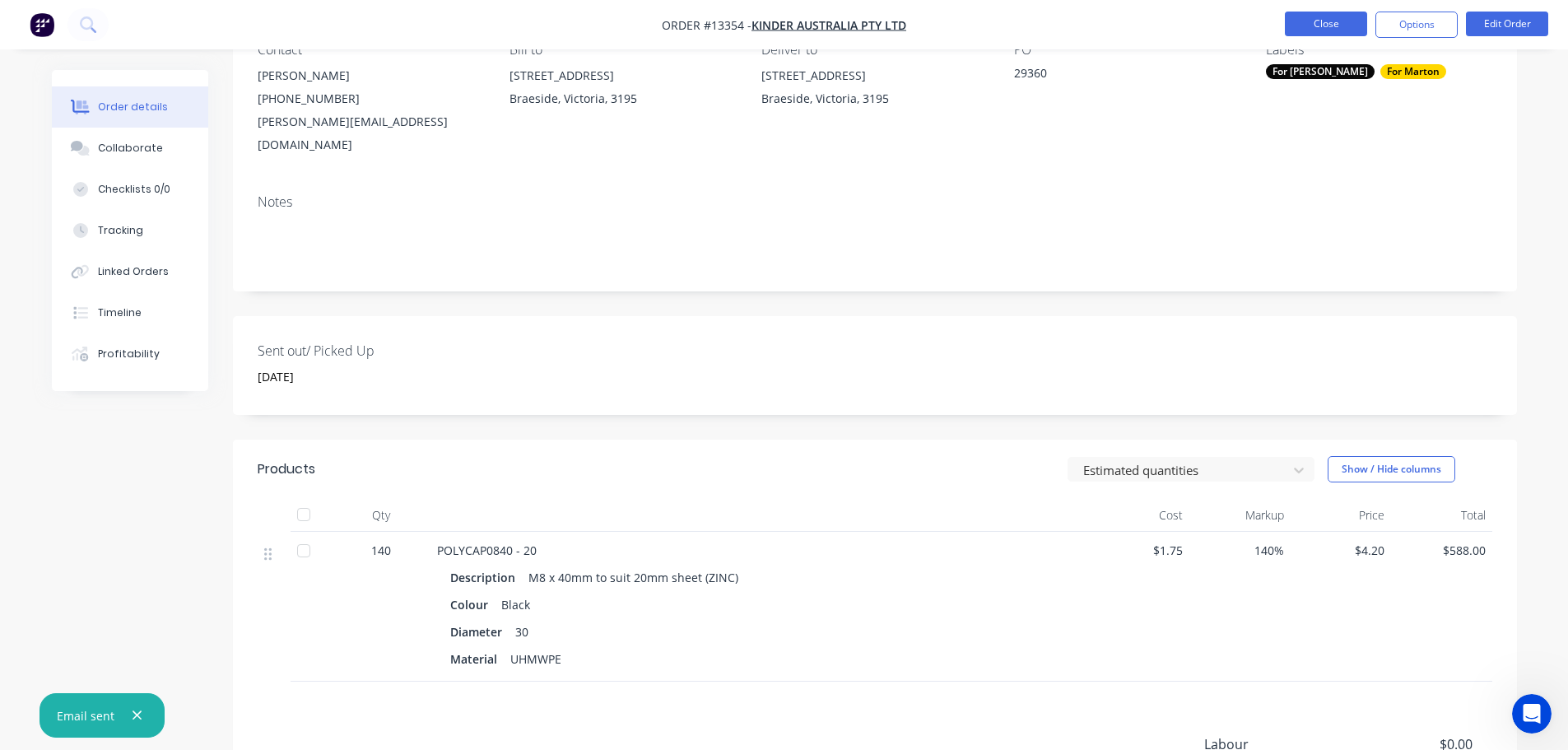
click at [1321, 30] on button "Close" at bounding box center [1326, 24] width 83 height 25
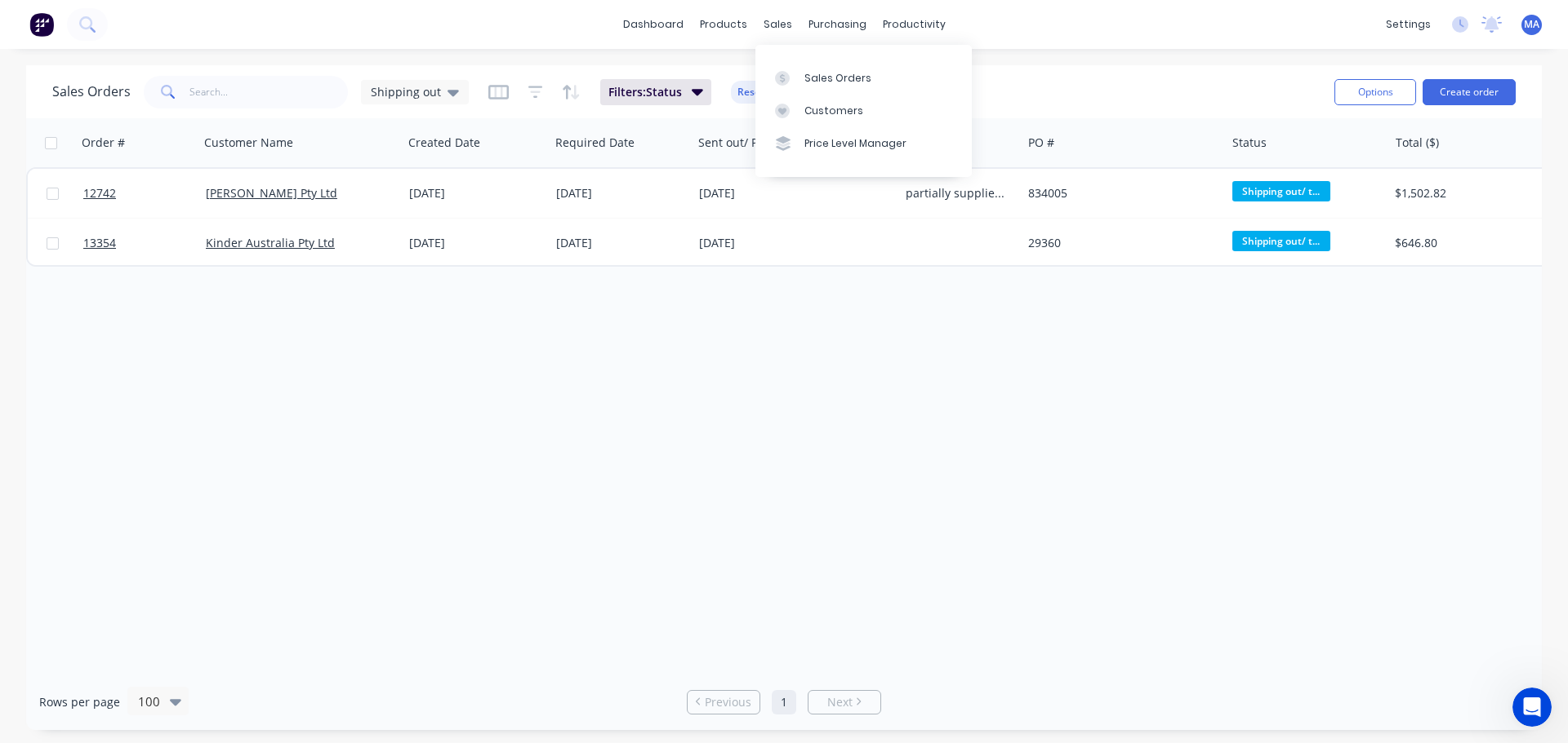
click at [801, 36] on div "purchasing" at bounding box center [837, 24] width 75 height 24
click at [811, 75] on div "Sales Orders" at bounding box center [838, 78] width 67 height 14
click at [401, 92] on span "Shipping out" at bounding box center [406, 92] width 70 height 17
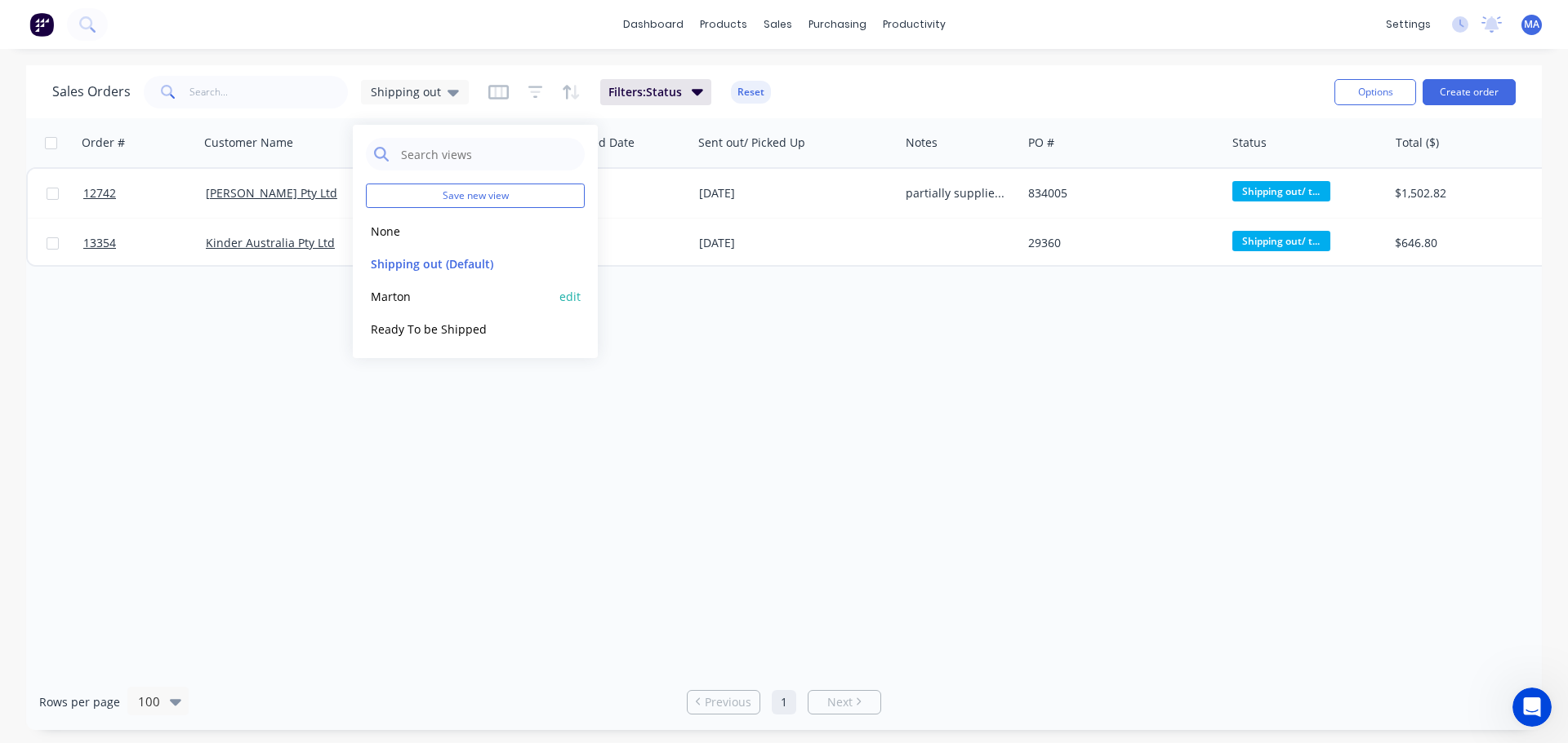
click at [389, 292] on button "Marton" at bounding box center [458, 296] width 186 height 19
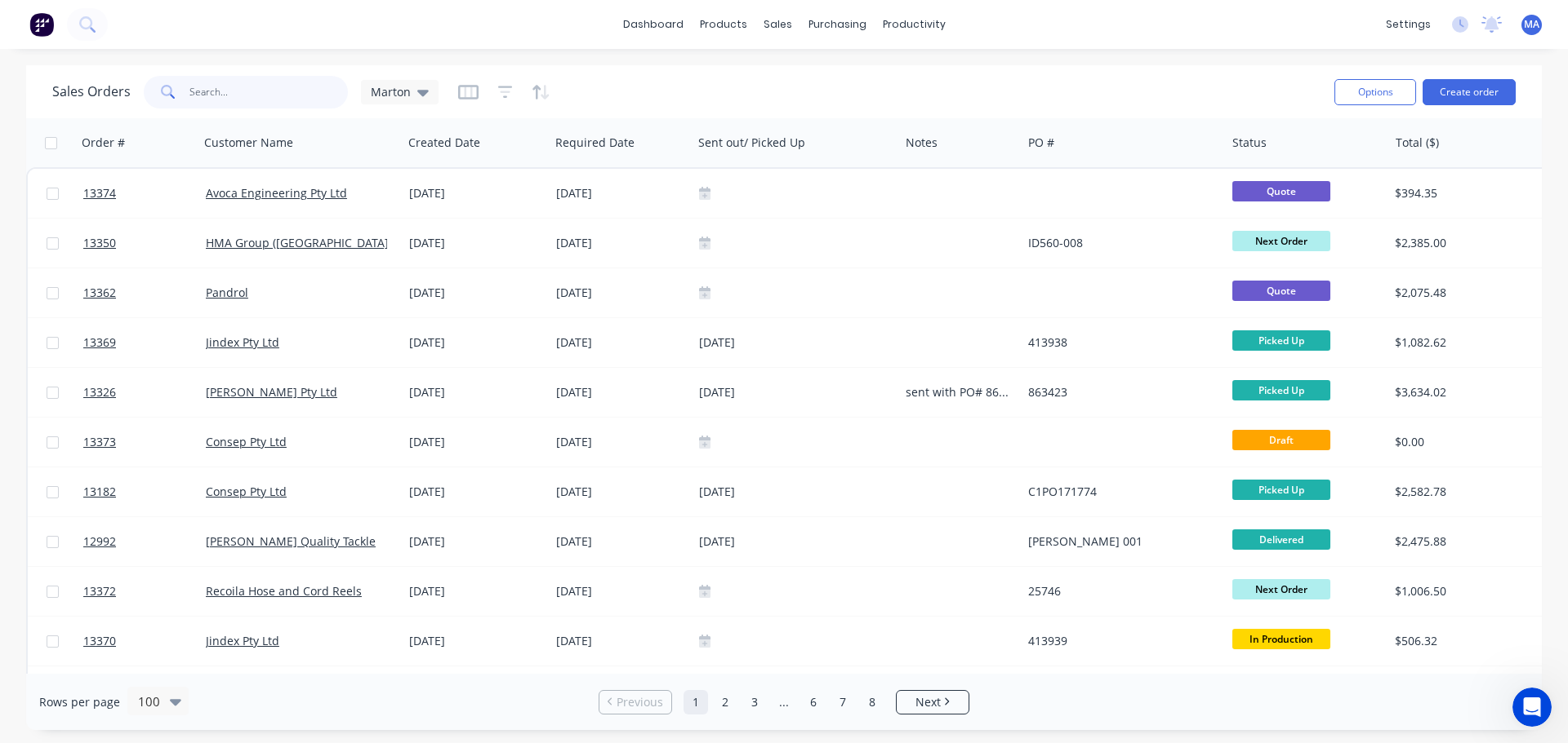
click at [267, 100] on input "text" at bounding box center [268, 92] width 159 height 32
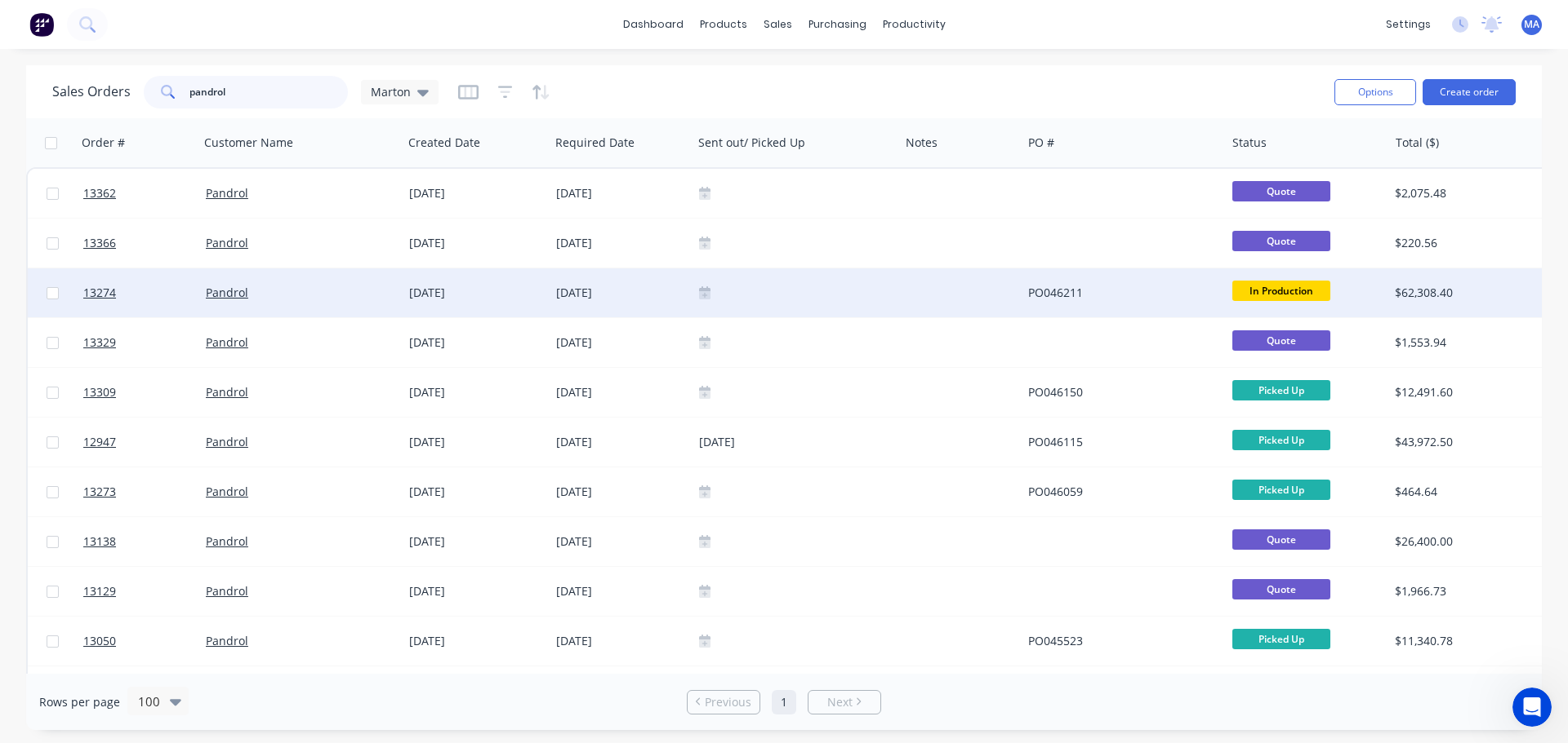
type input "pandrol"
click at [775, 303] on div at bounding box center [796, 292] width 207 height 49
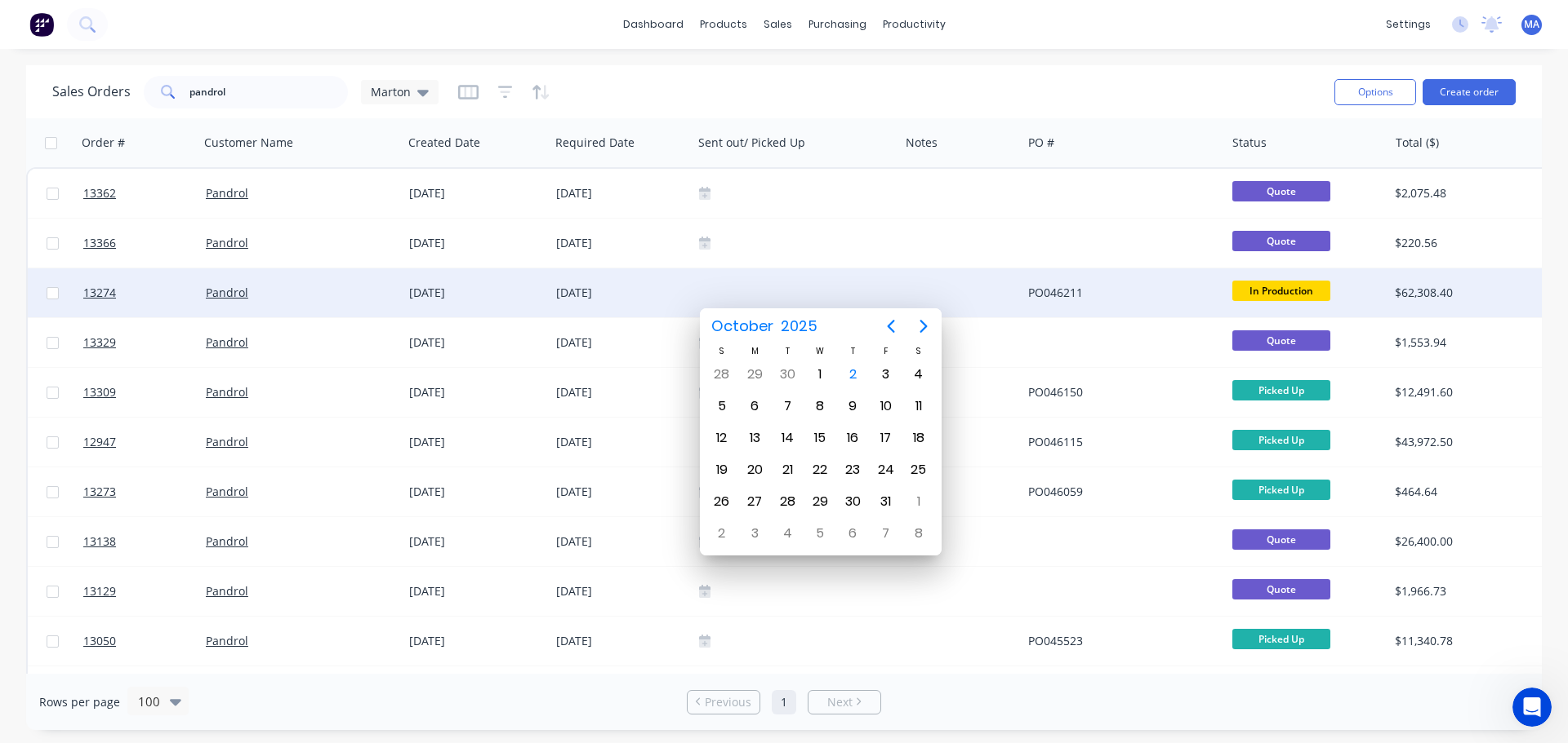
click at [524, 304] on div "[DATE]" at bounding box center [475, 292] width 147 height 49
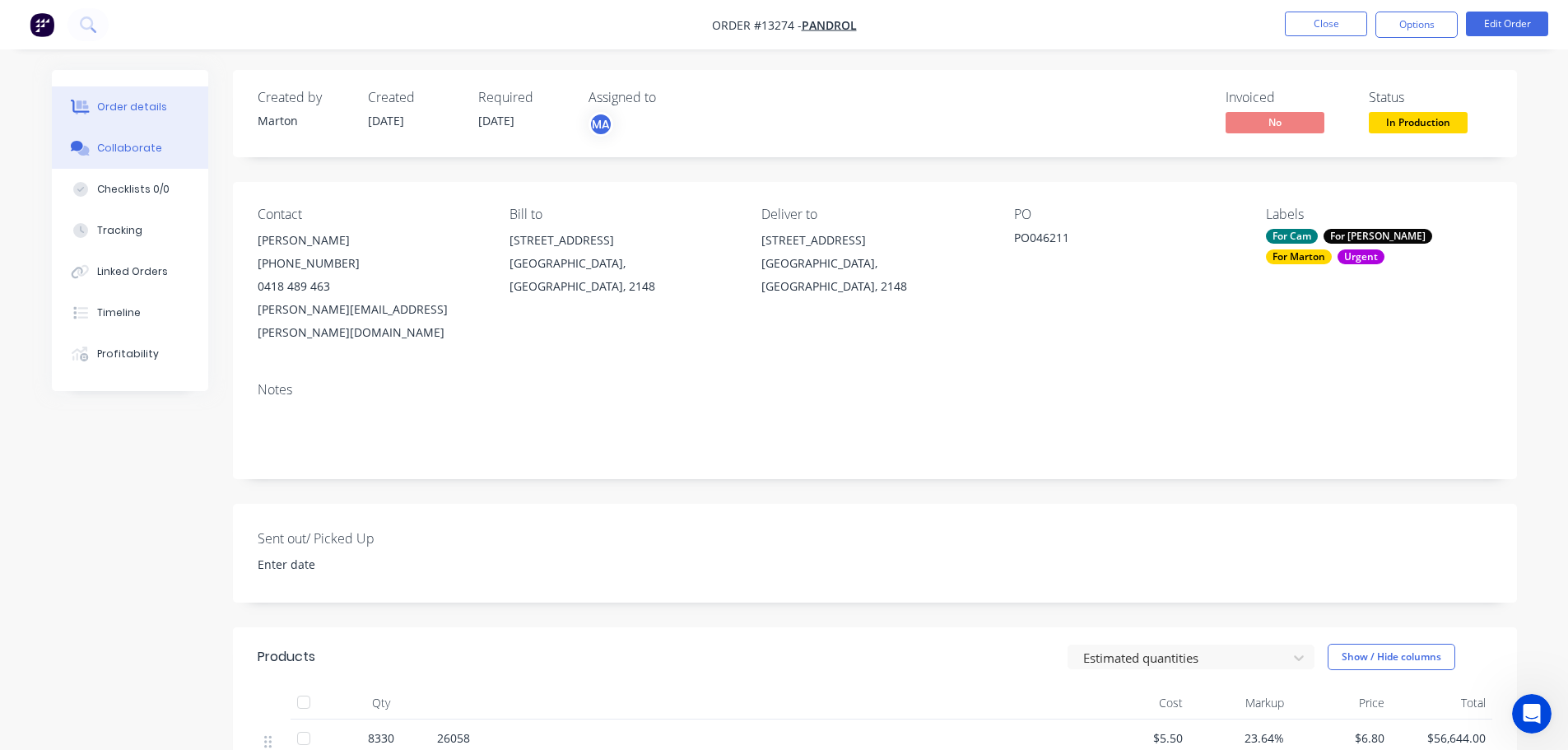
click at [138, 157] on button "Collaborate" at bounding box center [130, 148] width 156 height 41
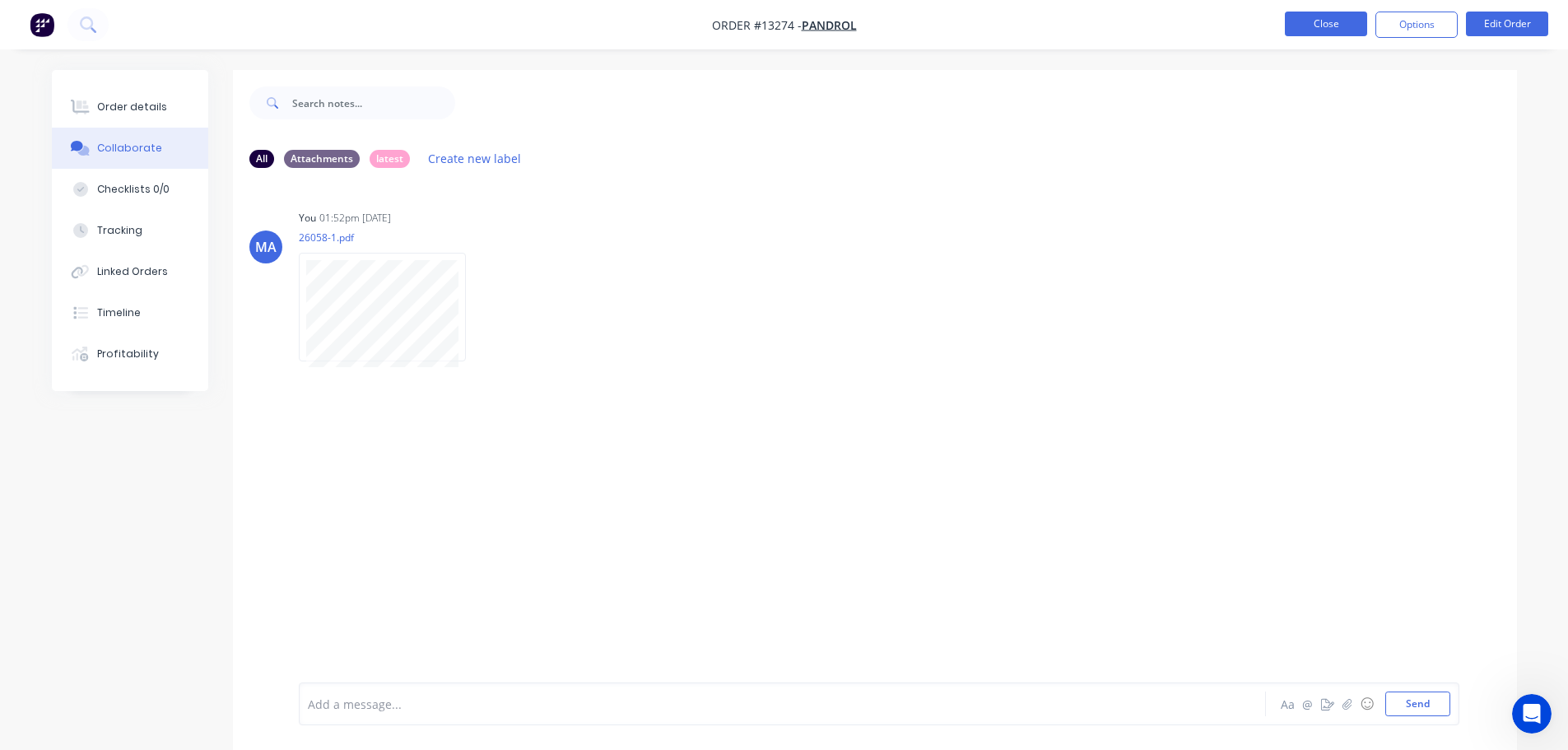
click at [1290, 27] on button "Close" at bounding box center [1326, 24] width 83 height 25
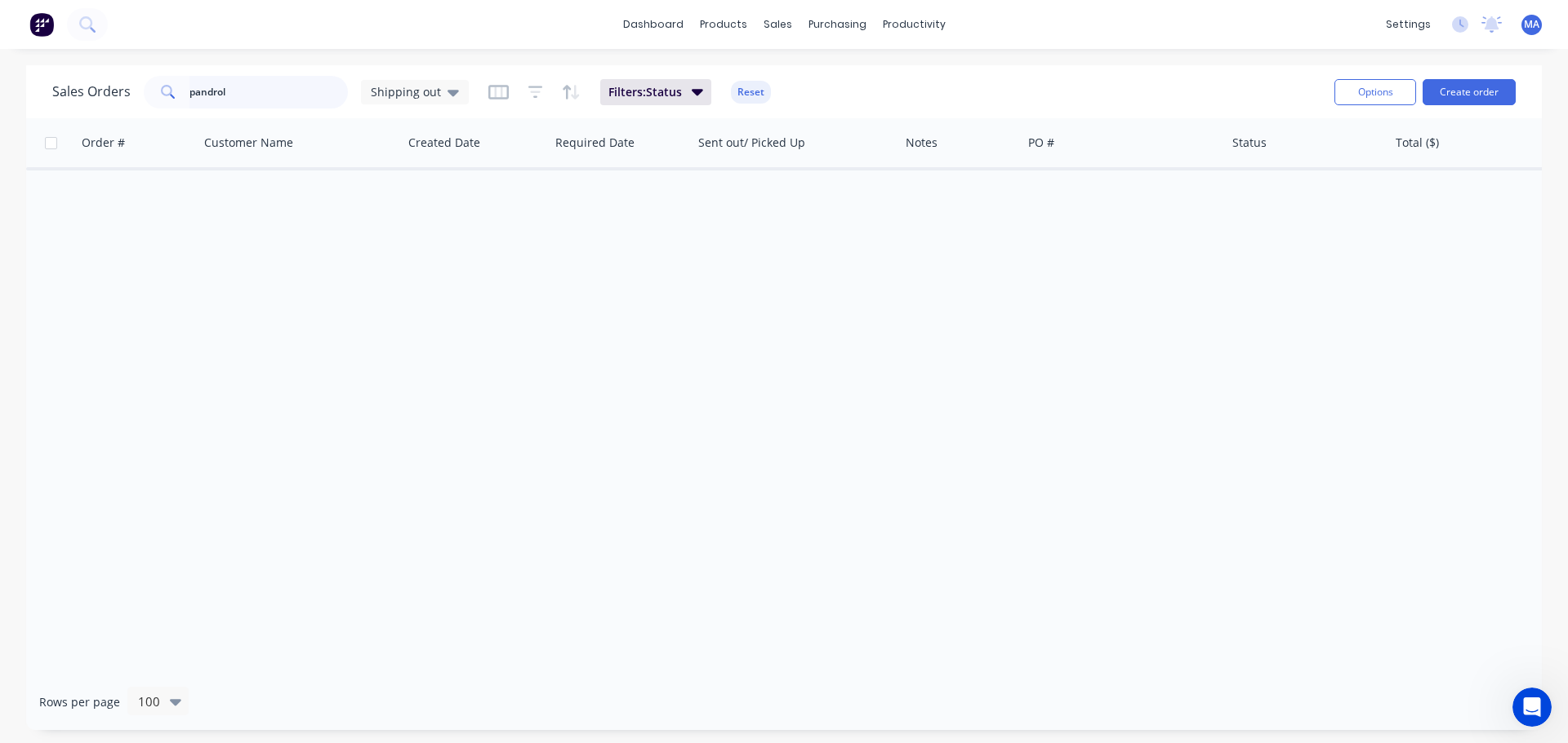
drag, startPoint x: 306, startPoint y: 96, endPoint x: 173, endPoint y: 97, distance: 133.0
click at [173, 97] on div "pandrol" at bounding box center [246, 92] width 204 height 32
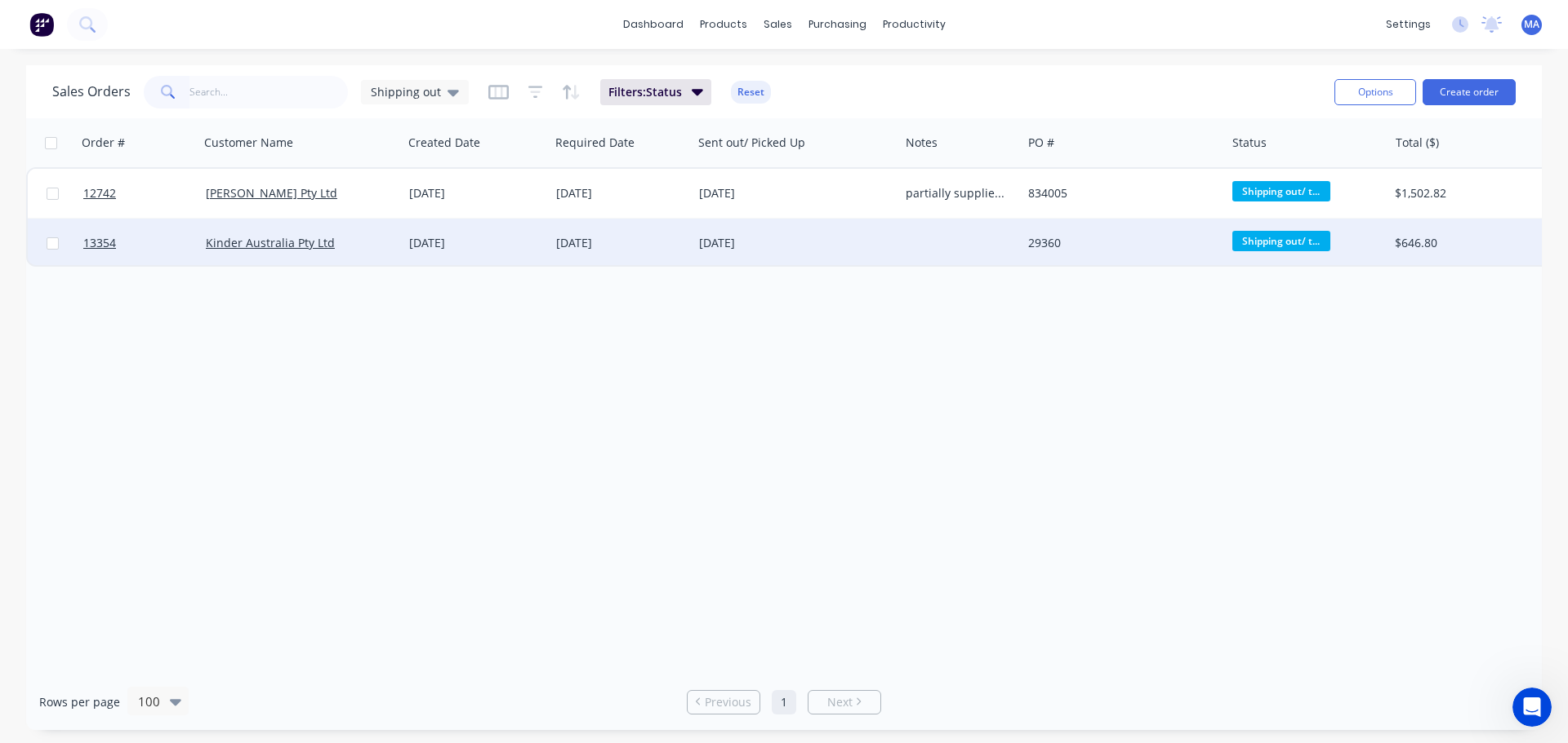
click at [616, 257] on div "[DATE]" at bounding box center [621, 243] width 143 height 49
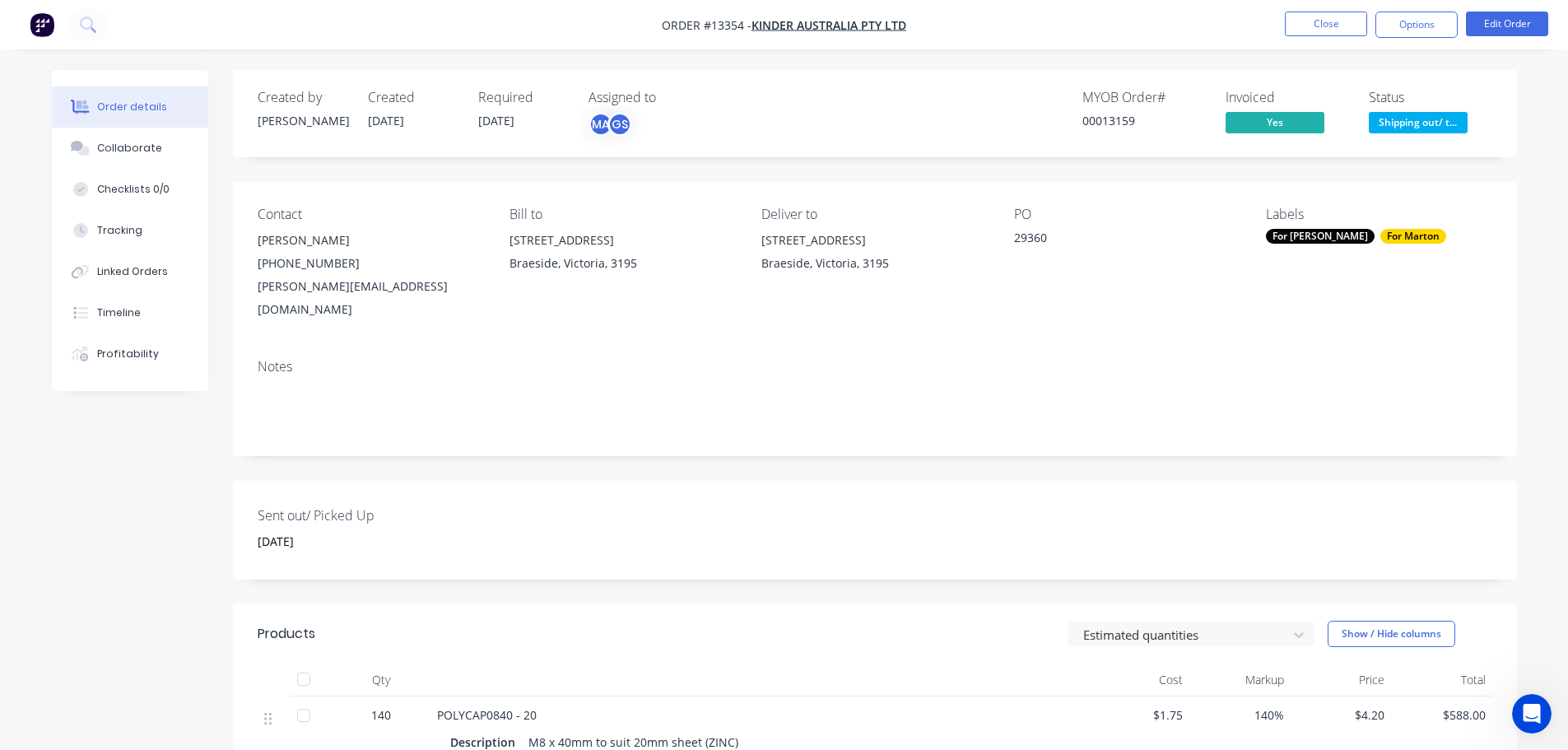
click at [1416, 129] on span "Shipping out/ t..." at bounding box center [1418, 122] width 99 height 21
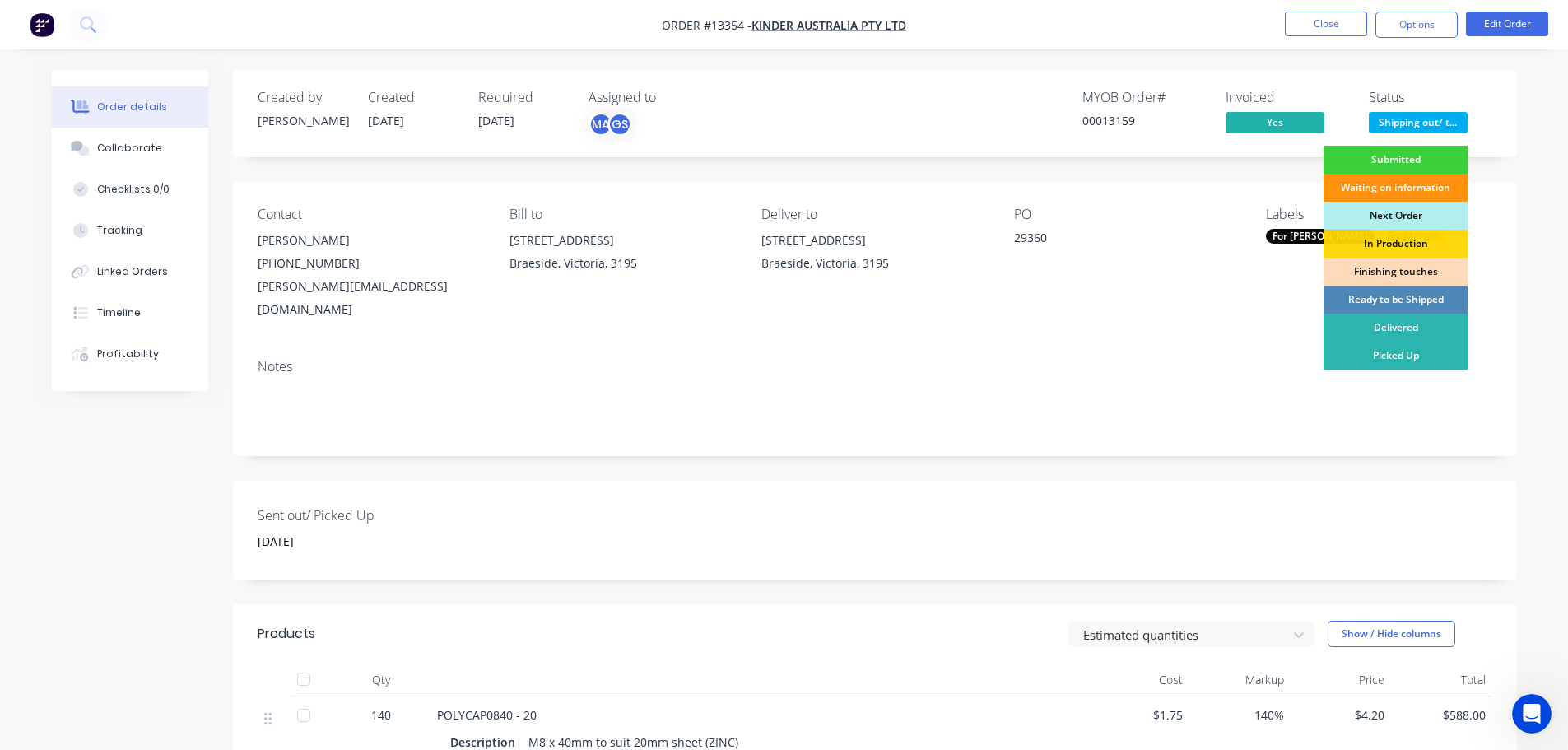
click at [1388, 352] on div "Picked Up" at bounding box center [1396, 355] width 144 height 28
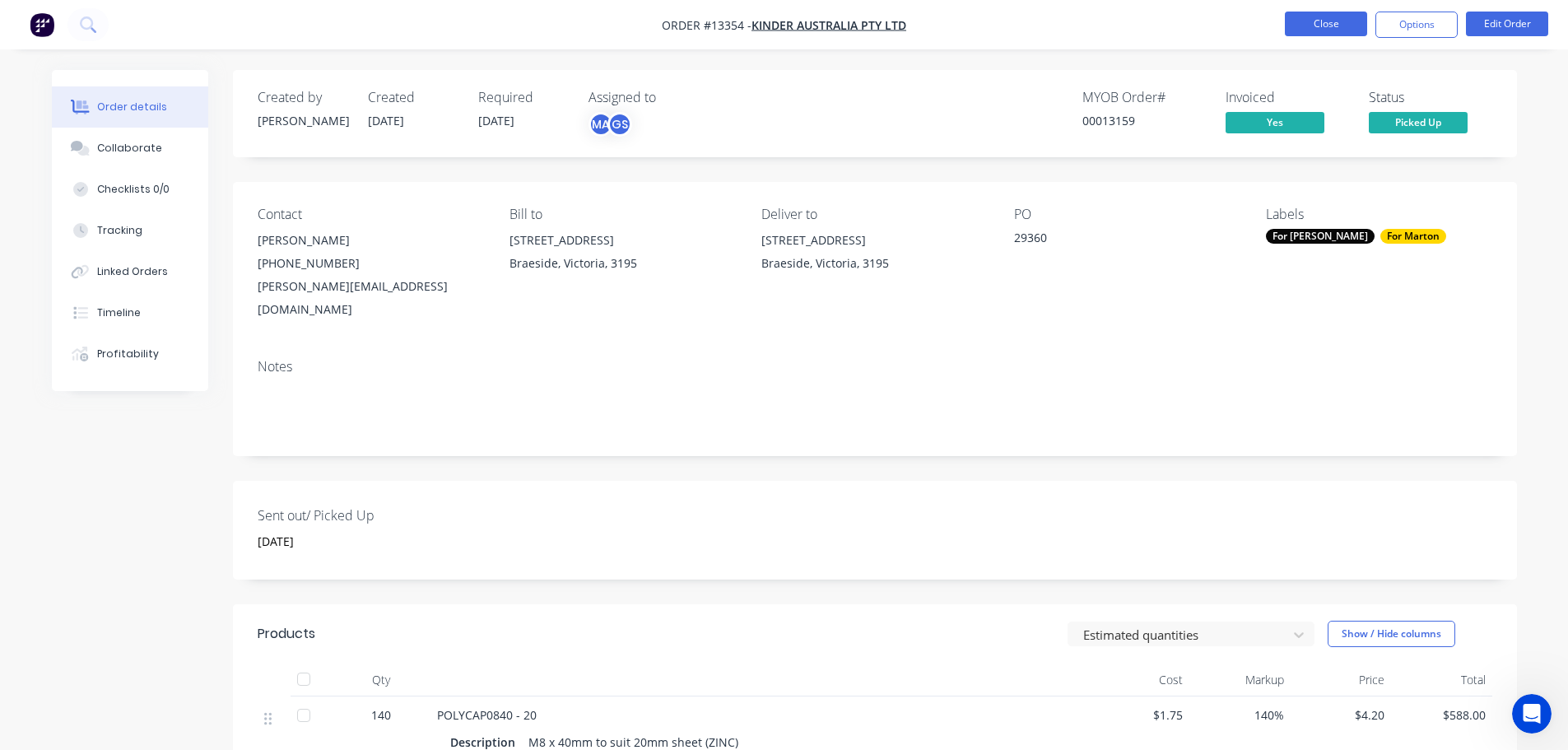
click at [1318, 22] on button "Close" at bounding box center [1326, 24] width 83 height 25
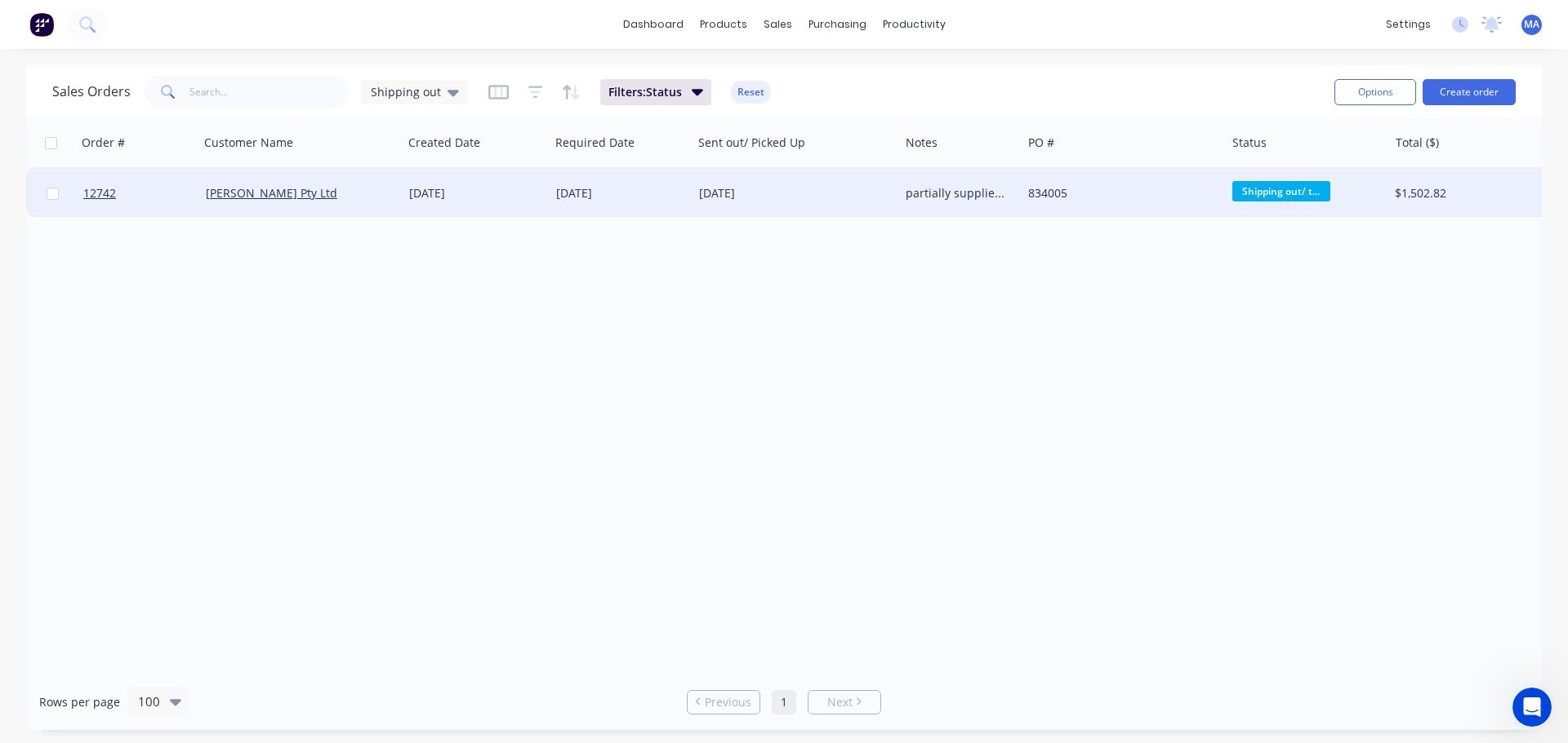
click at [505, 194] on div "[DATE]" at bounding box center [476, 193] width 134 height 16
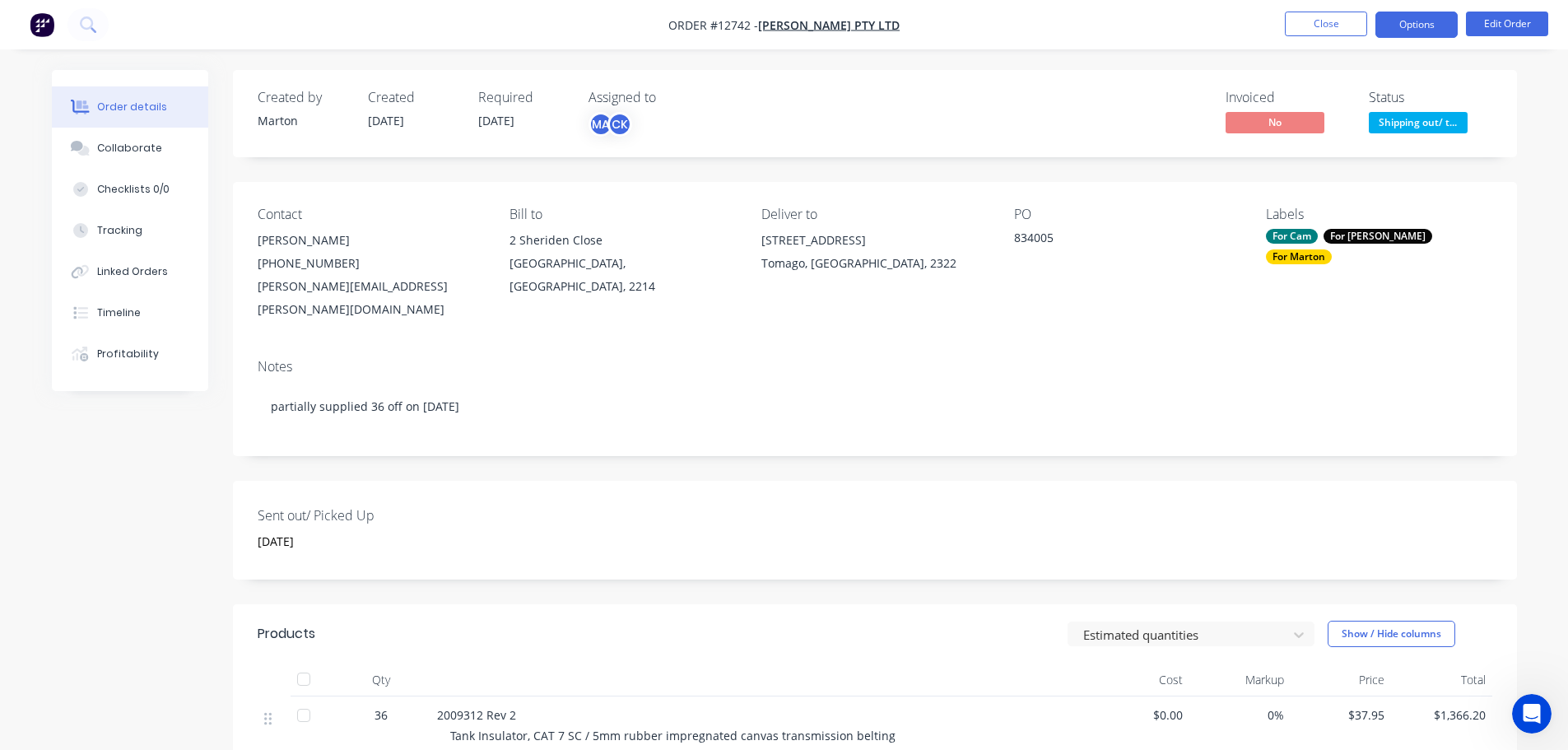
click at [1428, 35] on button "Options" at bounding box center [1416, 25] width 83 height 26
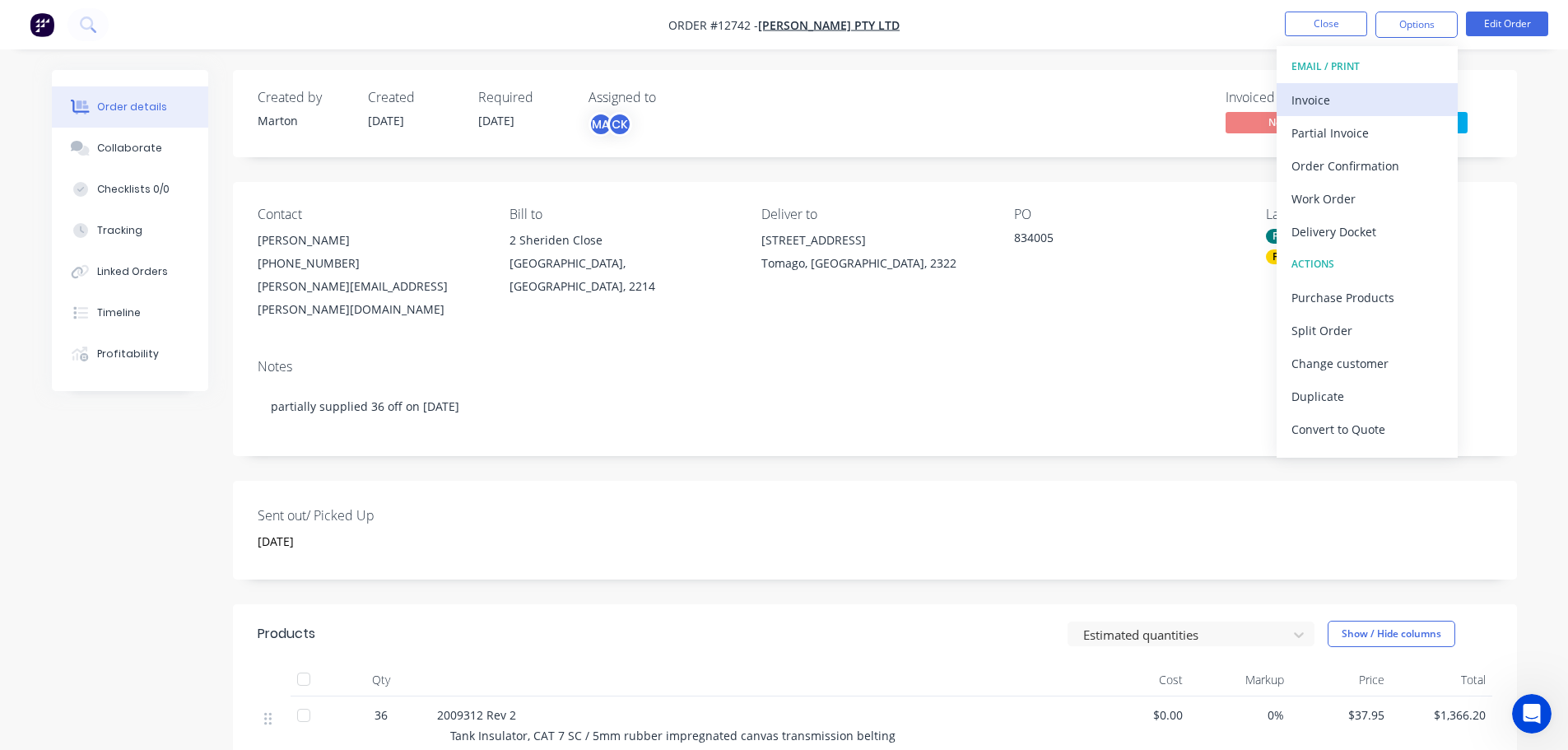
click at [1311, 93] on div "Invoice" at bounding box center [1367, 100] width 152 height 24
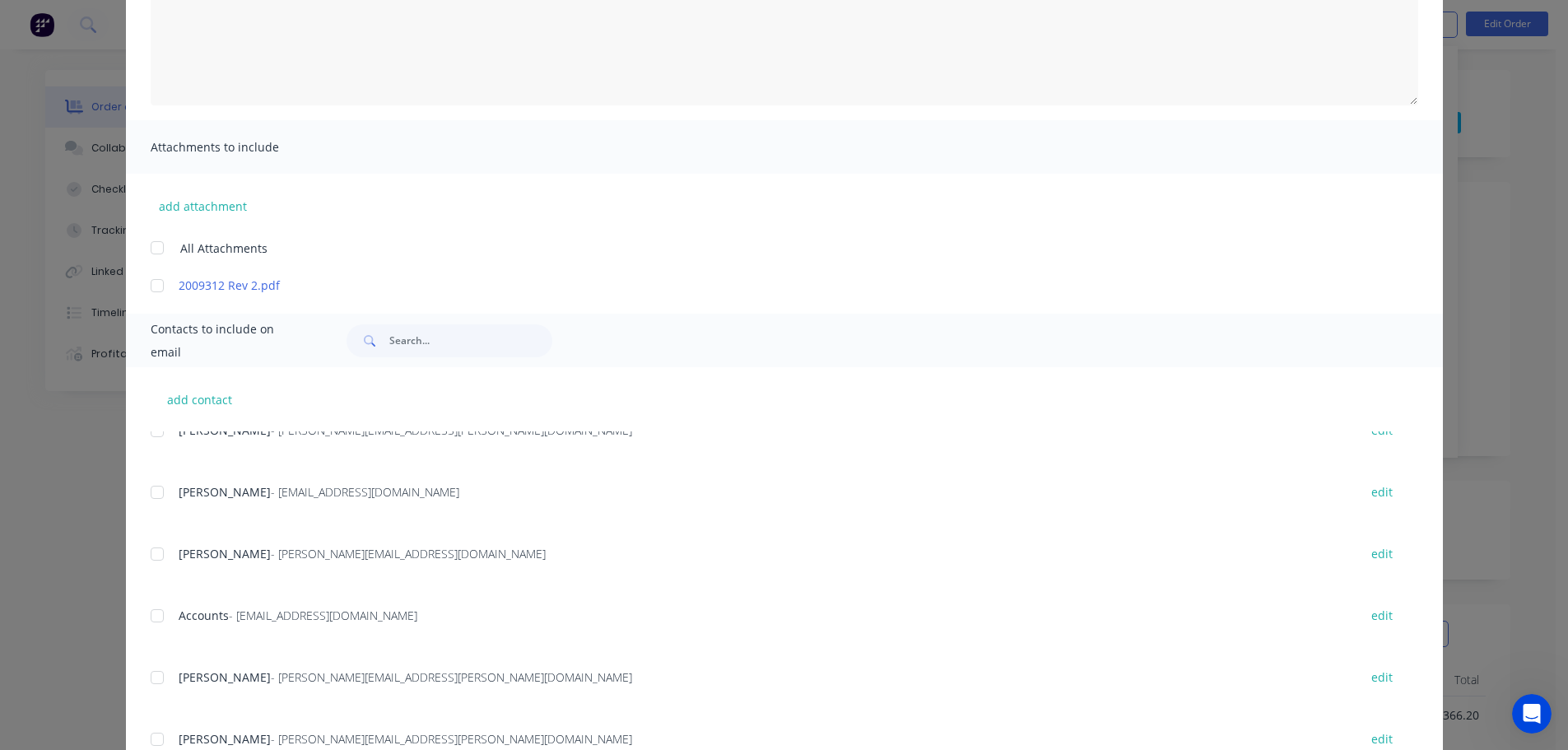
scroll to position [330, 0]
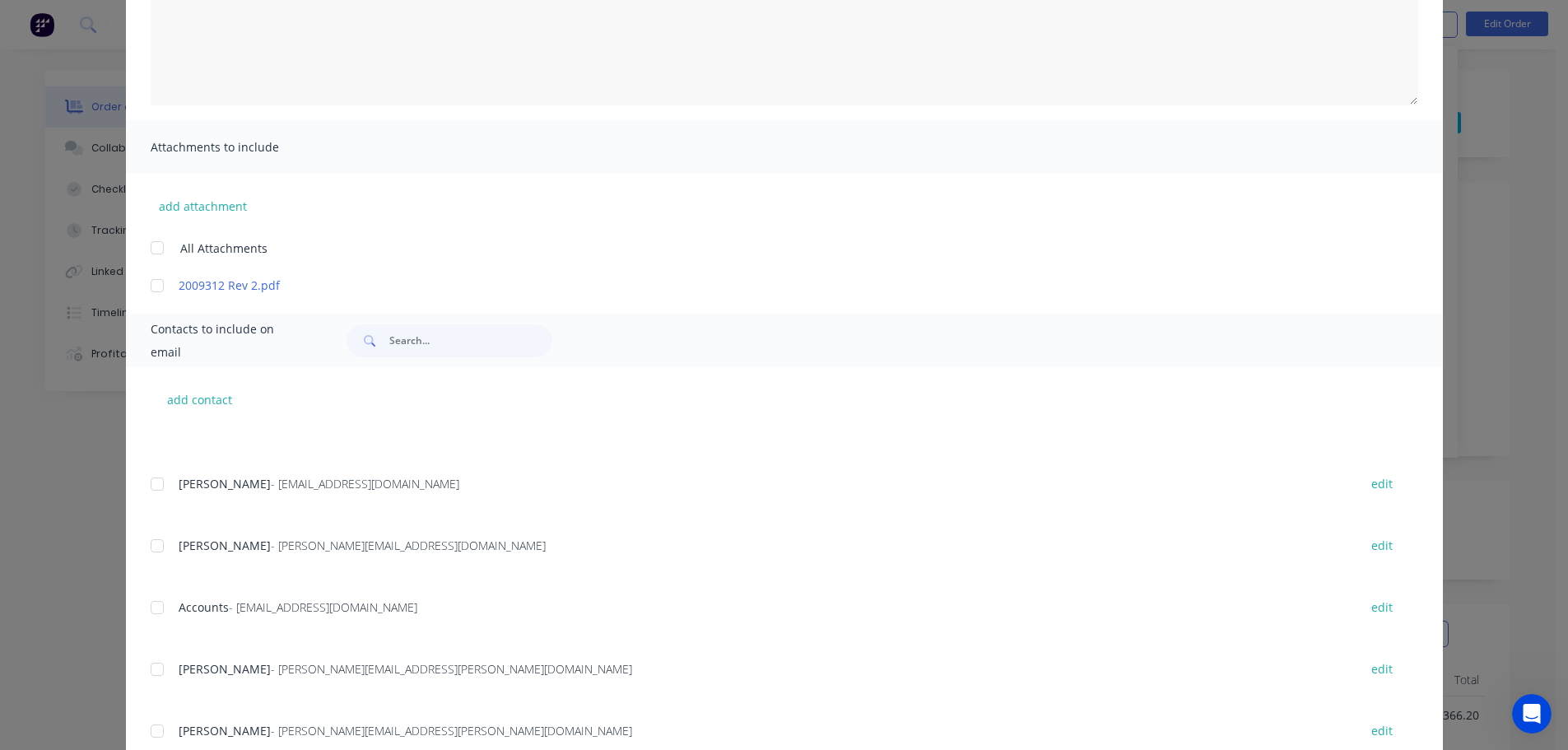
click at [152, 608] on div at bounding box center [157, 607] width 33 height 33
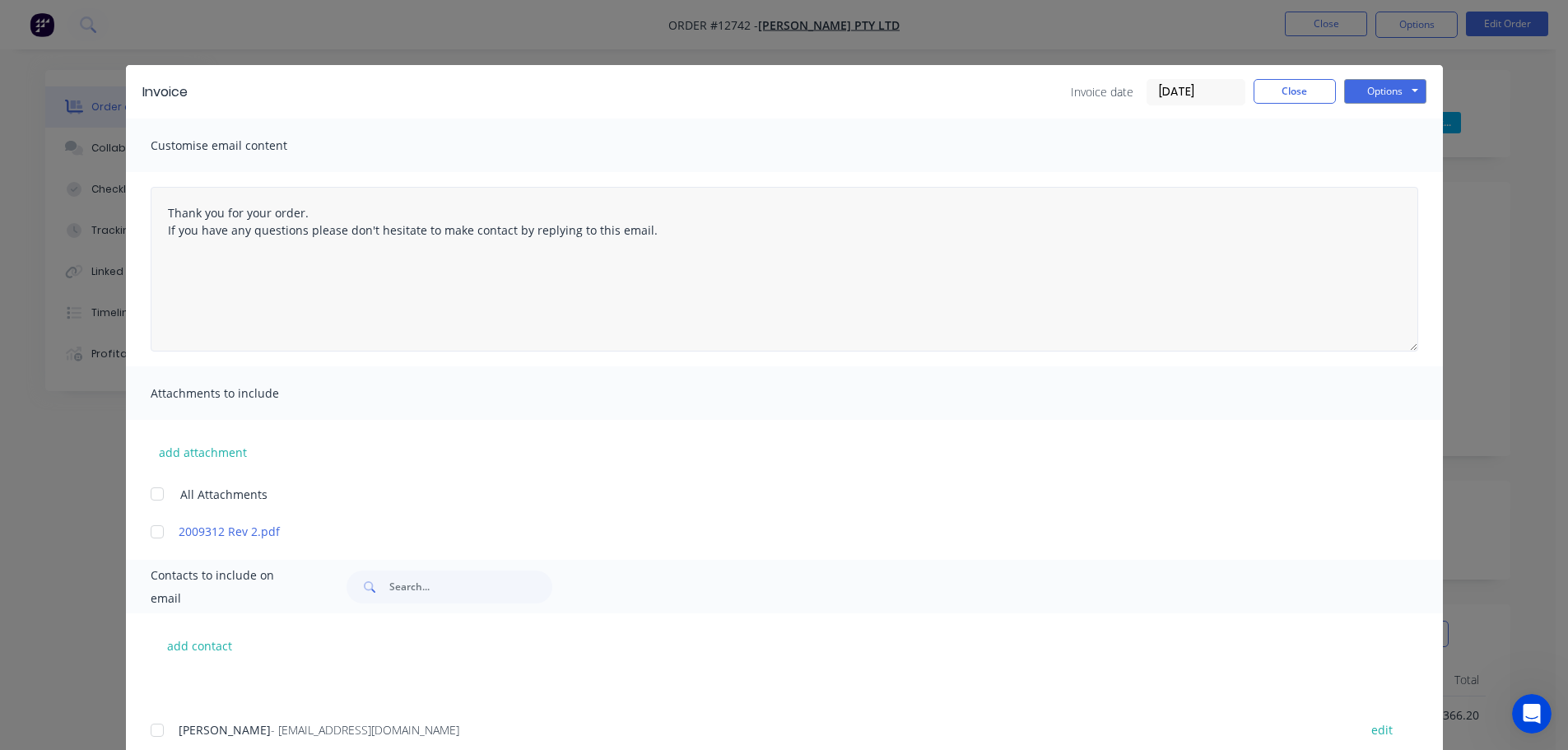
scroll to position [0, 0]
click at [1385, 93] on button "Options" at bounding box center [1385, 92] width 83 height 25
click at [1372, 182] on button "Email" at bounding box center [1396, 176] width 105 height 27
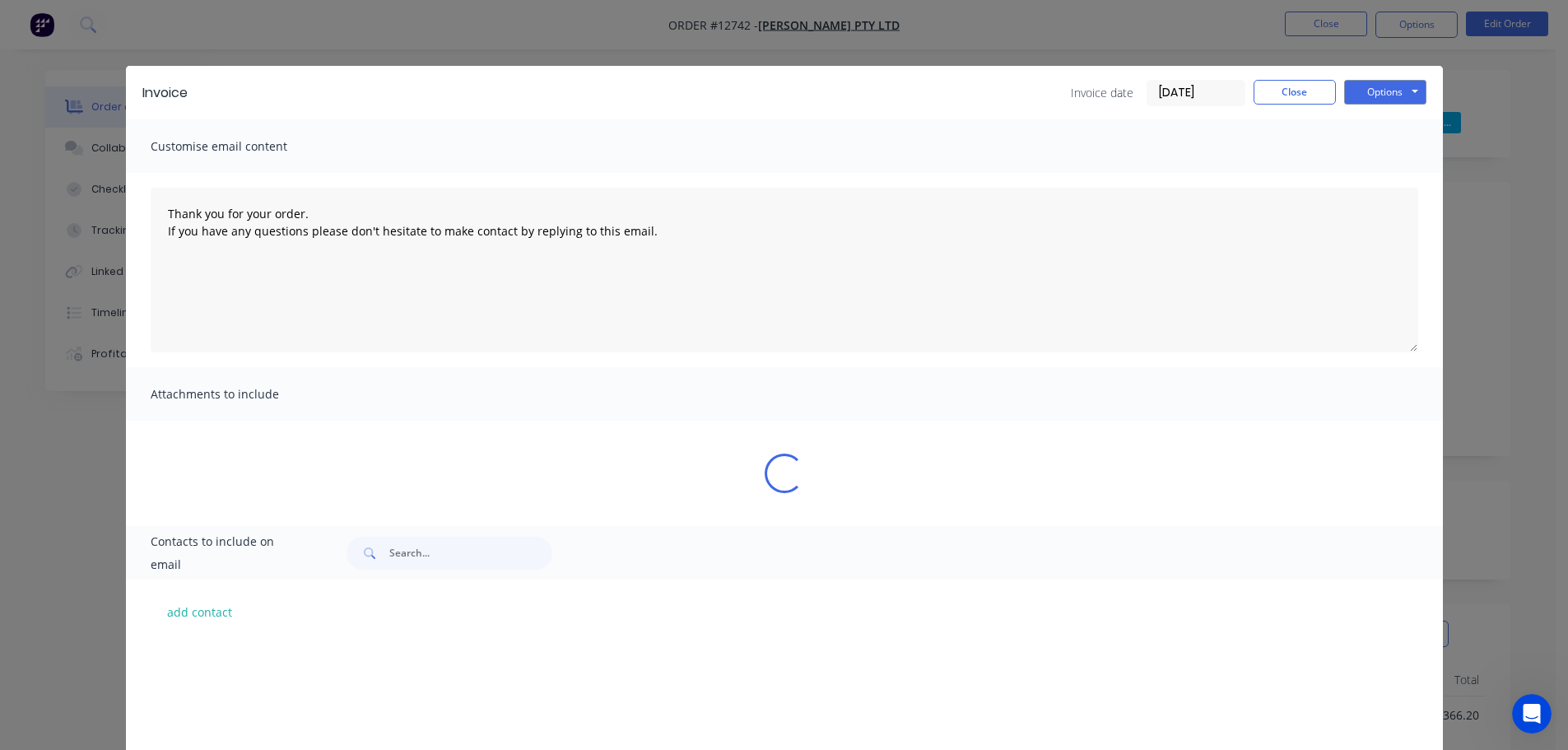
scroll to position [330, 0]
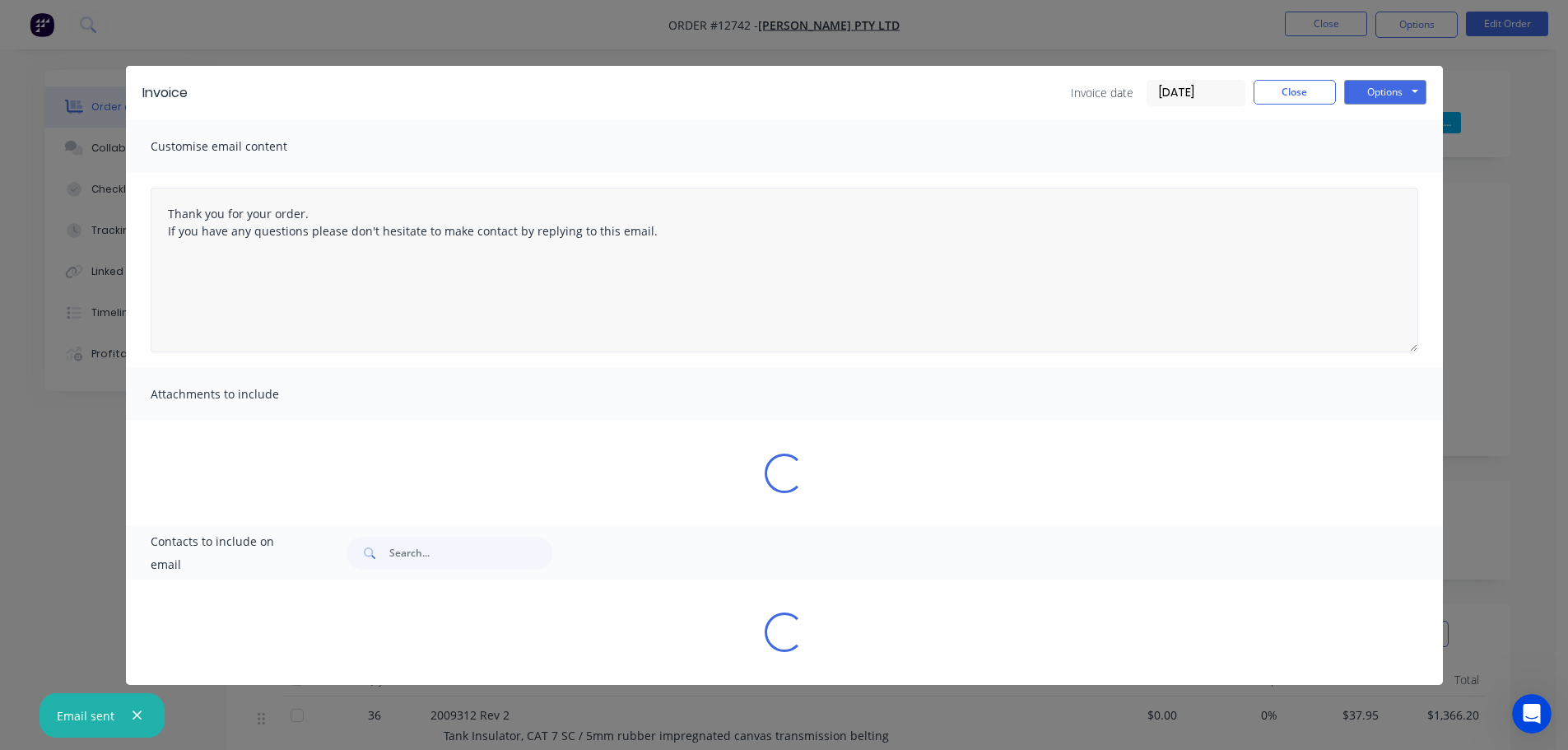
type textarea "Thank you for your order. If you have any questions please don't hesitate to ma…"
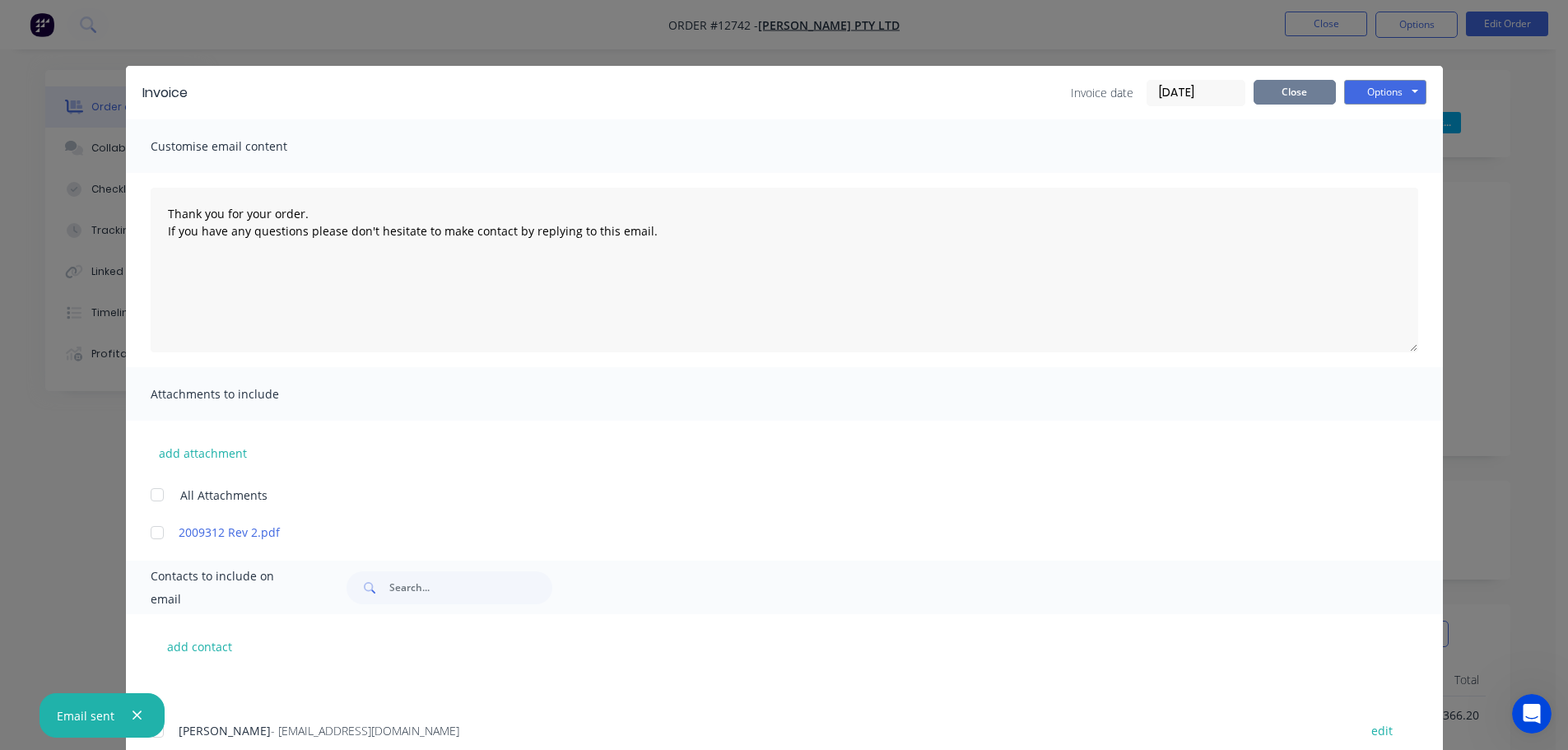
click at [1294, 91] on button "Close" at bounding box center [1295, 92] width 83 height 25
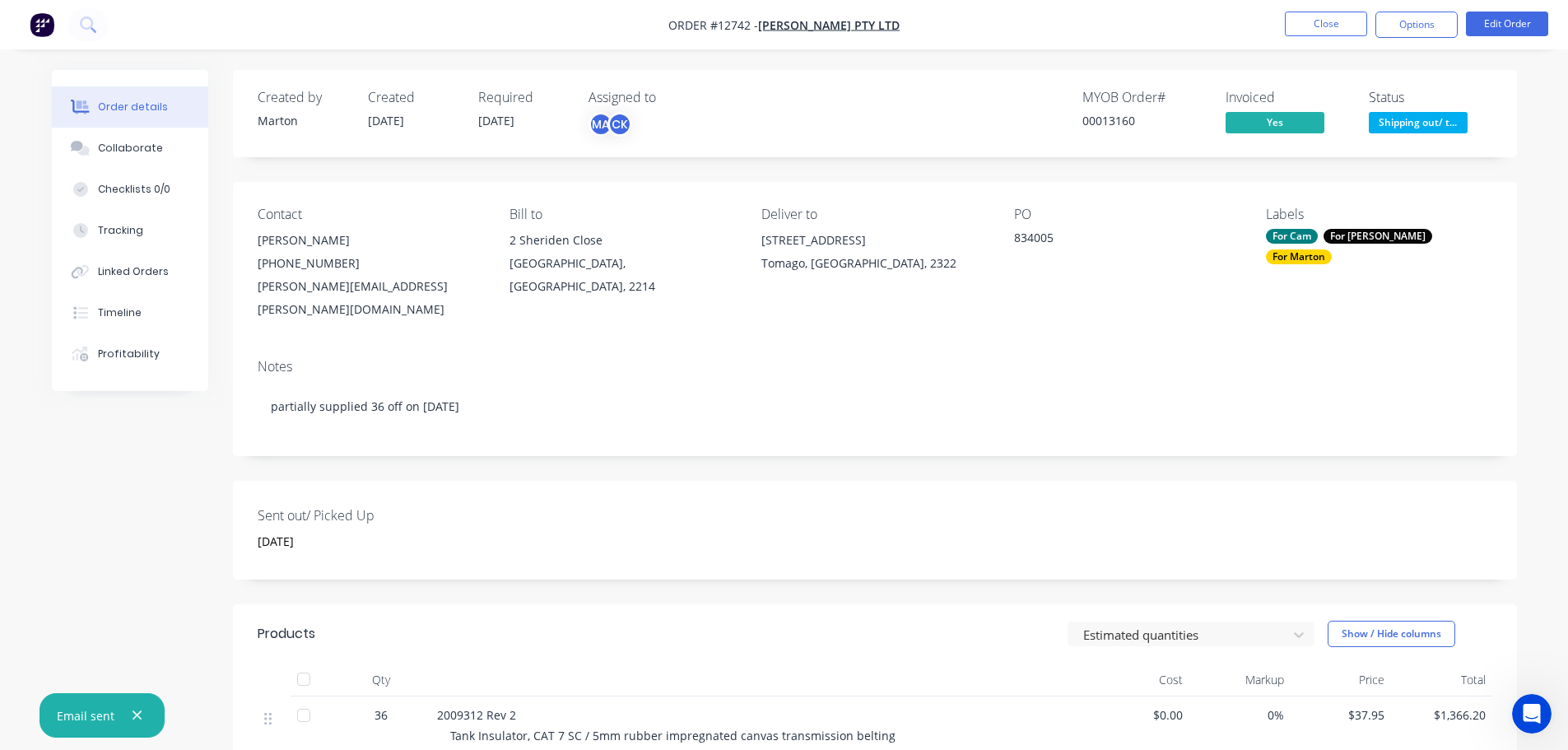
click at [1408, 128] on span "Shipping out/ t..." at bounding box center [1418, 122] width 99 height 21
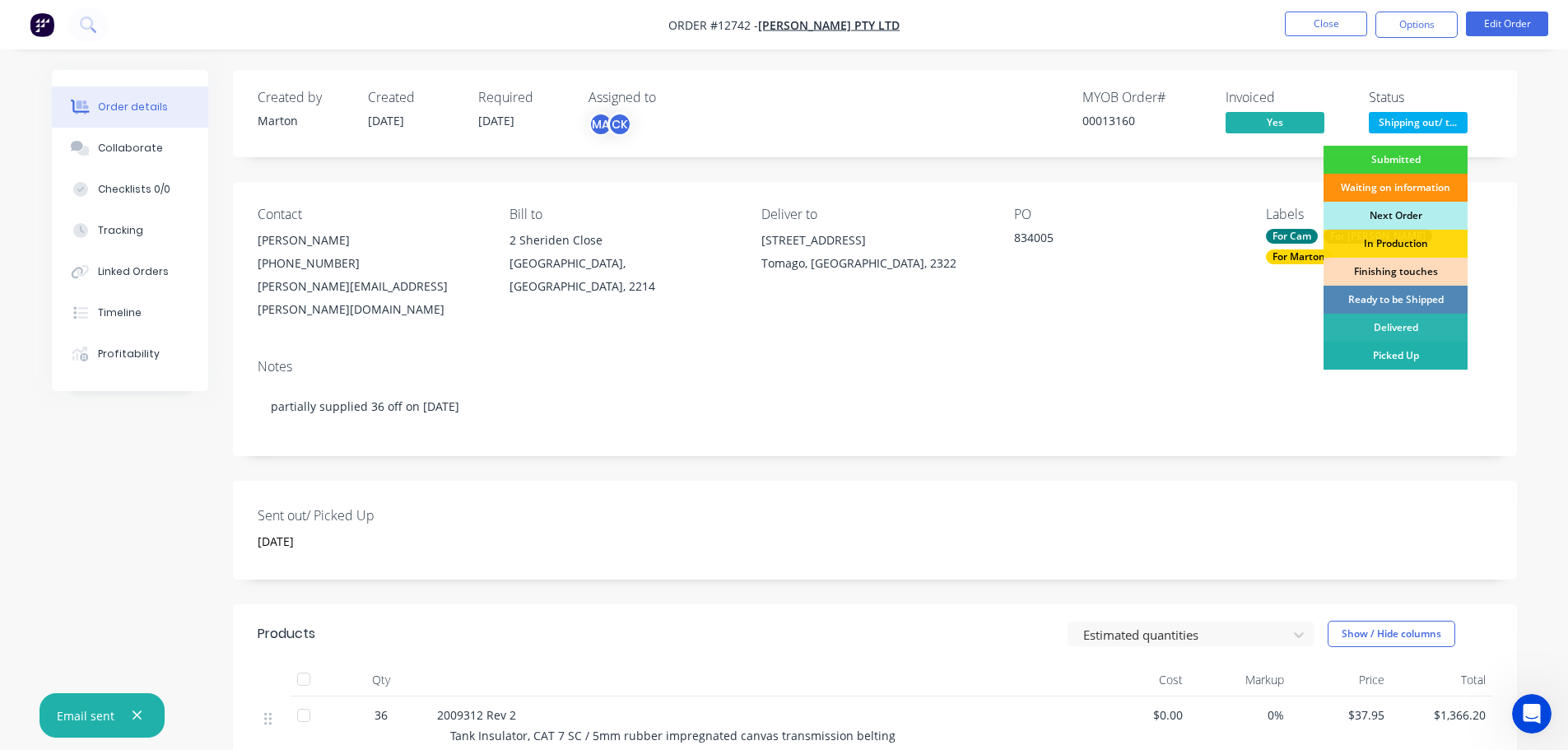
click at [1381, 352] on div "Picked Up" at bounding box center [1396, 355] width 144 height 28
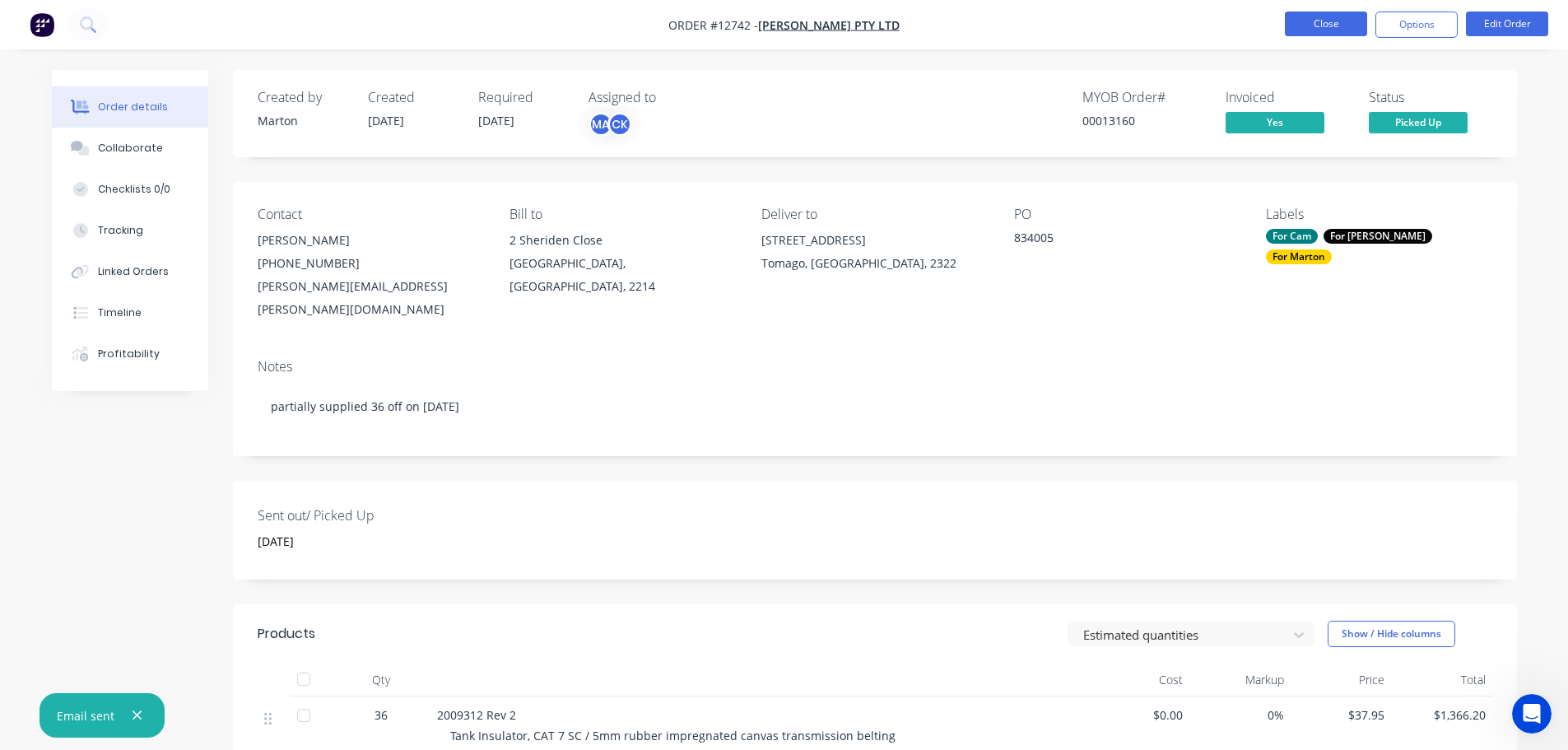
click at [1318, 24] on button "Close" at bounding box center [1326, 24] width 83 height 25
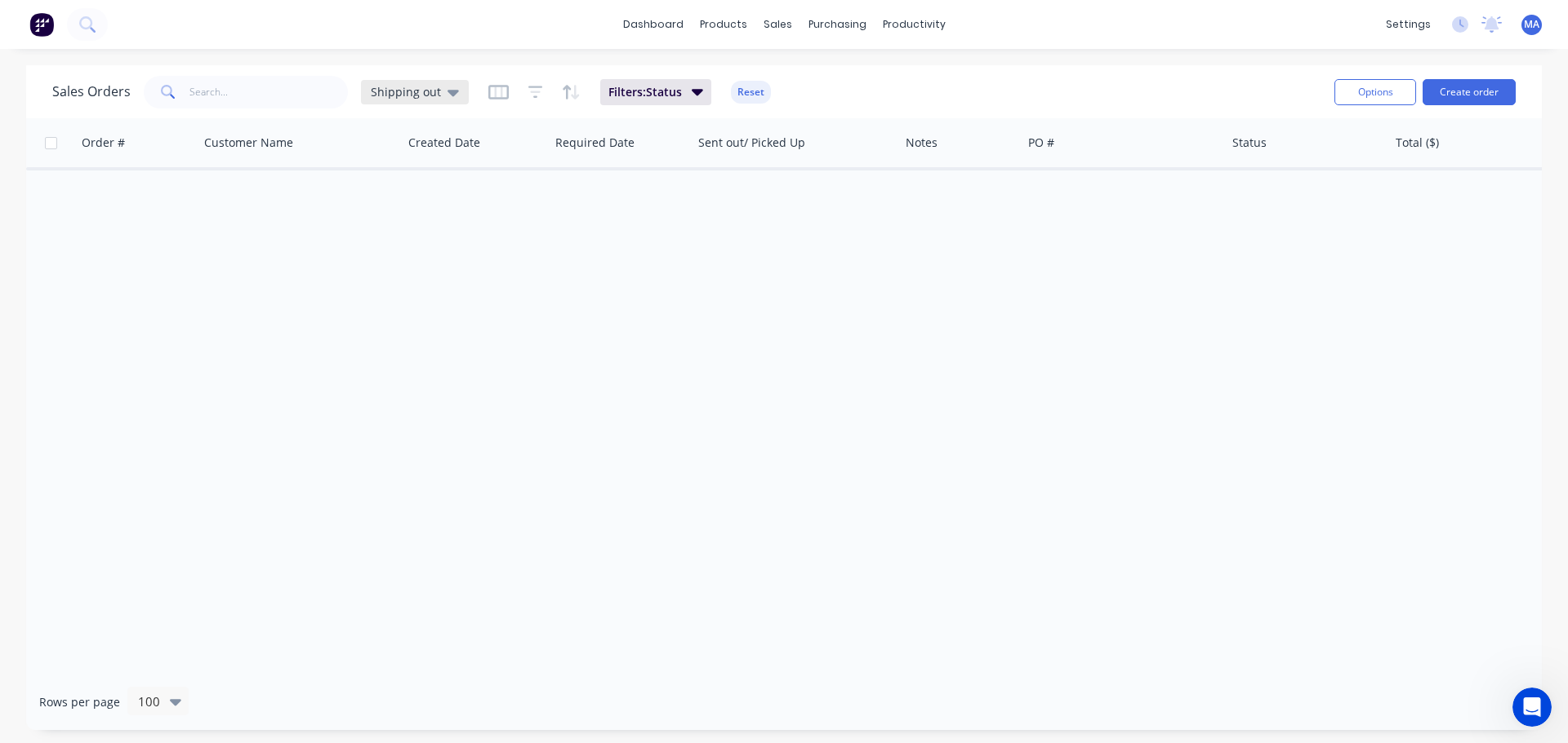
drag, startPoint x: 447, startPoint y: 85, endPoint x: 448, endPoint y: 95, distance: 10.0
click at [448, 85] on icon at bounding box center [453, 93] width 12 height 18
click at [401, 291] on button "Marton" at bounding box center [458, 296] width 186 height 19
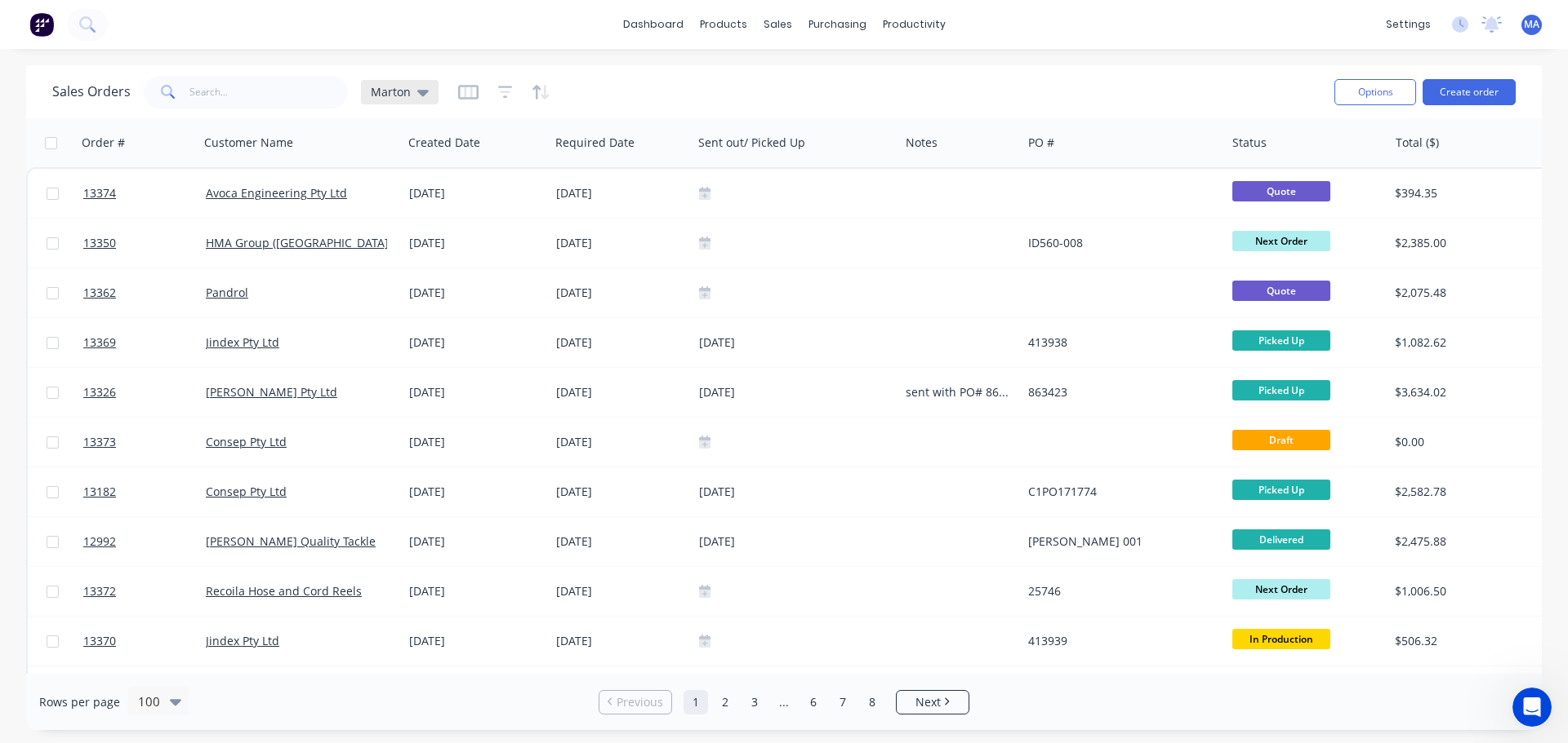
click at [426, 85] on icon at bounding box center [423, 93] width 12 height 18
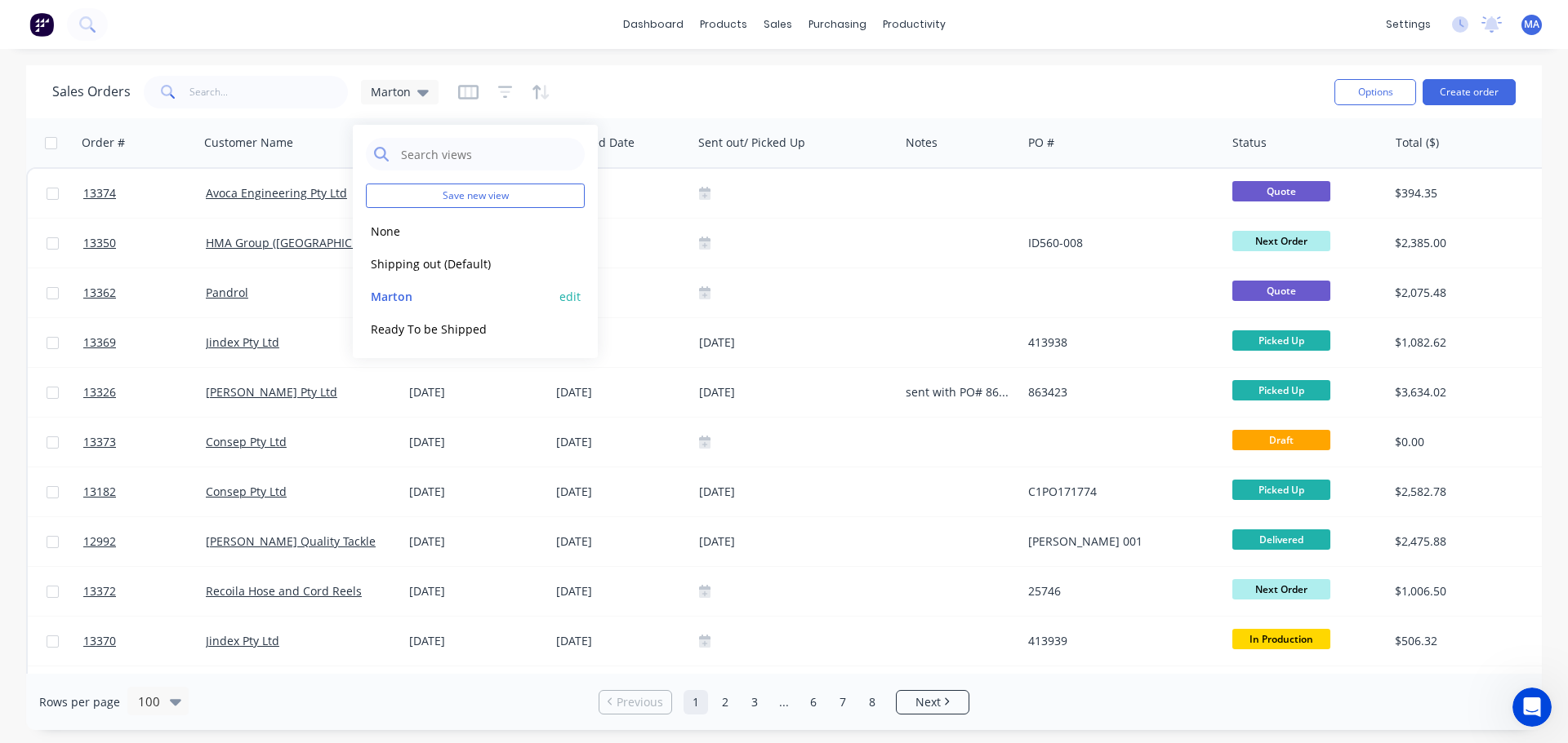
click at [565, 299] on button "edit" at bounding box center [570, 296] width 22 height 17
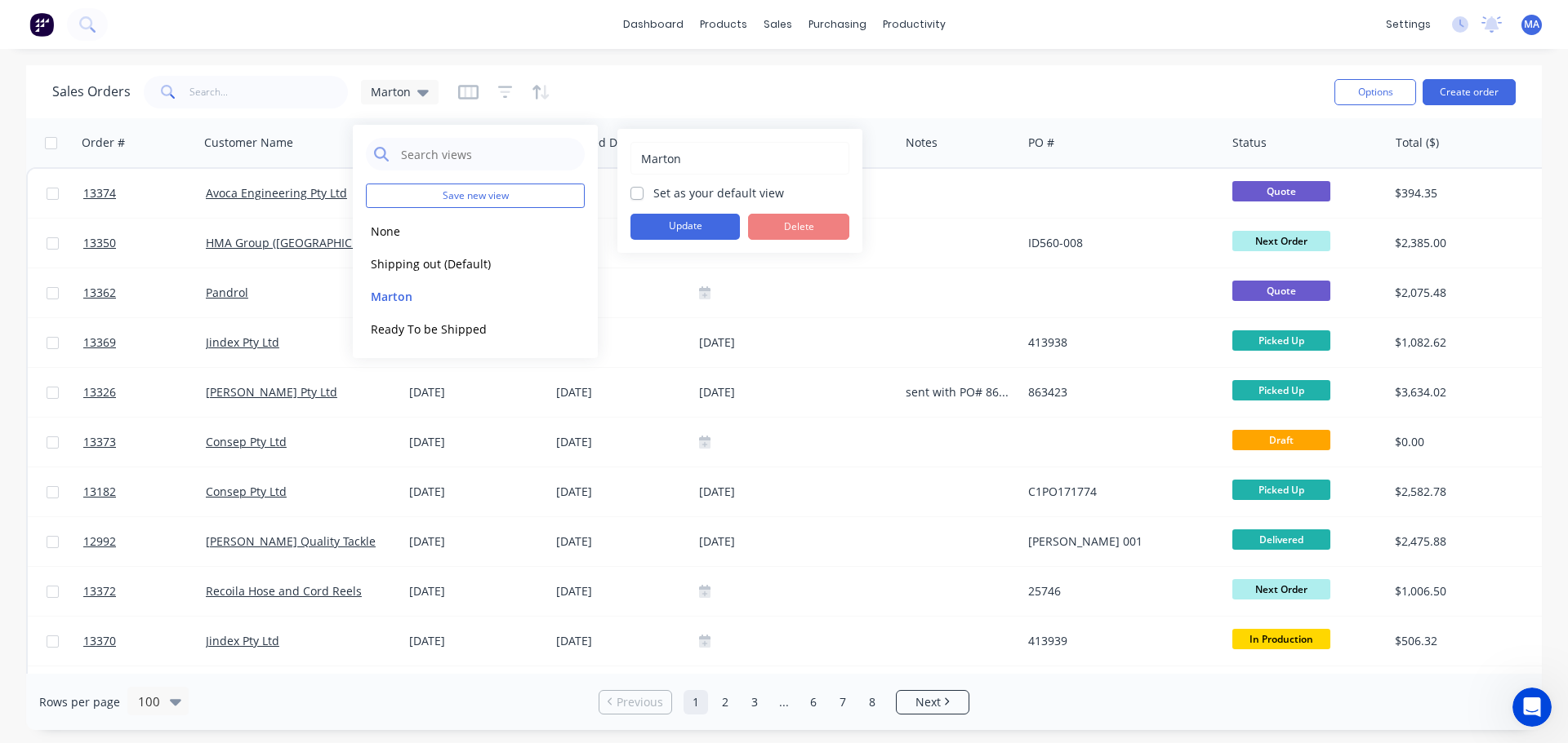
click at [626, 194] on div "Marton Set as your default view Update Delete" at bounding box center [740, 191] width 245 height 124
click at [629, 195] on div "Marton Set as your default view Update Delete" at bounding box center [740, 191] width 245 height 124
click at [653, 199] on label "Set as your default view" at bounding box center [718, 192] width 131 height 17
click at [642, 199] on input "Set as your default view" at bounding box center [636, 192] width 14 height 15
checkbox input "true"
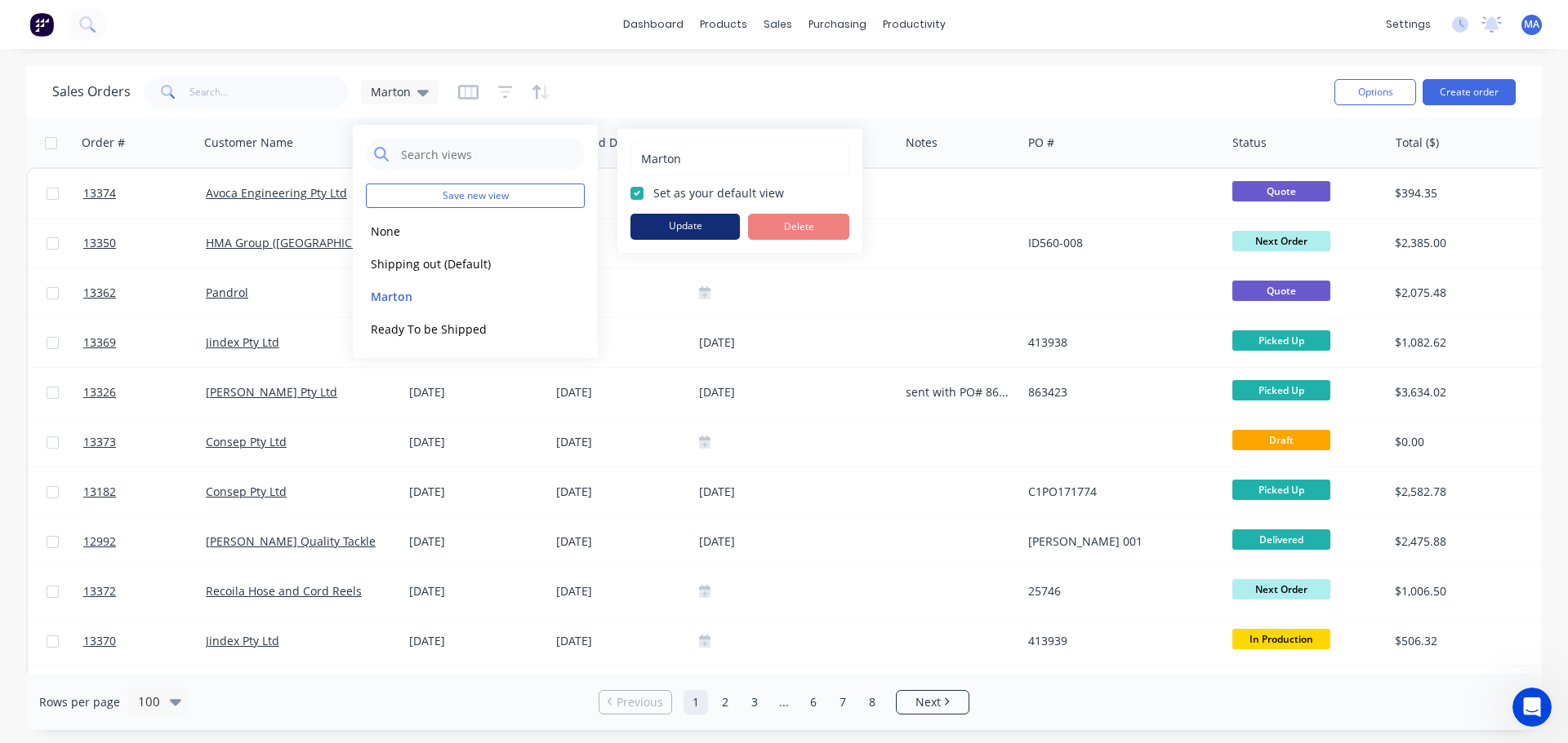
click at [667, 229] on button "Update" at bounding box center [685, 227] width 110 height 26
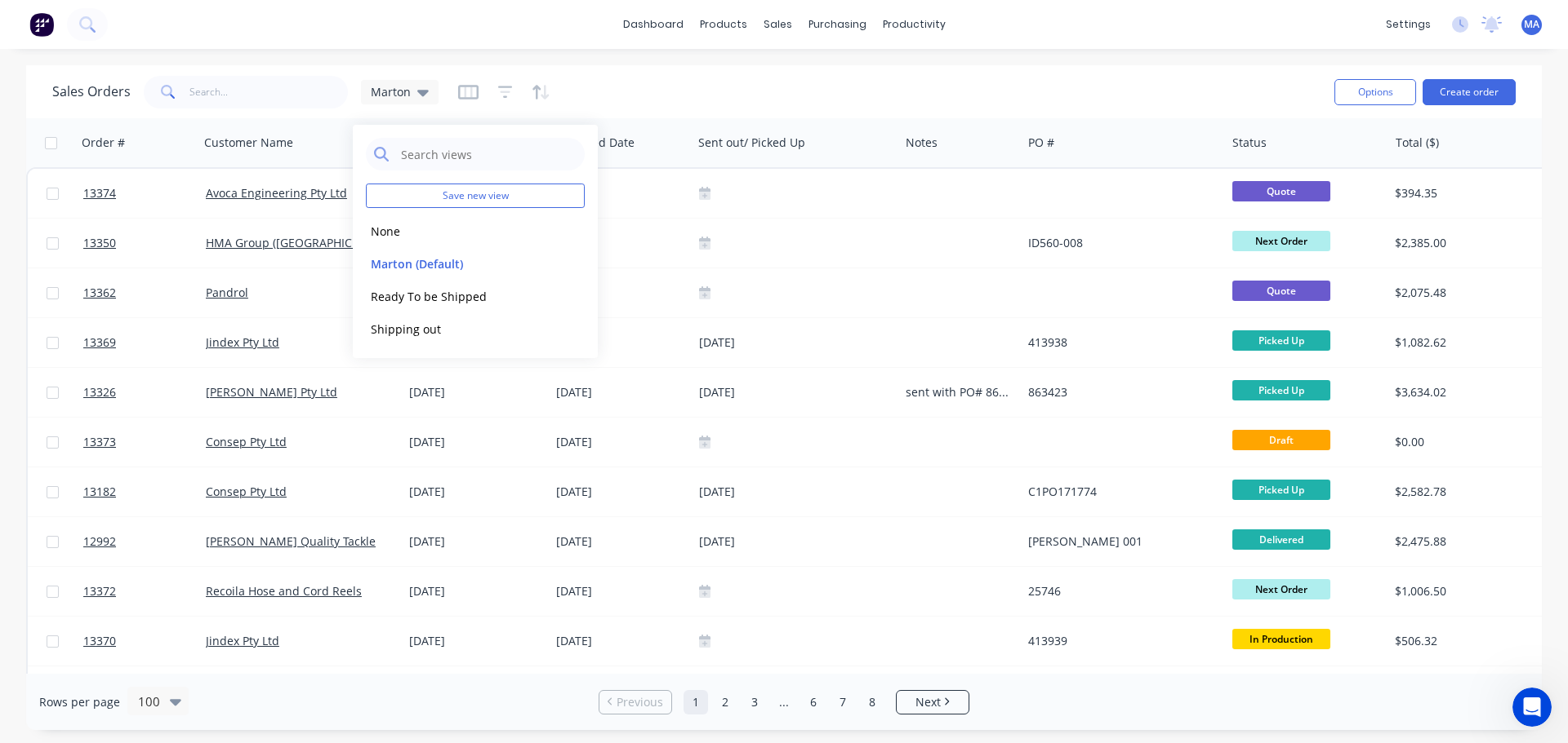
click at [729, 104] on div "Sales Orders Marton" at bounding box center [687, 92] width 1269 height 40
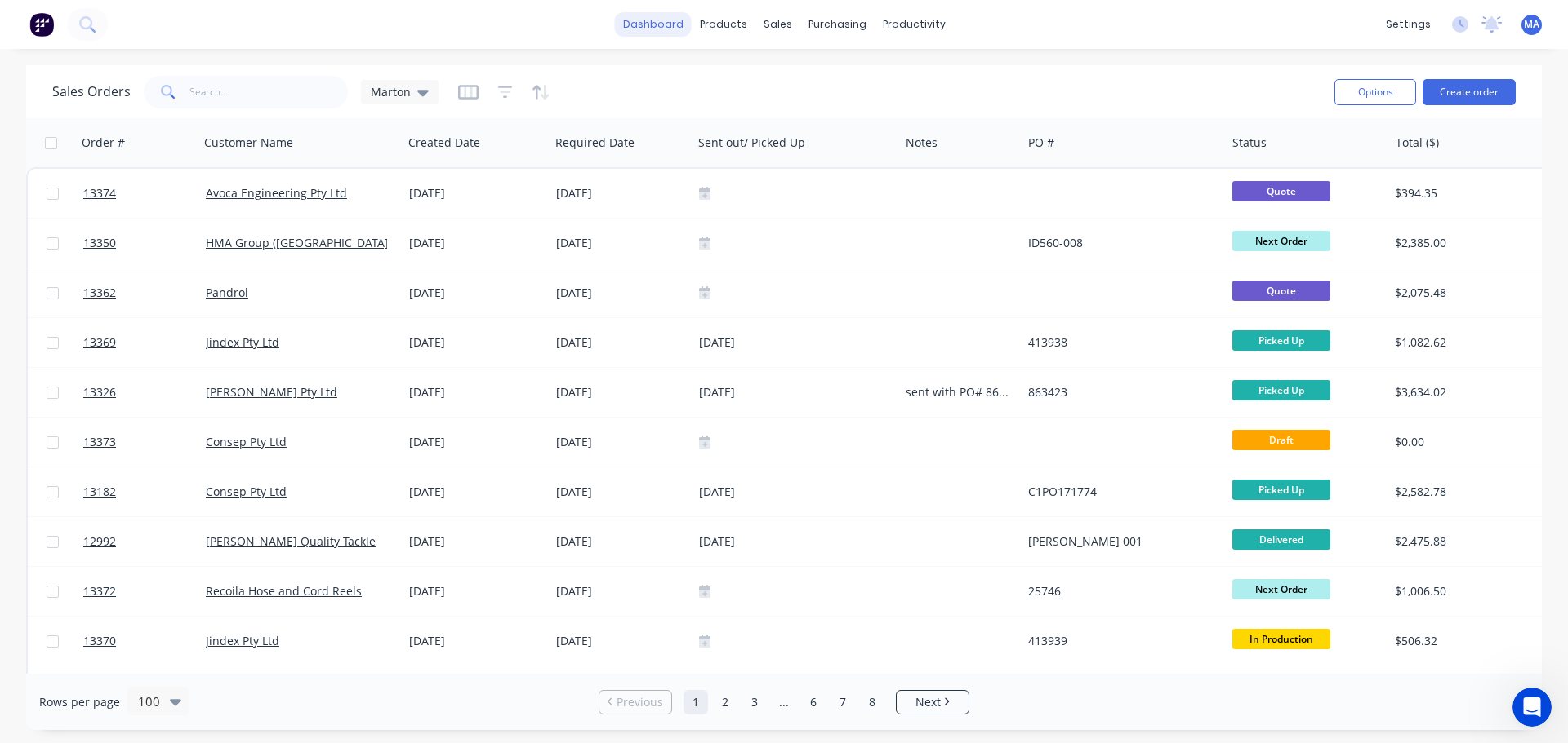
click at [675, 30] on link "dashboard" at bounding box center [653, 24] width 77 height 24
